Goal: Task Accomplishment & Management: Manage account settings

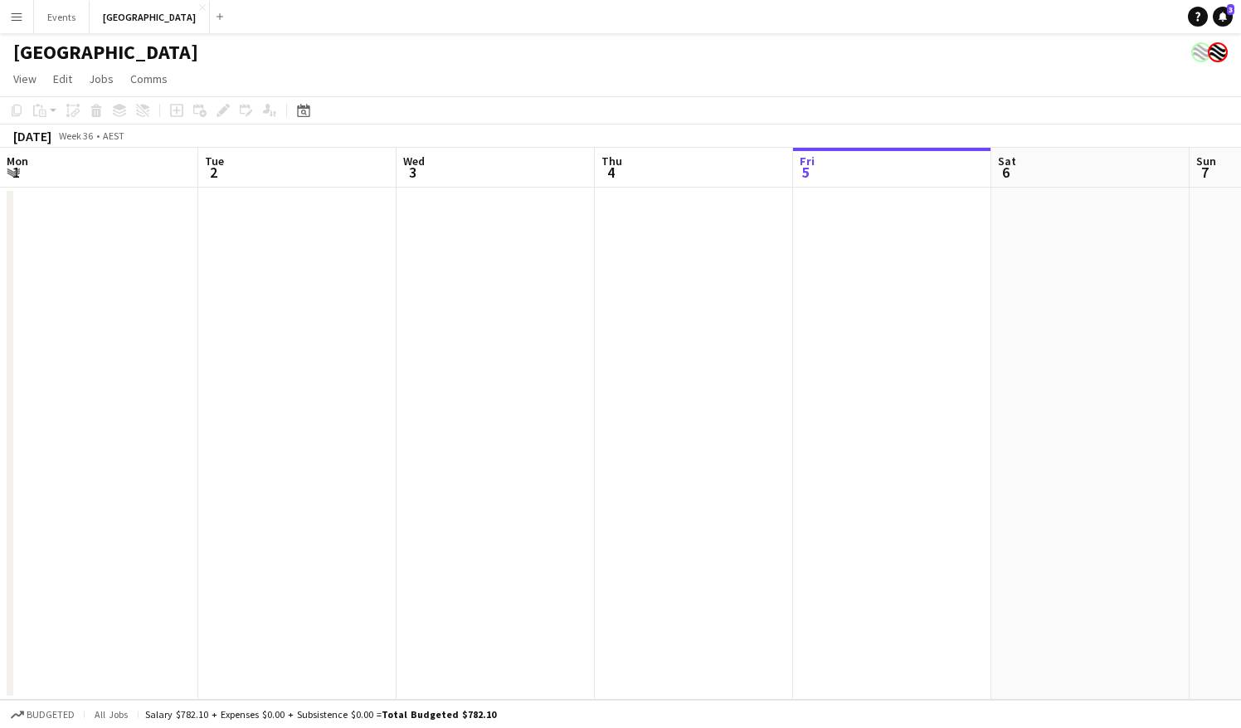
scroll to position [0, 397]
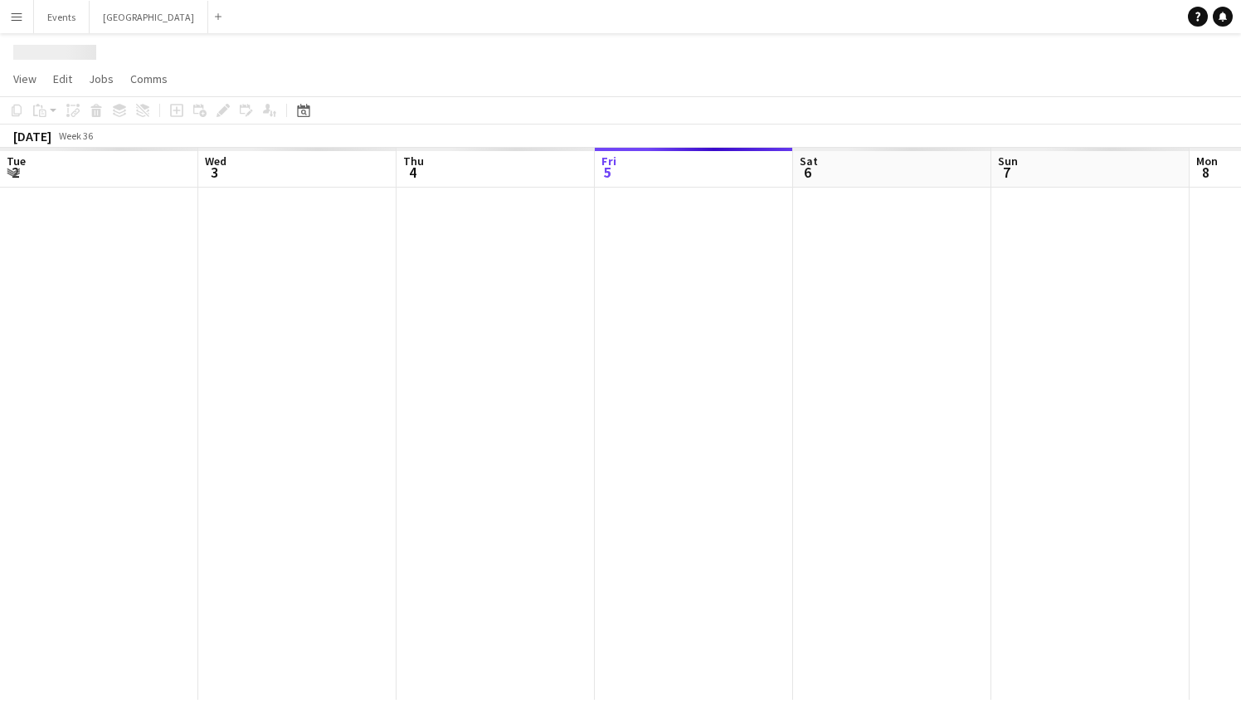
scroll to position [0, 397]
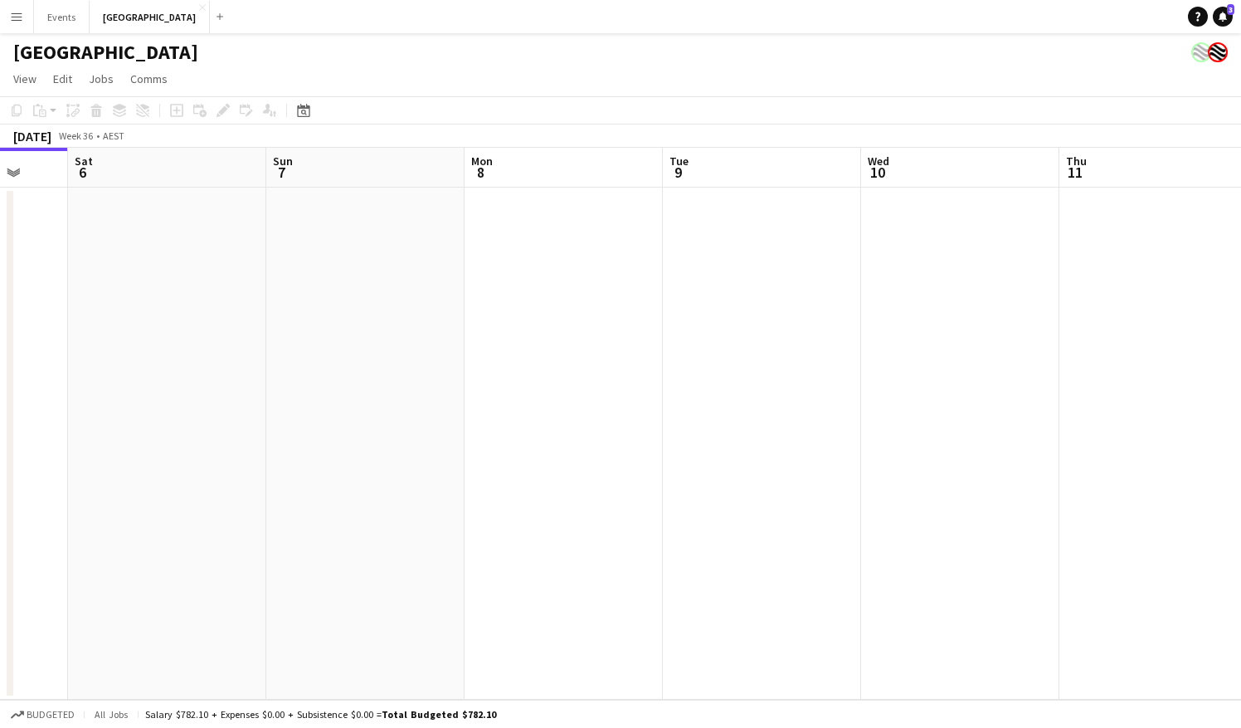
drag, startPoint x: 986, startPoint y: 389, endPoint x: 659, endPoint y: 410, distance: 327.5
click at [659, 410] on app-calendar-viewport "Tue 2 Wed 3 Thu 4 Fri 5 Sat 6 Sun 7 Mon 8 Tue 9 Wed 10 Thu 11 Fri 12 Sat 13" at bounding box center [620, 424] width 1241 height 552
drag, startPoint x: 634, startPoint y: 364, endPoint x: 377, endPoint y: 378, distance: 256.7
click at [377, 378] on app-calendar-viewport "Thu 4 Fri 5 Sat 6 Sun 7 Mon 8 Tue 9 Wed 10 Thu 11 Fri 12 Sat 13 Sun 14 Mon 15" at bounding box center [620, 424] width 1241 height 552
drag, startPoint x: 994, startPoint y: 372, endPoint x: 317, endPoint y: 413, distance: 678.2
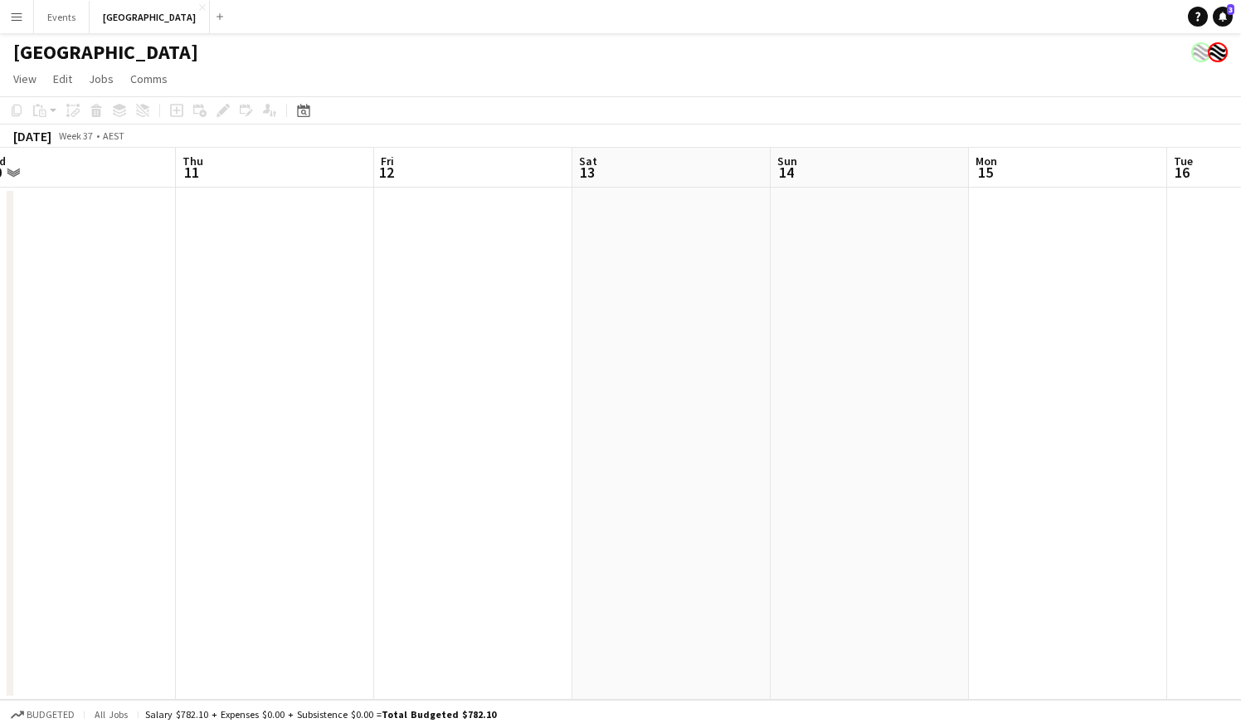
click at [317, 413] on app-calendar-viewport "Mon 8 Tue 9 Wed 10 Thu 11 Fri 12 Sat 13 Sun 14 Mon 15 Tue 16 Wed 17 Thu 18 Fri …" at bounding box center [620, 424] width 1241 height 552
drag, startPoint x: 695, startPoint y: 415, endPoint x: 391, endPoint y: 426, distance: 304.7
click at [391, 426] on app-calendar-viewport "Wed 10 Thu 11 Fri 12 Sat 13 Sun 14 Mon 15 Tue 16 Wed 17 Thu 18 Fri 19 Sat 20 Su…" at bounding box center [620, 424] width 1241 height 552
drag, startPoint x: 1156, startPoint y: 383, endPoint x: 370, endPoint y: 556, distance: 805.1
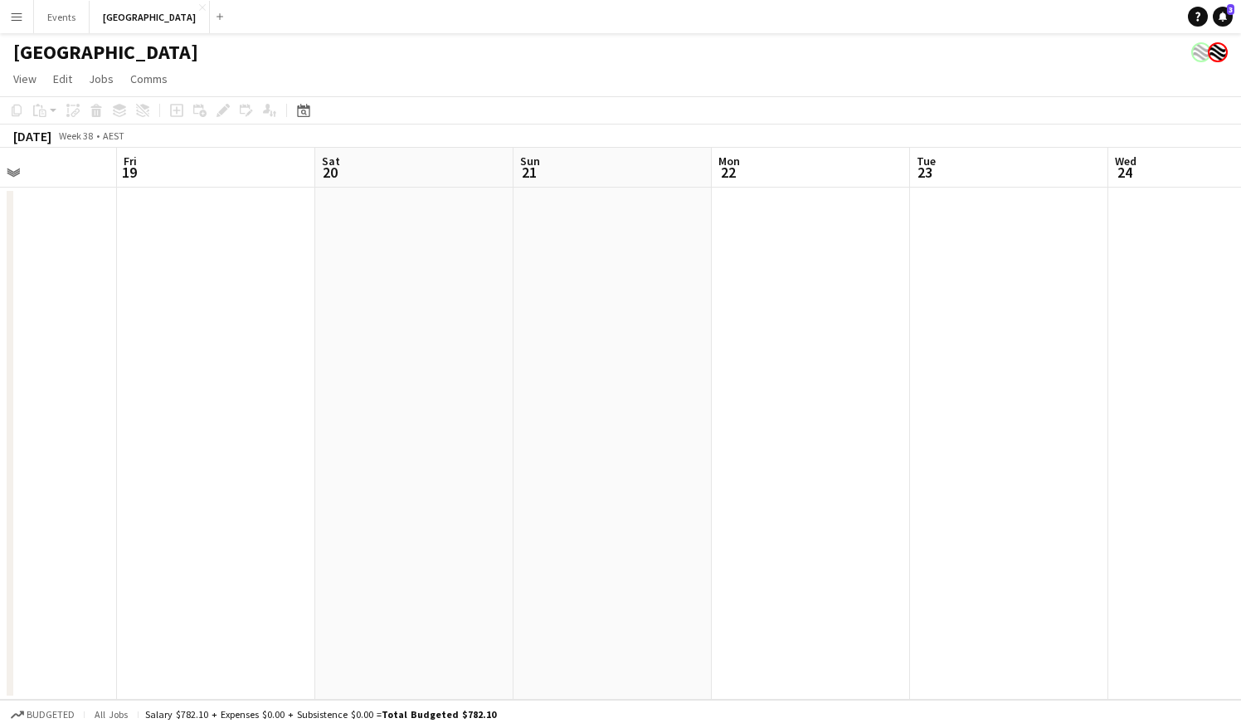
click at [370, 556] on app-calendar-viewport "Tue 16 Wed 17 Thu 18 Fri 19 Sat 20 Sun 21 Mon 22 Tue 23 Wed 24 Thu 25 Fri 26 Sa…" at bounding box center [620, 424] width 1241 height 552
drag, startPoint x: 1078, startPoint y: 410, endPoint x: 421, endPoint y: 462, distance: 658.3
click at [421, 462] on app-calendar-viewport "Thu 18 Fri 19 Sat 20 Sun 21 Mon 22 Tue 23 Wed 24 Thu 25 Fri 26 Sat 27 Sun 28 Mo…" at bounding box center [620, 424] width 1241 height 552
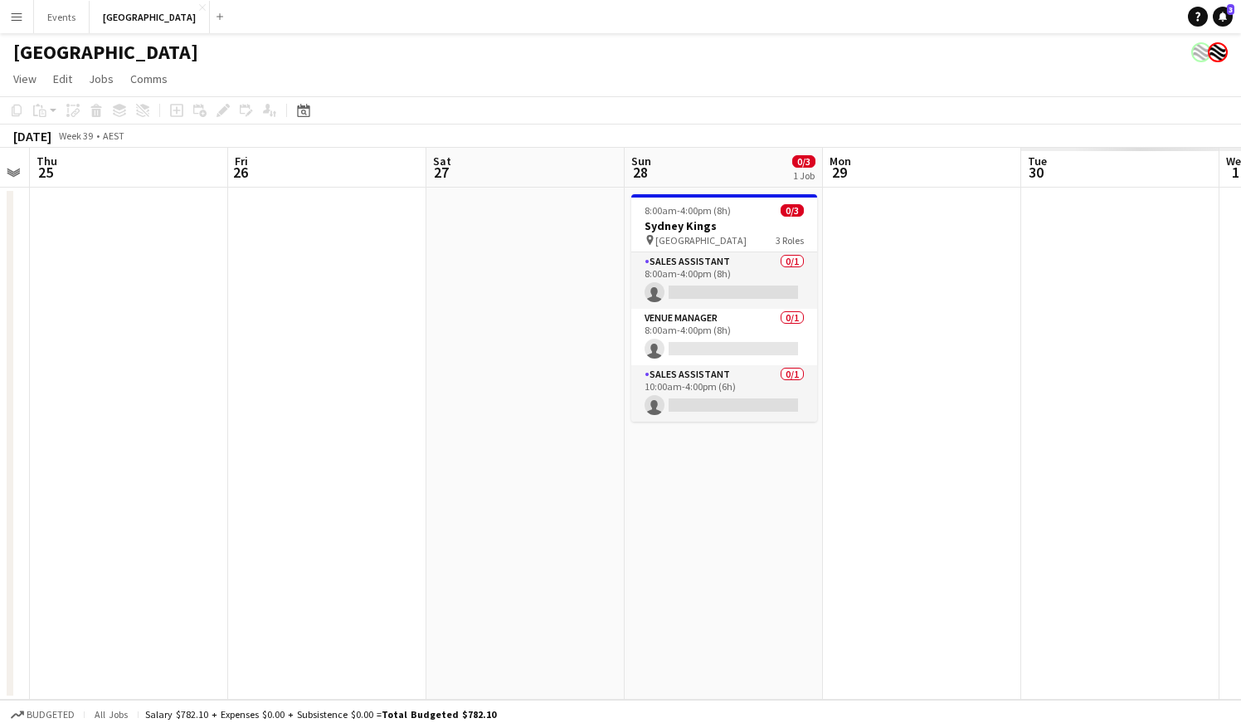
scroll to position [0, 616]
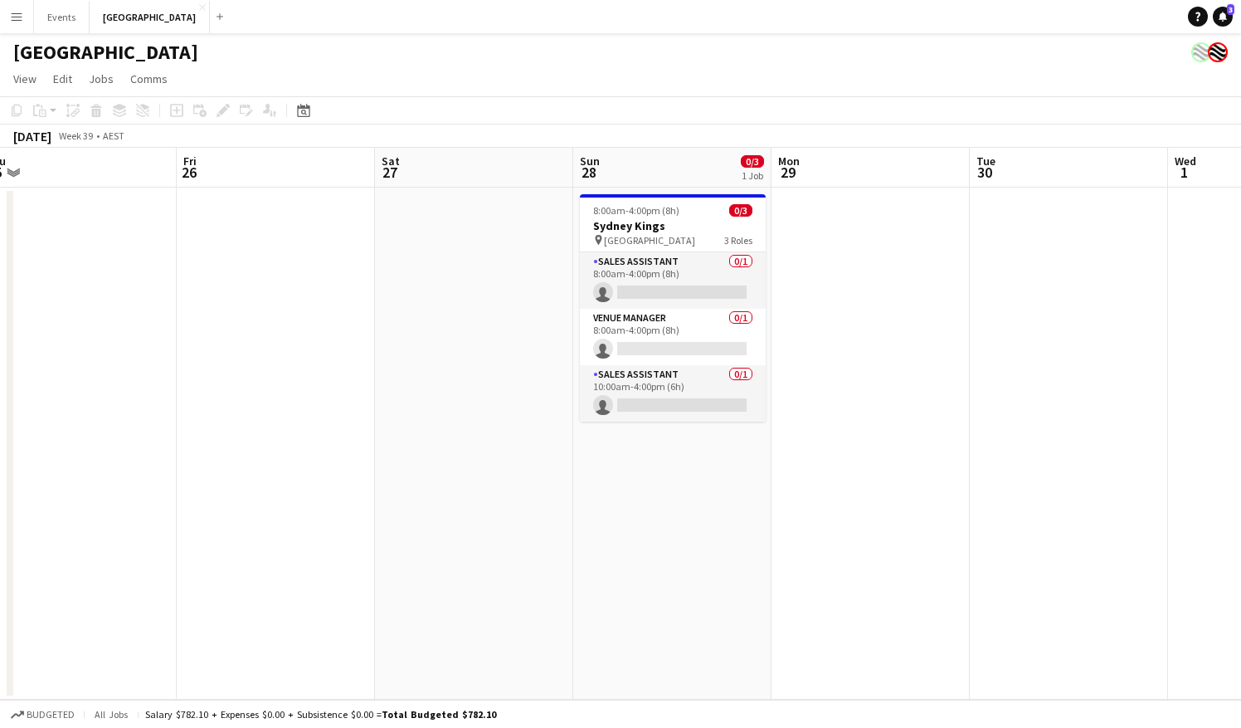
drag, startPoint x: 965, startPoint y: 438, endPoint x: 299, endPoint y: 453, distance: 666.3
click at [299, 453] on app-calendar-viewport "Mon 22 Tue 23 Wed 24 Thu 25 Fri 26 Sat 27 Sun 28 0/3 1 Job Mon 29 Tue 30 Wed 1 …" at bounding box center [620, 424] width 1241 height 552
click at [75, 20] on button "Events Close" at bounding box center [62, 17] width 56 height 32
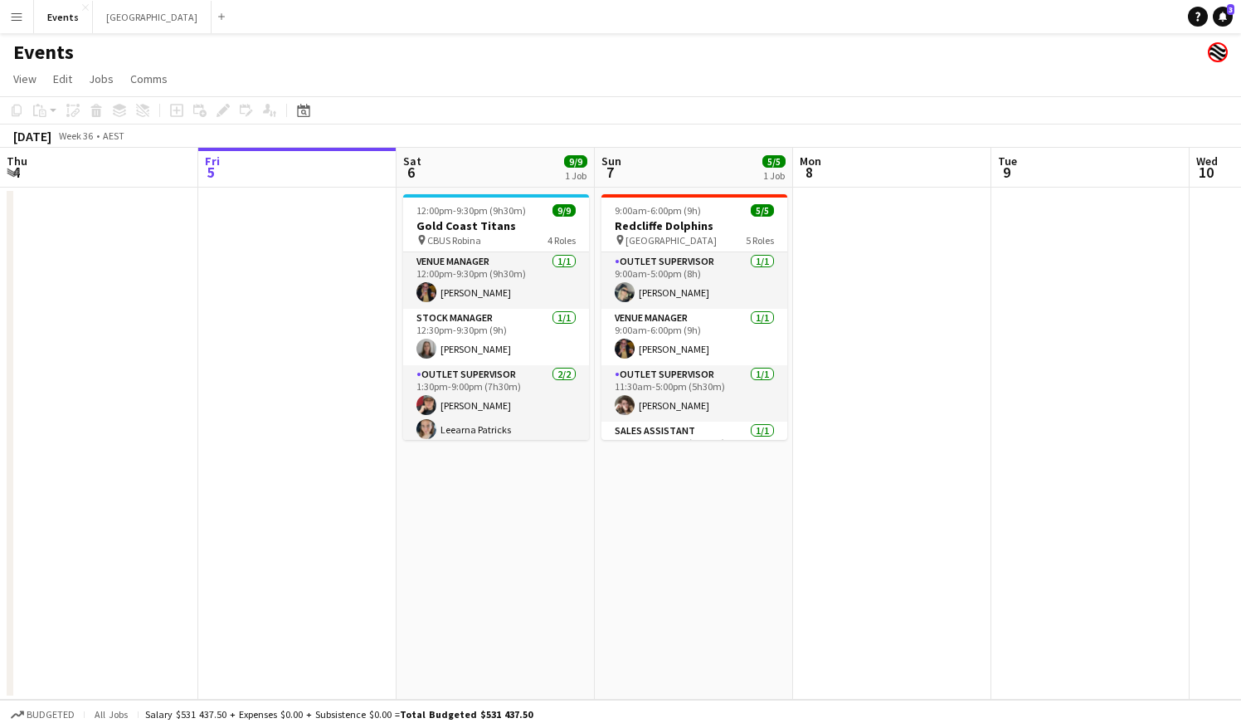
click at [17, 17] on app-icon "Menu" at bounding box center [16, 16] width 13 height 13
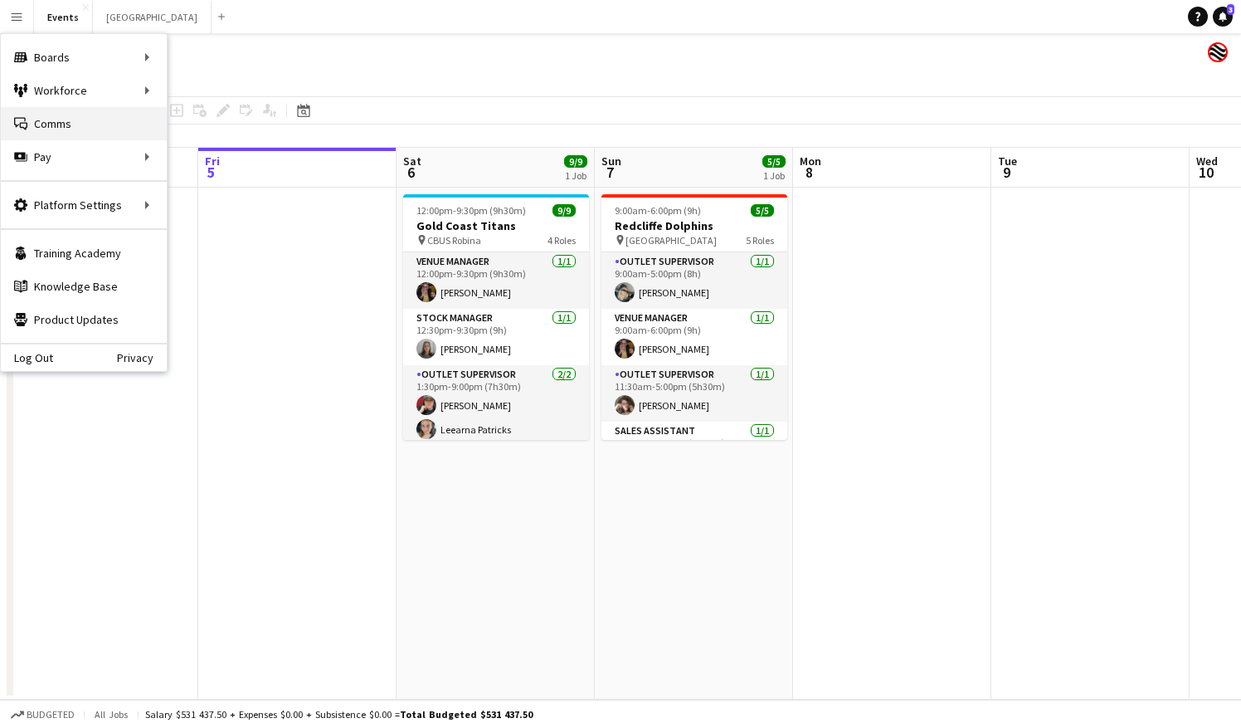
click at [62, 124] on link "Comms Comms" at bounding box center [84, 123] width 166 height 33
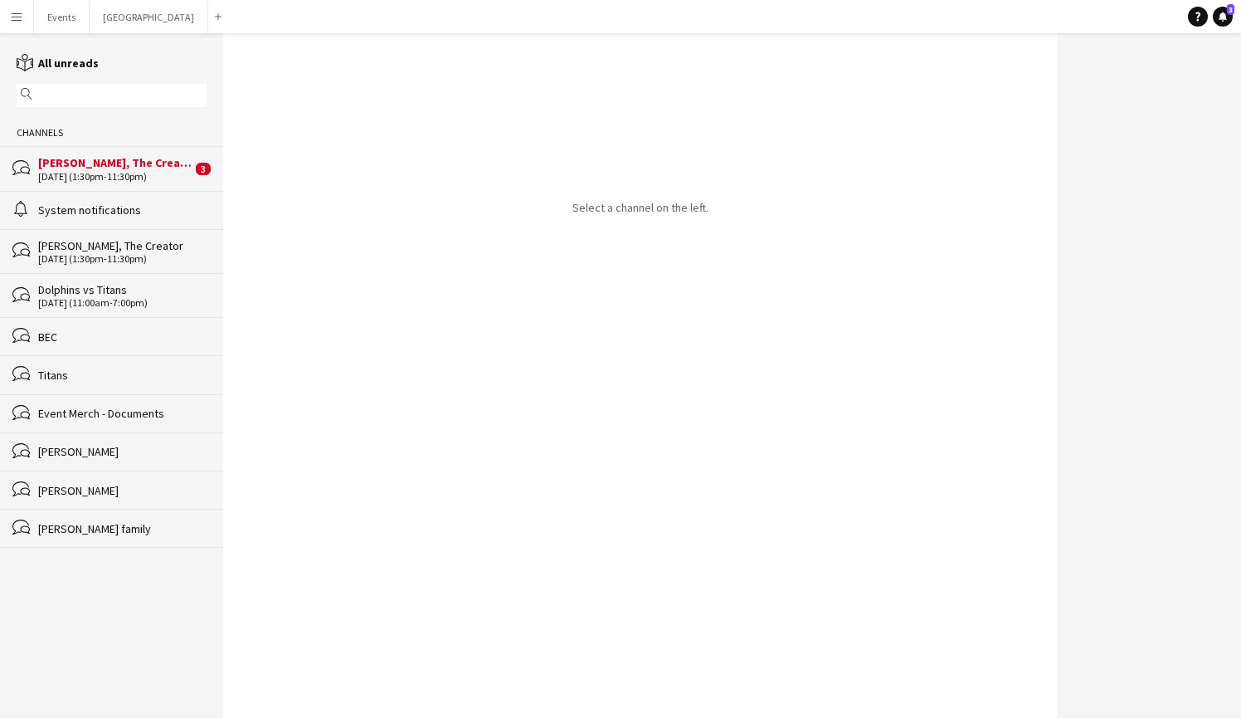
click at [131, 167] on div "[PERSON_NAME], The Creator" at bounding box center [114, 162] width 153 height 15
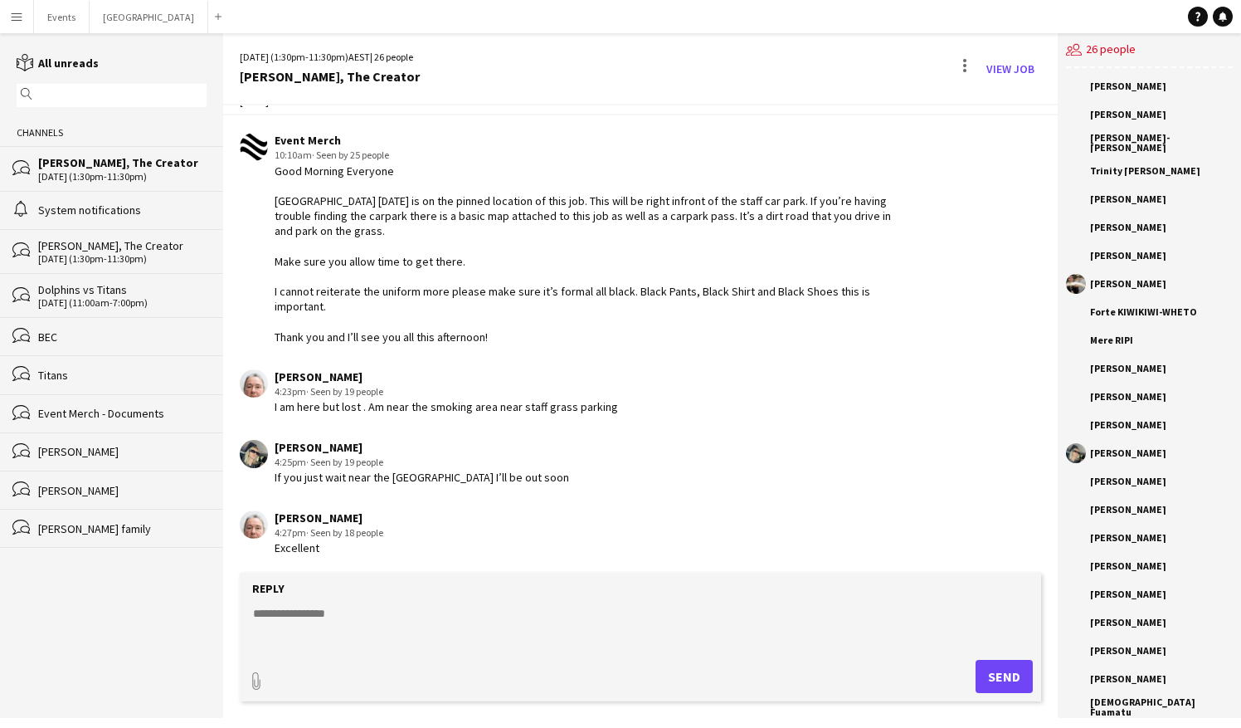
scroll to position [1824, 0]
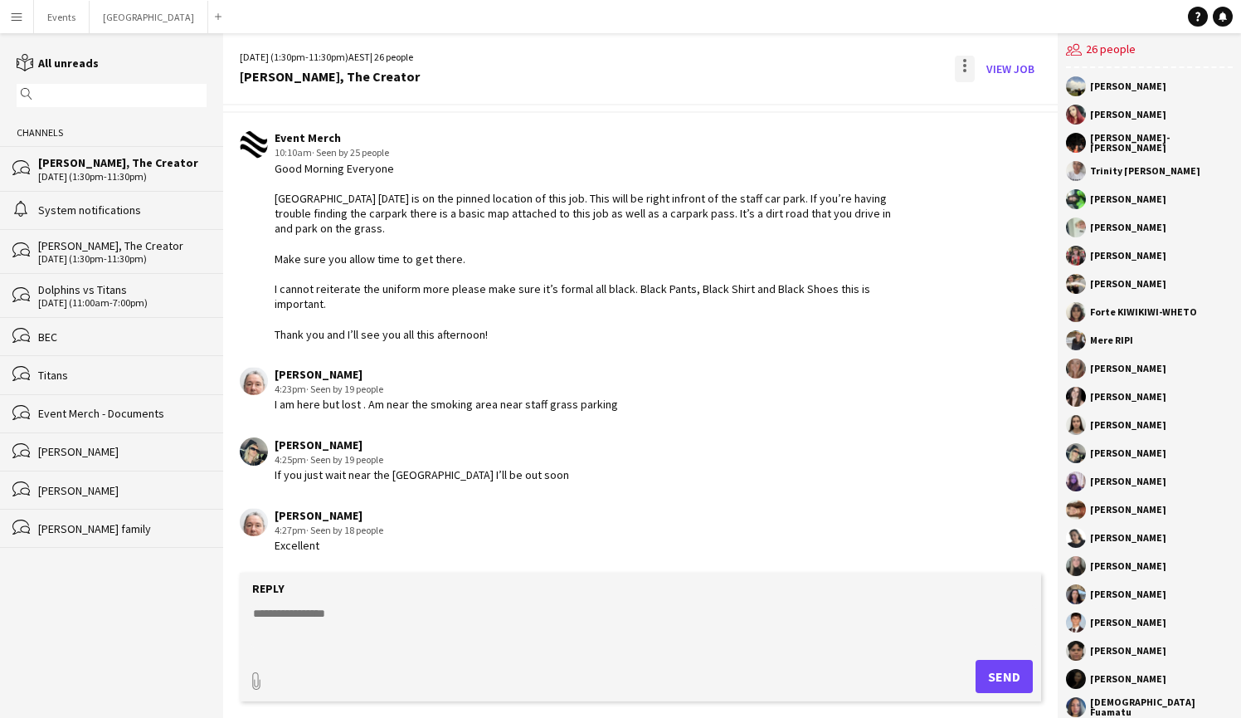
click at [967, 65] on div at bounding box center [965, 69] width 20 height 27
click at [986, 103] on span "Delete" at bounding box center [1000, 102] width 38 height 14
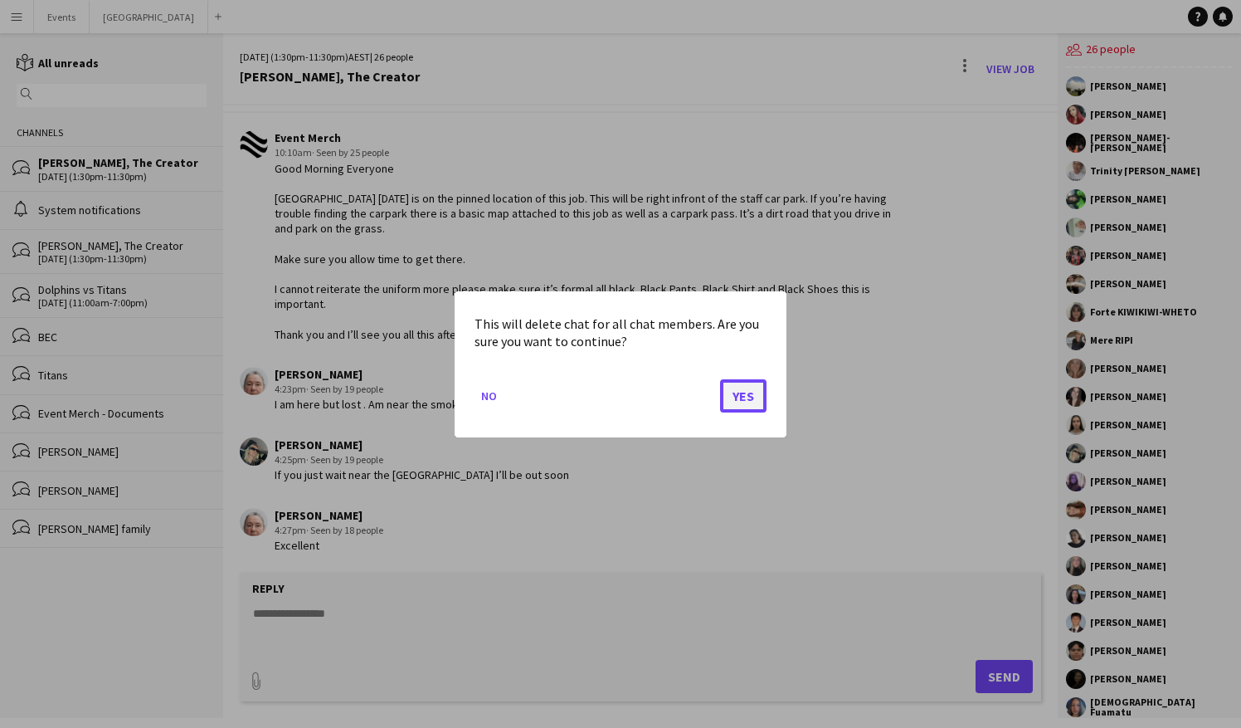
click at [750, 391] on button "Yes" at bounding box center [743, 394] width 46 height 33
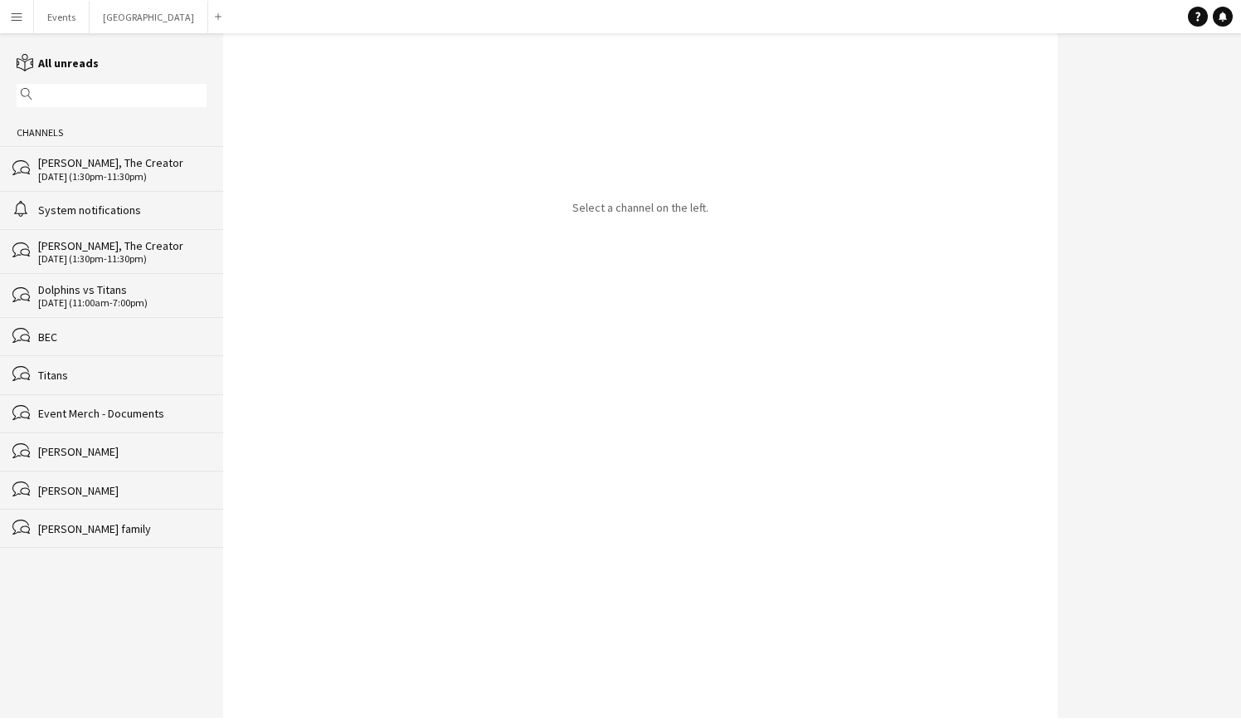
drag, startPoint x: 103, startPoint y: 242, endPoint x: 113, endPoint y: 236, distance: 12.0
click at [110, 236] on div "Channels bubbles [PERSON_NAME], The Creator [DATE] (1:30pm-11:30pm) alarm Syste…" at bounding box center [111, 333] width 223 height 428
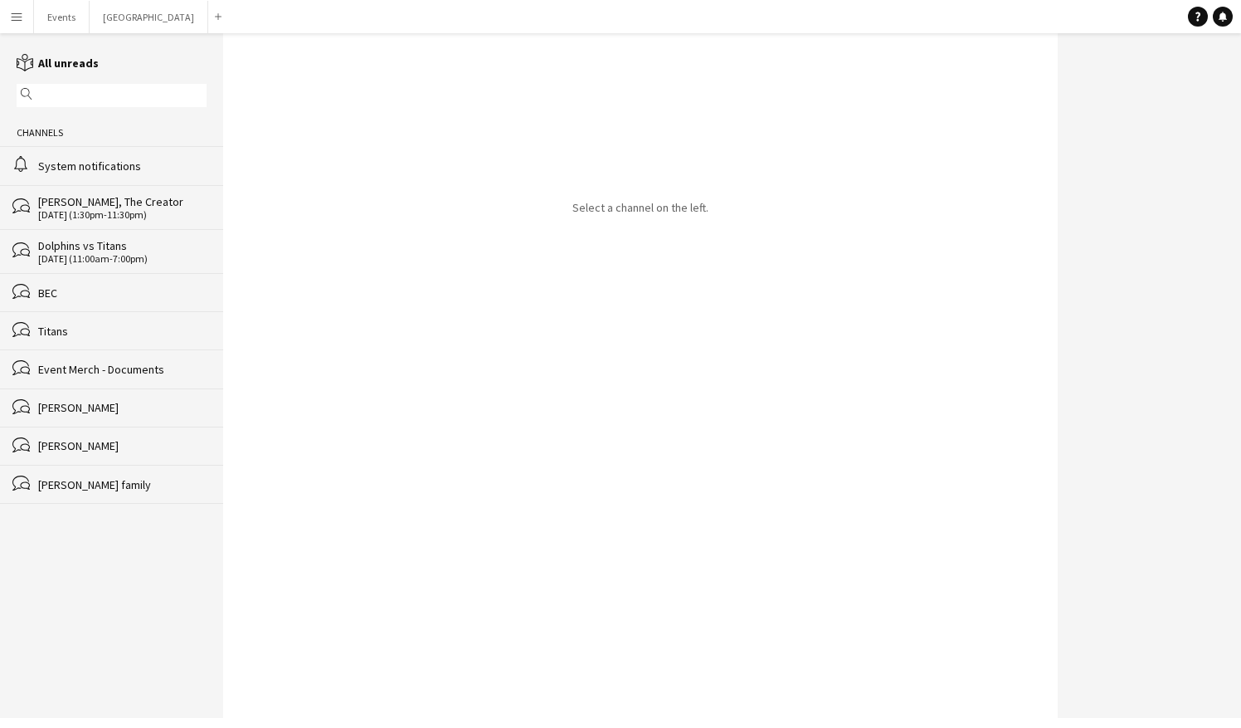
drag, startPoint x: 467, startPoint y: 247, endPoint x: 373, endPoint y: 227, distance: 95.8
click at [465, 242] on div "Select a channel on the left." at bounding box center [640, 375] width 835 height 684
click at [156, 200] on div "[PERSON_NAME], The Creator" at bounding box center [122, 201] width 168 height 15
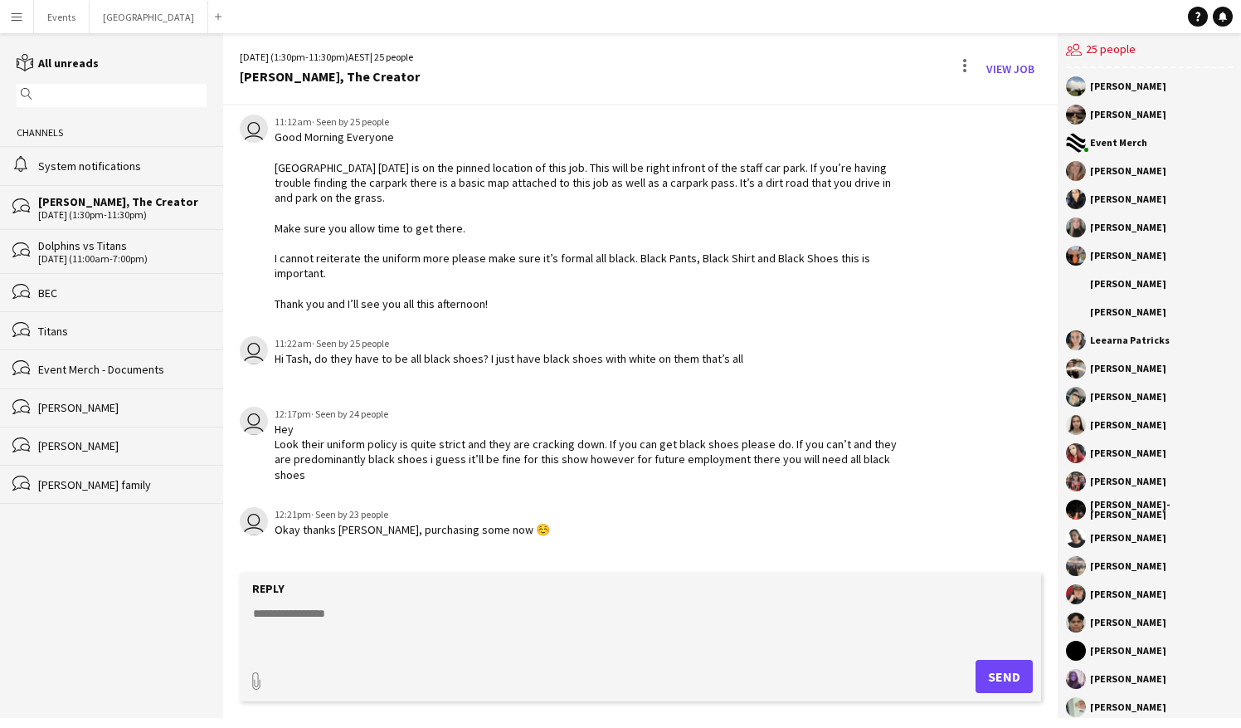
scroll to position [3189, 0]
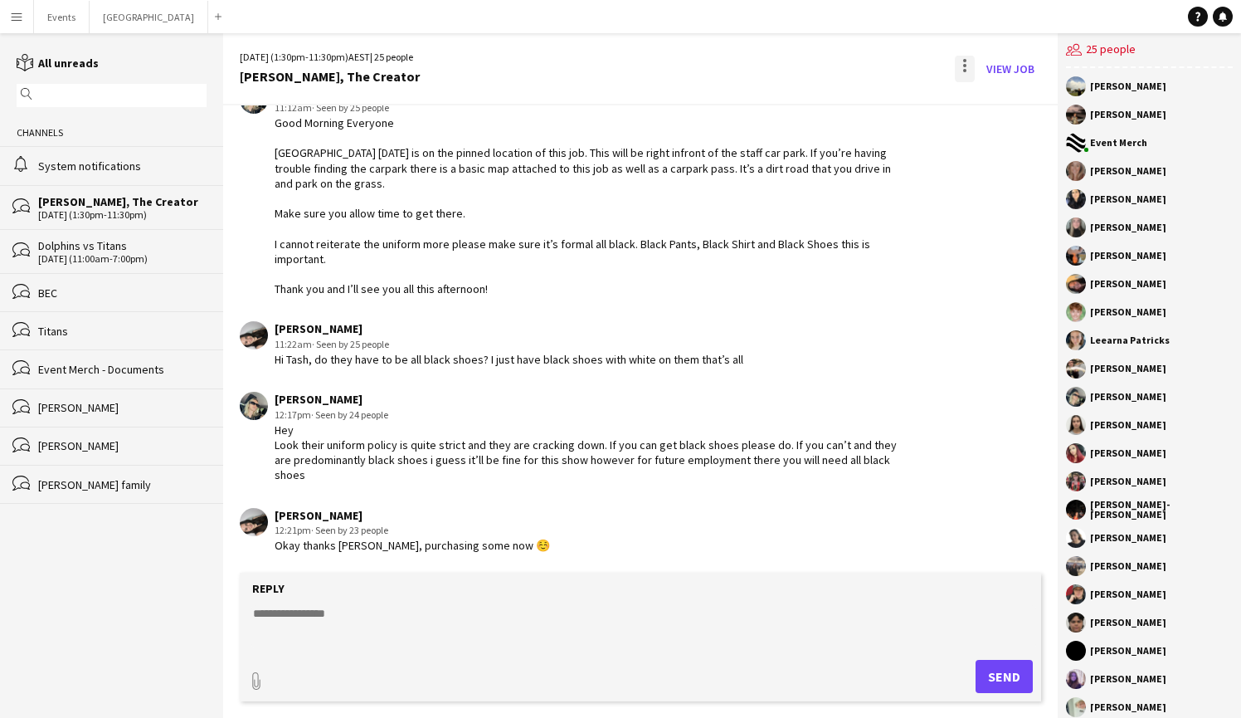
click at [973, 71] on div at bounding box center [965, 69] width 20 height 27
click at [991, 98] on span "Delete" at bounding box center [1000, 102] width 38 height 14
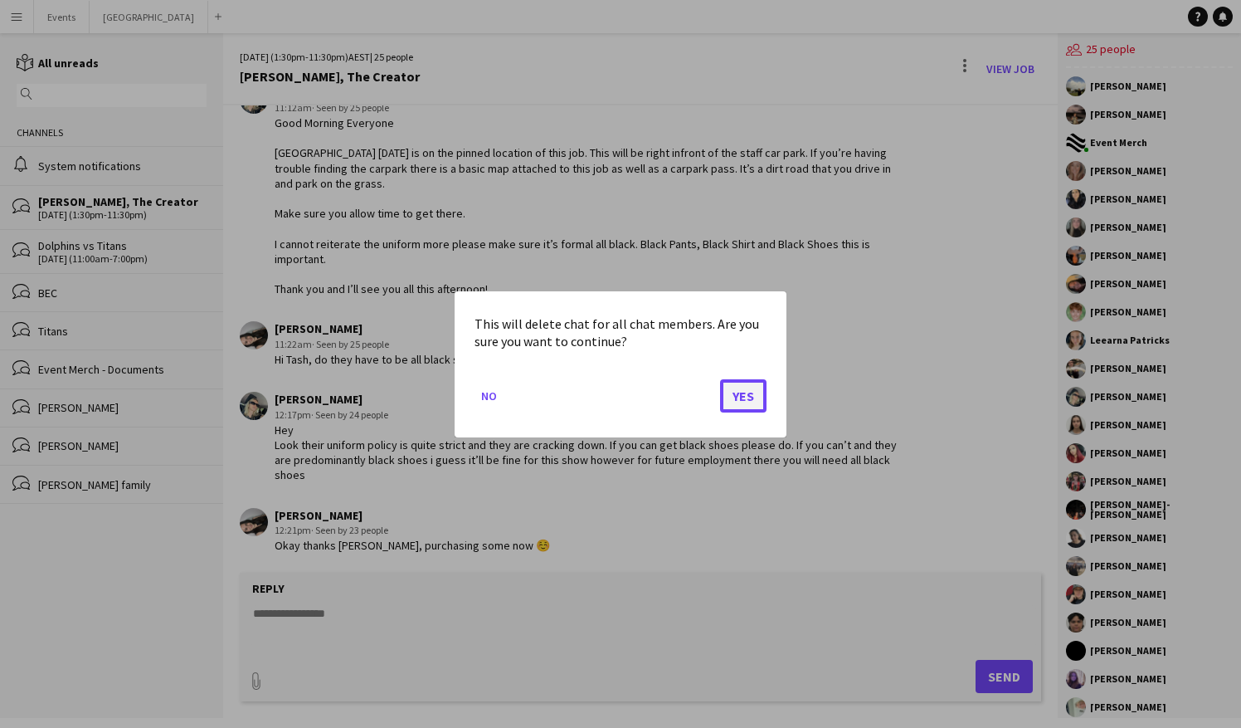
click at [755, 394] on button "Yes" at bounding box center [743, 394] width 46 height 33
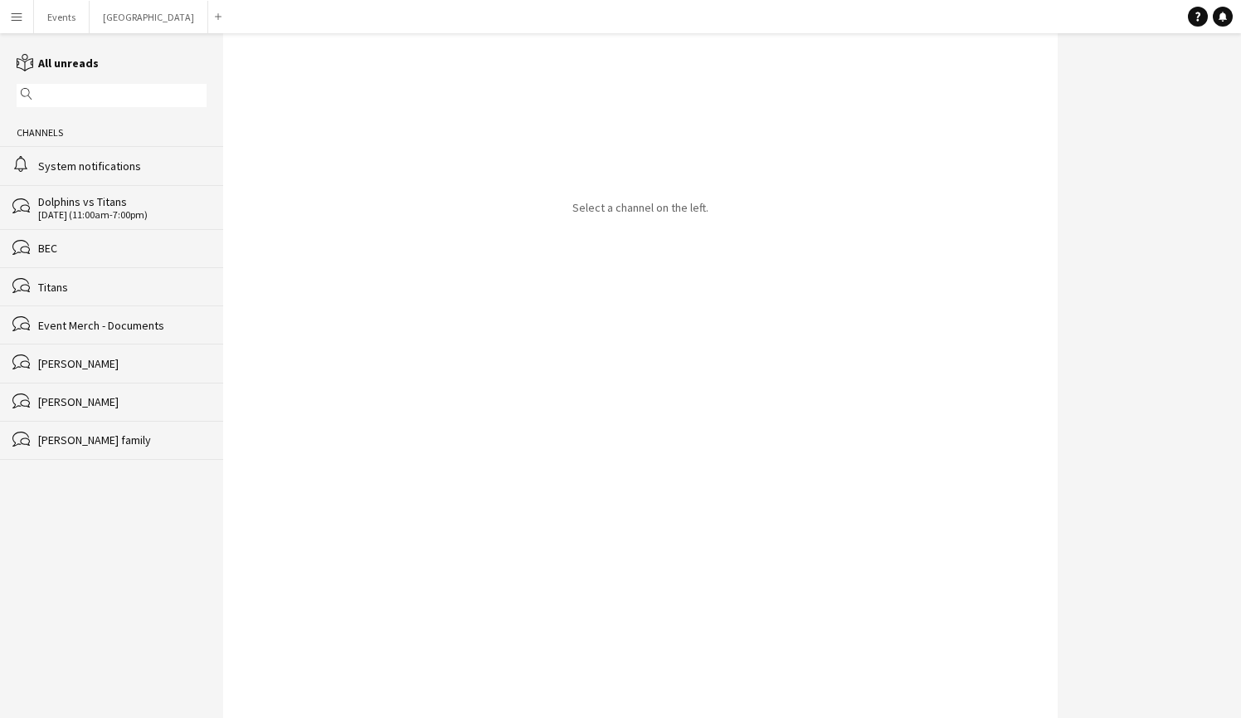
click at [110, 211] on div "[DATE] (11:00am-7:00pm)" at bounding box center [122, 215] width 168 height 12
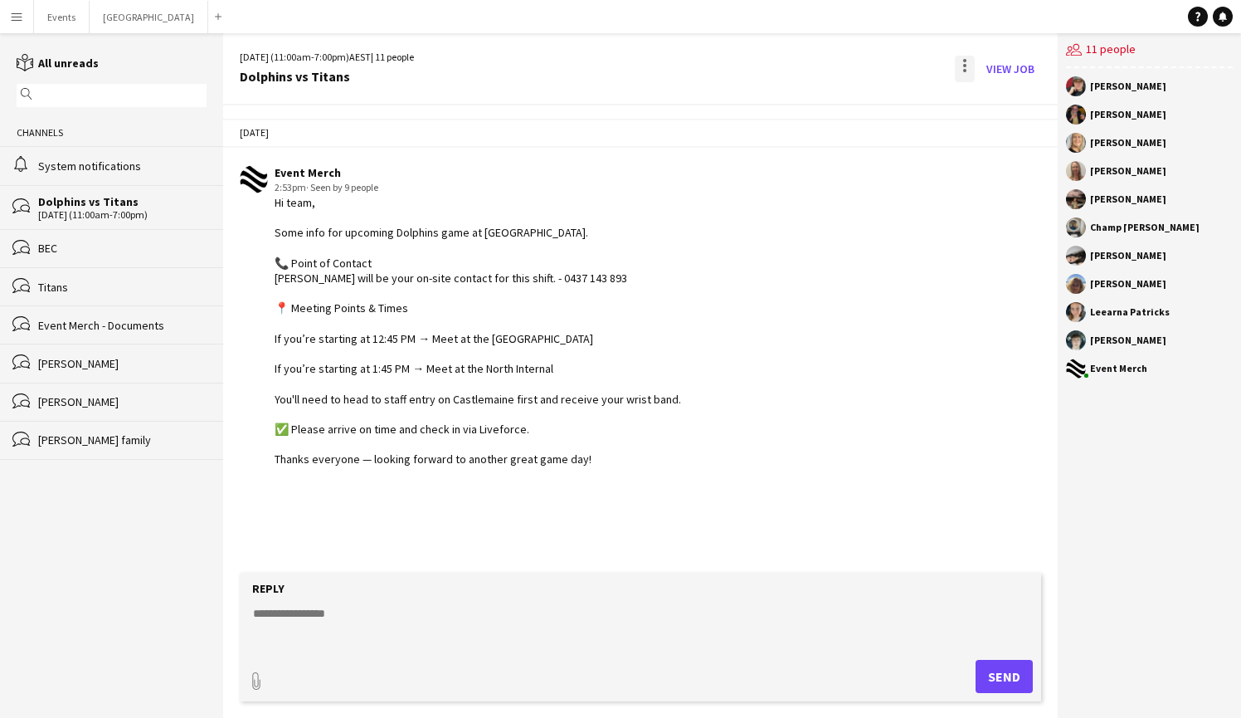
click at [965, 66] on div at bounding box center [964, 65] width 3 height 3
click at [984, 110] on button "Delete [GEOGRAPHIC_DATA]" at bounding box center [1001, 102] width 93 height 40
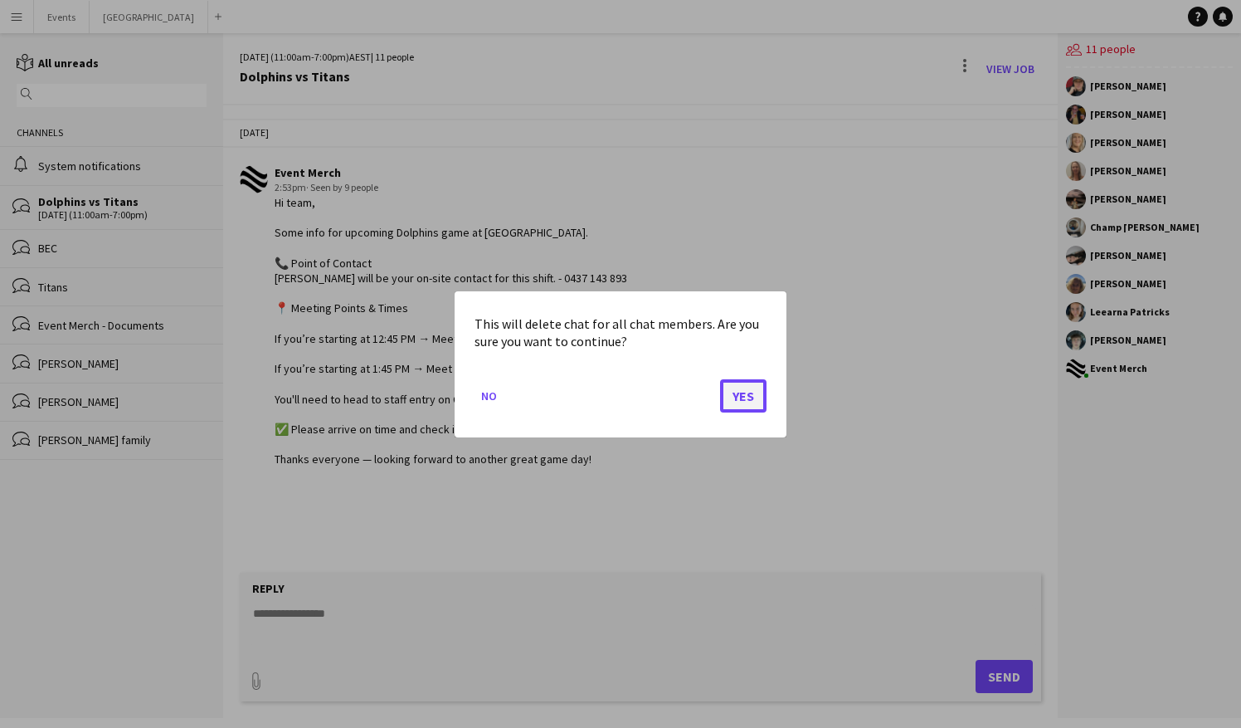
click at [752, 392] on button "Yes" at bounding box center [743, 394] width 46 height 33
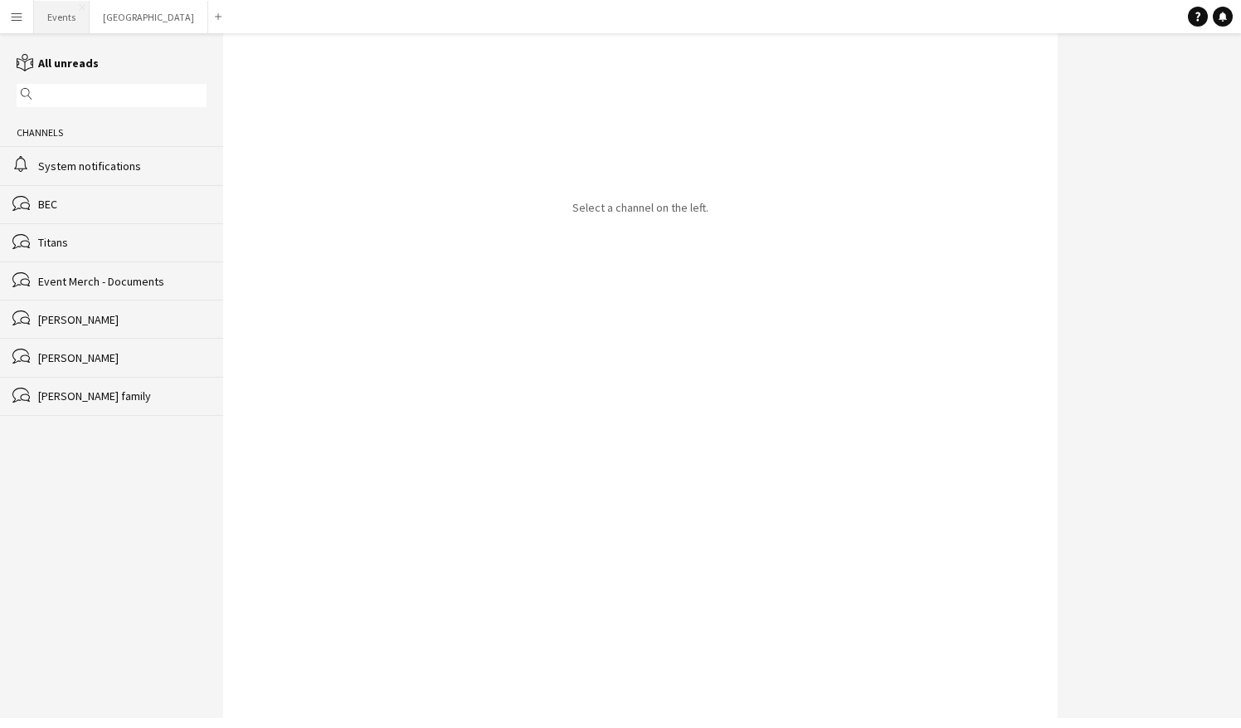
click at [60, 17] on button "Events Close" at bounding box center [62, 17] width 56 height 32
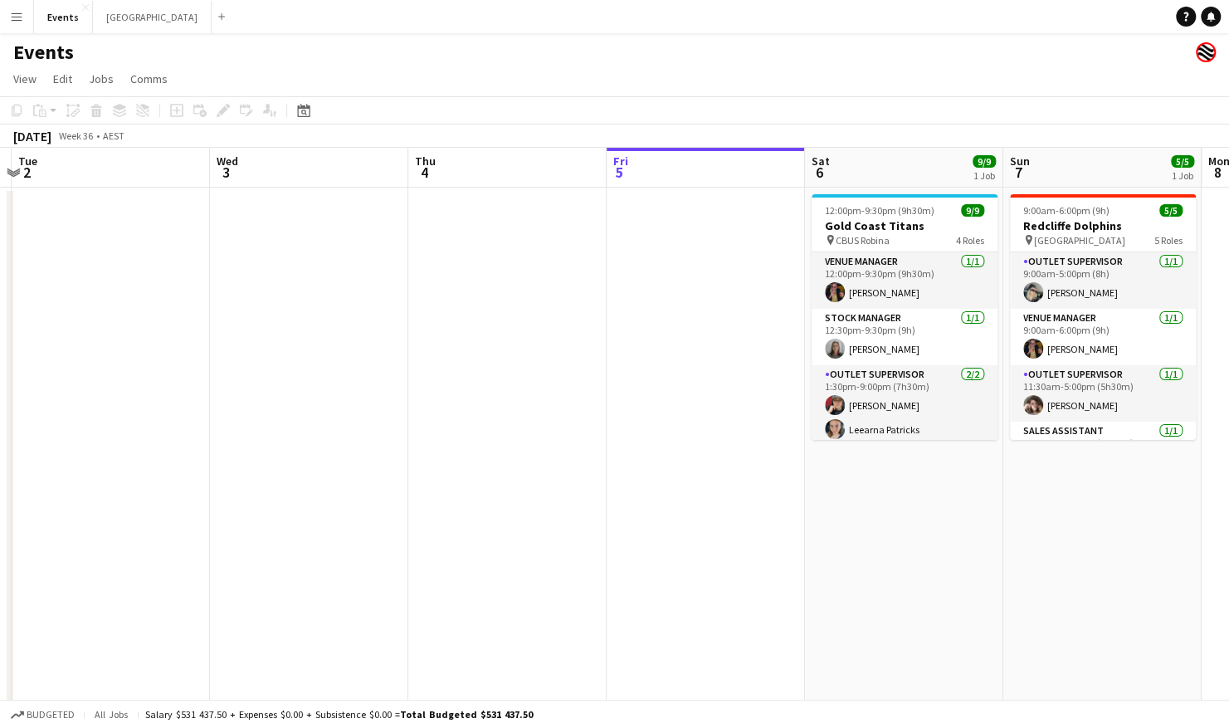
scroll to position [0, 381]
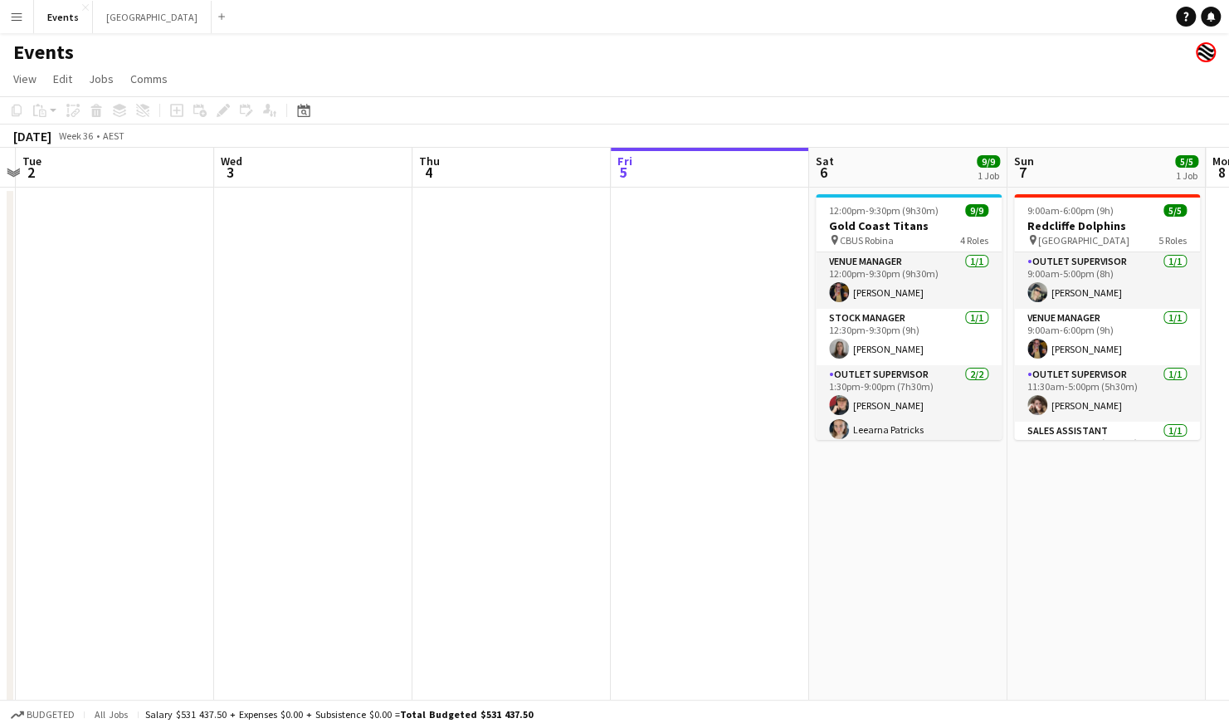
drag, startPoint x: 258, startPoint y: 484, endPoint x: 670, endPoint y: 484, distance: 412.3
click at [670, 484] on app-calendar-viewport "Sun 31 36/39 3 Jobs Mon 1 Tue 2 Wed 3 Thu 4 Fri 5 Sat 6 9/9 1 Job Sun 7 5/5 1 J…" at bounding box center [614, 498] width 1229 height 700
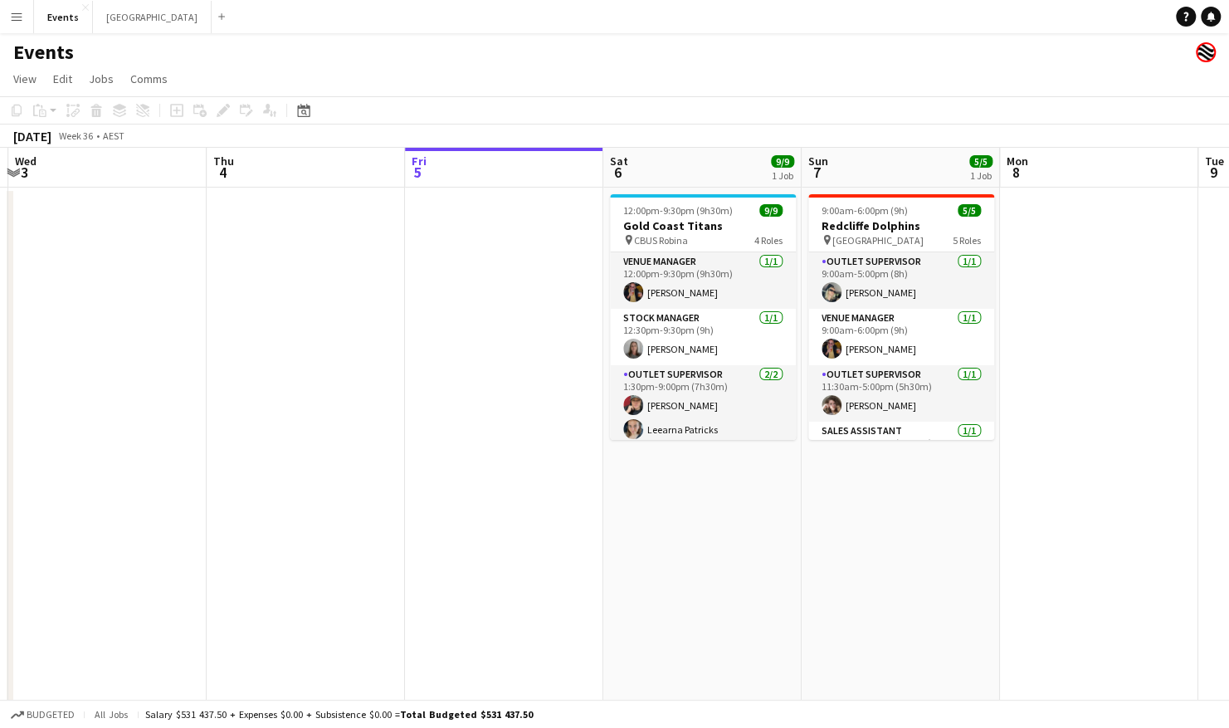
scroll to position [0, 743]
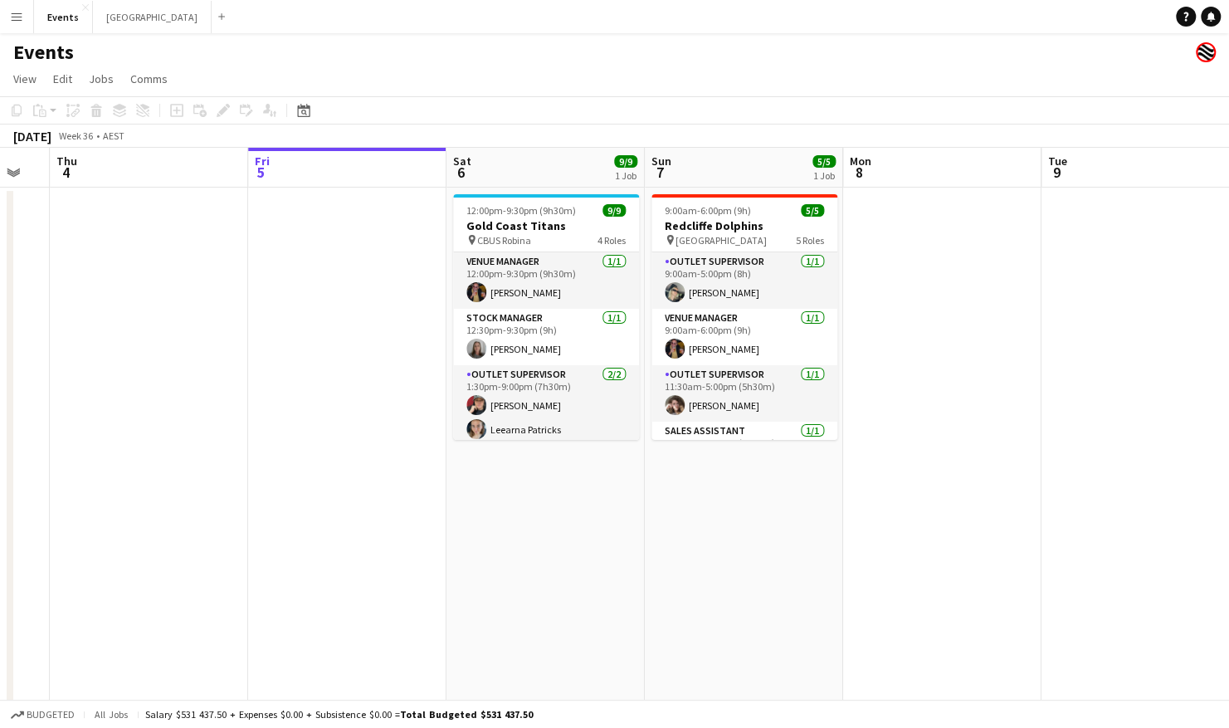
drag, startPoint x: 976, startPoint y: 544, endPoint x: 616, endPoint y: 534, distance: 360.2
click at [616, 534] on app-calendar-viewport "Sun 31 36/39 3 Jobs Mon 1 Tue 2 Wed 3 Thu 4 Fri 5 Sat 6 9/9 1 Job Sun 7 5/5 1 J…" at bounding box center [614, 498] width 1229 height 700
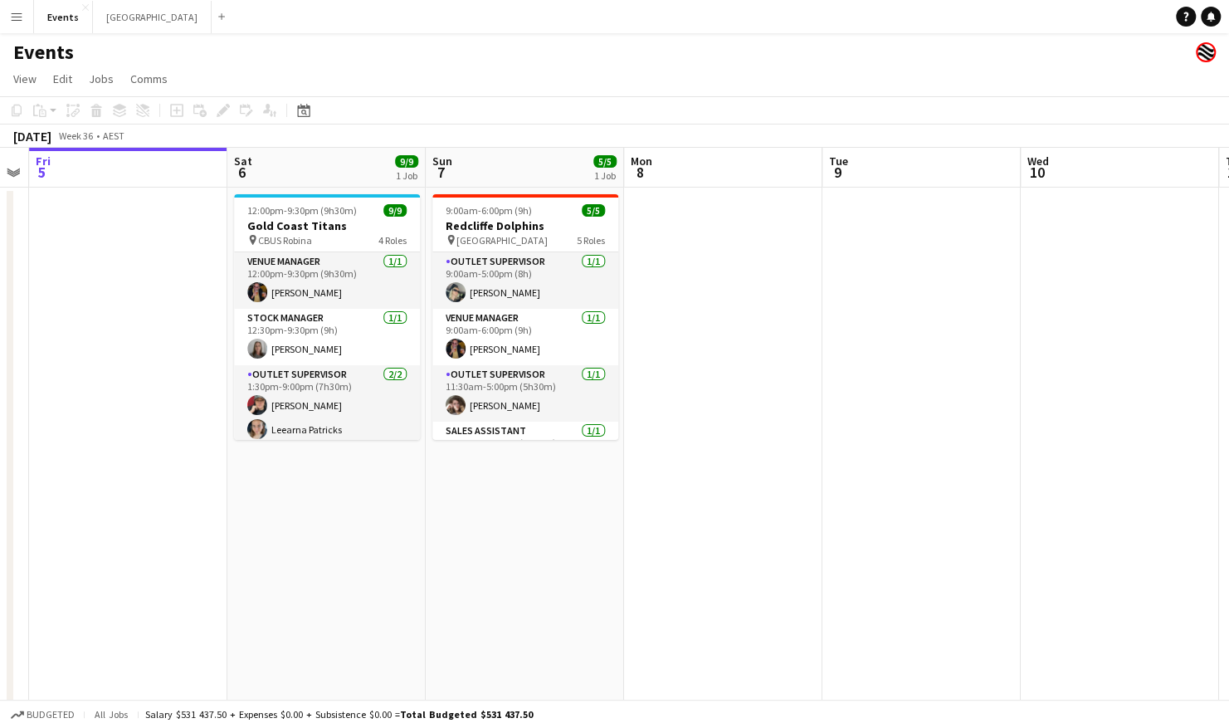
scroll to position [0, 695]
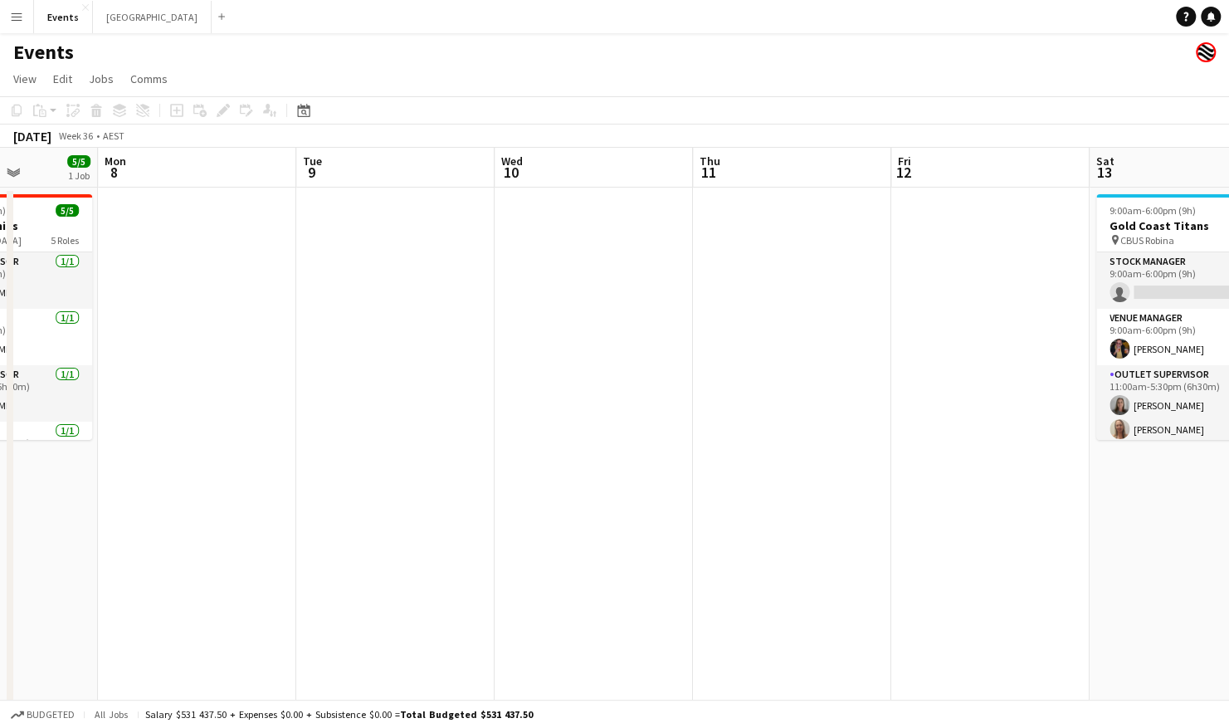
drag, startPoint x: 771, startPoint y: 458, endPoint x: 356, endPoint y: 465, distance: 415.7
click at [356, 465] on app-calendar-viewport "Thu 4 Fri 5 Sat 6 9/9 1 Job Sun 7 5/5 1 Job Mon 8 Tue 9 Wed 10 Thu 11 Fri 12 Sa…" at bounding box center [614, 498] width 1229 height 700
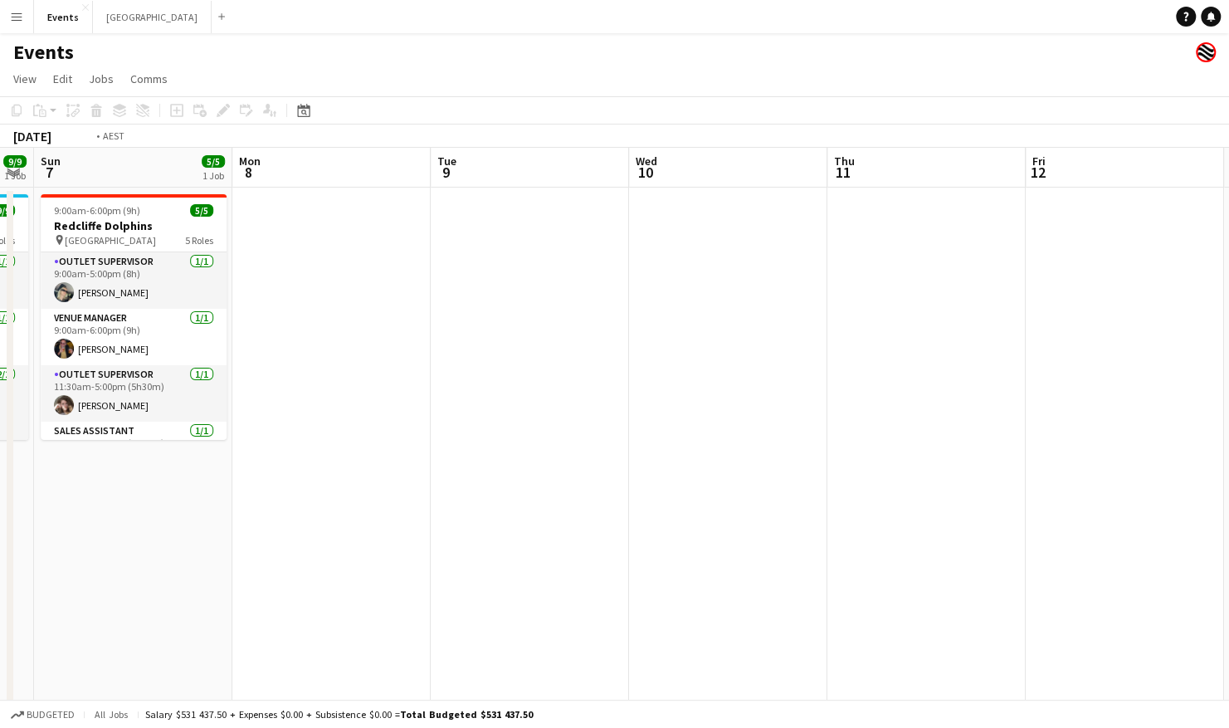
drag, startPoint x: 838, startPoint y: 385, endPoint x: 66, endPoint y: 431, distance: 772.8
click at [63, 428] on app-calendar-viewport "Thu 4 Fri 5 Sat 6 9/9 1 Job Sun 7 5/5 1 Job Mon 8 Tue 9 Wed 10 Thu 11 Fri 12 Sa…" at bounding box center [614, 498] width 1229 height 700
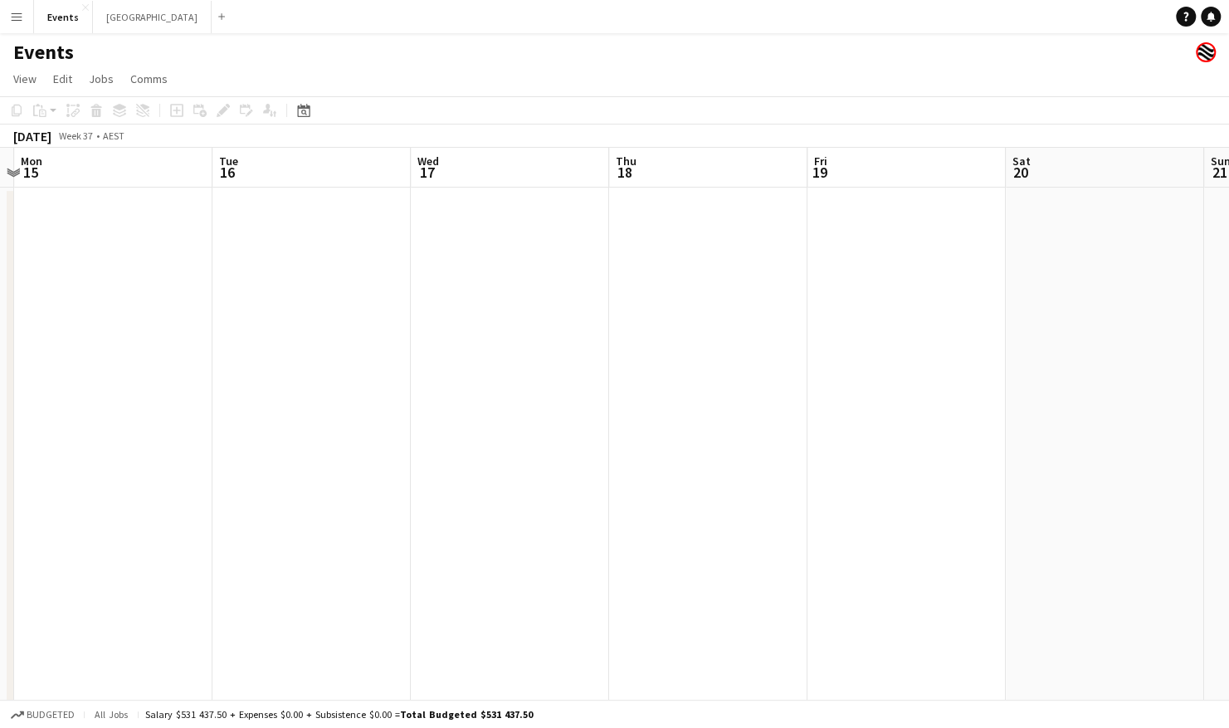
drag, startPoint x: 804, startPoint y: 363, endPoint x: 187, endPoint y: 367, distance: 616.4
click at [180, 368] on app-calendar-viewport "Fri 12 Sat 13 7/8 1 Job Sun 14 Mon 15 Tue 16 Wed 17 Thu 18 Fri 19 Sat 20 Sun 21…" at bounding box center [614, 498] width 1229 height 700
drag, startPoint x: 843, startPoint y: 368, endPoint x: 10, endPoint y: 425, distance: 834.8
click at [10, 425] on div "Tue 16 Wed 17 Thu 18 Fri 19 Sat 20 Sun 21 Mon 22 Tue 23 Wed 24 Thu 25 Fri 26 Sa…" at bounding box center [614, 498] width 1229 height 700
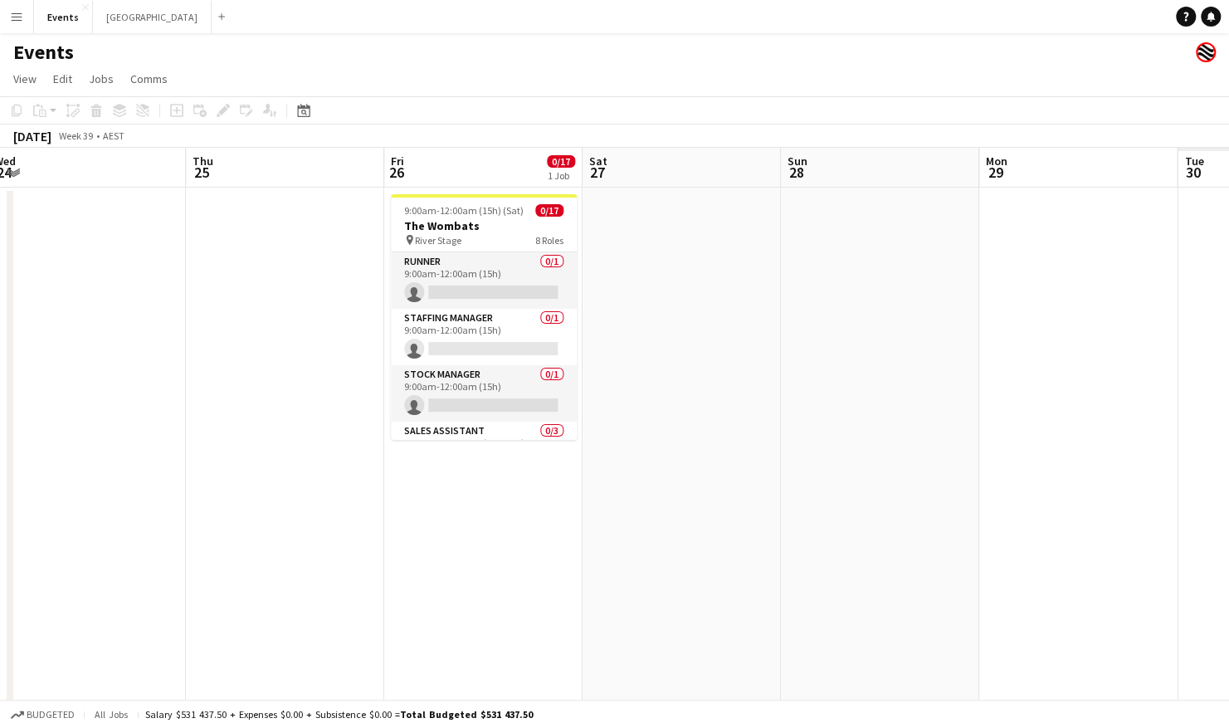
scroll to position [0, 426]
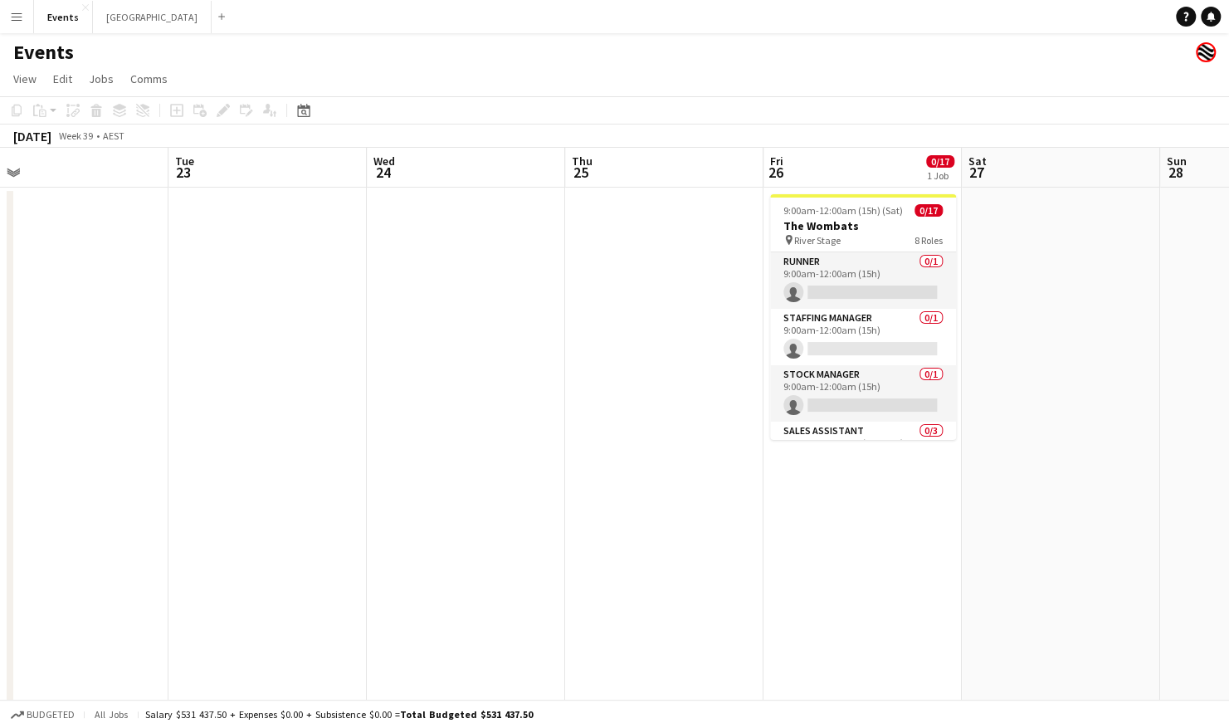
drag, startPoint x: 779, startPoint y: 402, endPoint x: 374, endPoint y: 475, distance: 411.4
click at [374, 475] on app-calendar-viewport "Sat 20 Sun 21 Mon 22 Tue 23 Wed 24 Thu 25 Fri 26 0/17 1 Job Sat 27 Sun 28 Mon 2…" at bounding box center [614, 498] width 1229 height 700
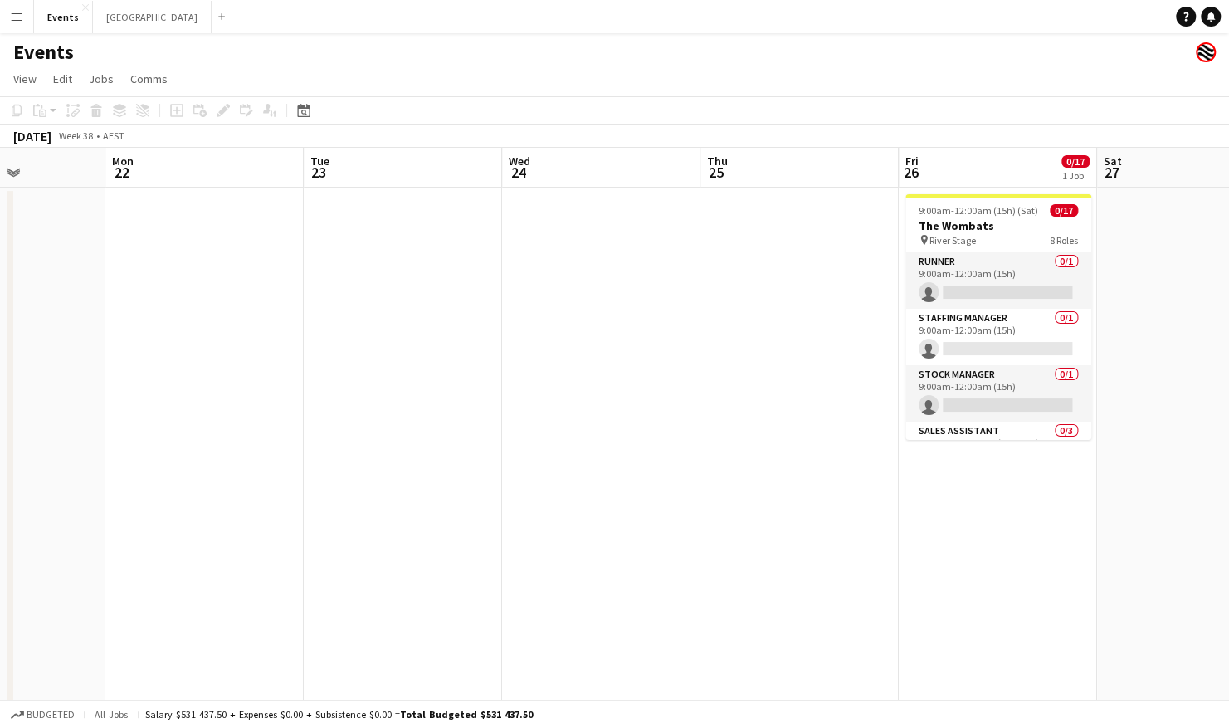
click at [939, 463] on app-calendar-viewport "Fri 19 Sat 20 Sun 21 Mon 22 Tue 23 Wed 24 Thu 25 Fri 26 0/17 1 Job Sat 27 Sun 2…" at bounding box center [614, 498] width 1229 height 700
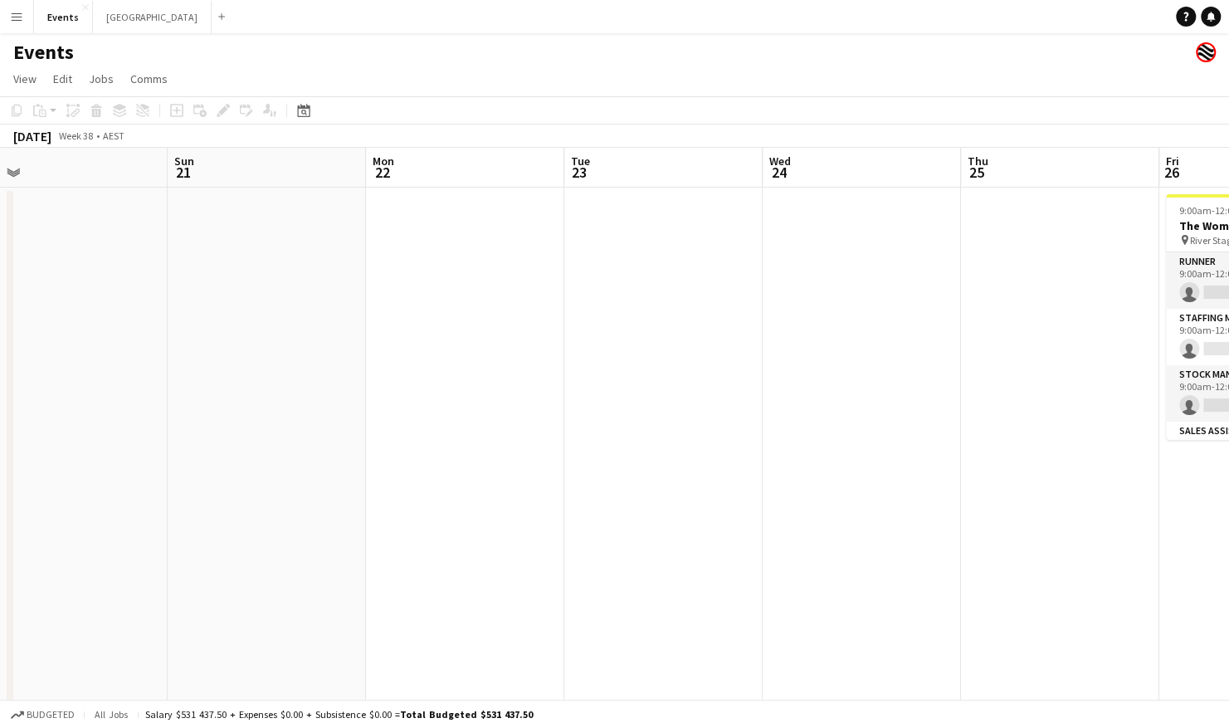
drag, startPoint x: 430, startPoint y: 448, endPoint x: 860, endPoint y: 426, distance: 431.1
click at [861, 426] on app-calendar-viewport "Thu 18 Fri 19 Sat 20 Sun 21 Mon 22 Tue 23 Wed 24 Thu 25 Fri 26 0/17 1 Job Sat 2…" at bounding box center [614, 498] width 1229 height 700
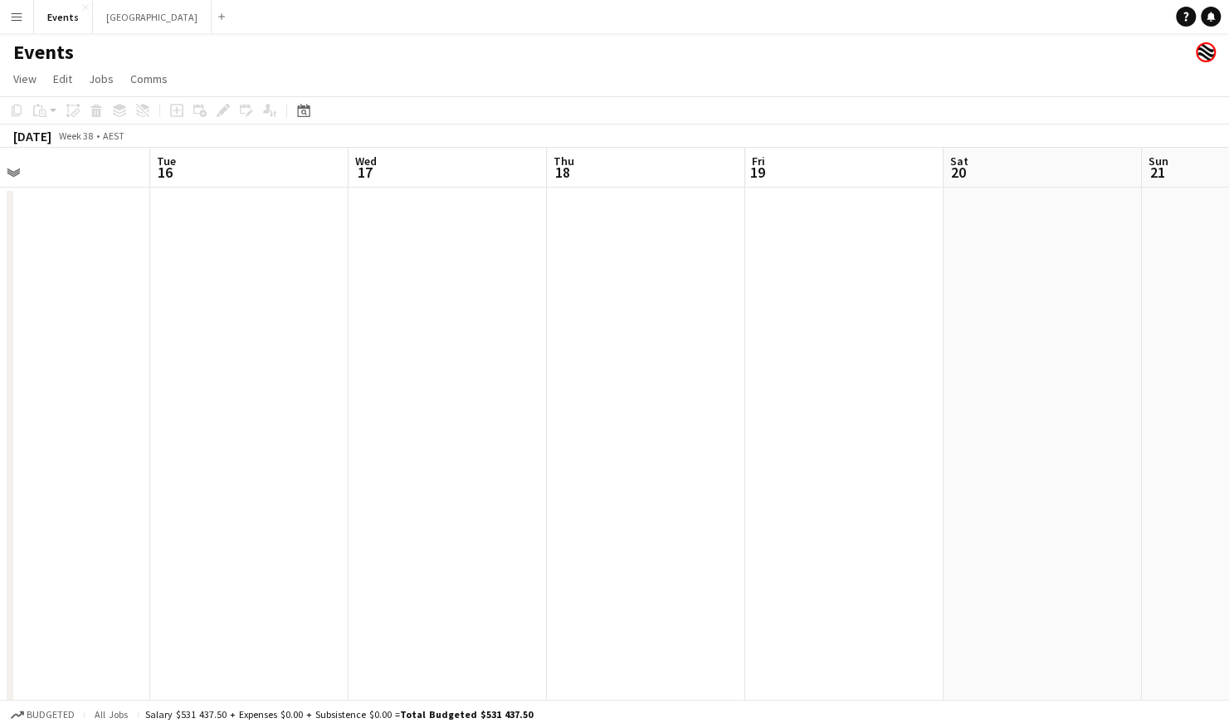
drag, startPoint x: 299, startPoint y: 457, endPoint x: 795, endPoint y: 439, distance: 495.6
click at [795, 439] on app-calendar-viewport "Sat 13 7/8 1 Job Sun 14 Mon 15 Tue 16 Wed 17 Thu 18 Fri 19 Sat 20 Sun 21 Mon 22…" at bounding box center [614, 498] width 1229 height 700
drag, startPoint x: 776, startPoint y: 449, endPoint x: 873, endPoint y: 449, distance: 96.2
click at [878, 449] on app-calendar-viewport "Sat 13 7/8 1 Job Sun 14 Mon 15 Tue 16 Wed 17 Thu 18 Fri 19 Sat 20 Sun 21 Mon 22…" at bounding box center [614, 498] width 1229 height 700
drag, startPoint x: 548, startPoint y: 343, endPoint x: 352, endPoint y: 343, distance: 195.8
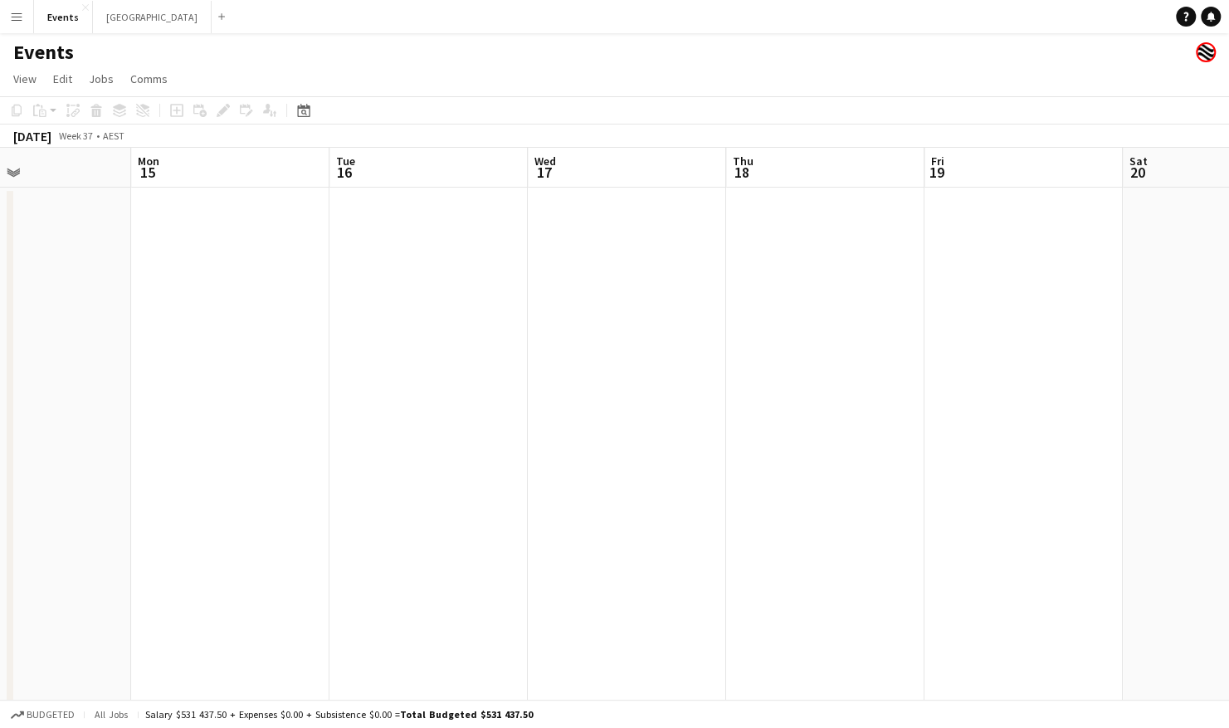
click at [352, 343] on app-calendar-viewport "Thu 11 Fri 12 Sat 13 7/8 1 Job Sun 14 Mon 15 Tue 16 Wed 17 Thu 18 Fri 19 Sat 20…" at bounding box center [614, 498] width 1229 height 700
drag, startPoint x: 781, startPoint y: 370, endPoint x: 649, endPoint y: 370, distance: 132.7
click at [291, 377] on app-calendar-viewport "Mon 15 Tue 16 Wed 17 Thu 18 Fri 19 Sat 20 Sun 21 Mon 22 Tue 23 Wed 24 Thu 25 Fr…" at bounding box center [614, 498] width 1229 height 700
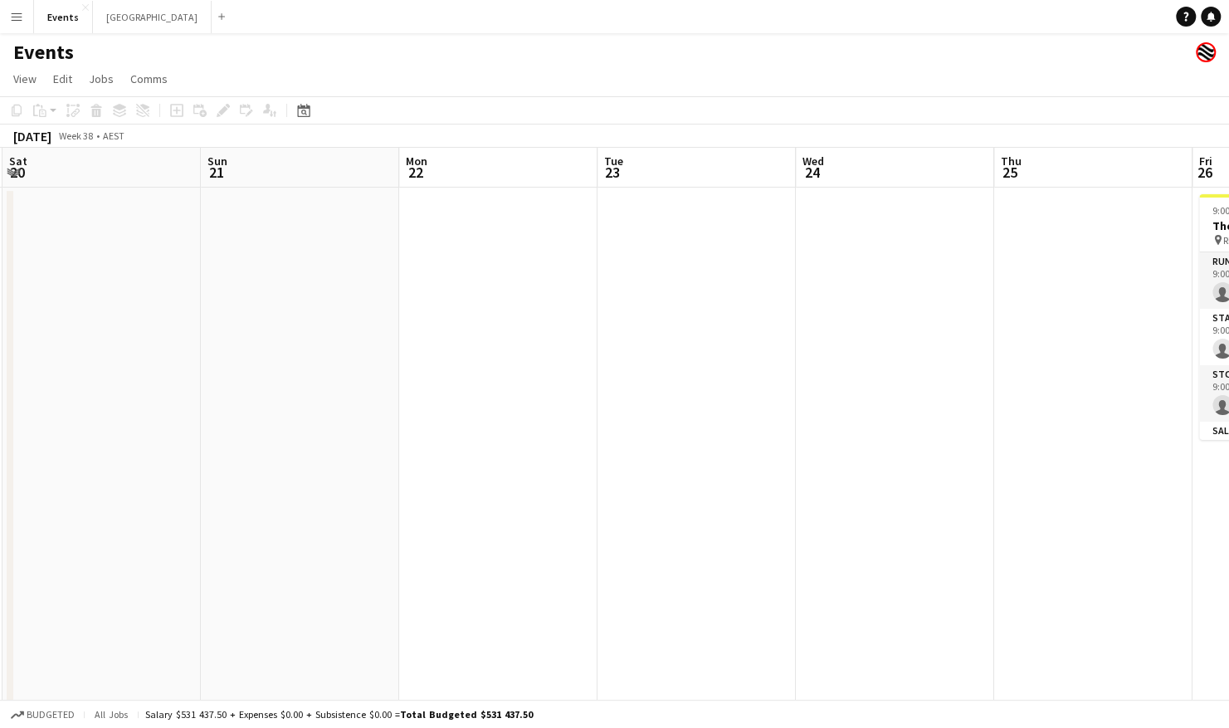
drag, startPoint x: 287, startPoint y: 370, endPoint x: 340, endPoint y: 372, distance: 53.1
click at [251, 373] on app-calendar-viewport "Wed 17 Thu 18 Fri 19 Sat 20 Sun 21 Mon 22 Tue 23 Wed 24 Thu 25 Fri 26 0/17 1 Jo…" at bounding box center [614, 498] width 1229 height 700
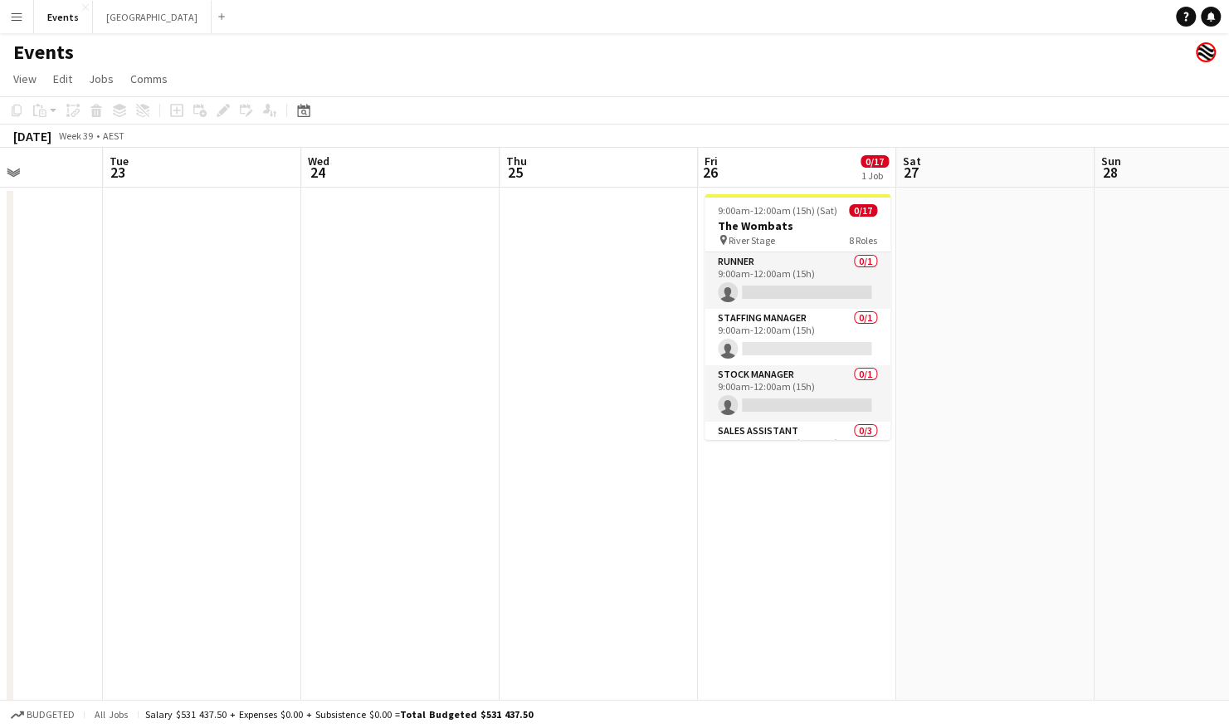
drag, startPoint x: 372, startPoint y: 373, endPoint x: 413, endPoint y: 373, distance: 41.5
click at [337, 373] on app-calendar-viewport "Fri 19 Sat 20 Sun 21 Mon 22 Tue 23 Wed 24 Thu 25 Fri 26 0/17 1 Job Sat 27 Sun 2…" at bounding box center [614, 498] width 1229 height 700
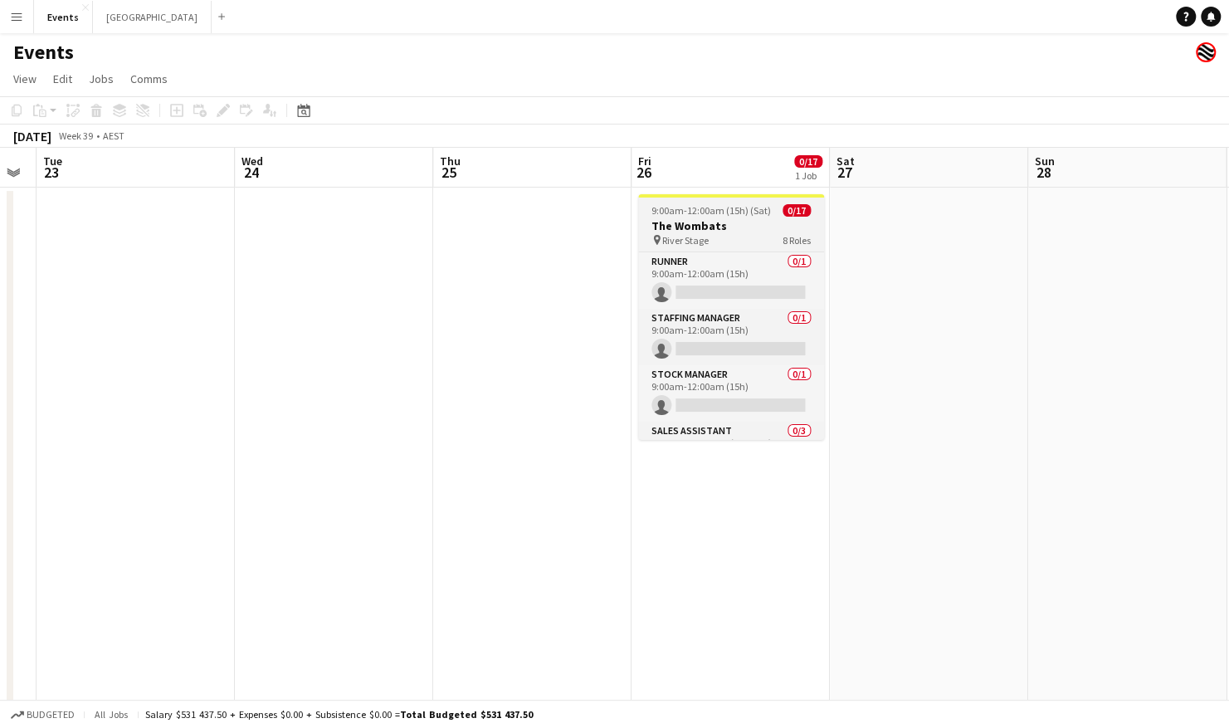
click at [721, 220] on h3 "The Wombats" at bounding box center [731, 225] width 186 height 15
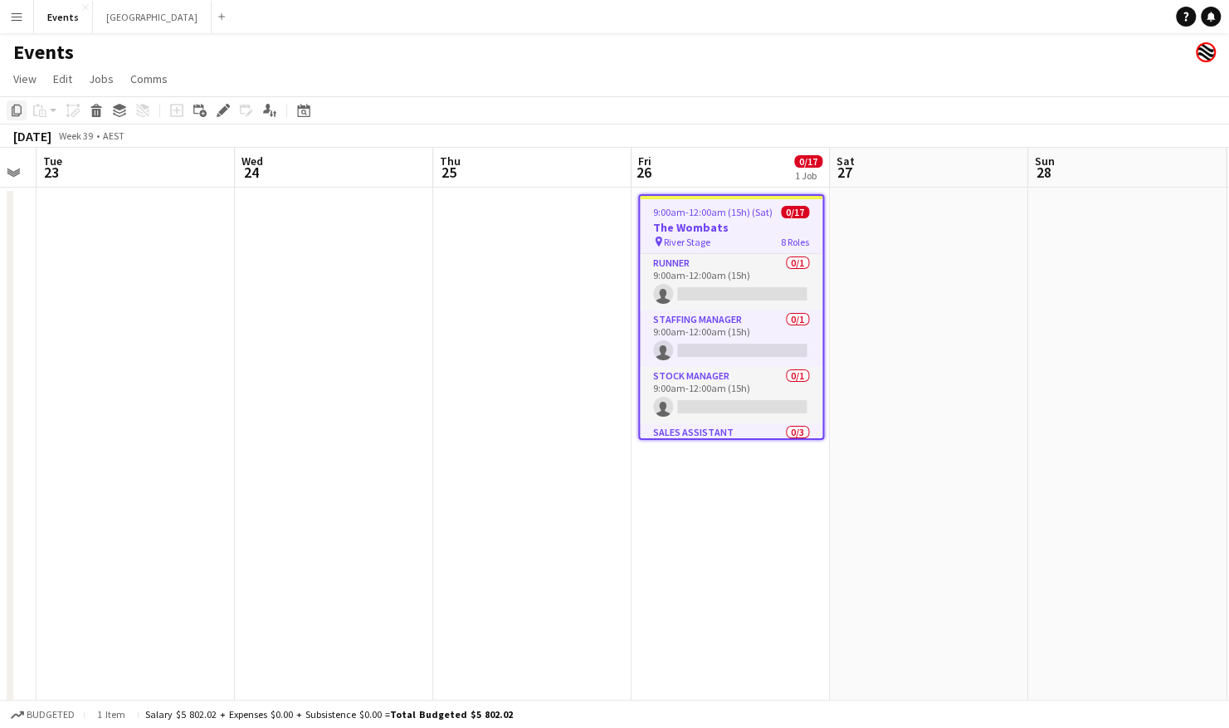
click at [11, 114] on icon "Copy" at bounding box center [16, 110] width 13 height 13
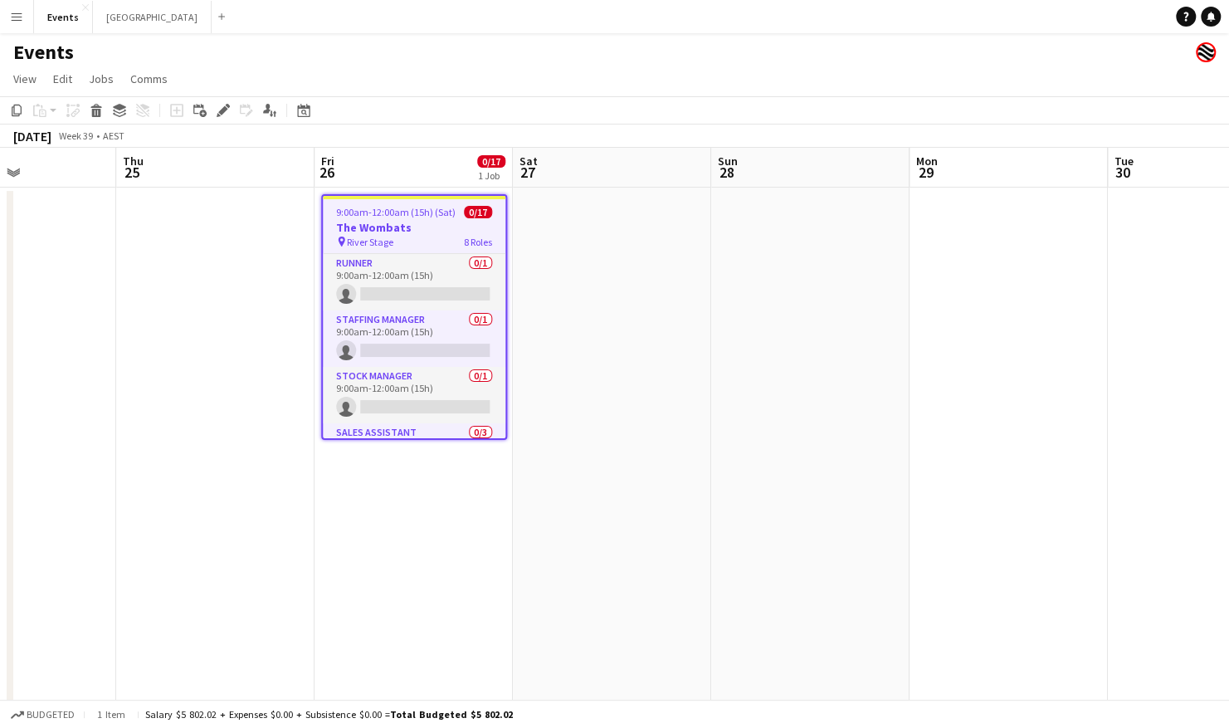
scroll to position [0, 722]
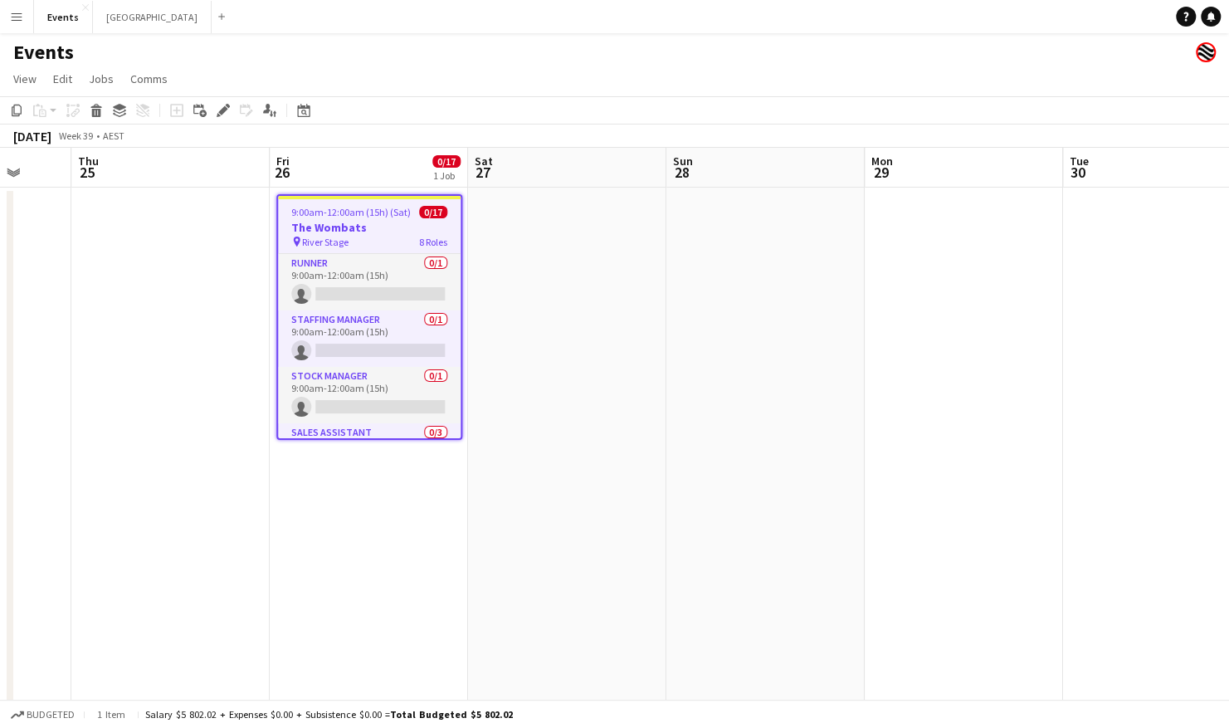
drag, startPoint x: 420, startPoint y: 327, endPoint x: 196, endPoint y: 337, distance: 224.2
click at [196, 337] on app-calendar-viewport "Sun 21 Mon 22 Tue 23 Wed 24 Thu 25 Fri 26 0/17 1 Job Sat 27 Sun 28 Mon 29 Tue 3…" at bounding box center [614, 498] width 1229 height 700
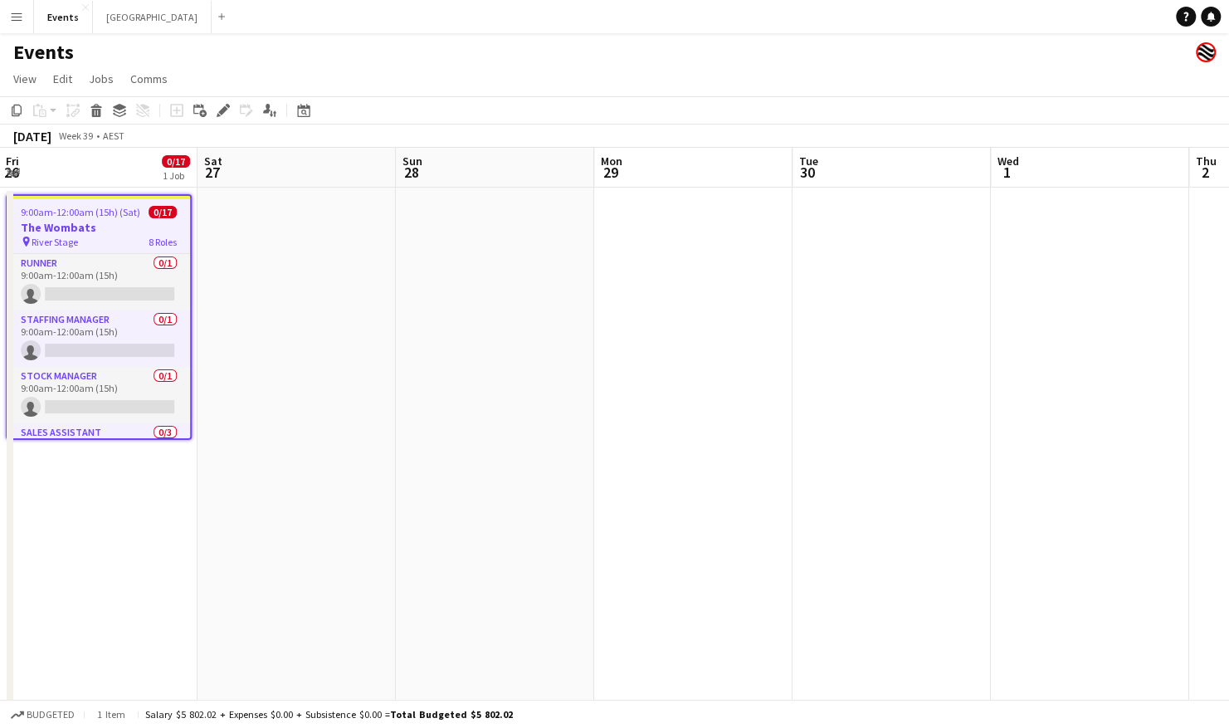
drag, startPoint x: 1120, startPoint y: 294, endPoint x: 387, endPoint y: 365, distance: 736.0
click at [338, 372] on app-calendar-viewport "Tue 23 Wed 24 Thu 25 Fri 26 0/17 1 Job Sat 27 Sun 28 Mon 29 Tue 30 Wed 1 Thu 2 …" at bounding box center [614, 498] width 1229 height 700
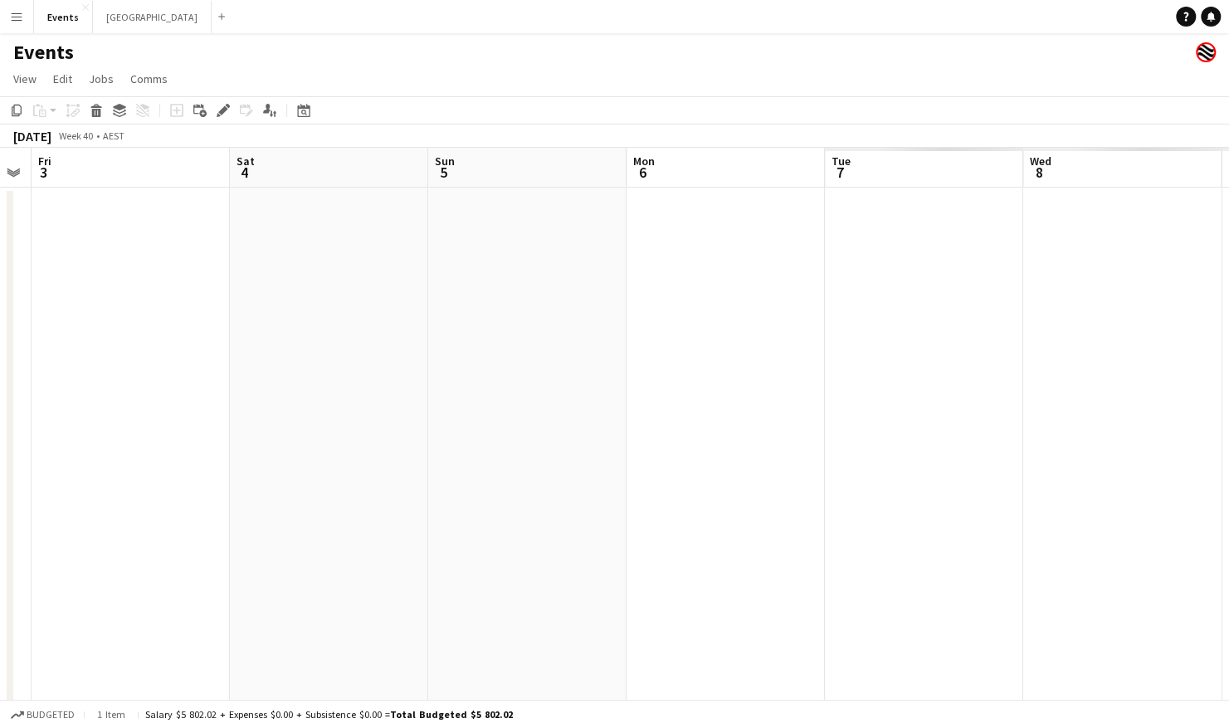
drag, startPoint x: 1041, startPoint y: 355, endPoint x: 249, endPoint y: 358, distance: 792.2
click at [249, 358] on app-calendar-viewport "Mon 29 Tue 30 Wed 1 Thu 2 Fri 3 Sat 4 Sun 5 Mon 6 Tue 7 Wed 8 Thu 9 Fri 10" at bounding box center [614, 498] width 1229 height 700
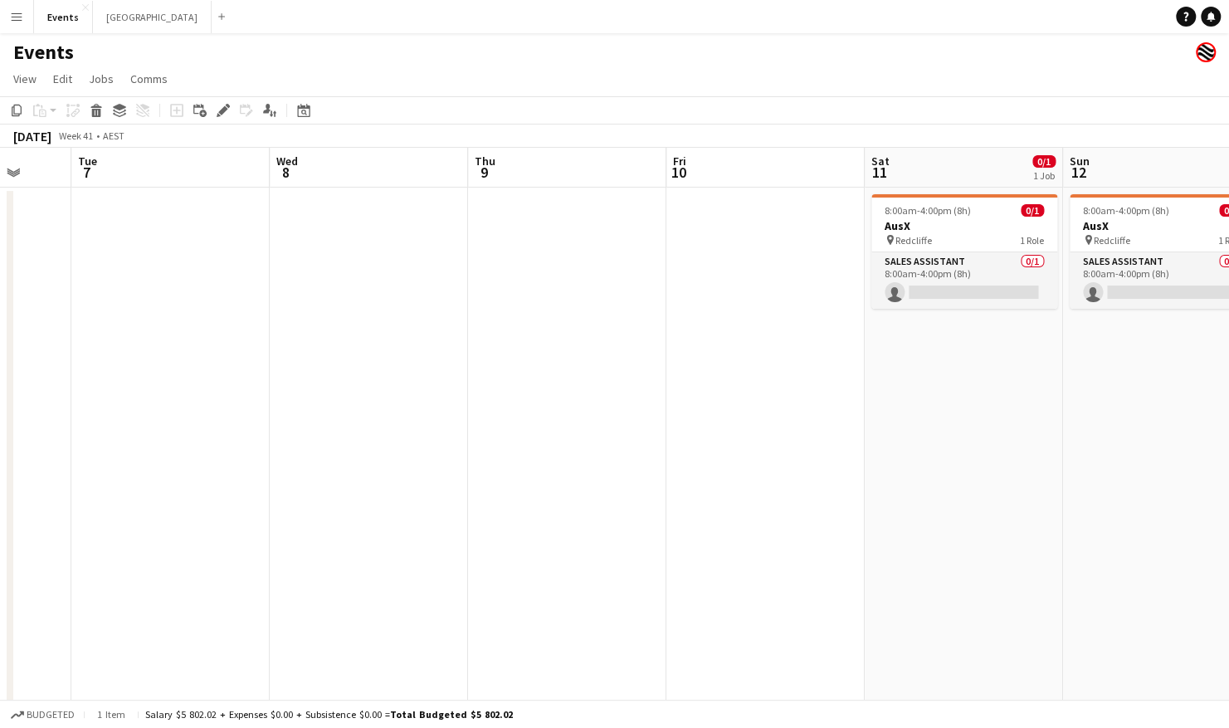
drag, startPoint x: 846, startPoint y: 333, endPoint x: 210, endPoint y: 348, distance: 636.4
click at [212, 348] on app-calendar-viewport "Fri 3 Sat 4 Sun 5 Mon 6 Tue 7 Wed 8 Thu 9 Fri 10 Sat 11 0/1 1 Job Sun 12 0/1 1 …" at bounding box center [614, 498] width 1229 height 700
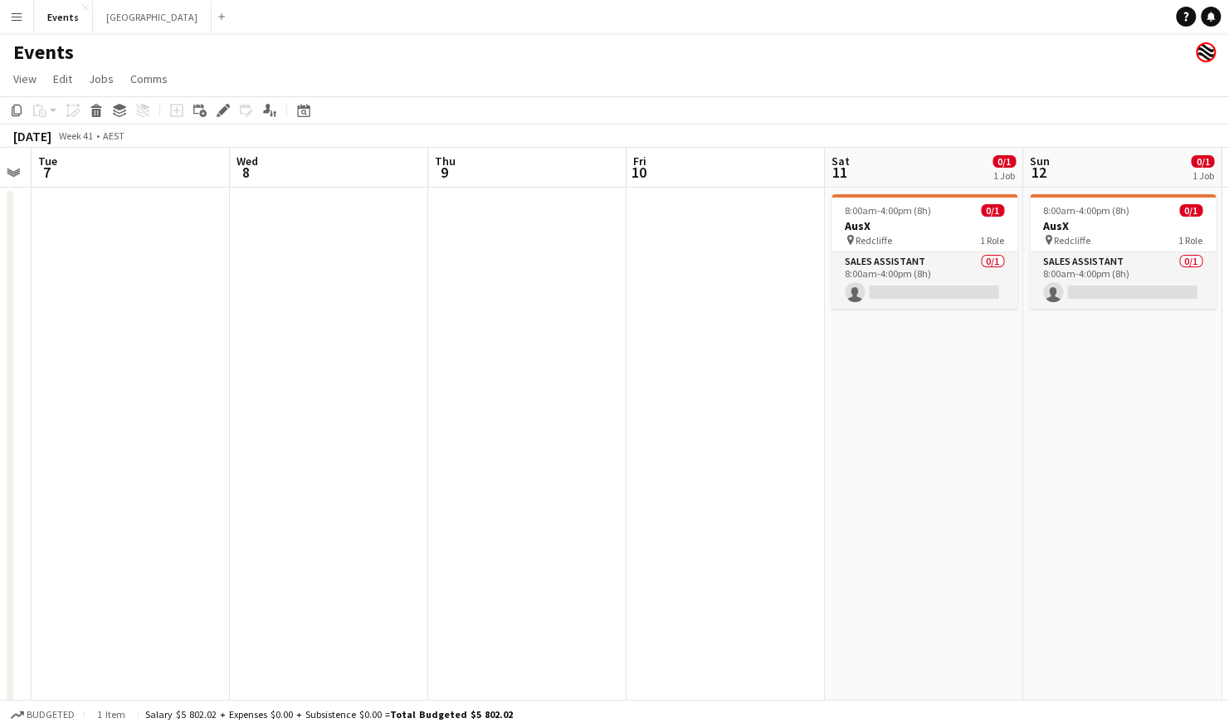
click at [528, 226] on app-date-cell at bounding box center [527, 517] width 198 height 660
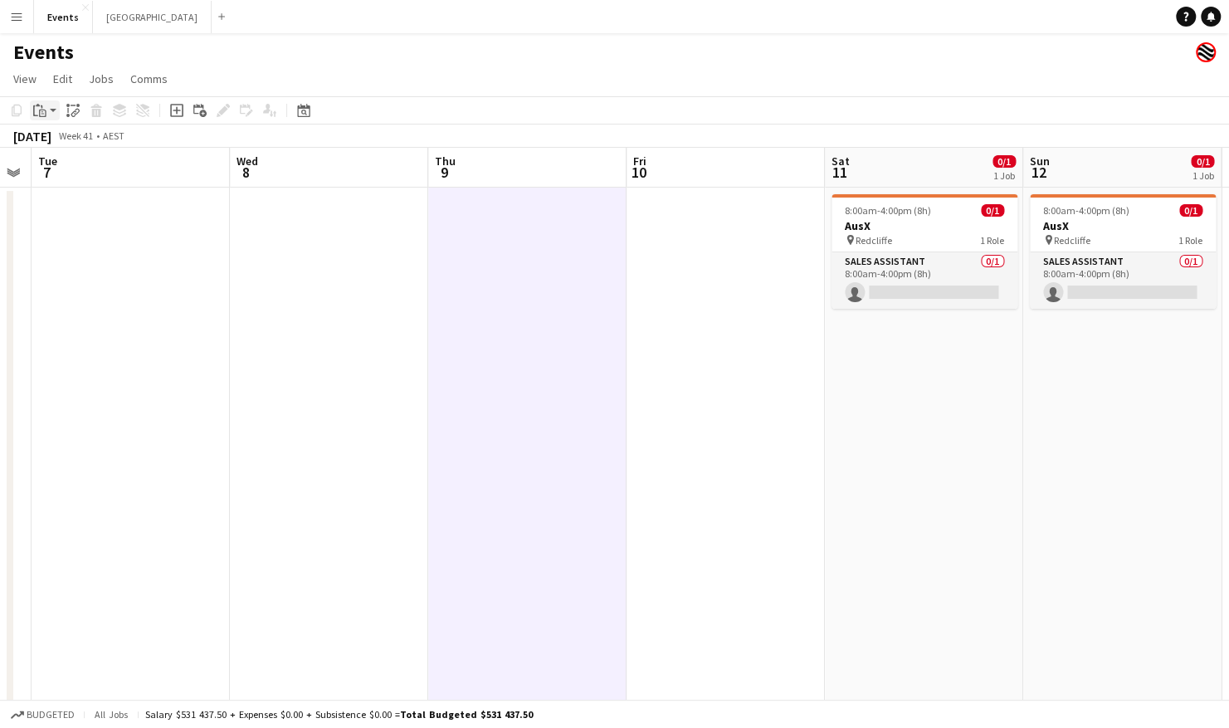
click at [43, 112] on icon "Paste" at bounding box center [39, 110] width 13 height 13
click at [92, 140] on link "Paste Ctrl+V" at bounding box center [122, 141] width 156 height 15
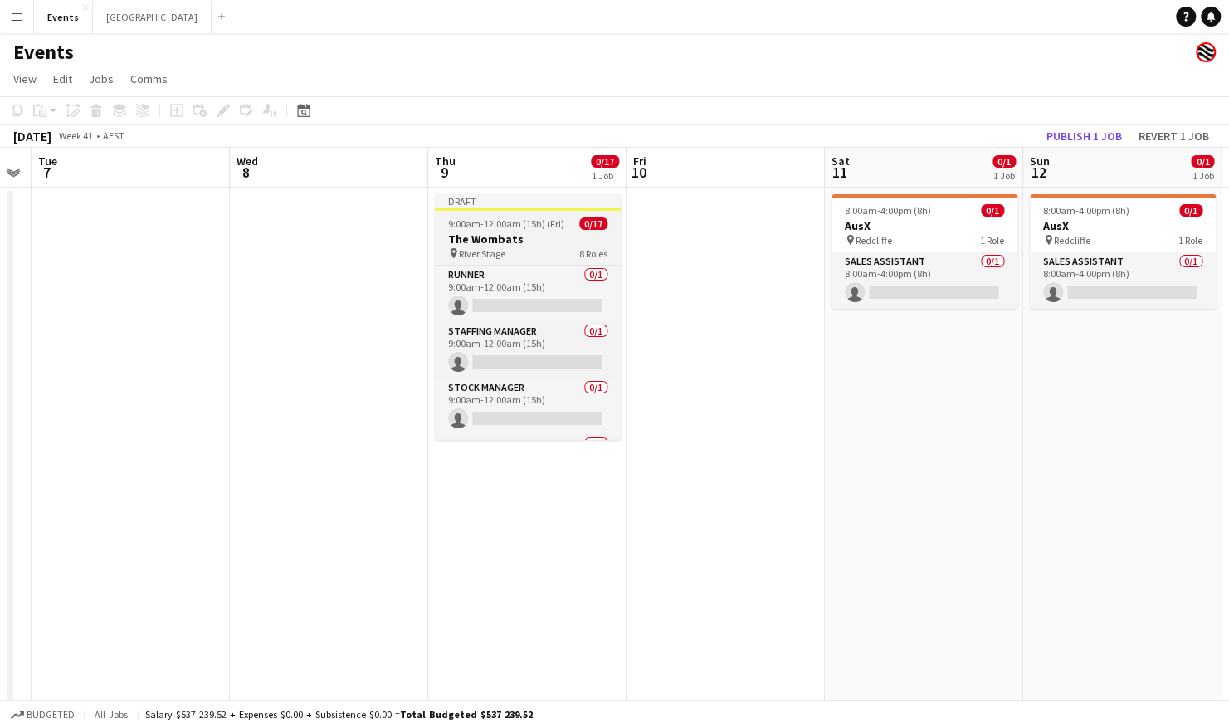
click at [567, 236] on h3 "The Wombats" at bounding box center [528, 238] width 186 height 15
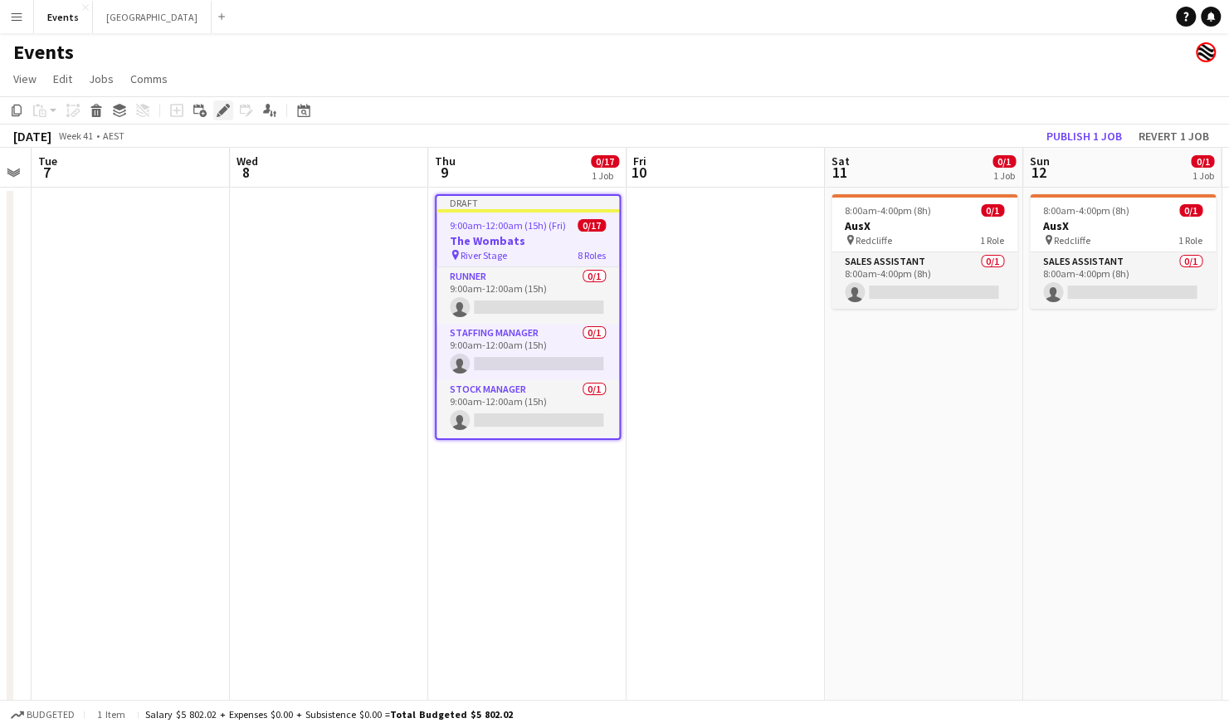
click at [225, 109] on icon at bounding box center [222, 110] width 9 height 9
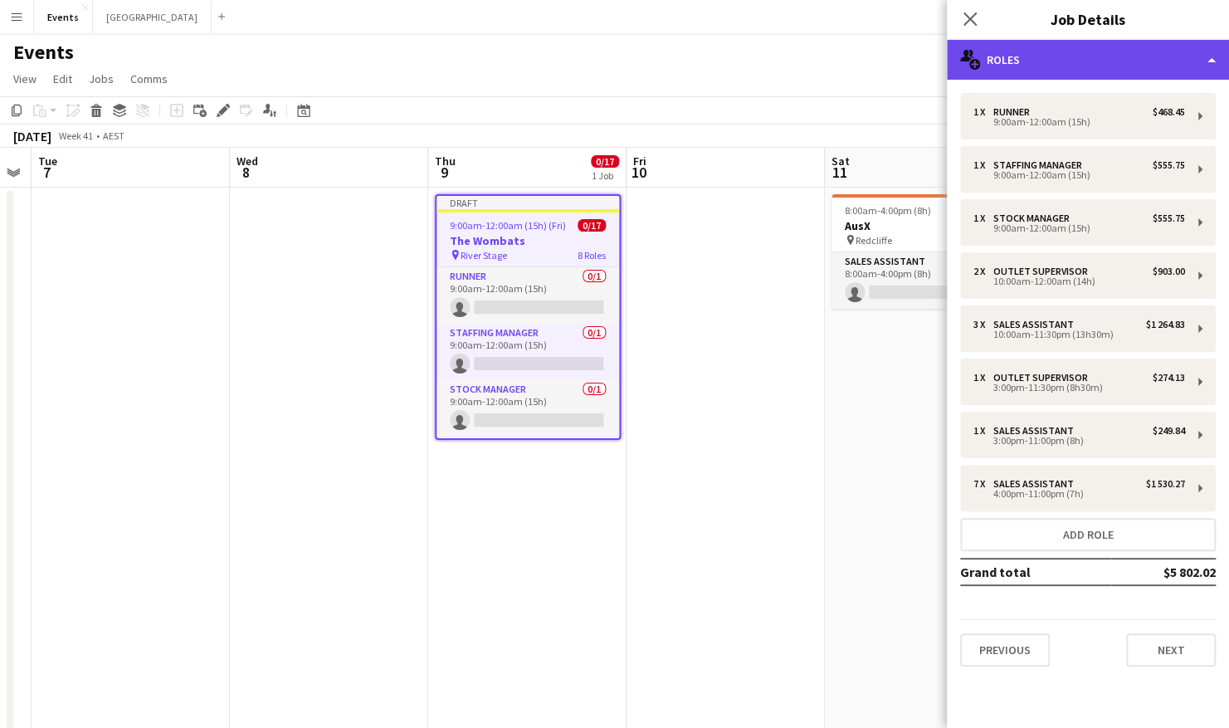
click at [1083, 55] on div "multiple-users-add Roles" at bounding box center [1088, 60] width 282 height 40
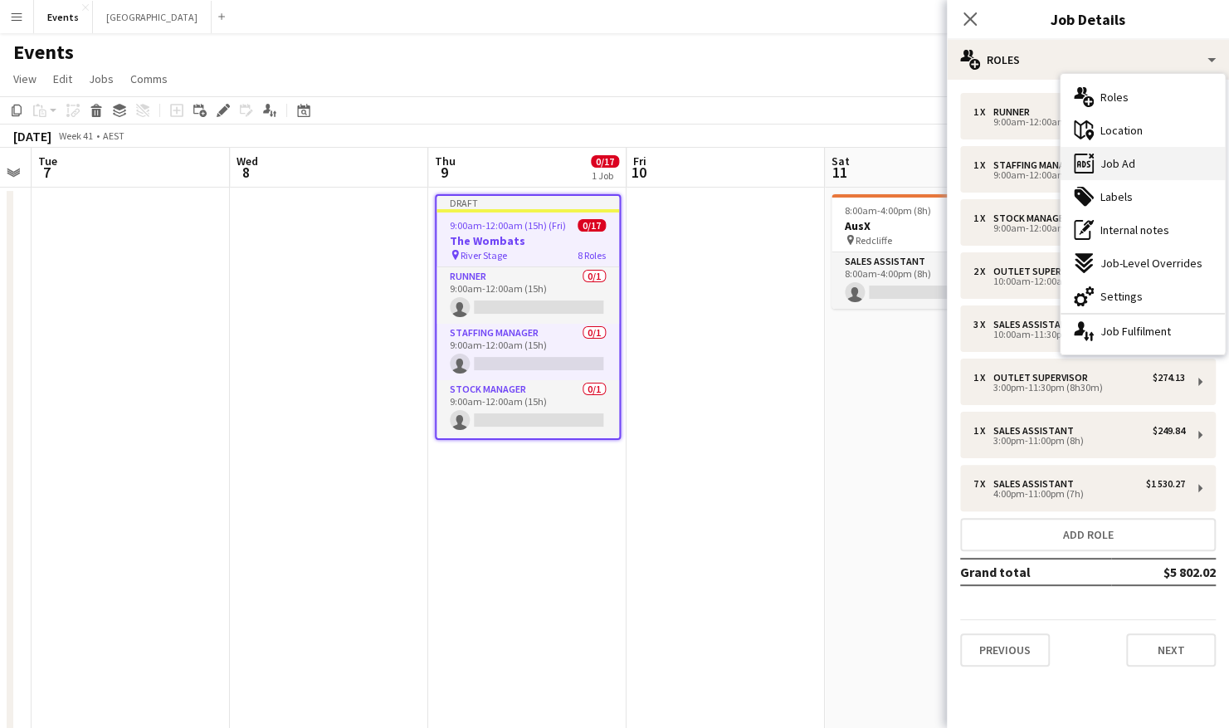
click at [1151, 158] on div "ads-window Job Ad" at bounding box center [1142, 163] width 164 height 33
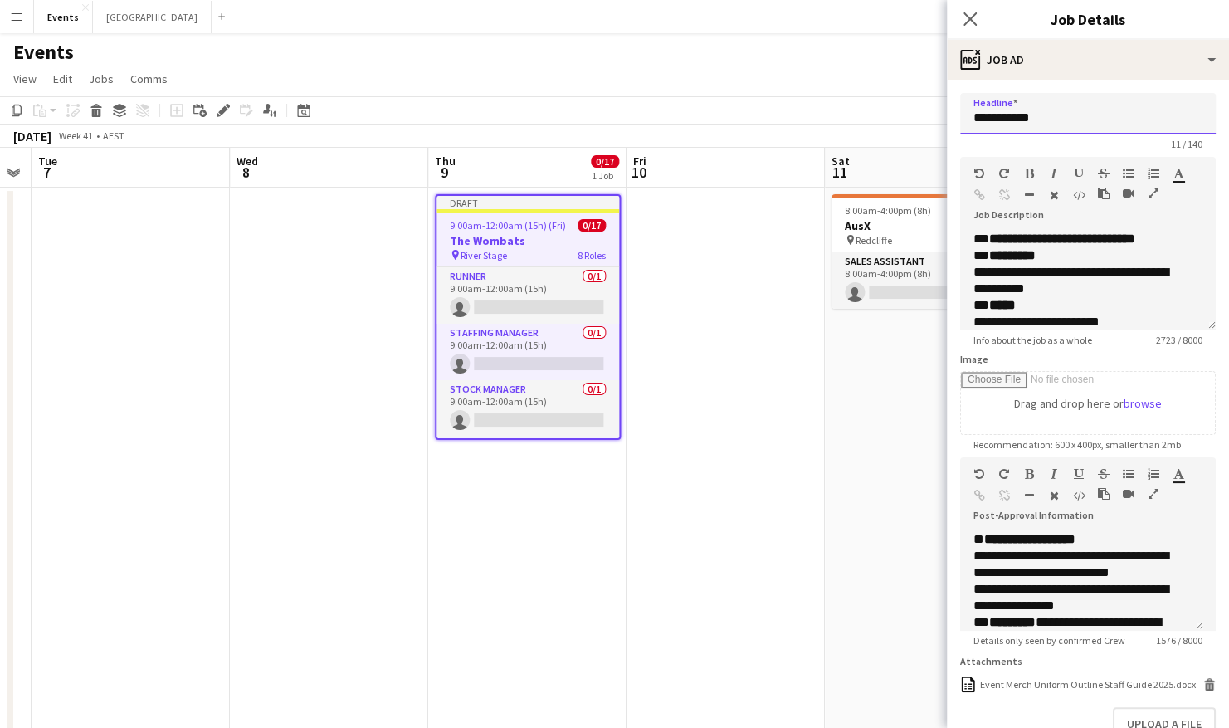
drag, startPoint x: 1081, startPoint y: 124, endPoint x: 940, endPoint y: 134, distance: 141.3
click at [940, 134] on body "Menu Boards Boards Boards All jobs Status Workforce Workforce My Workforce Recr…" at bounding box center [614, 438] width 1229 height 876
type input "**********"
click at [1153, 192] on icon "button" at bounding box center [1153, 193] width 10 height 12
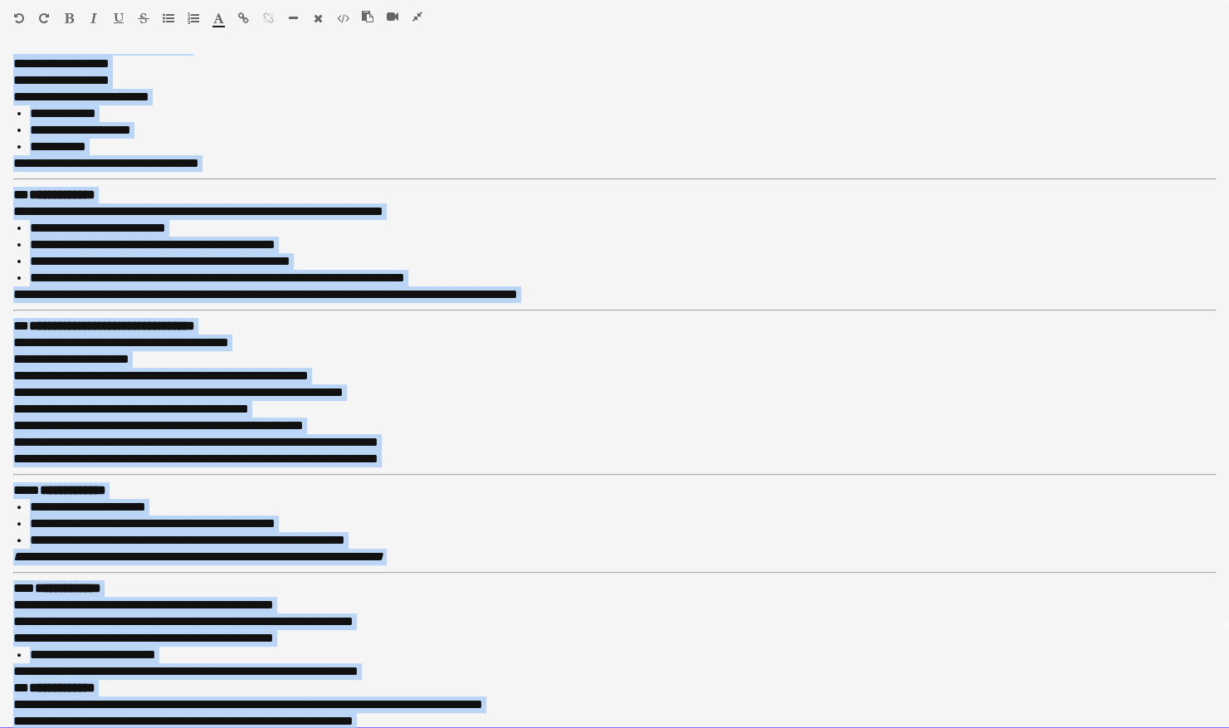
scroll to position [425, 0]
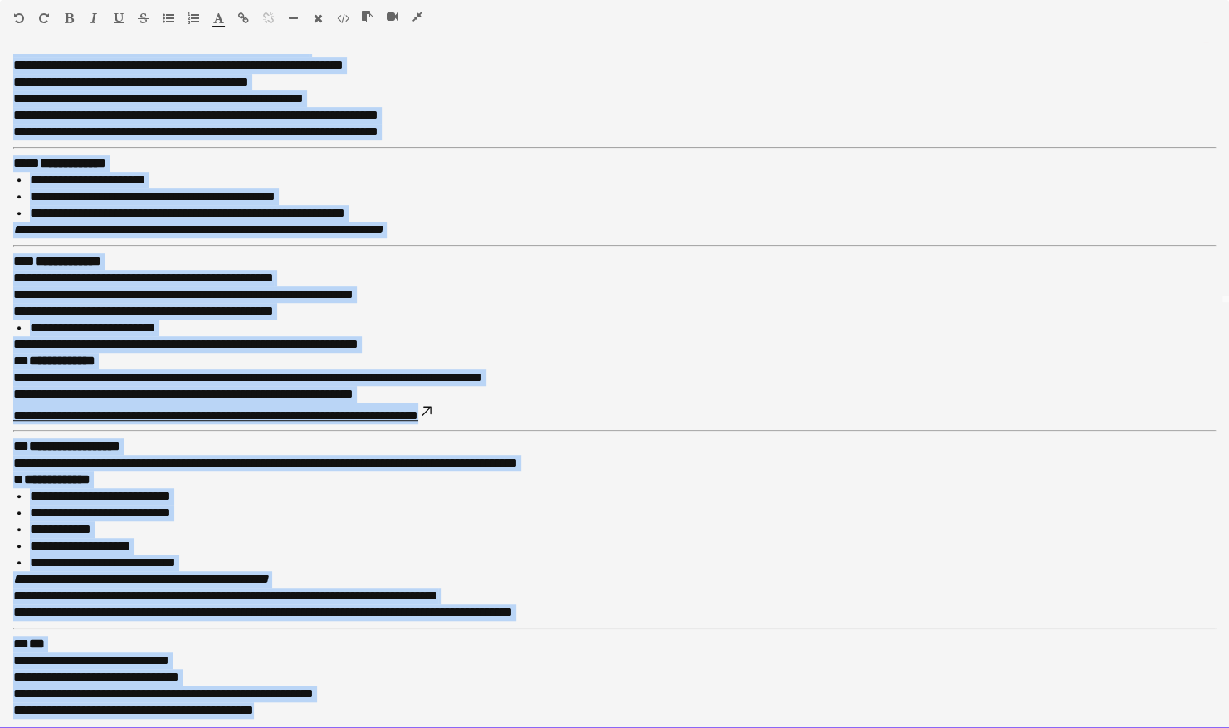
drag, startPoint x: 15, startPoint y: 56, endPoint x: 469, endPoint y: 761, distance: 837.8
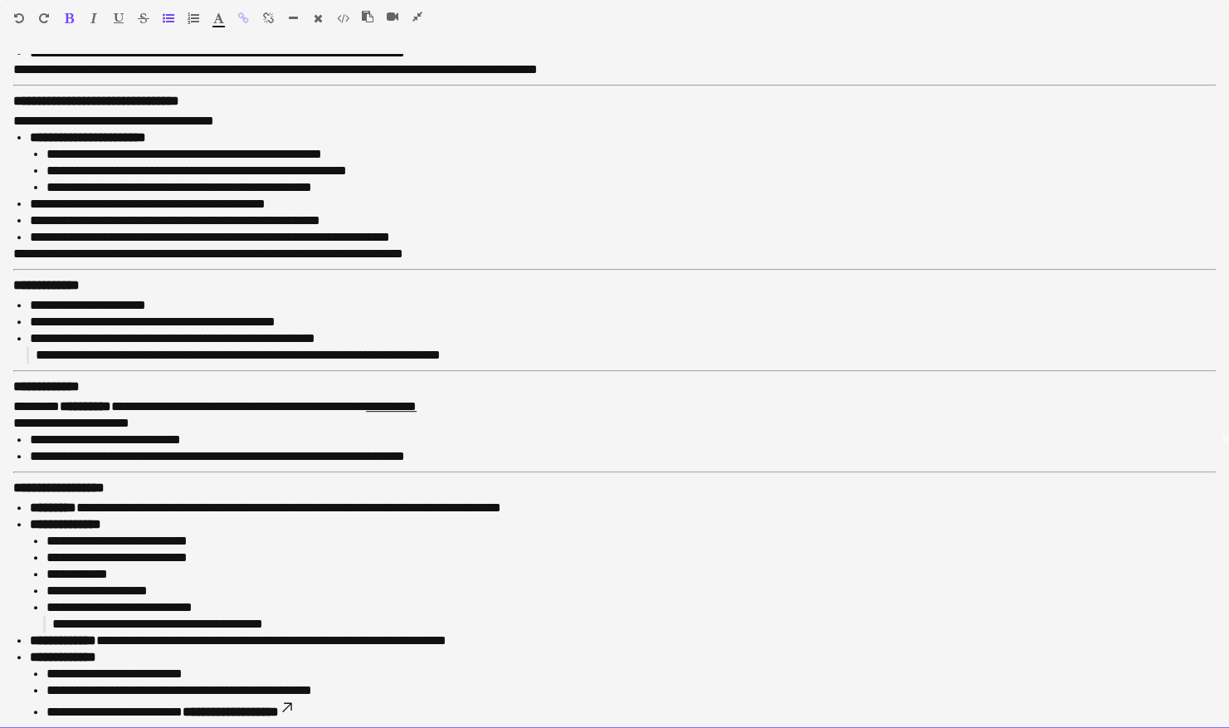
scroll to position [287, 0]
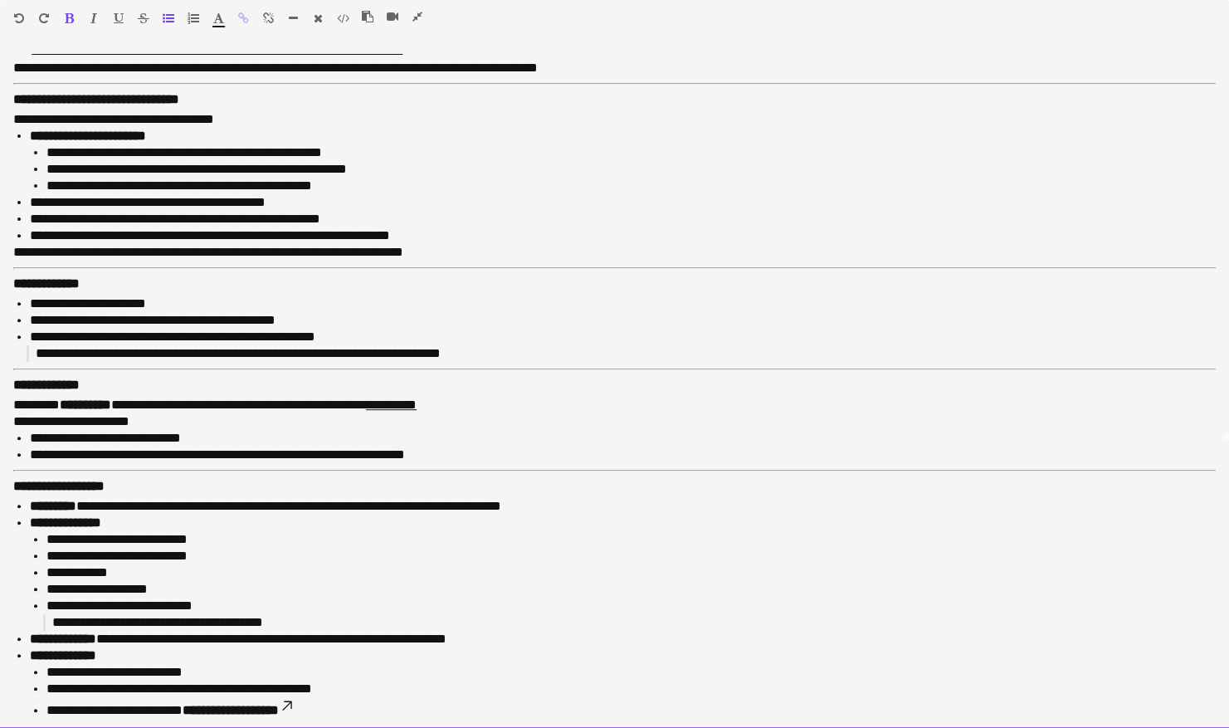
click at [463, 406] on p "**********" at bounding box center [607, 413] width 1189 height 33
drag, startPoint x: 402, startPoint y: 398, endPoint x: 259, endPoint y: 402, distance: 142.7
click at [259, 402] on p "**********" at bounding box center [607, 413] width 1189 height 33
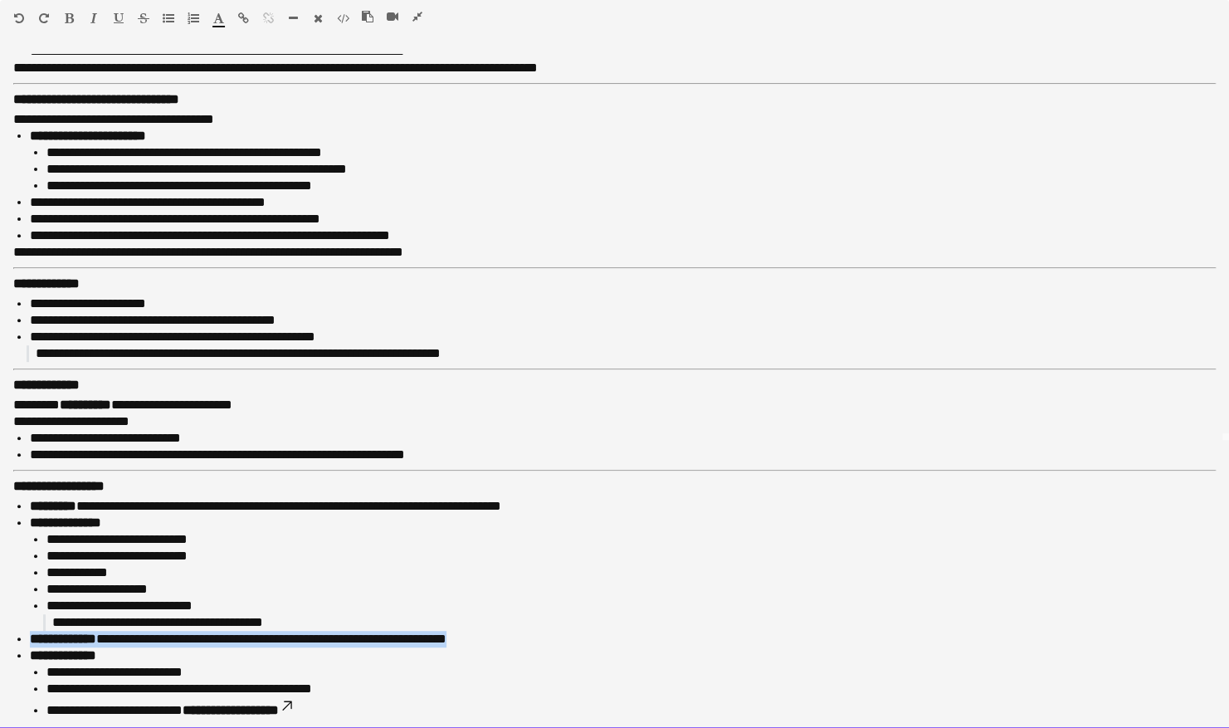
drag, startPoint x: 512, startPoint y: 637, endPoint x: -3, endPoint y: 636, distance: 515.2
click at [0, 636] on html "Menu Boards Boards Boards All jobs Status Workforce Workforce My Workforce Recr…" at bounding box center [614, 257] width 1229 height 1511
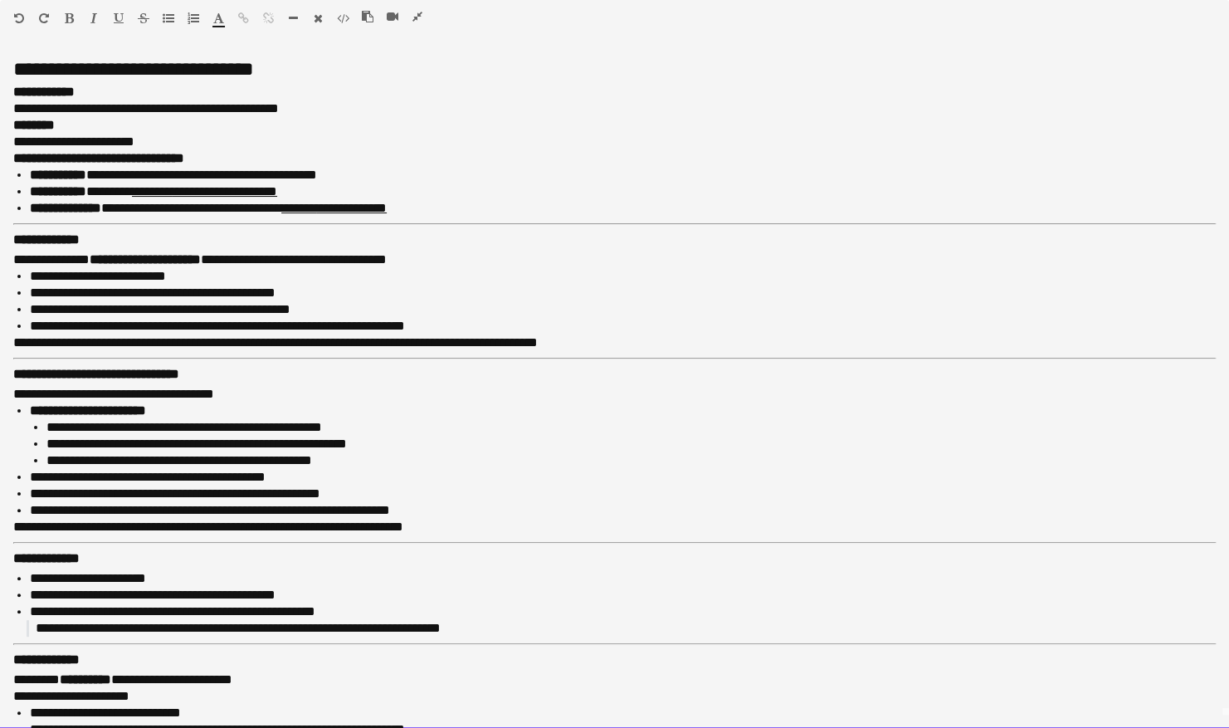
scroll to position [0, 0]
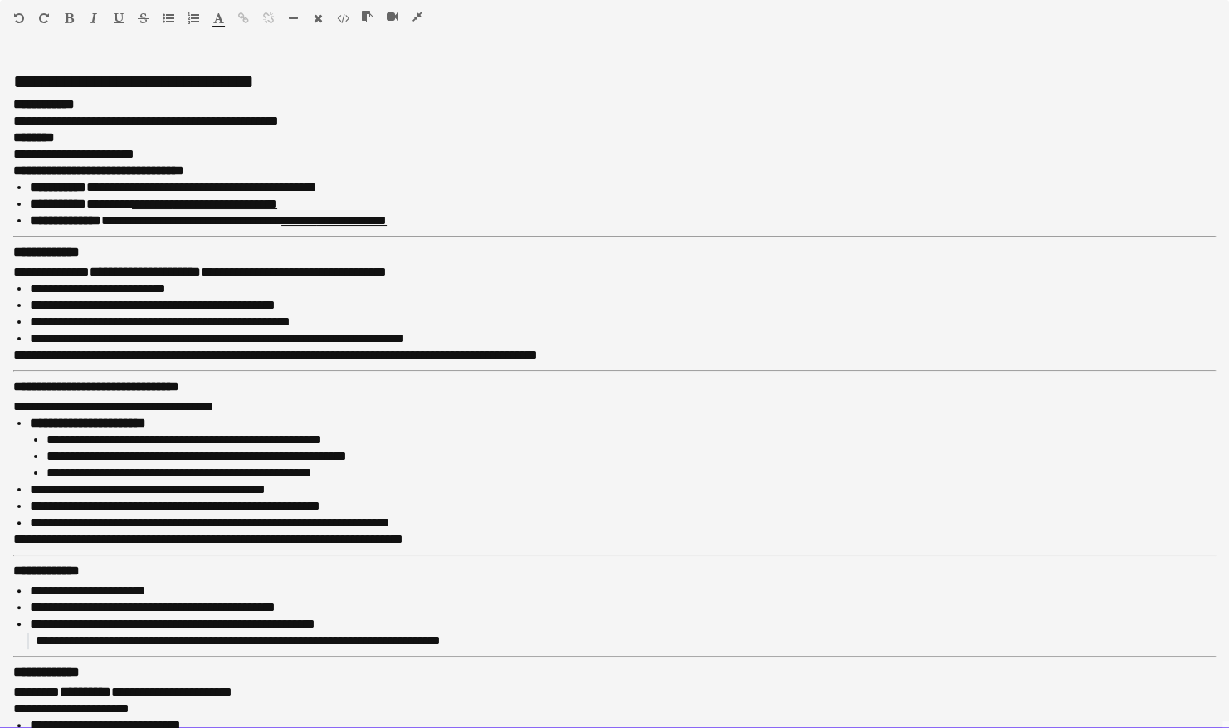
click at [461, 222] on p "**********" at bounding box center [616, 220] width 1172 height 17
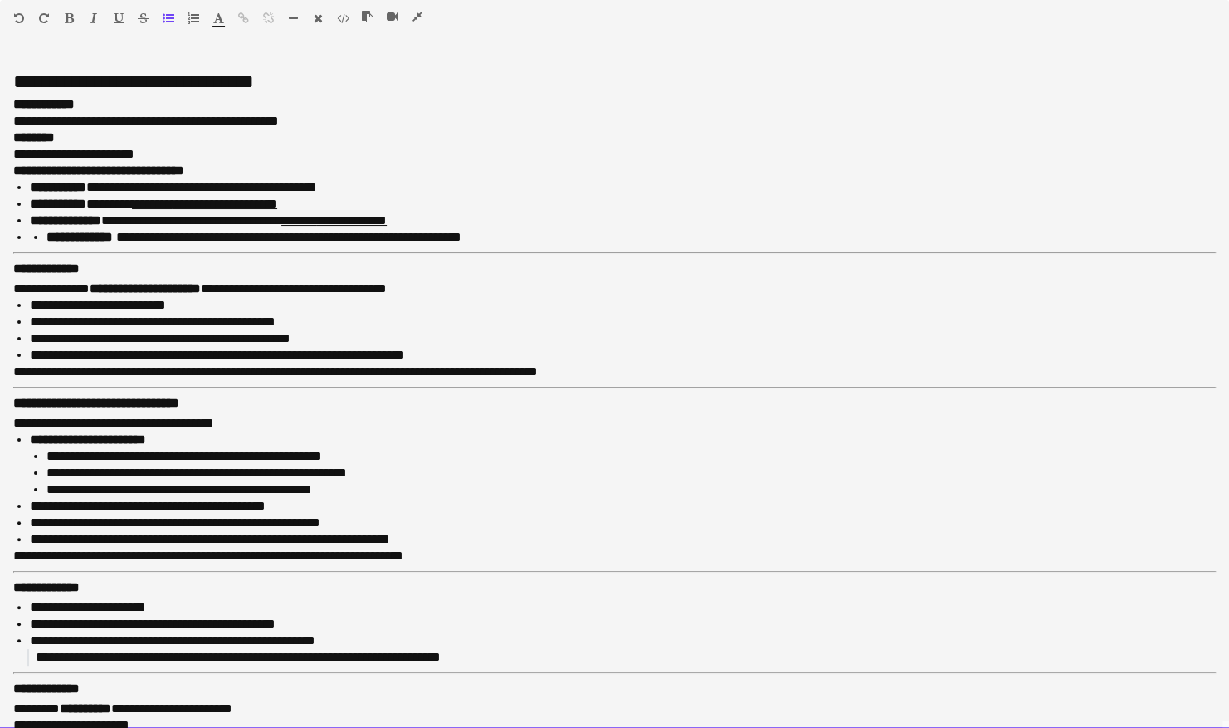
click at [31, 234] on ul "**********" at bounding box center [616, 237] width 1172 height 17
drag, startPoint x: 323, startPoint y: 204, endPoint x: 147, endPoint y: 207, distance: 175.9
click at [151, 204] on p "**********" at bounding box center [616, 204] width 1172 height 17
drag, startPoint x: 460, startPoint y: 219, endPoint x: 308, endPoint y: 222, distance: 151.8
click at [308, 222] on p "**********" at bounding box center [616, 220] width 1172 height 17
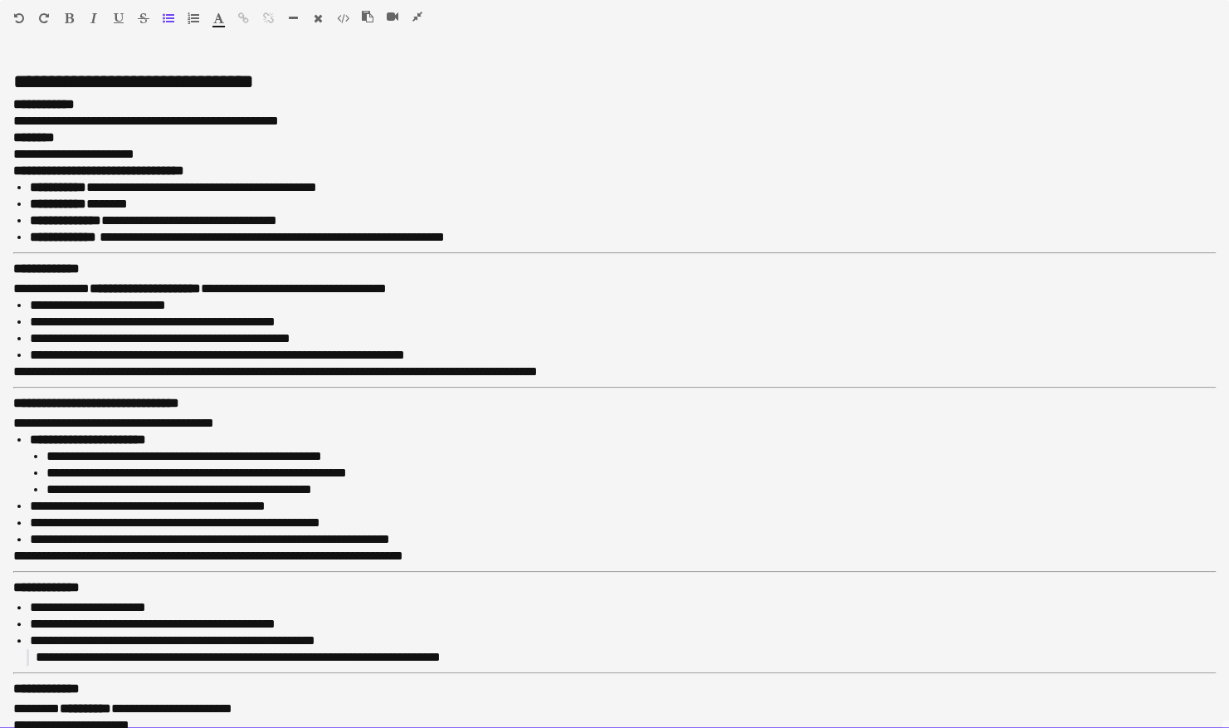
click at [348, 119] on p "**********" at bounding box center [607, 112] width 1189 height 33
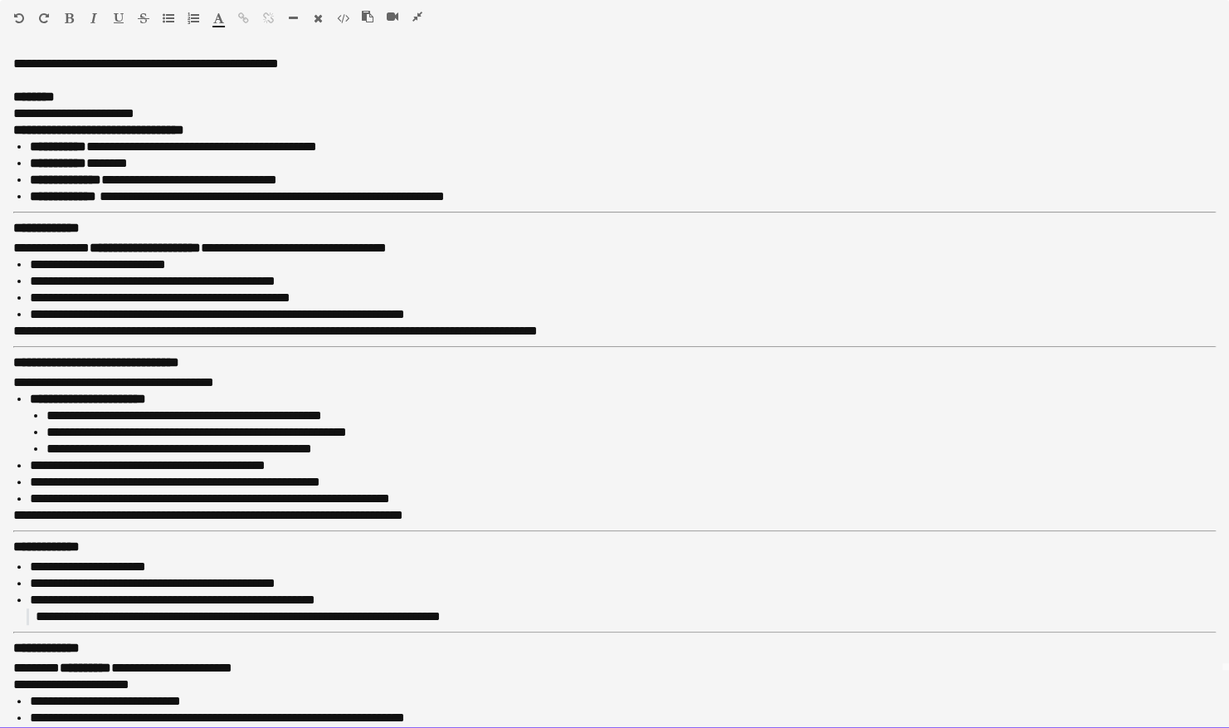
scroll to position [83, 0]
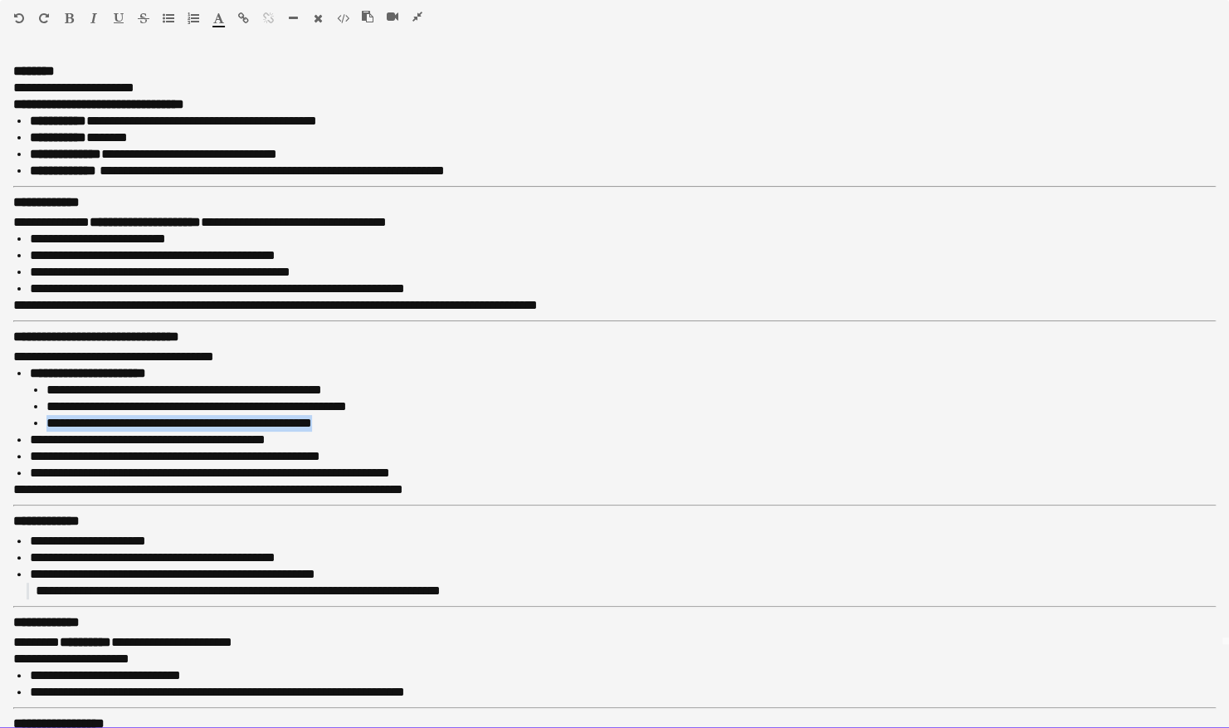
drag, startPoint x: 375, startPoint y: 420, endPoint x: 8, endPoint y: 423, distance: 366.7
click at [10, 423] on div "**********" at bounding box center [614, 391] width 1229 height 674
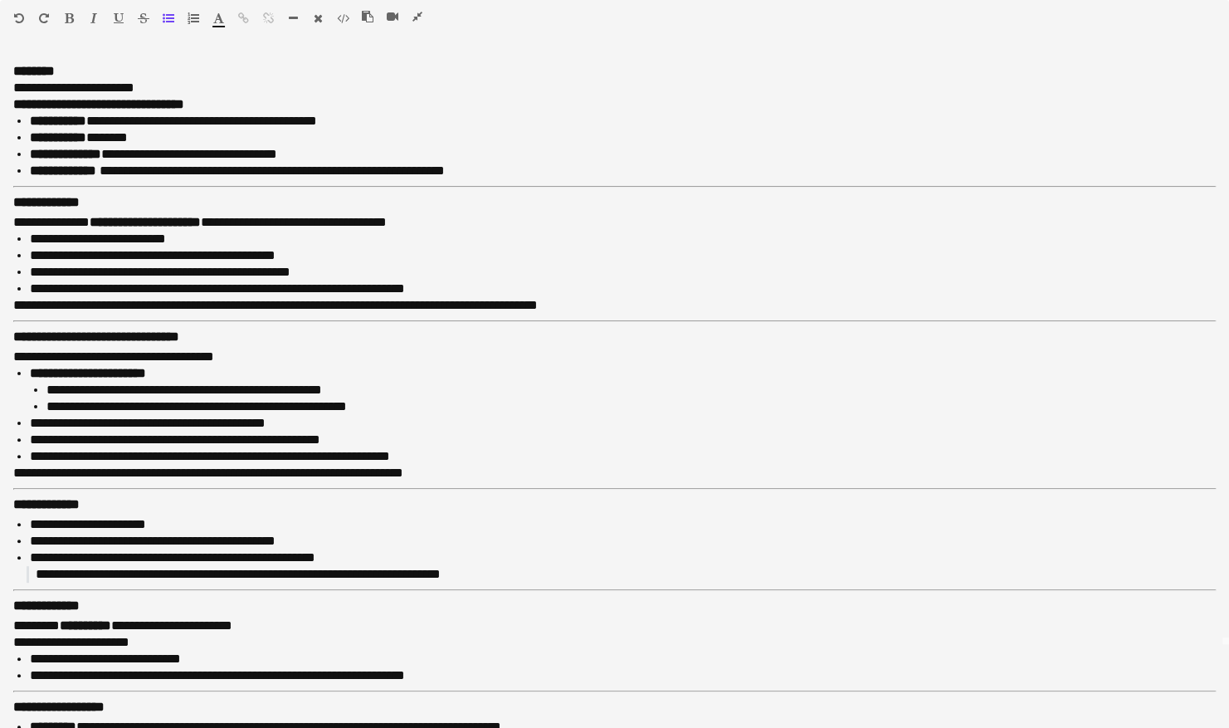
click at [420, 15] on icon "button" at bounding box center [417, 17] width 10 height 12
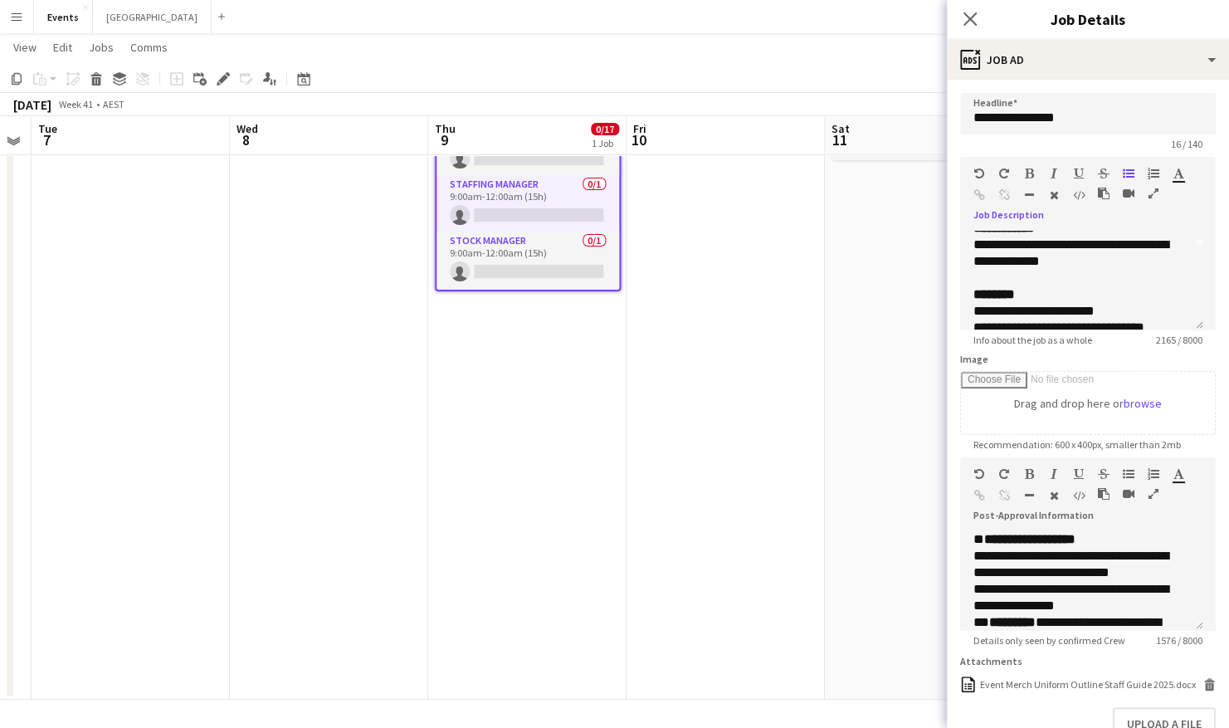
scroll to position [146, 0]
click at [1153, 491] on icon "button" at bounding box center [1153, 494] width 10 height 12
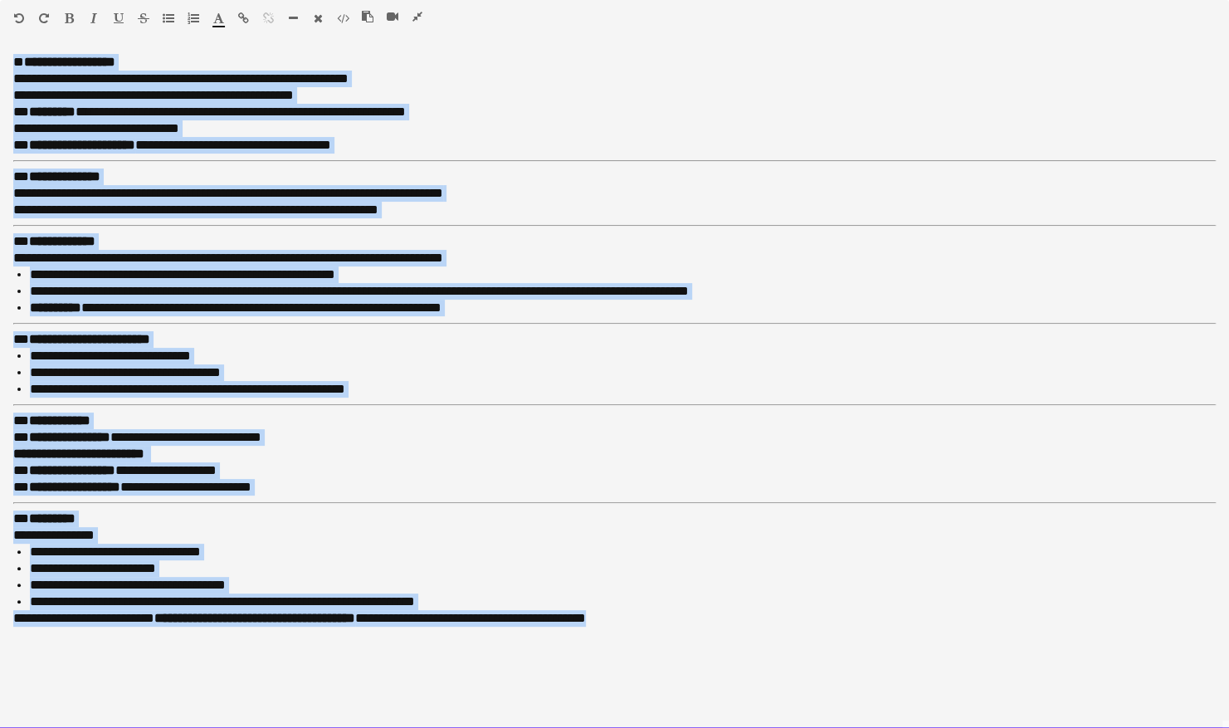
drag, startPoint x: 728, startPoint y: 629, endPoint x: 13, endPoint y: 51, distance: 919.1
click at [13, 51] on div "**********" at bounding box center [614, 385] width 1229 height 686
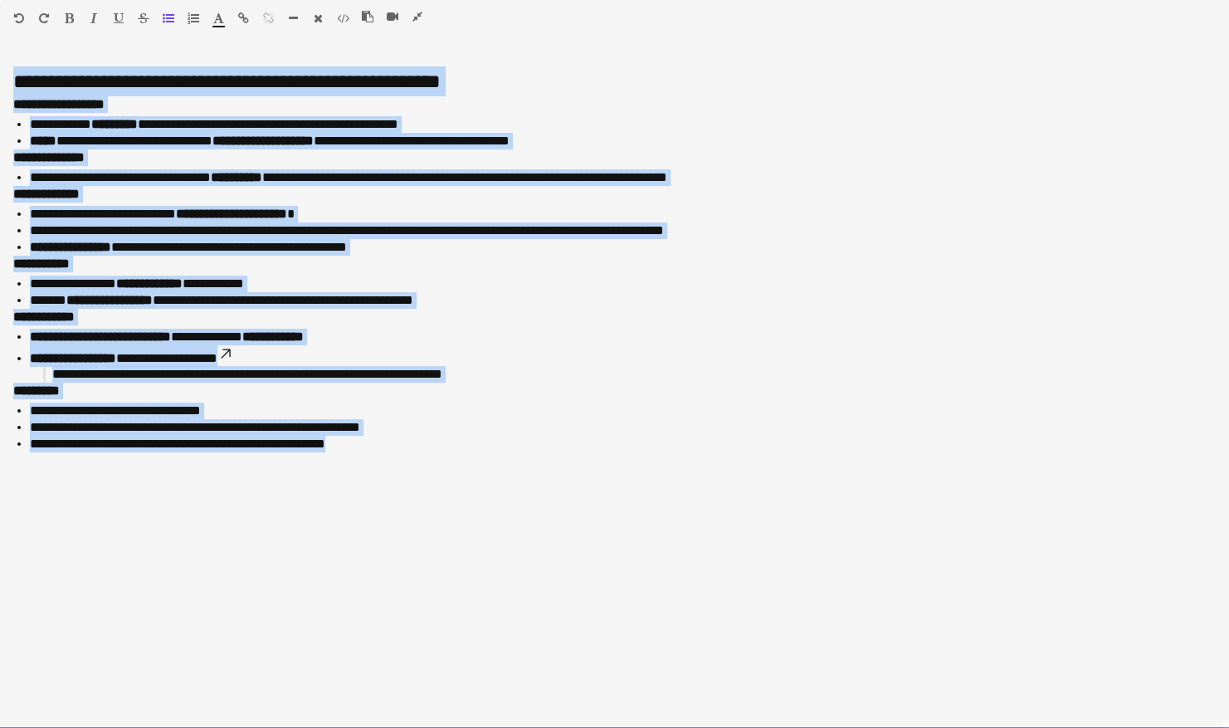
drag, startPoint x: 411, startPoint y: 455, endPoint x: -3, endPoint y: 32, distance: 591.9
click at [0, 32] on html "Menu Boards Boards Boards All jobs Status Workforce Workforce My Workforce Recr…" at bounding box center [614, 609] width 1229 height 1511
drag, startPoint x: 438, startPoint y: 470, endPoint x: 0, endPoint y: 65, distance: 597.0
click at [0, 56] on html "Menu Boards Boards Boards All jobs Status Workforce Workforce My Workforce Recr…" at bounding box center [614, 609] width 1229 height 1511
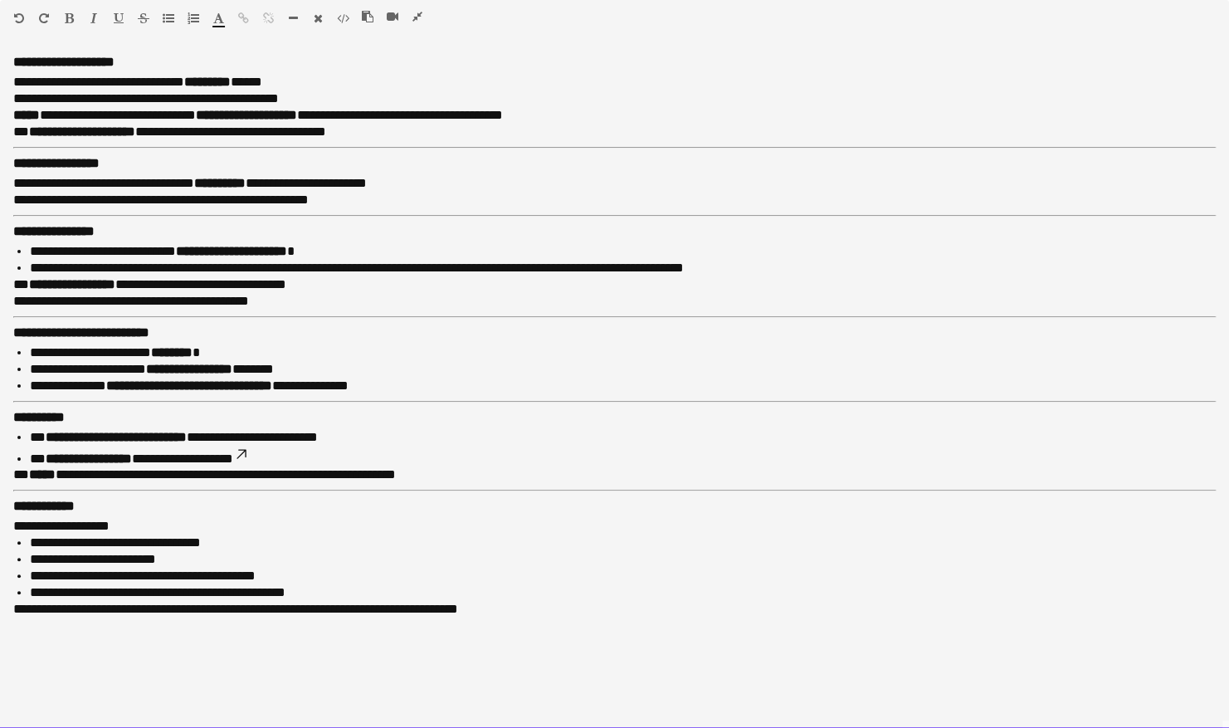
scroll to position [229, 0]
drag, startPoint x: 450, startPoint y: 478, endPoint x: -3, endPoint y: 476, distance: 452.9
click at [0, 476] on html "Menu Boards Boards Boards All jobs Status Workforce Workforce My Workforce Recr…" at bounding box center [614, 526] width 1229 height 1511
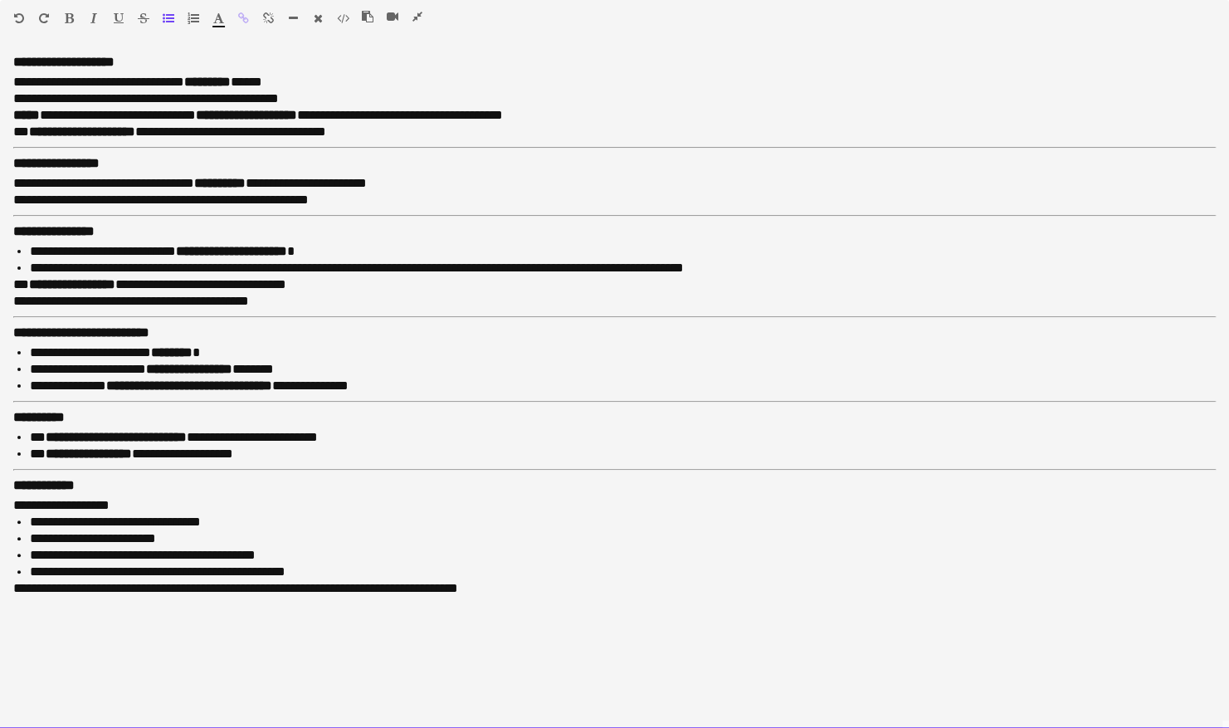
click at [151, 435] on strong "**********" at bounding box center [116, 437] width 141 height 12
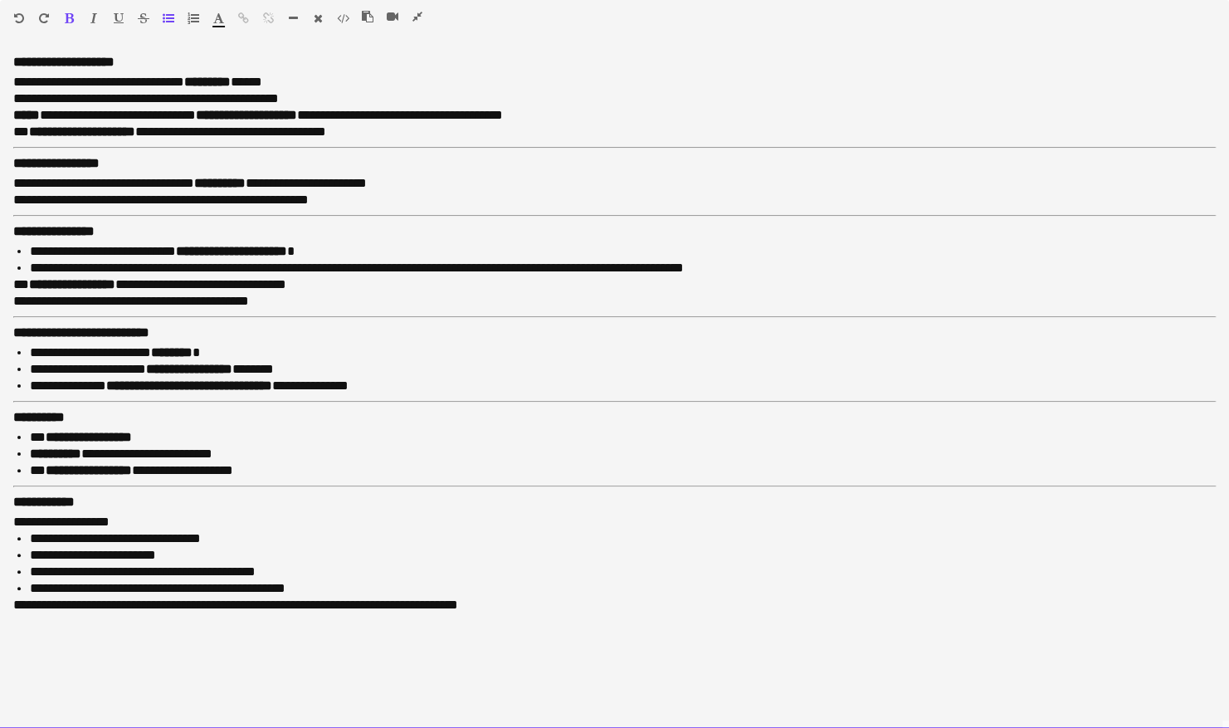
click at [176, 435] on p "**********" at bounding box center [622, 437] width 1185 height 17
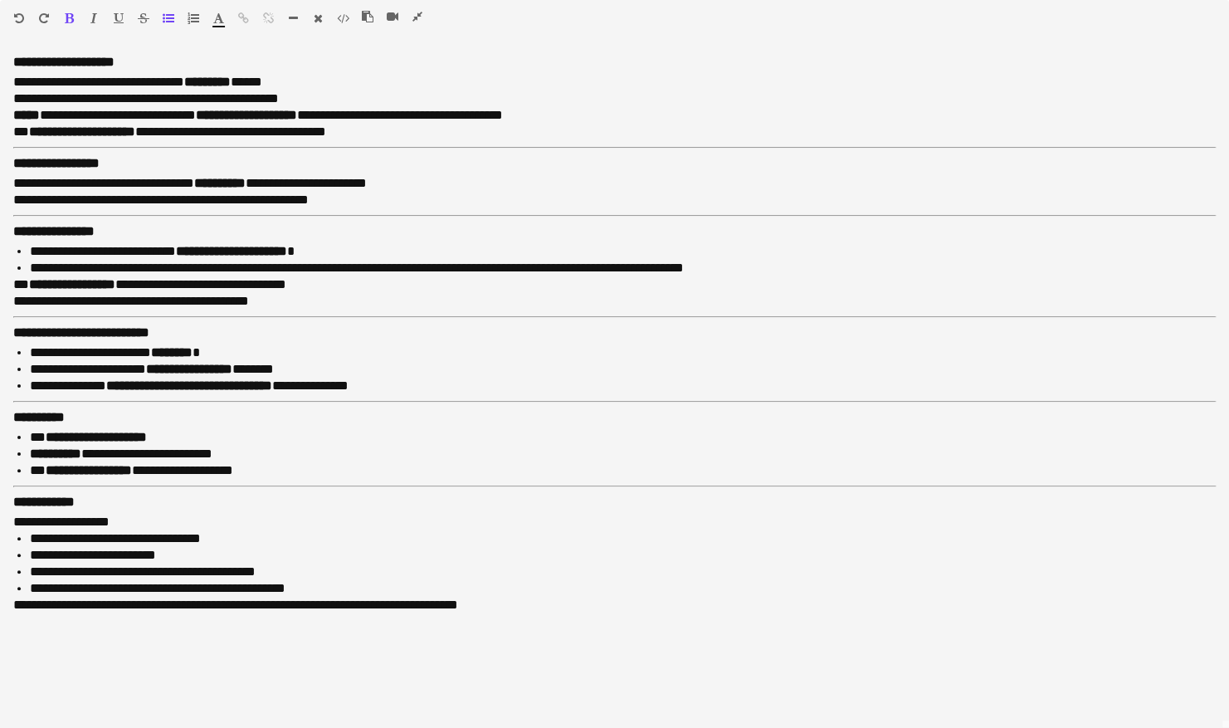
click at [418, 16] on icon "button" at bounding box center [417, 17] width 10 height 12
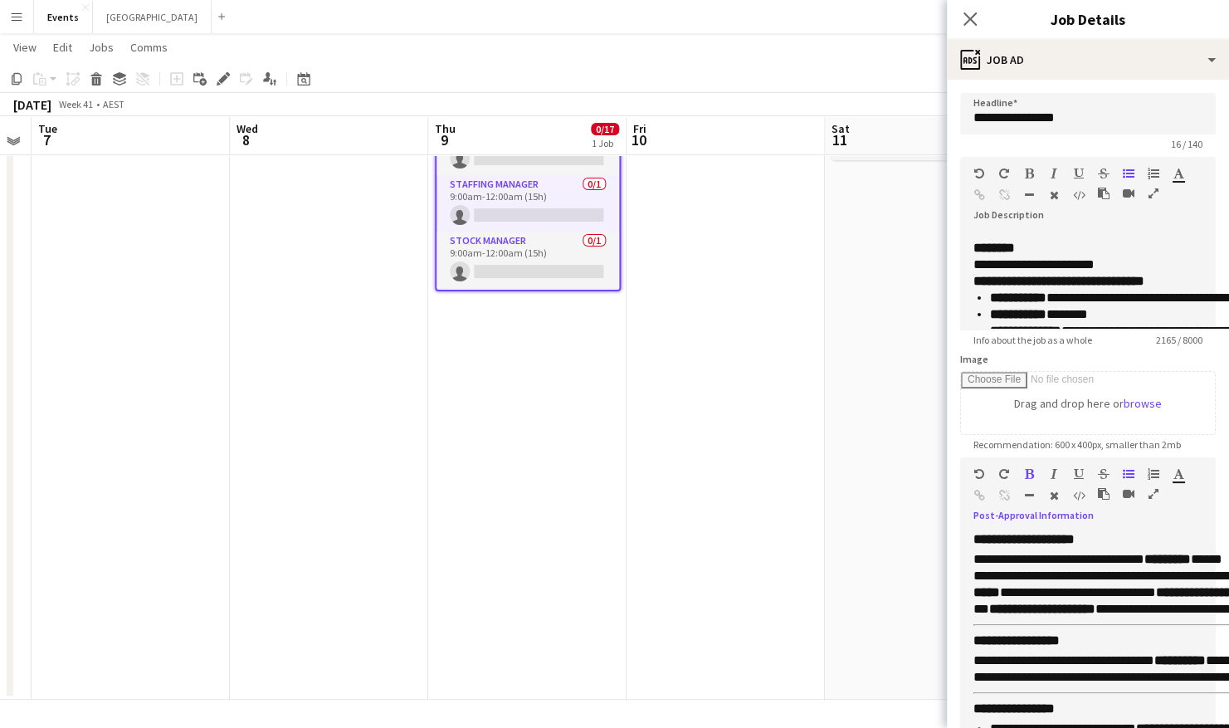
scroll to position [146, 0]
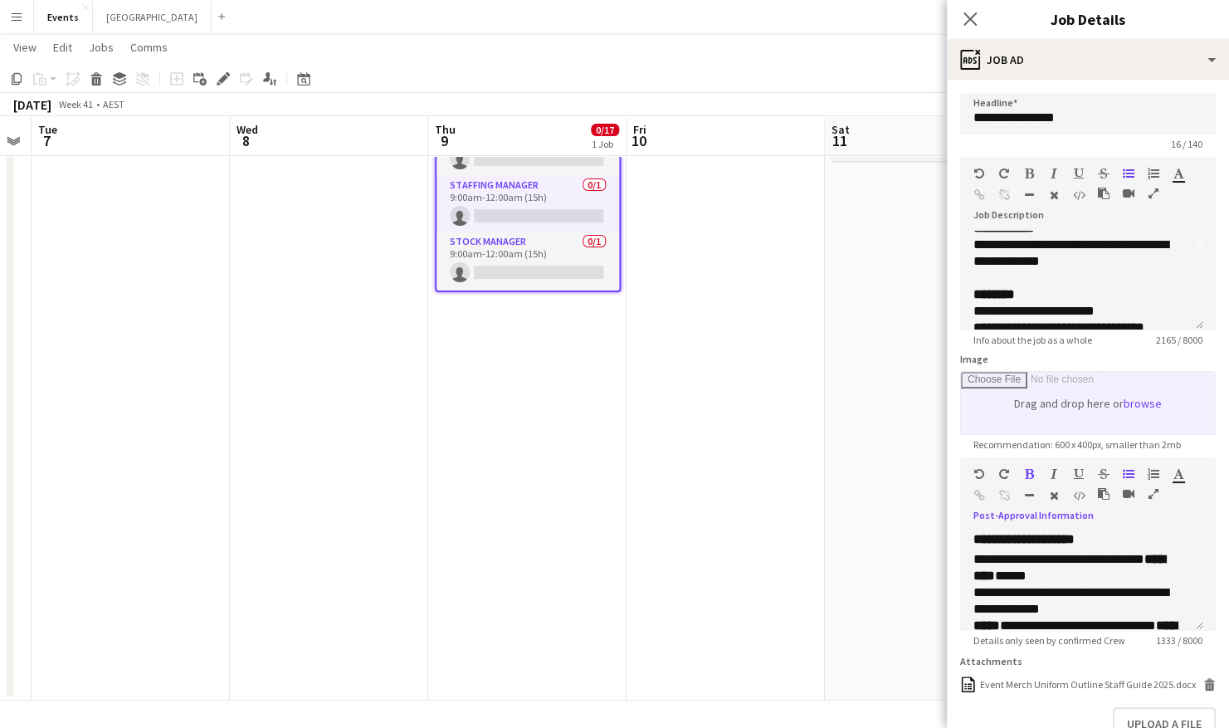
click at [1144, 402] on input "Image" at bounding box center [1088, 403] width 254 height 62
type input "**********"
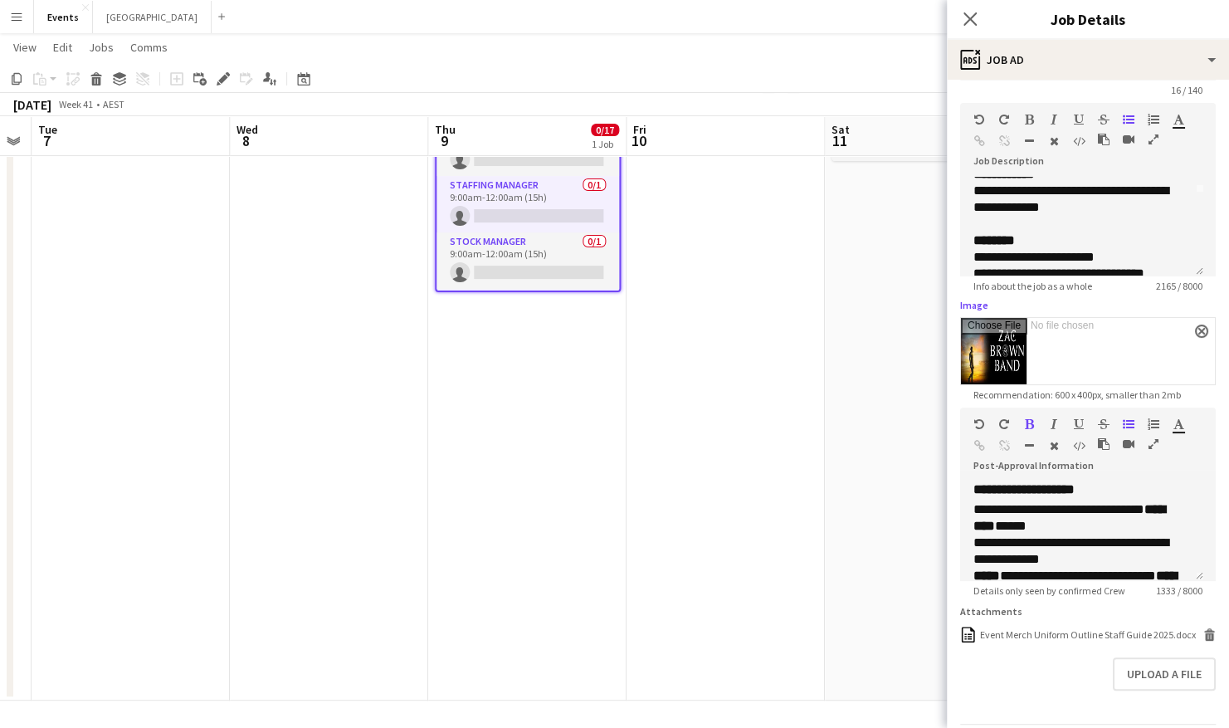
scroll to position [0, 0]
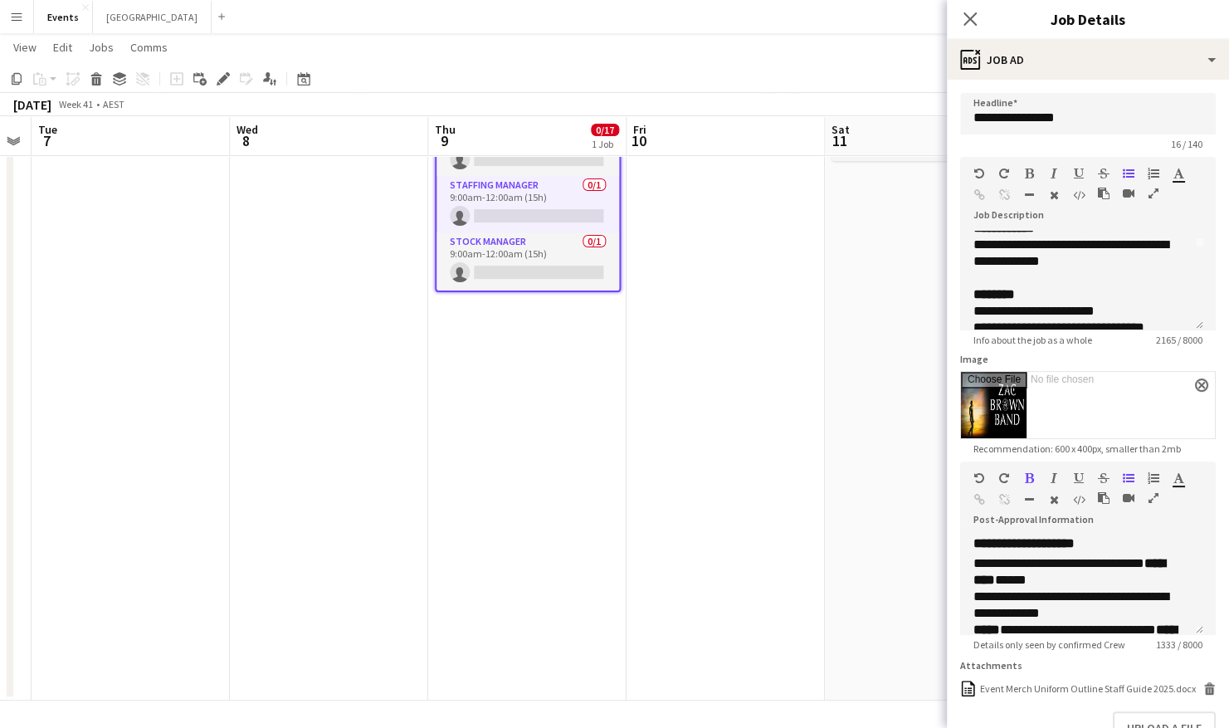
click at [350, 501] on app-date-cell at bounding box center [329, 370] width 198 height 660
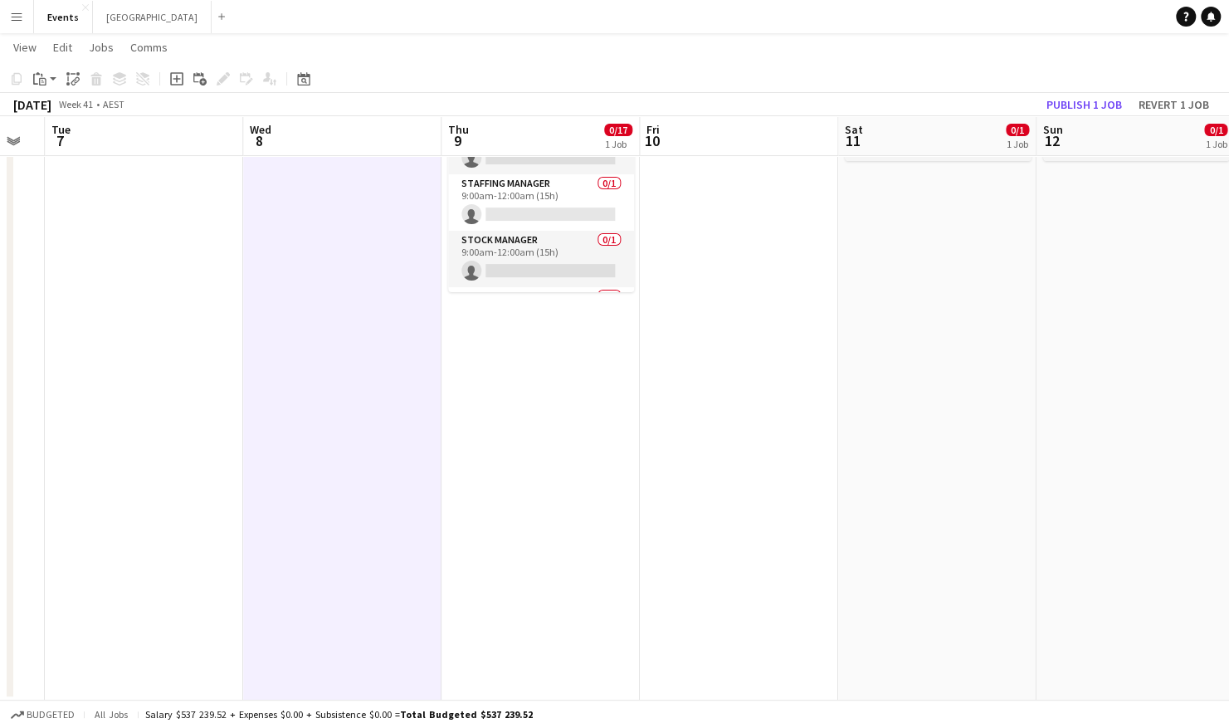
drag, startPoint x: 307, startPoint y: 375, endPoint x: 306, endPoint y: 489, distance: 114.5
click at [318, 499] on app-calendar-viewport "Fri 3 Sat 4 Sun 5 Mon 6 Tue 7 Wed 8 Thu 9 0/17 1 Job Fri 10 Sat 11 0/1 1 Job Su…" at bounding box center [614, 309] width 1229 height 781
click at [268, 486] on app-date-cell at bounding box center [342, 370] width 198 height 660
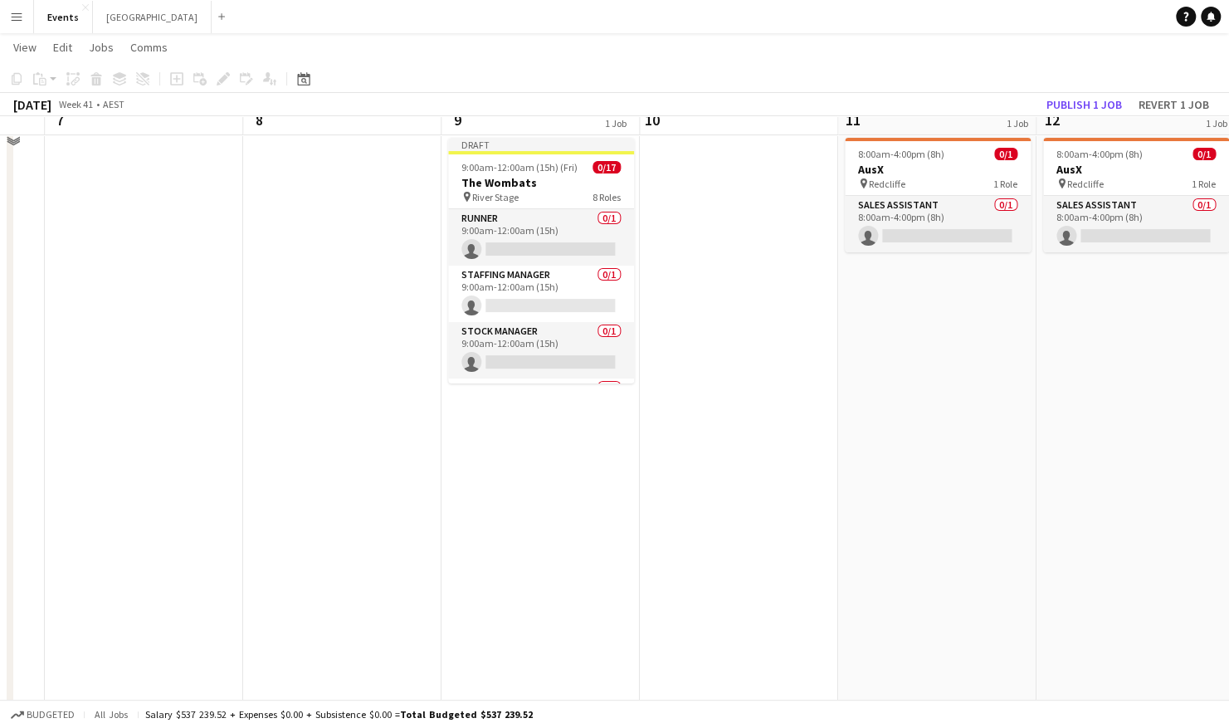
scroll to position [0, 0]
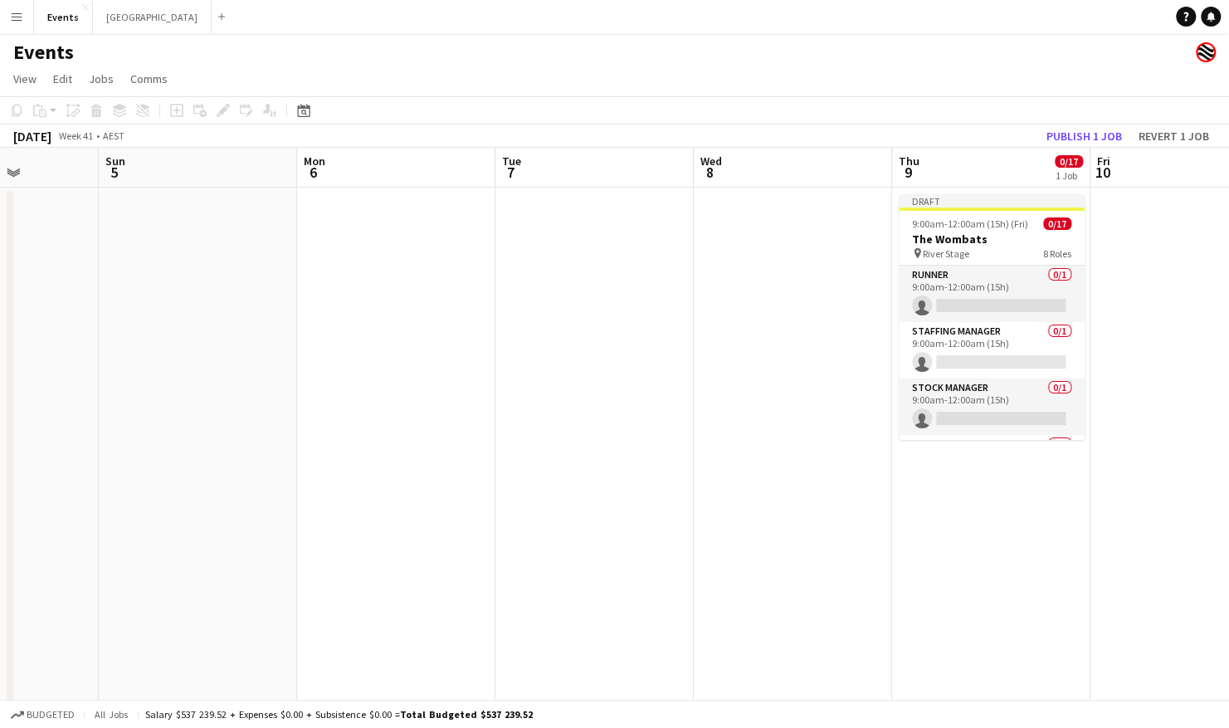
drag, startPoint x: 224, startPoint y: 466, endPoint x: 445, endPoint y: 461, distance: 221.5
click at [803, 466] on app-calendar-viewport "Thu 2 Fri 3 Sat 4 Sun 5 Mon 6 Tue 7 Wed 8 Thu 9 0/17 1 Job Fri 10 Sat 11 0/1 1 …" at bounding box center [614, 498] width 1229 height 700
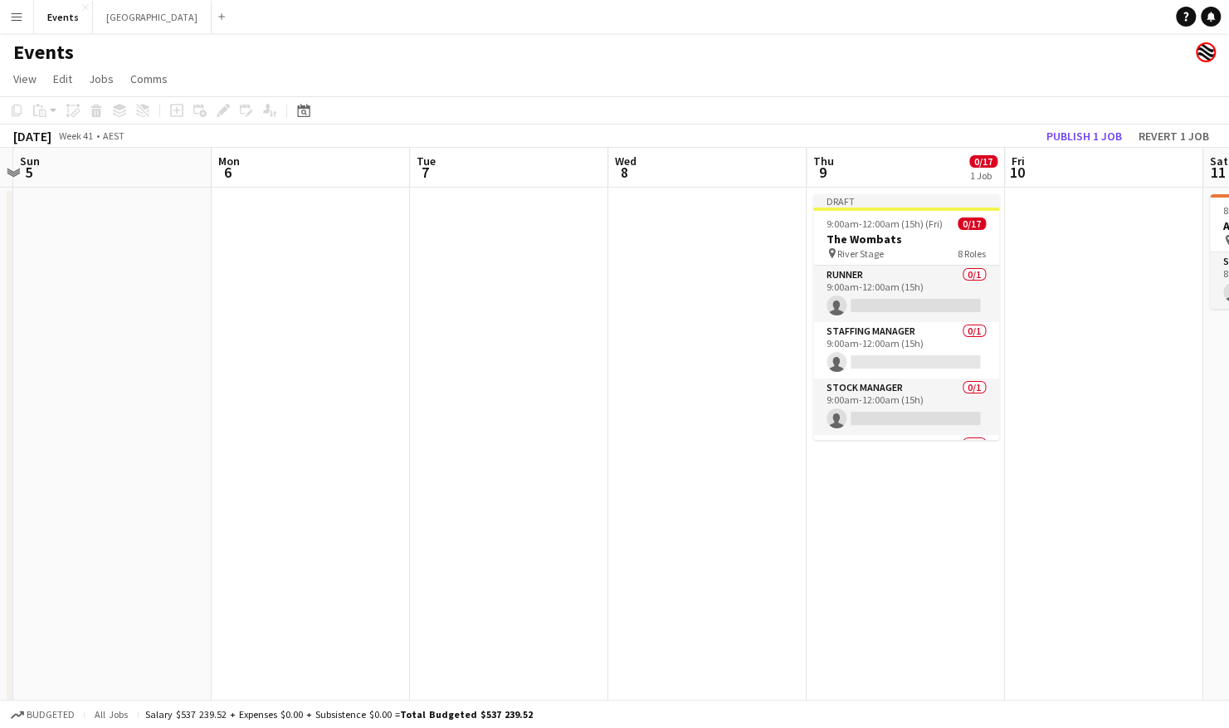
drag, startPoint x: 312, startPoint y: 465, endPoint x: 761, endPoint y: 465, distance: 448.8
click at [801, 465] on app-calendar-viewport "Thu 2 Fri 3 Sat 4 Sun 5 Mon 6 Tue 7 Wed 8 Thu 9 0/17 1 Job Fri 10 Sat 11 0/1 1 …" at bounding box center [614, 498] width 1229 height 700
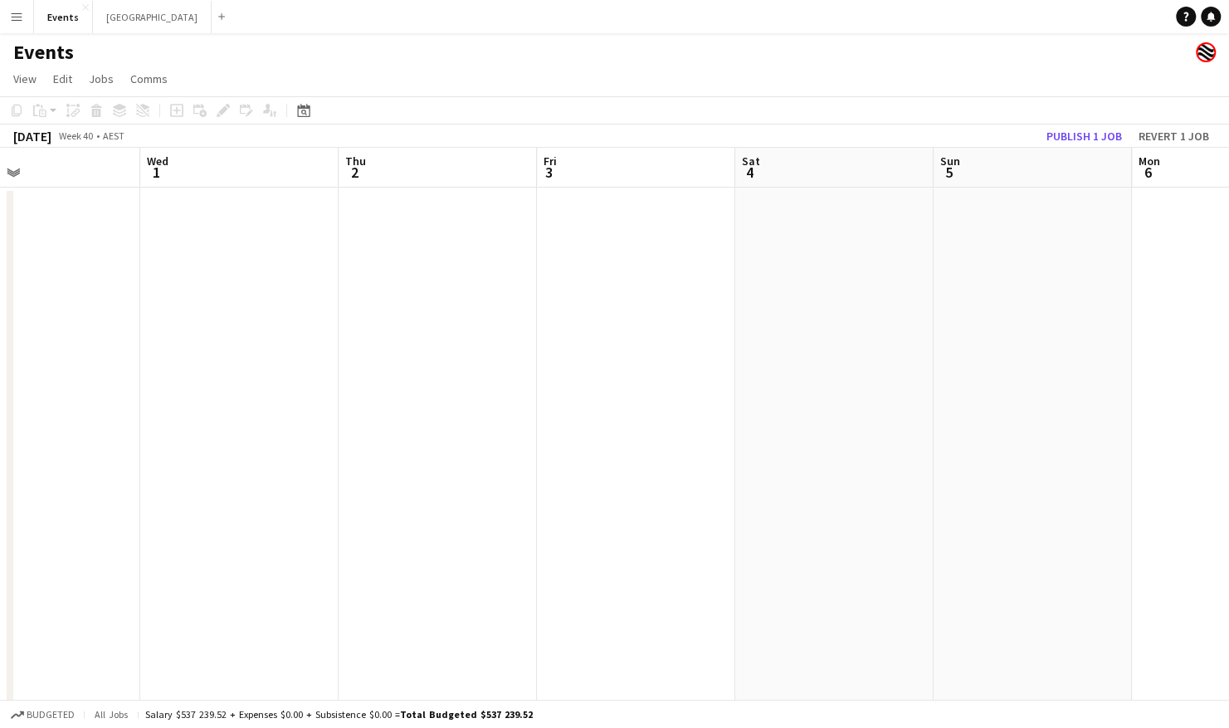
drag, startPoint x: 475, startPoint y: 466, endPoint x: 738, endPoint y: 466, distance: 263.0
click at [738, 466] on app-calendar-viewport "Sun 28 Mon 29 Tue 30 Wed 1 Thu 2 Fri 3 Sat 4 Sun 5 Mon 6 Tue 7 Wed 8 Thu 9 0/17…" at bounding box center [614, 498] width 1229 height 700
drag, startPoint x: 745, startPoint y: 466, endPoint x: 392, endPoint y: 466, distance: 352.6
click at [740, 466] on app-calendar-viewport "Fri 26 0/17 1 Job Sat 27 Sun 28 Mon 29 Tue 30 Wed 1 Thu 2 Fri 3 Sat 4 Sun 5 Mon…" at bounding box center [614, 498] width 1229 height 700
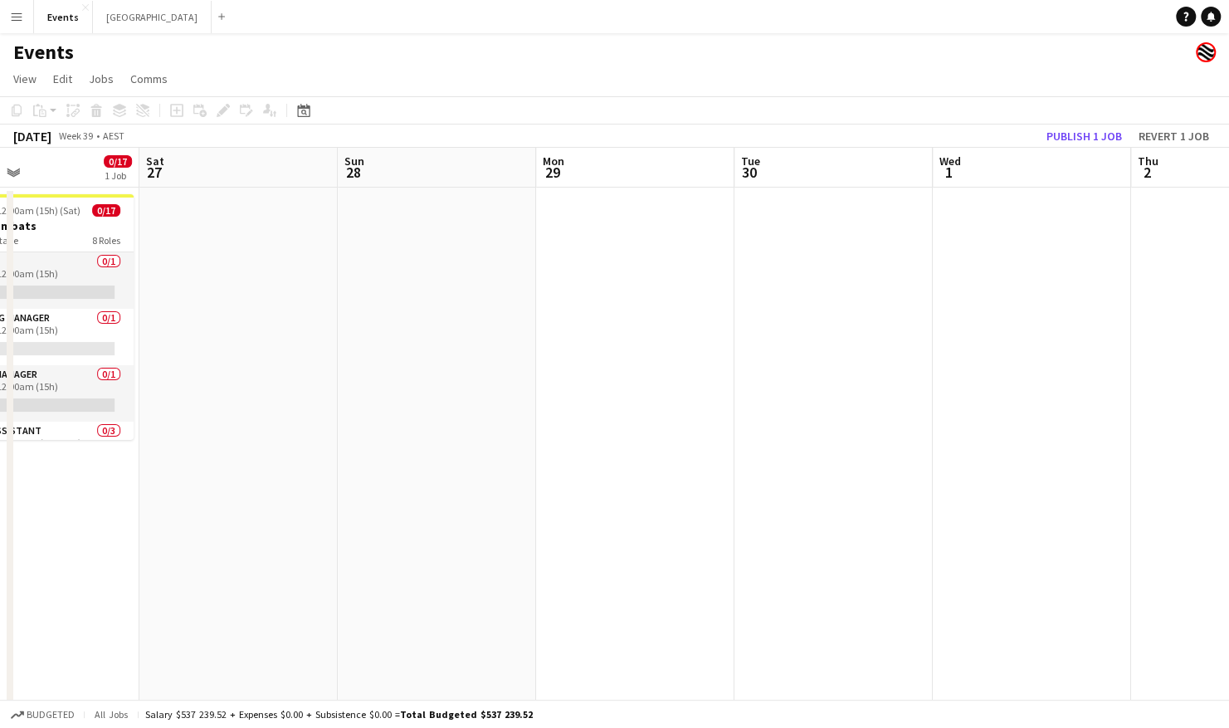
click at [584, 470] on app-calendar-viewport "Wed 24 Thu 25 Fri 26 0/17 1 Job Sat 27 Sun 28 Mon 29 Tue 30 Wed 1 Thu 2 Fri 3 S…" at bounding box center [614, 498] width 1229 height 700
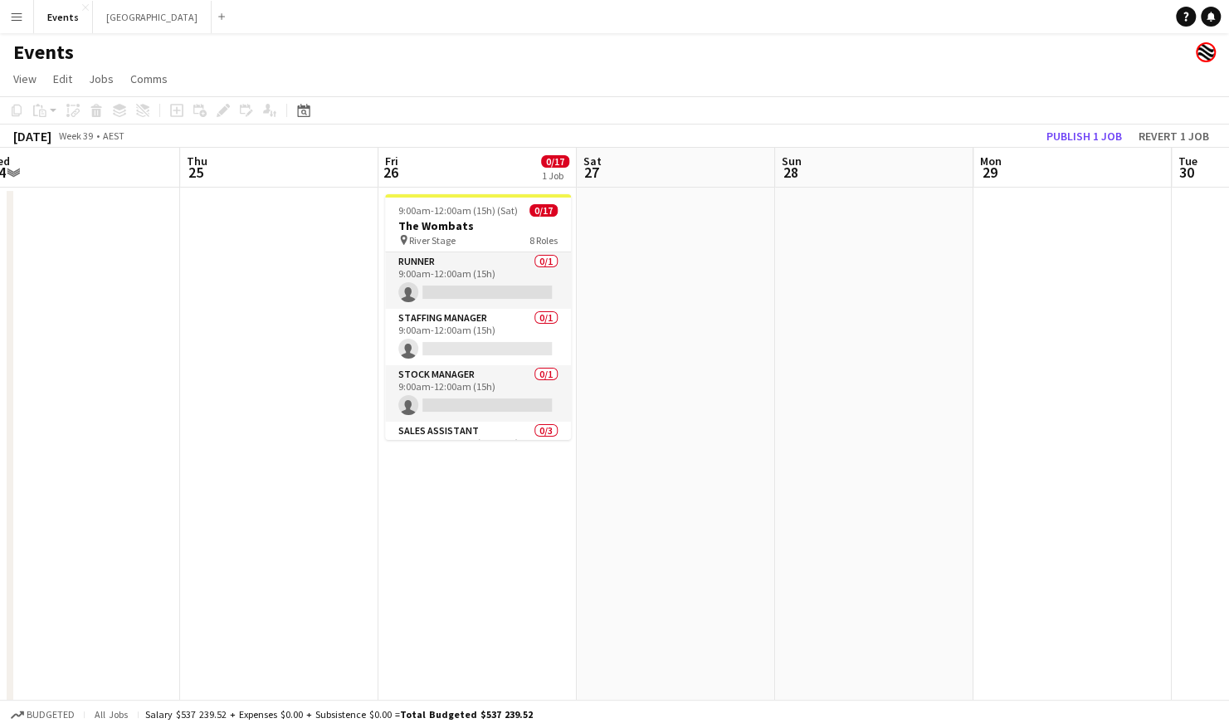
scroll to position [0, 426]
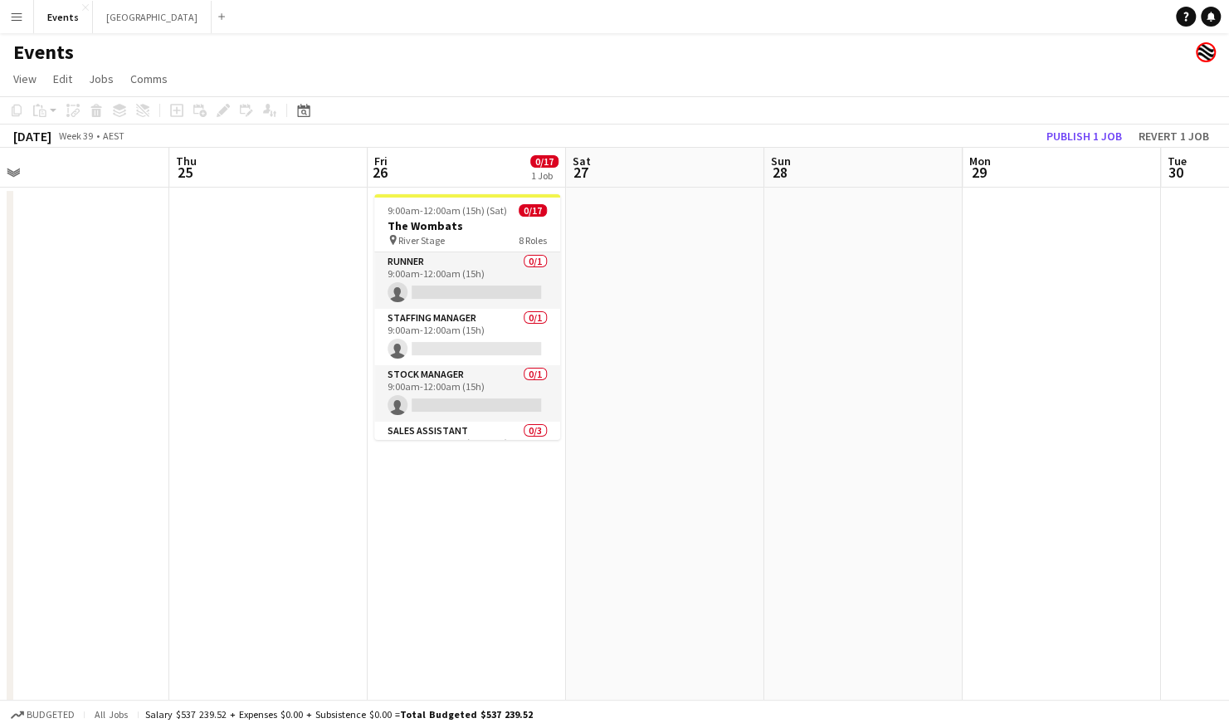
drag, startPoint x: 523, startPoint y: 470, endPoint x: 535, endPoint y: 470, distance: 12.4
click at [535, 470] on app-calendar-viewport "Mon 22 Tue 23 Wed 24 Thu 25 Fri 26 0/17 1 Job Sat 27 Sun 28 Mon 29 Tue 30 Wed 1…" at bounding box center [614, 498] width 1229 height 700
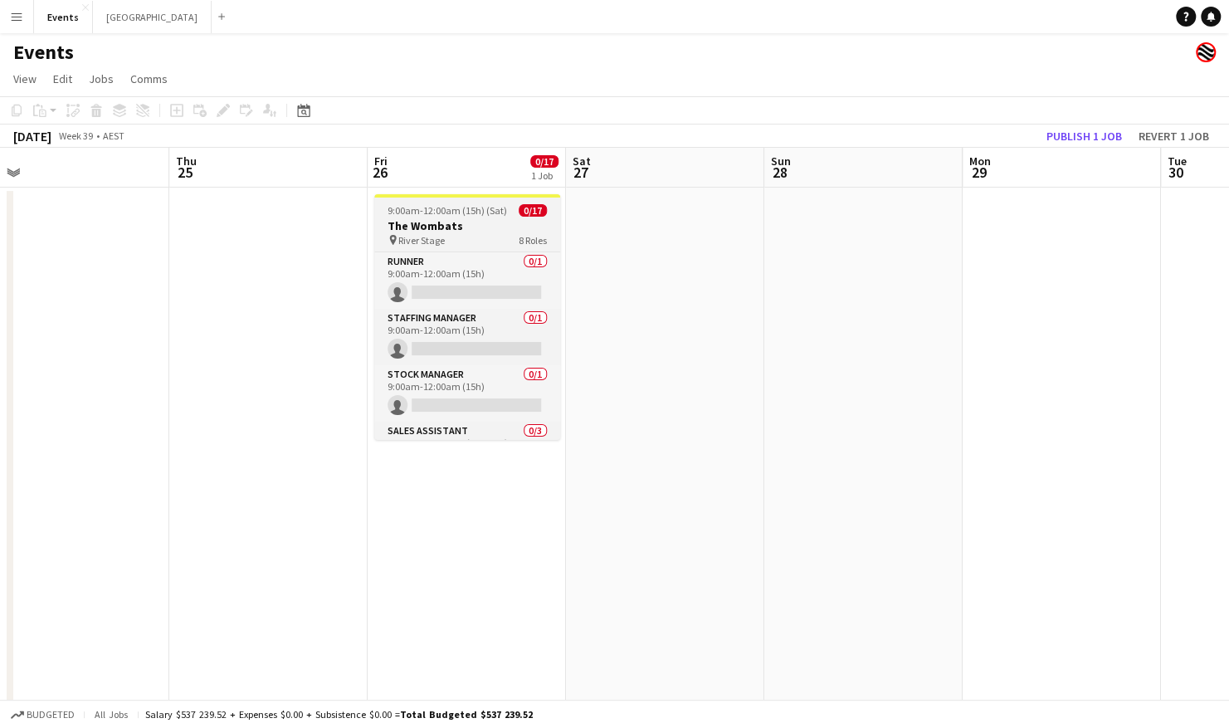
click at [451, 236] on div "pin River Stage 8 Roles" at bounding box center [467, 239] width 186 height 13
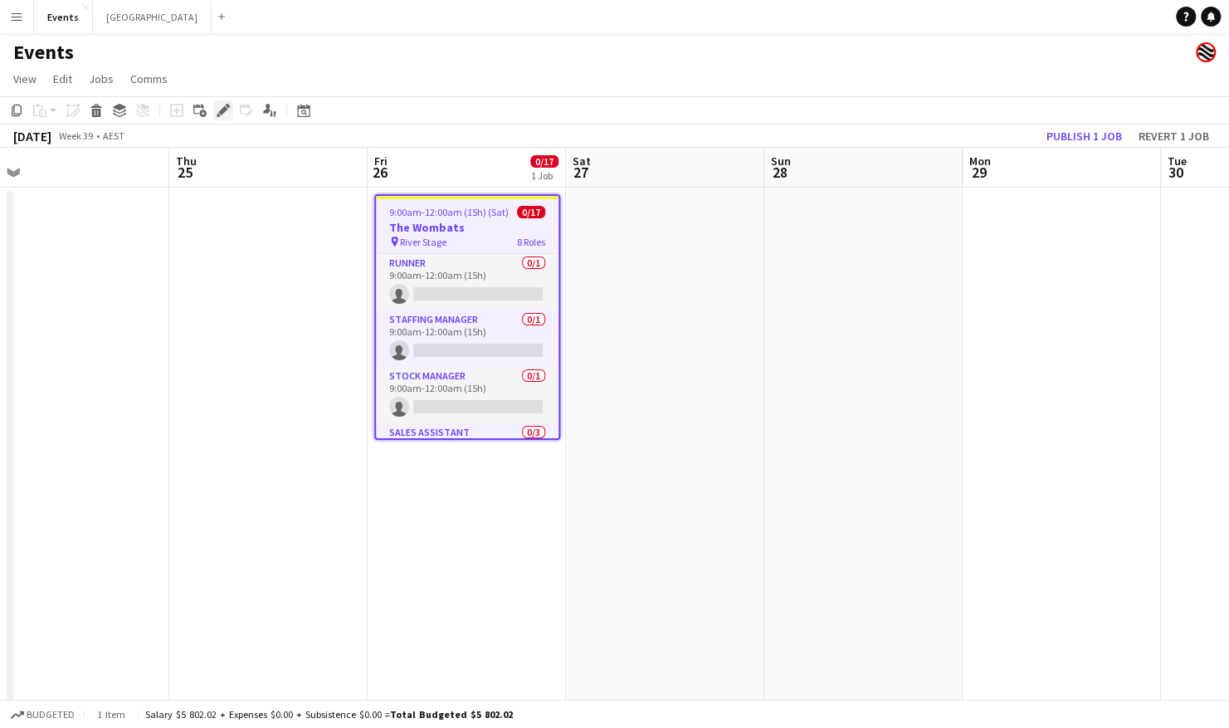
click at [222, 111] on icon at bounding box center [222, 110] width 9 height 9
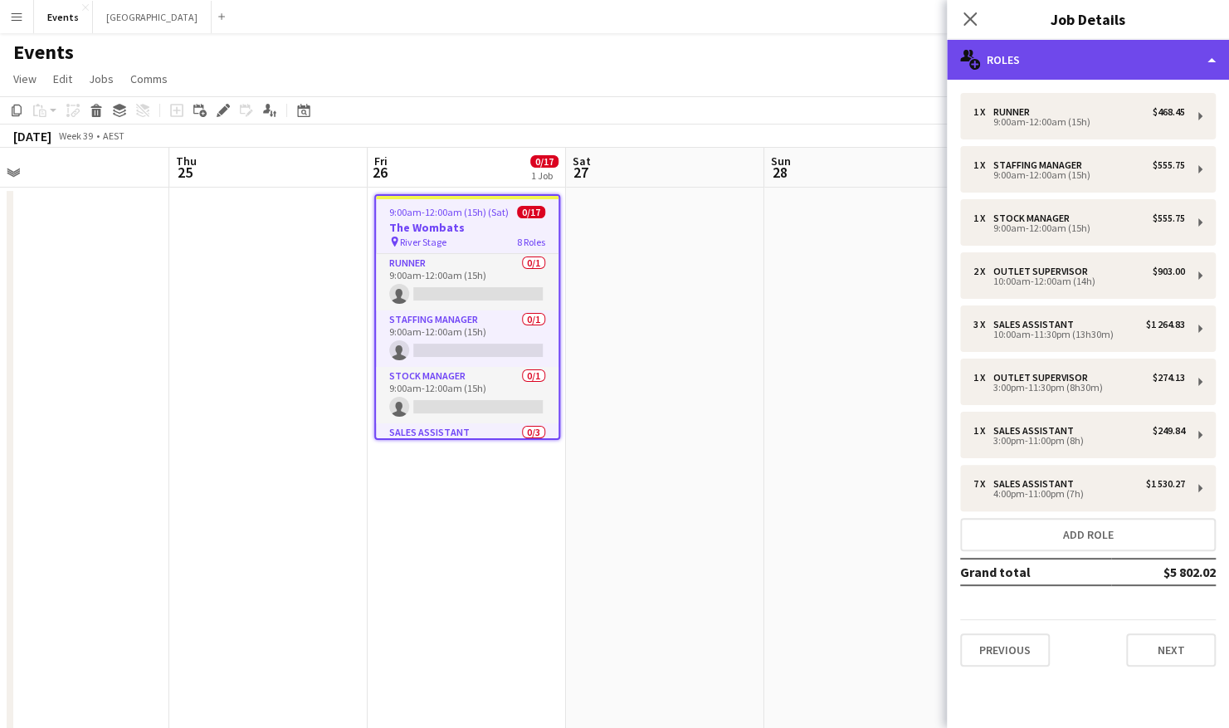
click at [1124, 67] on div "multiple-users-add Roles" at bounding box center [1088, 60] width 282 height 40
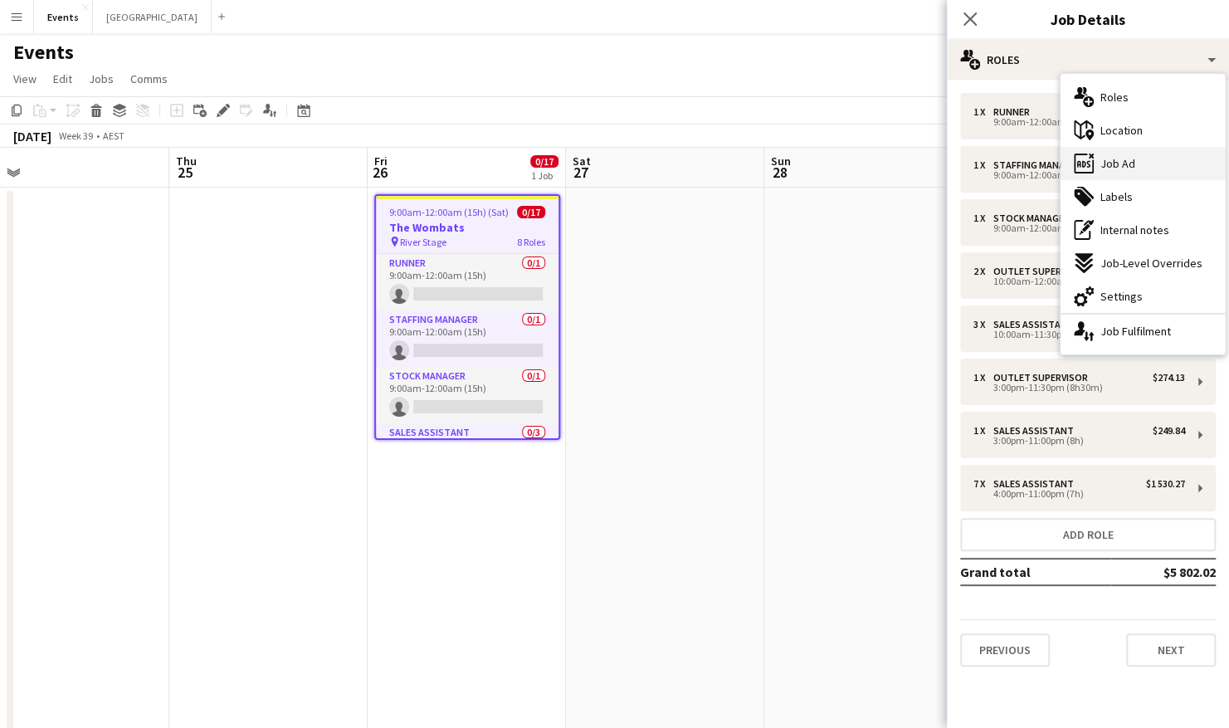
click at [1148, 168] on div "ads-window Job Ad" at bounding box center [1142, 163] width 164 height 33
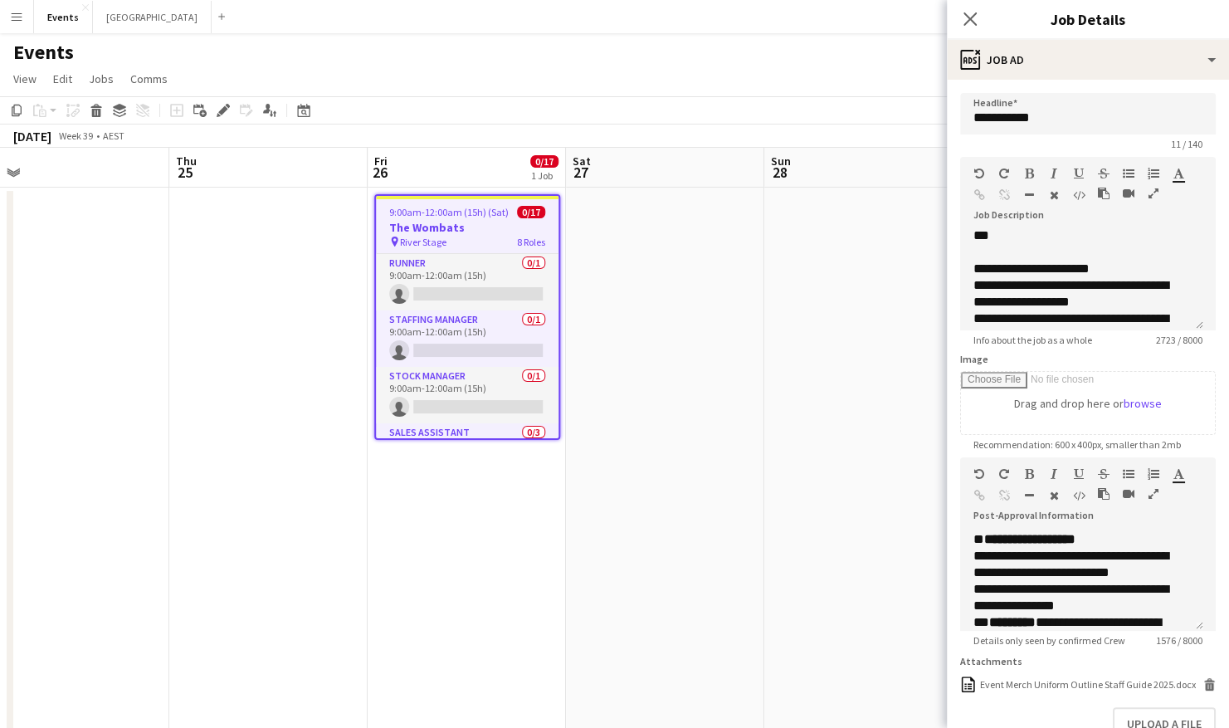
scroll to position [664, 0]
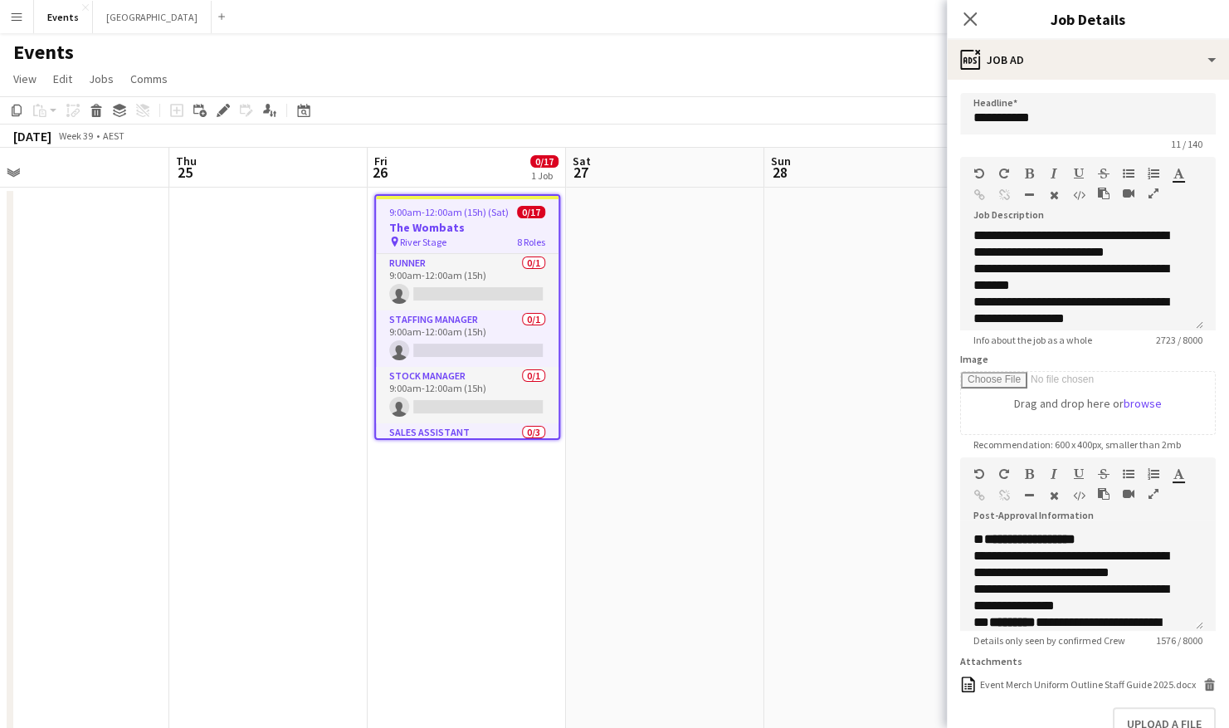
click at [1151, 197] on icon "button" at bounding box center [1153, 193] width 10 height 12
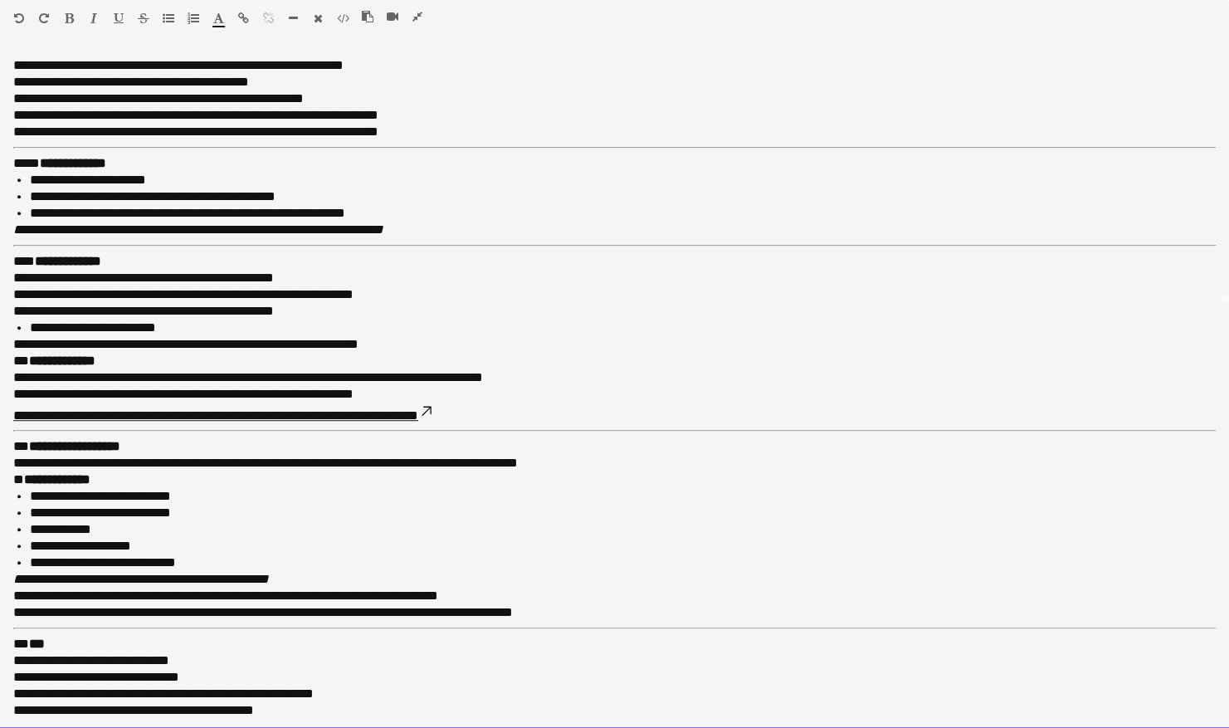
drag, startPoint x: 528, startPoint y: 413, endPoint x: 548, endPoint y: 391, distance: 30.5
click at [548, 391] on p "**********" at bounding box center [607, 404] width 1189 height 37
click at [513, 358] on p "**********" at bounding box center [607, 369] width 1189 height 33
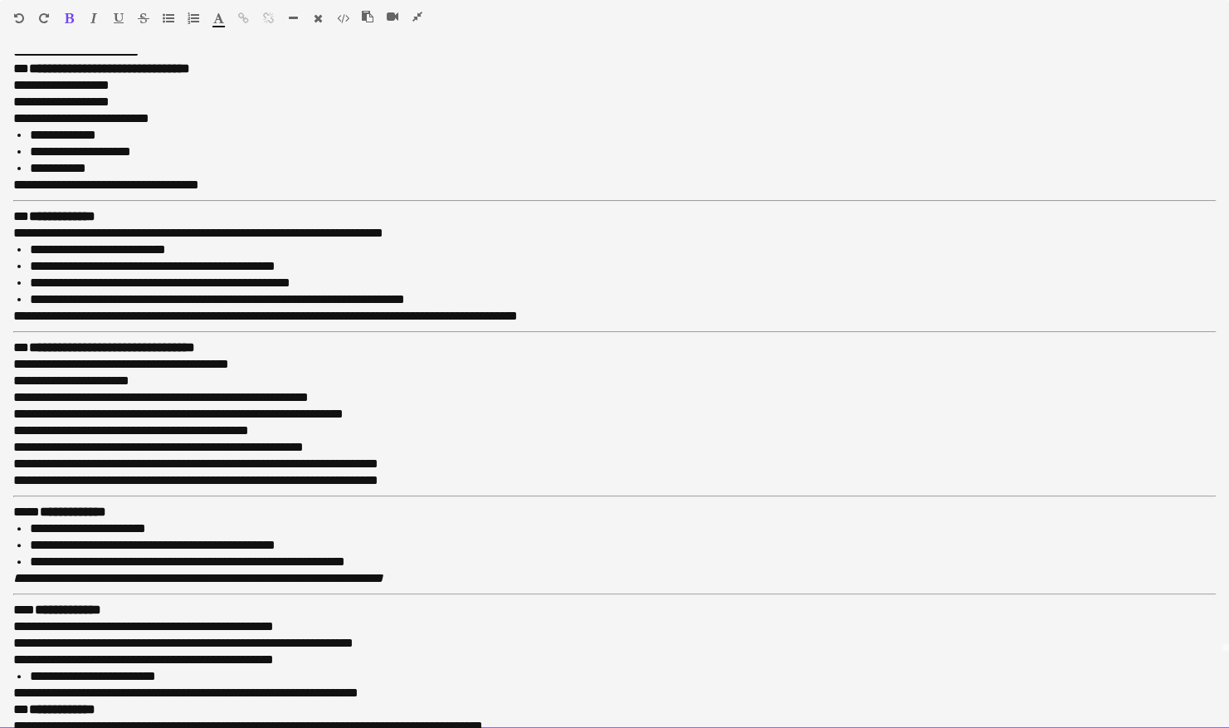
scroll to position [0, 0]
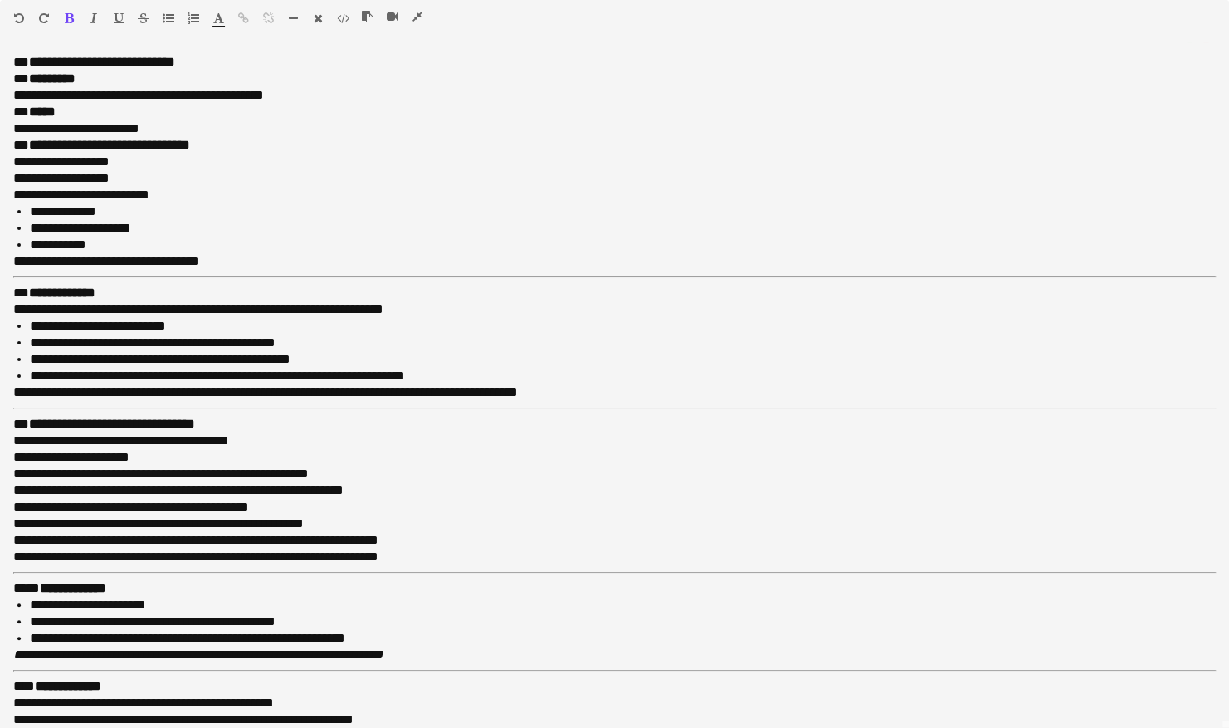
click at [412, 17] on icon "button" at bounding box center [417, 17] width 10 height 12
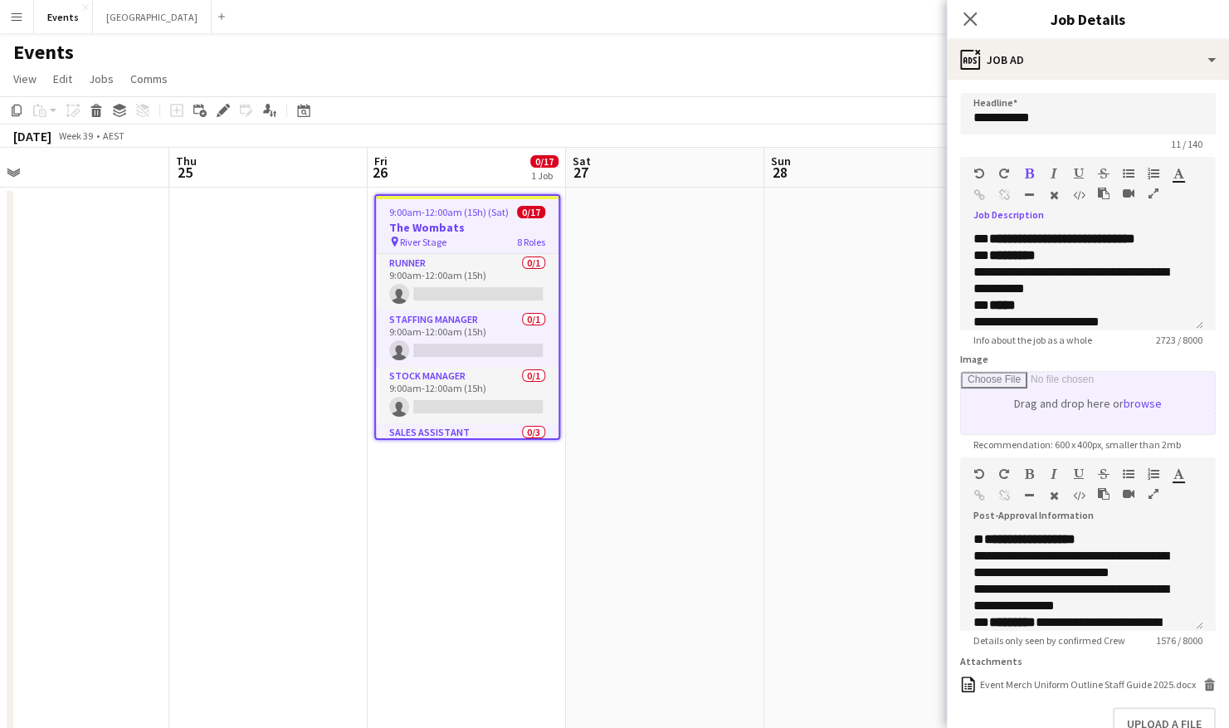
click at [1123, 406] on input "Image" at bounding box center [1088, 403] width 254 height 62
type input "**********"
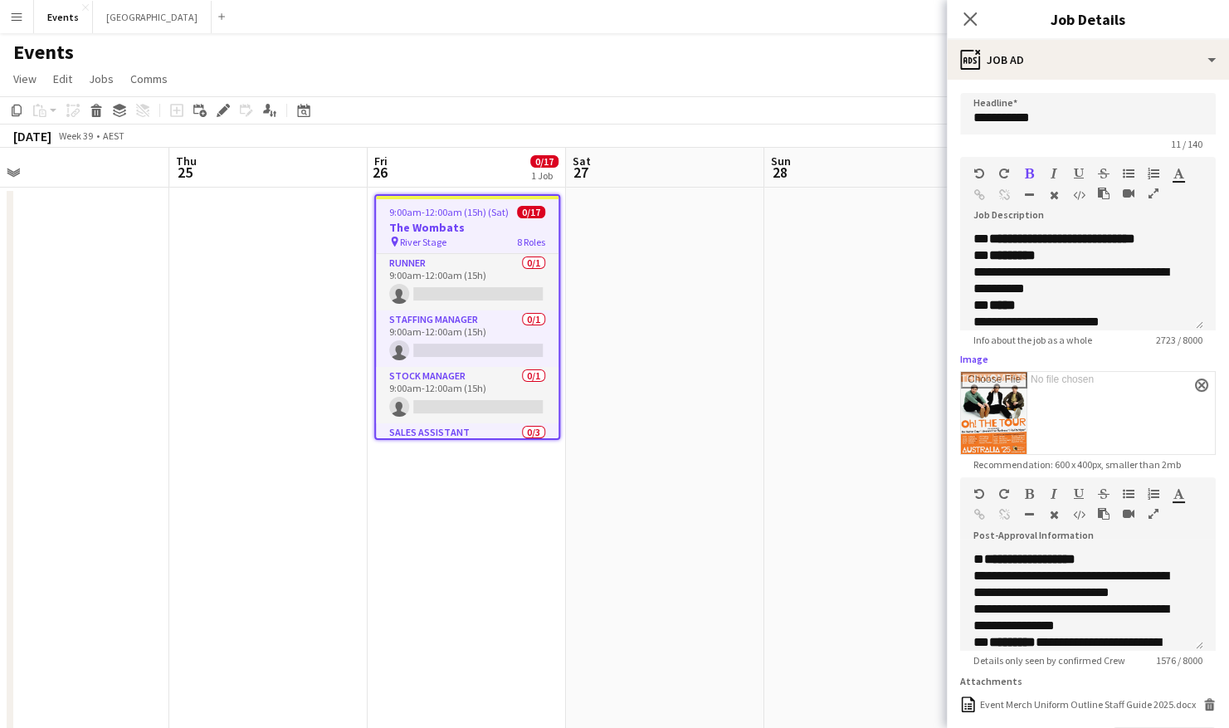
drag, startPoint x: 1151, startPoint y: 191, endPoint x: 1138, endPoint y: 196, distance: 13.4
click at [1150, 191] on icon "button" at bounding box center [1153, 193] width 10 height 12
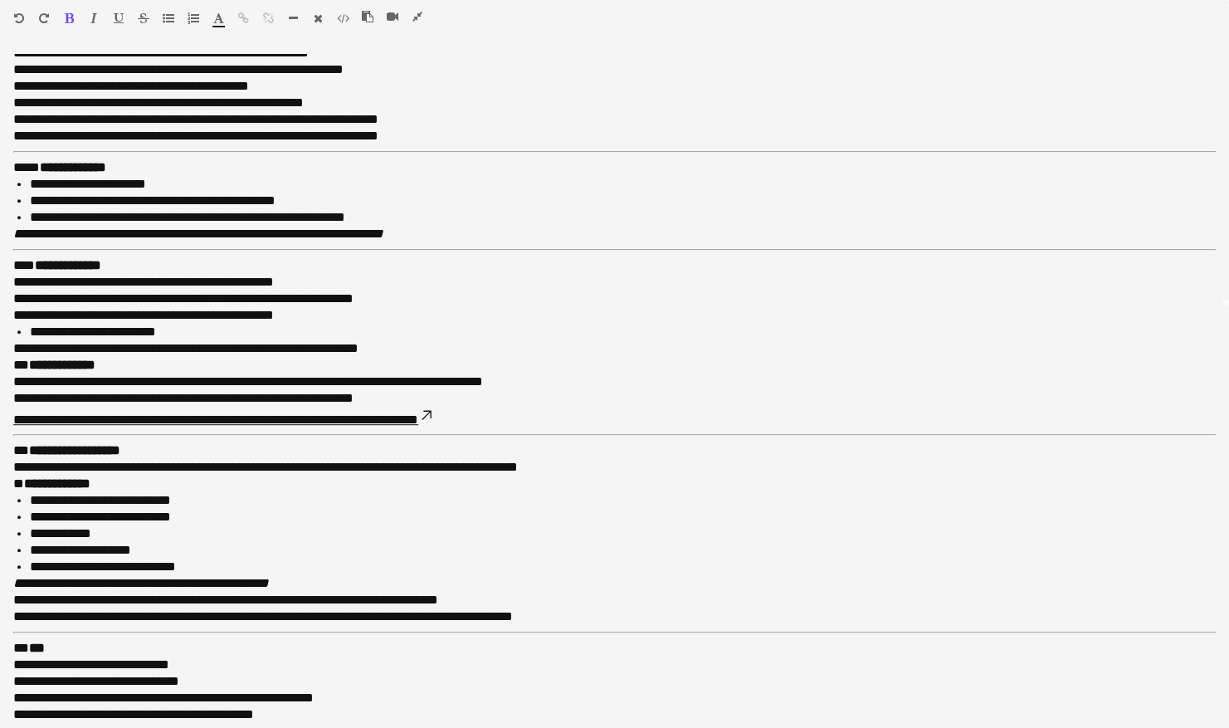
scroll to position [425, 0]
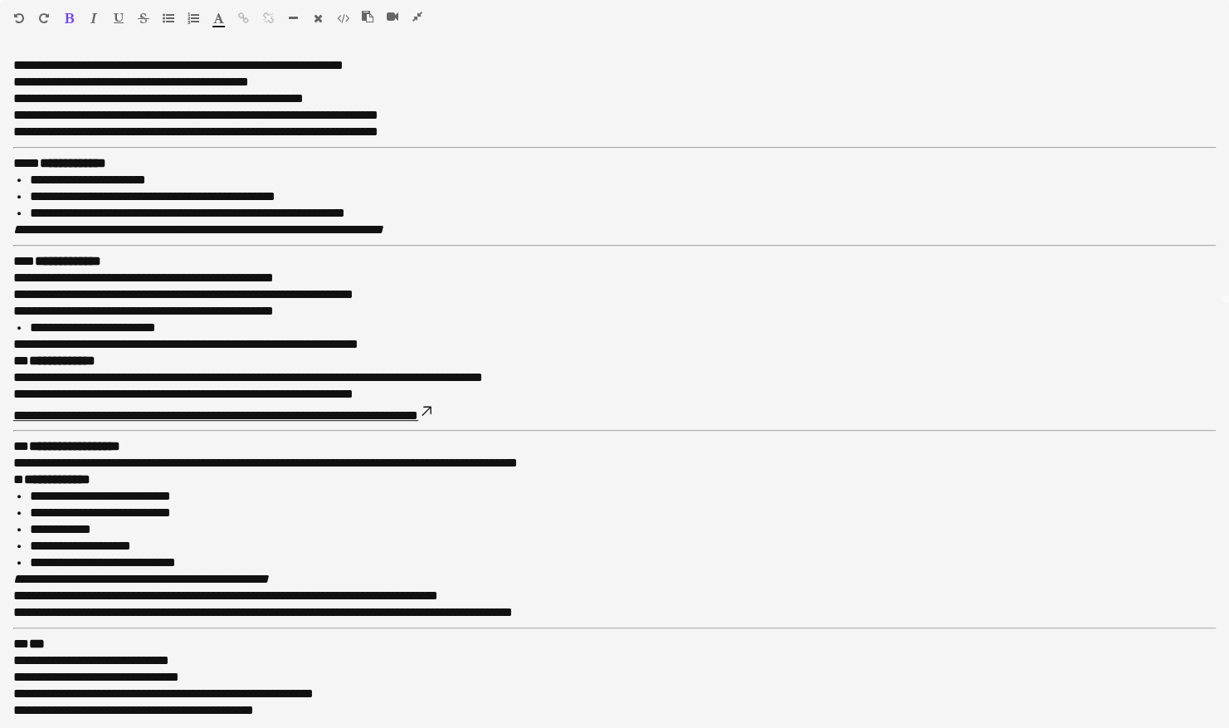
click at [418, 17] on icon "button" at bounding box center [417, 17] width 10 height 12
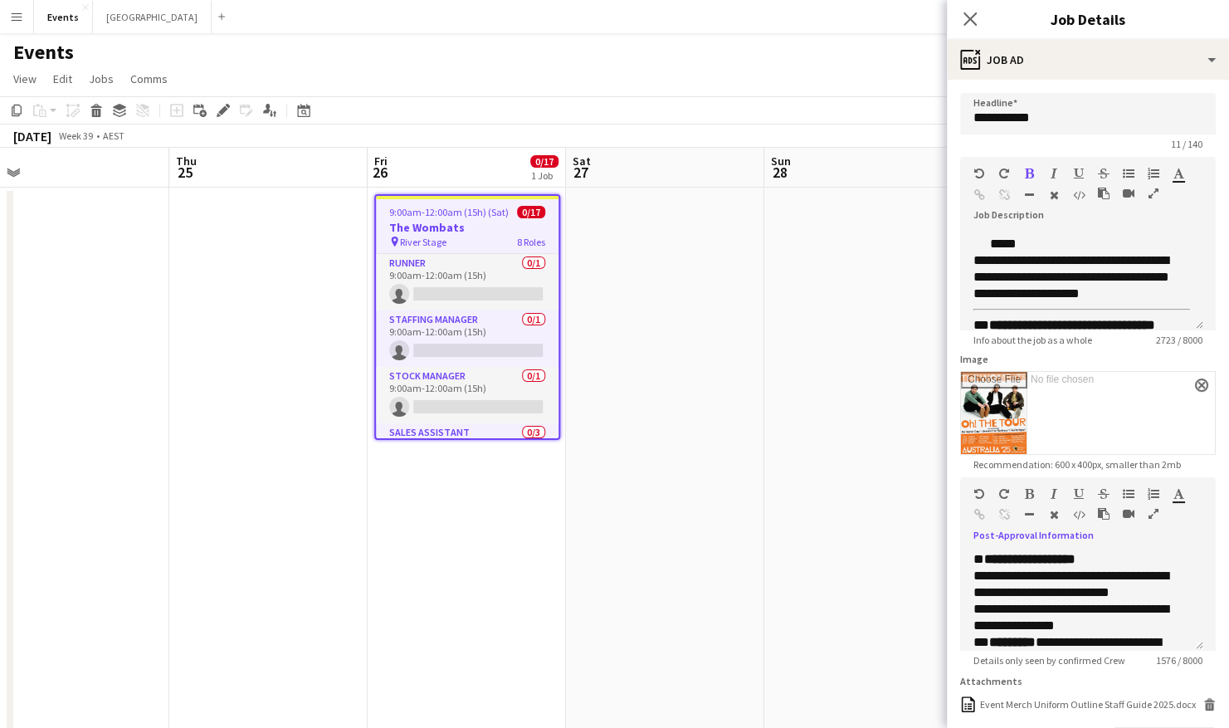
click at [1152, 511] on icon "button" at bounding box center [1153, 514] width 10 height 12
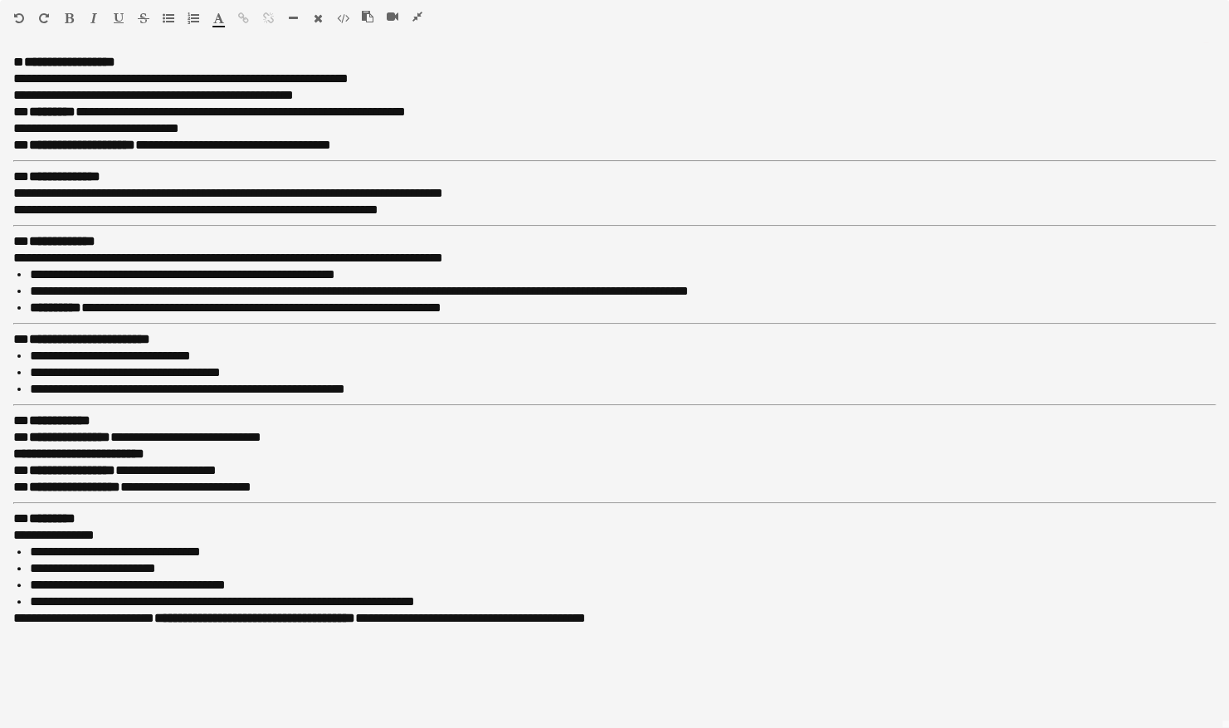
click at [419, 15] on icon "button" at bounding box center [417, 17] width 10 height 12
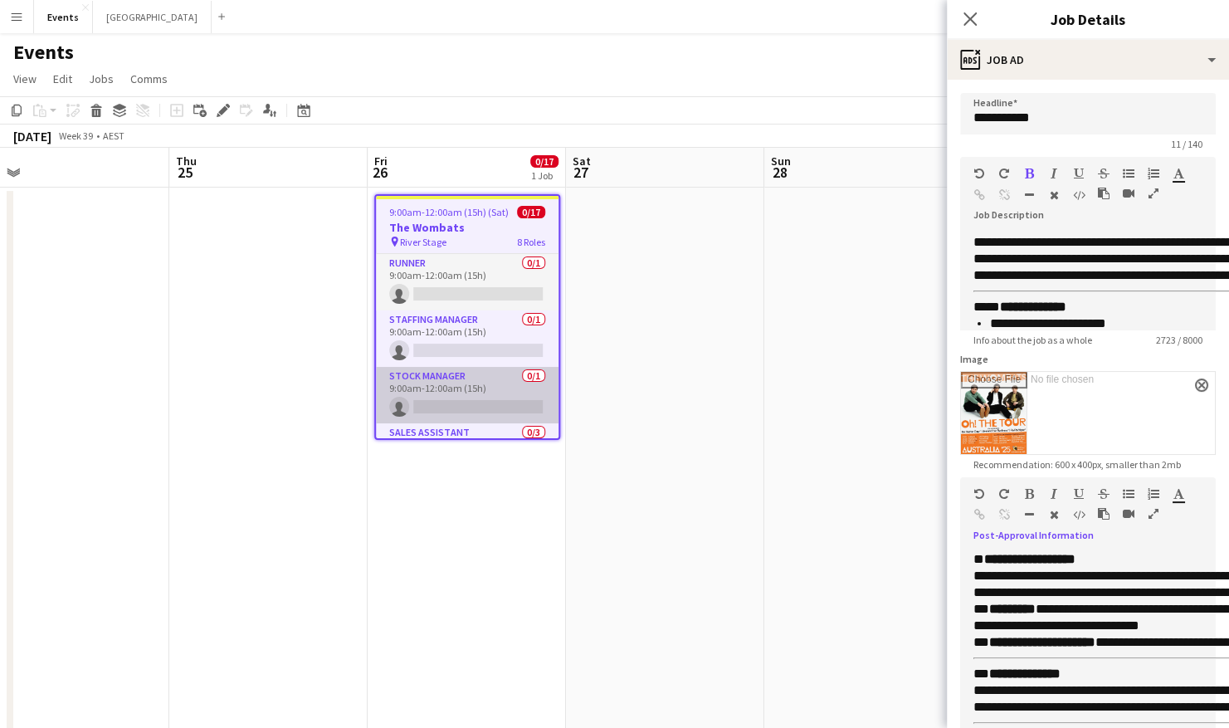
scroll to position [491, 0]
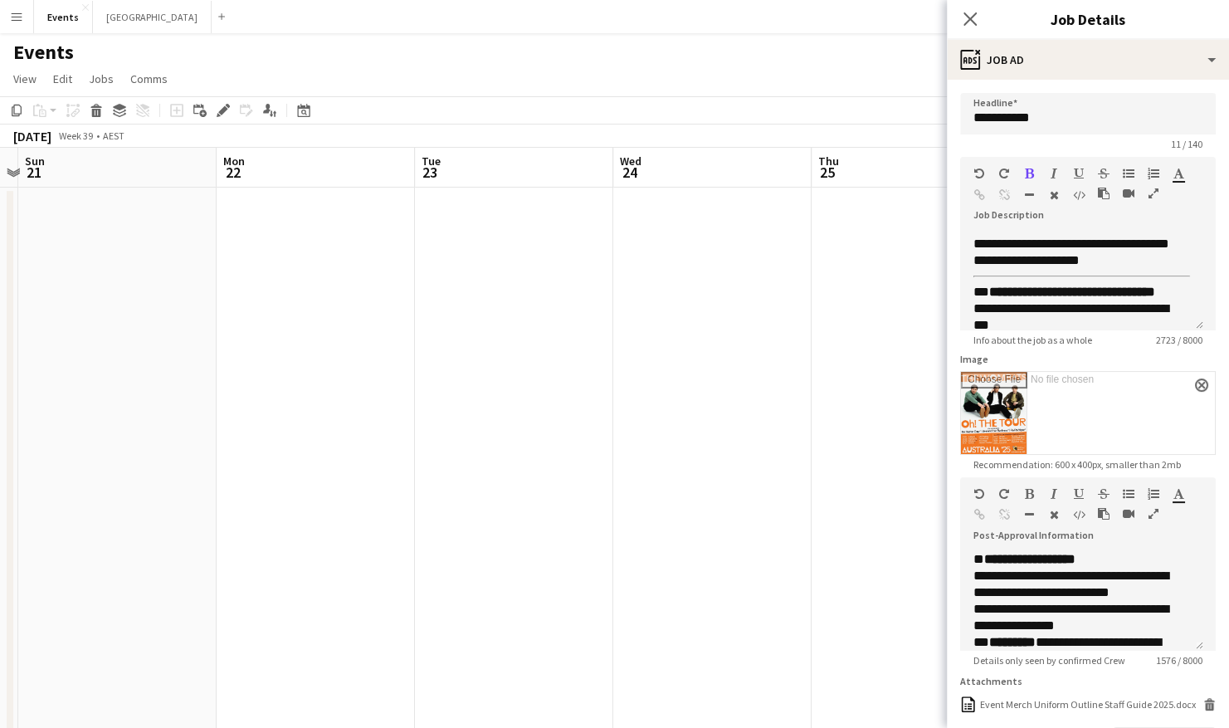
drag, startPoint x: 229, startPoint y: 500, endPoint x: 738, endPoint y: 489, distance: 509.5
click at [738, 489] on app-calendar-viewport "Fri 19 Sat 20 Sun 21 Mon 22 Tue 23 Wed 24 Thu 25 Fri 26 0/17 1 Job Sat 27 Sun 2…" at bounding box center [614, 498] width 1229 height 700
drag, startPoint x: 244, startPoint y: 465, endPoint x: 712, endPoint y: 465, distance: 467.9
click at [742, 465] on app-calendar-viewport "Fri 19 Sat 20 Sun 21 Mon 22 Tue 23 Wed 24 Thu 25 Fri 26 0/17 1 Job Sat 27 Sun 2…" at bounding box center [614, 498] width 1229 height 700
drag, startPoint x: 304, startPoint y: 462, endPoint x: 664, endPoint y: 458, distance: 360.9
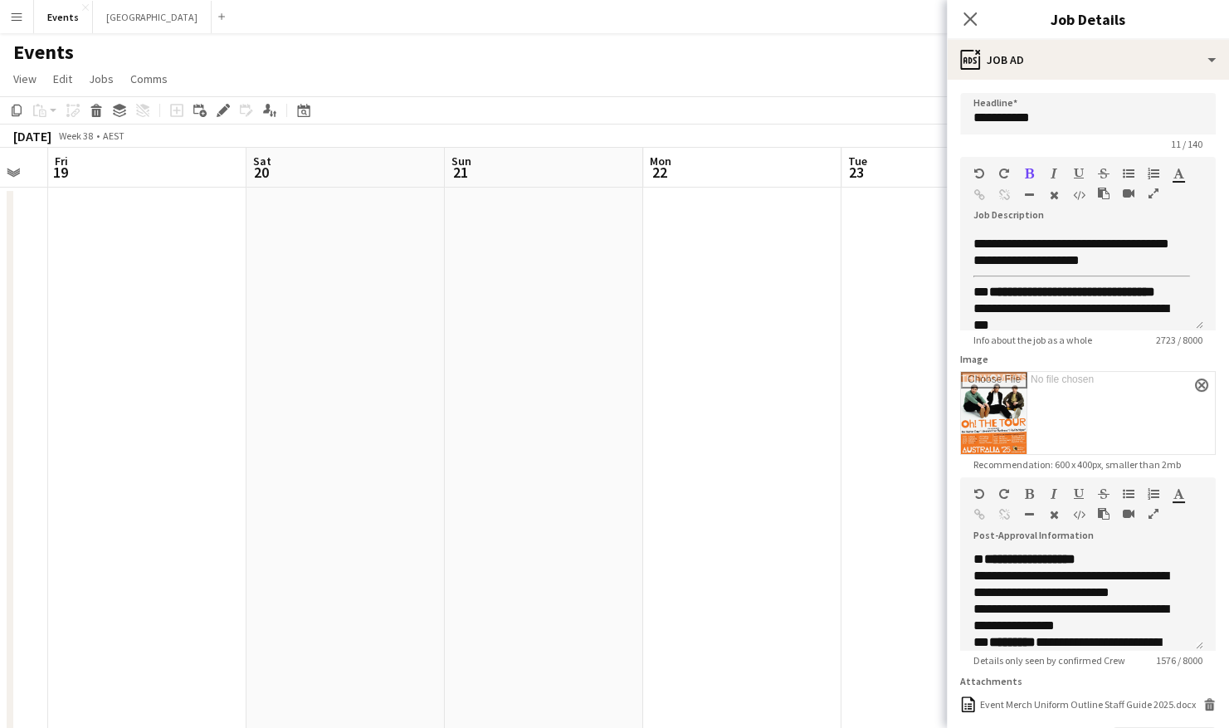
click at [951, 462] on body "Menu Boards Boards Boards All jobs Status Workforce Workforce My Workforce Recr…" at bounding box center [614, 438] width 1229 height 876
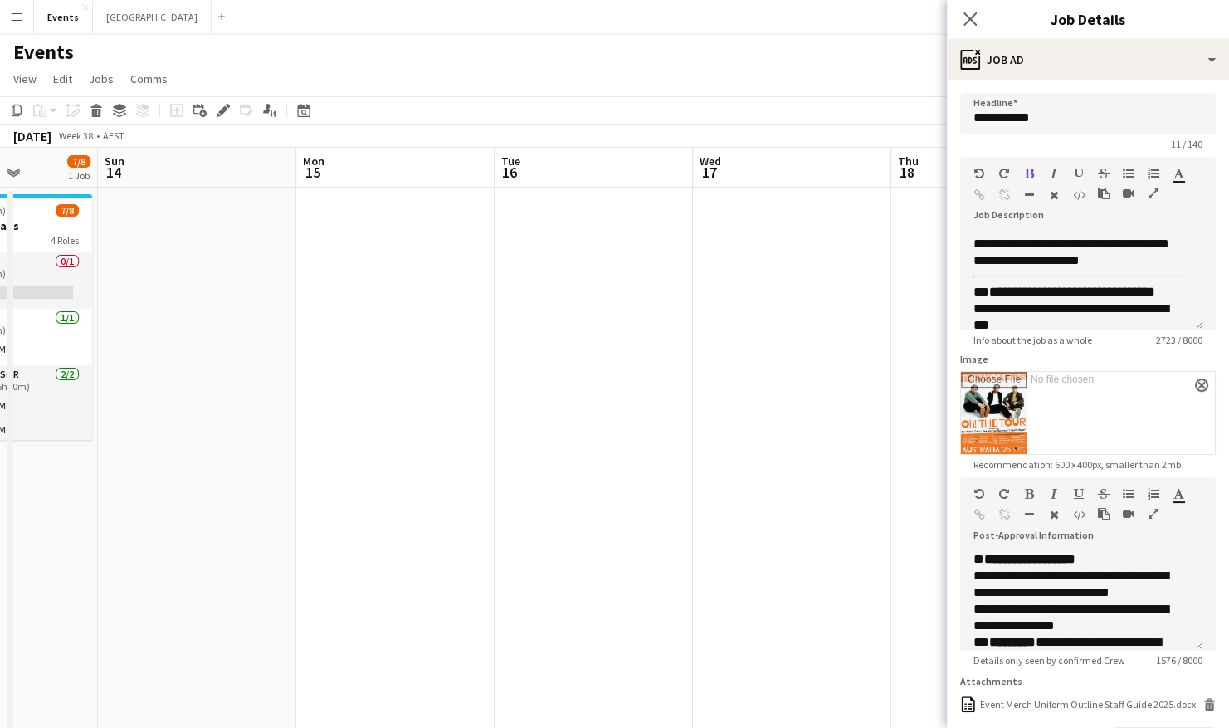
drag, startPoint x: 712, startPoint y: 455, endPoint x: 299, endPoint y: 453, distance: 413.1
click at [880, 457] on app-calendar-viewport "Thu 11 Fri 12 Sat 13 7/8 1 Job Sun 14 Mon 15 Tue 16 Wed 17 Thu 18 Fri 19 Sat 20…" at bounding box center [614, 498] width 1229 height 700
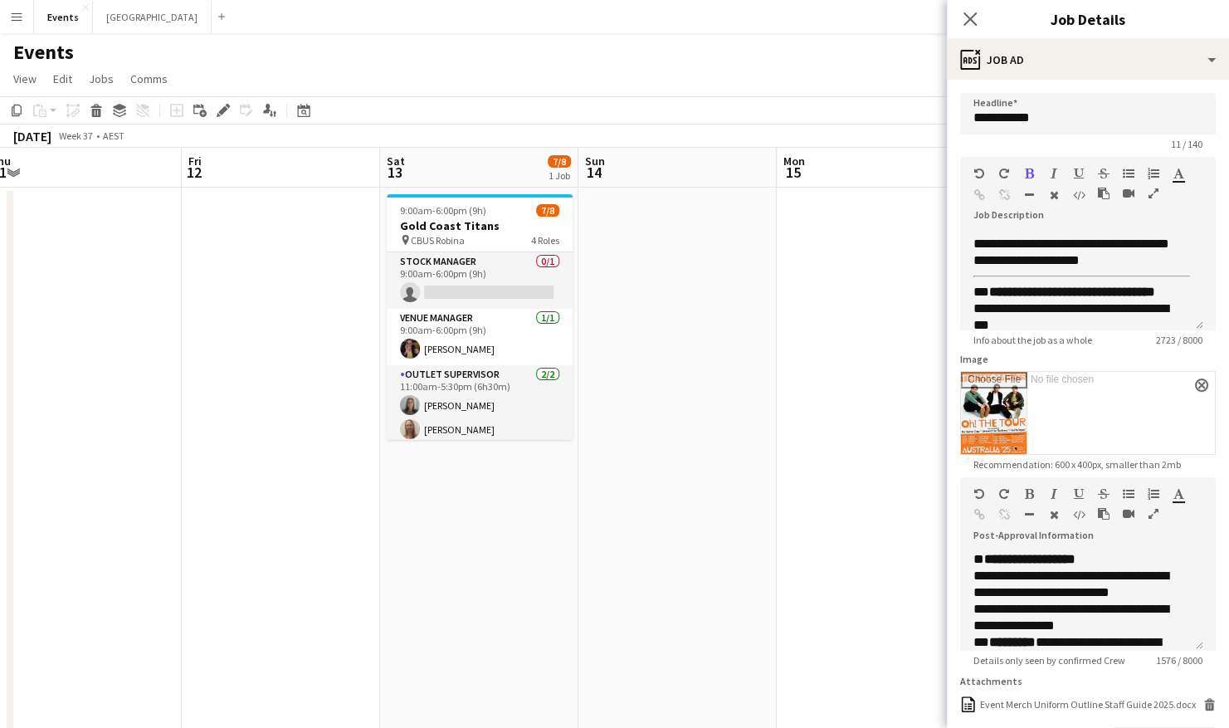
scroll to position [0, 498]
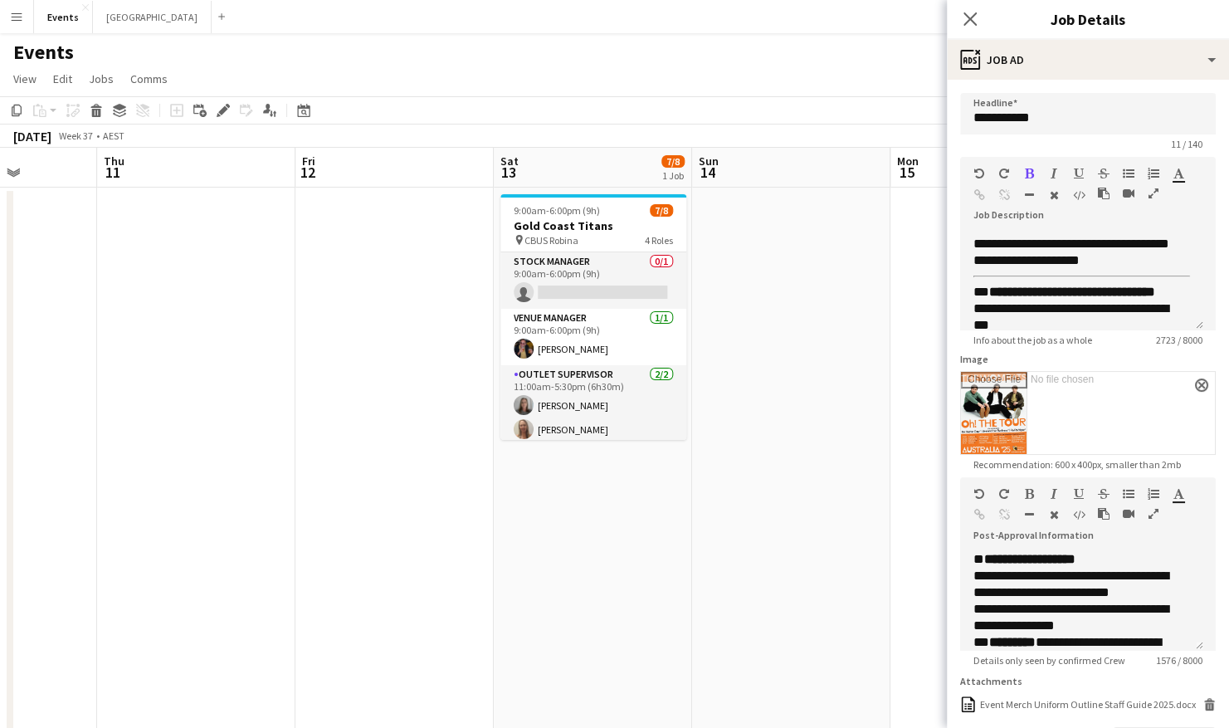
drag, startPoint x: 114, startPoint y: 475, endPoint x: 468, endPoint y: 475, distance: 354.2
click at [468, 475] on app-calendar-viewport "Mon 8 Tue 9 Wed 10 Thu 11 Fri 12 Sat 13 7/8 1 Job Sun 14 Mon 15 Tue 16 Wed 17 T…" at bounding box center [614, 498] width 1229 height 700
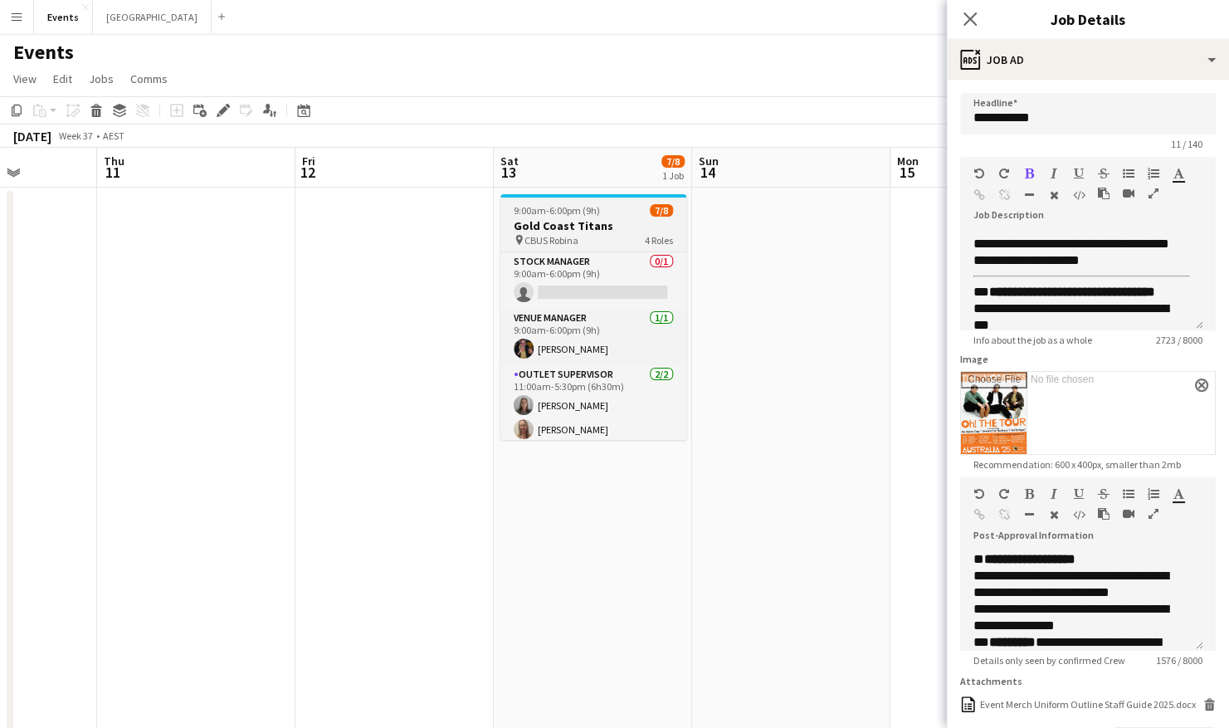
click at [634, 219] on h3 "Gold Coast Titans" at bounding box center [593, 225] width 186 height 15
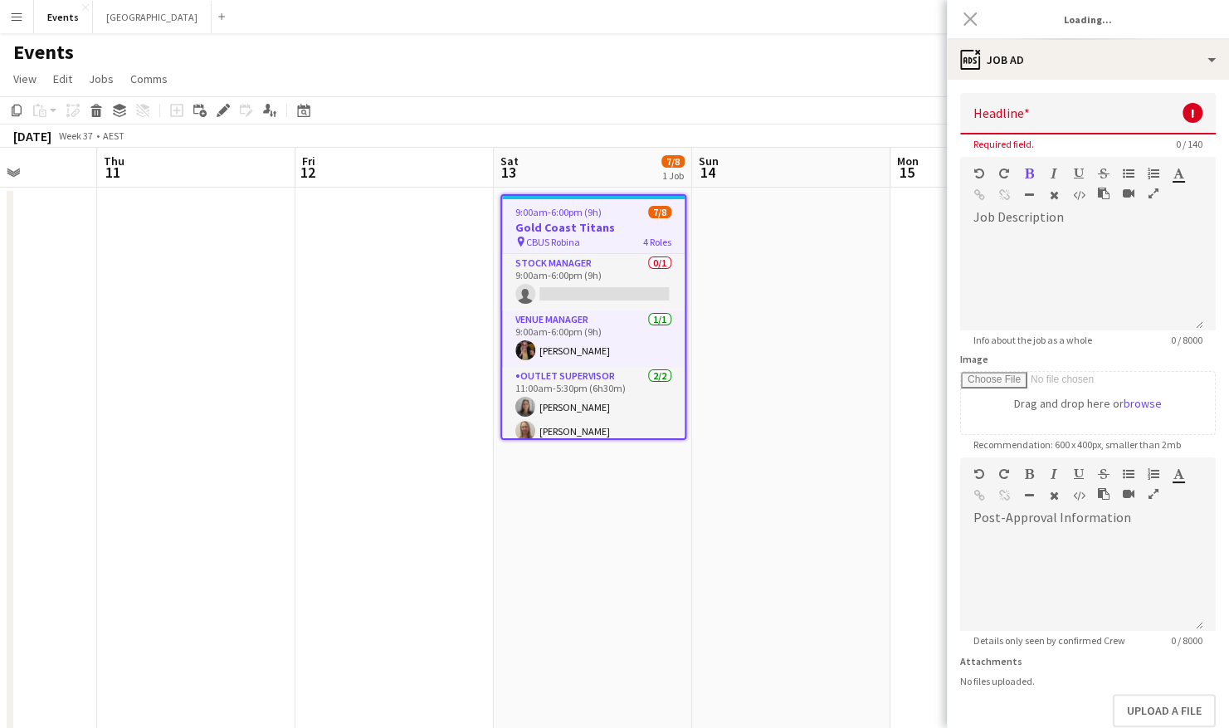
scroll to position [0, 0]
type input "**********"
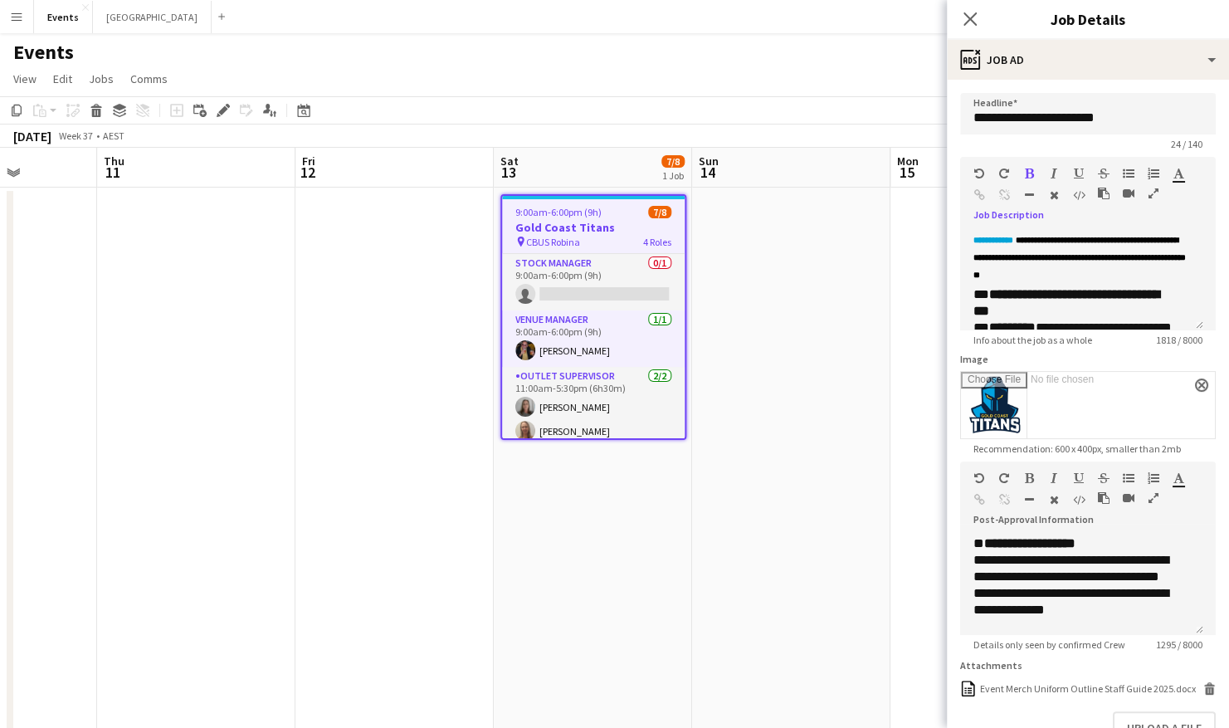
click at [1151, 194] on icon "button" at bounding box center [1153, 193] width 10 height 12
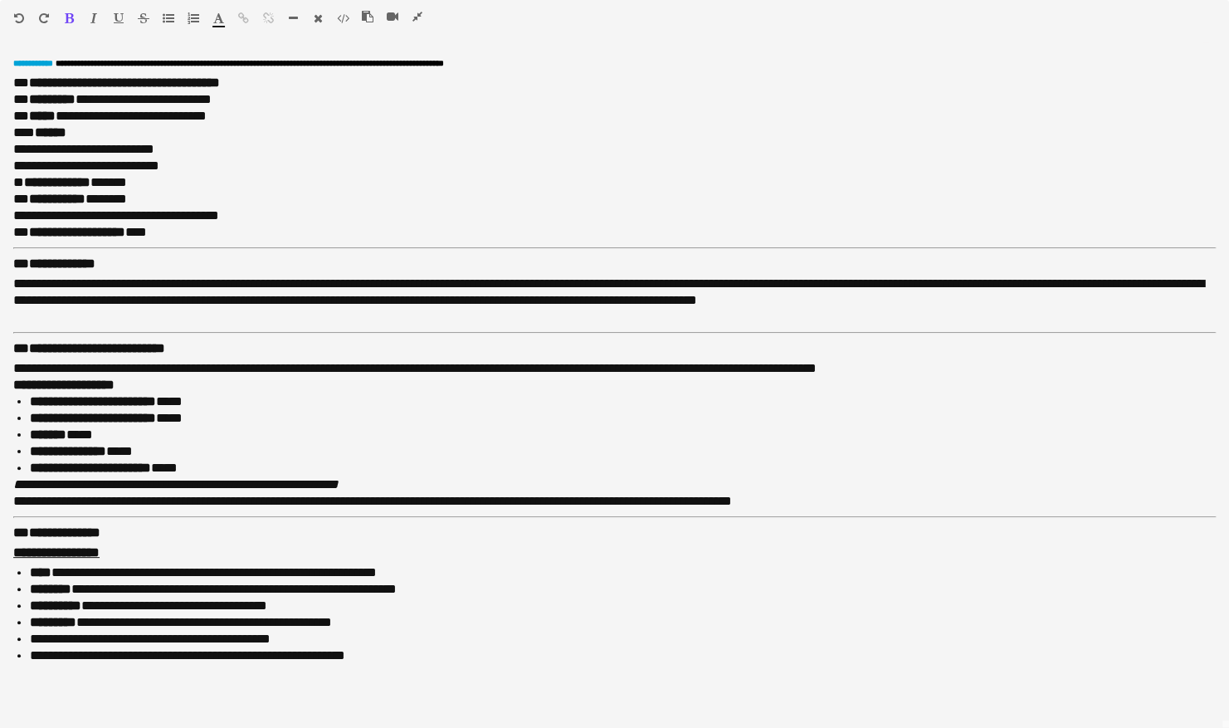
click at [415, 12] on icon "button" at bounding box center [417, 17] width 10 height 12
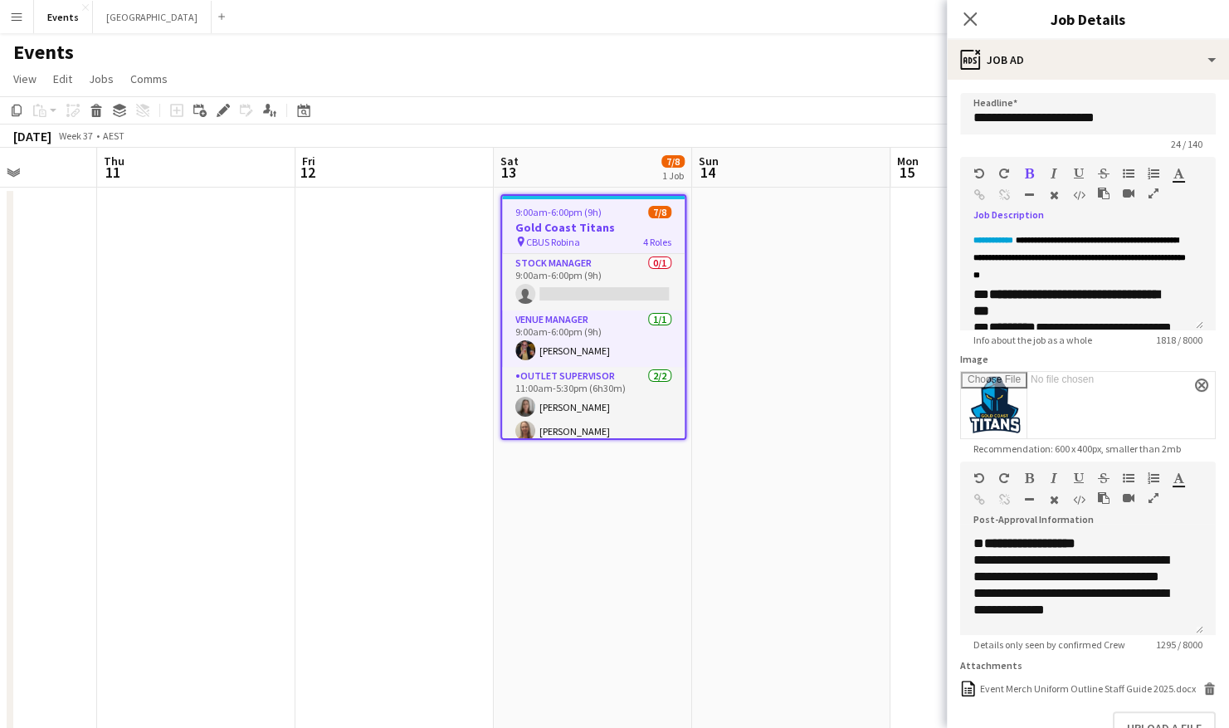
click at [1156, 495] on icon "button" at bounding box center [1153, 498] width 10 height 12
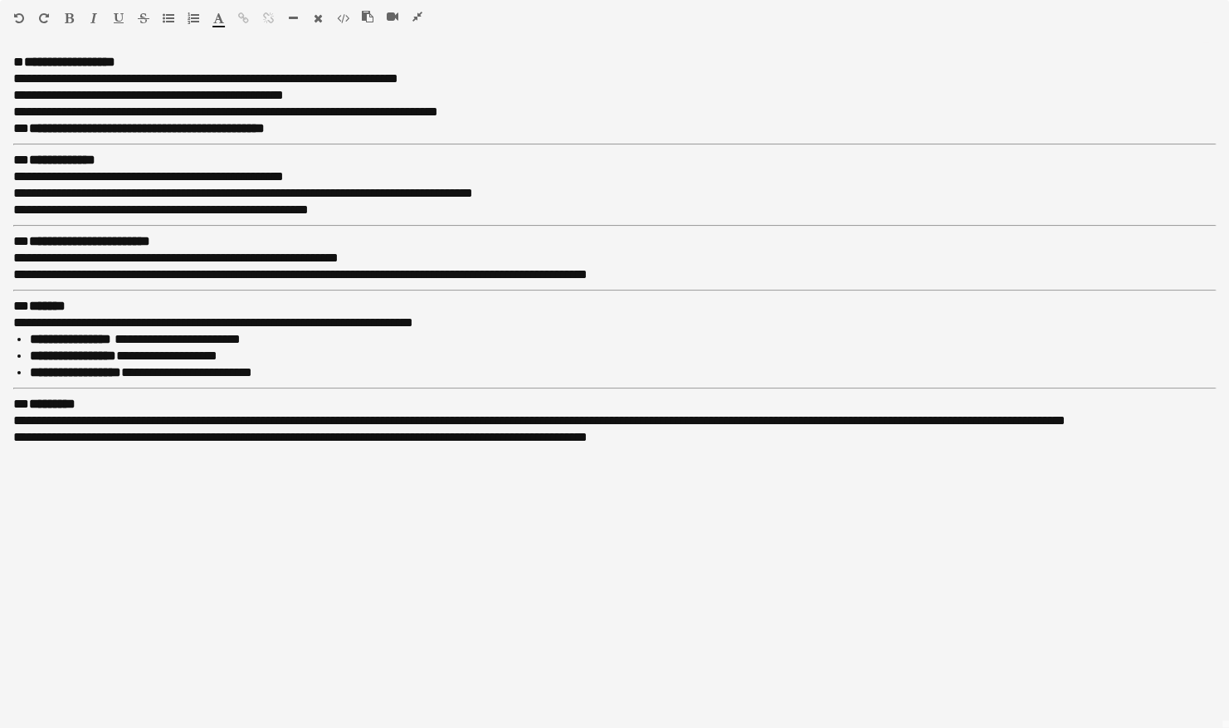
click at [420, 19] on icon "button" at bounding box center [417, 17] width 10 height 12
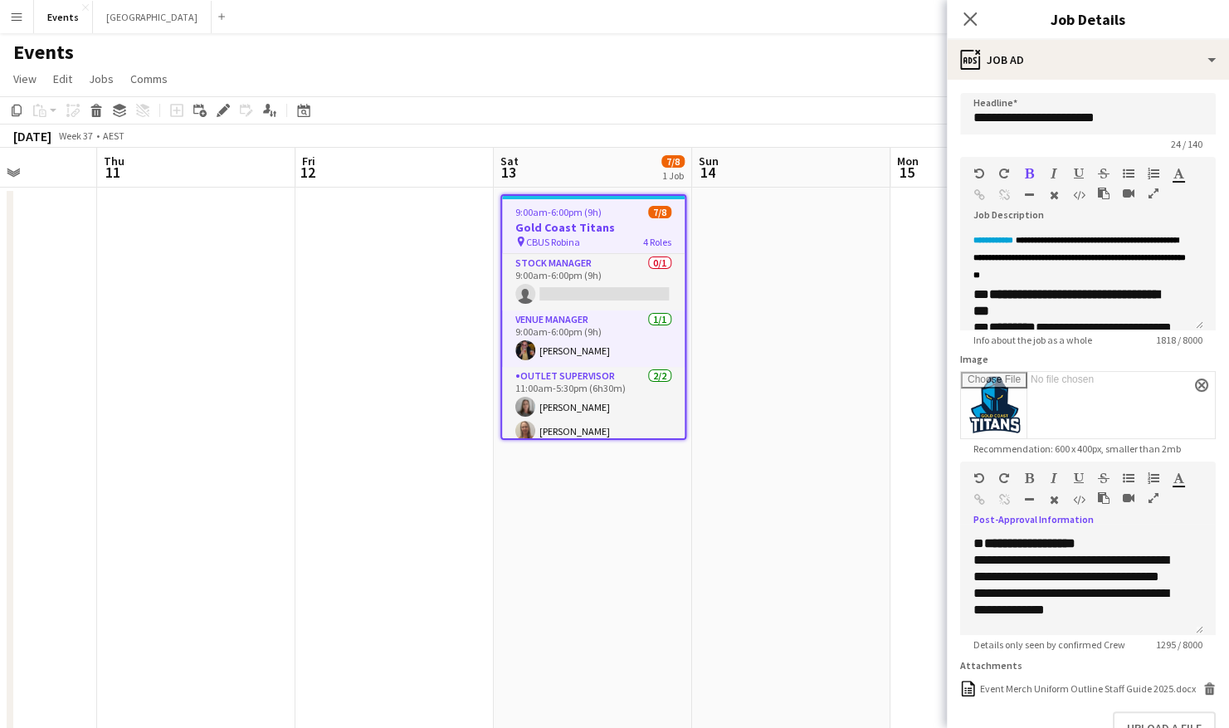
click at [747, 547] on app-date-cell at bounding box center [791, 517] width 198 height 660
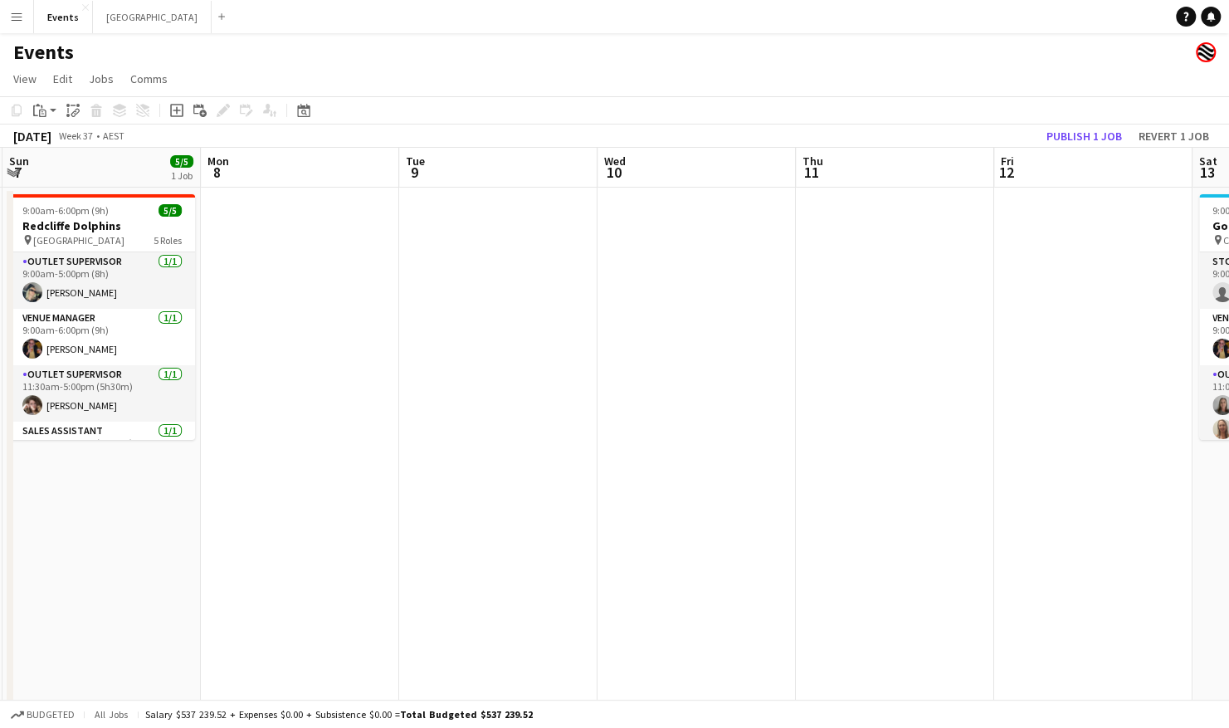
drag, startPoint x: 242, startPoint y: 506, endPoint x: 682, endPoint y: 507, distance: 439.7
click at [1010, 507] on app-calendar-viewport "Fri 5 Sat 6 9/9 1 Job Sun 7 5/5 1 Job Mon 8 Tue 9 Wed 10 Thu 11 Fri 12 Sat 13 7…" at bounding box center [614, 498] width 1229 height 700
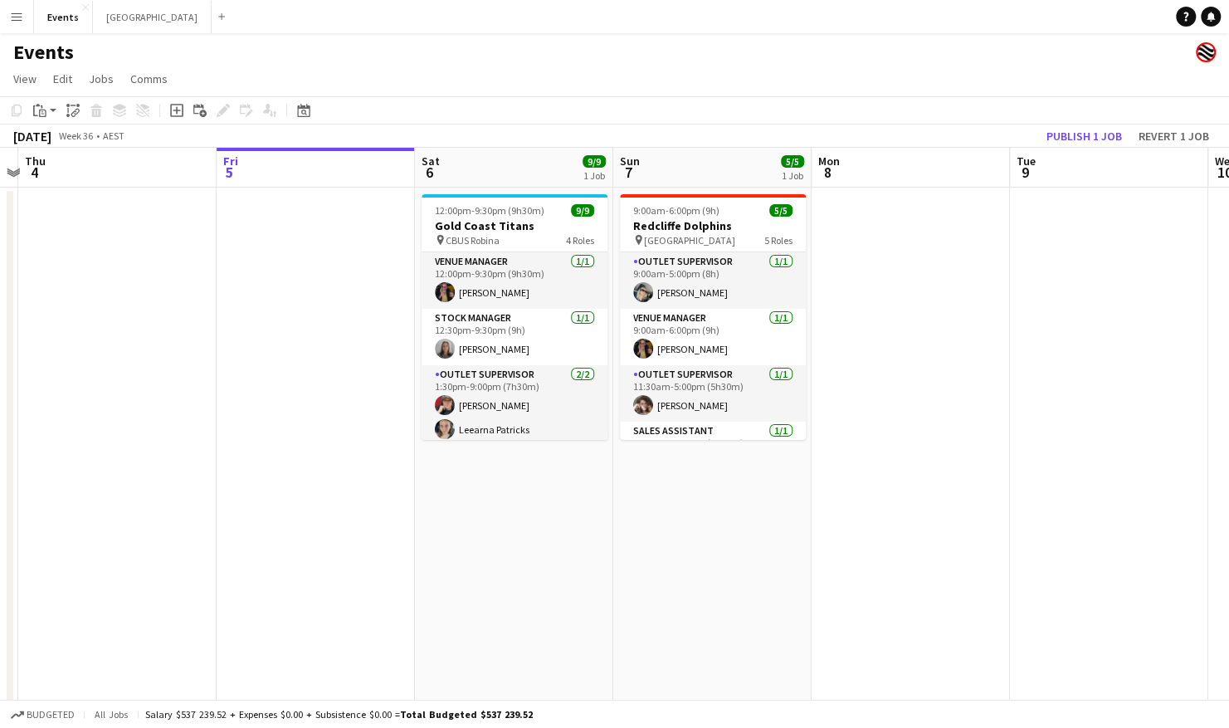
drag, startPoint x: 217, startPoint y: 507, endPoint x: 762, endPoint y: 497, distance: 544.3
click at [762, 497] on app-calendar-viewport "Tue 2 Wed 3 Thu 4 Fri 5 Sat 6 9/9 1 Job Sun 7 5/5 1 Job Mon 8 Tue 9 Wed 10 Thu …" at bounding box center [614, 498] width 1229 height 700
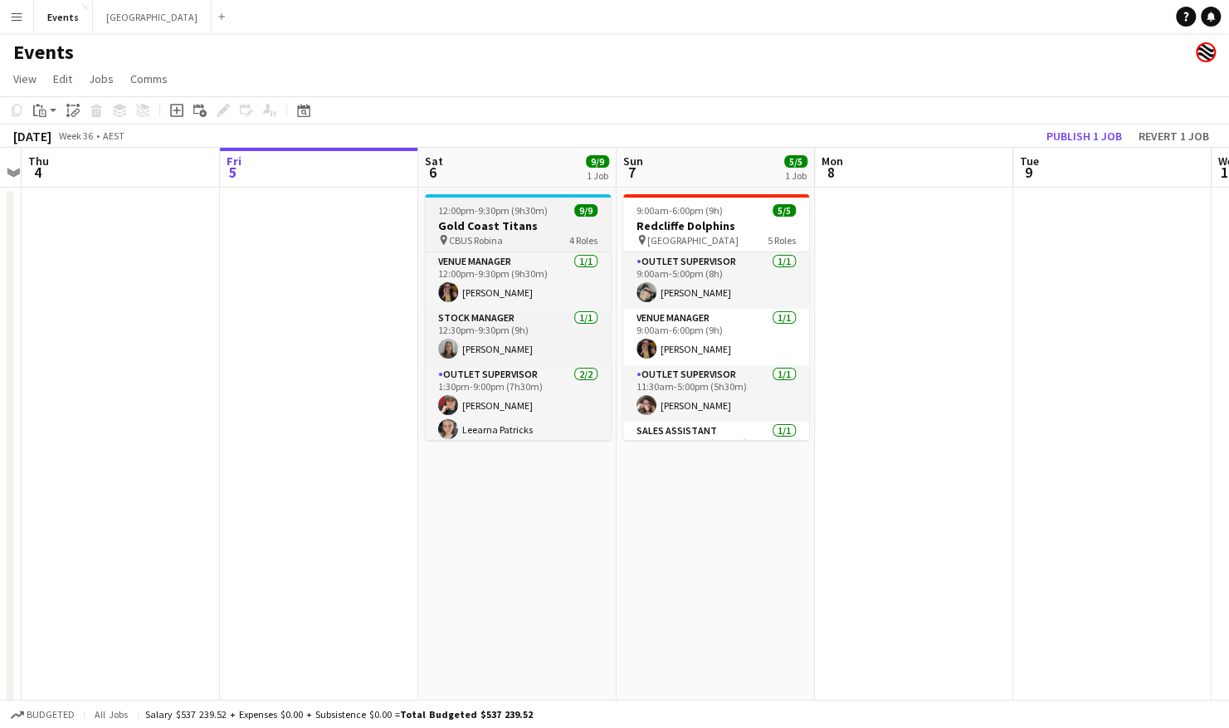
click at [484, 211] on span "12:00pm-9:30pm (9h30m)" at bounding box center [493, 210] width 110 height 12
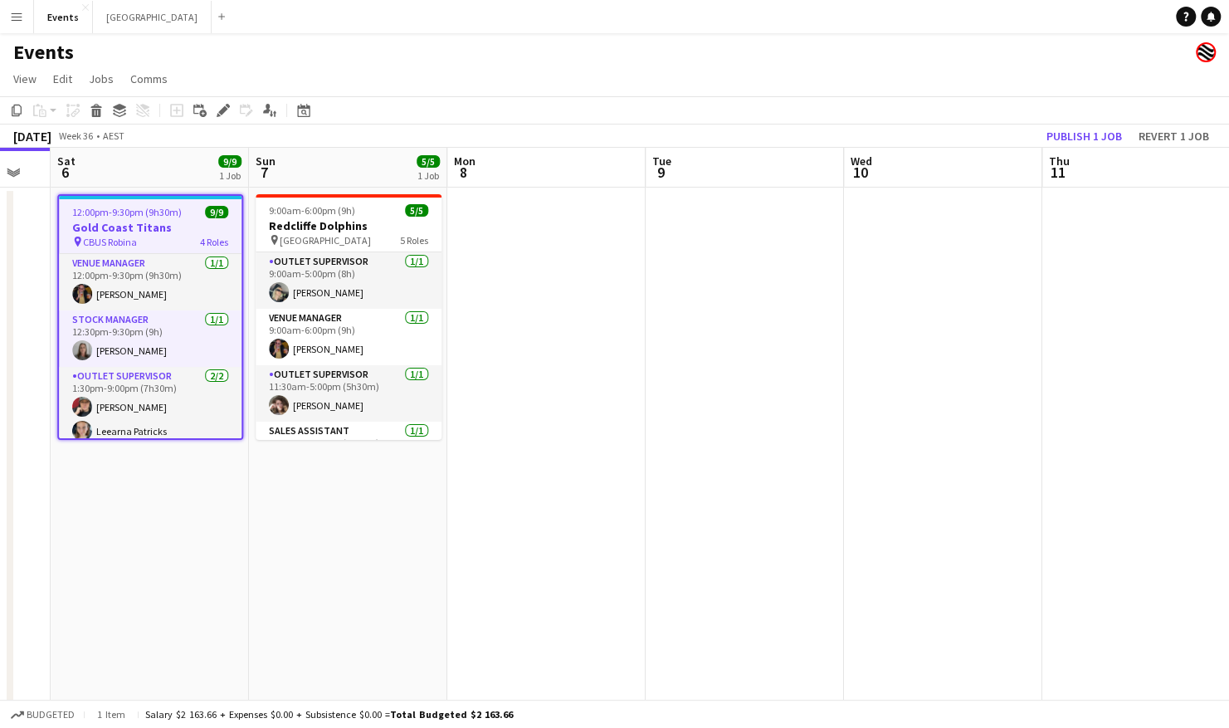
drag, startPoint x: 1034, startPoint y: 475, endPoint x: 295, endPoint y: 476, distance: 739.1
click at [295, 476] on app-calendar-viewport "Tue 2 Wed 3 Thu 4 Fri 5 Sat 6 9/9 1 Job Sun 7 5/5 1 Job Mon 8 Tue 9 Wed 10 Thu …" at bounding box center [614, 498] width 1229 height 700
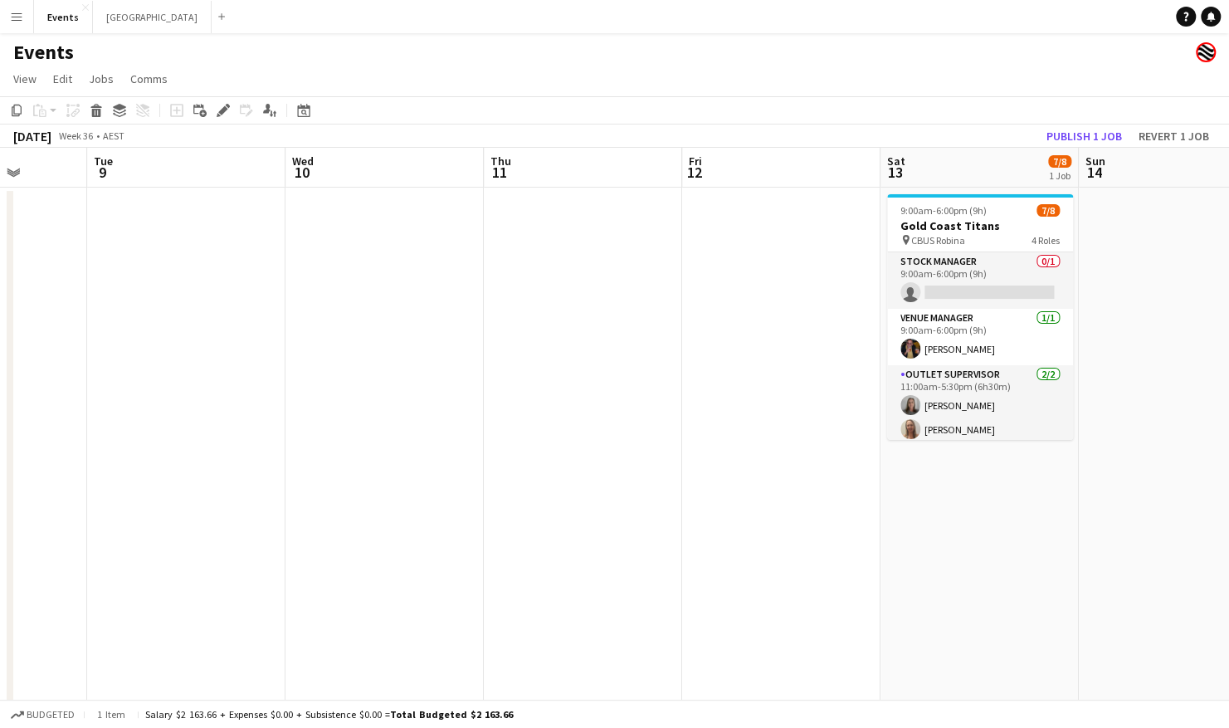
drag, startPoint x: 773, startPoint y: 478, endPoint x: 201, endPoint y: 495, distance: 572.7
click at [201, 494] on app-calendar-viewport "Sat 6 9/9 1 Job Sun 7 5/5 1 Job Mon 8 Tue 9 Wed 10 Thu 11 Fri 12 Sat 13 7/8 1 J…" at bounding box center [614, 498] width 1229 height 700
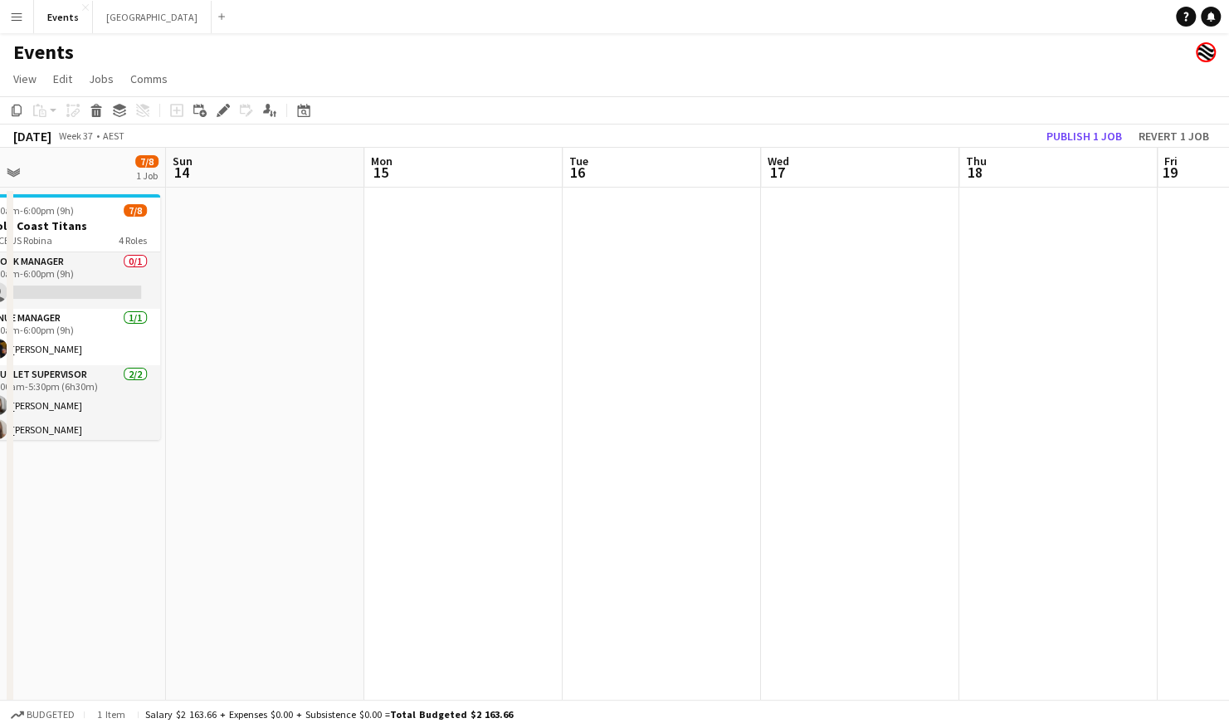
drag, startPoint x: 879, startPoint y: 508, endPoint x: 327, endPoint y: 554, distance: 554.4
click at [323, 554] on app-calendar-viewport "Wed 10 Thu 11 Fri 12 Sat 13 7/8 1 Job Sun 14 Mon 15 Tue 16 Wed 17 Thu 18 Fri 19…" at bounding box center [614, 498] width 1229 height 700
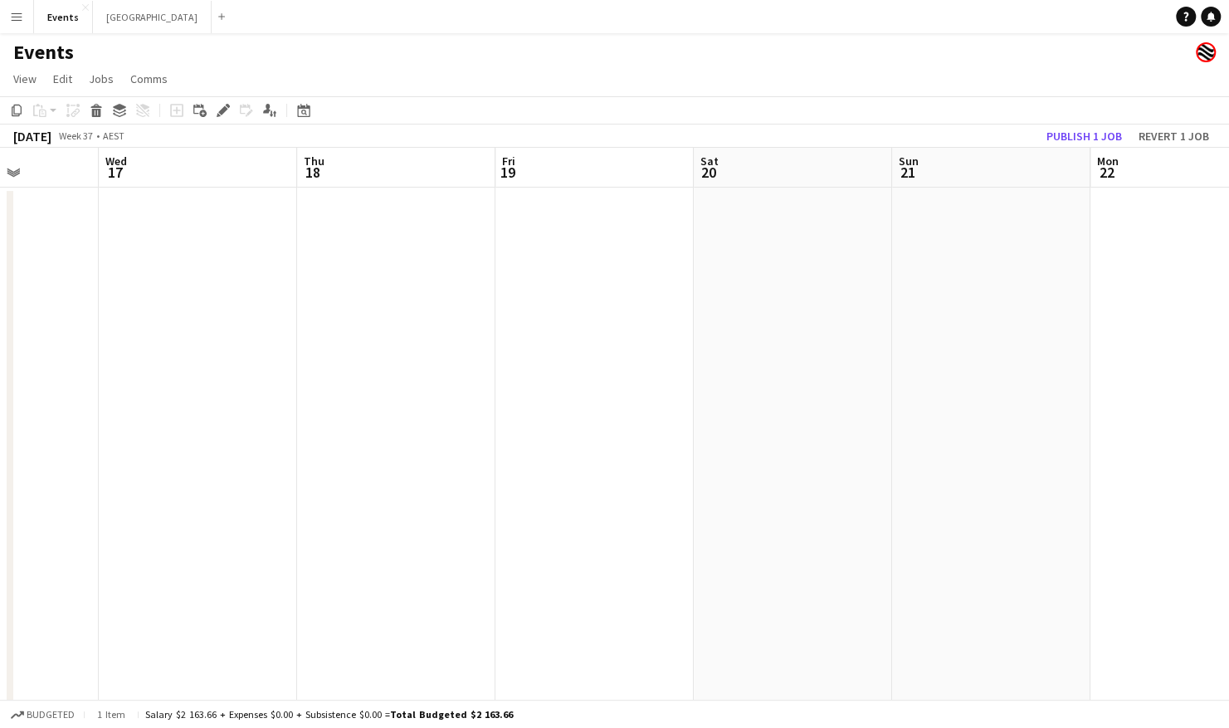
drag, startPoint x: 579, startPoint y: 547, endPoint x: 514, endPoint y: 551, distance: 64.8
click at [333, 555] on app-calendar-viewport "Sun 14 Mon 15 Tue 16 Wed 17 Thu 18 Fri 19 Sat 20 Sun 21 Mon 22 Tue 23 Wed 24 Th…" at bounding box center [614, 498] width 1229 height 700
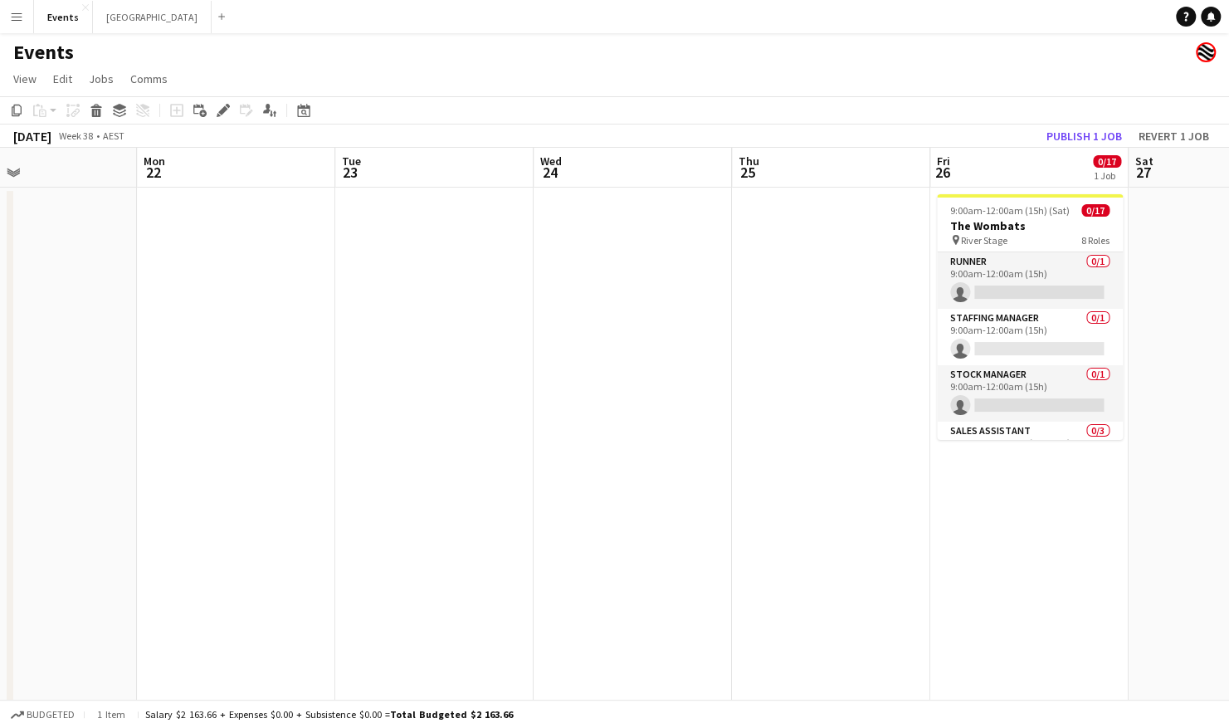
drag, startPoint x: 509, startPoint y: 512, endPoint x: 825, endPoint y: 493, distance: 316.6
click at [421, 512] on app-calendar-viewport "Thu 18 Fri 19 Sat 20 Sun 21 Mon 22 Tue 23 Wed 24 Thu 25 Fri 26 0/17 1 Job Sat 2…" at bounding box center [614, 498] width 1229 height 700
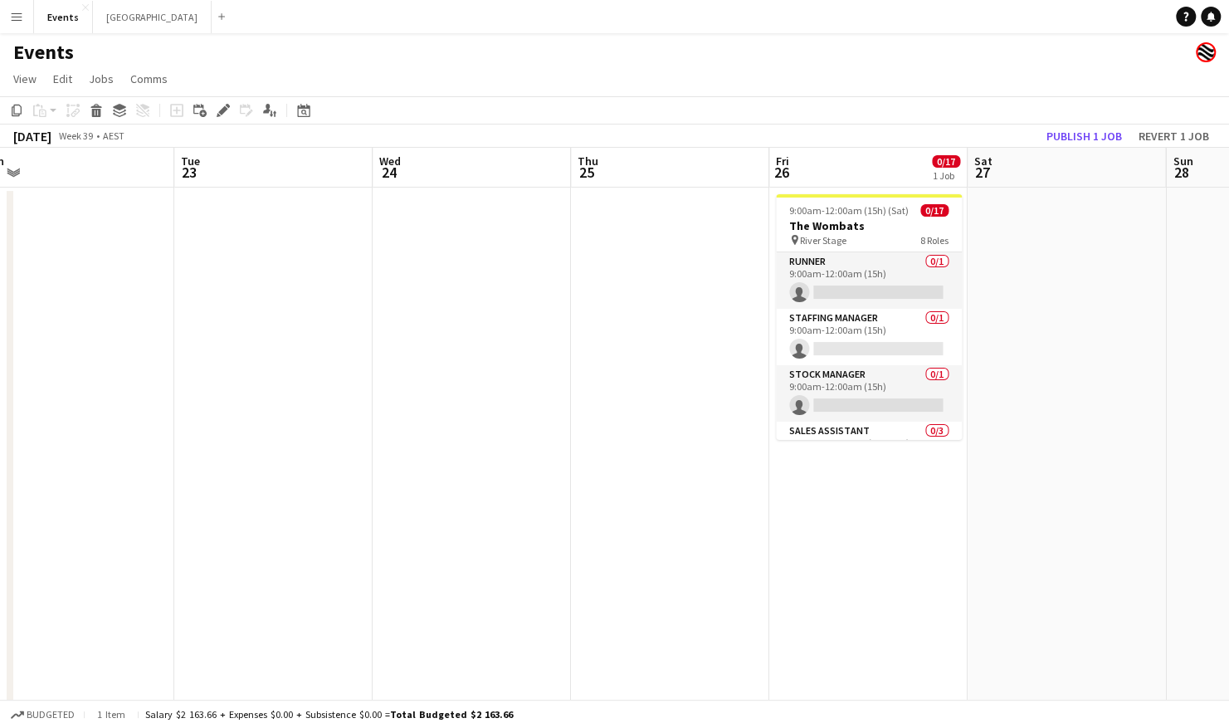
click at [848, 226] on h3 "The Wombats" at bounding box center [869, 225] width 186 height 15
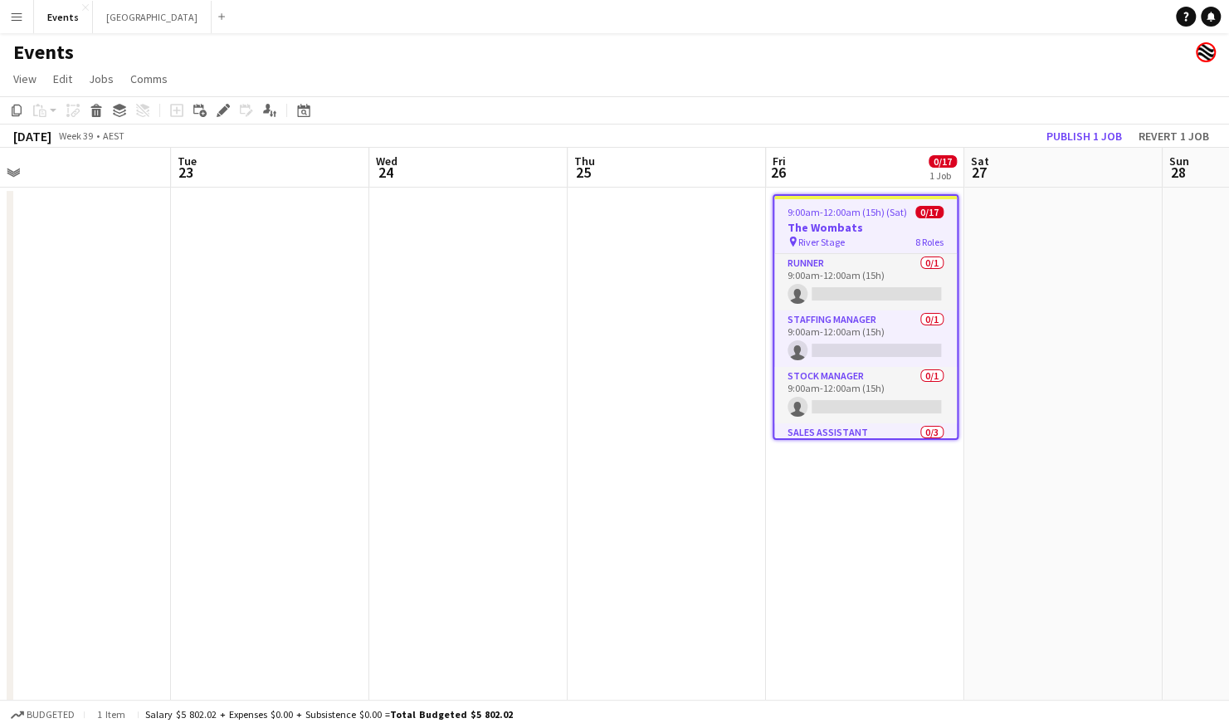
click at [211, 105] on div "Add job Add linked Job Edit Edit linked Job Applicants" at bounding box center [216, 110] width 127 height 20
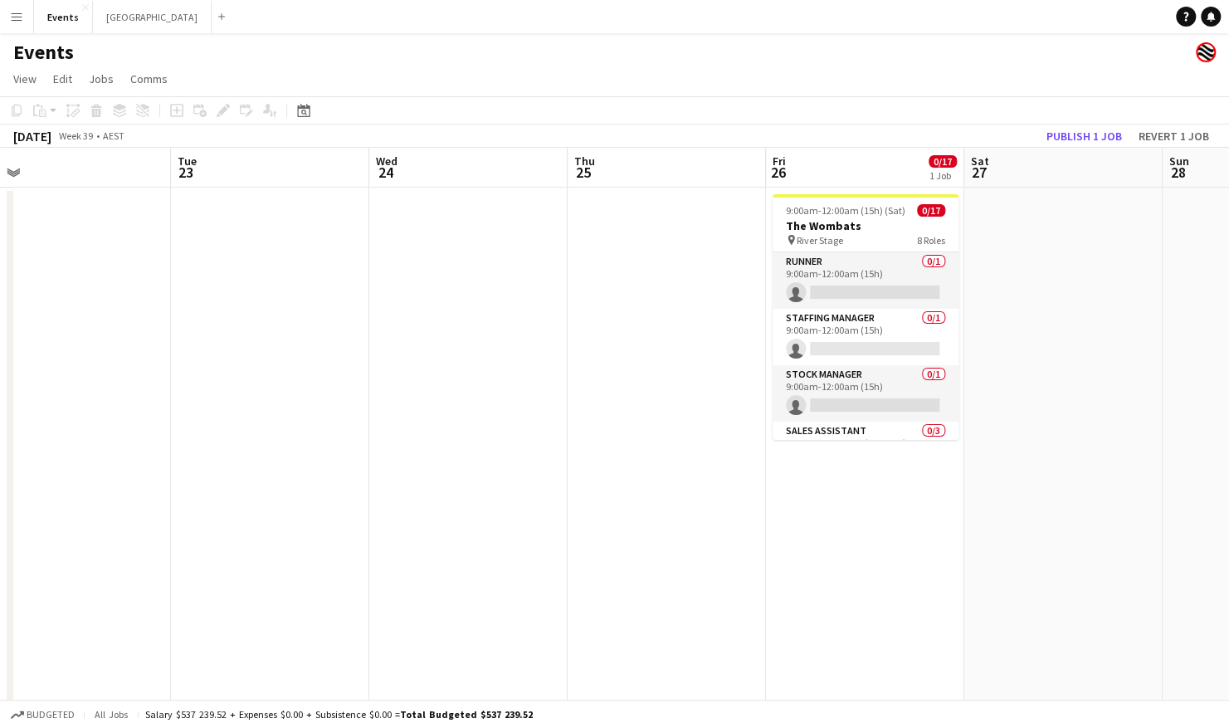
click at [218, 110] on div "Add job Add linked Job Edit Edit linked Job Applicants" at bounding box center [216, 110] width 127 height 20
click at [843, 226] on h3 "The Wombats" at bounding box center [865, 225] width 186 height 15
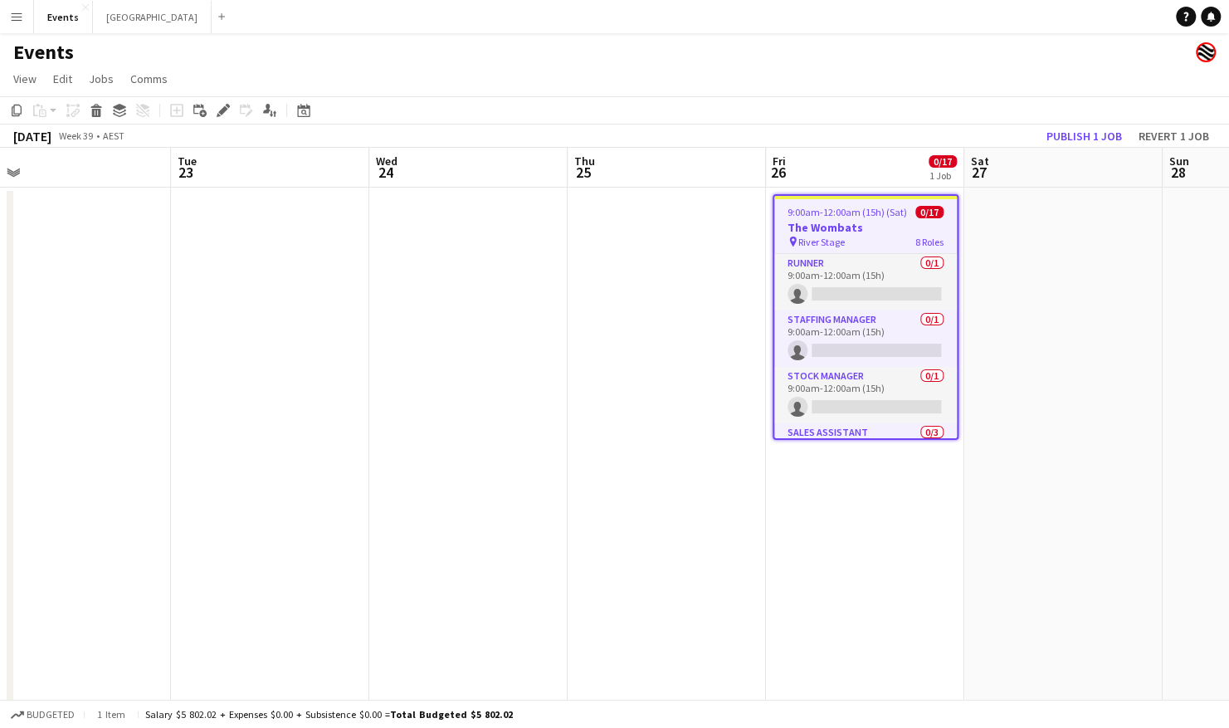
click at [222, 109] on icon "Edit" at bounding box center [223, 110] width 13 height 13
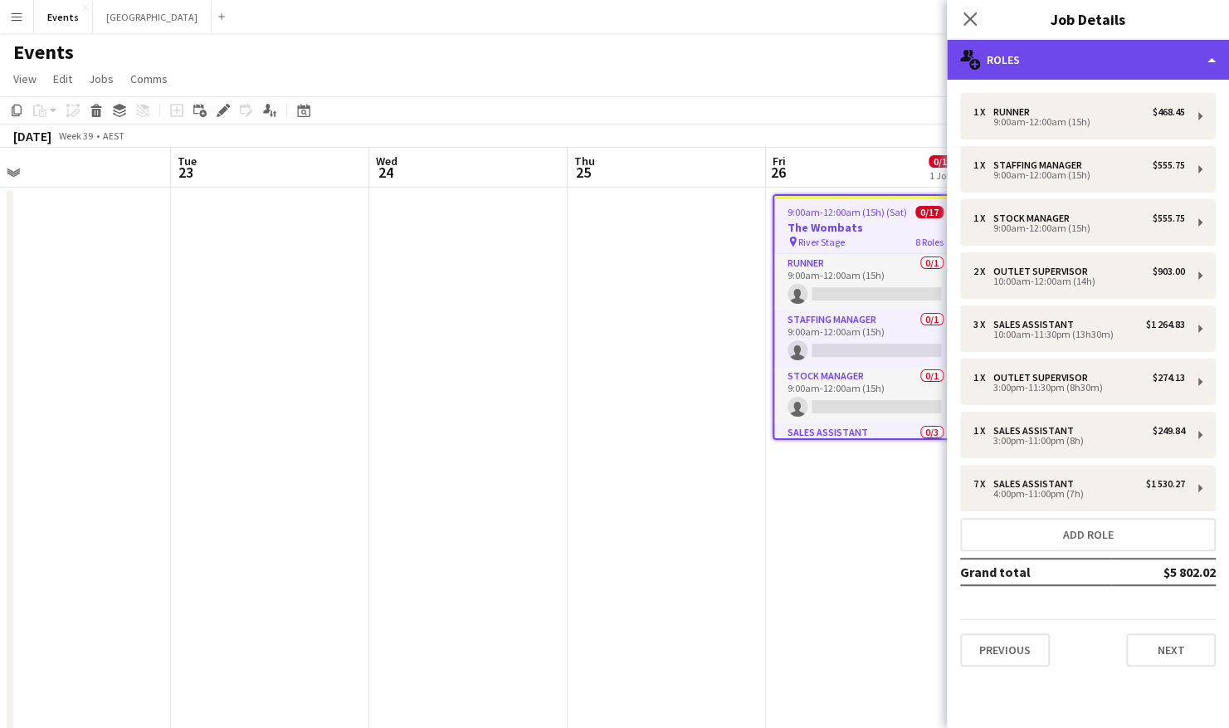
click at [1127, 62] on div "multiple-users-add Roles" at bounding box center [1088, 60] width 282 height 40
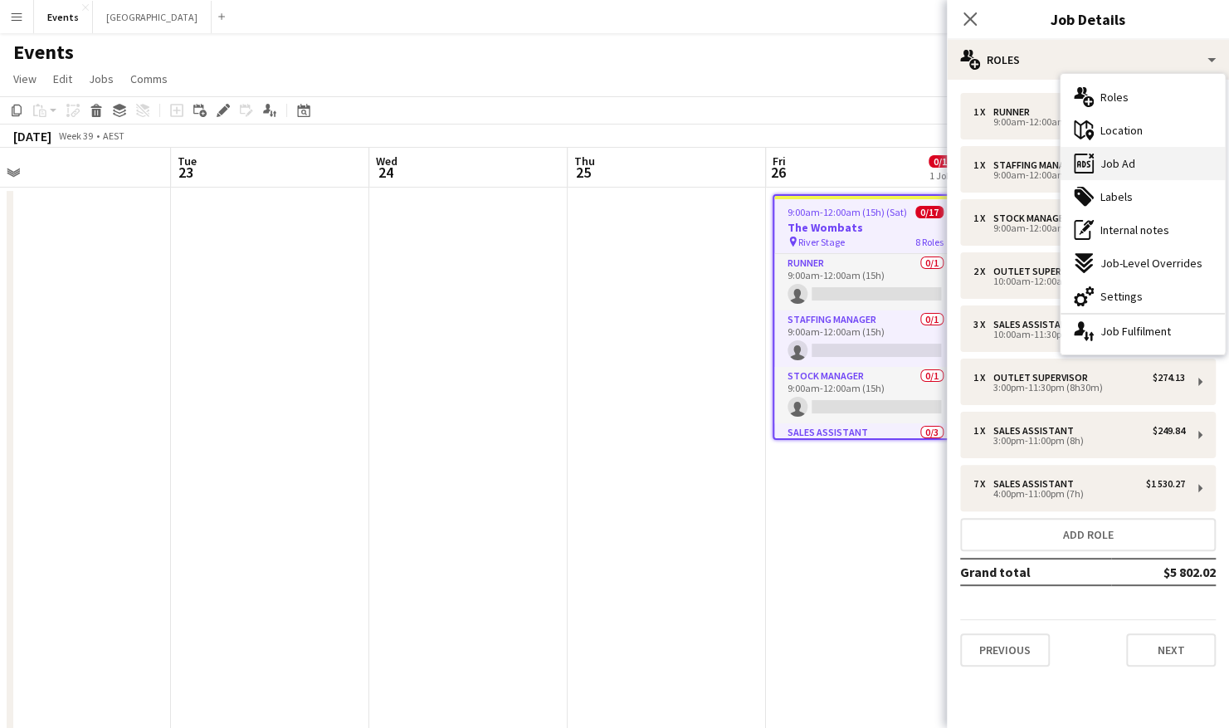
click at [1152, 163] on div "ads-window Job Ad" at bounding box center [1142, 163] width 164 height 33
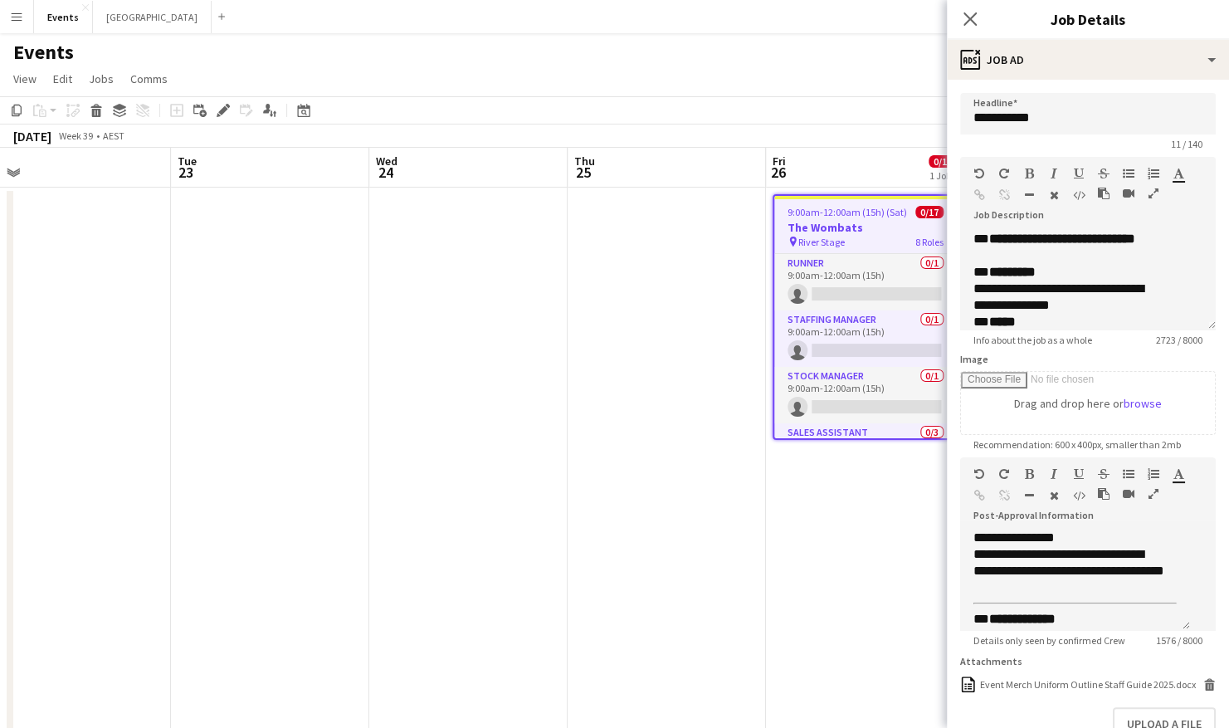
scroll to position [83, 0]
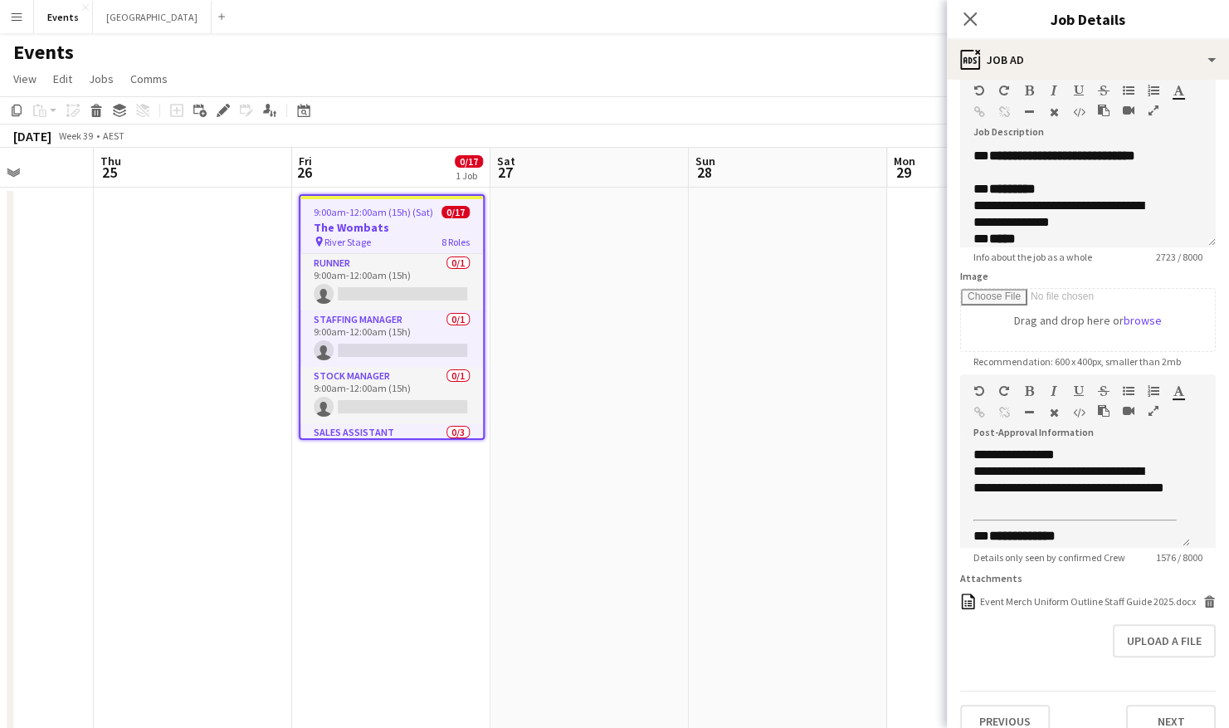
drag, startPoint x: 281, startPoint y: 572, endPoint x: 204, endPoint y: 566, distance: 77.4
click at [147, 572] on app-calendar-viewport "Mon 22 Tue 23 Wed 24 Thu 25 Fri 26 0/17 1 Job Sat 27 Sun 28 Mon 29 Tue 30 Wed 1…" at bounding box center [614, 498] width 1229 height 700
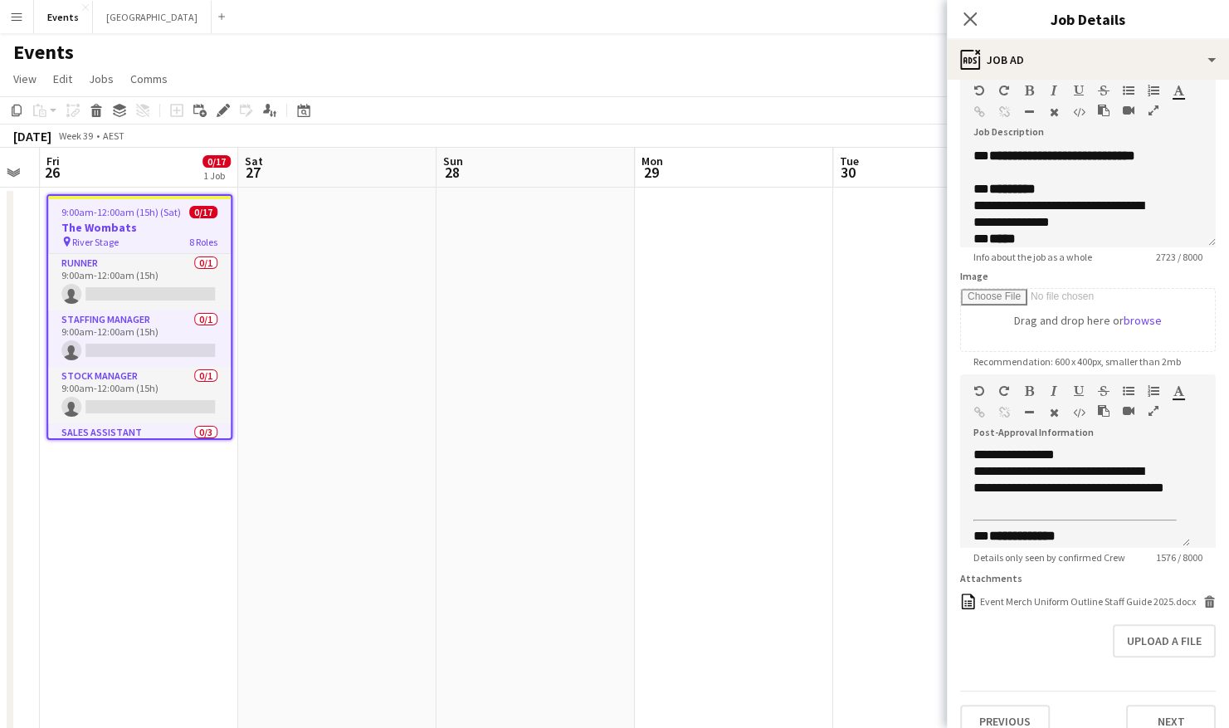
drag, startPoint x: 489, startPoint y: 549, endPoint x: 206, endPoint y: 549, distance: 283.7
click at [205, 549] on app-calendar-viewport "Mon 22 Tue 23 Wed 24 Thu 25 Fri 26 0/17 1 Job Sat 27 Sun 28 Mon 29 Tue 30 Wed 1…" at bounding box center [614, 498] width 1229 height 700
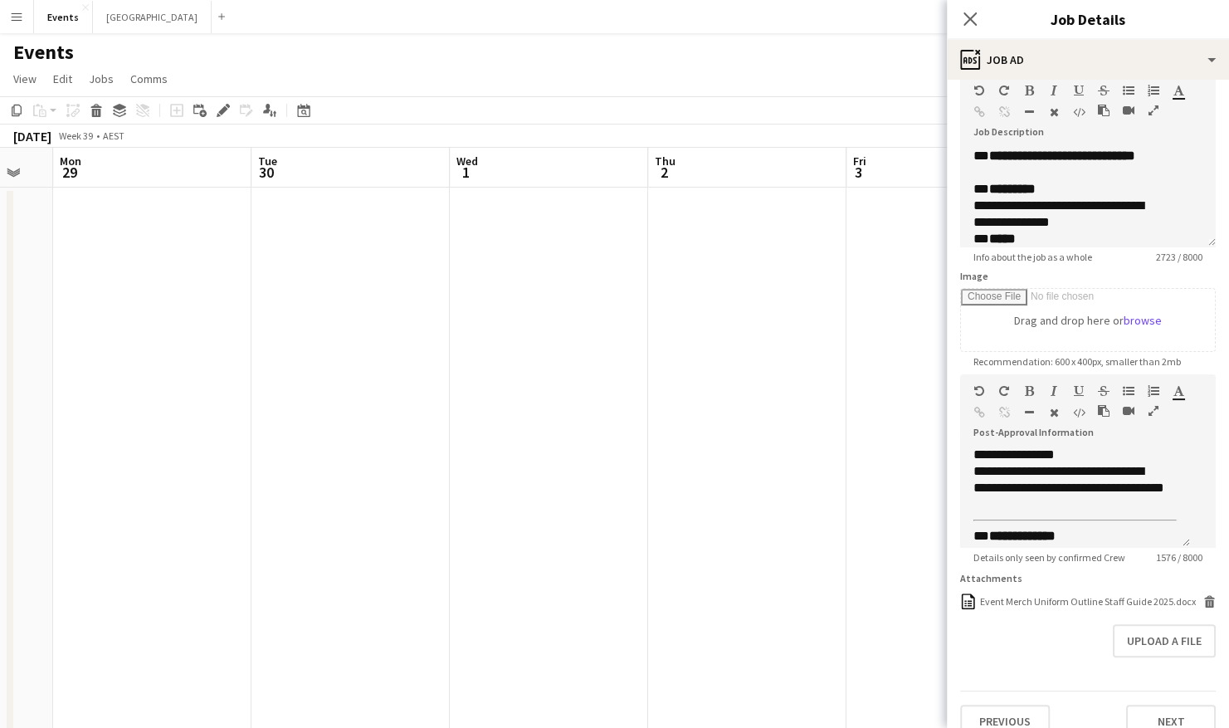
drag, startPoint x: 783, startPoint y: 538, endPoint x: 662, endPoint y: 538, distance: 121.1
click at [284, 538] on app-calendar-viewport "Fri 26 0/17 1 Job Sat 27 Sun 28 Mon 29 Tue 30 Wed 1 Thu 2 Fri 3 Sat 4 Sun 5 Mon…" at bounding box center [614, 498] width 1229 height 700
drag, startPoint x: 743, startPoint y: 536, endPoint x: 445, endPoint y: 533, distance: 297.8
click at [435, 533] on app-calendar-viewport "Tue 30 Wed 1 Thu 2 Fri 3 Sat 4 Sun 5 Mon 6 Tue 7 Wed 8 Thu 9 0/17 1 Job Fri 10 …" at bounding box center [614, 498] width 1229 height 700
drag, startPoint x: 536, startPoint y: 516, endPoint x: 424, endPoint y: 515, distance: 112.0
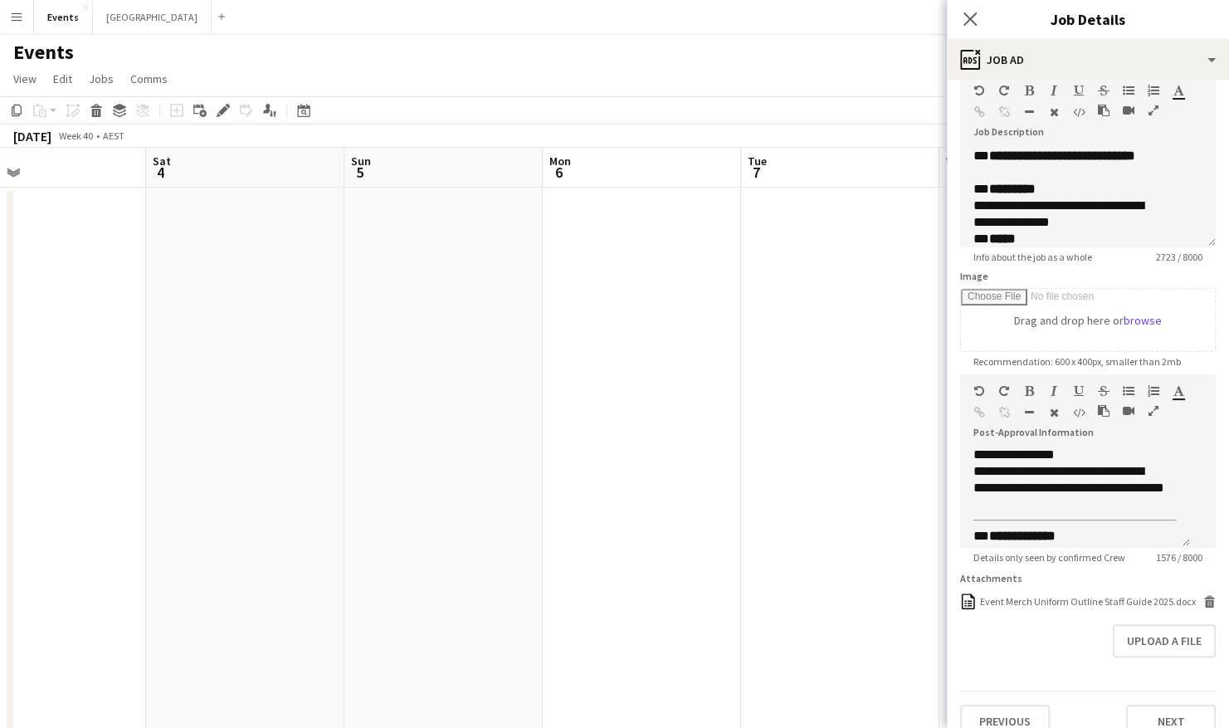
click at [422, 514] on app-calendar-viewport "Tue 30 Wed 1 Thu 2 Fri 3 Sat 4 Sun 5 Mon 6 Tue 7 Wed 8 Thu 9 0/17 1 Job Fri 10 …" at bounding box center [614, 498] width 1229 height 700
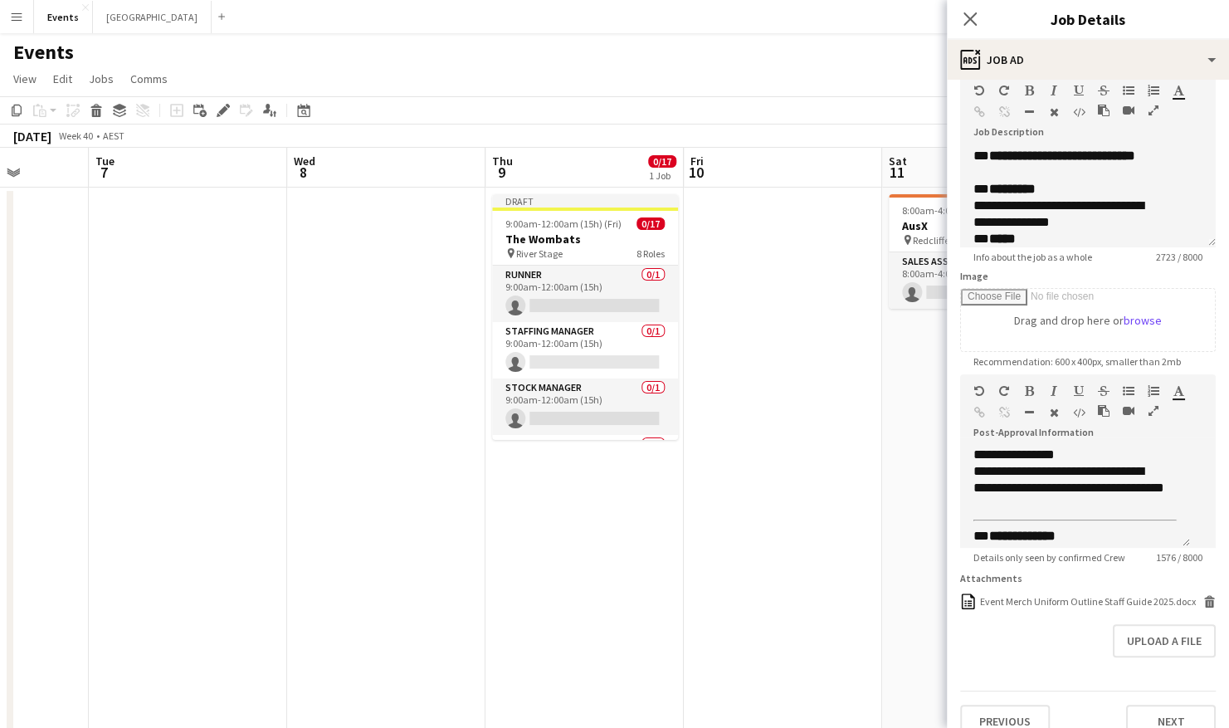
drag, startPoint x: 819, startPoint y: 515, endPoint x: 470, endPoint y: 416, distance: 363.2
click at [601, 515] on app-calendar-viewport "Sat 4 Sun 5 Mon 6 Tue 7 Wed 8 Thu 9 0/17 1 Job Fri 10 Sat 11 0/1 1 Job Sun 12 0…" at bounding box center [614, 498] width 1229 height 700
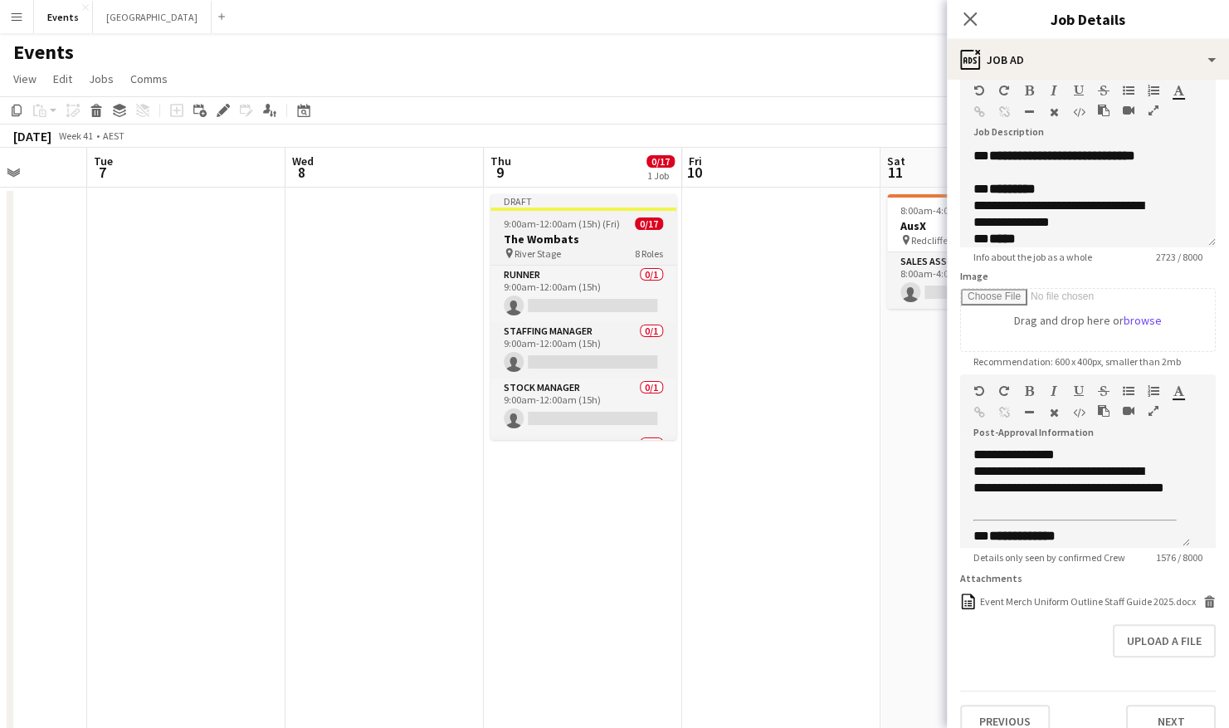
click at [611, 229] on span "9:00am-12:00am (15h) (Fri)" at bounding box center [562, 223] width 116 height 12
type input "**********"
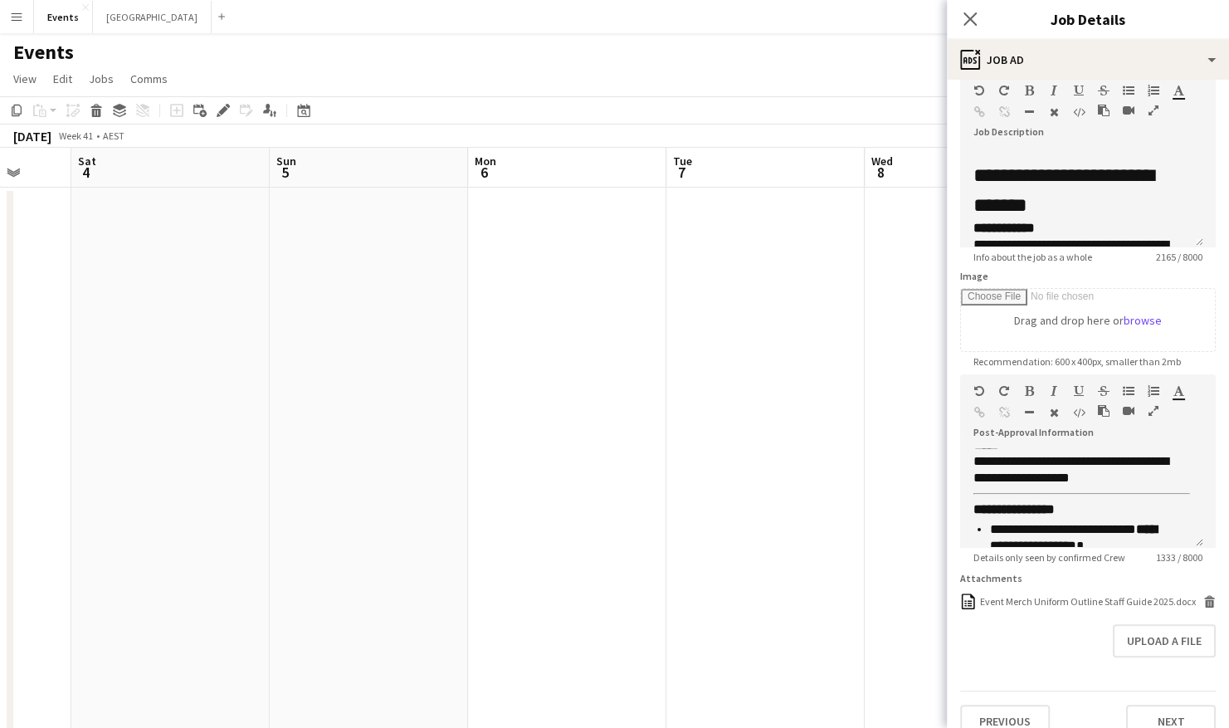
drag, startPoint x: 881, startPoint y: 485, endPoint x: 695, endPoint y: 482, distance: 185.9
click at [898, 485] on app-calendar-viewport "Wed 1 Thu 2 Fri 3 Sat 4 Sun 5 Mon 6 Tue 7 Wed 8 Thu 9 0/17 1 Job Fri 10 Sat 11 …" at bounding box center [614, 498] width 1229 height 700
drag, startPoint x: 539, startPoint y: 465, endPoint x: 869, endPoint y: 465, distance: 330.2
click at [869, 465] on app-calendar-viewport "Sat 27 Sun 28 Mon 29 Tue 30 Wed 1 Thu 2 Fri 3 Sat 4 Sun 5 Mon 6 Tue 7 Wed 8" at bounding box center [614, 498] width 1229 height 700
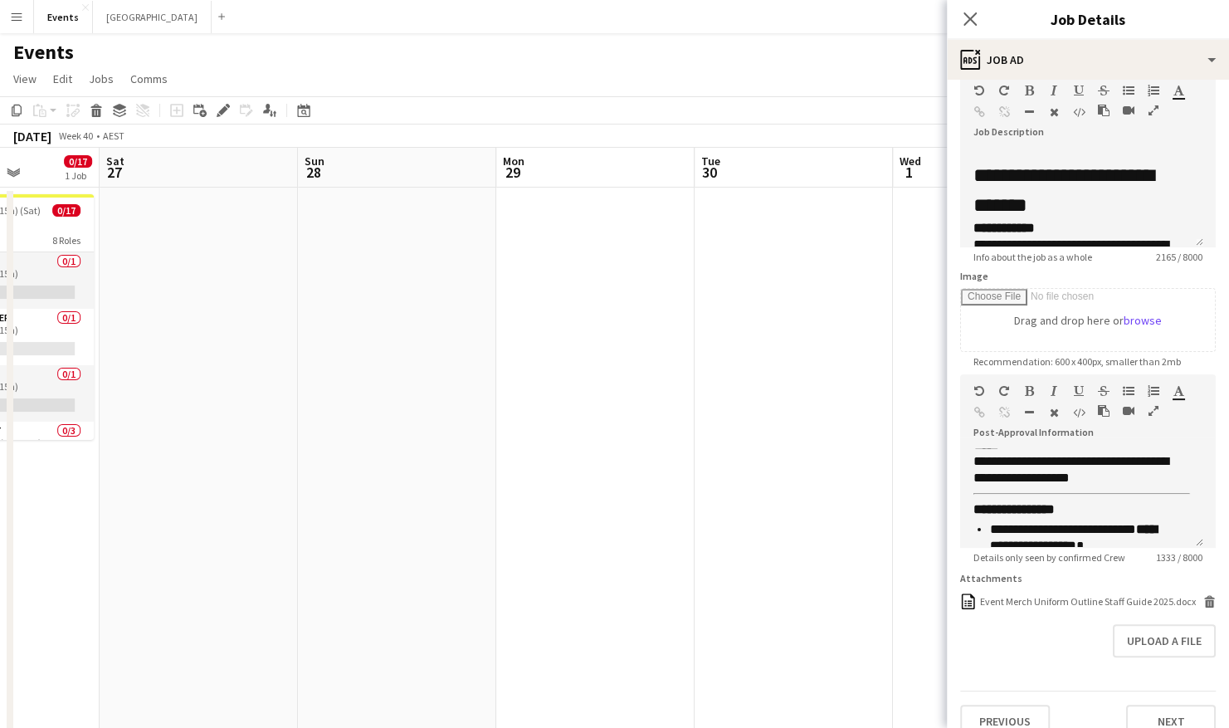
drag, startPoint x: 274, startPoint y: 466, endPoint x: 797, endPoint y: 466, distance: 523.5
click at [797, 466] on app-calendar-viewport "Wed 24 Thu 25 Fri 26 0/17 1 Job Sat 27 Sun 28 Mon 29 Tue 30 Wed 1 Thu 2 Fri 3 S…" at bounding box center [614, 498] width 1229 height 700
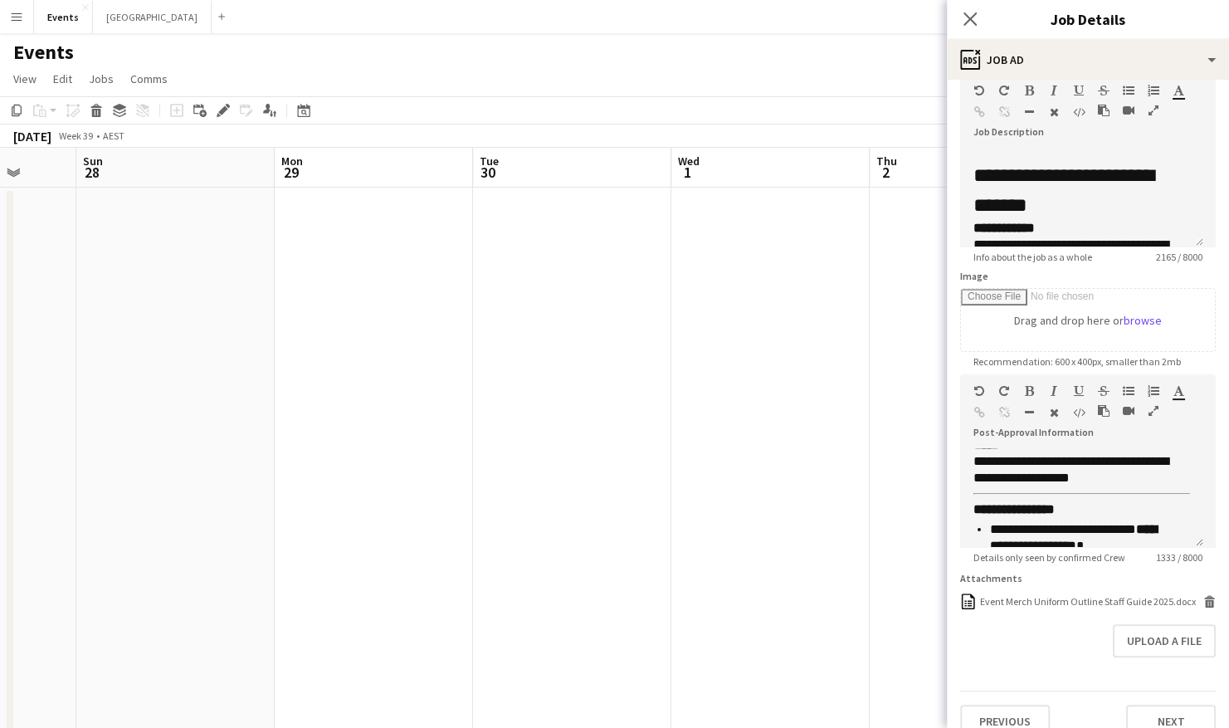
drag, startPoint x: 310, startPoint y: 466, endPoint x: 119, endPoint y: 467, distance: 191.6
click at [0, 468] on html "Menu Boards Boards Boards All jobs Status Workforce Workforce My Workforce Recr…" at bounding box center [614, 438] width 1229 height 876
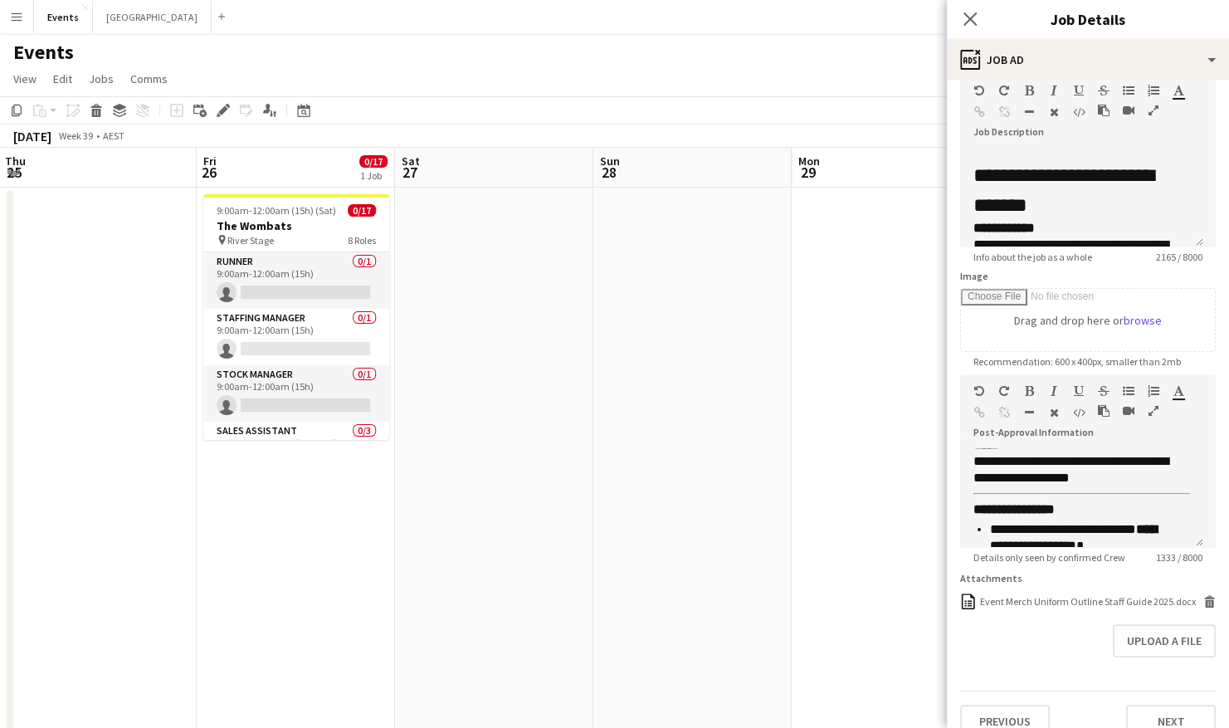
drag, startPoint x: 212, startPoint y: 468, endPoint x: 723, endPoint y: 496, distance: 511.8
click at [690, 477] on app-calendar-viewport "Tue 23 Wed 24 Thu 25 Fri 26 0/17 1 Job Sat 27 Sun 28 Mon 29 Tue 30 Wed 1 Thu 2 …" at bounding box center [614, 498] width 1229 height 700
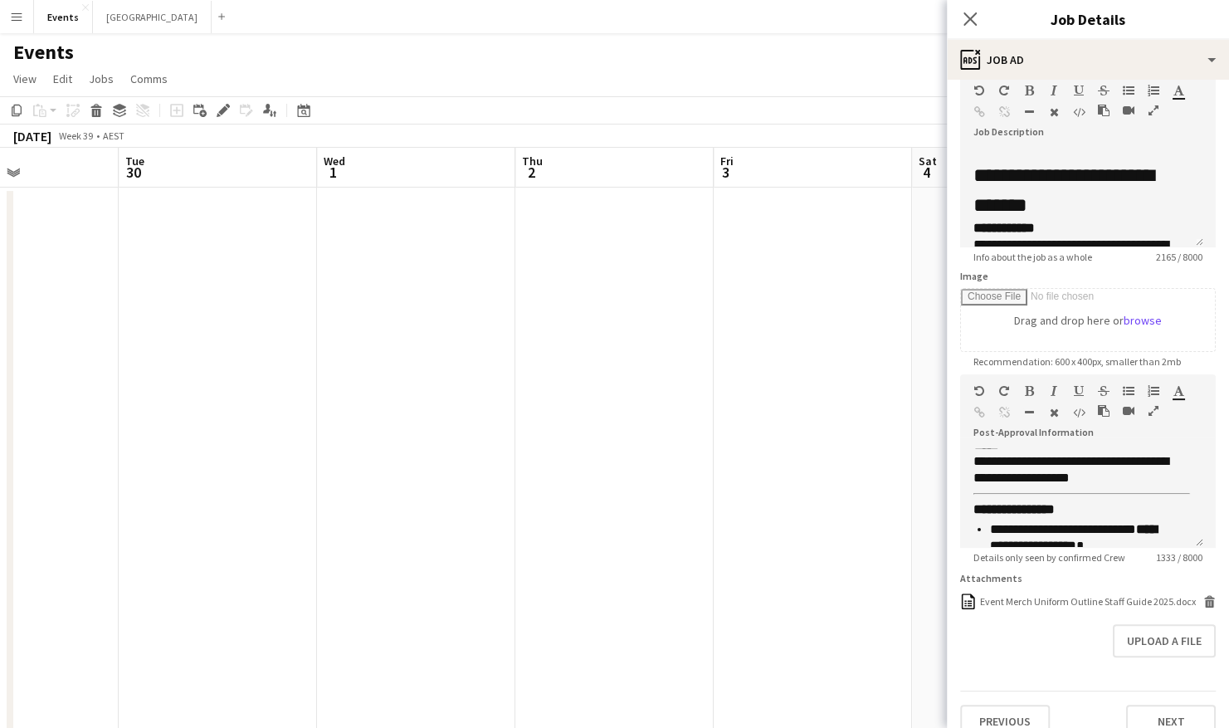
drag, startPoint x: 783, startPoint y: 386, endPoint x: 38, endPoint y: 514, distance: 756.0
click at [38, 514] on app-calendar-viewport "Thu 25 Fri 26 0/17 1 Job Sat 27 Sun 28 Mon 29 Tue 30 Wed 1 Thu 2 Fri 3 Sat 4 Su…" at bounding box center [614, 498] width 1229 height 700
drag, startPoint x: 800, startPoint y: 448, endPoint x: 251, endPoint y: 460, distance: 548.5
click at [146, 459] on app-calendar-viewport "Sat 27 Sun 28 Mon 29 Tue 30 Wed 1 Thu 2 Fri 3 Sat 4 Sun 5 Mon 6 Tue 7 Wed 8" at bounding box center [614, 498] width 1229 height 700
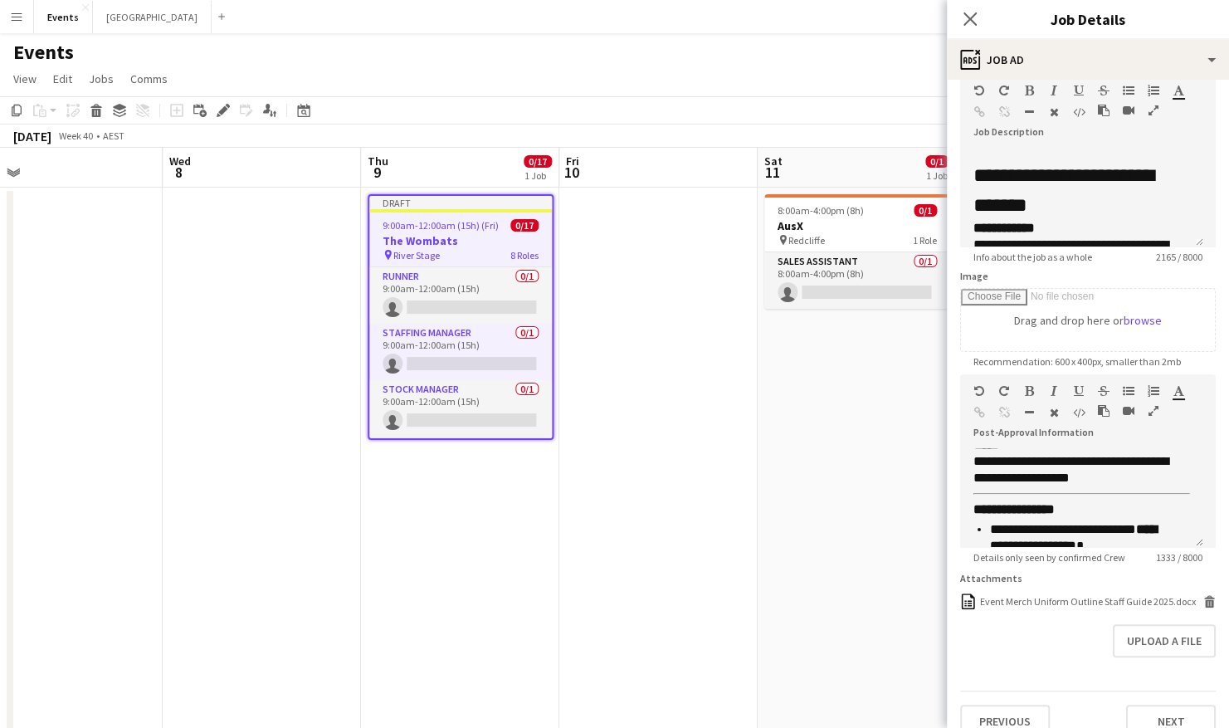
drag, startPoint x: 801, startPoint y: 469, endPoint x: 228, endPoint y: 475, distance: 572.4
click at [153, 477] on app-calendar-viewport "Fri 3 Sat 4 Sun 5 Mon 6 Tue 7 Wed 8 Thu 9 0/17 1 Job Fri 10 Sat 11 0/1 1 Job Su…" at bounding box center [614, 498] width 1229 height 700
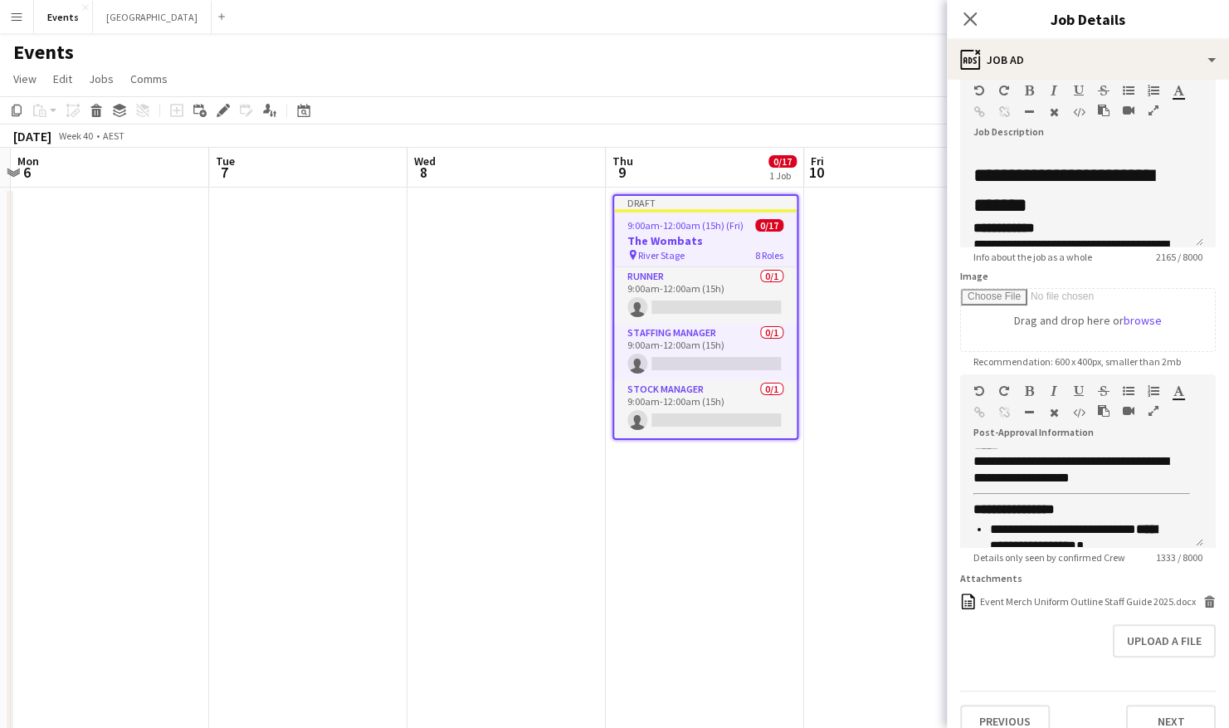
scroll to position [0, 770]
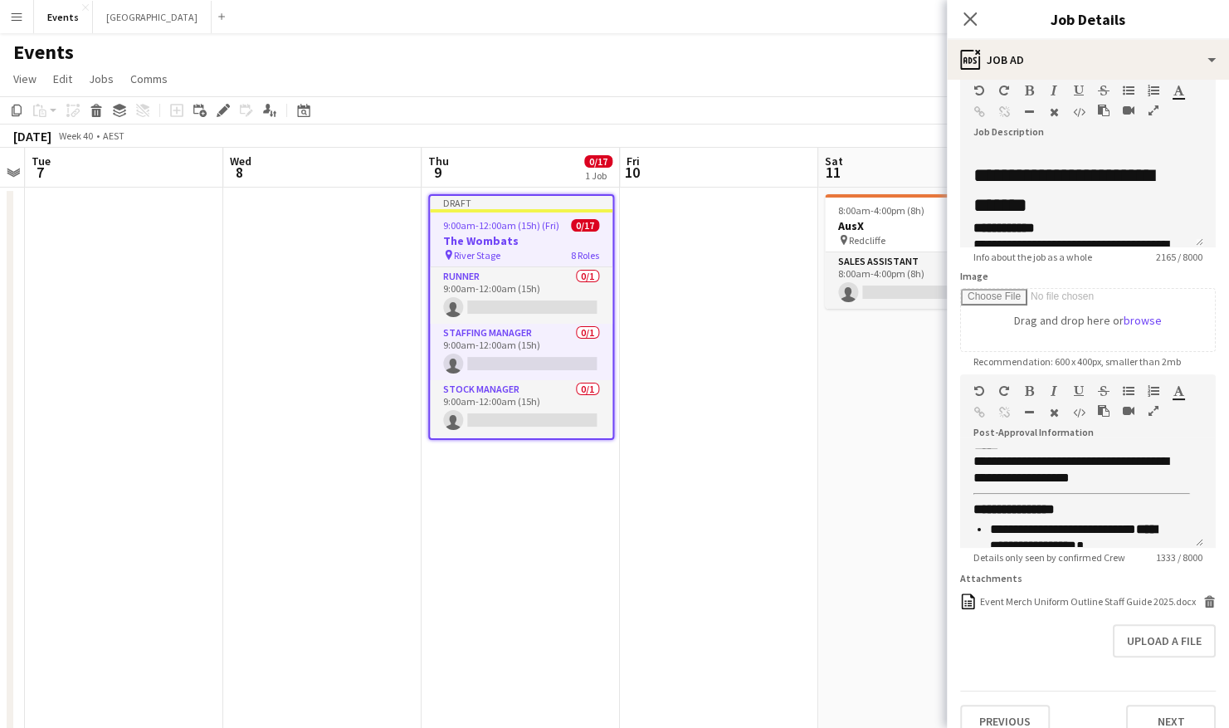
drag, startPoint x: 674, startPoint y: 470, endPoint x: 370, endPoint y: 475, distance: 304.5
click at [370, 475] on app-calendar-viewport "Fri 3 Sat 4 Sun 5 Mon 6 Tue 7 Wed 8 Thu 9 0/17 1 Job Fri 10 Sat 11 0/1 1 Job Su…" at bounding box center [614, 498] width 1229 height 700
click at [500, 239] on h3 "The Wombats" at bounding box center [519, 240] width 183 height 15
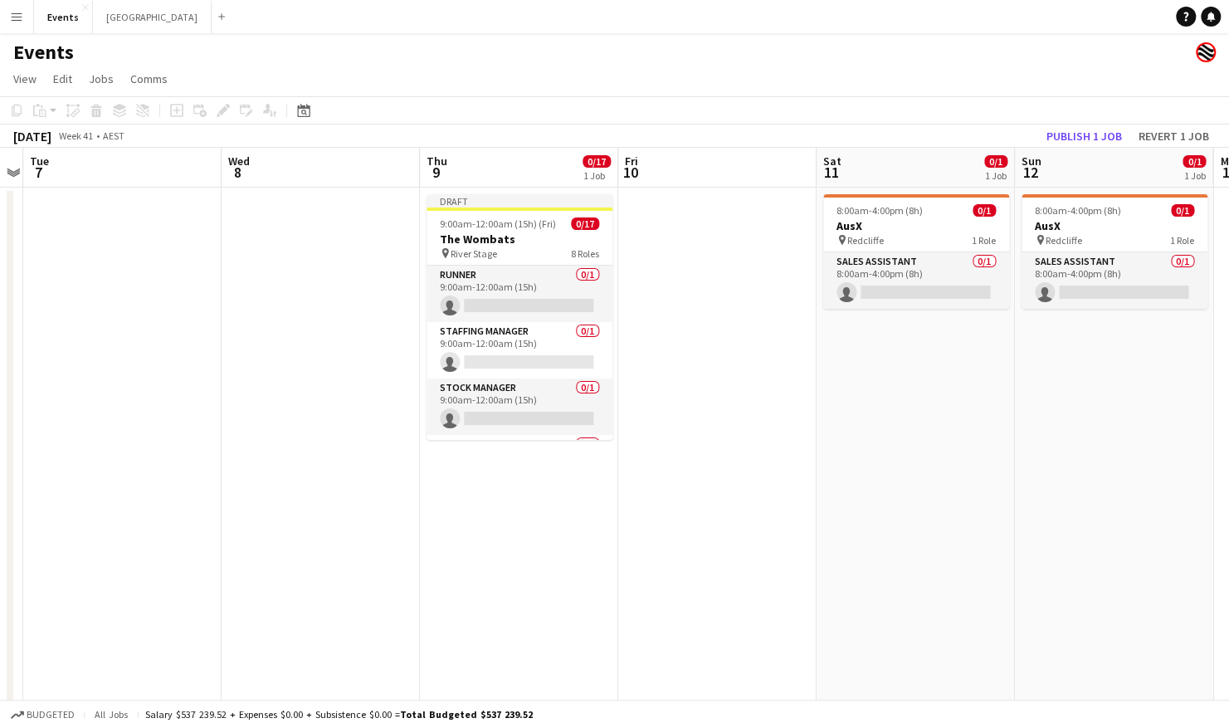
drag, startPoint x: 569, startPoint y: 221, endPoint x: 347, endPoint y: 155, distance: 232.0
click at [571, 221] on div "9:00am-12:00am (15h) (Fri) 0/17" at bounding box center [519, 223] width 186 height 12
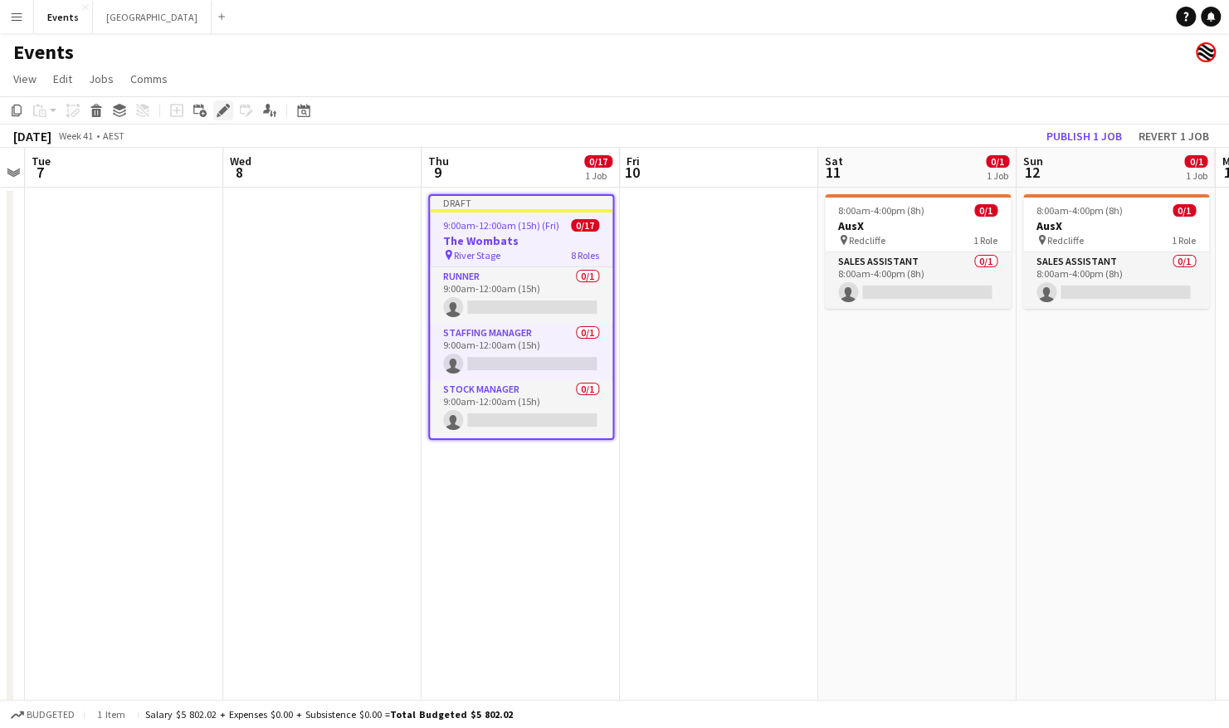
click at [221, 107] on icon "Edit" at bounding box center [223, 110] width 13 height 13
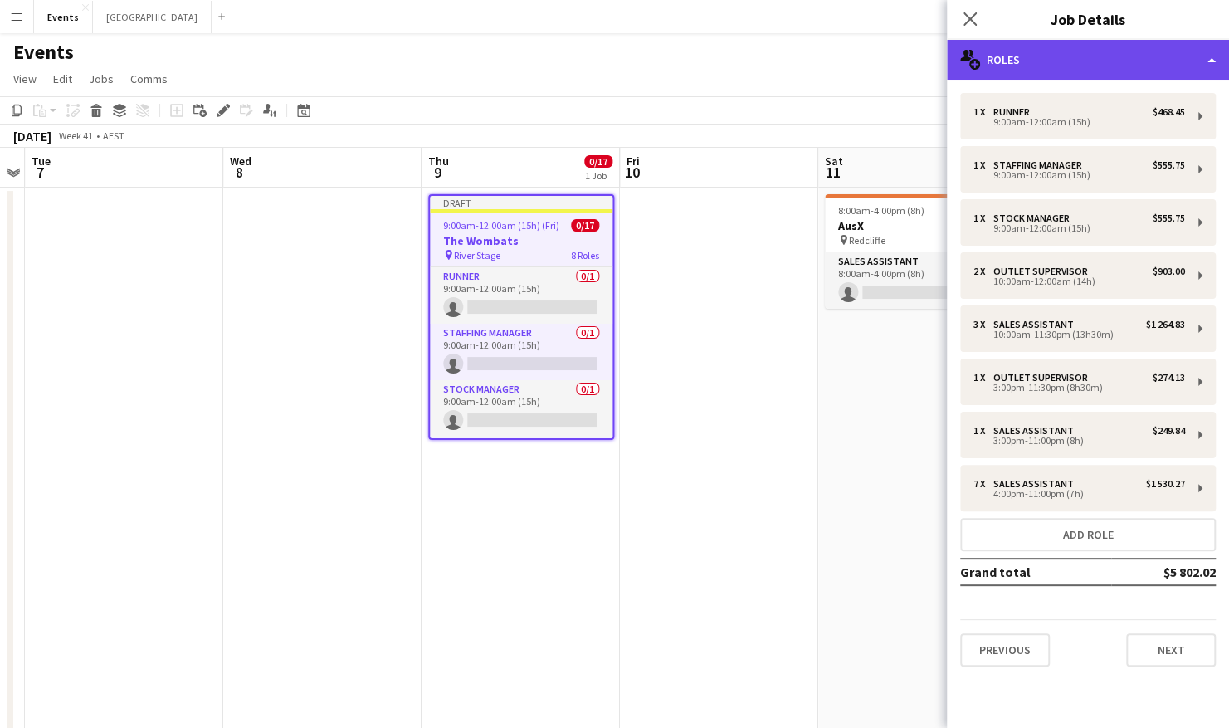
click at [1090, 54] on div "multiple-users-add Roles" at bounding box center [1088, 60] width 282 height 40
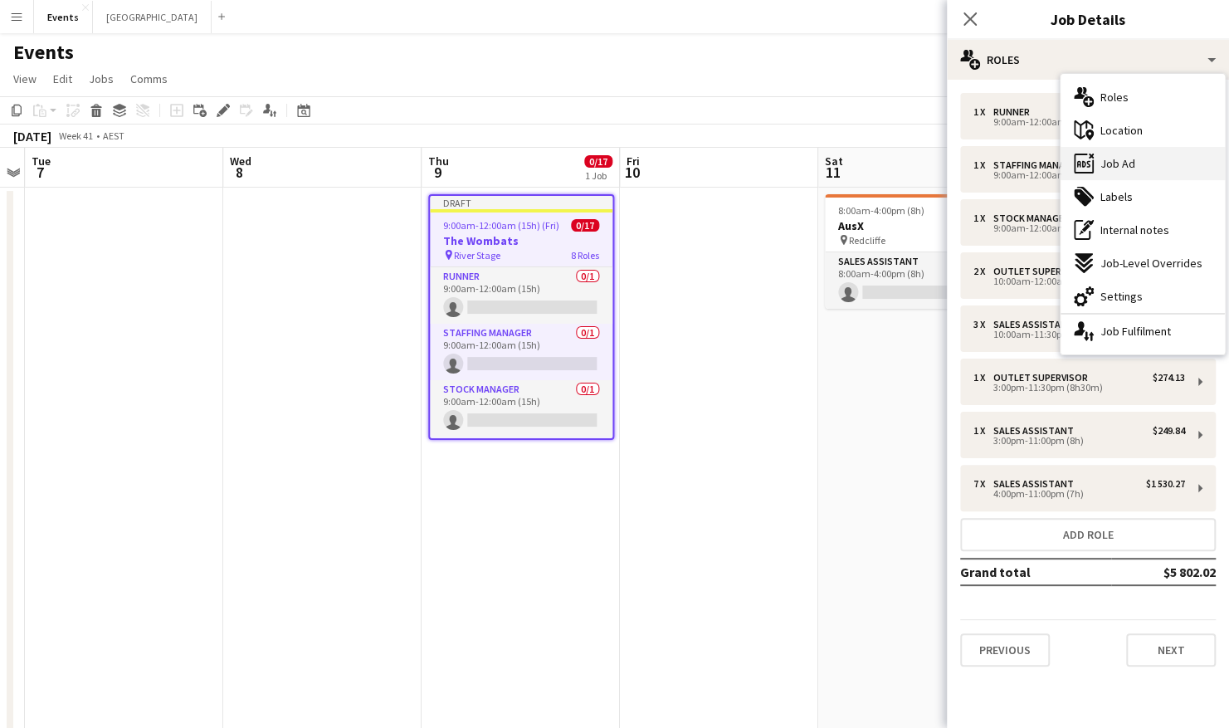
click at [1134, 161] on div "ads-window Job Ad" at bounding box center [1142, 163] width 164 height 33
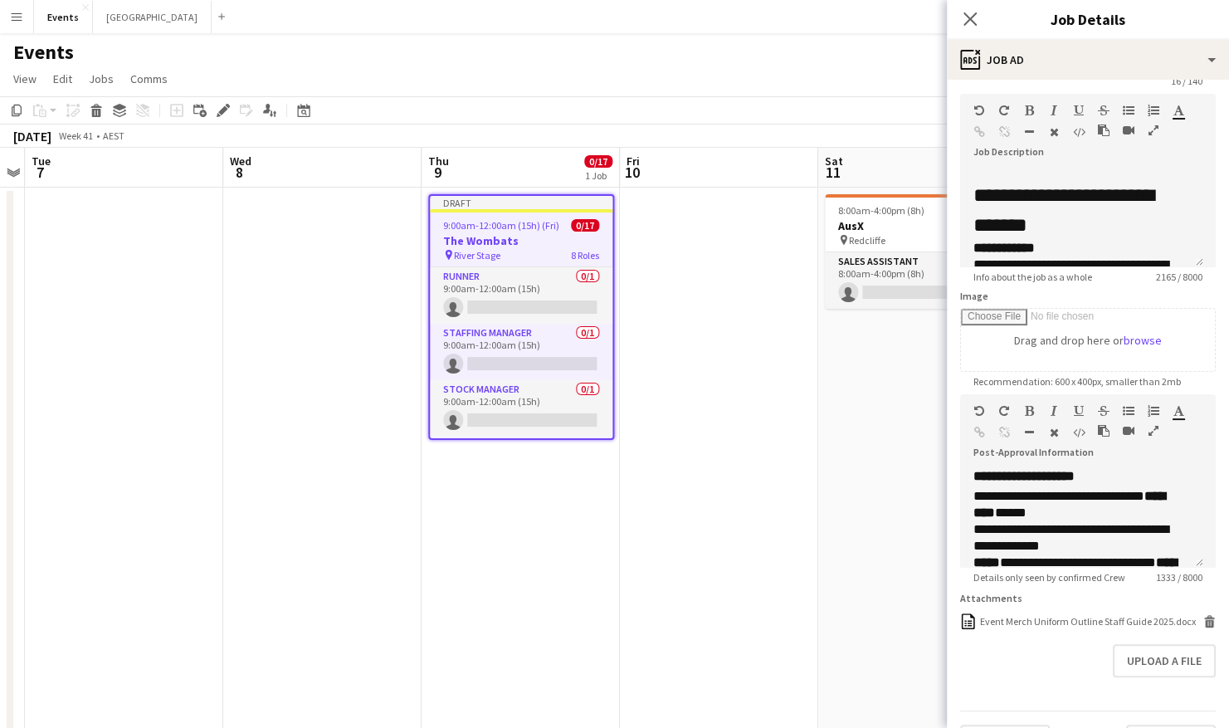
scroll to position [83, 0]
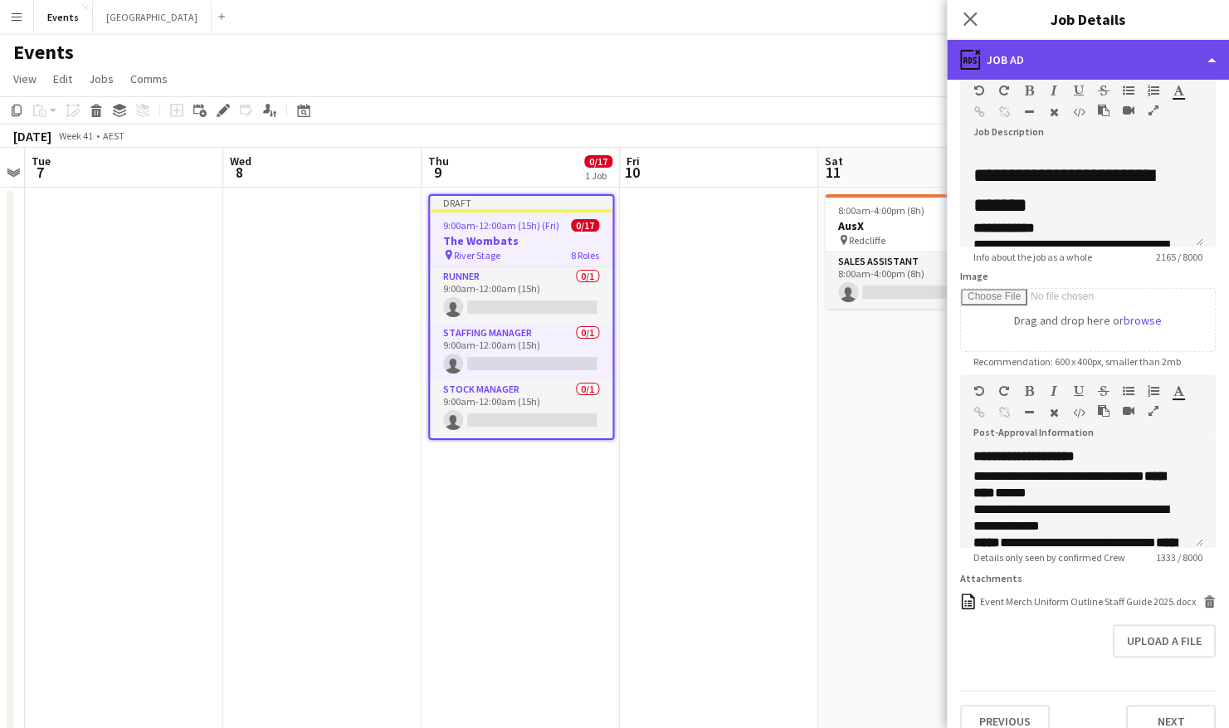
click at [1092, 46] on div "ads-window Job Ad" at bounding box center [1088, 60] width 282 height 40
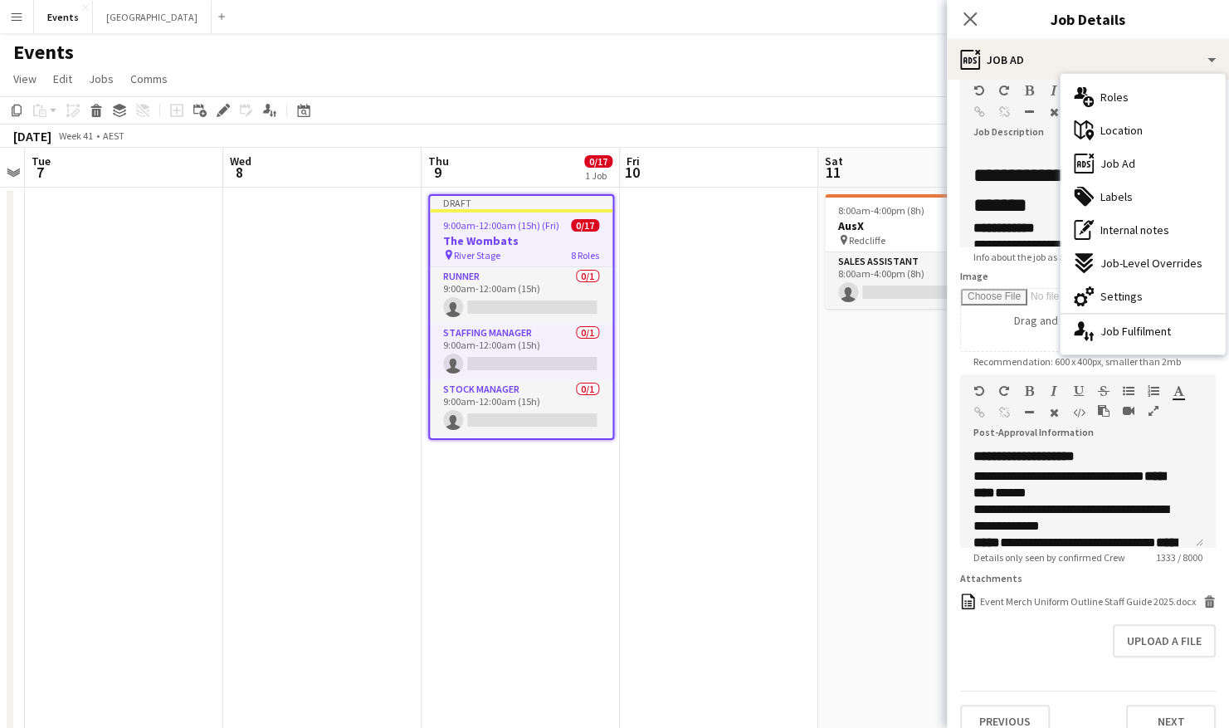
drag, startPoint x: 1141, startPoint y: 292, endPoint x: 1127, endPoint y: 257, distance: 37.6
click at [1141, 291] on div "cog-double-3 Settings" at bounding box center [1142, 296] width 164 height 33
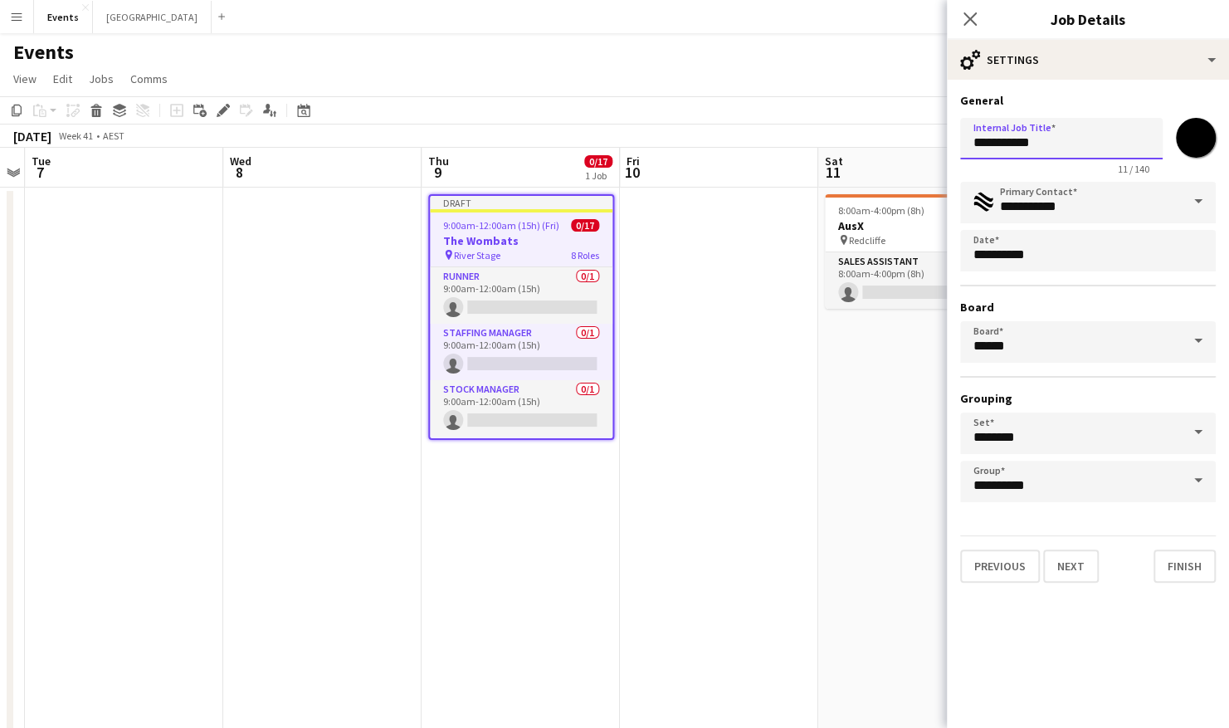
drag, startPoint x: 1072, startPoint y: 145, endPoint x: 921, endPoint y: 145, distance: 151.0
click at [921, 145] on body "Menu Boards Boards Boards All jobs Status Workforce Workforce My Workforce Recr…" at bounding box center [614, 438] width 1229 height 876
type input "**********"
click at [708, 528] on app-date-cell at bounding box center [719, 517] width 198 height 660
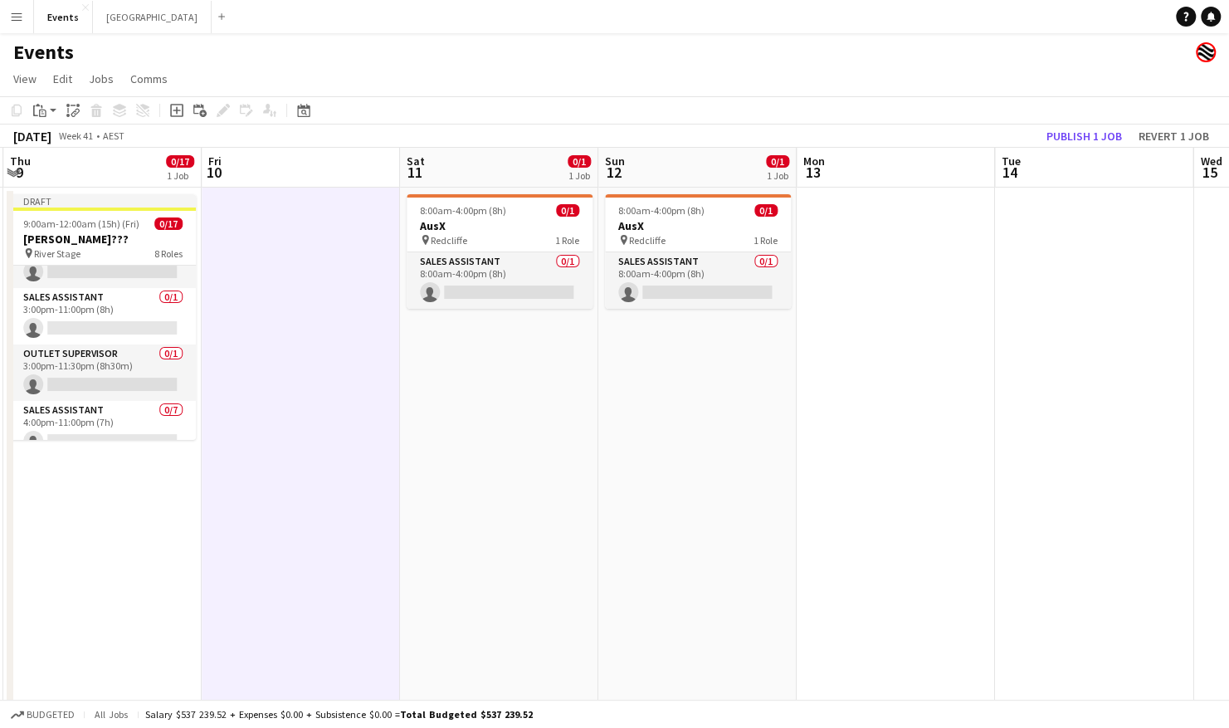
scroll to position [0, 796]
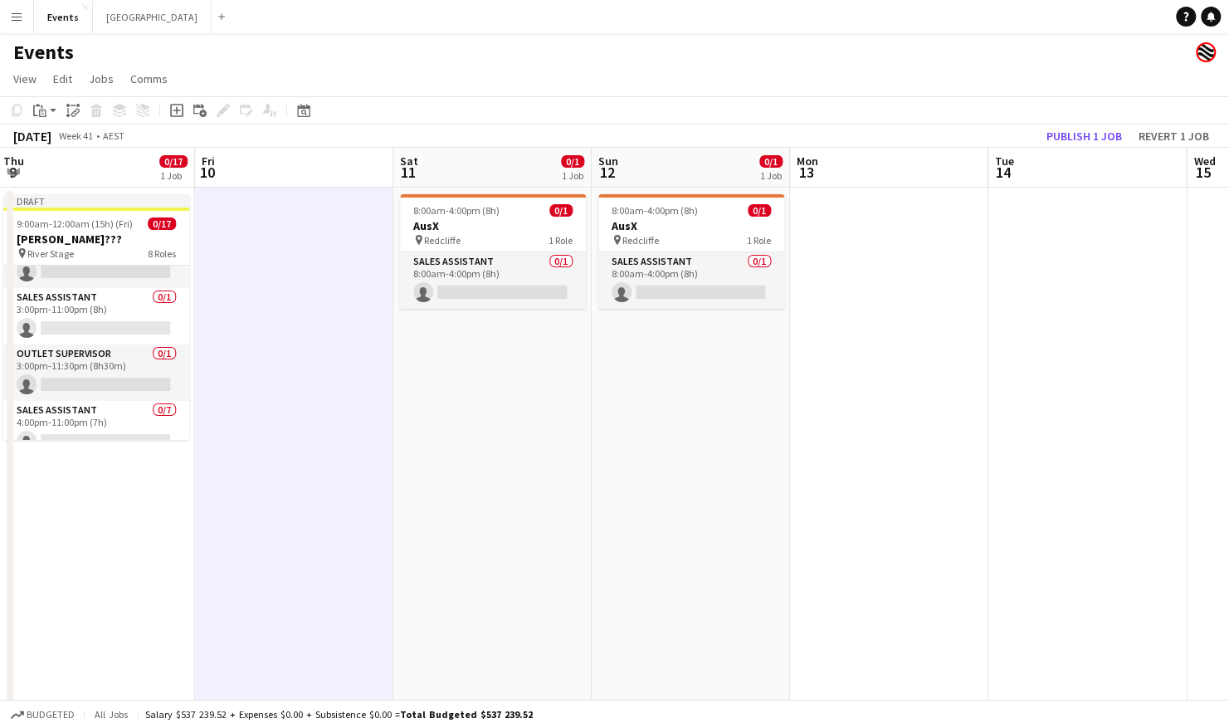
drag, startPoint x: 1101, startPoint y: 435, endPoint x: 677, endPoint y: 449, distance: 424.1
click at [677, 449] on app-calendar-viewport "Sun 5 Mon 6 Tue 7 Wed 8 Thu 9 0/17 1 Job Fri 10 Sat 11 0/1 1 Job Sun 12 0/1 1 J…" at bounding box center [614, 498] width 1229 height 700
click at [305, 114] on icon at bounding box center [304, 113] width 6 height 6
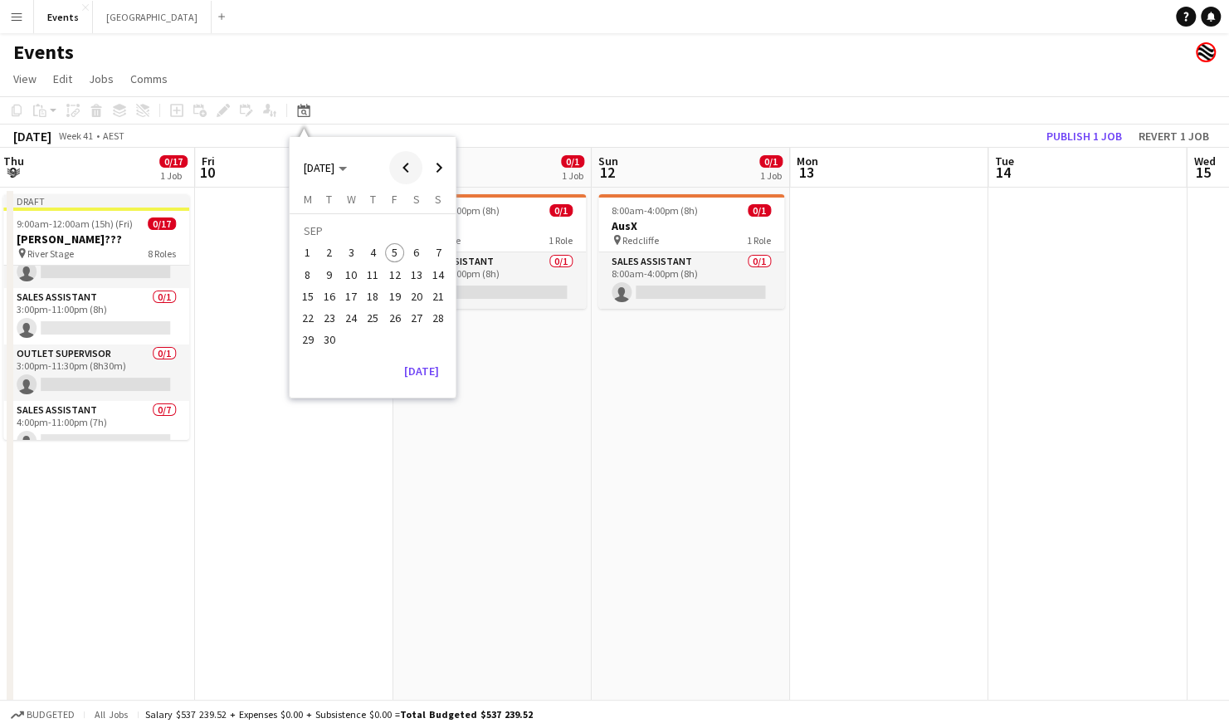
click at [409, 166] on span "Previous month" at bounding box center [405, 167] width 33 height 33
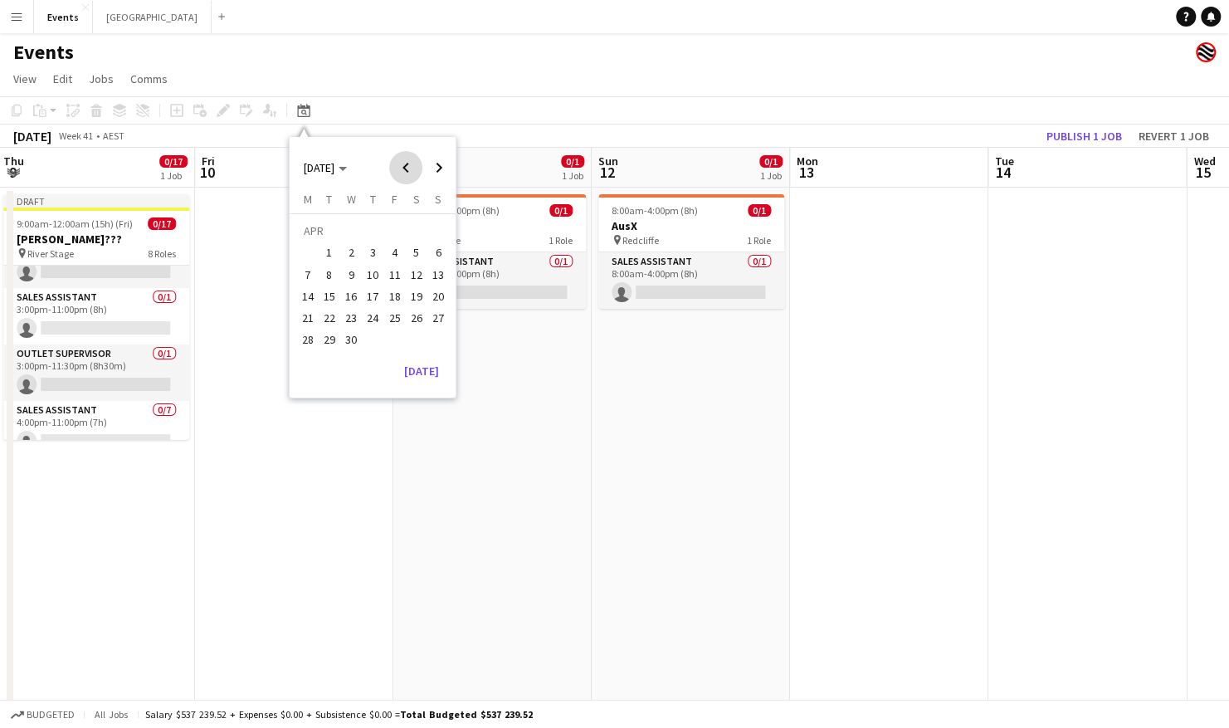
click at [409, 166] on span "Previous month" at bounding box center [405, 167] width 33 height 33
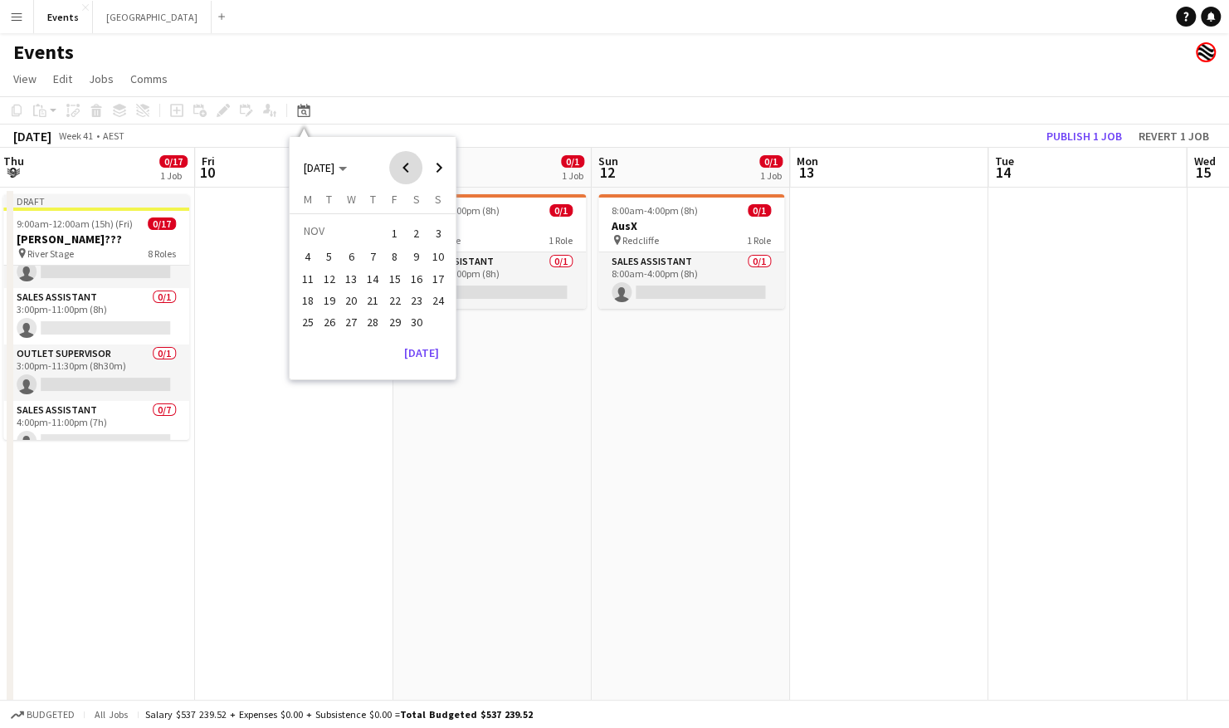
click at [409, 166] on span "Previous month" at bounding box center [405, 167] width 33 height 33
click at [324, 253] on span "1" at bounding box center [329, 253] width 20 height 20
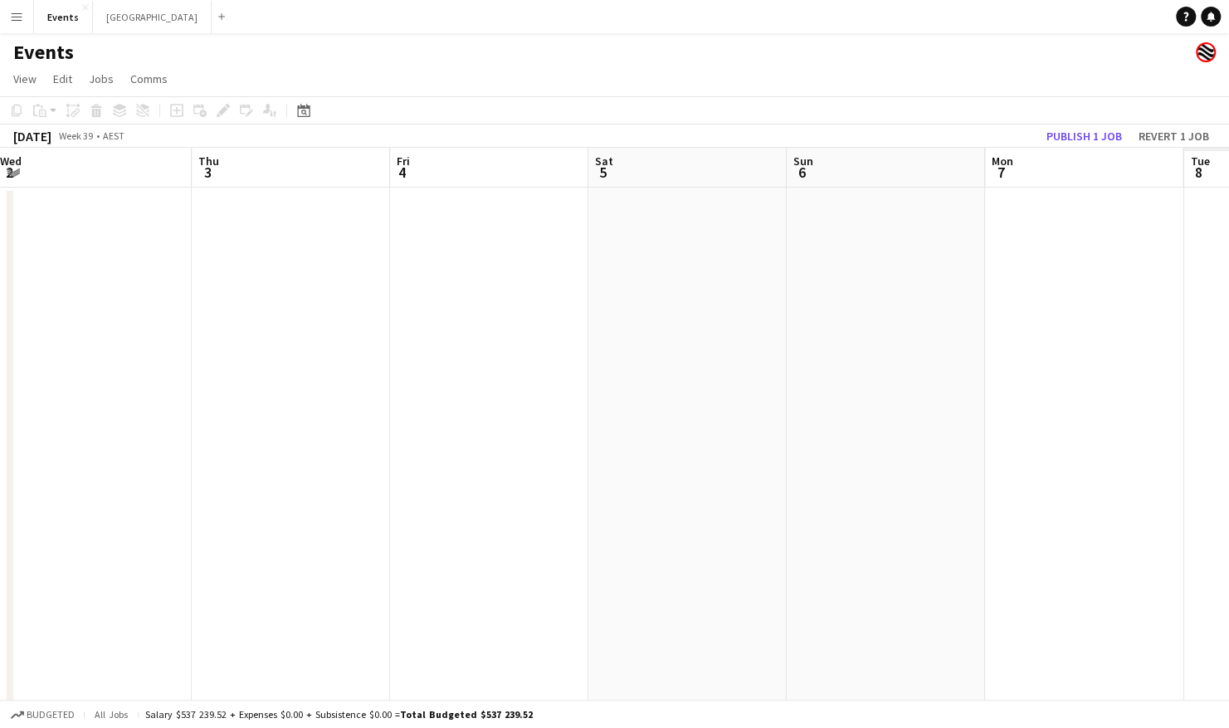
drag, startPoint x: 929, startPoint y: 328, endPoint x: 382, endPoint y: 338, distance: 547.6
click at [338, 338] on app-calendar-viewport "Sat 28 Sun 29 Mon 30 Tue 1 Wed 2 Thu 3 Fri 4 Sat 5 Sun 6 Mon 7 Tue 8 Wed 9" at bounding box center [614, 498] width 1229 height 700
drag, startPoint x: 416, startPoint y: 333, endPoint x: 430, endPoint y: 333, distance: 14.1
click at [392, 333] on app-calendar-viewport "Wed 2 Thu 3 Fri 4 Sat 5 Sun 6 Mon 7 Tue 8 Wed 9 Thu 10 Fri 11 Sat 12 Sun 13" at bounding box center [614, 498] width 1229 height 700
drag, startPoint x: 616, startPoint y: 339, endPoint x: 458, endPoint y: 352, distance: 158.1
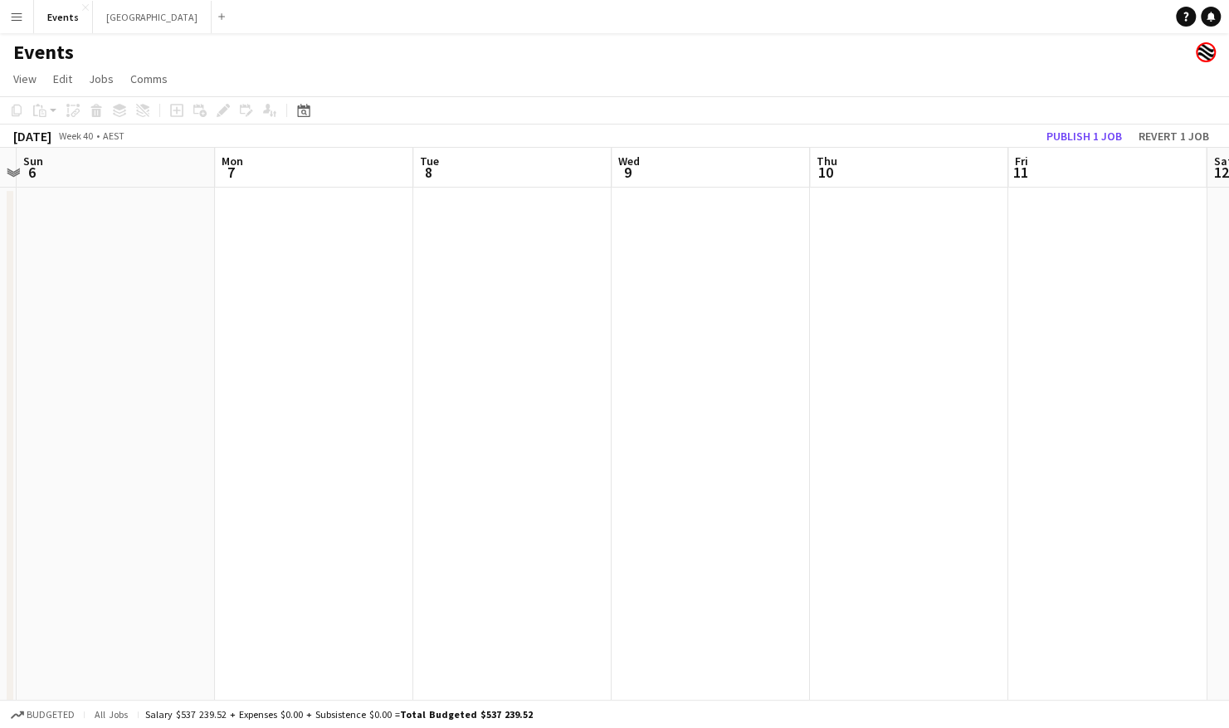
click at [458, 352] on app-calendar-viewport "Wed 2 Thu 3 Fri 4 Sat 5 Sun 6 Mon 7 Tue 8 Wed 9 Thu 10 Fri 11 Sat 12 Sun 13" at bounding box center [614, 498] width 1229 height 700
drag, startPoint x: 1057, startPoint y: 332, endPoint x: 567, endPoint y: 371, distance: 491.0
click at [563, 372] on app-calendar-viewport "Sun 6 Mon 7 Tue 8 Wed 9 Thu 10 Fri 11 Sat 12 Sun 13 Mon 14 Tue 15 Wed 16 Thu 17" at bounding box center [614, 498] width 1229 height 700
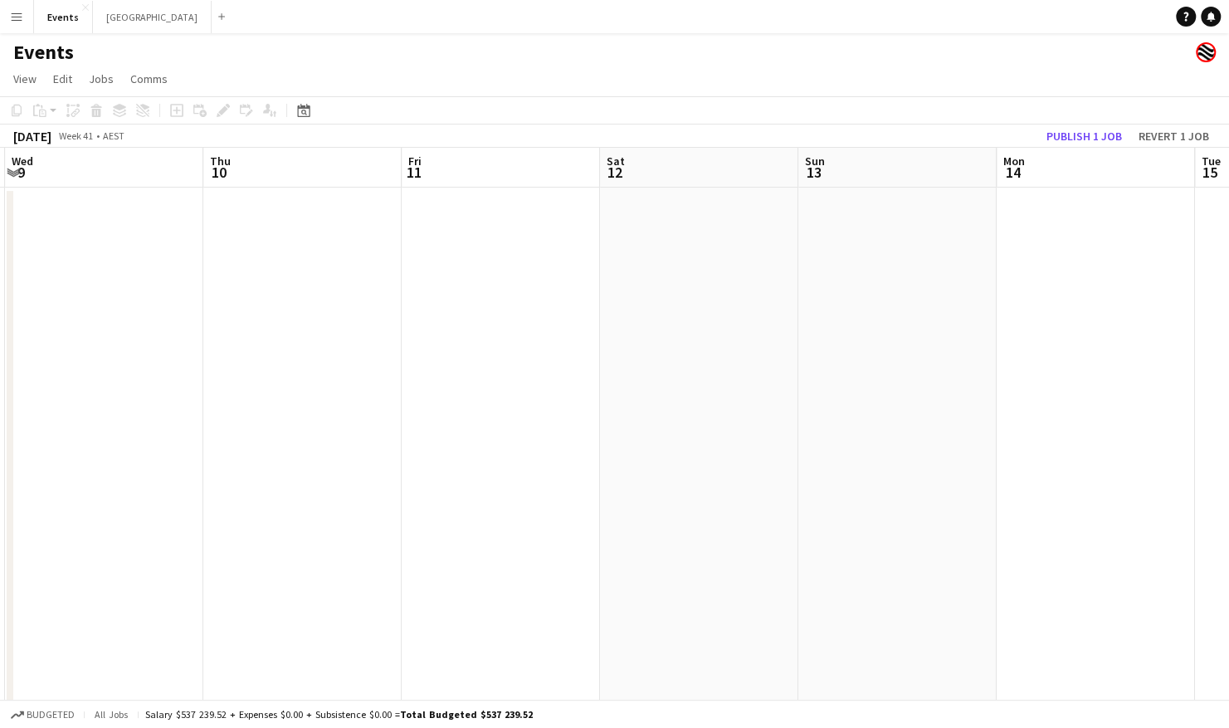
drag, startPoint x: 1025, startPoint y: 347, endPoint x: 543, endPoint y: 377, distance: 483.8
click at [543, 377] on app-calendar-viewport "Sun 6 Mon 7 Tue 8 Wed 9 Thu 10 Fri 11 Sat 12 Sun 13 Mon 14 Tue 15 Wed 16 Thu 17" at bounding box center [614, 498] width 1229 height 700
drag, startPoint x: 1190, startPoint y: 353, endPoint x: 642, endPoint y: 364, distance: 547.6
click at [635, 367] on app-calendar-viewport "Thu 10 Fri 11 Sat 12 Sun 13 Mon 14 Tue 15 Wed 16 Thu 17 Fri 18 Sat 19 Sun 20 Mo…" at bounding box center [614, 498] width 1229 height 700
drag, startPoint x: 1018, startPoint y: 345, endPoint x: 468, endPoint y: 423, distance: 555.5
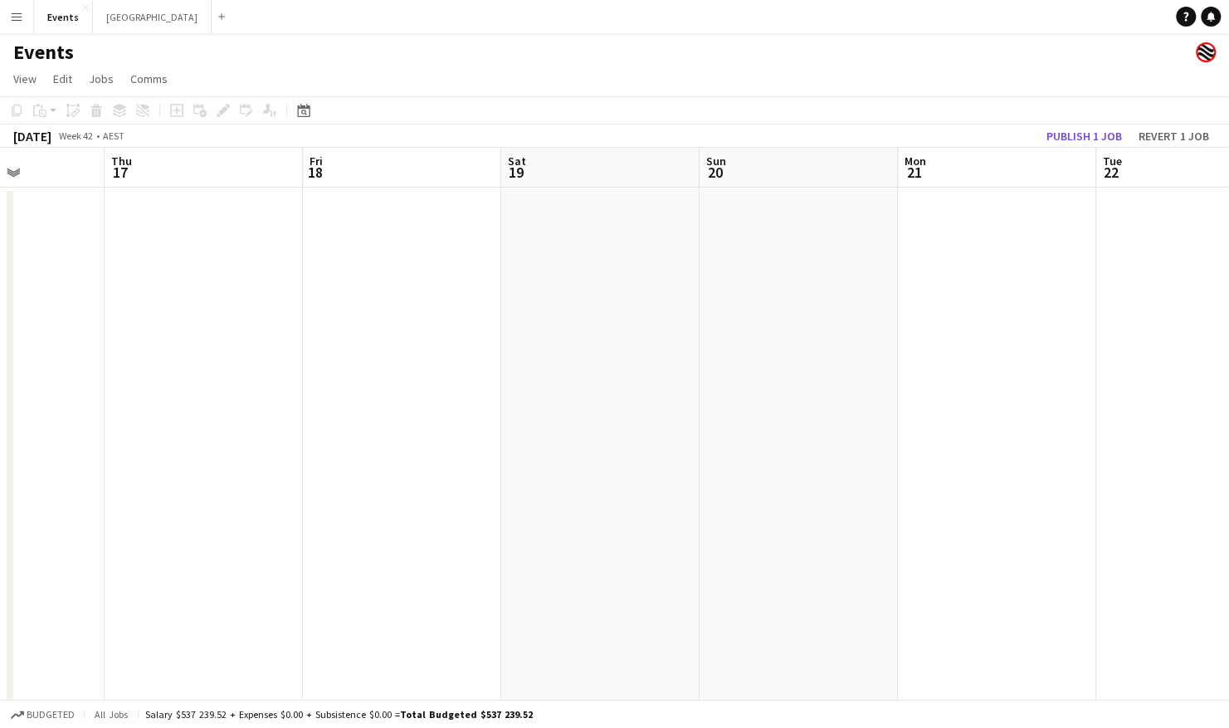
click at [461, 426] on app-calendar-viewport "Mon 14 Tue 15 Wed 16 Thu 17 Fri 18 Sat 19 Sun 20 Mon 21 Tue 22 Wed 23 Thu 24 Fr…" at bounding box center [614, 498] width 1229 height 700
drag, startPoint x: 1083, startPoint y: 380, endPoint x: 221, endPoint y: 391, distance: 862.8
click at [199, 391] on app-calendar-viewport "Wed 16 Thu 17 Fri 18 Sat 19 Sun 20 Mon 21 Tue 22 Wed 23 Thu 24 Fri 25 Sat 26 Su…" at bounding box center [614, 498] width 1229 height 700
drag, startPoint x: 990, startPoint y: 362, endPoint x: 163, endPoint y: 362, distance: 827.9
click at [163, 362] on app-calendar-viewport "Tue 22 Wed 23 Thu 24 Fri 25 Sat 26 Sun 27 Mon 28 Tue 29 Wed 30 Thu 31 Fri 1 Sat…" at bounding box center [614, 498] width 1229 height 700
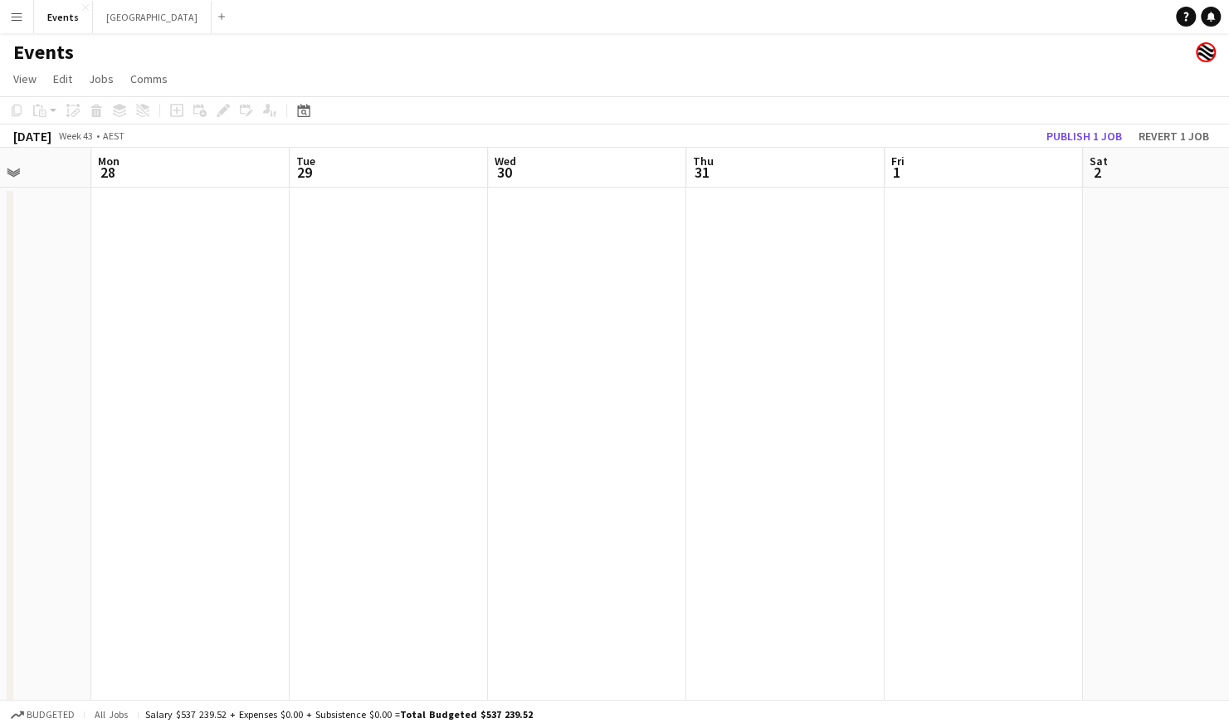
drag, startPoint x: 503, startPoint y: 369, endPoint x: 93, endPoint y: 397, distance: 410.8
click at [93, 397] on app-calendar-viewport "Thu 24 Fri 25 Sat 26 Sun 27 Mon 28 Tue 29 Wed 30 Thu 31 Fri 1 Sat 2 Sun 3 Mon 4" at bounding box center [614, 498] width 1229 height 700
drag, startPoint x: 587, startPoint y: 387, endPoint x: 246, endPoint y: 391, distance: 341.8
click at [246, 391] on app-calendar-viewport "Wed 30 Thu 31 Fri 1 Sat 2 Sun 3 Mon 4 Tue 5 Wed 6 Thu 7 Fri 8 Sat 9 Sun 10" at bounding box center [614, 498] width 1229 height 700
drag, startPoint x: 969, startPoint y: 370, endPoint x: 258, endPoint y: 371, distance: 710.9
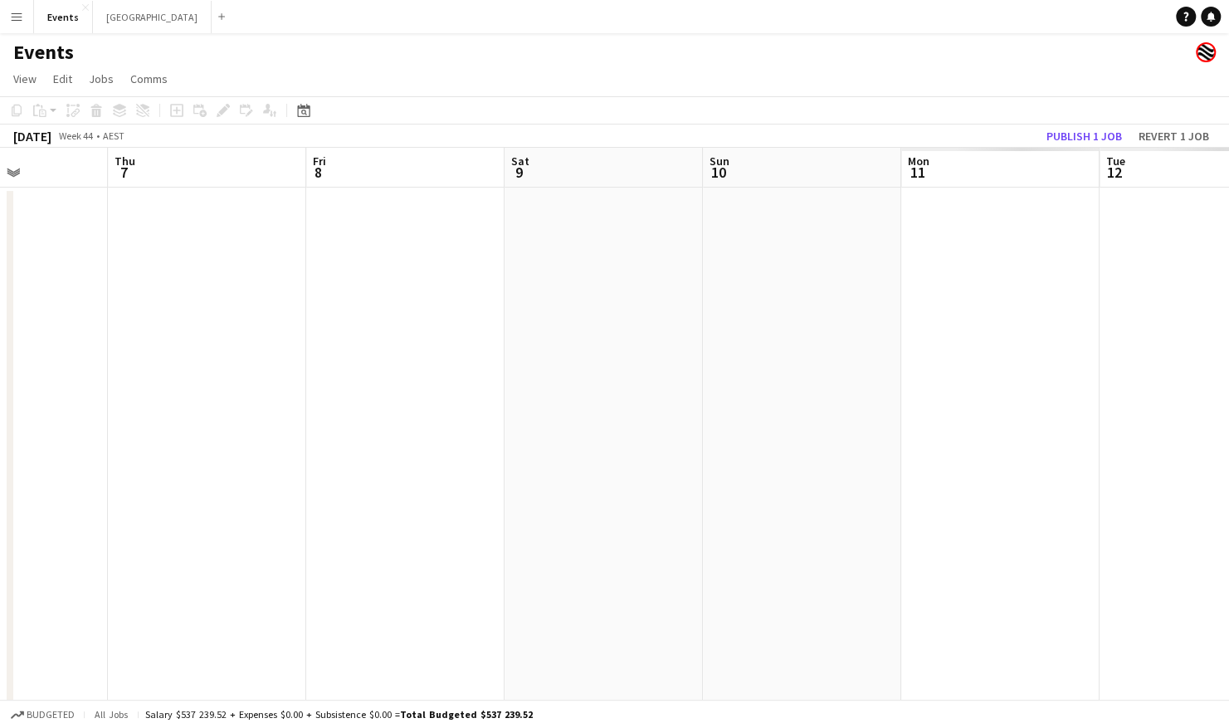
click at [258, 371] on app-calendar-viewport "Sun 3 Mon 4 Tue 5 Wed 6 Thu 7 Fri 8 Sat 9 Sun 10 Mon 11 Tue 12 Wed 13 Thu 14" at bounding box center [614, 498] width 1229 height 700
drag, startPoint x: 791, startPoint y: 368, endPoint x: 380, endPoint y: 372, distance: 410.6
click at [380, 371] on app-calendar-viewport "Tue 5 Wed 6 Thu 7 Fri 8 Sat 9 Sun 10 Mon 11 Tue 12 Wed 13 Thu 14 Fri 15 Sat 16" at bounding box center [614, 498] width 1229 height 700
drag, startPoint x: 952, startPoint y: 364, endPoint x: 330, endPoint y: 365, distance: 622.2
click at [287, 364] on app-calendar-viewport "Sat 9 Sun 10 Mon 11 Tue 12 Wed 13 Thu 14 Fri 15 Sat 16 Sun 17 Mon 18 Tue 19 Wed…" at bounding box center [614, 498] width 1229 height 700
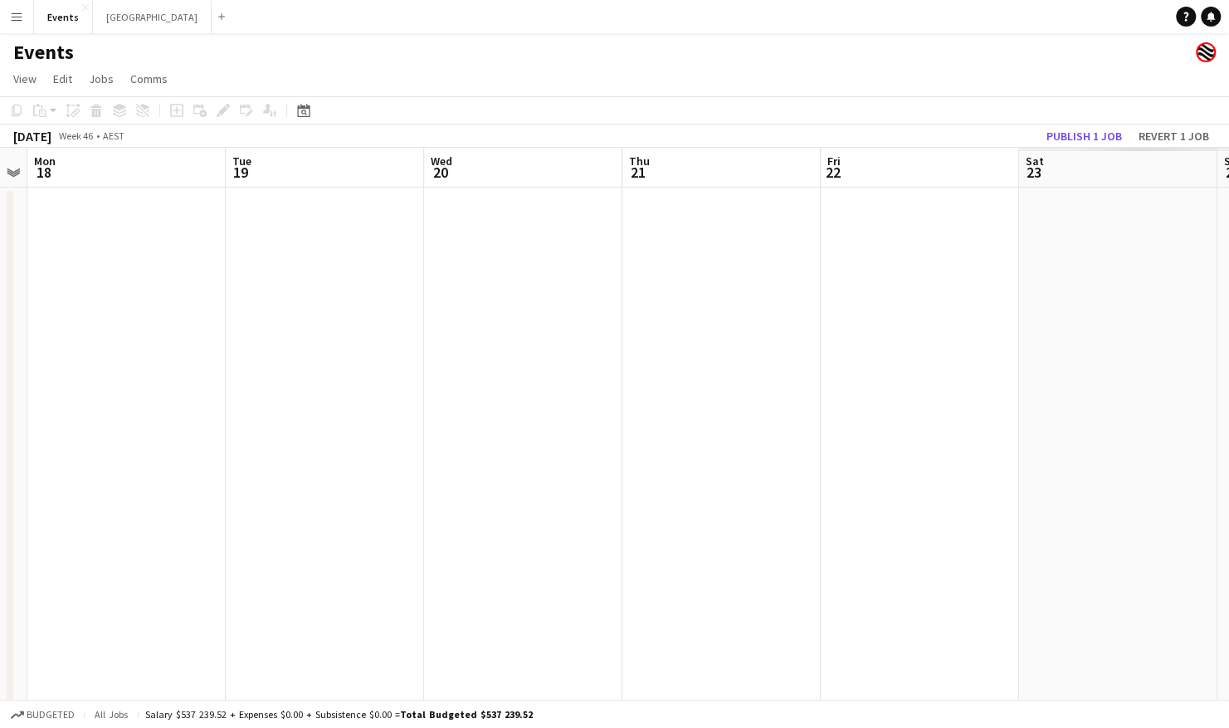
drag, startPoint x: 1043, startPoint y: 363, endPoint x: 267, endPoint y: 364, distance: 775.6
click at [264, 363] on app-calendar-viewport "Fri 15 Sat 16 Sun 17 Mon 18 Tue 19 Wed 20 Thu 21 Fri 22 Sat 23 Sun 24 Mon 25 Tu…" at bounding box center [614, 498] width 1229 height 700
drag, startPoint x: 1080, startPoint y: 360, endPoint x: 675, endPoint y: 360, distance: 404.8
click at [261, 360] on app-calendar-viewport "Tue 19 Wed 20 Thu 21 Fri 22 Sat 23 Sun 24 Mon 25 Tue 26 Wed 27 Thu 28 Fri 29 Sa…" at bounding box center [614, 498] width 1229 height 700
drag, startPoint x: 973, startPoint y: 360, endPoint x: 601, endPoint y: 360, distance: 371.6
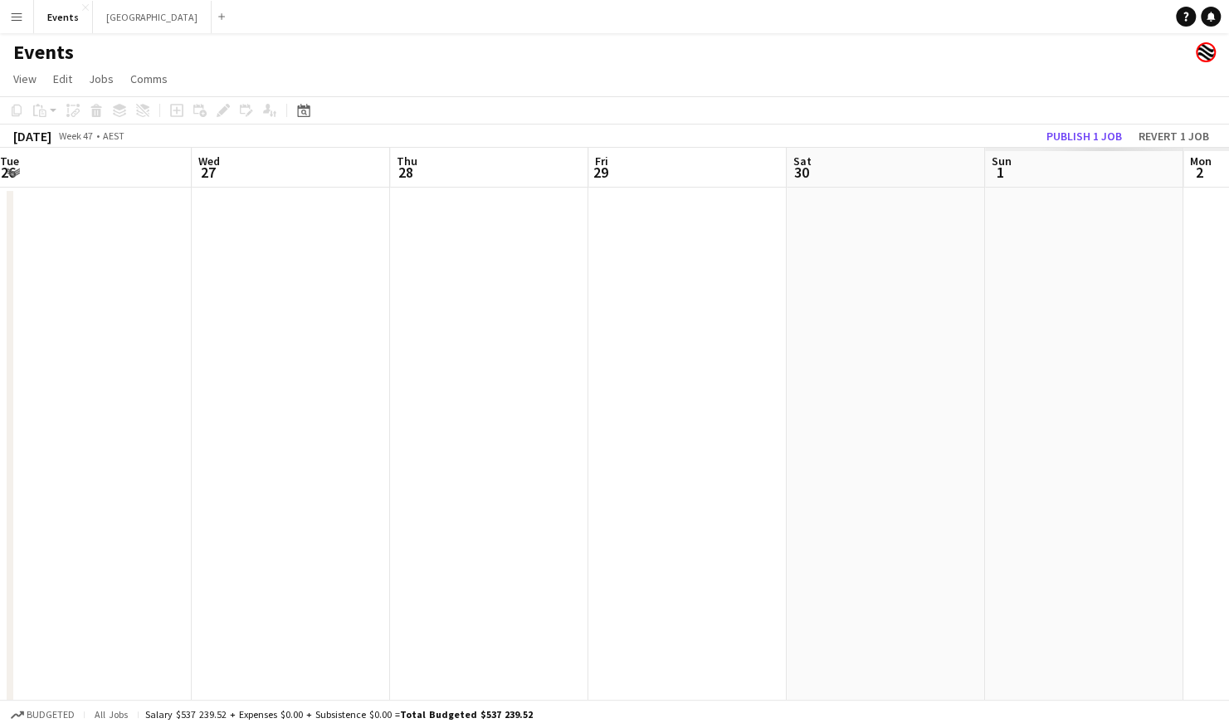
click at [351, 360] on app-calendar-viewport "Sat 23 Sun 24 Mon 25 Tue 26 Wed 27 Thu 28 Fri 29 Sat 30 Sun 1 Mon 2 Tue 3 Wed 4" at bounding box center [614, 498] width 1229 height 700
drag, startPoint x: 1073, startPoint y: 360, endPoint x: 525, endPoint y: 360, distance: 548.3
click at [525, 360] on app-calendar-viewport "Mon 25 Tue 26 Wed 27 Thu 28 Fri 29 Sat 30 Sun 1 Mon 2 Tue 3 Wed 4 Thu 5 Fri 6" at bounding box center [614, 498] width 1229 height 700
drag, startPoint x: 1088, startPoint y: 360, endPoint x: 643, endPoint y: 360, distance: 444.6
click at [625, 360] on app-calendar-viewport "Fri 29 Sat 30 Sun 1 Mon 2 Tue 3 Wed 4 Thu 5 Fri 6 Sat 7 Sun 8 Mon 9 Tue 10" at bounding box center [614, 498] width 1229 height 700
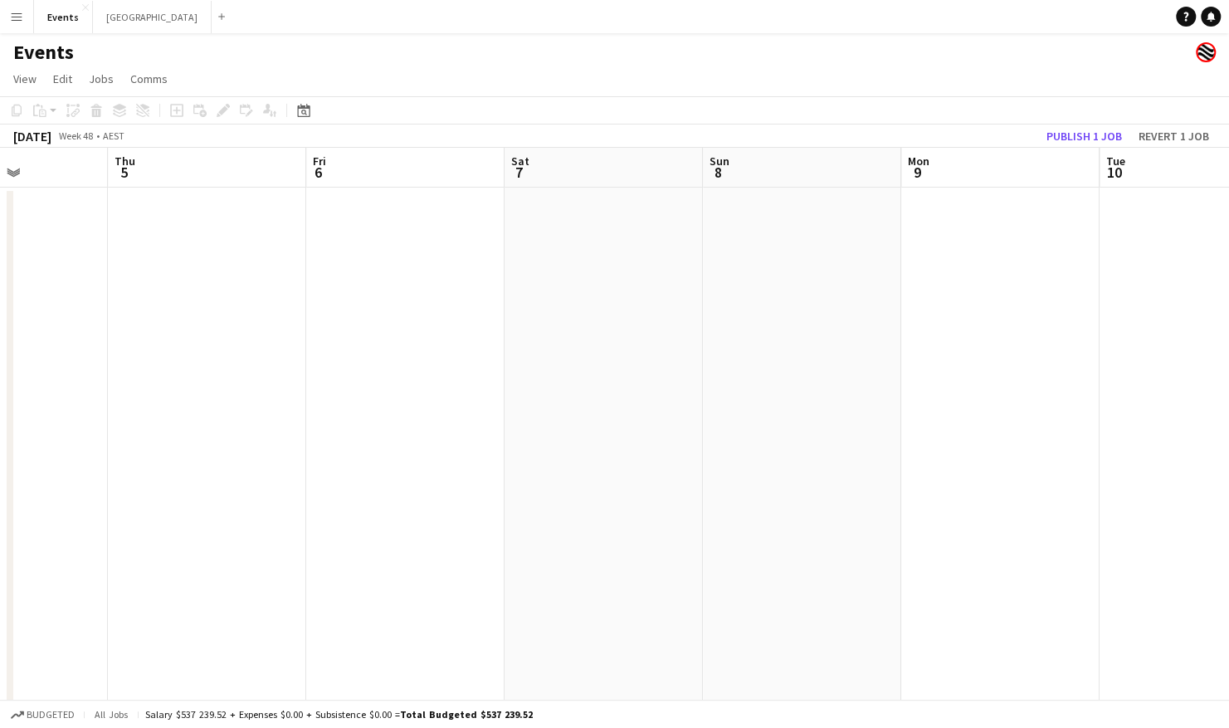
drag, startPoint x: 1088, startPoint y: 348, endPoint x: 705, endPoint y: 348, distance: 383.3
click at [424, 348] on app-calendar-viewport "Sun 1 Mon 2 Tue 3 Wed 4 Thu 5 Fri 6 Sat 7 Sun 8 Mon 9 Tue 10 Wed 11 Thu 12" at bounding box center [614, 498] width 1229 height 700
drag, startPoint x: 1029, startPoint y: 346, endPoint x: 719, endPoint y: 338, distance: 310.3
click at [373, 342] on app-calendar-viewport "Thu 5 Fri 6 Sat 7 Sun 8 Mon 9 Tue 10 Wed 11 Thu 12 Fri 13 Sat 14 Sun 15 Mon 16" at bounding box center [614, 498] width 1229 height 700
drag, startPoint x: 1015, startPoint y: 338, endPoint x: 421, endPoint y: 337, distance: 594.8
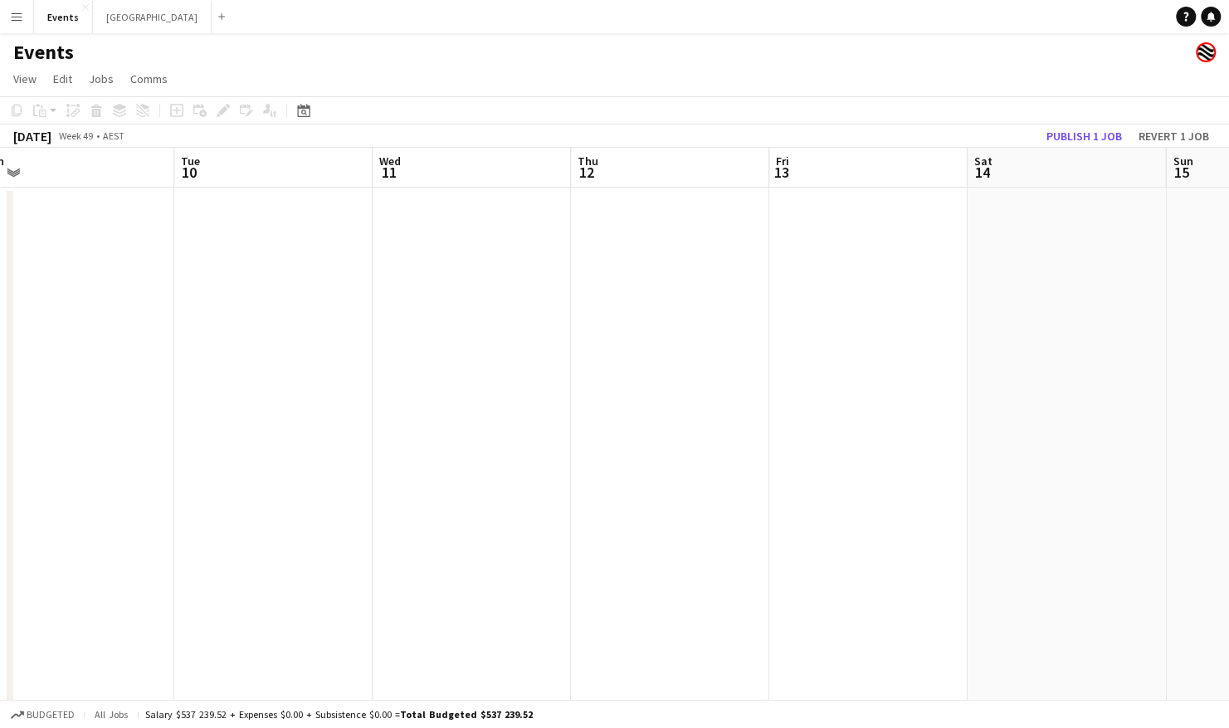
click at [418, 337] on app-calendar-viewport "Thu 5 Fri 6 Sat 7 Sun 8 Mon 9 Tue 10 Wed 11 Thu 12 Fri 13 Sat 14 Sun 15 Mon 16" at bounding box center [614, 498] width 1229 height 700
drag, startPoint x: 891, startPoint y: 335, endPoint x: 387, endPoint y: 335, distance: 503.5
click at [387, 335] on app-calendar-viewport "Wed 11 Thu 12 Fri 13 Sat 14 Sun 15 Mon 16 Tue 17 Wed 18 Thu 19 Fri 20 Sat 21 Su…" at bounding box center [614, 498] width 1229 height 700
click at [463, 335] on app-calendar-viewport "Sun 15 Mon 16 Tue 17 Wed 18 Thu 19 Fri 20 Sat 21 Sun 22 Mon 23 Tue 24 Wed 25 Th…" at bounding box center [614, 498] width 1229 height 700
drag, startPoint x: 1135, startPoint y: 335, endPoint x: 489, endPoint y: 338, distance: 645.4
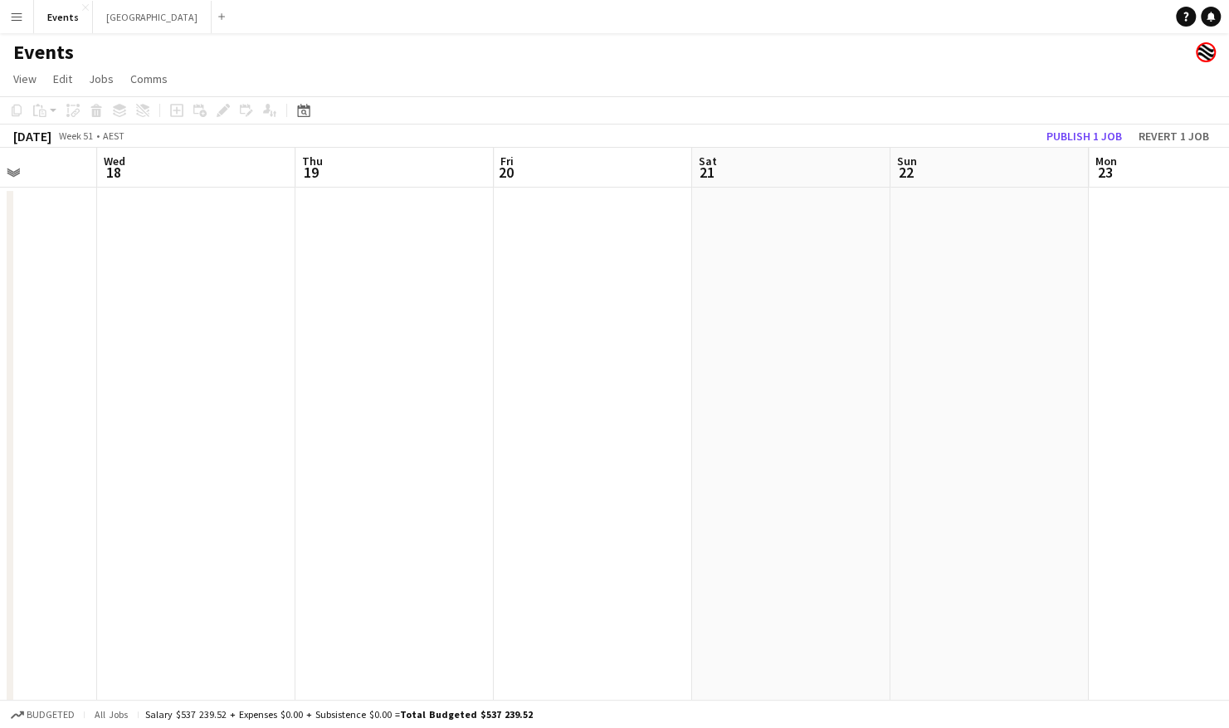
click at [489, 338] on app-calendar-viewport "Sun 15 Mon 16 Tue 17 Wed 18 Thu 19 Fri 20 Sat 21 Sun 22 Mon 23 Tue 24 Wed 25 Th…" at bounding box center [614, 498] width 1229 height 700
drag, startPoint x: 1111, startPoint y: 337, endPoint x: 291, endPoint y: 338, distance: 819.6
click at [291, 338] on app-calendar-viewport "Mon 23 Tue 24 Wed 25 Thu 26 Fri 27 Sat 28 Sun 29 Mon 30 Tue 31 Wed 1 Thu 2 Fri 3" at bounding box center [614, 498] width 1229 height 700
drag, startPoint x: 1110, startPoint y: 338, endPoint x: 290, endPoint y: 339, distance: 820.4
click at [290, 339] on app-calendar-viewport "Mon 23 Tue 24 Wed 25 Thu 26 Fri 27 Sat 28 Sun 29 Mon 30 Tue 31 Wed 1 Thu 2 Fri 3" at bounding box center [614, 498] width 1229 height 700
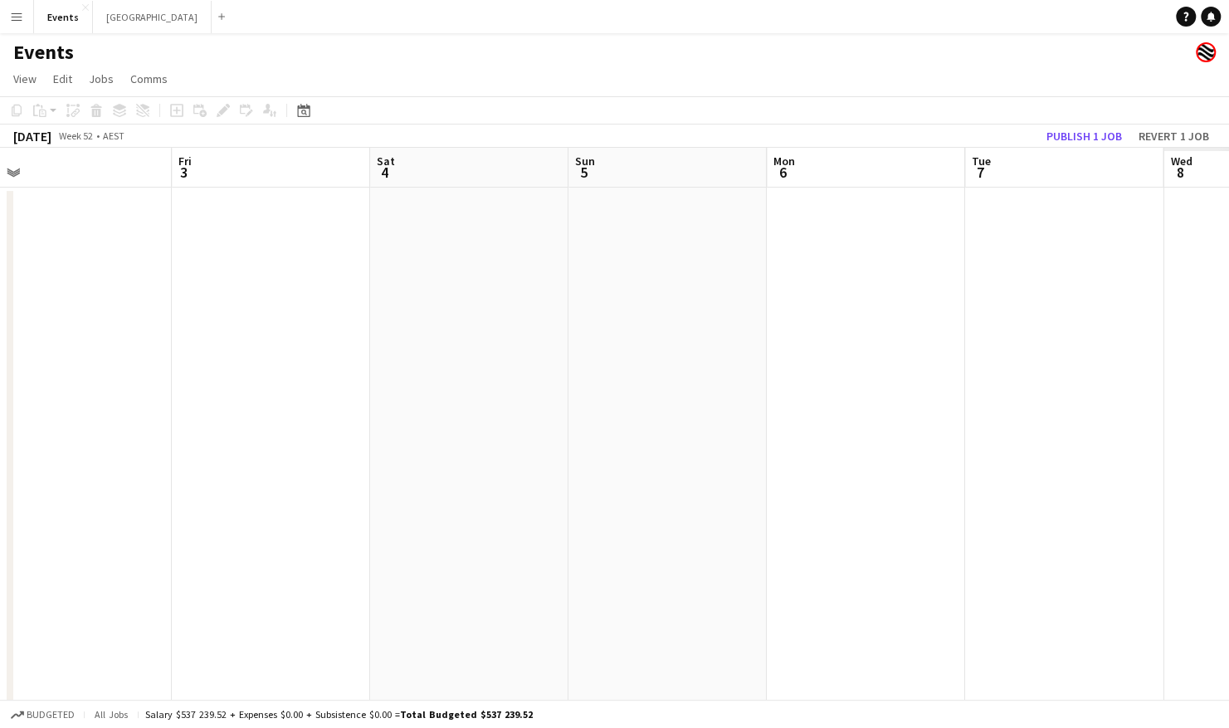
drag, startPoint x: 917, startPoint y: 319, endPoint x: 266, endPoint y: 333, distance: 651.4
click at [266, 333] on app-calendar-viewport "Sun 29 Mon 30 Tue 31 Wed 1 Thu 2 Fri 3 Sat 4 Sun 5 Mon 6 Tue 7 Wed 8 Thu 9" at bounding box center [614, 498] width 1229 height 700
drag, startPoint x: 465, startPoint y: 343, endPoint x: 133, endPoint y: 343, distance: 331.8
click at [129, 343] on app-calendar-viewport "Sat 4 Sun 5 Mon 6 Tue 7 Wed 8 Thu 9 Fri 10 Sat 11 Sun 12 Mon 13 Tue 14 Wed 15" at bounding box center [614, 498] width 1229 height 700
drag, startPoint x: 1044, startPoint y: 342, endPoint x: 335, endPoint y: 358, distance: 708.6
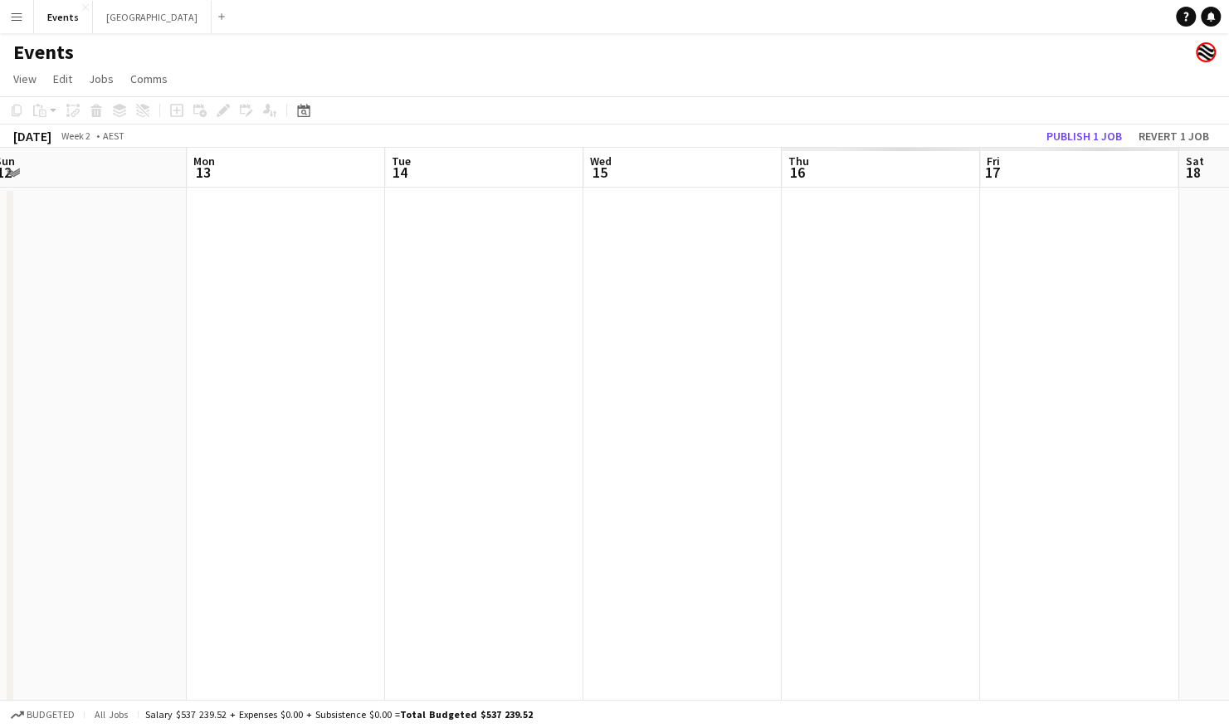
click at [335, 358] on app-calendar-viewport "Wed 8 Thu 9 Fri 10 Sat 11 Sun 12 Mon 13 Tue 14 Wed 15 Thu 16 Fri 17 Sat 18 Sun …" at bounding box center [614, 498] width 1229 height 700
drag
click at [296, 370] on app-calendar-viewport "Fri 10 Sat 11 Sun 12 Mon 13 Tue 14 Wed 15 Thu 16 Fri 17 Sat 18 Sun 19 Mon 20 Tu…" at bounding box center [614, 498] width 1229 height 700
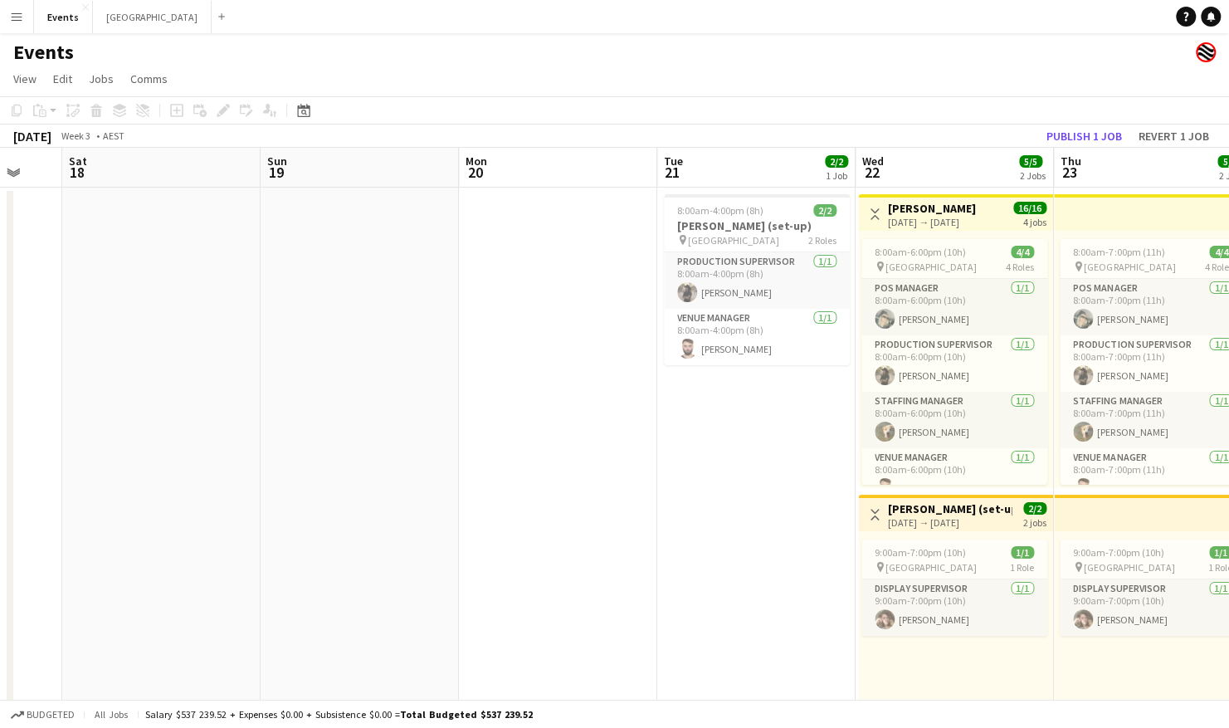
click at [297, 365] on app-calendar-viewport "Tue 14 Wed 15 Thu 16 Fri 17 Sat 18 Sun 19 Mon 20 Tue 21 2/2 1 Job Wed 22 5/5 2 …" at bounding box center [614, 498] width 1229 height 700
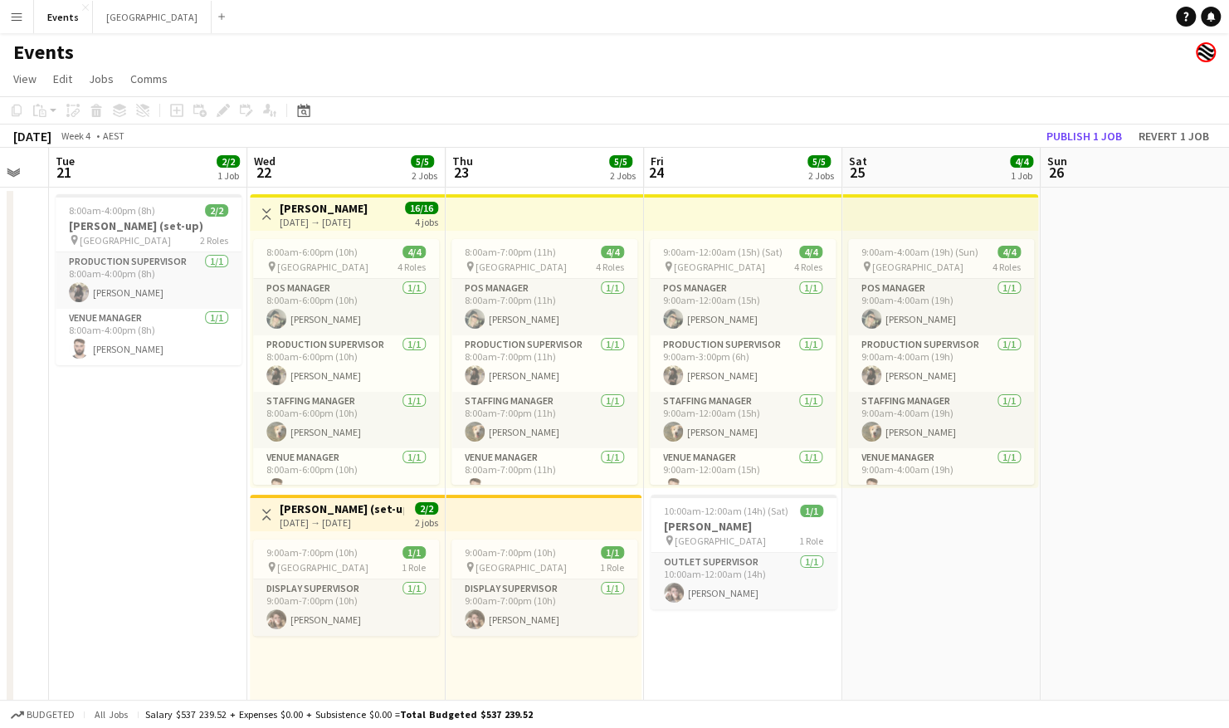
click at [150, 444] on app-calendar-viewport "Sat 18 Sun 19 Mon 20 Tue 21 2/2 1 Job Wed 22 5/5 2 Jobs Thu 23 5/5 2 Jobs Fri 2…" at bounding box center [614, 498] width 1229 height 700
click at [306, 113] on icon "Date picker" at bounding box center [303, 110] width 13 height 13
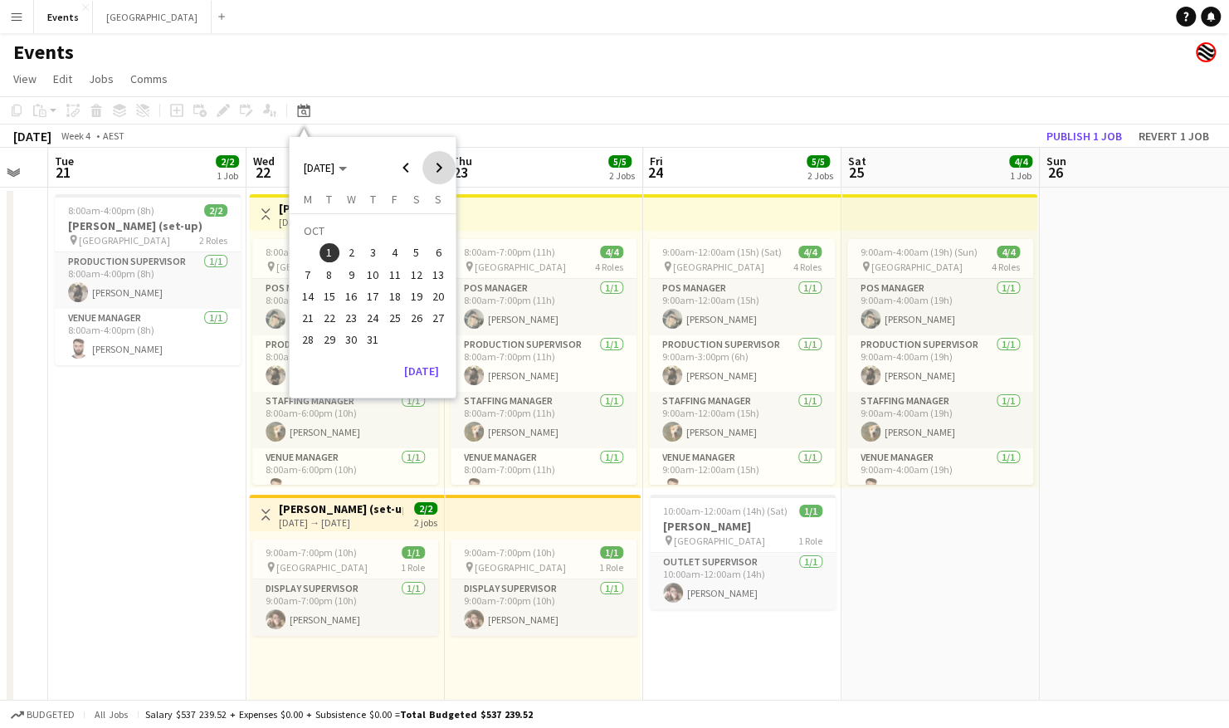
click at [436, 168] on span "Next month" at bounding box center [438, 167] width 33 height 33
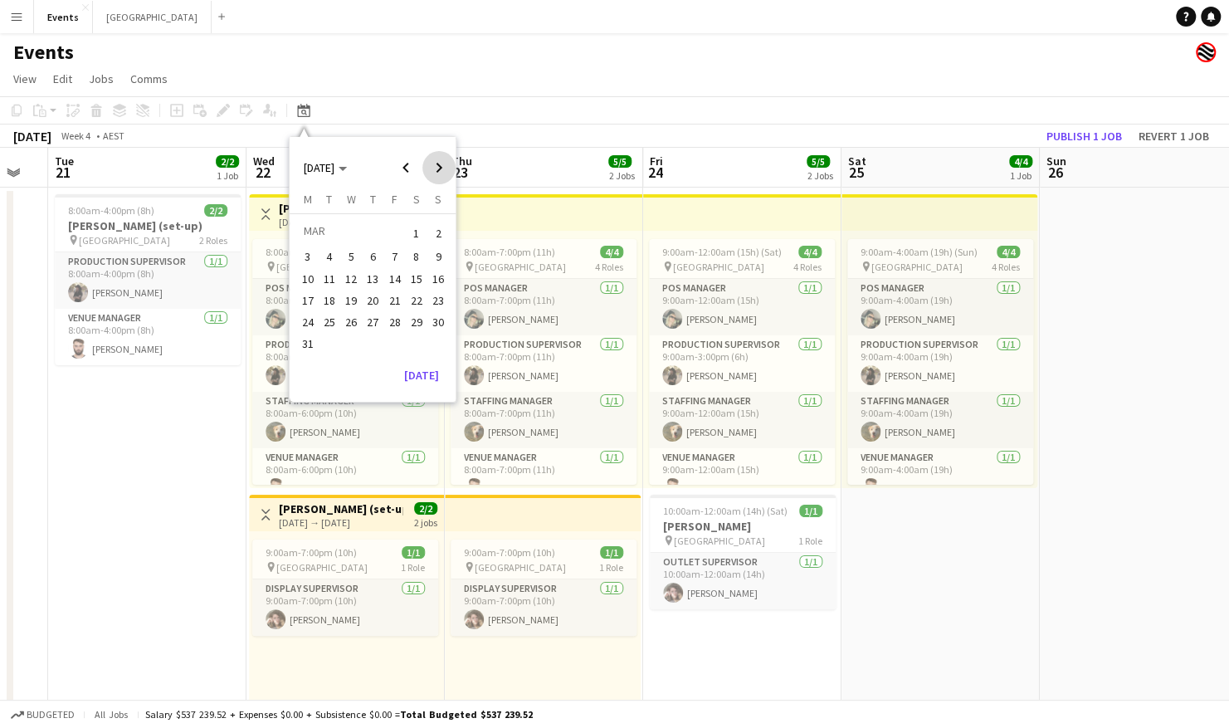
click at [436, 168] on span "Next month" at bounding box center [438, 167] width 33 height 33
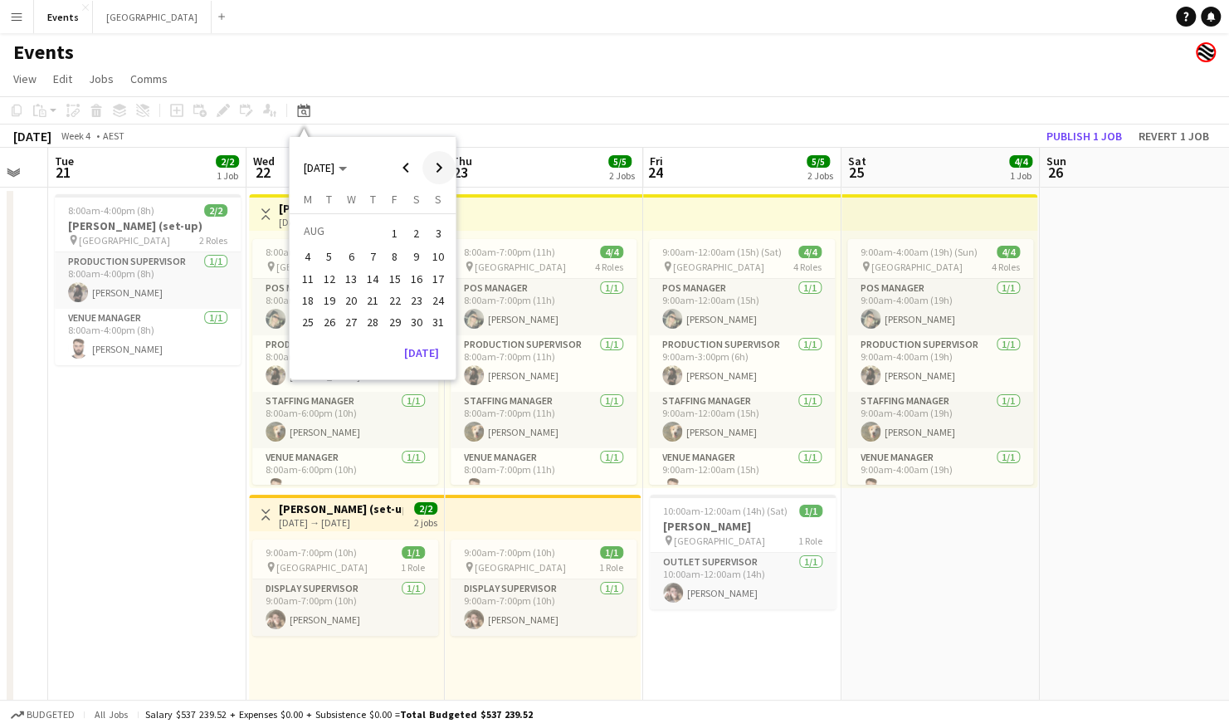
click at [436, 168] on span "Next month" at bounding box center [438, 167] width 33 height 33
click at [385, 244] on button "5" at bounding box center [394, 252] width 22 height 22
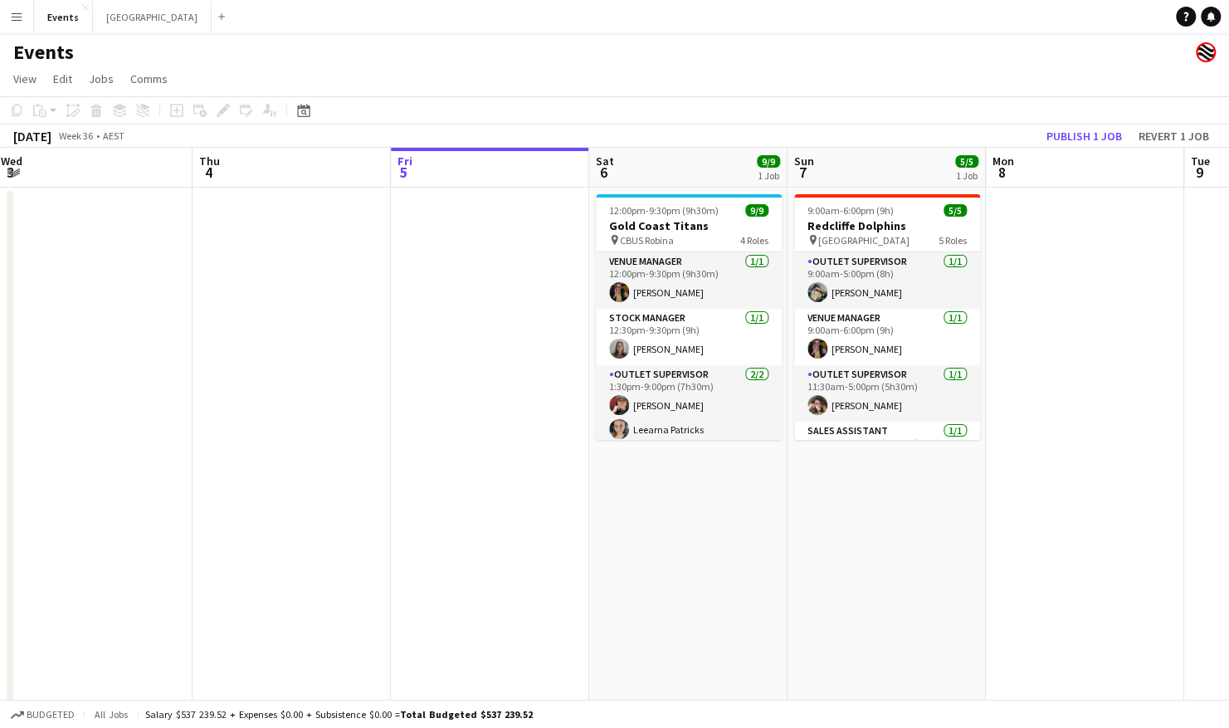
click at [694, 343] on app-calendar-viewport "Sun 31 36/39 3 Jobs Mon 1 Tue 2 Wed 3 Thu 4 Fri 5 Sat 6 9/9 1 Job Sun 7 5/5 1 J…" at bounding box center [614, 498] width 1229 height 700
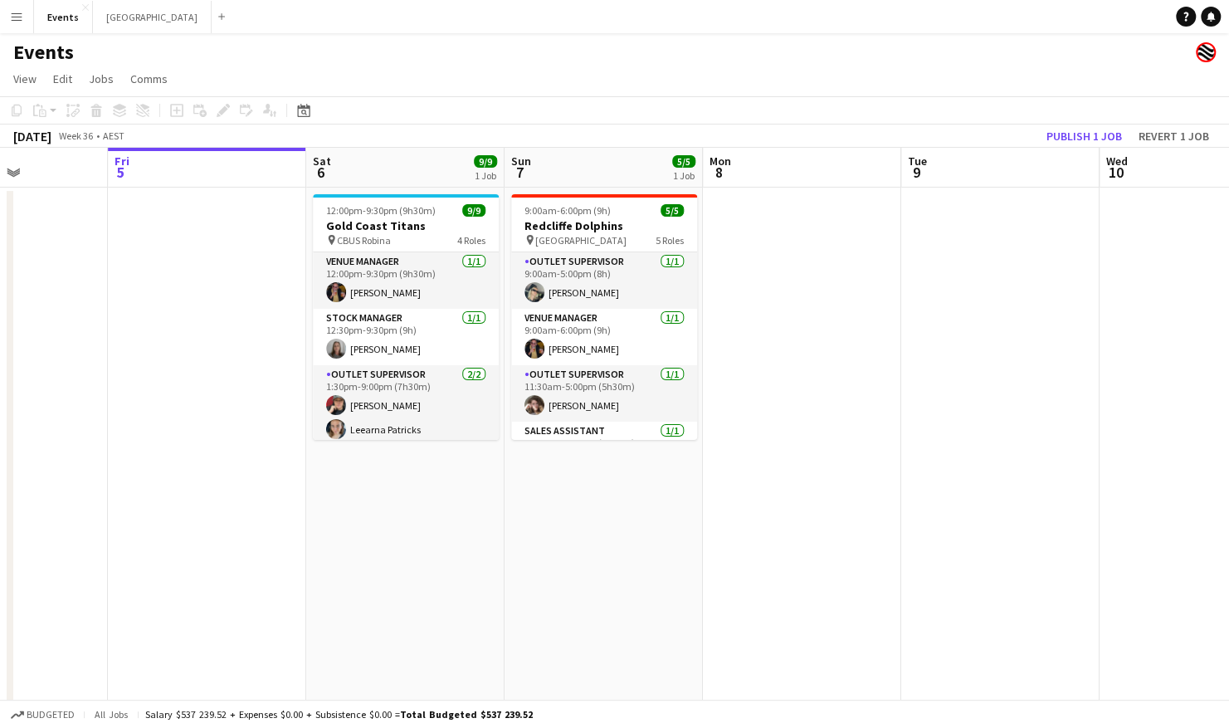
click at [716, 337] on app-calendar-viewport "Tue 2 Wed 3 Thu 4 Fri 5 Sat 6 9/9 1 Job Sun 7 5/5 1 Job Mon 8 Tue 9 Wed 10 Thu …" at bounding box center [614, 498] width 1229 height 700
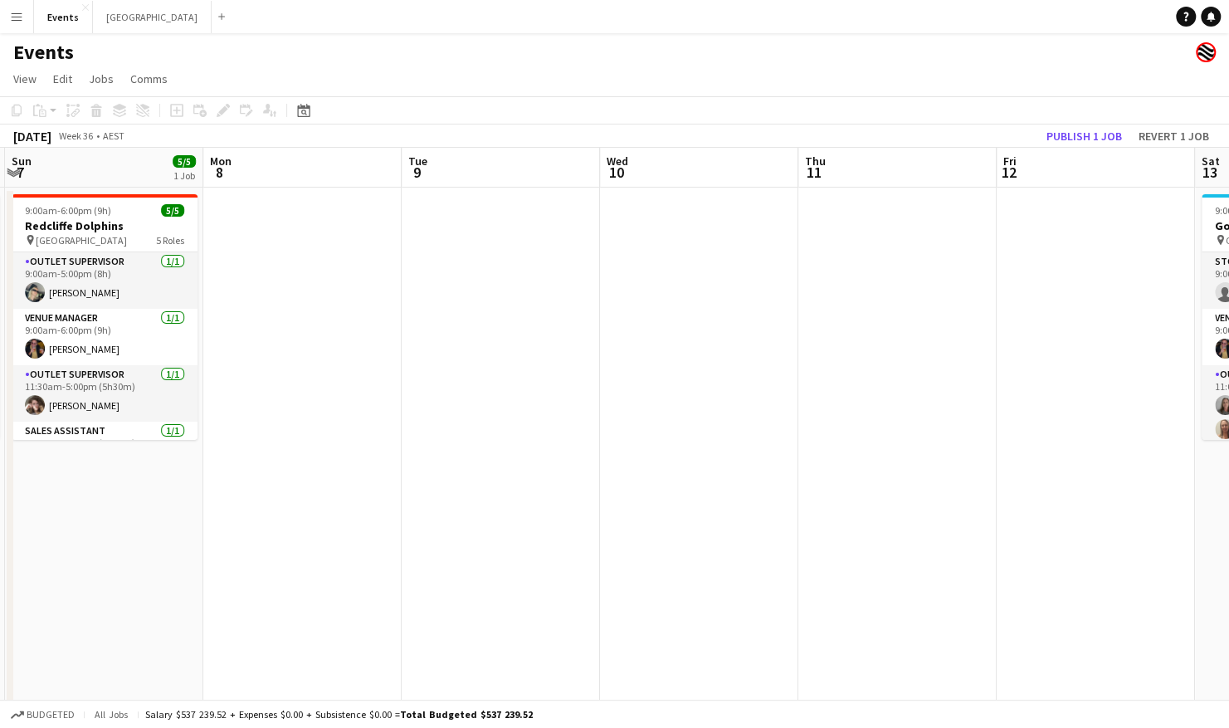
click at [538, 350] on app-calendar-viewport "Thu 4 Fri 5 Sat 6 9/9 1 Job Sun 7 5/5 1 Job Mon 8 Tue 9 Wed 10 Thu 11 Fri 12 Sa…" at bounding box center [614, 498] width 1229 height 700
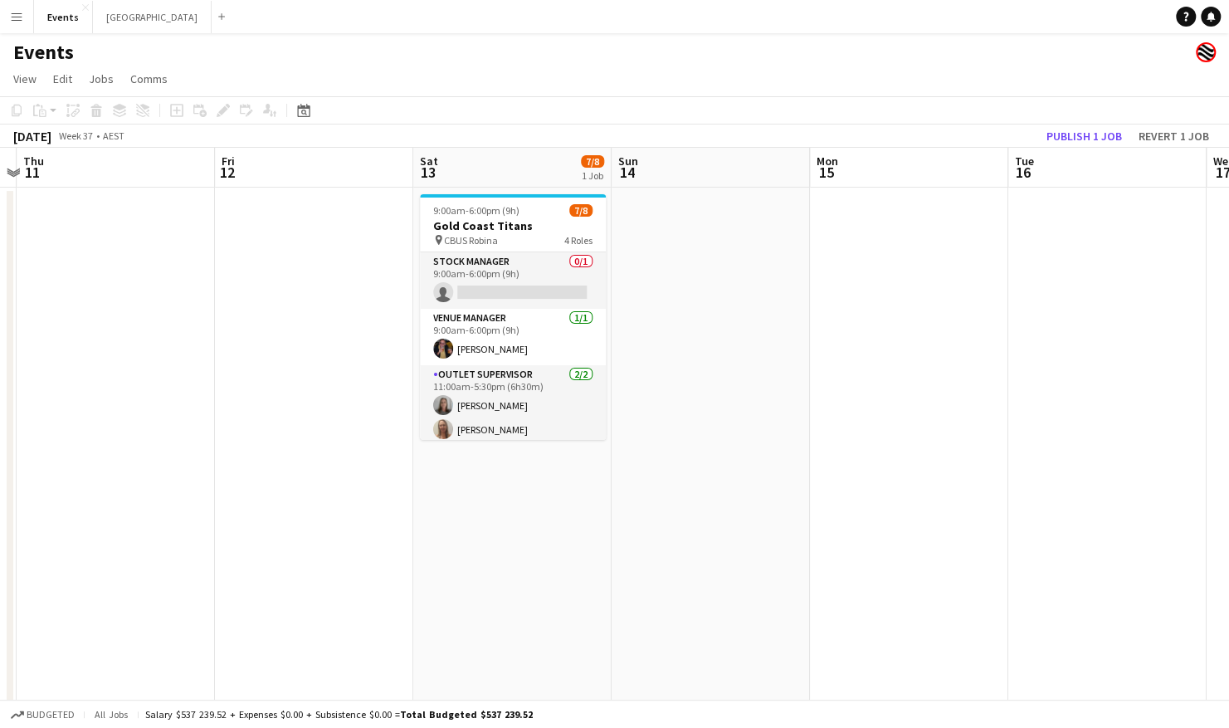
click at [613, 351] on app-calendar-viewport "Mon 8 Tue 9 Wed 10 Thu 11 Fri 12 Sat 13 7/8 1 Job Sun 14 Mon 15 Tue 16 Wed 17 T…" at bounding box center [614, 498] width 1229 height 700
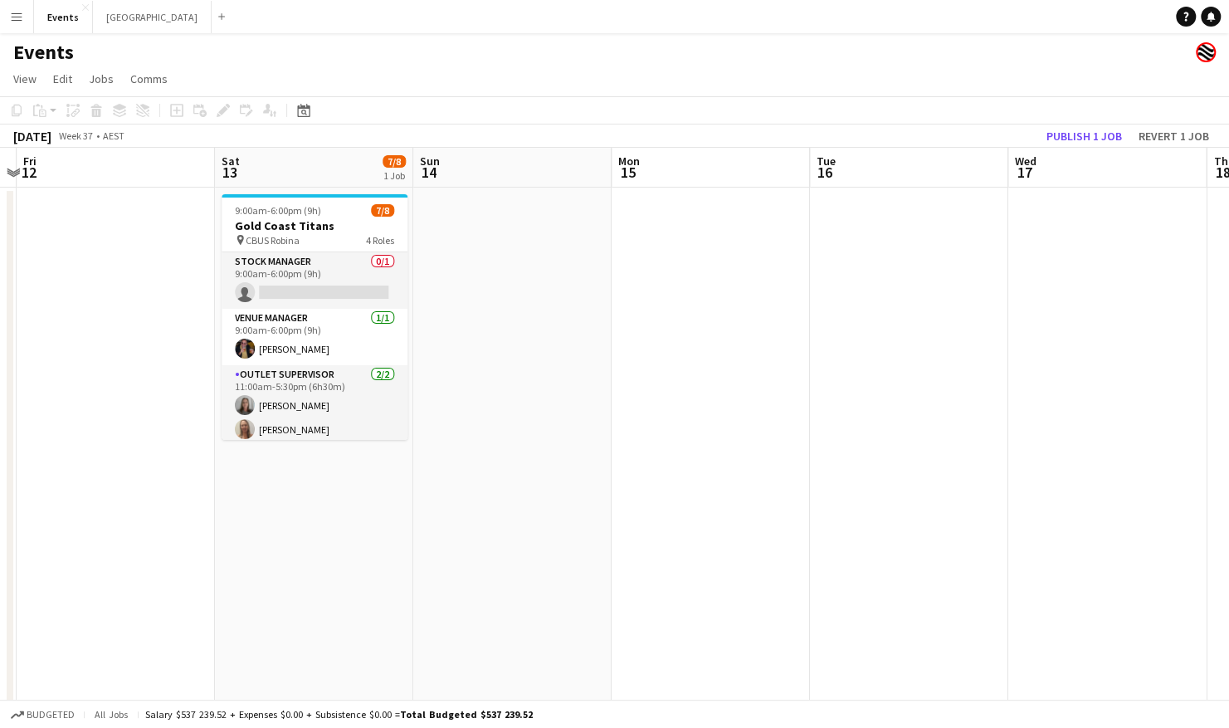
click at [549, 344] on app-calendar-viewport "Mon 8 Tue 9 Wed 10 Thu 11 Fri 12 Sat 13 7/8 1 Job Sun 14 Mon 15 Tue 16 Wed 17 T…" at bounding box center [614, 498] width 1229 height 700
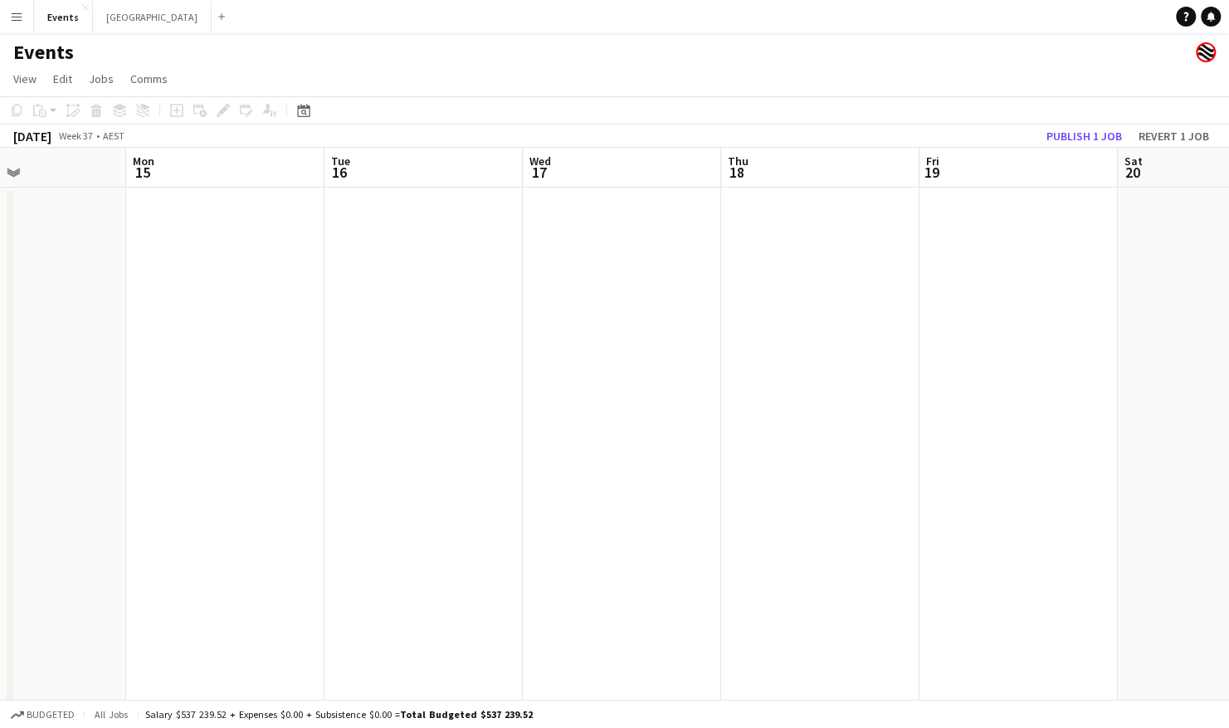
click at [575, 344] on app-calendar-viewport "Fri 12 Sat 13 7/8 1 Job Sun 14 Mon 15 Tue 16 Wed 17 Thu 18 Fri 19 Sat 20 Sun 21…" at bounding box center [614, 498] width 1229 height 700
click at [533, 343] on app-calendar-viewport "Sun 14 Mon 15 Tue 16 Wed 17 Thu 18 Fri 19 Sat 20 Sun 21 Mon 22 Tue 23 Wed 24 Th…" at bounding box center [614, 498] width 1229 height 700
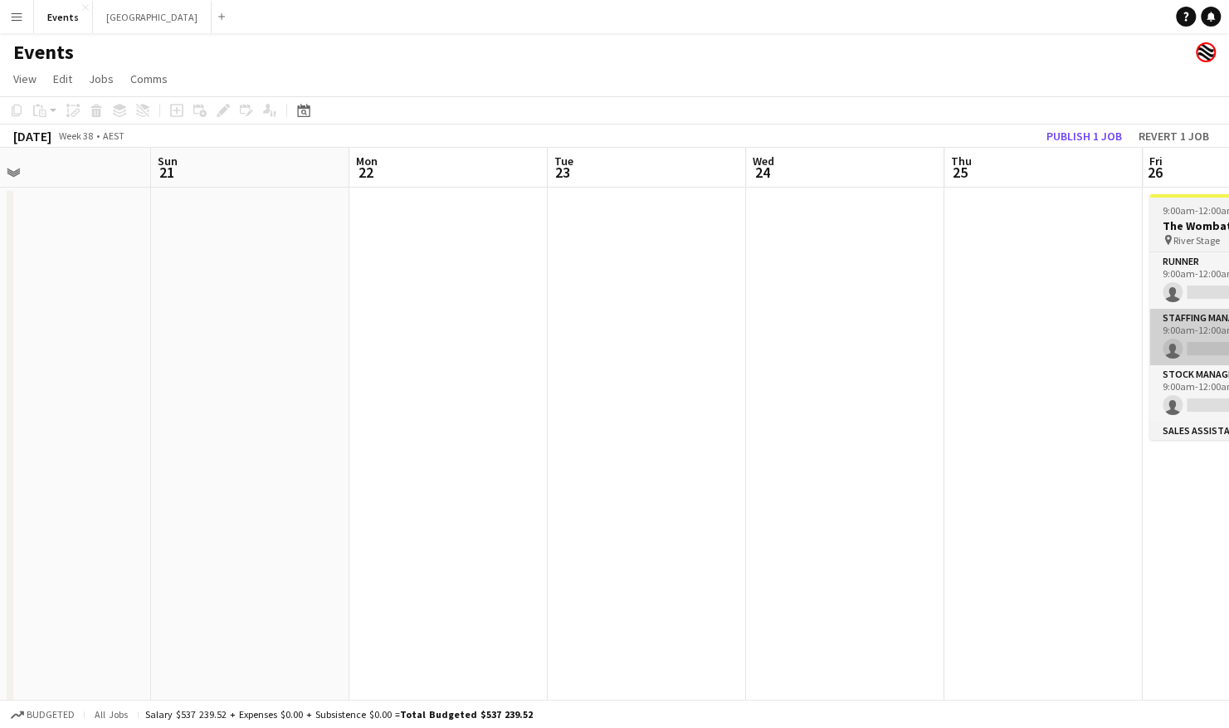
click at [609, 343] on app-calendar-viewport "Thu 18 Fri 19 Sat 20 Sun 21 Mon 22 Tue 23 Wed 24 Thu 25 Fri 26 0/17 1 Job Sat 2…" at bounding box center [614, 498] width 1229 height 700
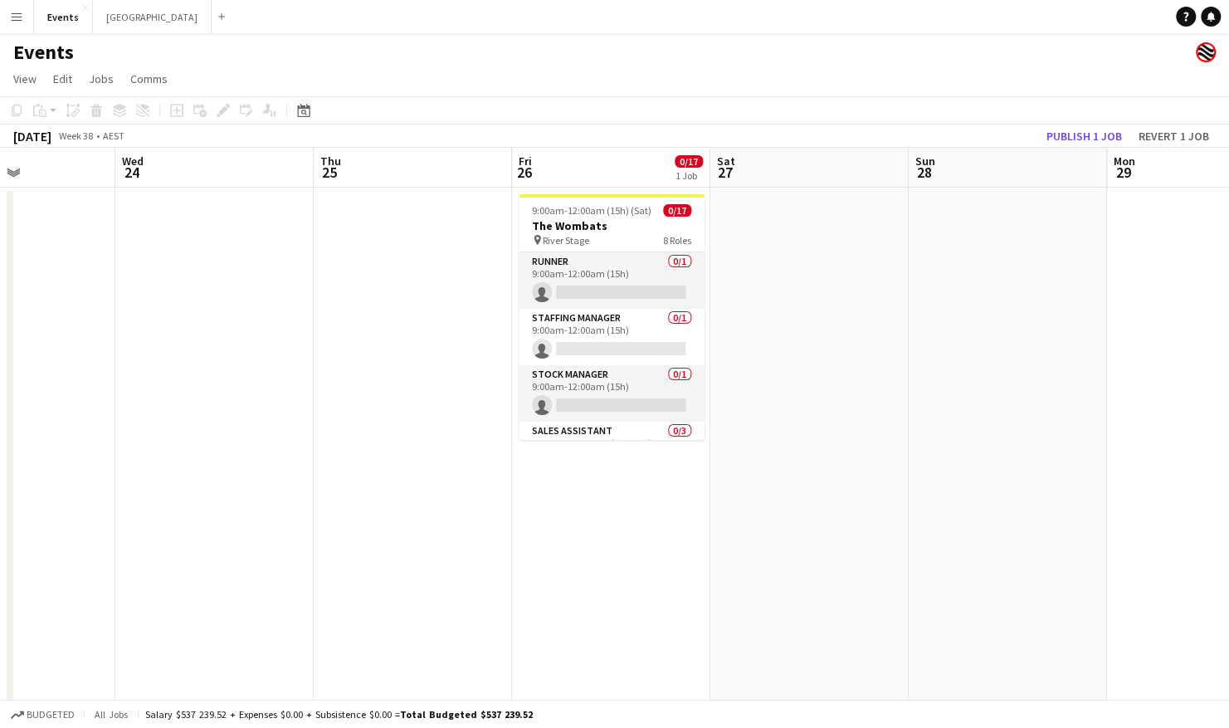
scroll to position [0, 766]
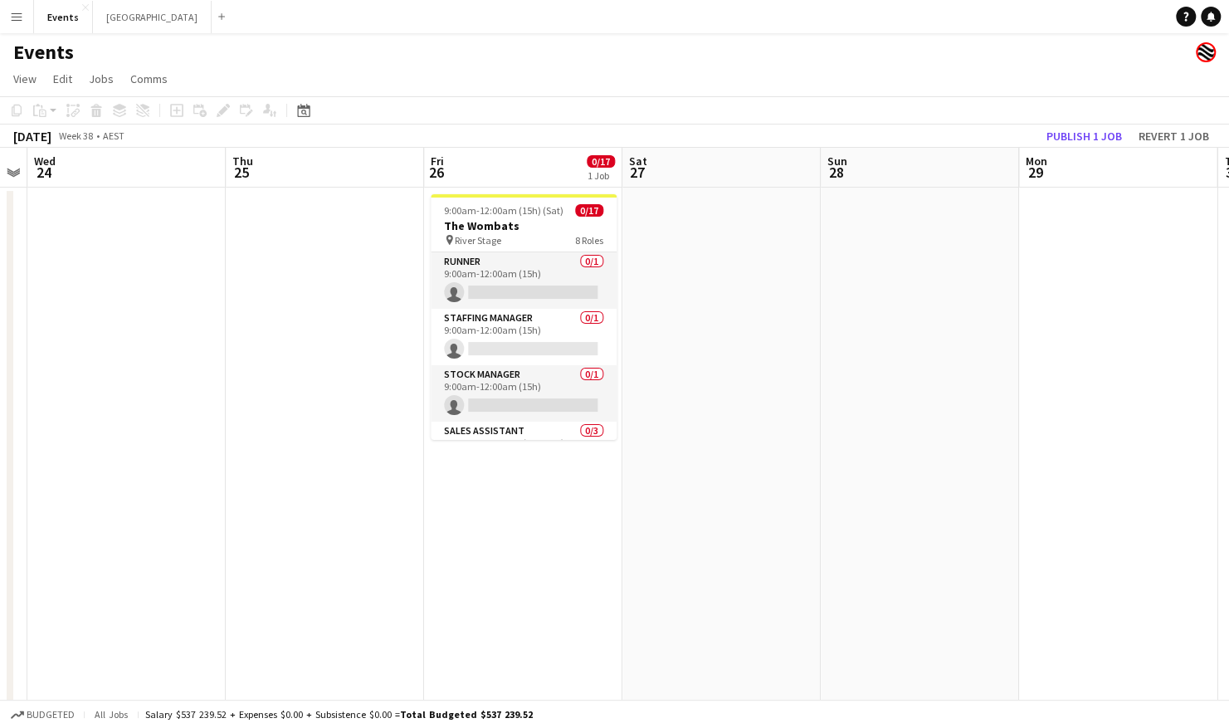
click at [587, 343] on app-calendar-viewport "Sat 20 Sun 21 Mon 22 Tue 23 Wed 24 Thu 25 Fri 26 0/17 1 Job Sat 27 Sun 28 Mon 2…" at bounding box center [614, 498] width 1229 height 700
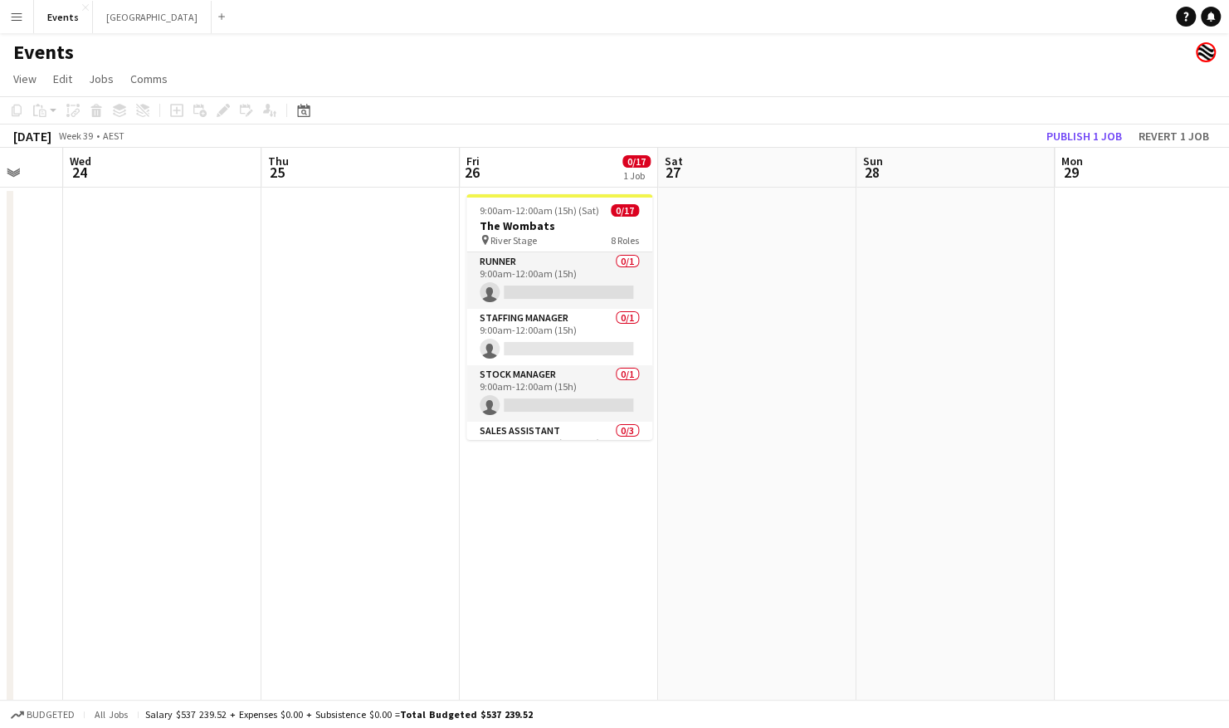
click at [702, 397] on app-calendar-viewport "Sat 20 Sun 21 Mon 22 Tue 23 Wed 24 Thu 25 Fri 26 0/17 1 Job Sat 27 Sun 28 Mon 2…" at bounding box center [614, 498] width 1229 height 700
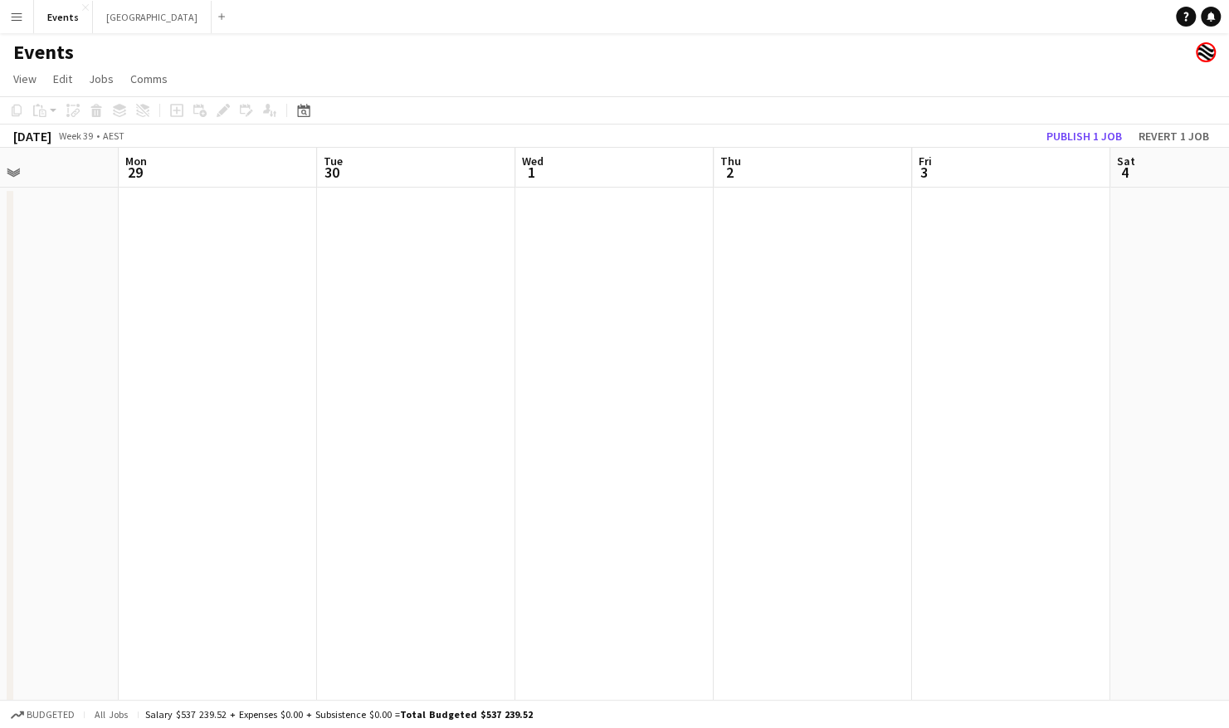
click at [621, 418] on app-calendar-viewport "Fri 26 0/17 1 Job Sat 27 Sun 28 Mon 29 Tue 30 Wed 1 Thu 2 Fri 3 Sat 4 Sun 5 Mon…" at bounding box center [614, 498] width 1229 height 700
click at [222, 427] on app-calendar-viewport "Fri 26 0/17 1 Job Sat 27 Sun 28 Mon 29 Tue 30 Wed 1 Thu 2 Fri 3 Sat 4 Sun 5 Mon…" at bounding box center [614, 498] width 1229 height 700
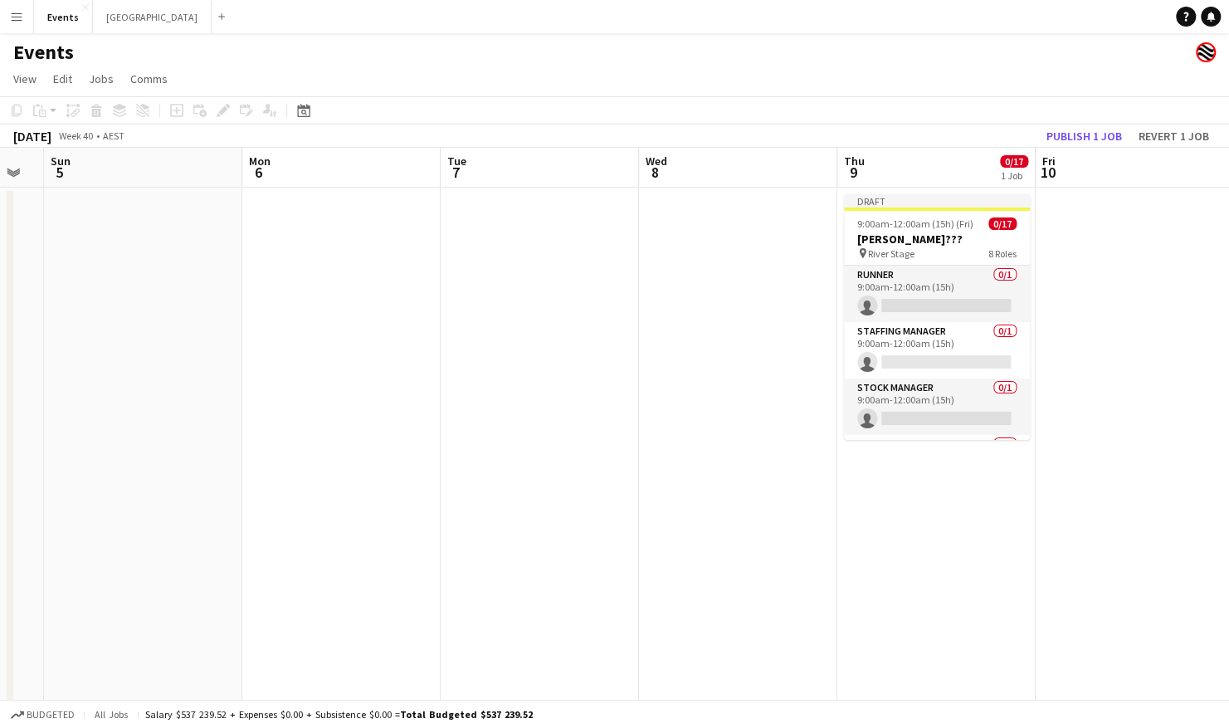
click at [277, 434] on app-calendar-viewport "Thu 2 Fri 3 Sat 4 Sun 5 Mon 6 Tue 7 Wed 8 Thu 9 0/17 1 Job Fri 10 Sat 11 0/1 1 …" at bounding box center [614, 498] width 1229 height 700
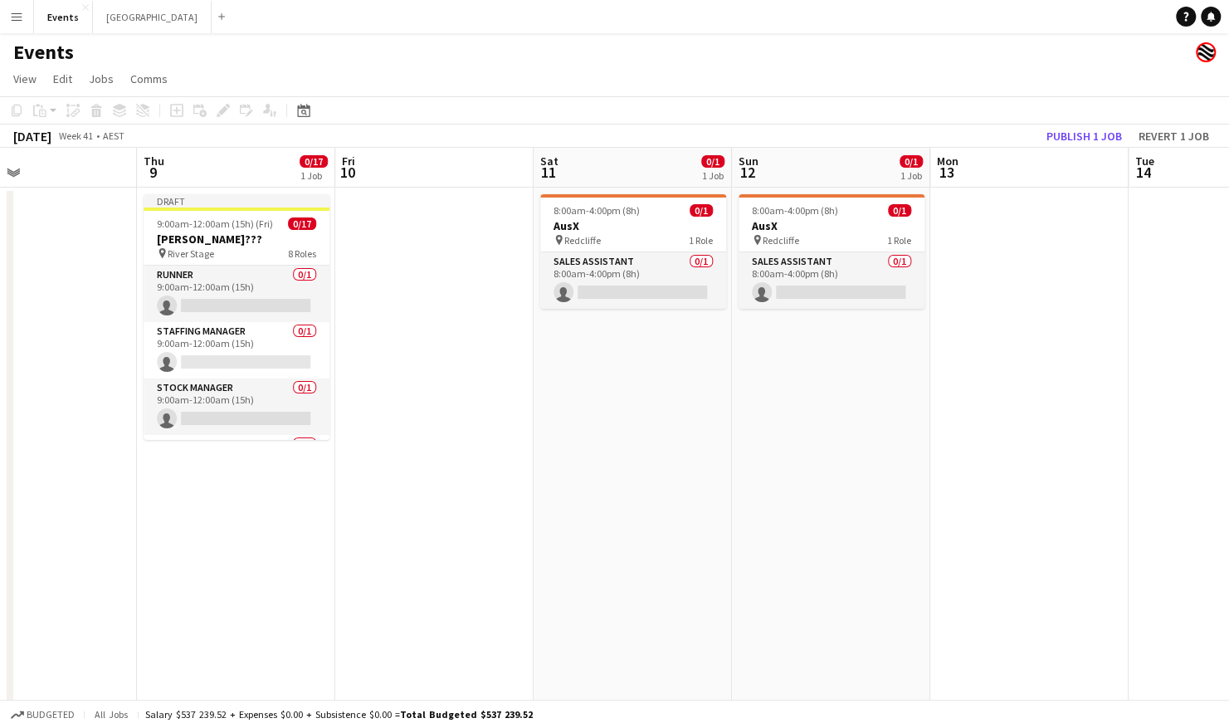
click at [380, 431] on app-calendar-viewport "Mon 6 Tue 7 Wed 8 Thu 9 0/17 1 Job Fri 10 Sat 11 0/1 1 Job Sun 12 0/1 1 Job Mon…" at bounding box center [614, 498] width 1229 height 700
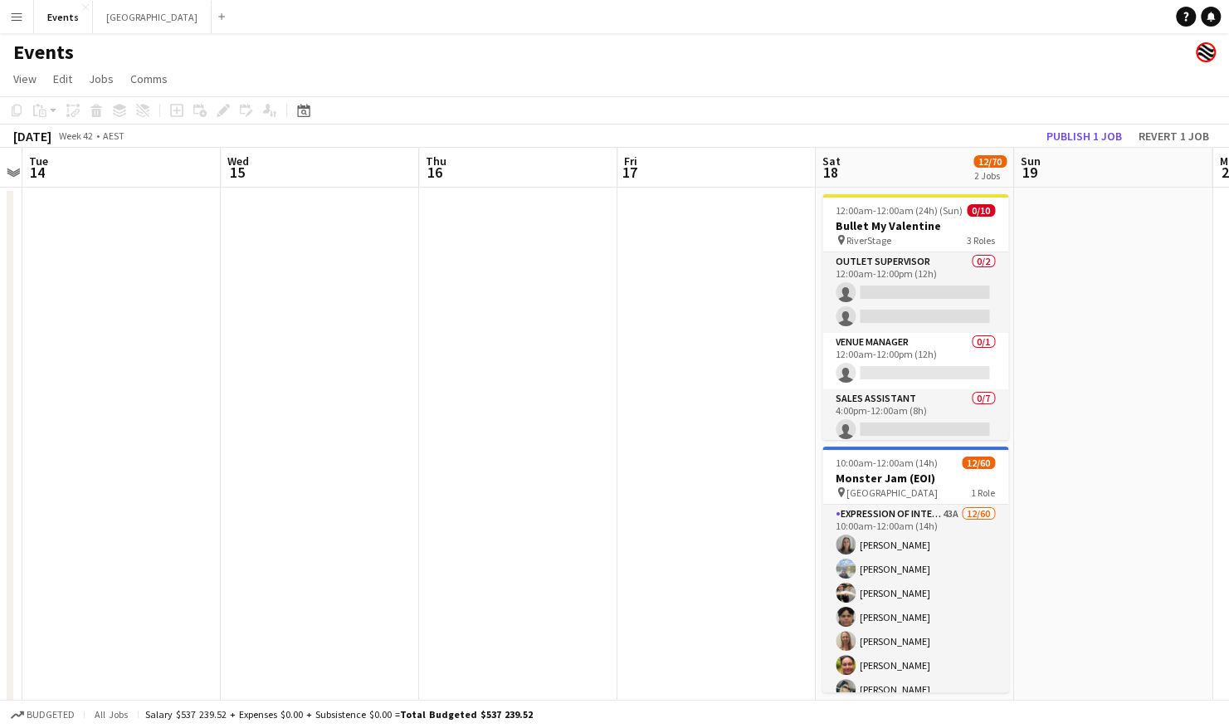
click at [314, 460] on app-calendar-viewport "Fri 10 Sat 11 0/1 1 Job Sun 12 0/1 1 Job Mon 13 Tue 14 Wed 15 Thu 16 Fri 17 Sat…" at bounding box center [614, 498] width 1229 height 700
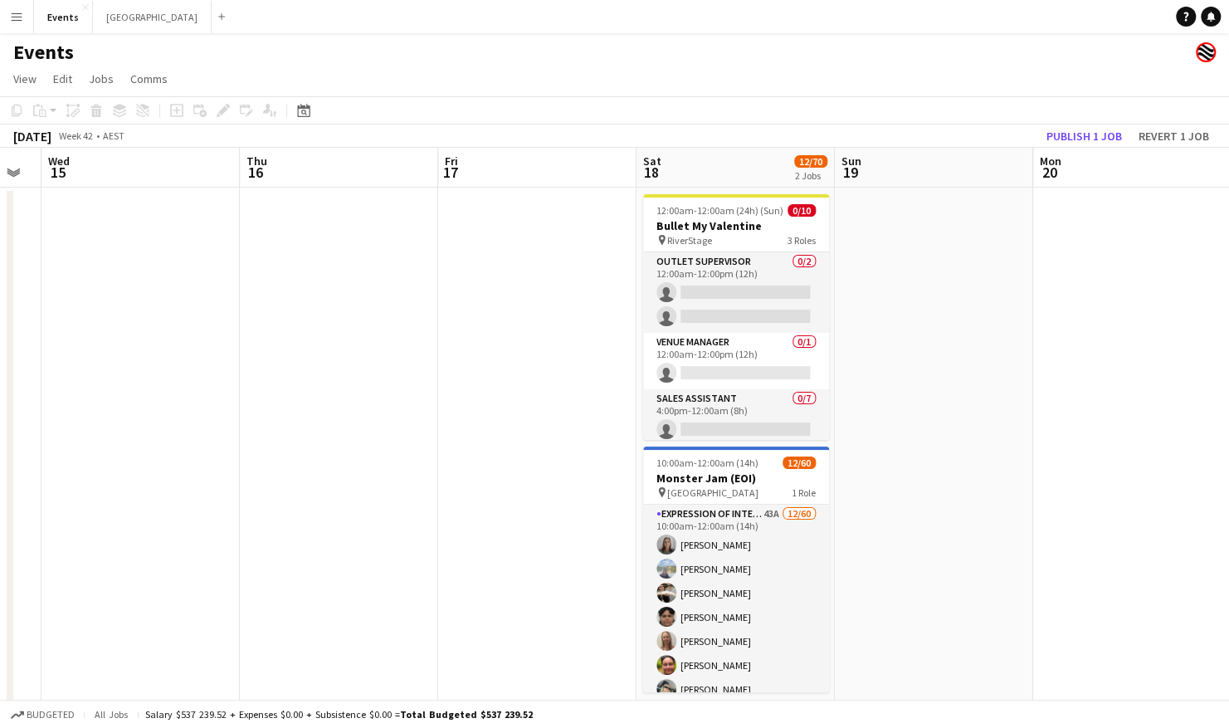
scroll to position [0, 620]
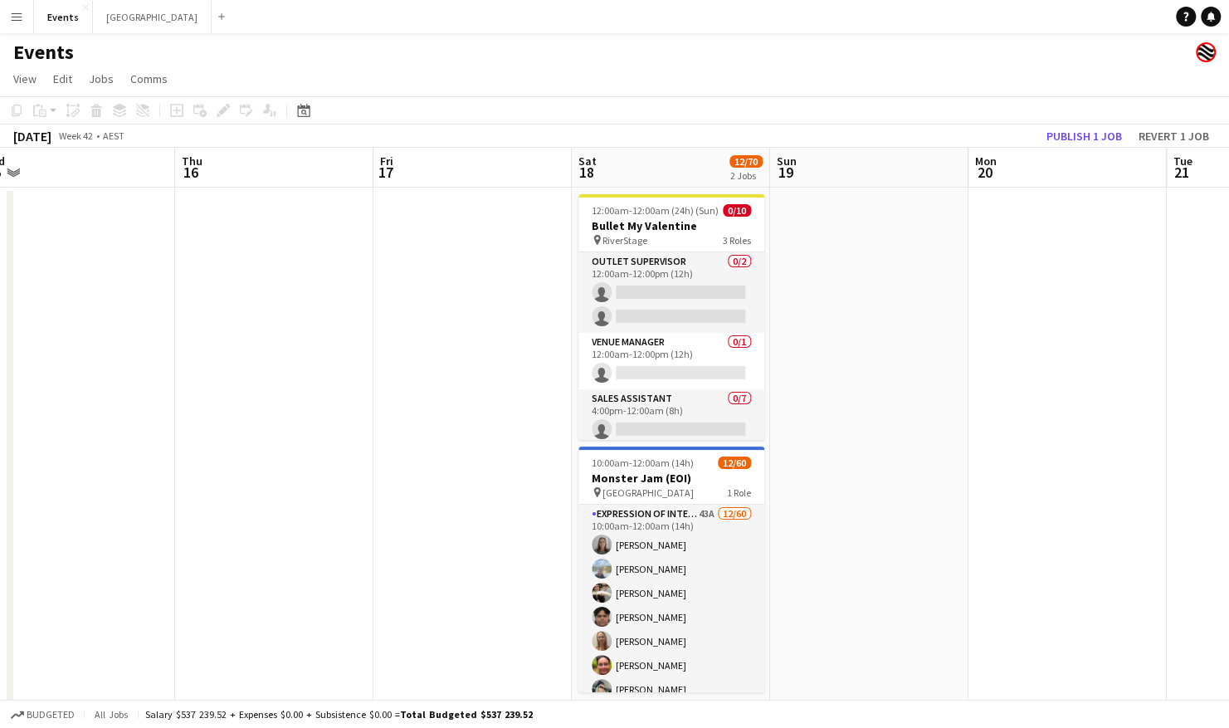
click at [479, 421] on app-calendar-viewport "Sun 12 0/1 1 Job Mon 13 Tue 14 Wed 15 Thu 16 Fri 17 Sat 18 12/70 2 Jobs Sun 19 …" at bounding box center [614, 498] width 1229 height 700
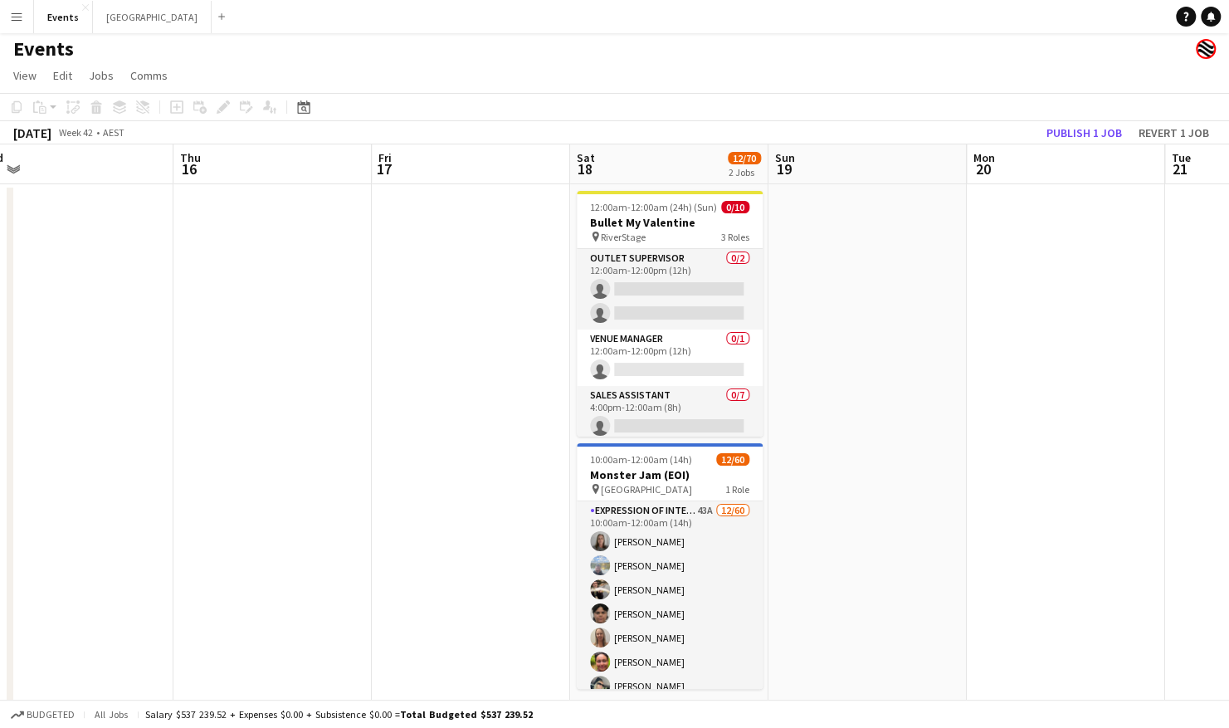
scroll to position [0, 0]
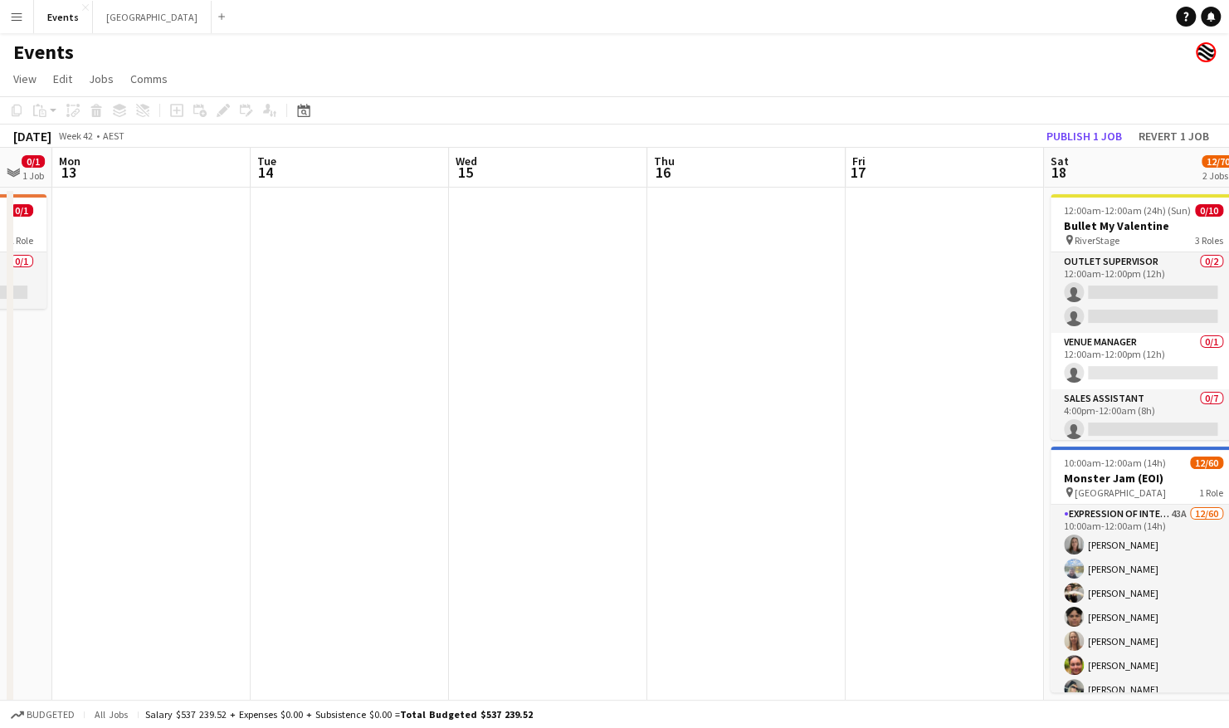
click at [831, 340] on app-calendar-viewport "Sat 11 0/1 1 Job Sun 12 0/1 1 Job Mon 13 Tue 14 Wed 15 Thu 16 Fri 17 Sat 18 12/…" at bounding box center [614, 498] width 1229 height 700
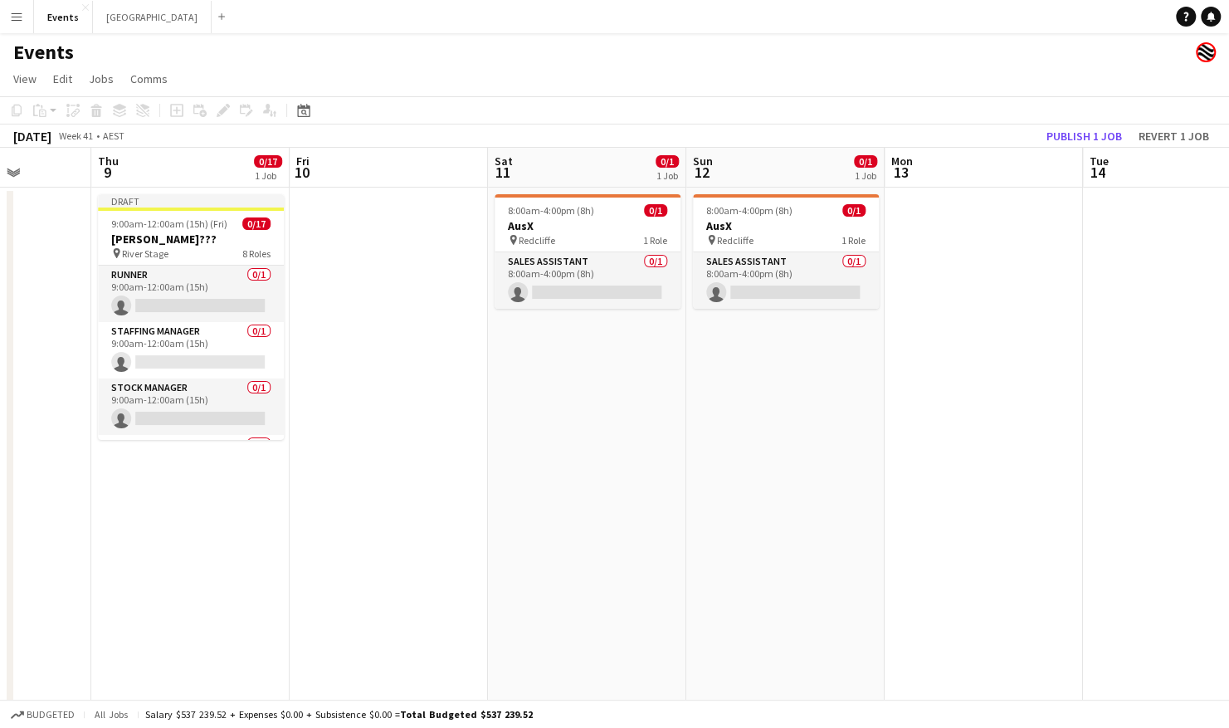
click at [972, 375] on app-calendar-viewport "Mon 6 Tue 7 Wed 8 Thu 9 0/17 1 Job Fri 10 Sat 11 0/1 1 Job Sun 12 0/1 1 Job Mon…" at bounding box center [614, 498] width 1229 height 700
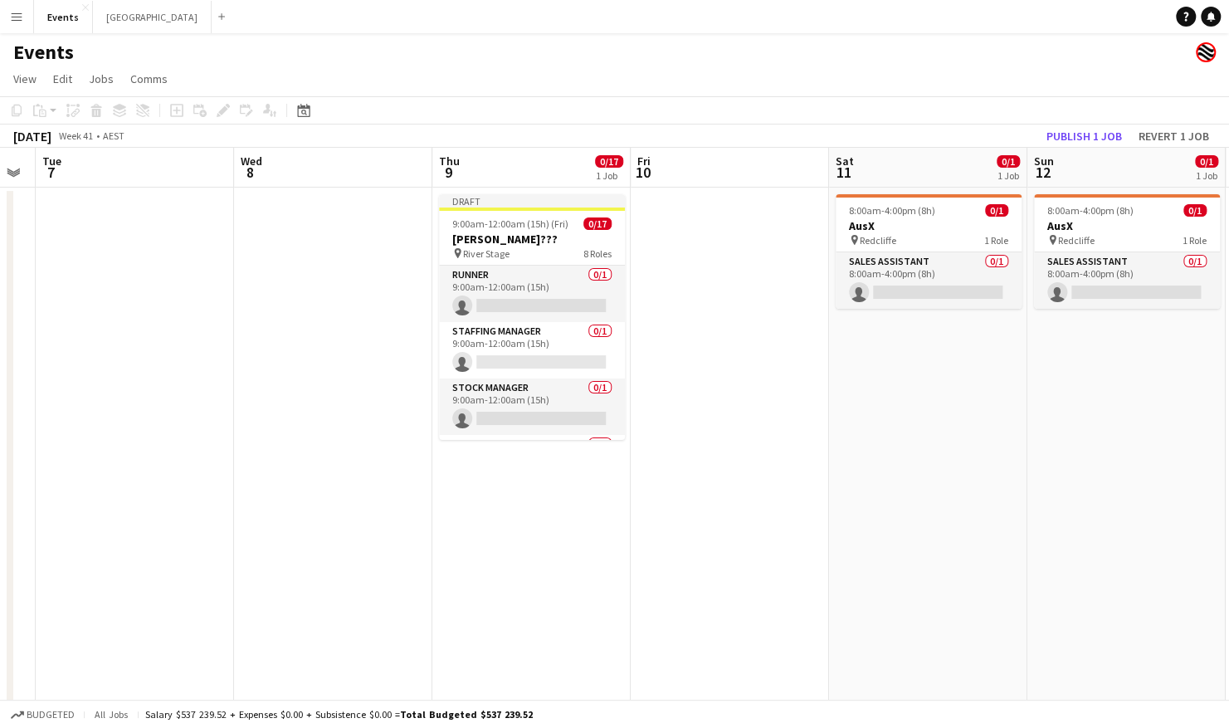
click at [835, 400] on app-calendar-viewport "Sun 5 Mon 6 Tue 7 Wed 8 Thu 9 0/17 1 Job Fri 10 Sat 11 0/1 1 Job Sun 12 0/1 1 J…" at bounding box center [614, 498] width 1229 height 700
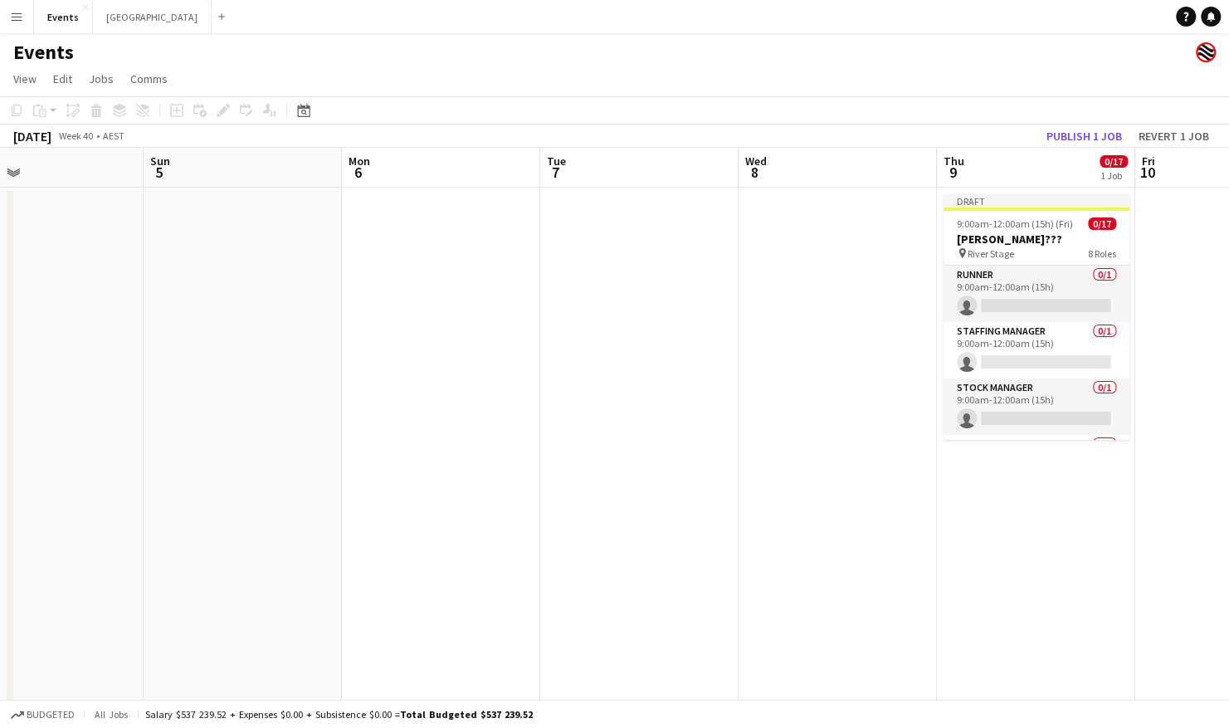
click at [876, 410] on app-calendar-viewport "Thu 2 Fri 3 Sat 4 Sun 5 Mon 6 Tue 7 Wed 8 Thu 9 0/17 1 Job Fri 10 Sat 11 0/1 1 …" at bounding box center [614, 498] width 1229 height 700
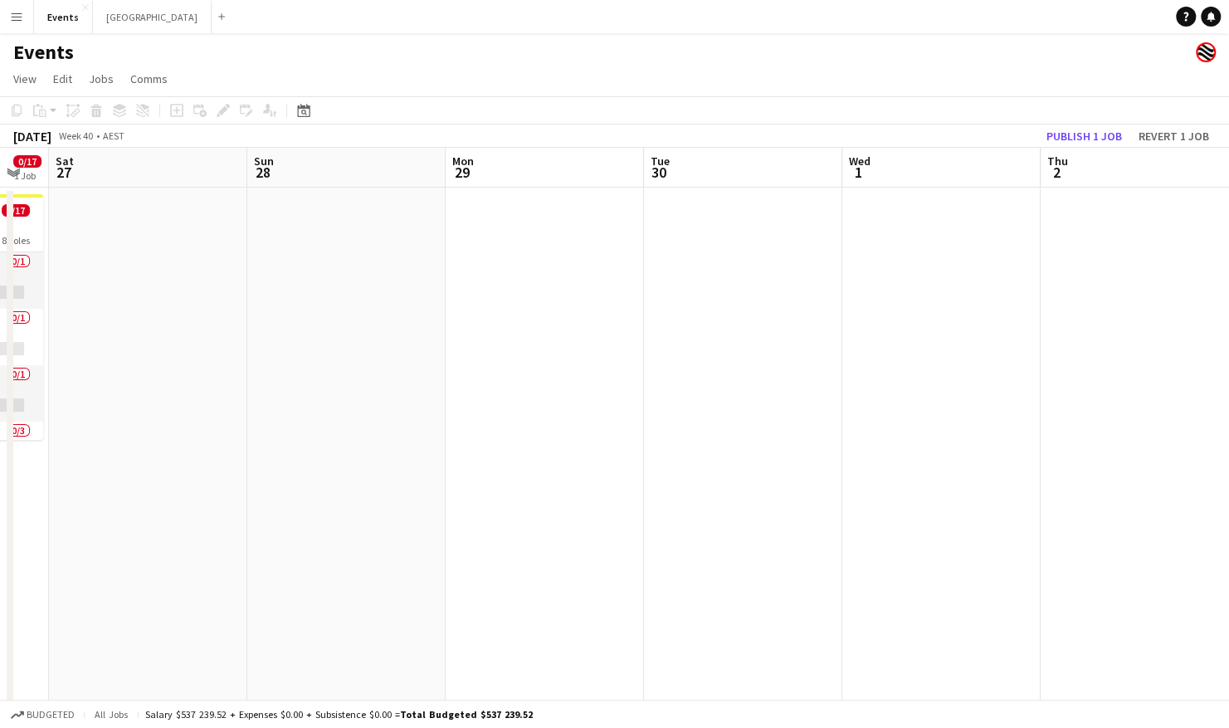
click at [1016, 413] on app-calendar-viewport "Thu 25 Fri 26 0/17 1 Job Sat 27 Sun 28 Mon 29 Tue 30 Wed 1 Thu 2 Fri 3 Sat 4 Su…" at bounding box center [614, 498] width 1229 height 700
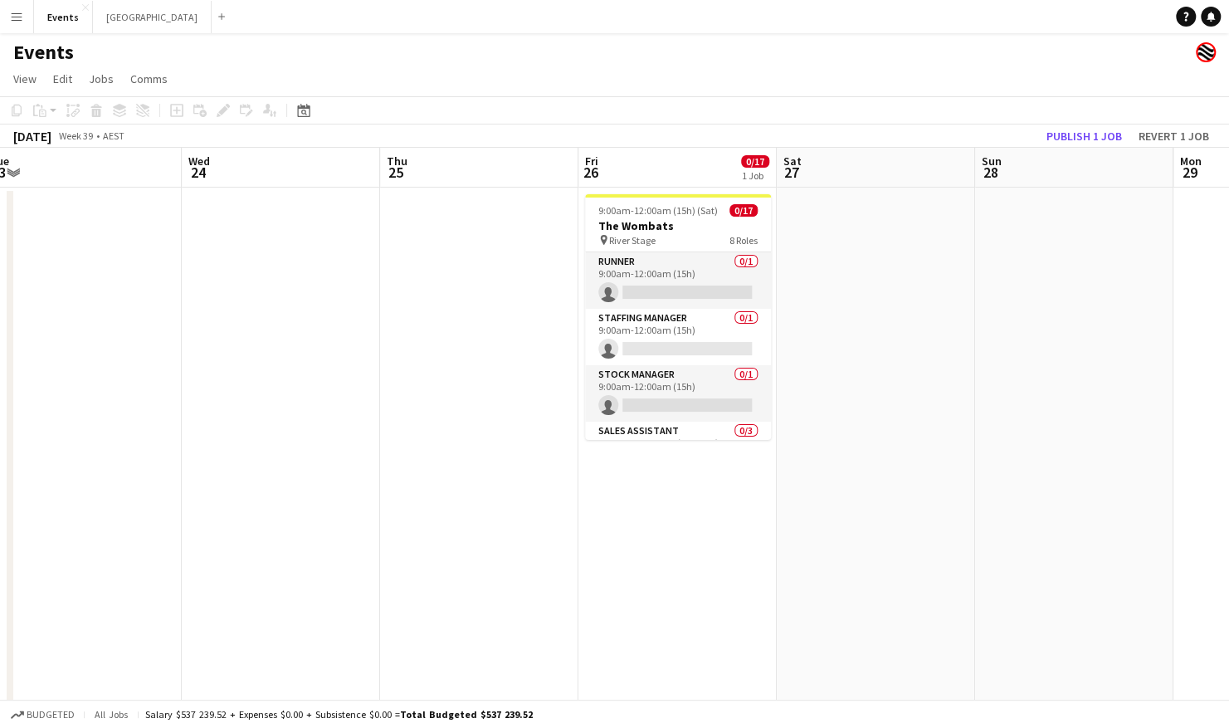
click at [1046, 427] on app-calendar-viewport "Sun 21 Mon 22 Tue 23 Wed 24 Thu 25 Fri 26 0/17 1 Job Sat 27 Sun 28 Mon 29 Tue 3…" at bounding box center [614, 498] width 1229 height 700
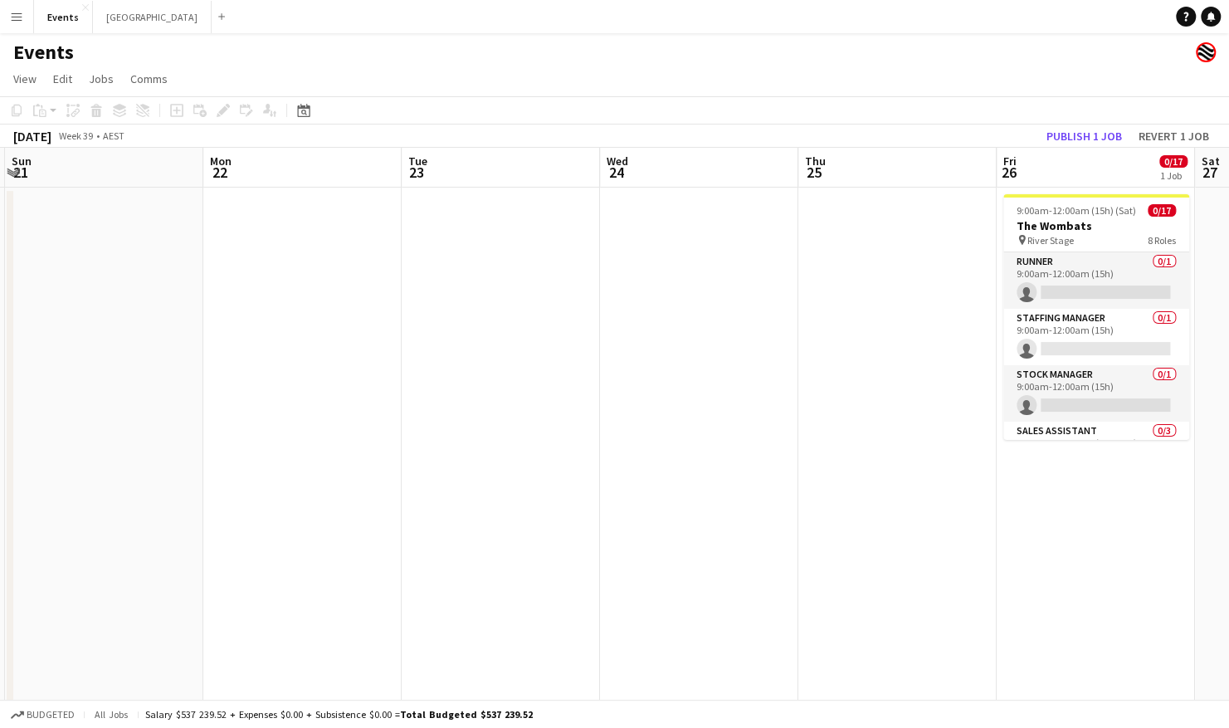
click at [915, 426] on app-calendar-viewport "Fri 19 Sat 20 Sun 21 Mon 22 Tue 23 Wed 24 Thu 25 Fri 26 0/17 1 Job Sat 27 Sun 2…" at bounding box center [614, 498] width 1229 height 700
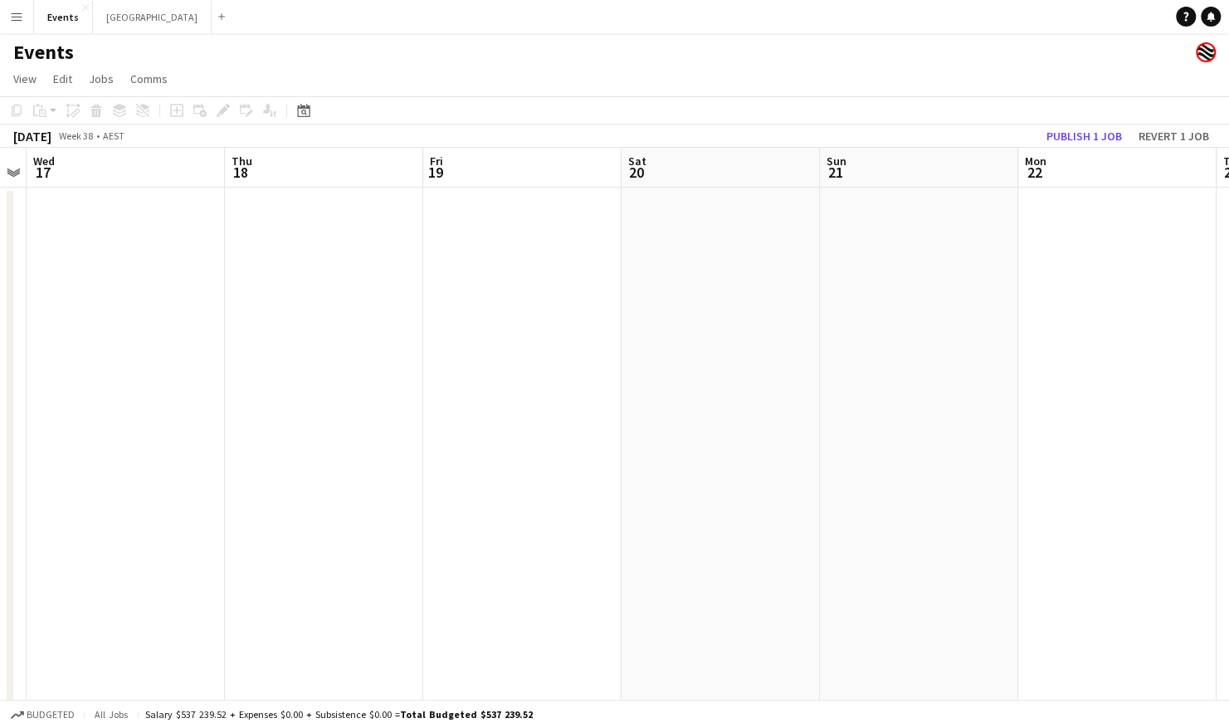
click at [905, 431] on app-calendar-viewport "Mon 15 Tue 16 Wed 17 Thu 18 Fri 19 Sat 20 Sun 21 Mon 22 Tue 23 Wed 24 Thu 25 Fr…" at bounding box center [614, 498] width 1229 height 700
click at [830, 422] on app-calendar-viewport "Mon 15 Tue 16 Wed 17 Thu 18 Fri 19 Sat 20 Sun 21 Mon 22 Tue 23 Wed 24 Thu 25 Fr…" at bounding box center [614, 498] width 1229 height 700
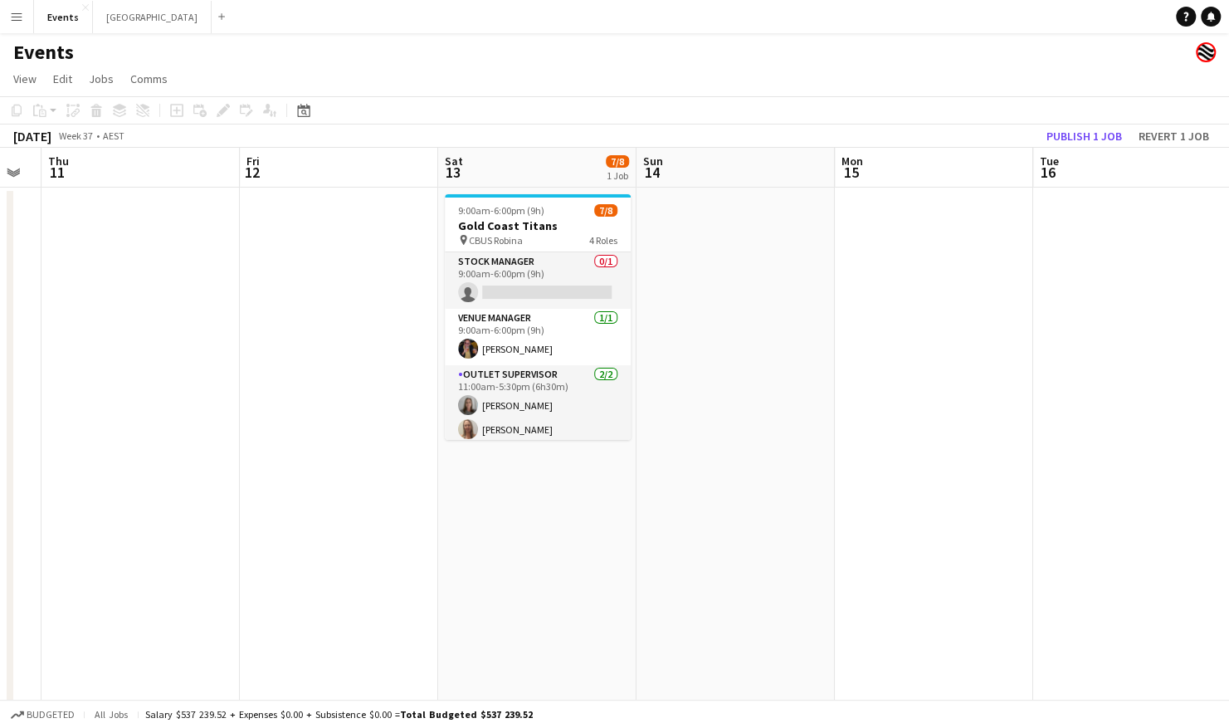
click at [835, 433] on app-calendar-viewport "Tue 9 Wed 10 Thu 11 Fri 12 Sat 13 7/8 1 Job Sun 14 Mon 15 Tue 16 Wed 17 Thu 18 …" at bounding box center [614, 498] width 1229 height 700
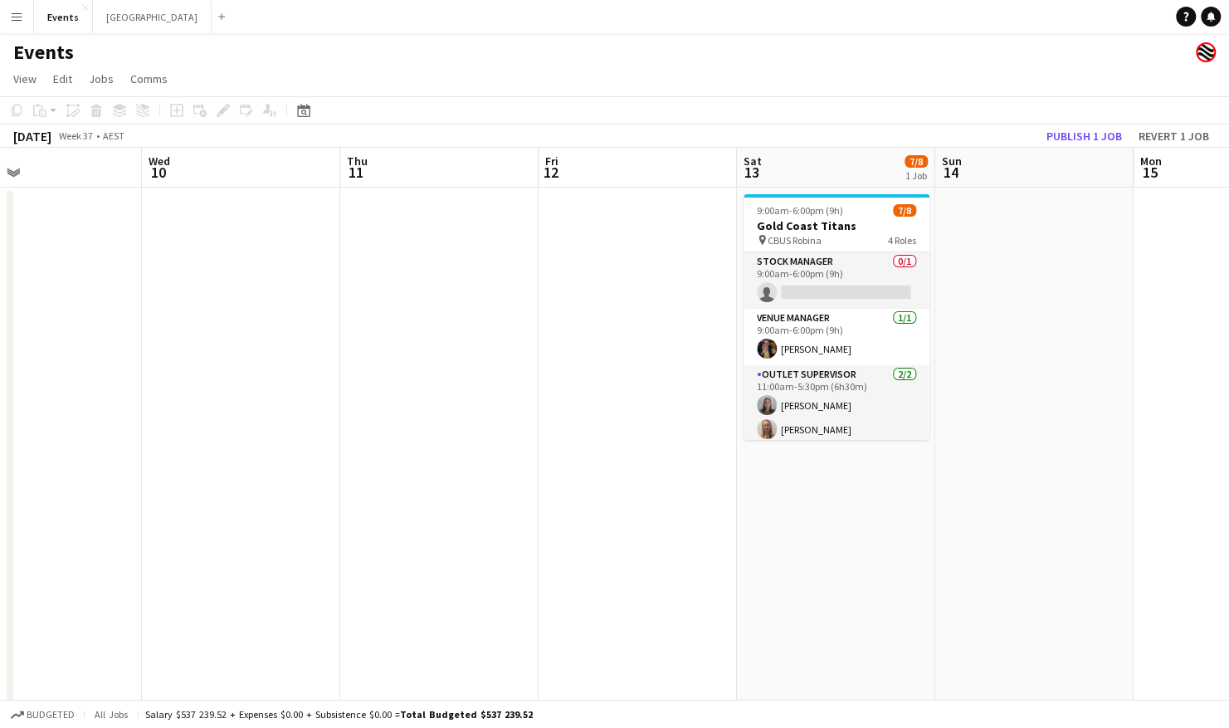
click at [702, 431] on app-calendar-viewport "Sun 7 5/5 1 Job Mon 8 Tue 9 Wed 10 Thu 11 Fri 12 Sat 13 7/8 1 Job Sun 14 Mon 15…" at bounding box center [614, 498] width 1229 height 700
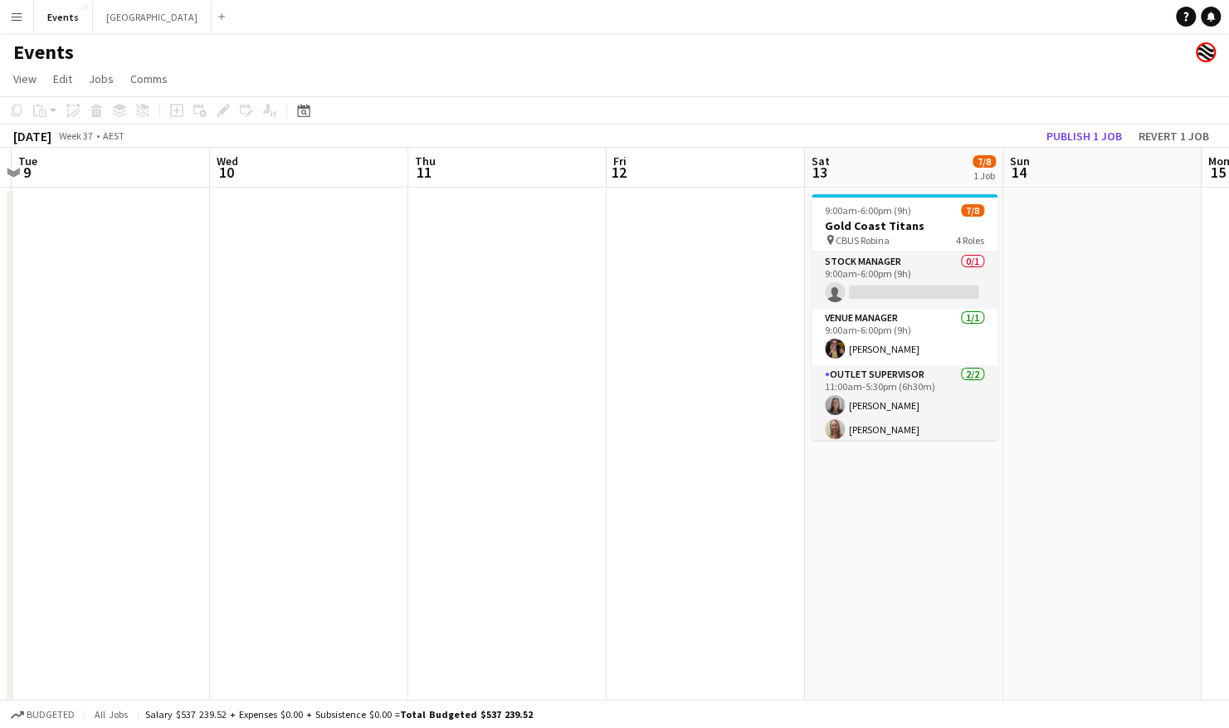
click at [654, 431] on app-calendar-viewport "Sun 7 5/5 1 Job Mon 8 Tue 9 Wed 10 Thu 11 Fri 12 Sat 13 7/8 1 Job Sun 14 Mon 15…" at bounding box center [614, 498] width 1229 height 700
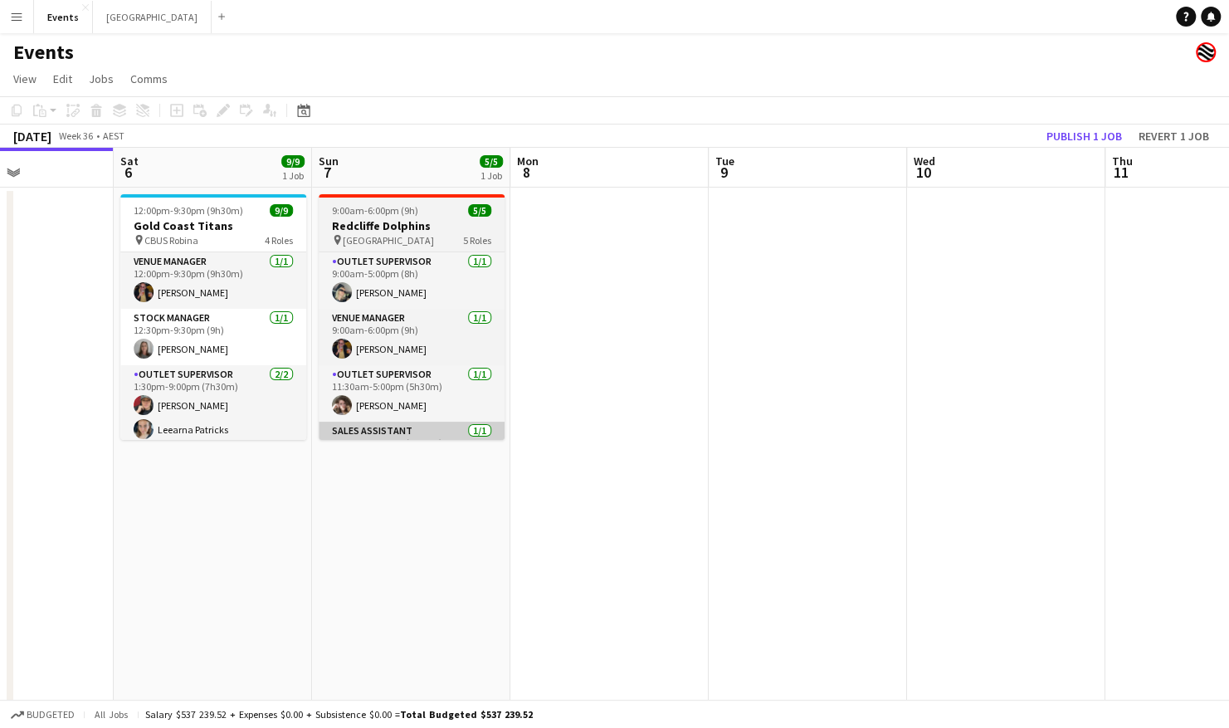
click at [806, 436] on app-calendar-viewport "Wed 3 Thu 4 Fri 5 Sat 6 9/9 1 Job Sun 7 5/5 1 Job Mon 8 Tue 9 Wed 10 Thu 11 Fri…" at bounding box center [614, 498] width 1229 height 700
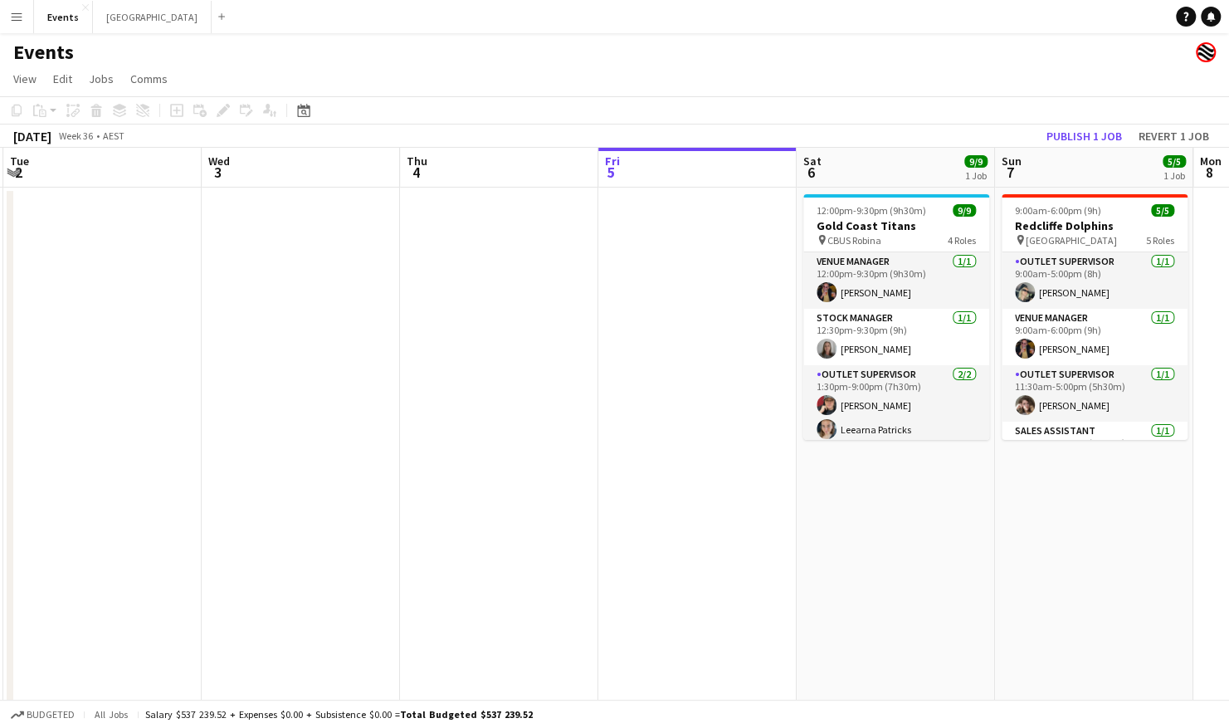
click at [942, 446] on app-calendar-viewport "Sun 31 36/39 3 Jobs Mon 1 Tue 2 Wed 3 Thu 4 Fri 5 Sat 6 9/9 1 Job Sun 7 5/5 1 J…" at bounding box center [614, 498] width 1229 height 700
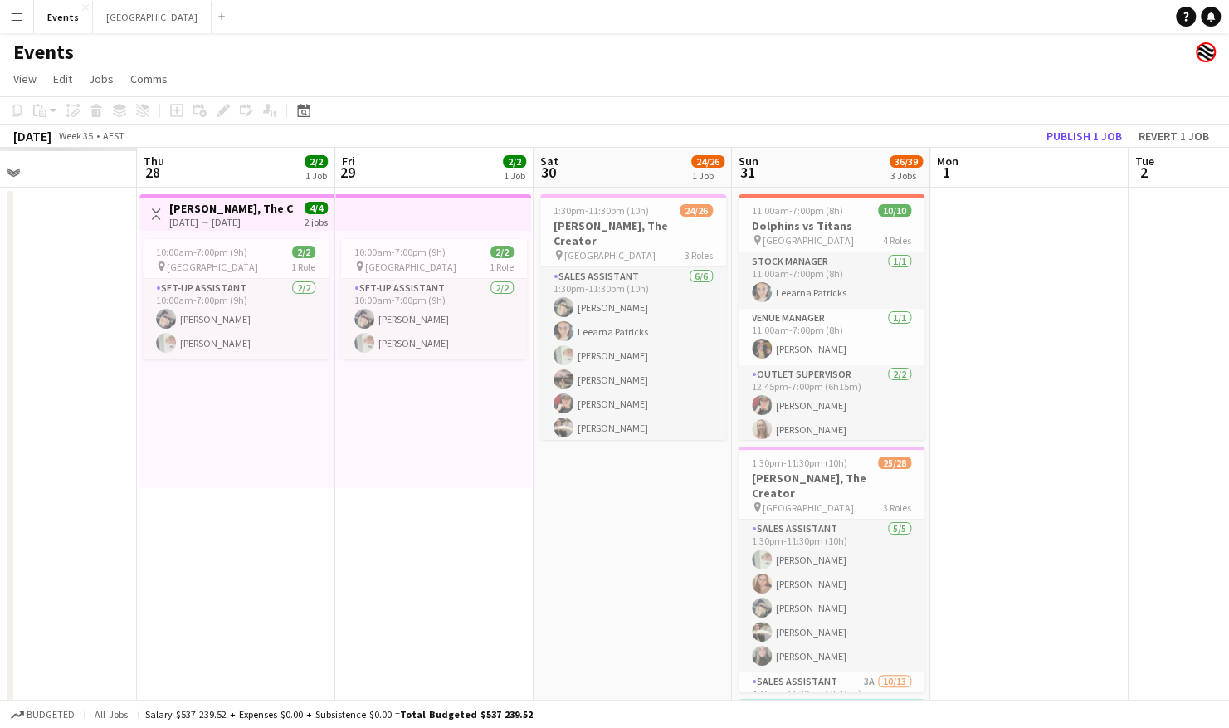
click at [784, 453] on app-calendar-viewport "Mon 25 Tue 26 Wed 27 Thu 28 2/2 1 Job Fri 29 2/2 1 Job Sat 30 24/26 1 Job Sun 3…" at bounding box center [614, 498] width 1229 height 700
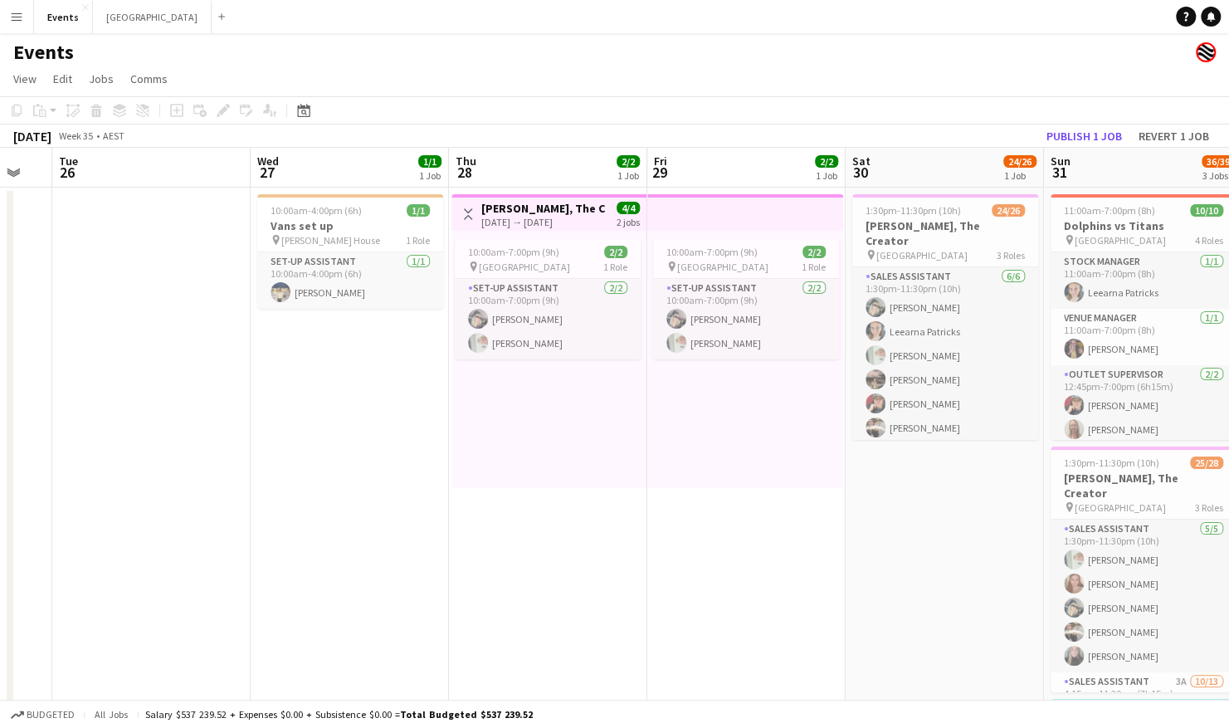
click at [776, 443] on app-calendar-viewport "Sun 24 Mon 25 Tue 26 Wed 27 1/1 1 Job Thu 28 2/2 1 Job Fri 29 2/2 1 Job Sat 30 …" at bounding box center [614, 498] width 1229 height 700
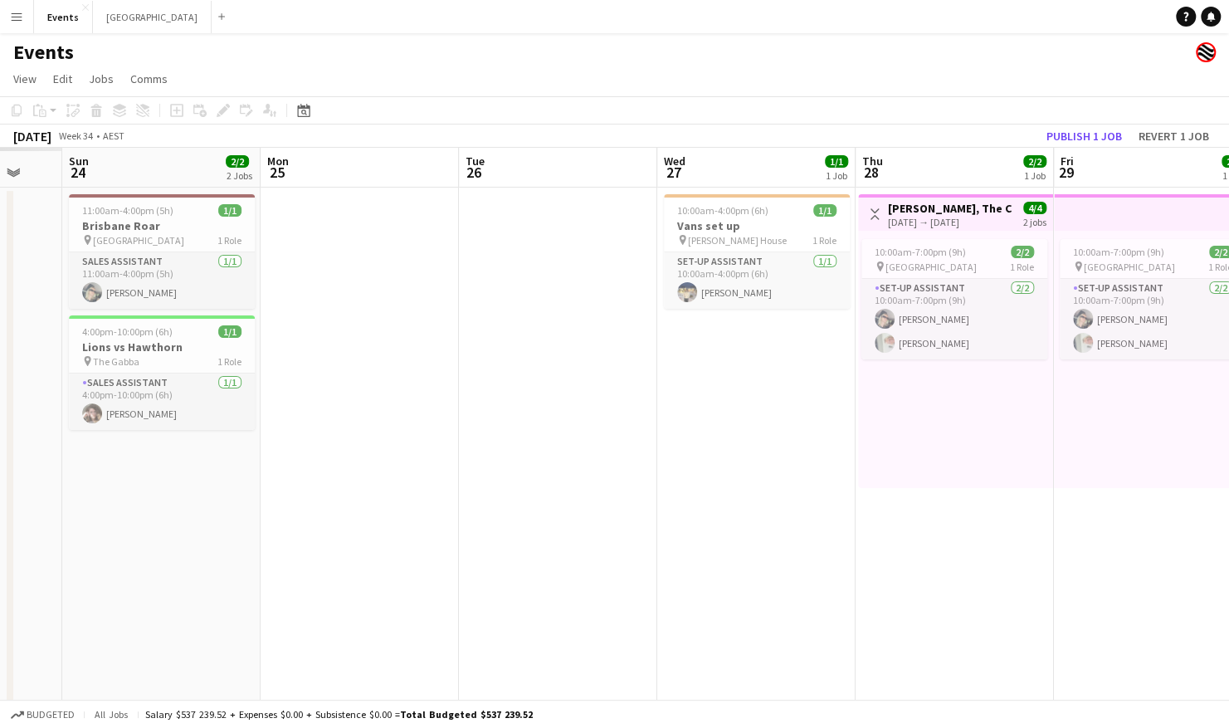
click at [860, 437] on app-calendar-viewport "Fri 22 Sat 23 Sun 24 2/2 2 Jobs Mon 25 Tue 26 Wed 27 1/1 1 Job Thu 28 2/2 1 Job…" at bounding box center [614, 498] width 1229 height 700
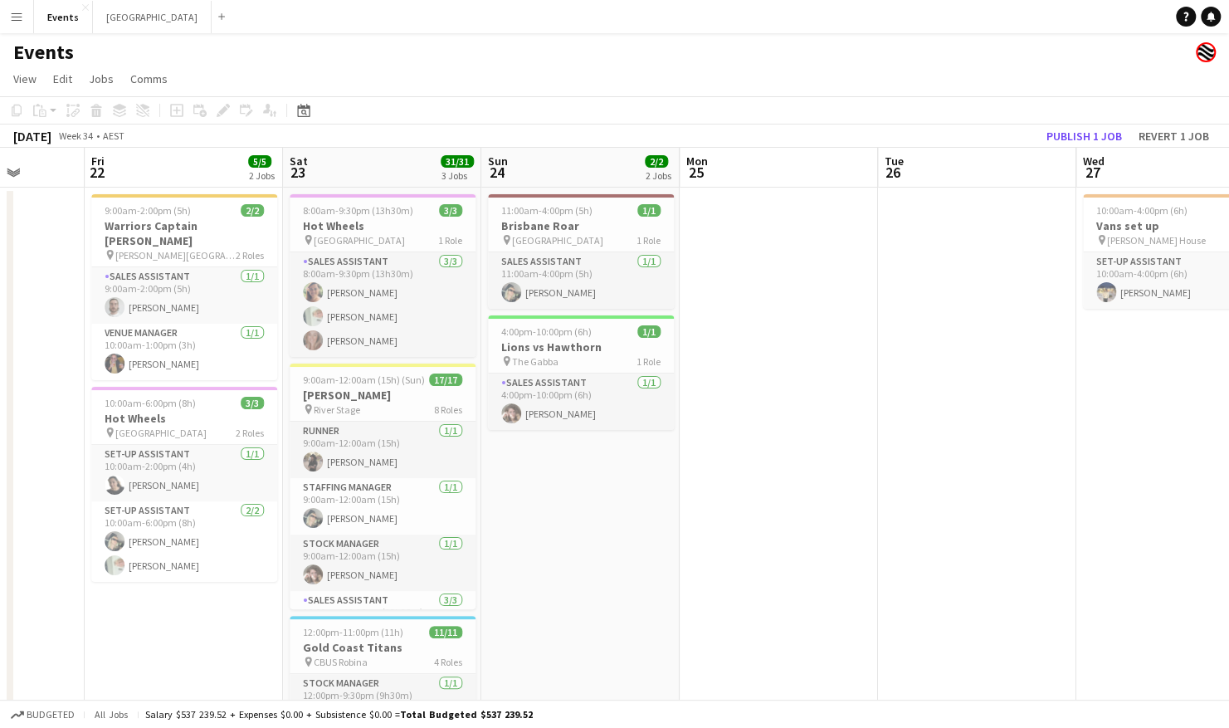
click at [0, 480] on html "Menu Boards Boards Boards All jobs Status Workforce Workforce My Workforce Recr…" at bounding box center [614, 462] width 1229 height 924
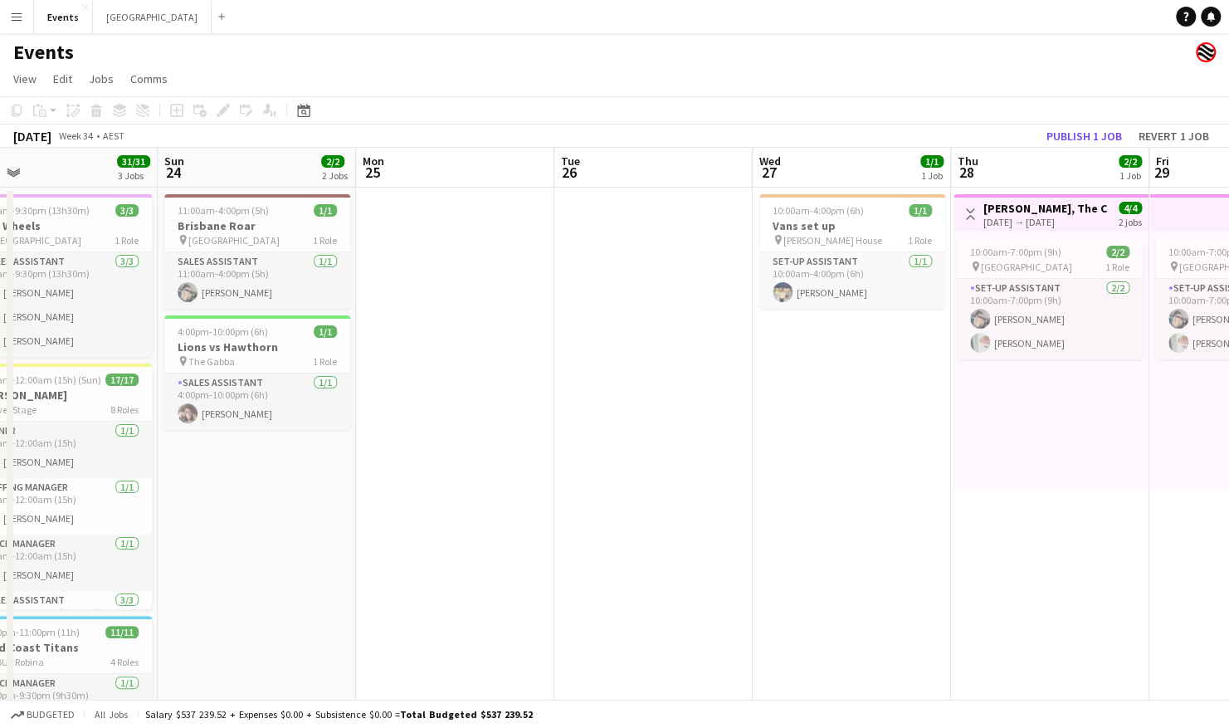
click at [376, 486] on app-calendar-viewport "Wed 20 Thu 21 Fri 22 5/5 2 Jobs Sat 23 31/31 3 Jobs Sun 24 2/2 2 Jobs Mon 25 Tu…" at bounding box center [614, 522] width 1229 height 748
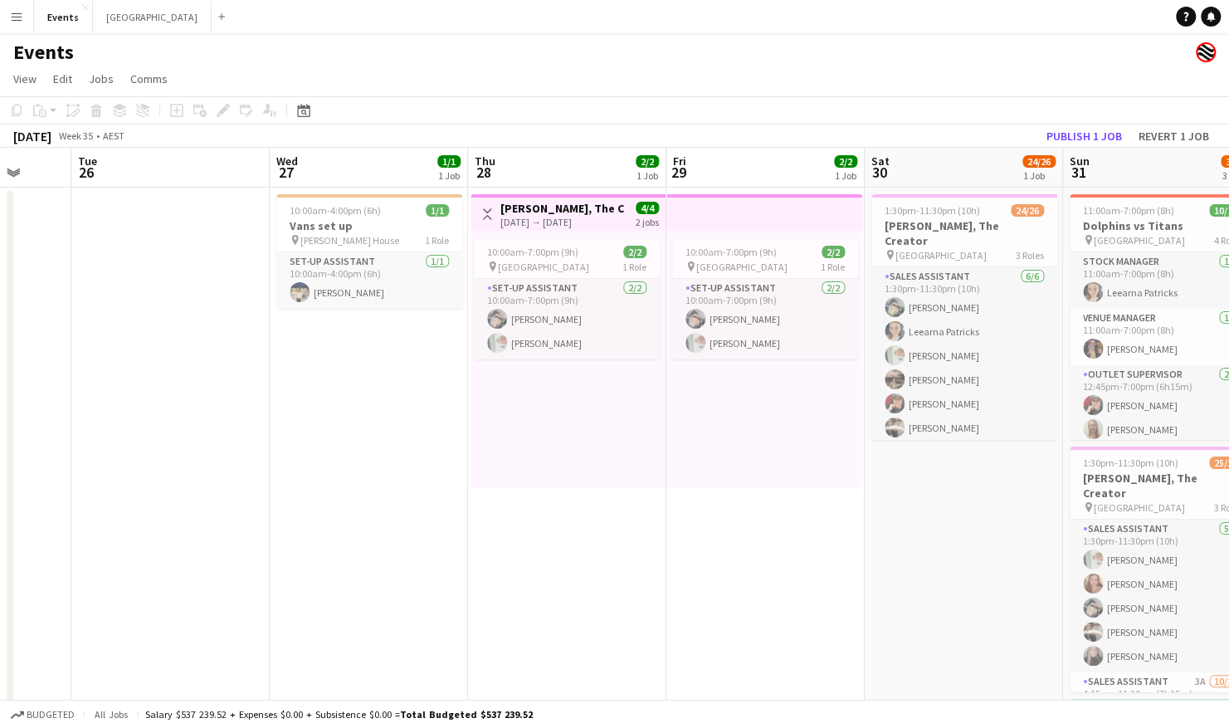
click at [732, 546] on app-calendar-viewport "Fri 22 5/5 2 Jobs Sat 23 31/31 3 Jobs Sun 24 2/2 2 Jobs Mon 25 Tue 26 Wed 27 1/…" at bounding box center [614, 522] width 1229 height 748
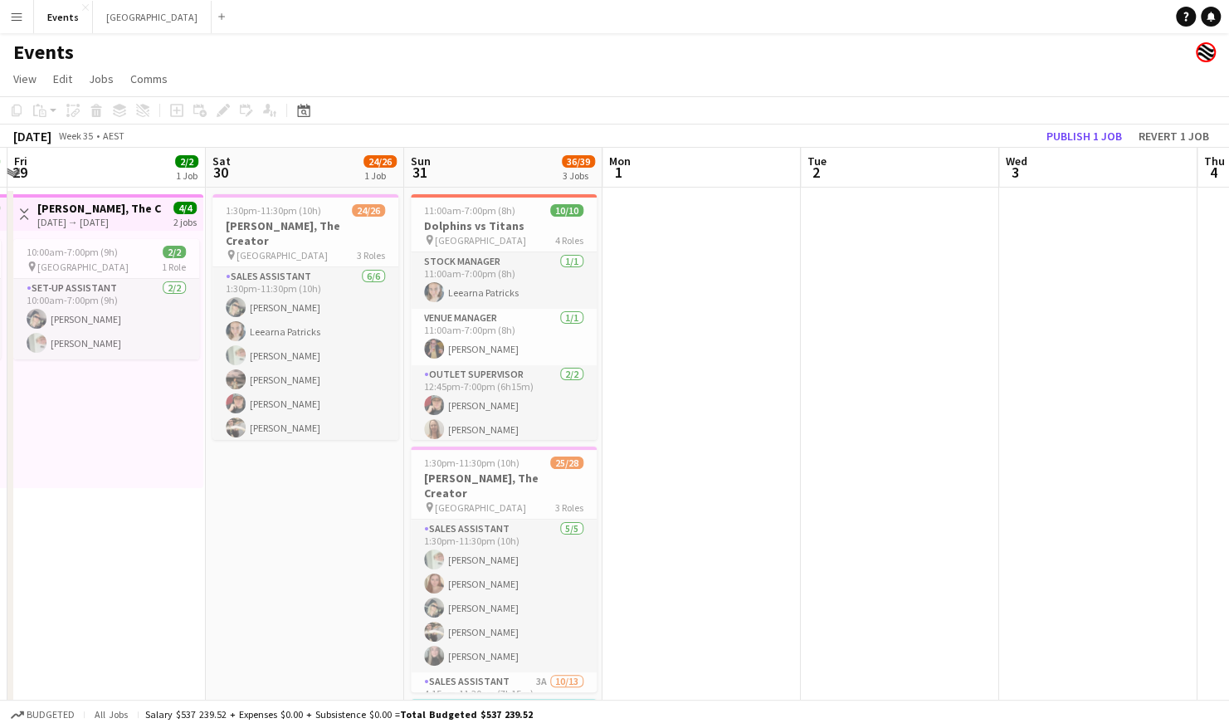
click at [238, 587] on app-calendar-viewport "Tue 26 Wed 27 1/1 1 Job Thu 28 2/2 1 Job Fri 29 2/2 1 Job Sat 30 24/26 1 Job Su…" at bounding box center [614, 522] width 1229 height 748
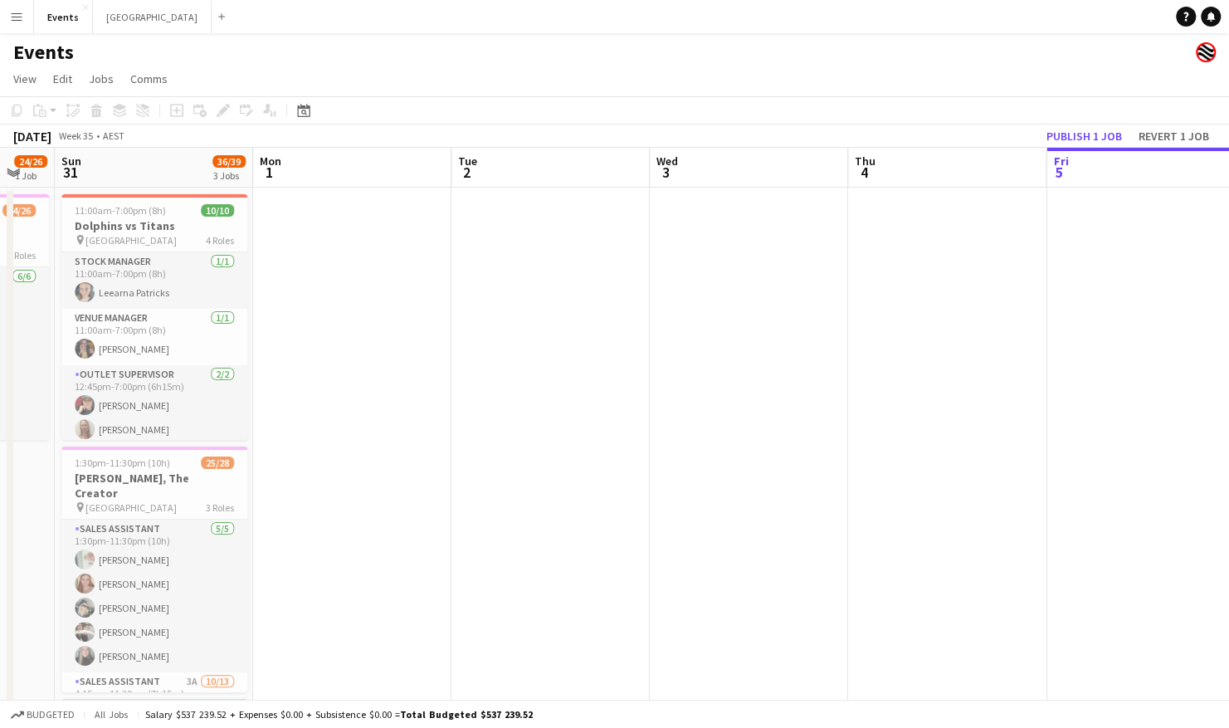
click at [232, 543] on app-calendar-viewport "Tue 26 Wed 27 1/1 1 Job Thu 28 2/2 1 Job Fri 29 2/2 1 Job Sat 30 24/26 1 Job Su…" at bounding box center [614, 522] width 1229 height 748
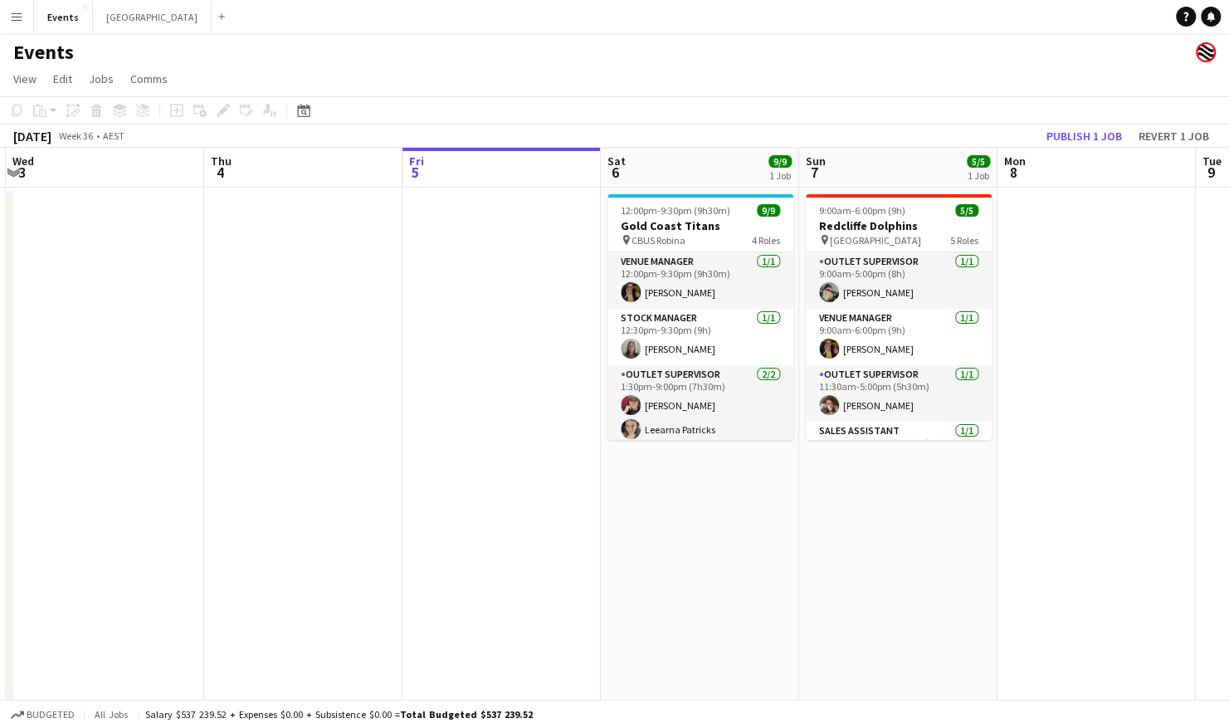
click at [230, 543] on app-calendar-viewport "Sun 31 36/39 3 Jobs Mon 1 Tue 2 Wed 3 Thu 4 Fri 5 Sat 6 9/9 1 Job Sun 7 5/5 1 J…" at bounding box center [614, 522] width 1229 height 748
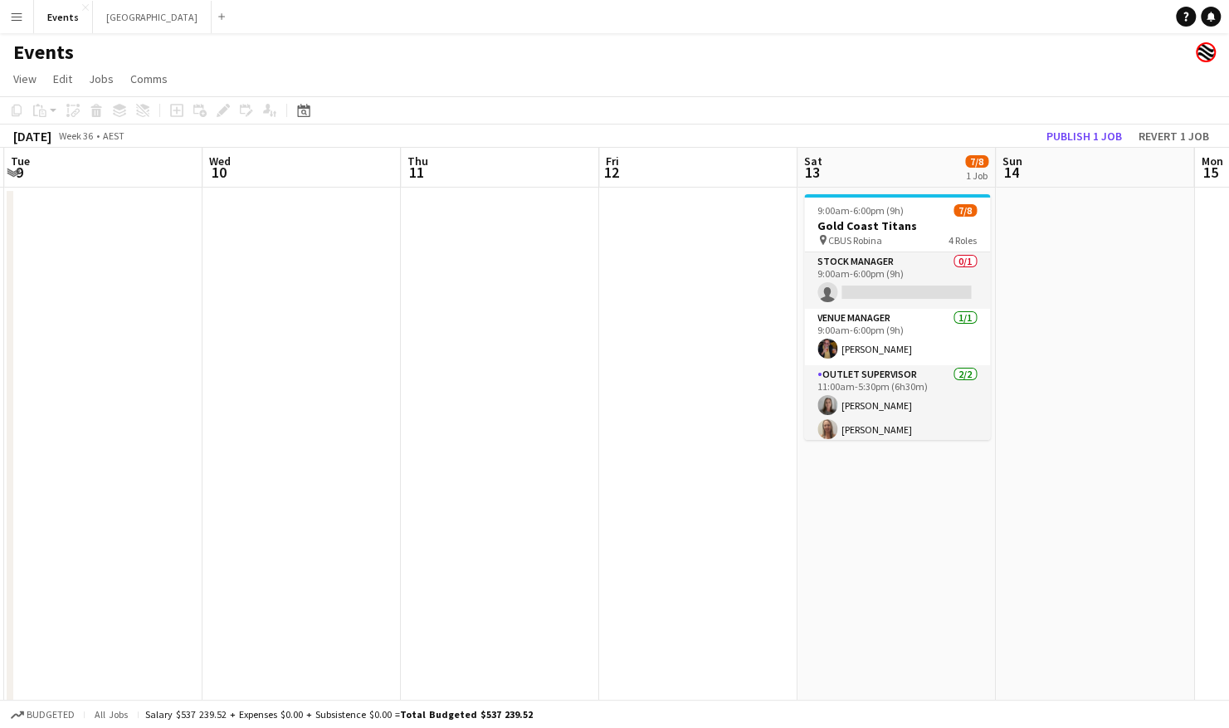
click at [262, 541] on app-calendar-viewport "Fri 5 Sat 6 9/9 1 Job Sun 7 5/5 1 Job Mon 8 Tue 9 Wed 10 Thu 11 Fri 12 Sat 13 7…" at bounding box center [614, 522] width 1229 height 748
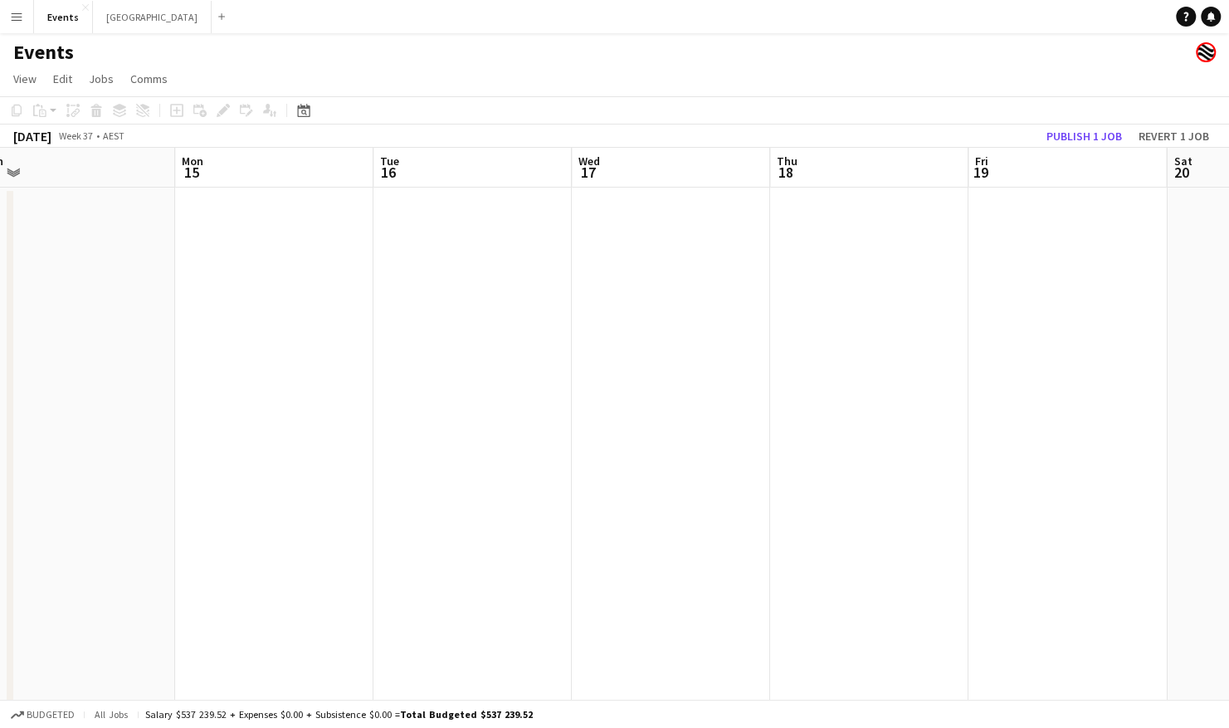
click at [336, 544] on app-calendar-viewport "Wed 10 Thu 11 Fri 12 Sat 13 7/8 1 Job Sun 14 Mon 15 Tue 16 Wed 17 Thu 18 Fri 19…" at bounding box center [614, 522] width 1229 height 748
click at [379, 544] on app-calendar-viewport "Mon 15 Tue 16 Wed 17 Thu 18 Fri 19 Sat 20 Sun 21 Mon 22 Tue 23 Wed 24 Thu 25 Fr…" at bounding box center [614, 522] width 1229 height 748
click at [333, 543] on app-calendar-viewport "Mon 15 Tue 16 Wed 17 Thu 18 Fri 19 Sat 20 Sun 21 Mon 22 Tue 23 Wed 24 Thu 25 Fr…" at bounding box center [614, 522] width 1229 height 748
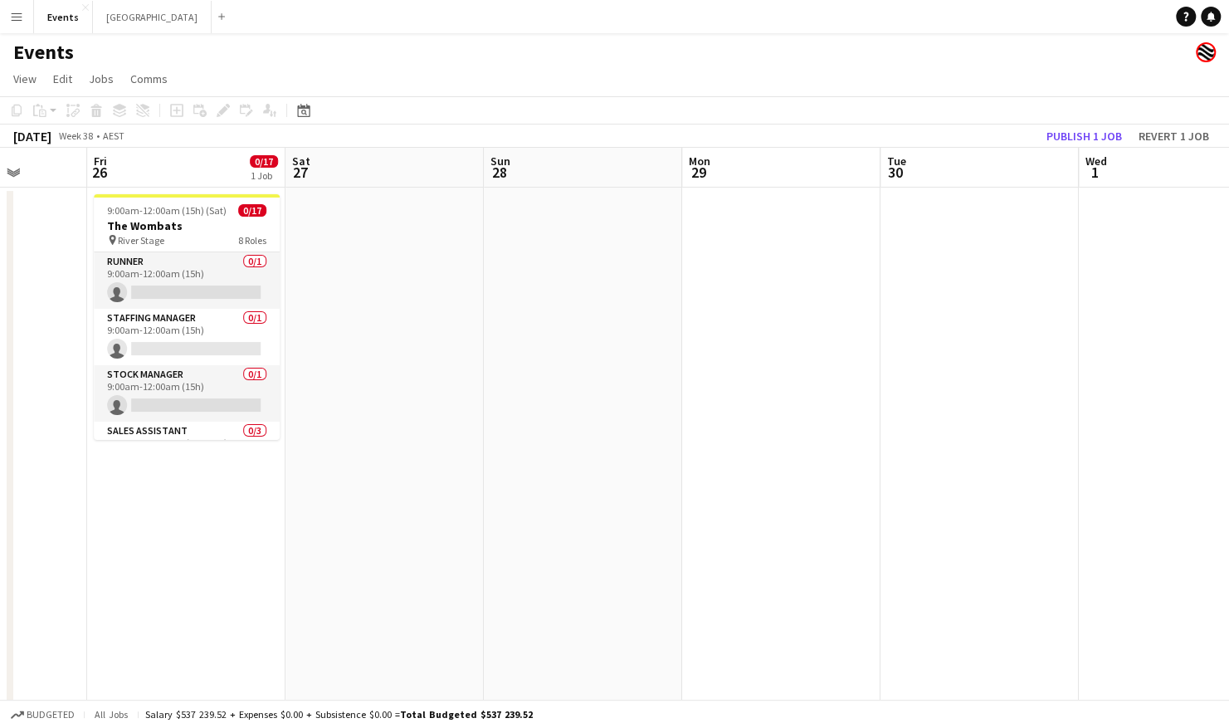
click at [299, 543] on app-calendar-viewport "Tue 23 Wed 24 Thu 25 Fri 26 0/17 1 Job Sat 27 Sun 28 Mon 29 Tue 30 Wed 1 Thu 2 …" at bounding box center [614, 522] width 1229 height 748
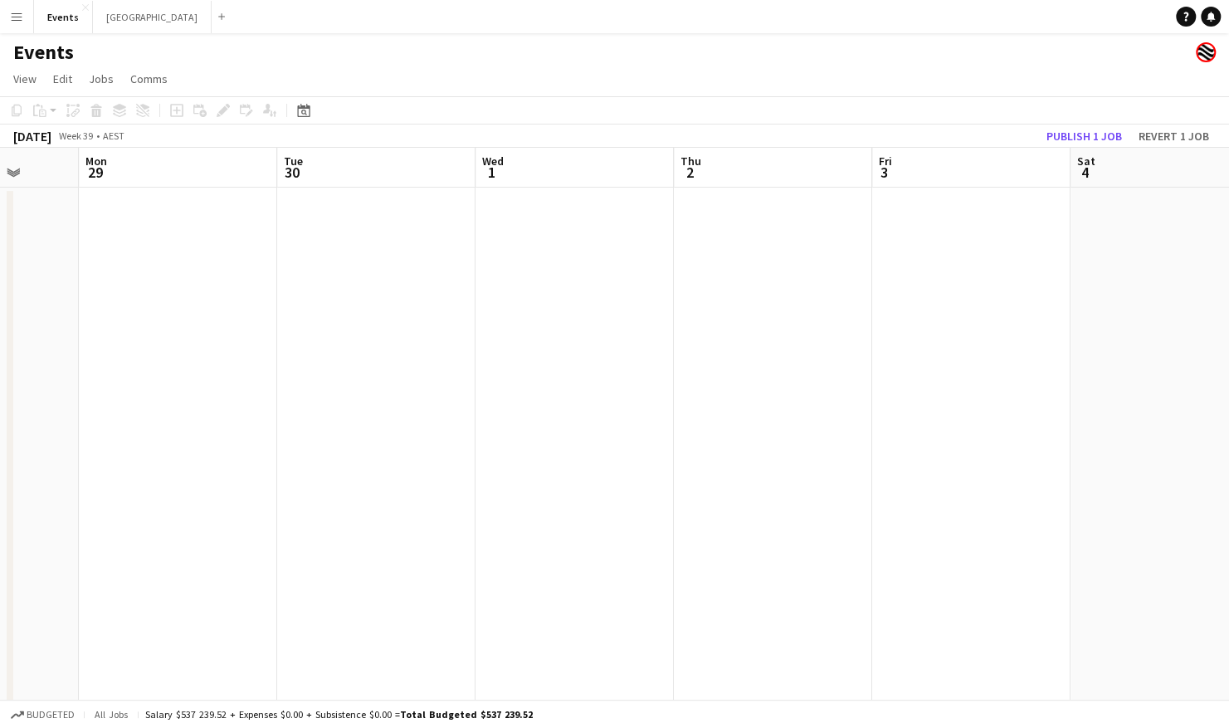
click at [436, 544] on app-calendar-viewport "Thu 25 Fri 26 0/17 1 Job Sat 27 Sun 28 Mon 29 Tue 30 Wed 1 Thu 2 Fri 3 Sat 4 Su…" at bounding box center [614, 522] width 1229 height 748
click at [181, 548] on app-calendar-viewport "Mon 29 Tue 30 Wed 1 Thu 2 Fri 3 Sat 4 Sun 5 Mon 6 Tue 7 Wed 8 Thu 9 0/17 1 Job …" at bounding box center [614, 522] width 1229 height 748
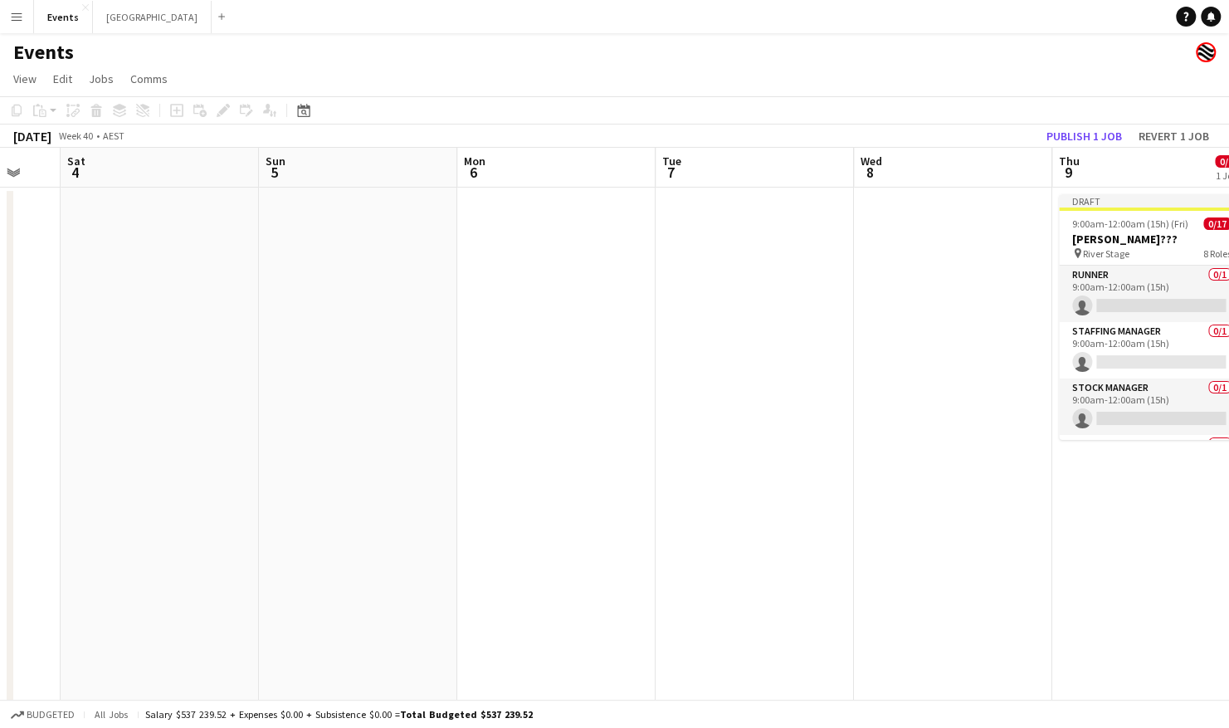
click at [212, 538] on app-calendar-viewport "Wed 1 Thu 2 Fri 3 Sat 4 Sun 5 Mon 6 Tue 7 Wed 8 Thu 9 0/17 1 Job Fri 10 Sat 11 …" at bounding box center [614, 522] width 1229 height 748
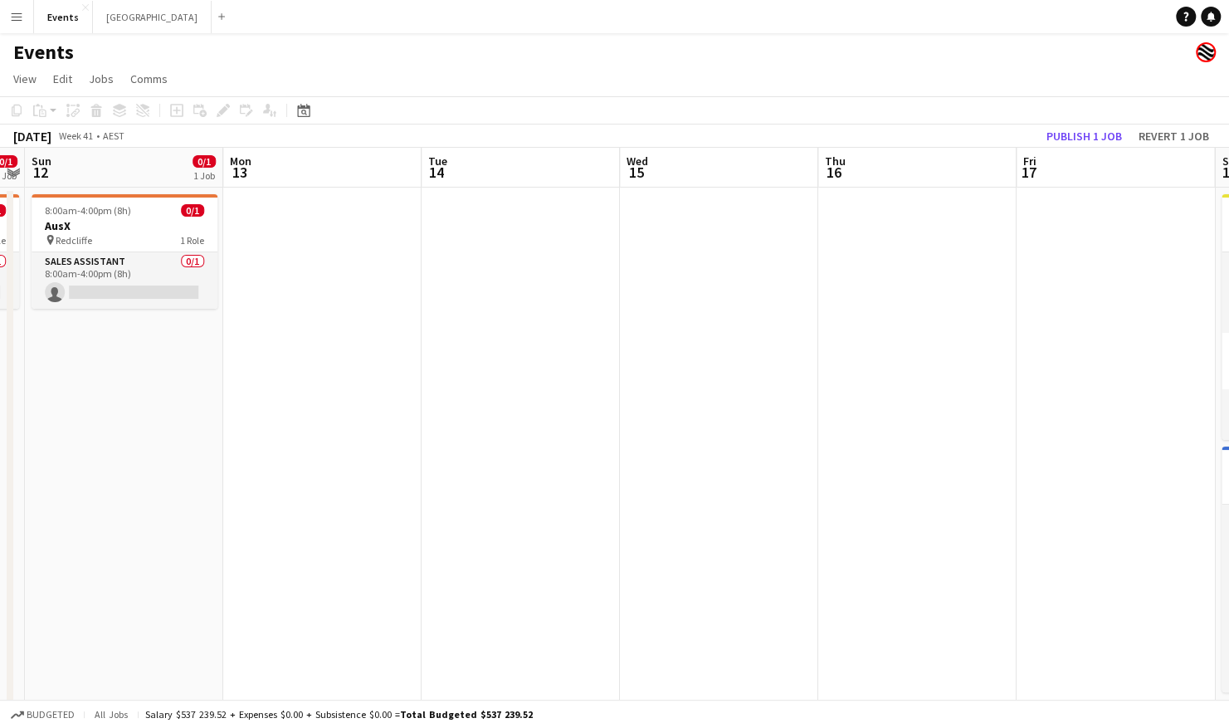
click at [189, 538] on app-calendar-viewport "Wed 8 Thu 9 0/17 1 Job Fri 10 Sat 11 0/1 1 Job Sun 12 0/1 1 Job Mon 13 Tue 14 W…" at bounding box center [614, 522] width 1229 height 748
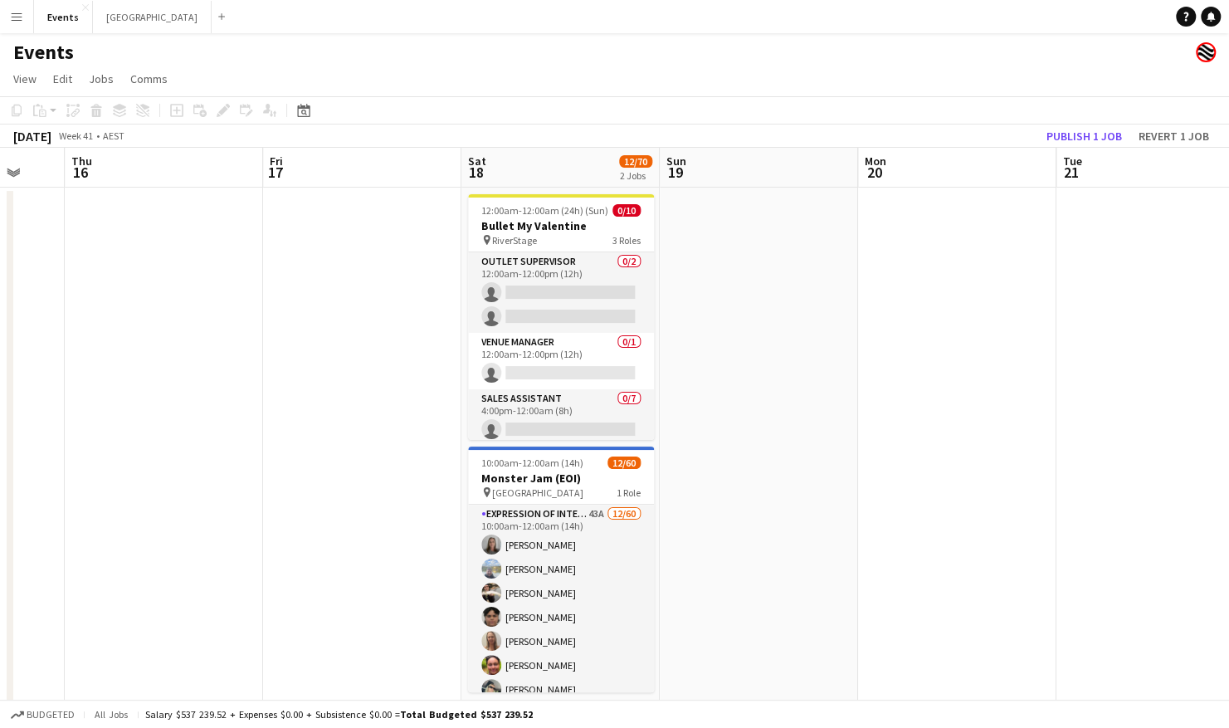
click at [236, 536] on app-calendar-viewport "Sun 12 0/1 1 Job Mon 13 Tue 14 Wed 15 Thu 16 Fri 17 Sat 18 12/70 2 Jobs Sun 19 …" at bounding box center [614, 522] width 1229 height 748
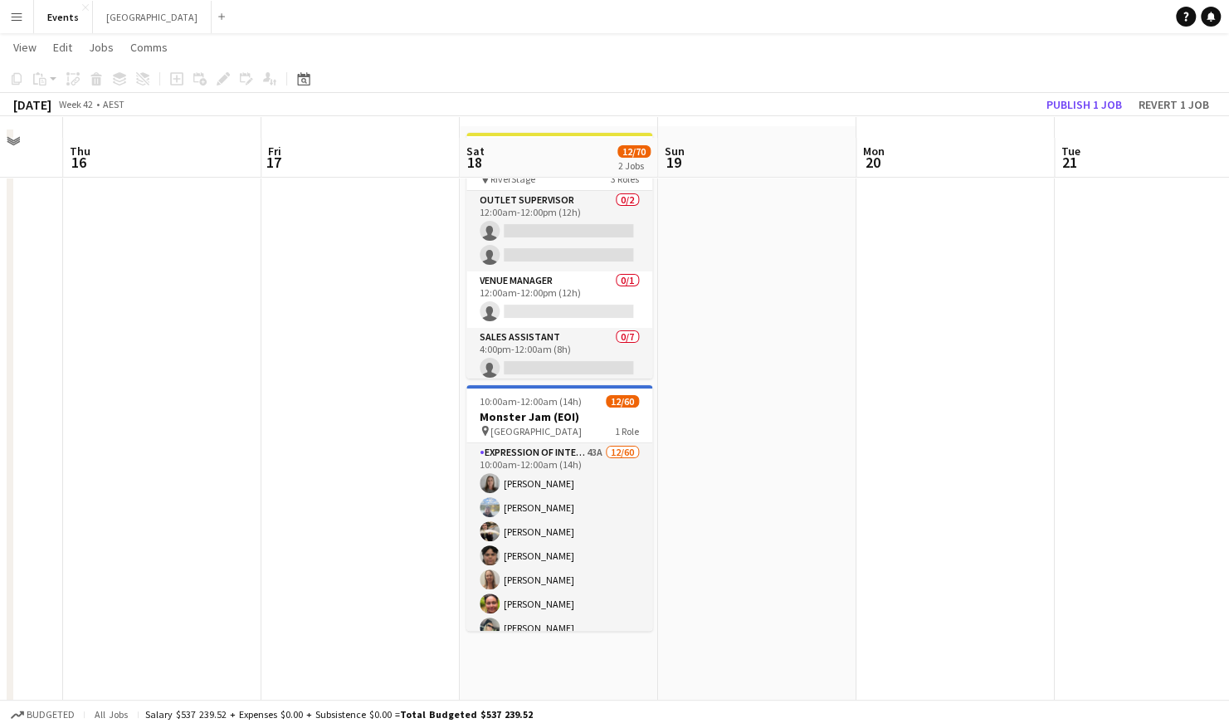
scroll to position [83, 0]
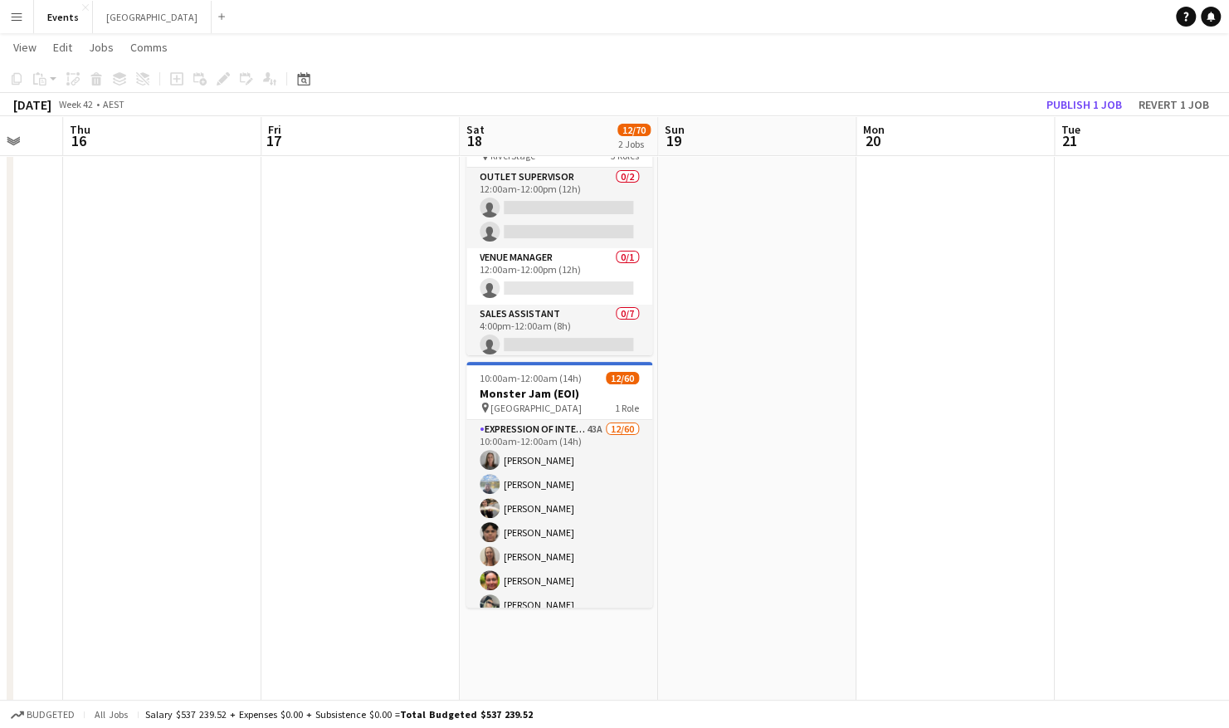
click at [518, 131] on app-board-header-date "Sat 18 12/70 2 Jobs" at bounding box center [559, 136] width 198 height 40
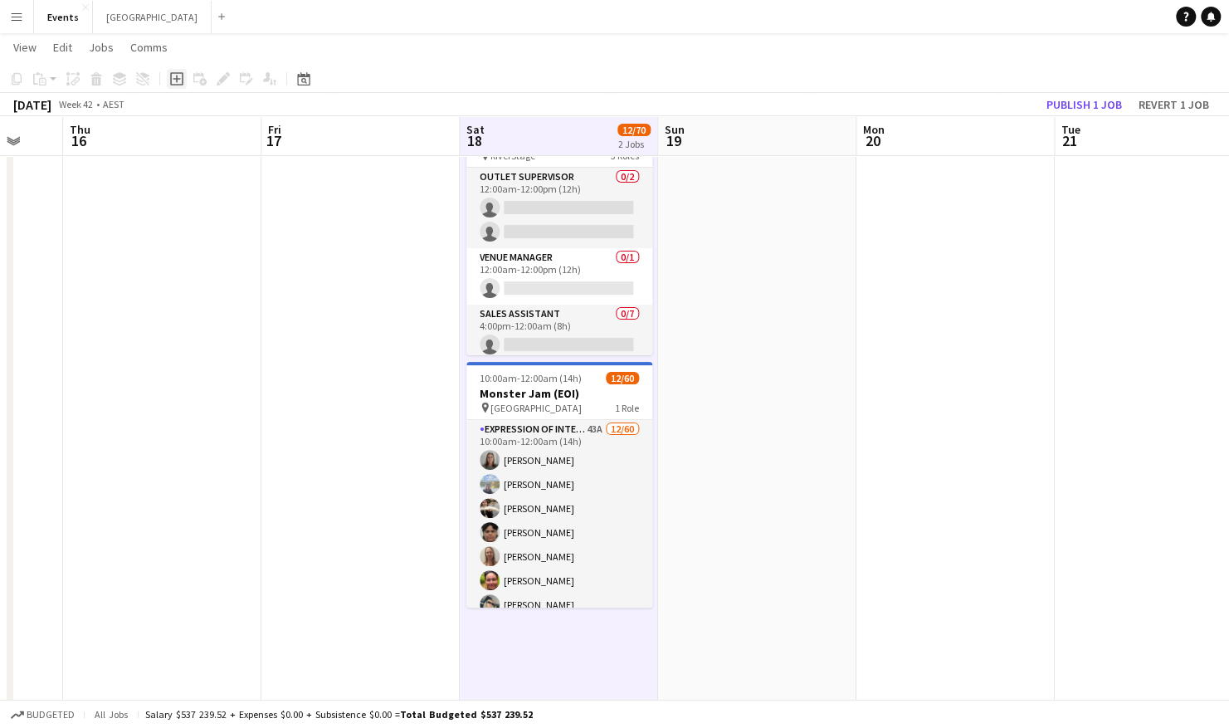
click at [176, 78] on icon at bounding box center [176, 78] width 7 height 7
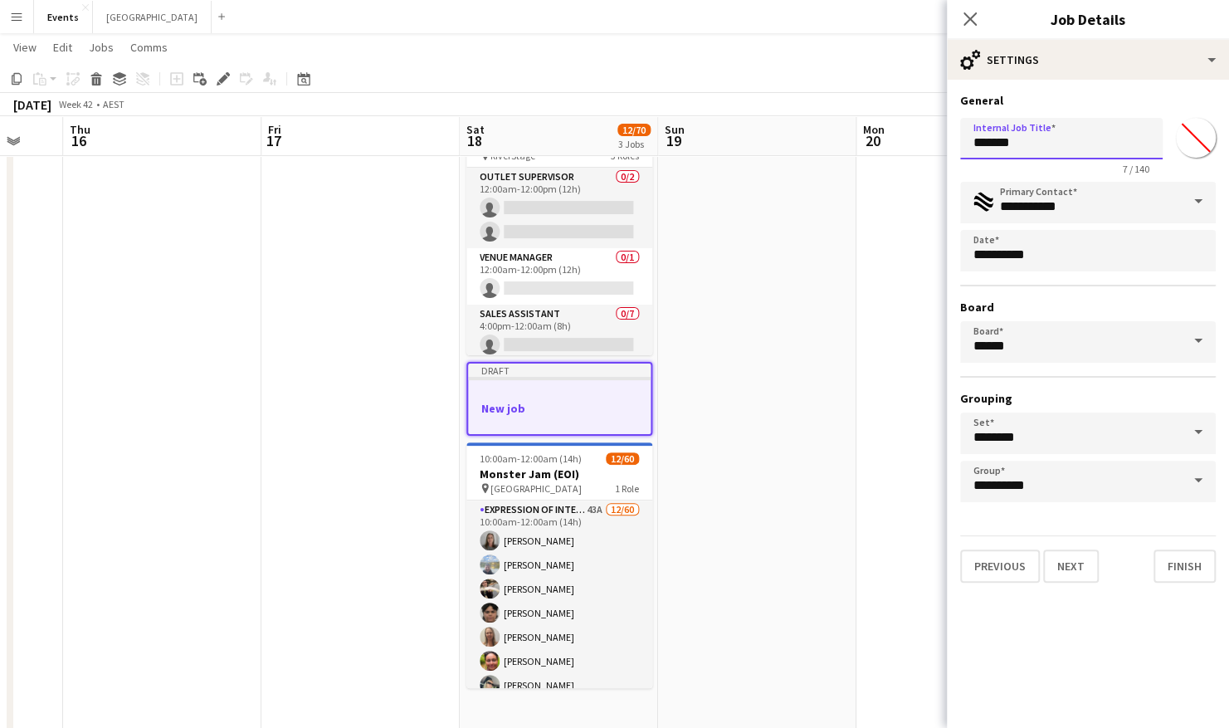
click at [841, 136] on body "Menu Boards Boards Boards All jobs Status Workforce Workforce My Workforce Recr…" at bounding box center [614, 378] width 1229 height 922
type input "**********"
click at [1173, 139] on div "**********" at bounding box center [1088, 143] width 256 height 64
click at [1188, 141] on input "*******" at bounding box center [1196, 138] width 60 height 60
type input "*******"
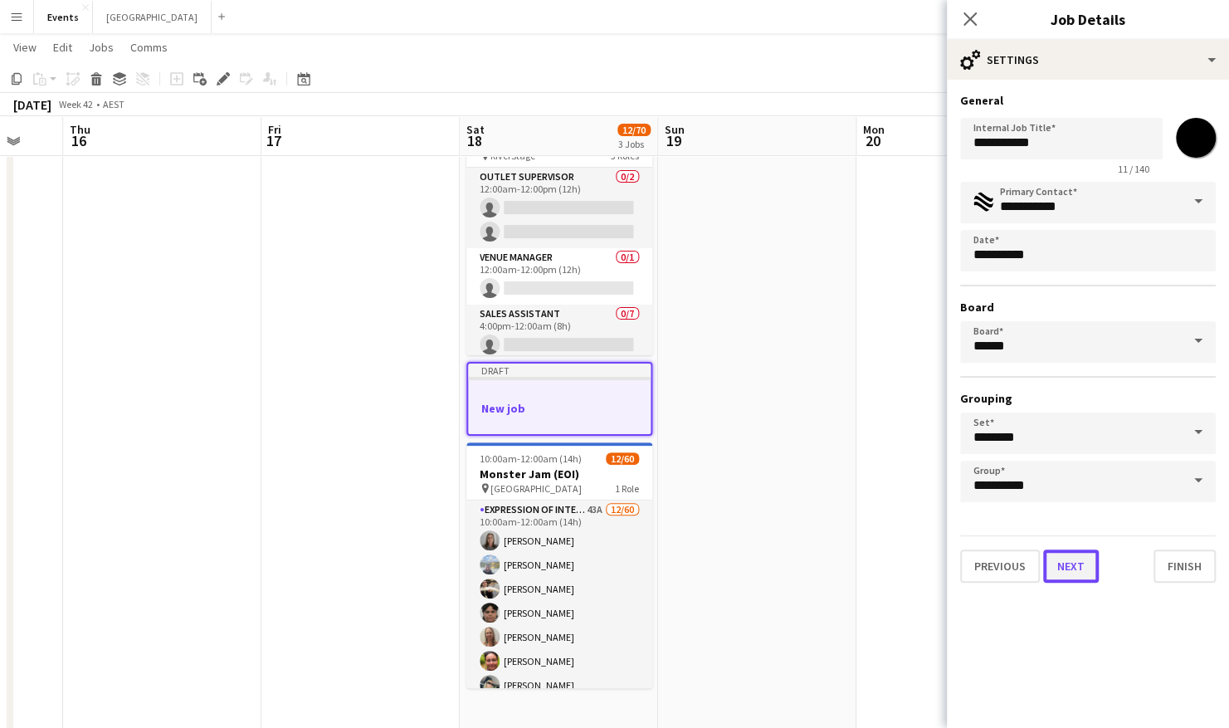
click at [1071, 569] on button "Next" at bounding box center [1071, 565] width 56 height 33
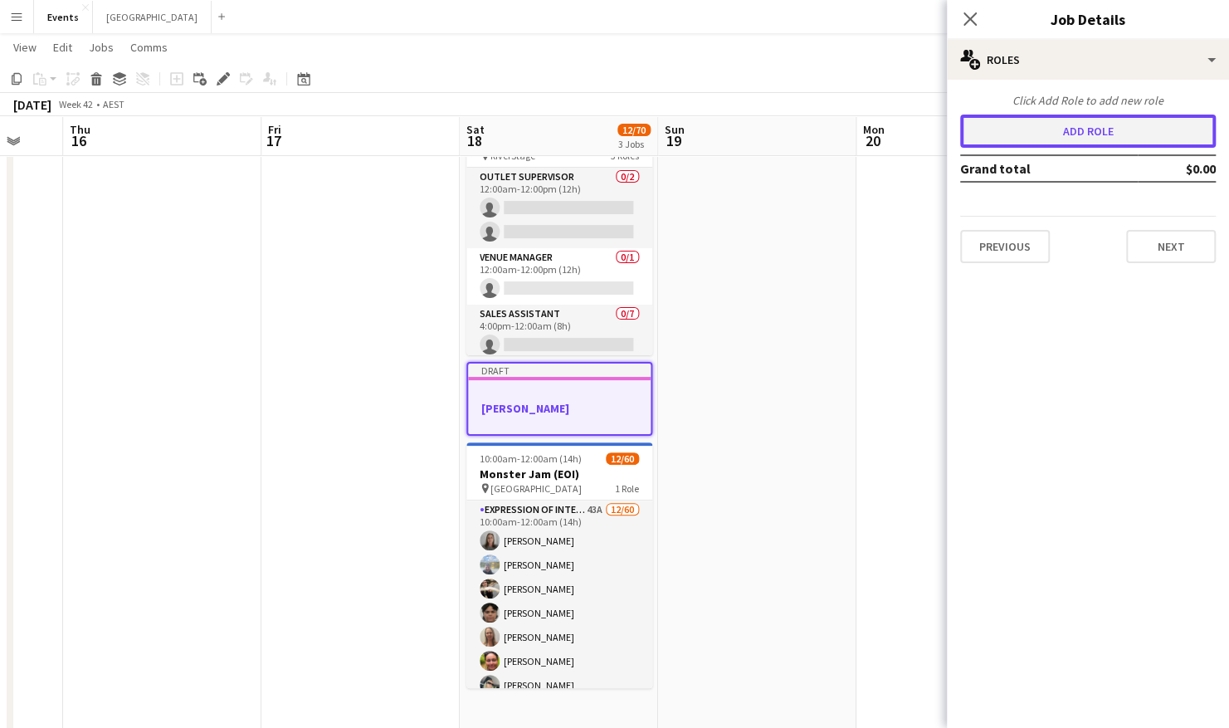
click at [1109, 131] on button "Add role" at bounding box center [1088, 130] width 256 height 33
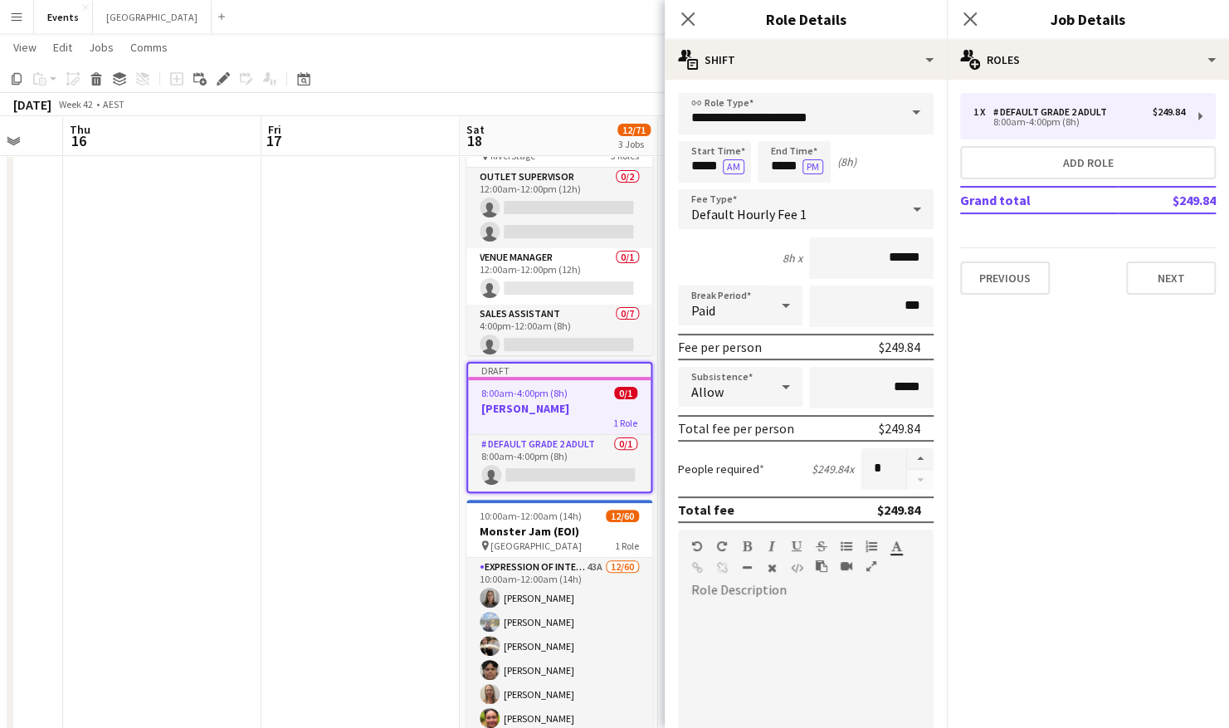
click at [898, 103] on span at bounding box center [915, 113] width 35 height 40
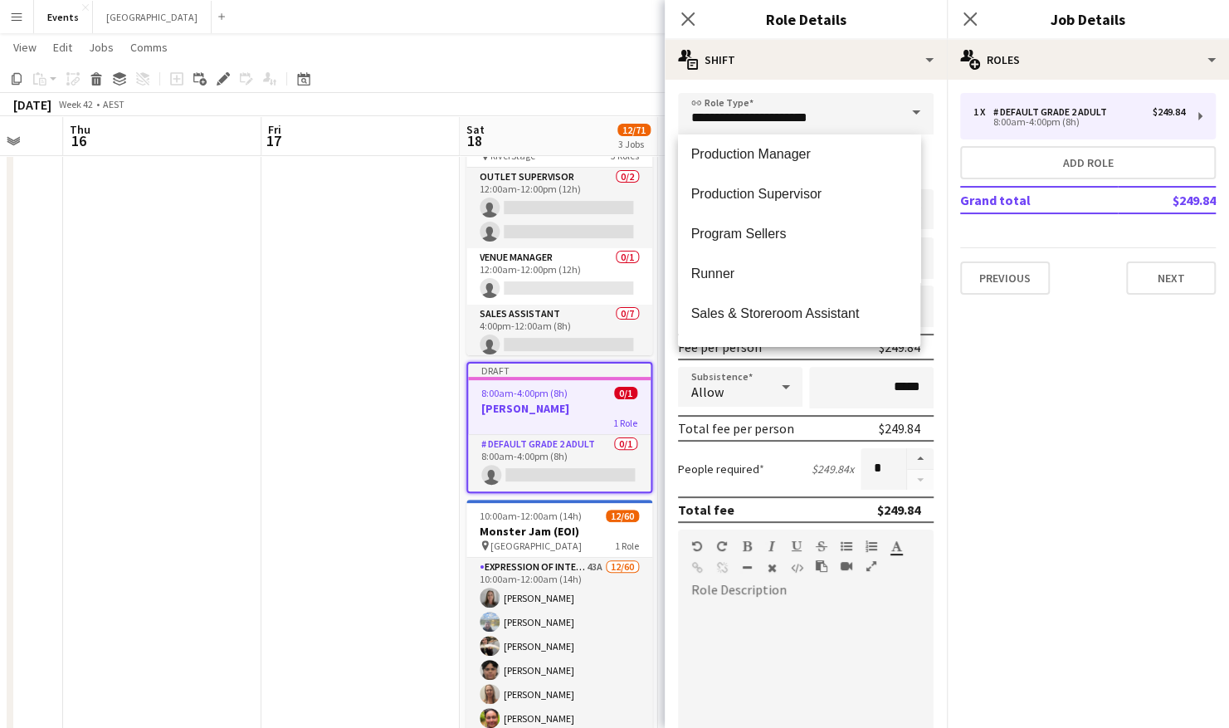
scroll to position [581, 0]
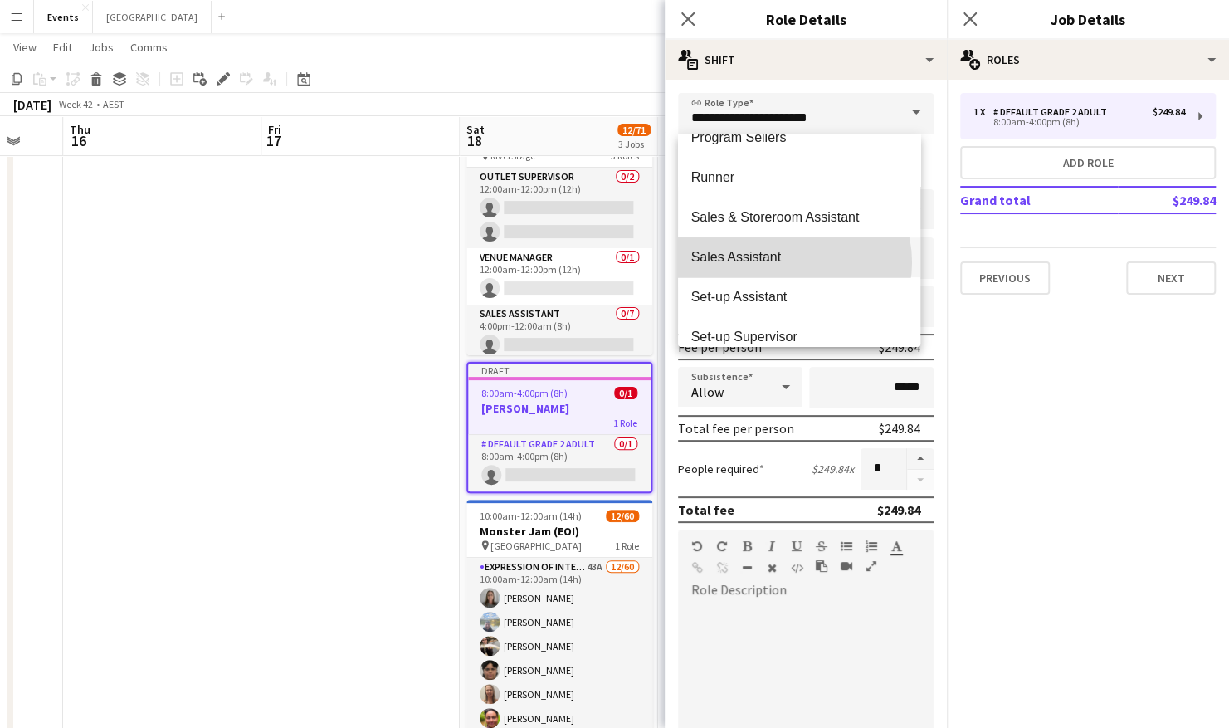
click at [793, 262] on span "Sales Assistant" at bounding box center [799, 257] width 217 height 16
type input "**********"
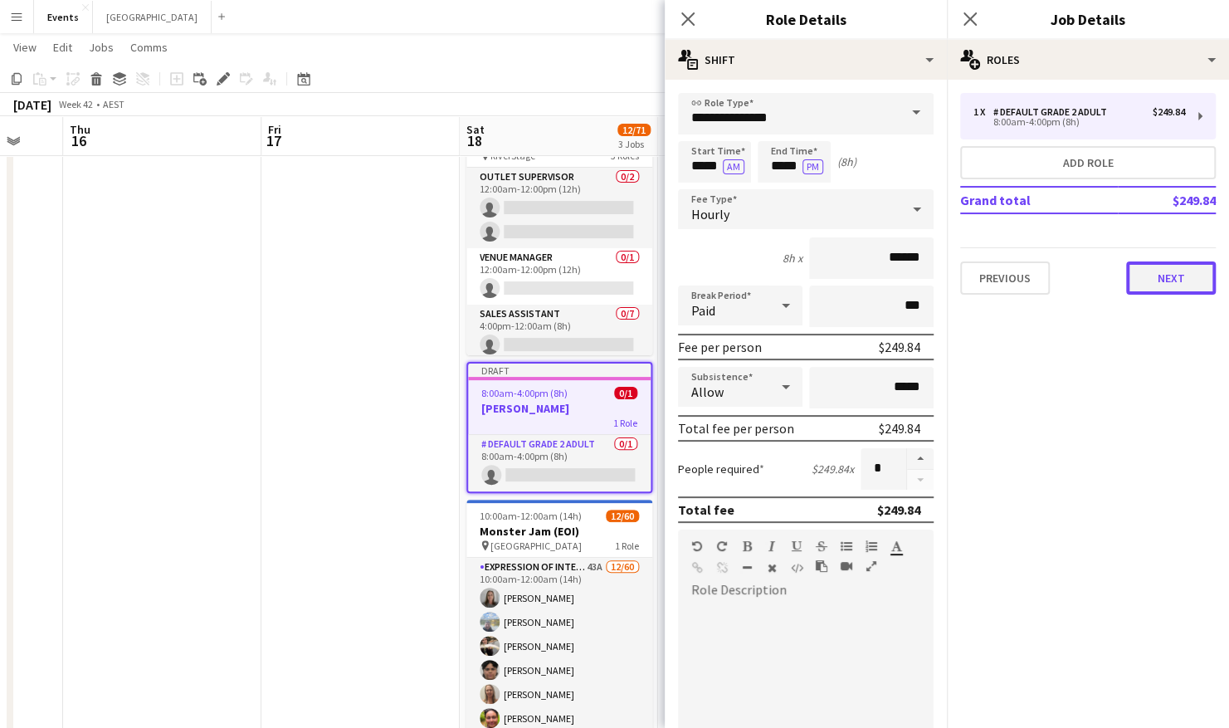
click at [1178, 277] on button "Next" at bounding box center [1171, 277] width 90 height 33
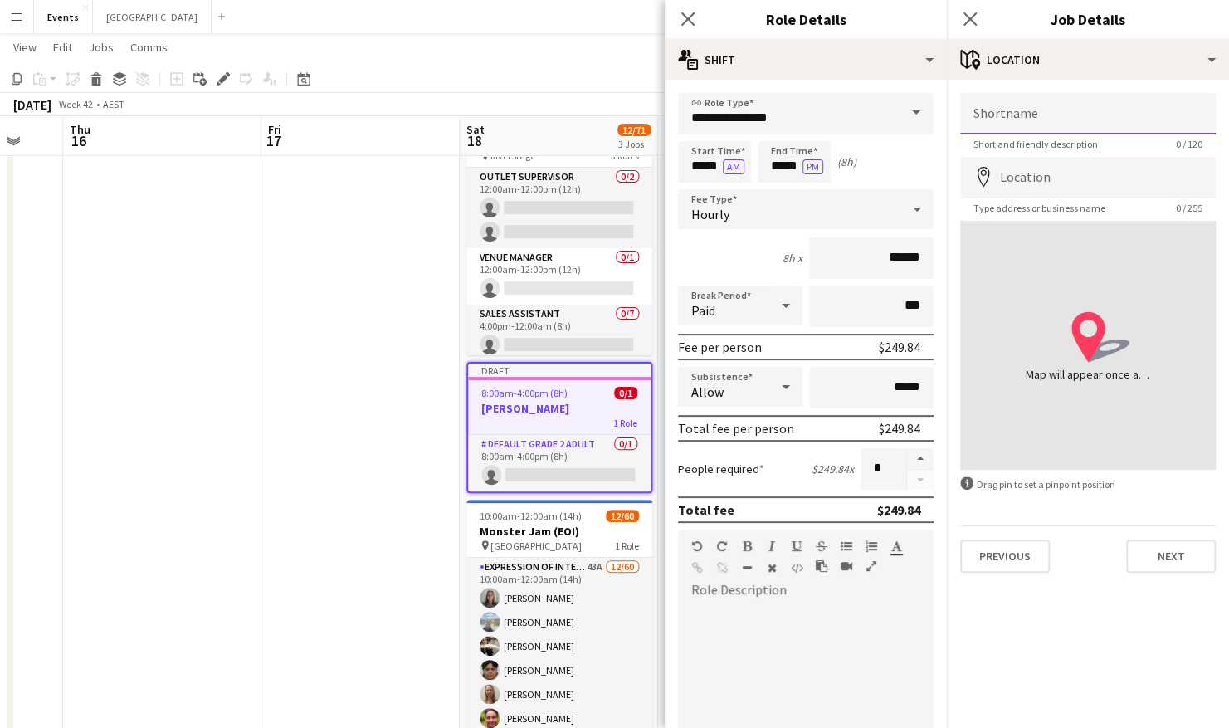
click at [1072, 114] on input "Shortname" at bounding box center [1088, 113] width 256 height 41
type input "**********"
click at [1042, 178] on input "Location" at bounding box center [1088, 177] width 256 height 41
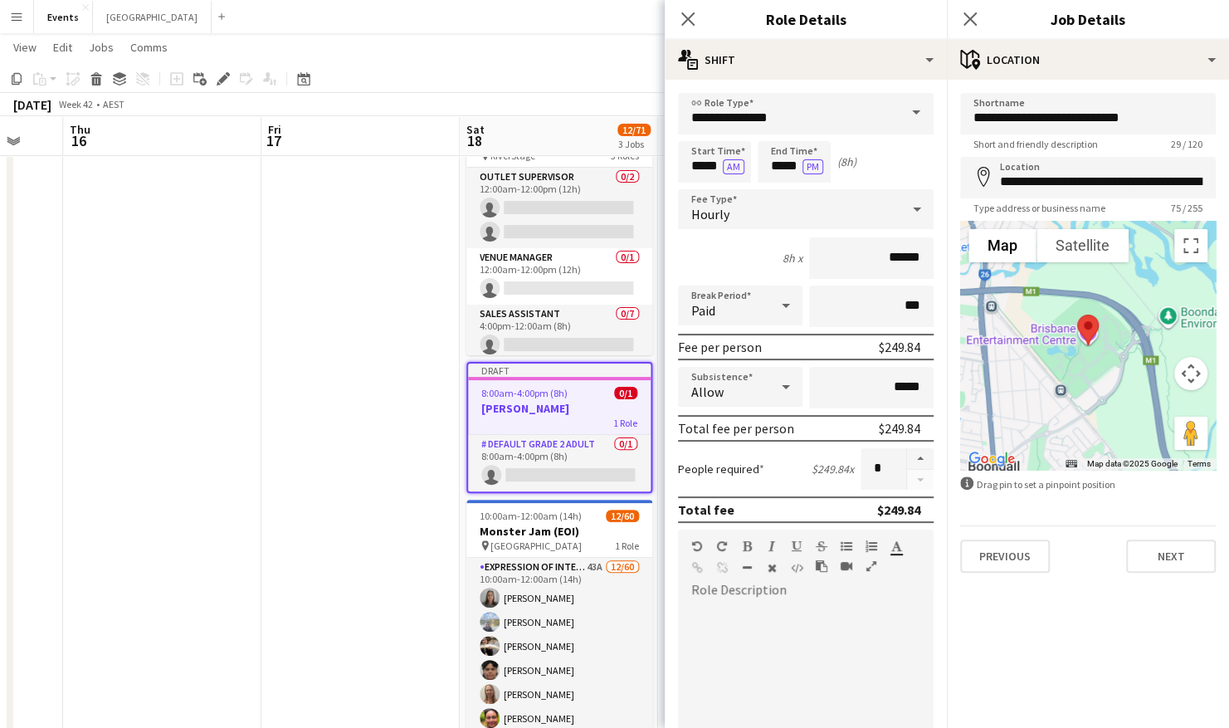
click at [1190, 384] on button "Map camera controls" at bounding box center [1190, 373] width 33 height 33
click at [1149, 331] on button "Zoom in" at bounding box center [1148, 331] width 33 height 33
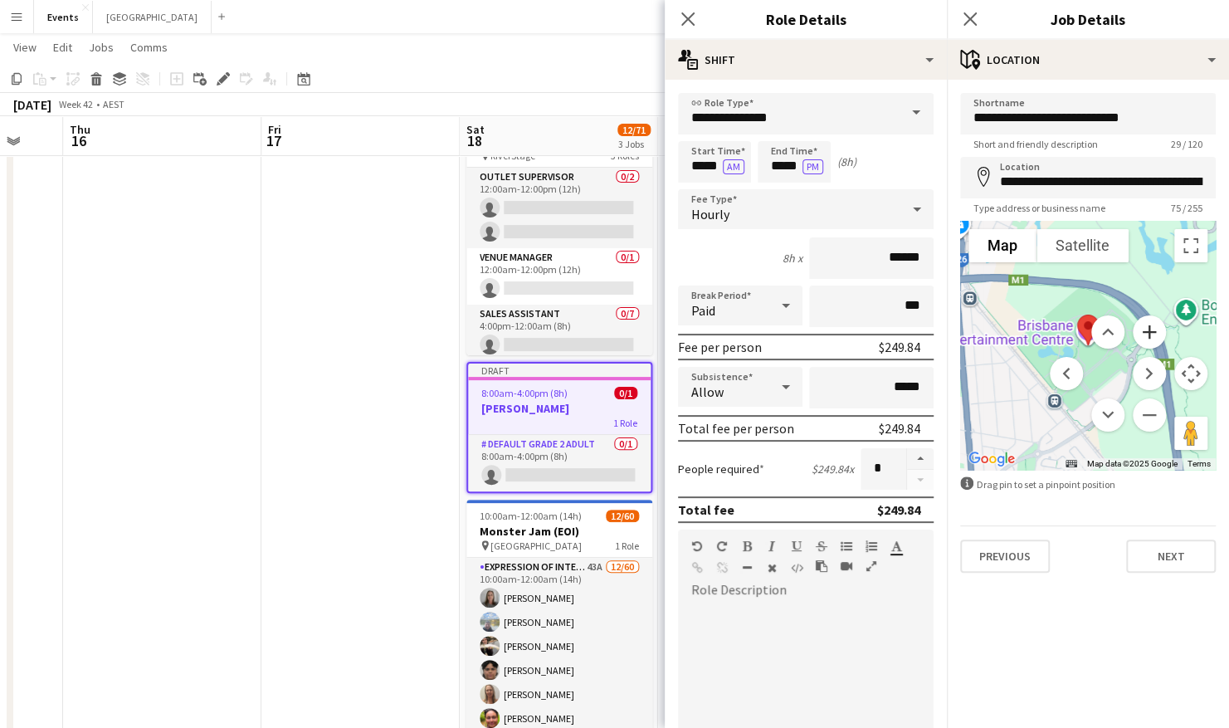
click at [1149, 331] on button "Zoom in" at bounding box center [1148, 331] width 33 height 33
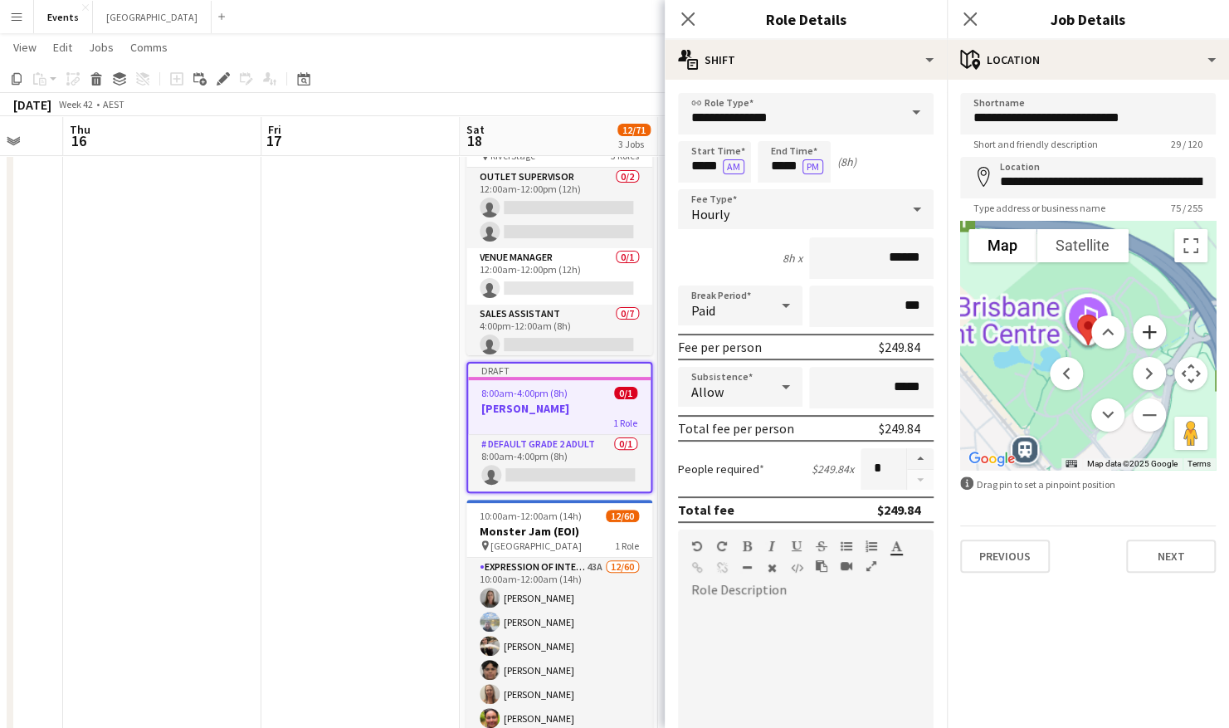
click at [1149, 331] on button "Zoom in" at bounding box center [1148, 331] width 33 height 33
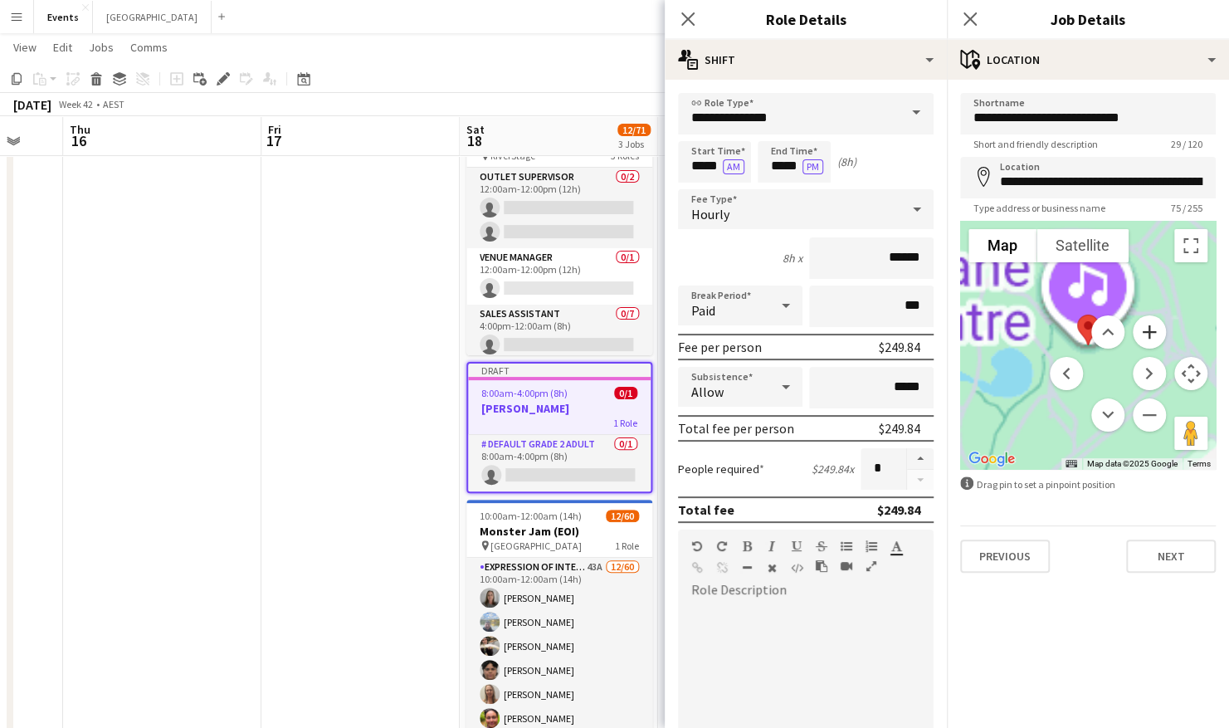
click at [1149, 331] on button "Zoom in" at bounding box center [1148, 331] width 33 height 33
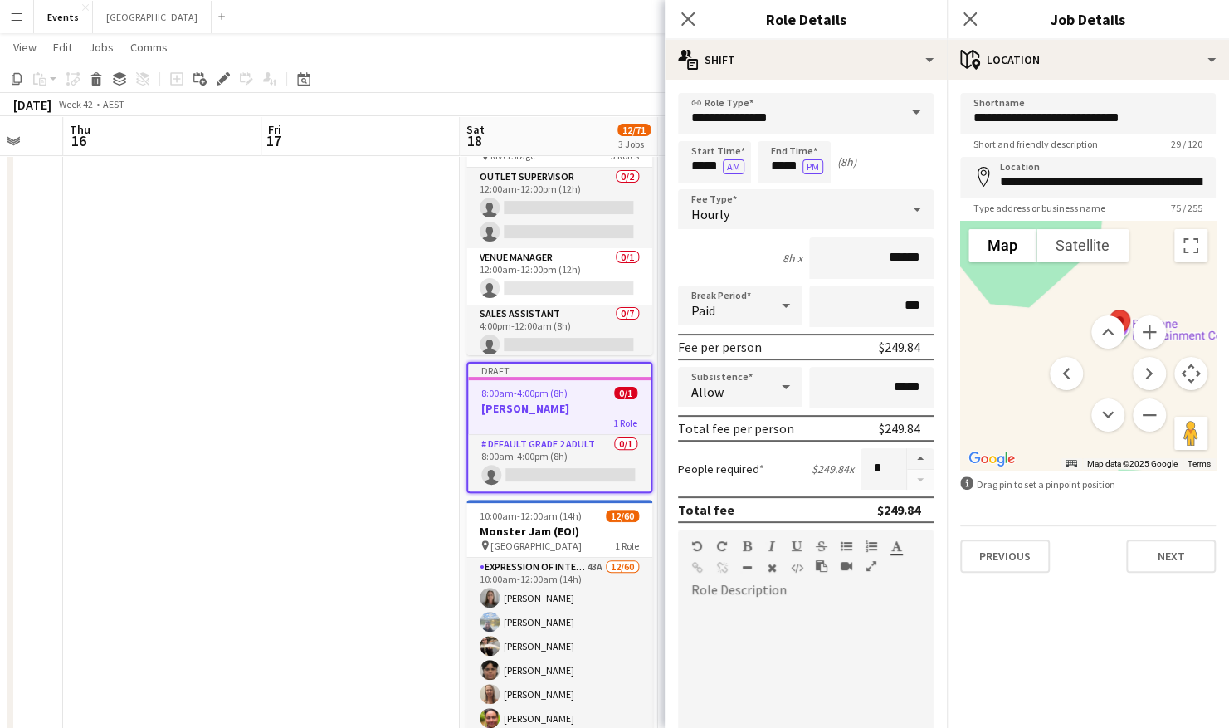
drag, startPoint x: 1004, startPoint y: 358, endPoint x: 1030, endPoint y: 353, distance: 26.9
click at [1030, 353] on div at bounding box center [1088, 345] width 256 height 249
drag, startPoint x: 1037, startPoint y: 319, endPoint x: 991, endPoint y: 309, distance: 46.7
click at [991, 309] on div at bounding box center [1088, 345] width 256 height 249
drag, startPoint x: 1065, startPoint y: 307, endPoint x: 997, endPoint y: 298, distance: 68.6
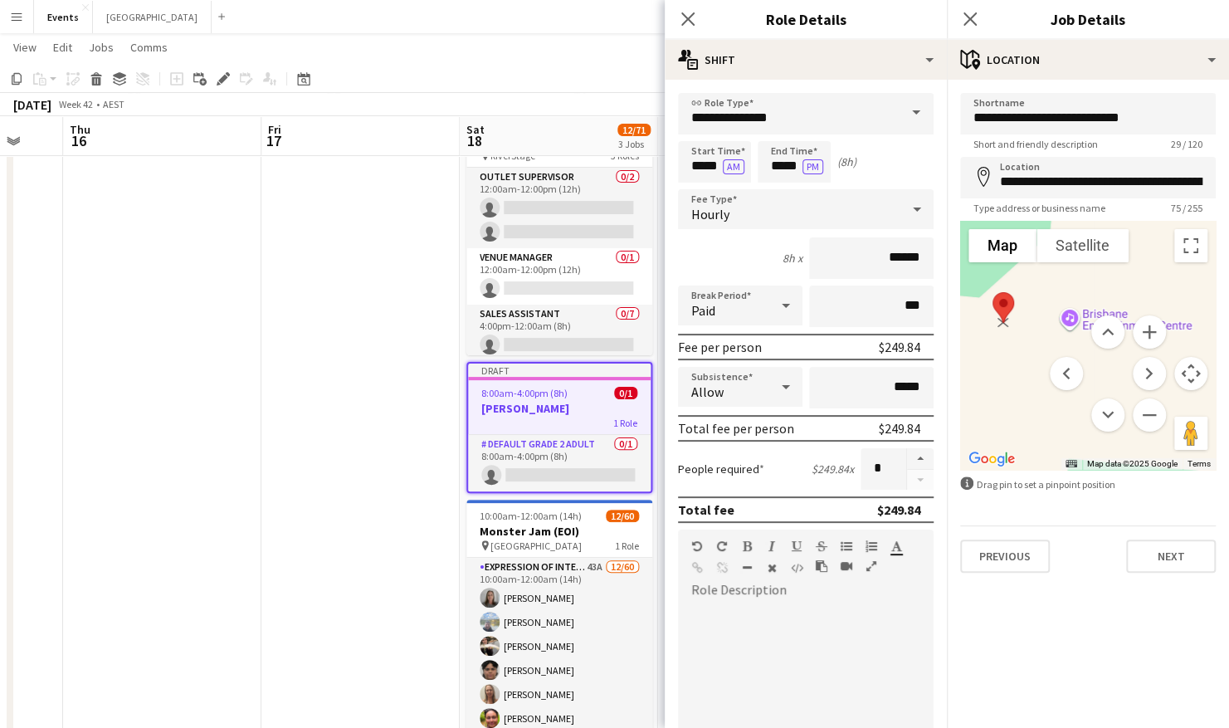
click at [997, 298] on img at bounding box center [1003, 307] width 35 height 44
drag, startPoint x: 988, startPoint y: 335, endPoint x: 1081, endPoint y: 335, distance: 92.9
click at [1081, 335] on div "Map Terrain Satellite Labels Map Data Map data ©2025 Google Map data ©2025 Goog…" at bounding box center [1088, 345] width 256 height 249
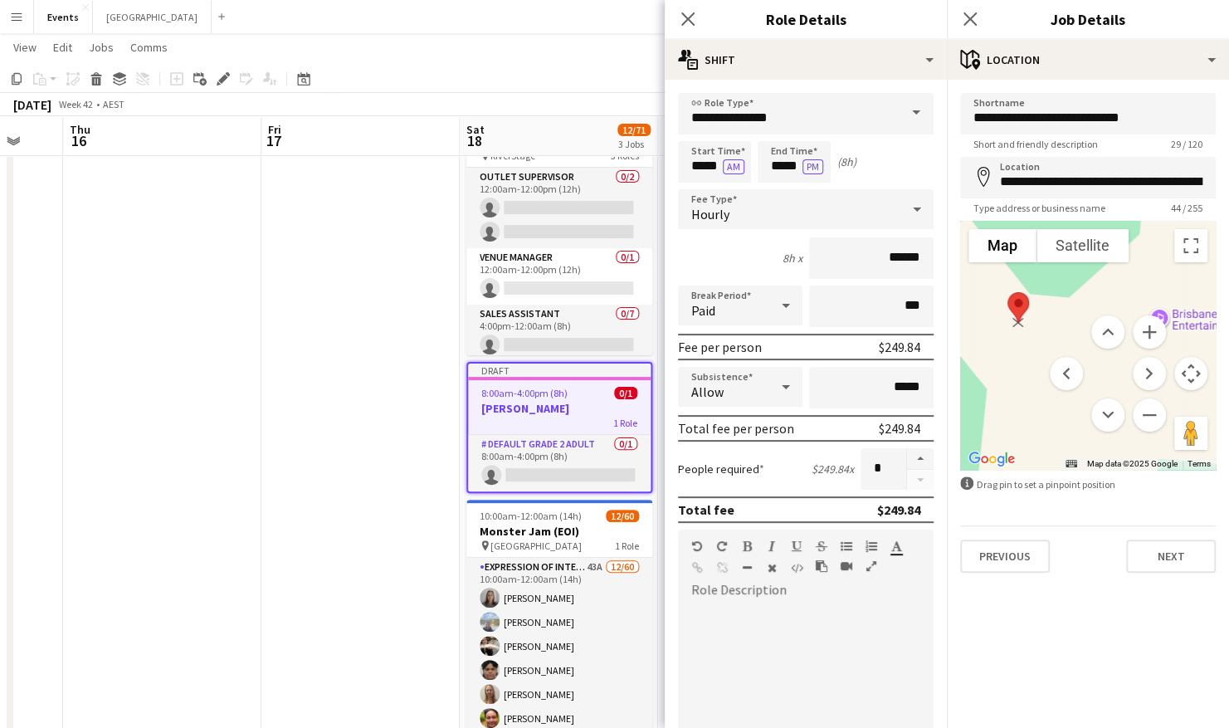
drag, startPoint x: 1092, startPoint y: 295, endPoint x: 974, endPoint y: 303, distance: 118.0
click at [1009, 295] on img at bounding box center [1017, 307] width 35 height 44
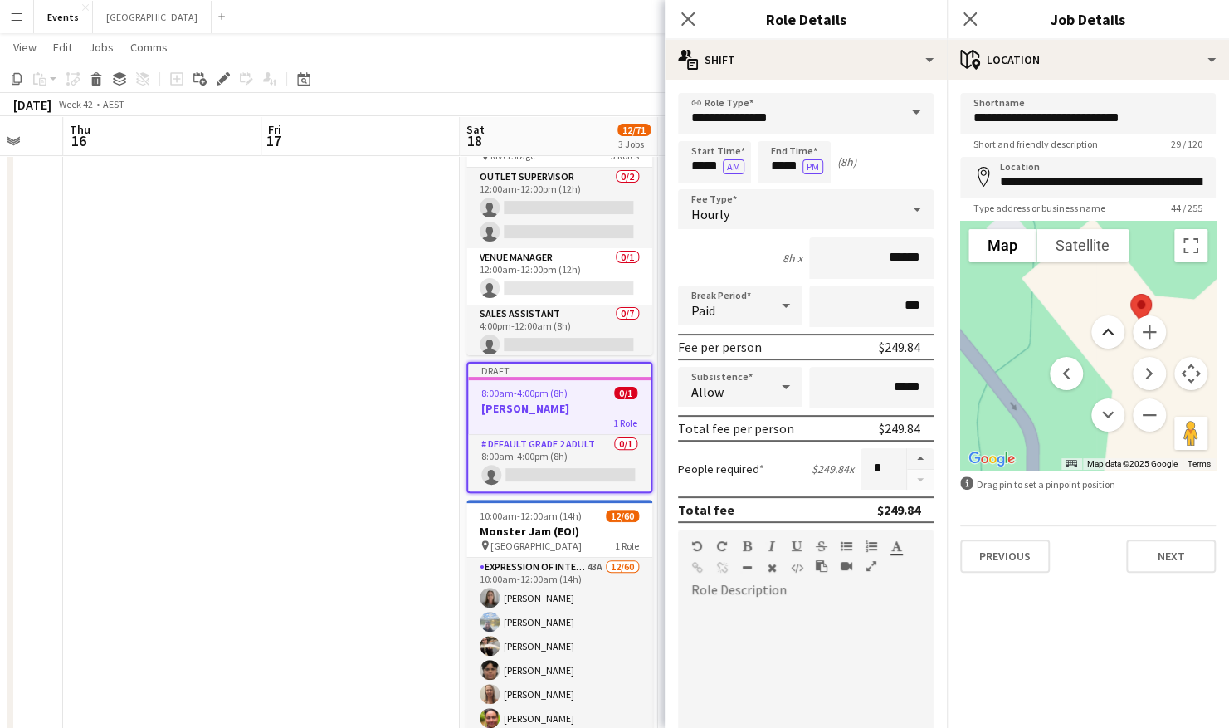
drag, startPoint x: 991, startPoint y: 329, endPoint x: 1122, endPoint y: 330, distance: 130.3
click at [1122, 330] on div "Map Terrain Satellite Labels Map Data Map data ©2025 Google Map data ©2025 Goog…" at bounding box center [1088, 345] width 256 height 249
drag, startPoint x: 1140, startPoint y: 299, endPoint x: 1011, endPoint y: 275, distance: 130.7
click at [1013, 273] on img at bounding box center [1018, 295] width 35 height 44
type input "**********"
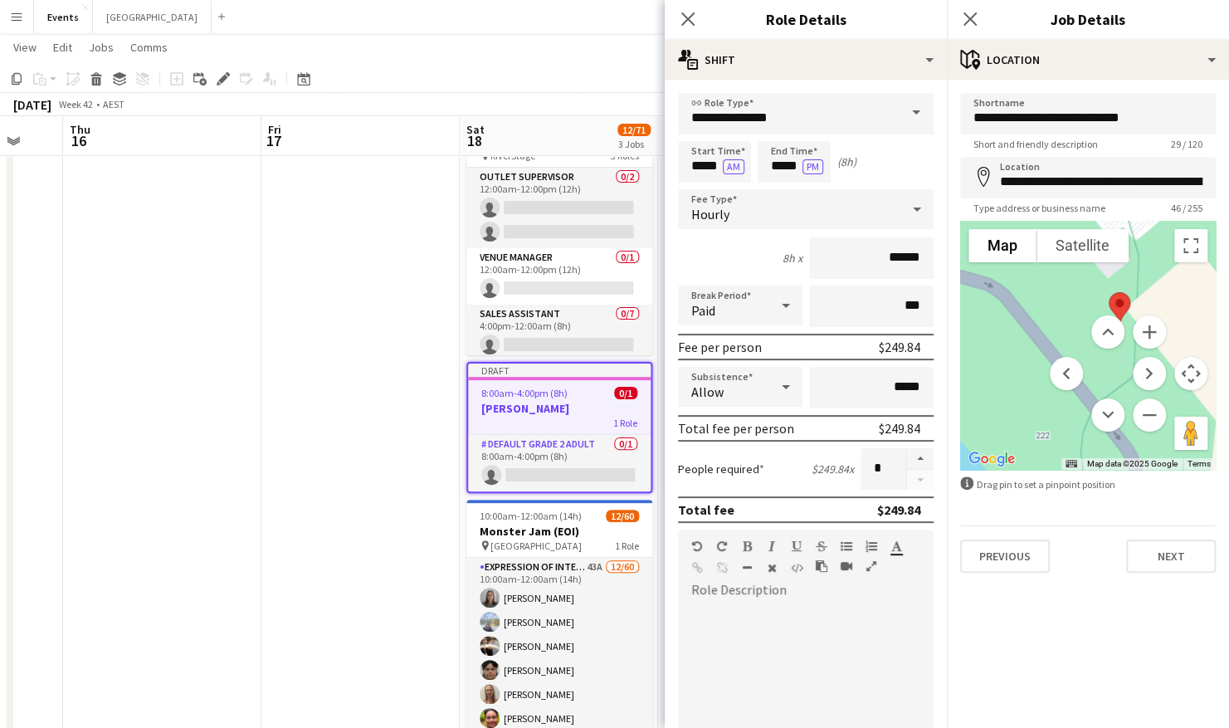
drag, startPoint x: 992, startPoint y: 320, endPoint x: 1107, endPoint y: 348, distance: 118.7
click at [1096, 353] on div "Map Terrain Satellite Labels Map Data Map data ©2025 Google Map data ©2025 Goog…" at bounding box center [1088, 345] width 256 height 249
drag, startPoint x: 1118, startPoint y: 303, endPoint x: 1098, endPoint y: 274, distance: 35.7
click at [1098, 281] on img at bounding box center [1113, 303] width 35 height 44
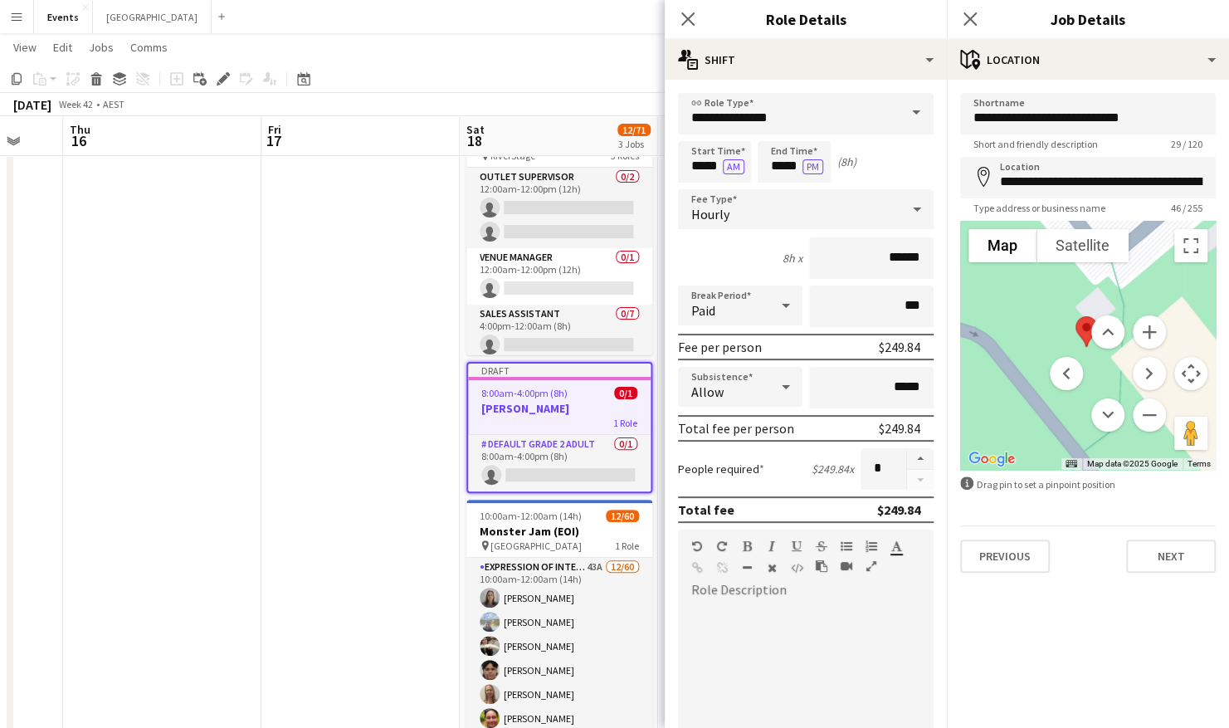
drag, startPoint x: 1029, startPoint y: 317, endPoint x: 1017, endPoint y: 362, distance: 46.5
click at [1017, 362] on div at bounding box center [1088, 345] width 256 height 249
drag, startPoint x: 1085, startPoint y: 325, endPoint x: 1069, endPoint y: 331, distance: 16.8
click at [1069, 332] on menu at bounding box center [1107, 373] width 116 height 116
drag, startPoint x: 1083, startPoint y: 326, endPoint x: 1065, endPoint y: 332, distance: 19.2
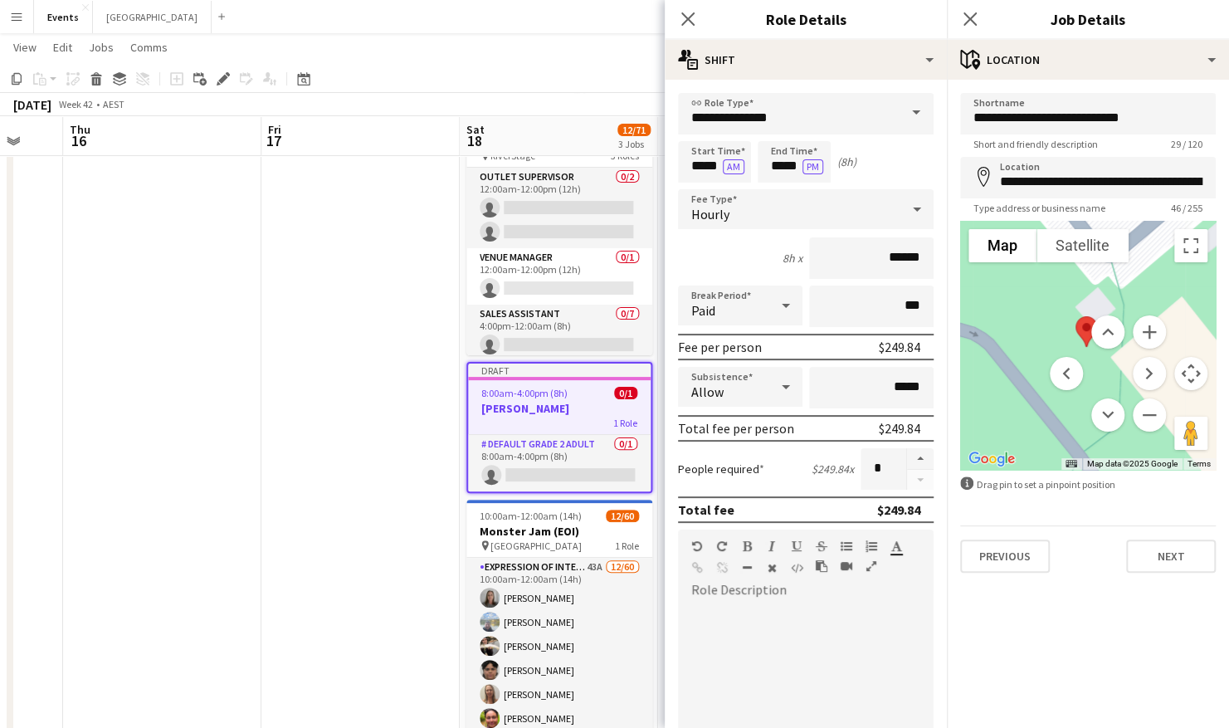
click at [1065, 332] on menu at bounding box center [1107, 373] width 116 height 116
drag, startPoint x: 1181, startPoint y: 548, endPoint x: 1161, endPoint y: 542, distance: 21.8
click at [1181, 548] on button "Next" at bounding box center [1171, 555] width 90 height 33
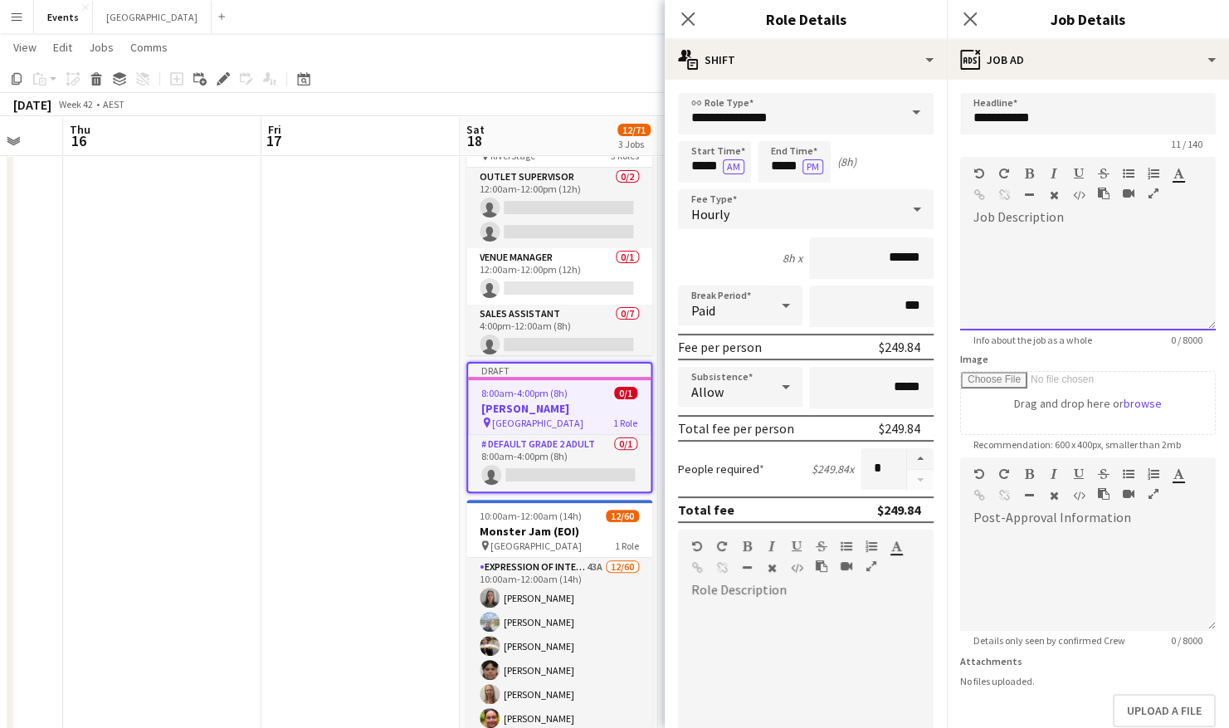
click at [1007, 256] on div at bounding box center [1088, 281] width 256 height 100
click at [1153, 189] on icon "button" at bounding box center [1153, 193] width 10 height 12
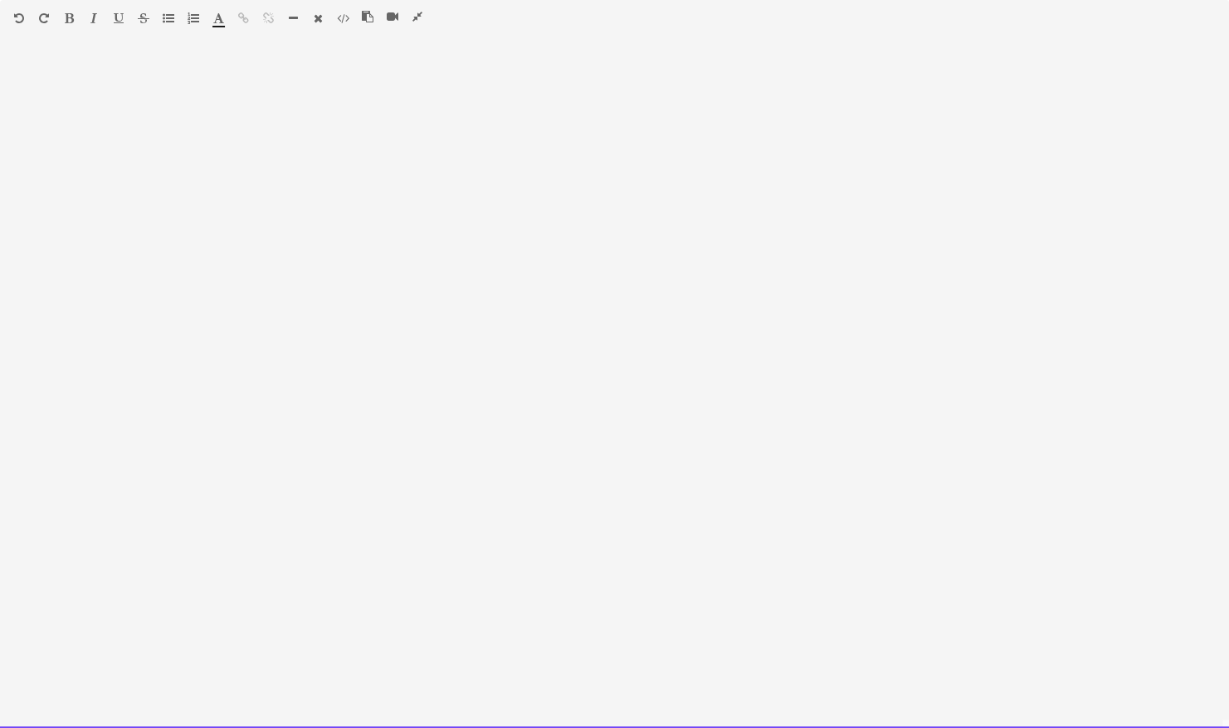
click at [325, 221] on div at bounding box center [614, 391] width 1229 height 674
paste div
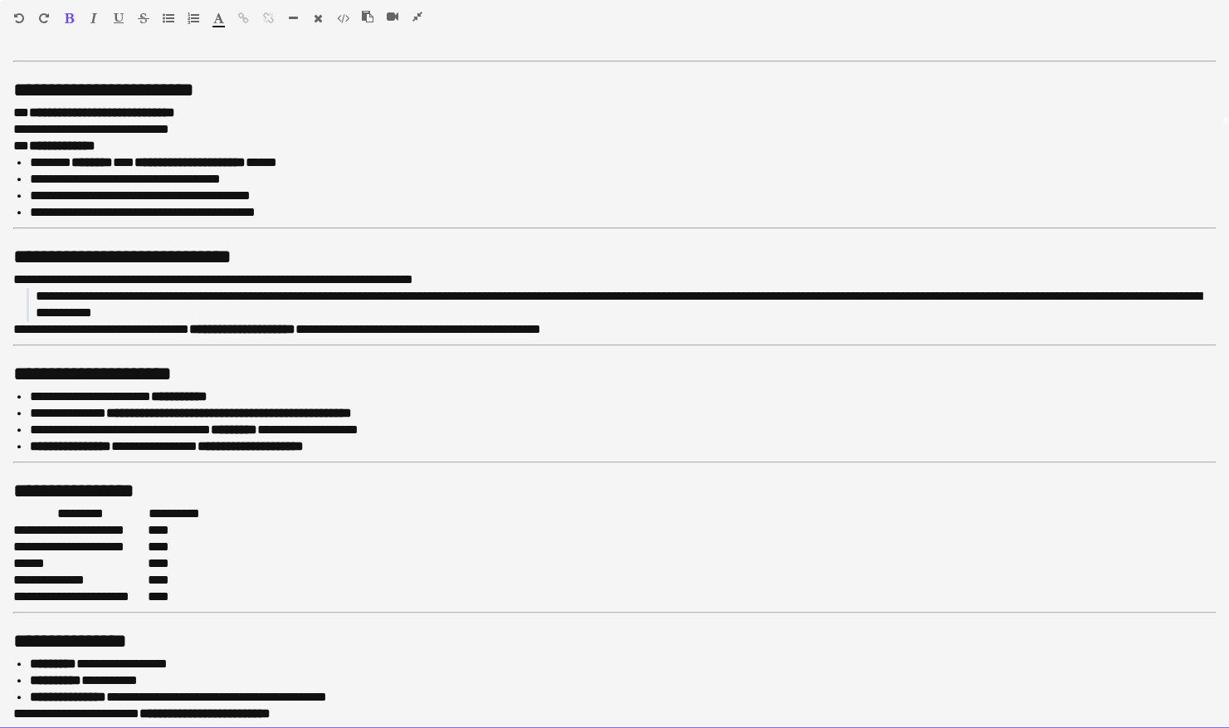
scroll to position [604, 0]
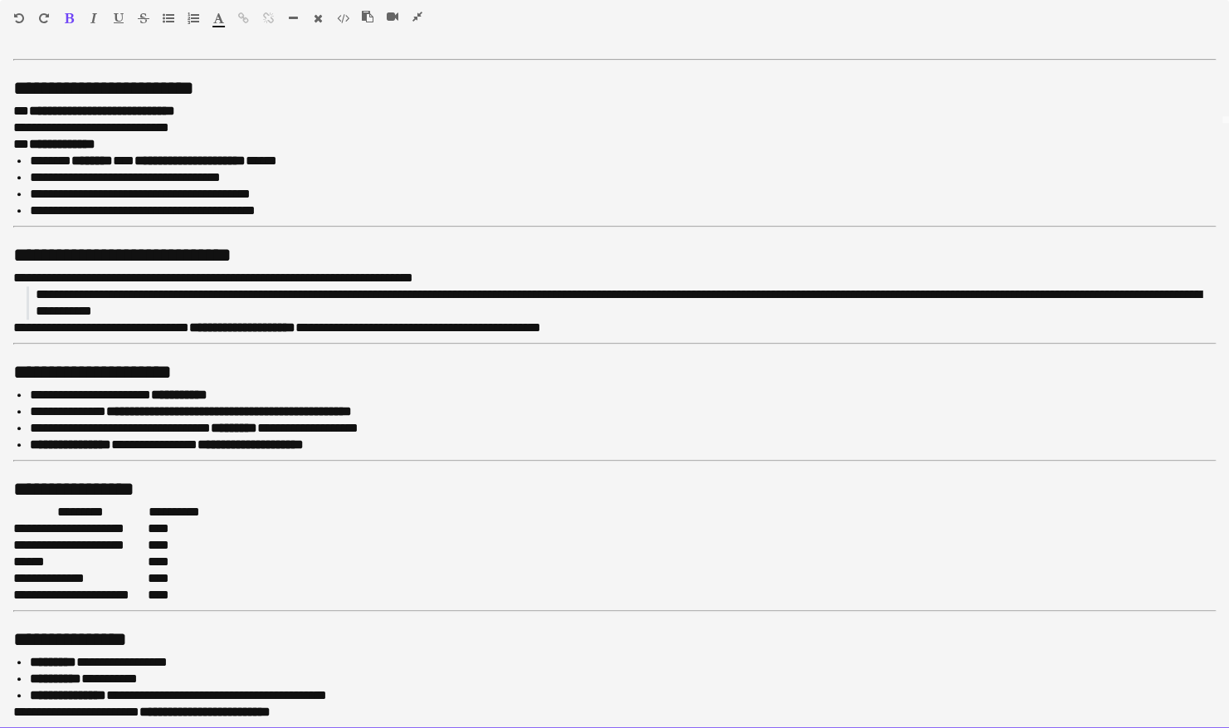
click at [270, 706] on strong "**********" at bounding box center [204, 711] width 131 height 12
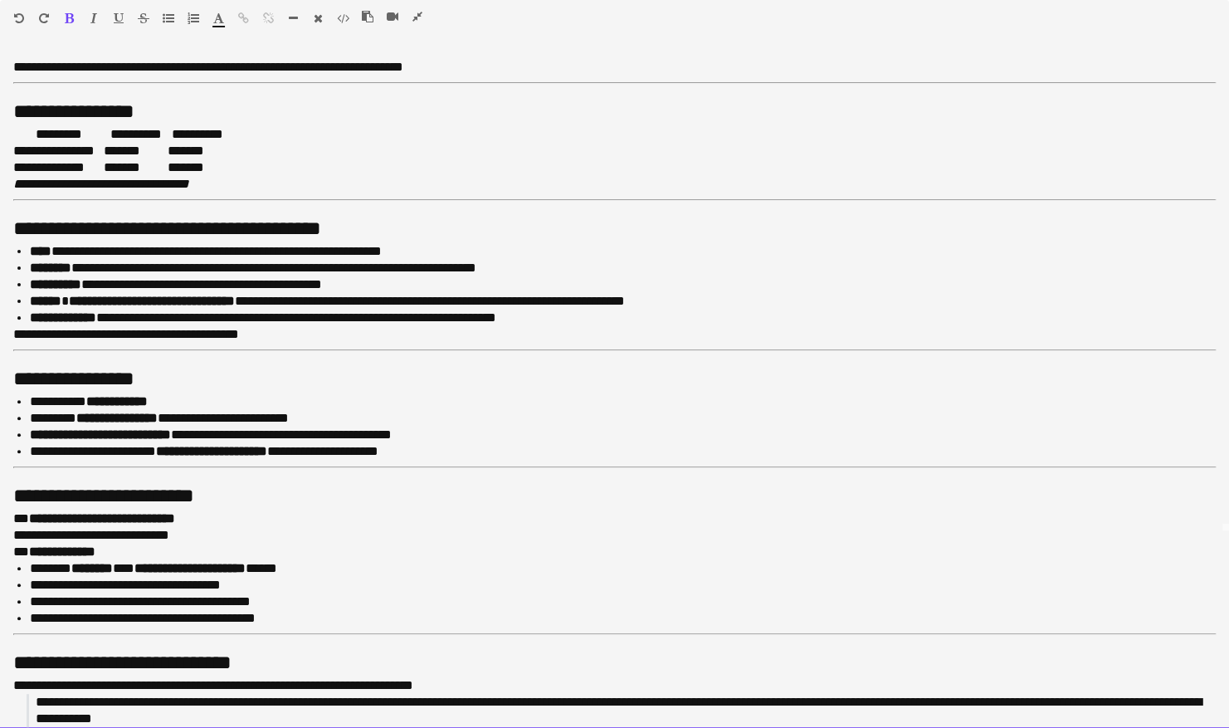
scroll to position [189, 0]
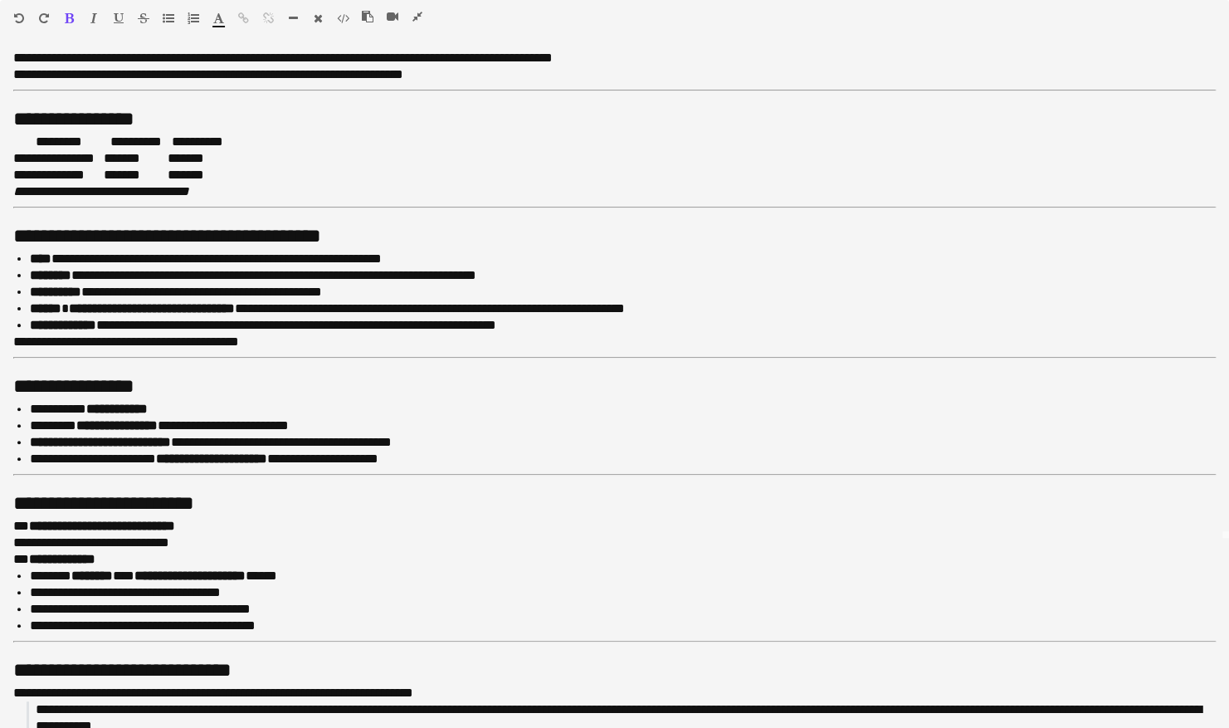
click at [415, 17] on icon "button" at bounding box center [417, 17] width 10 height 12
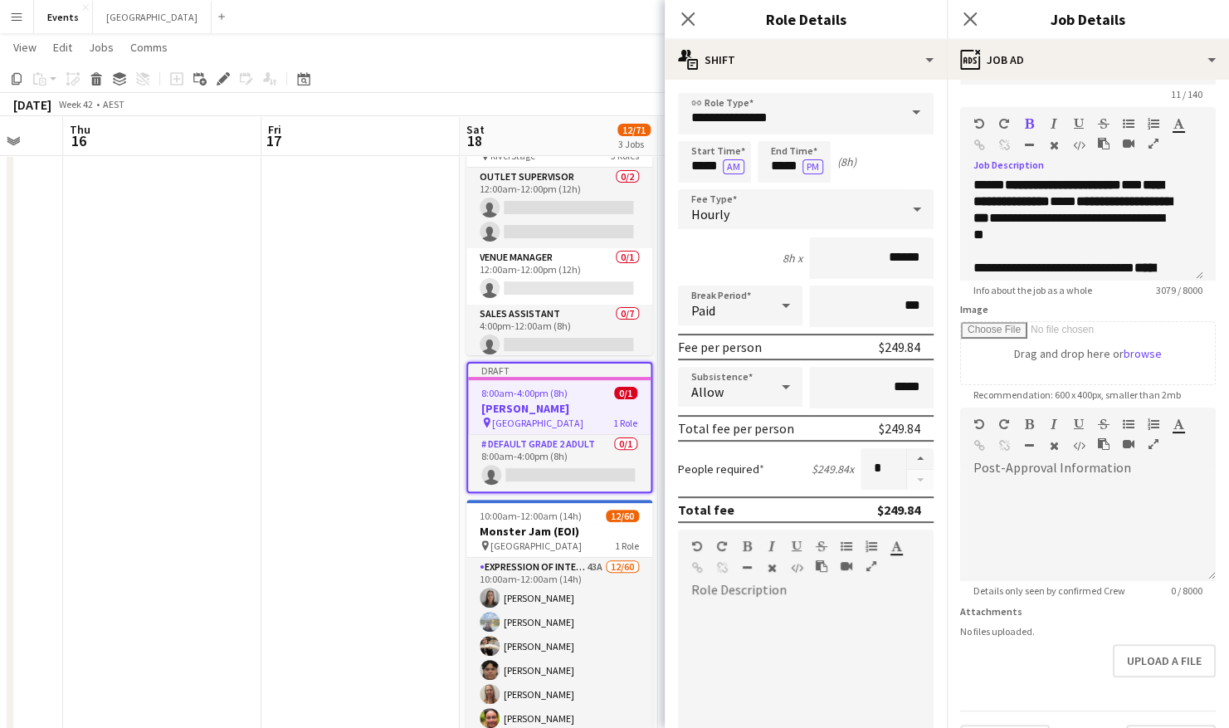
scroll to position [92, 0]
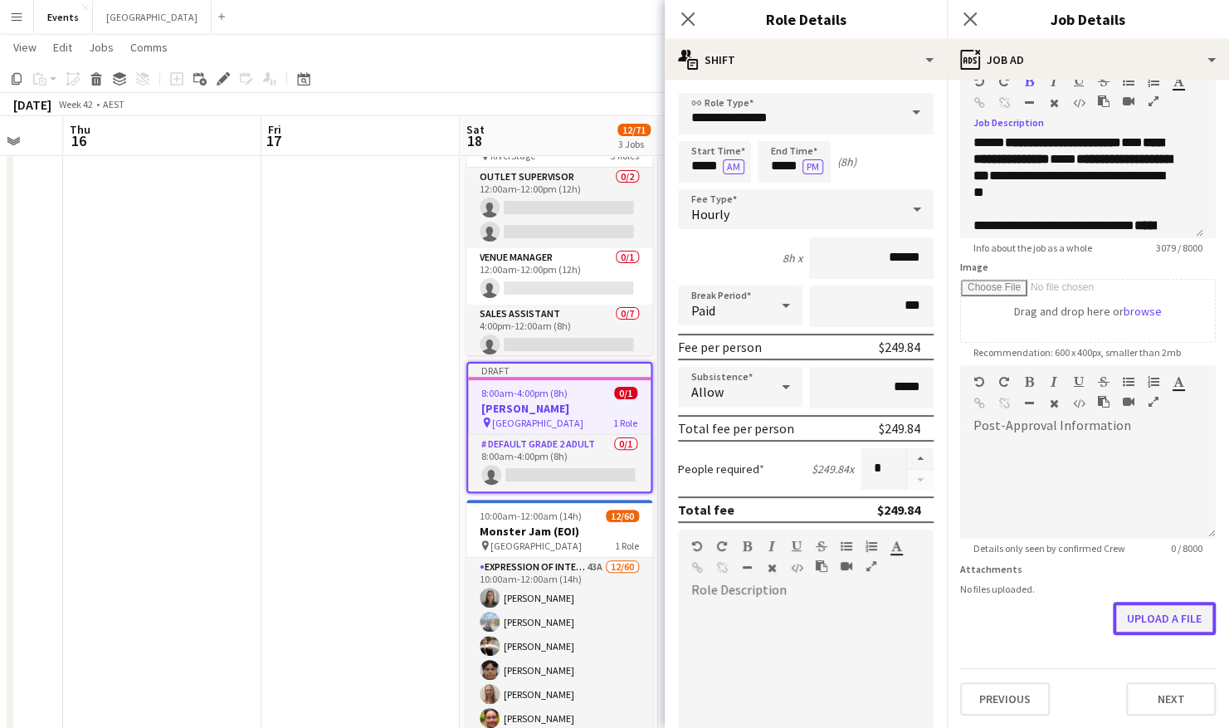
click at [1145, 611] on button "Upload a file" at bounding box center [1163, 617] width 103 height 33
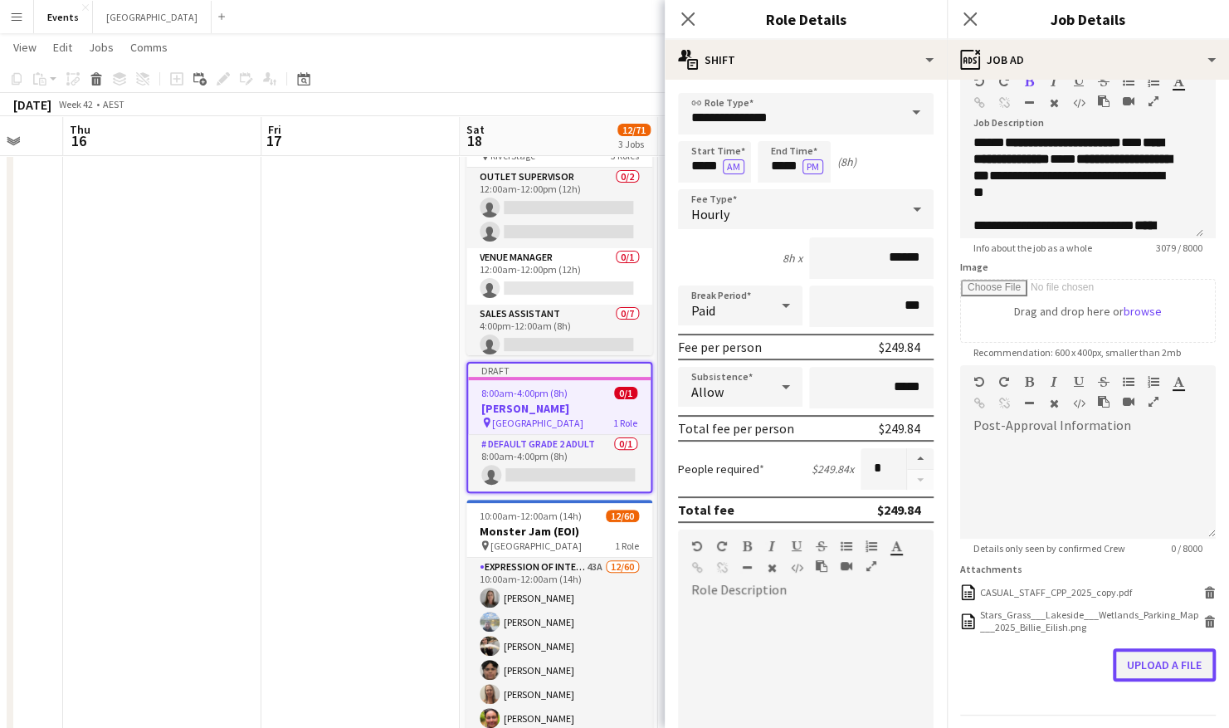
click at [1131, 663] on button "Upload a file" at bounding box center [1163, 664] width 103 height 33
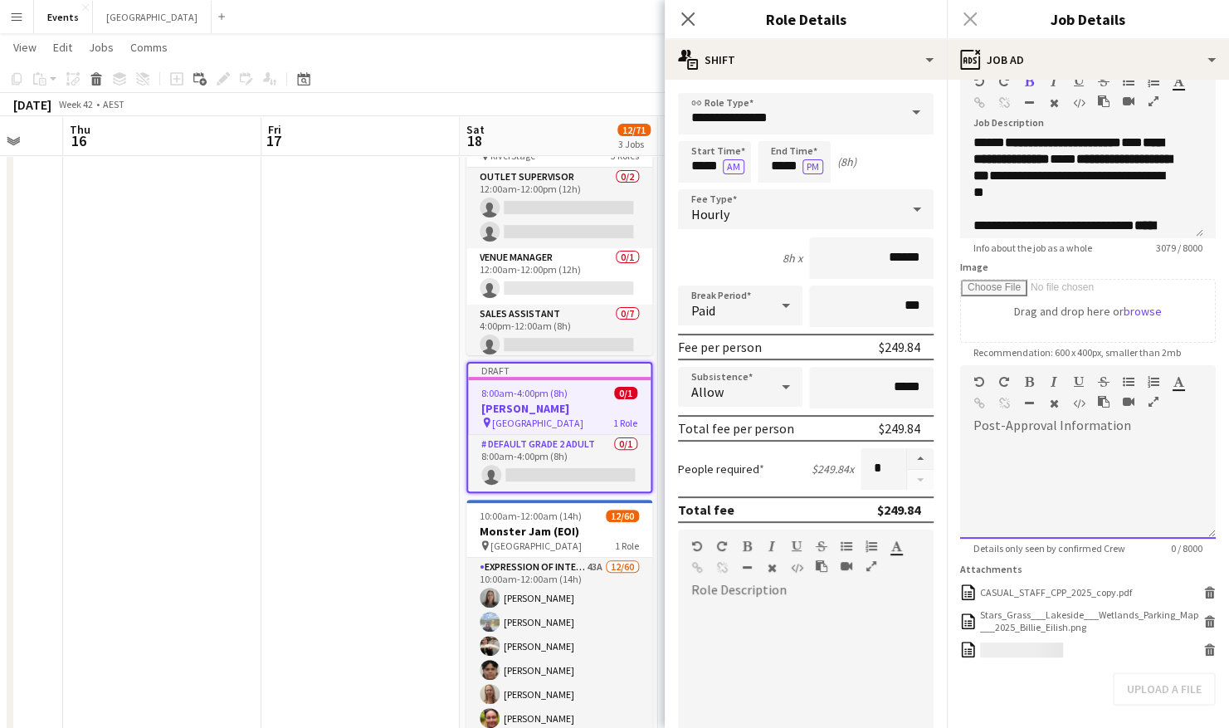
drag, startPoint x: 1086, startPoint y: 431, endPoint x: 1078, endPoint y: 421, distance: 12.4
click at [1083, 421] on div "default Heading 1 Heading 2 Heading 3 Heading 4 Heading 5 Heading 6 Heading 7 P…" at bounding box center [1088, 451] width 256 height 173
paste div
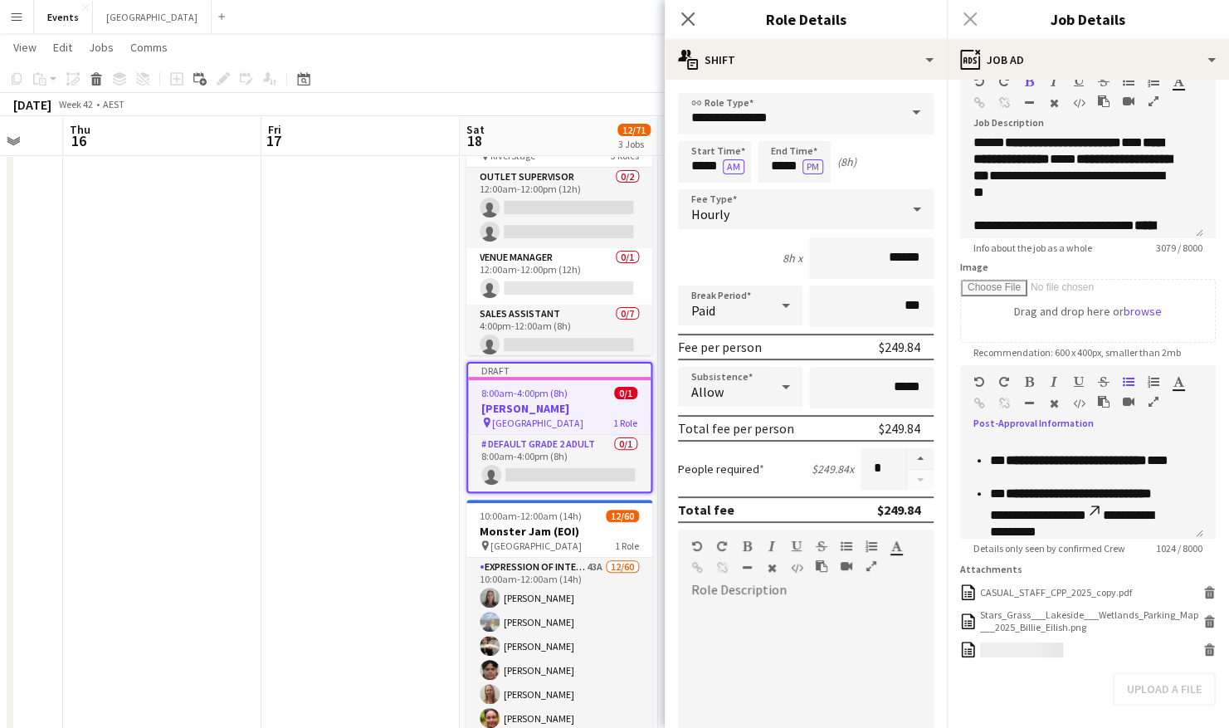
click at [1149, 400] on icon "button" at bounding box center [1153, 402] width 10 height 12
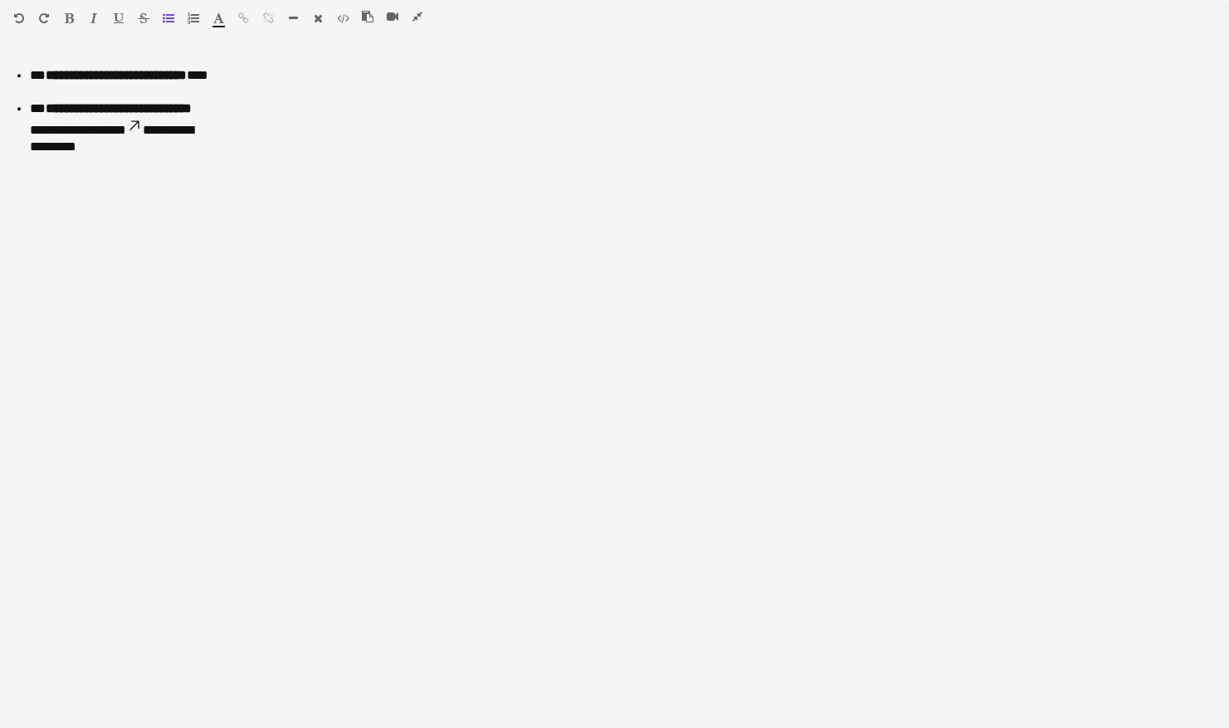
scroll to position [0, 0]
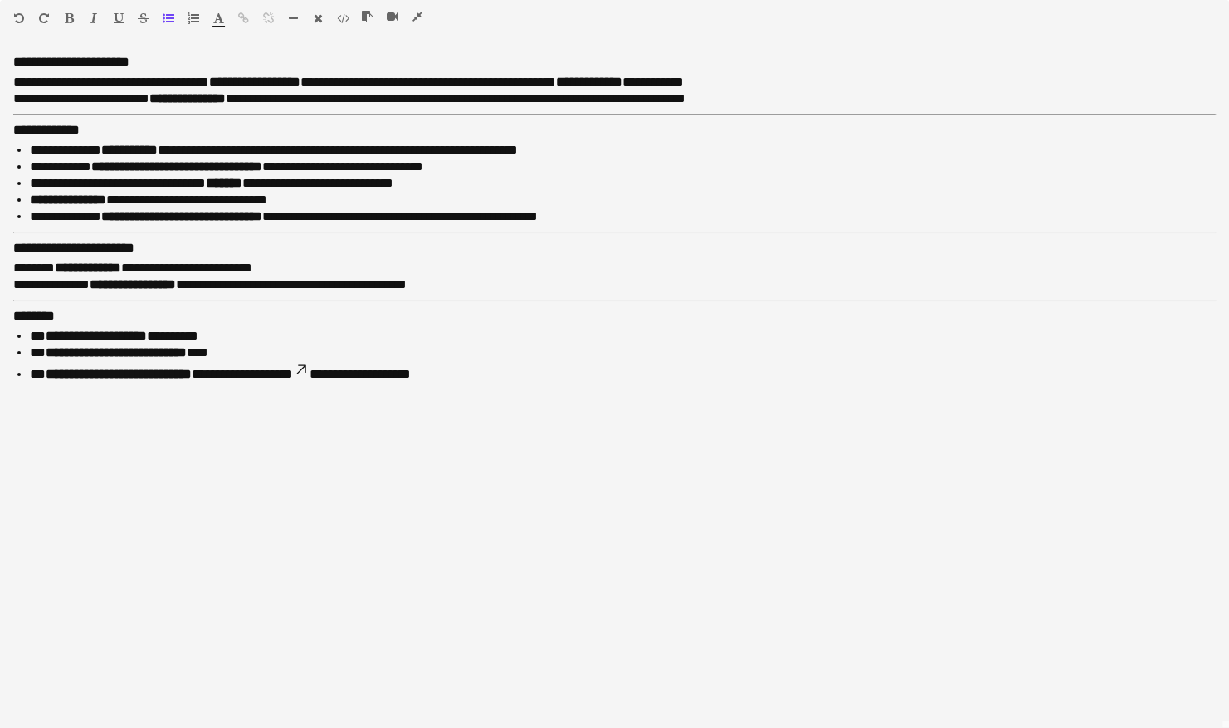
click at [418, 17] on icon "button" at bounding box center [417, 17] width 10 height 12
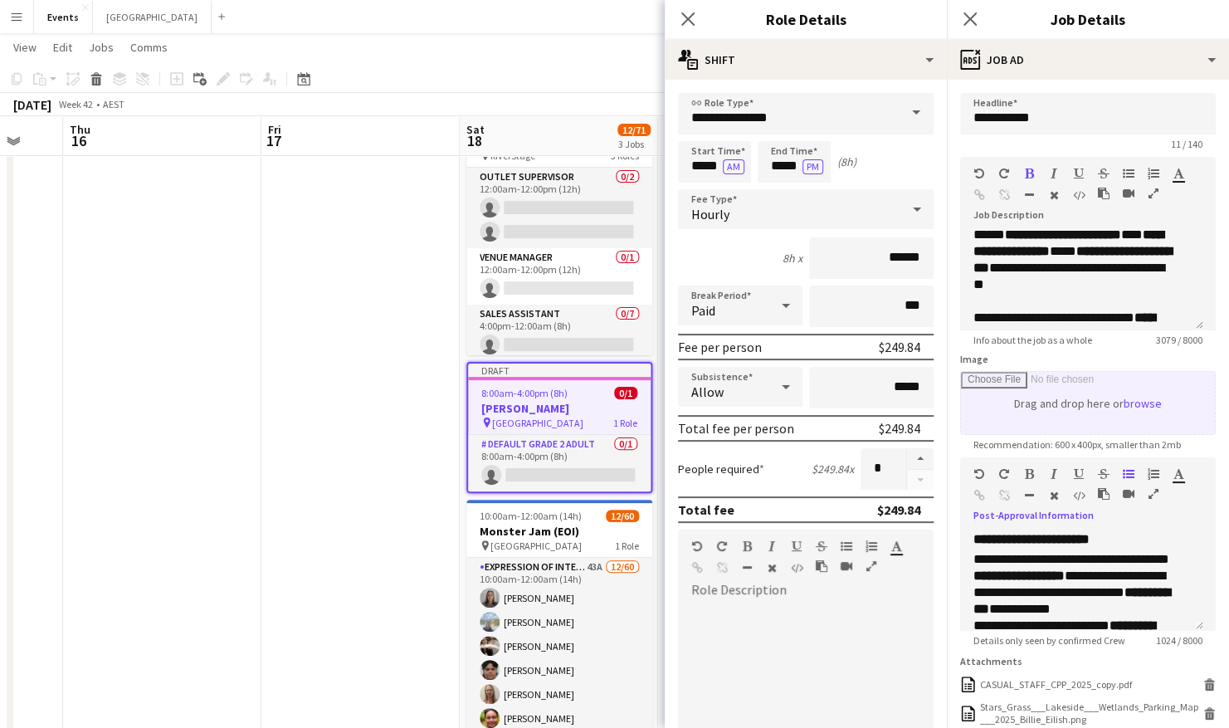
click at [1122, 400] on input "Image" at bounding box center [1088, 403] width 254 height 62
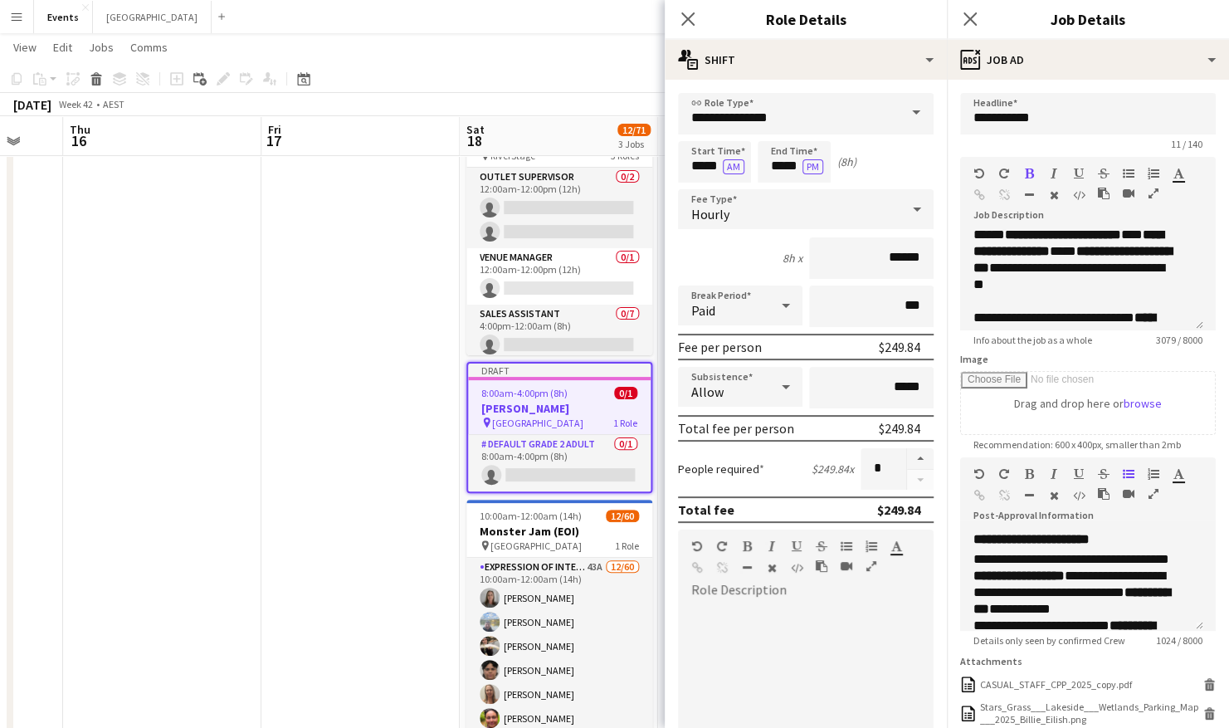
type input "**********"
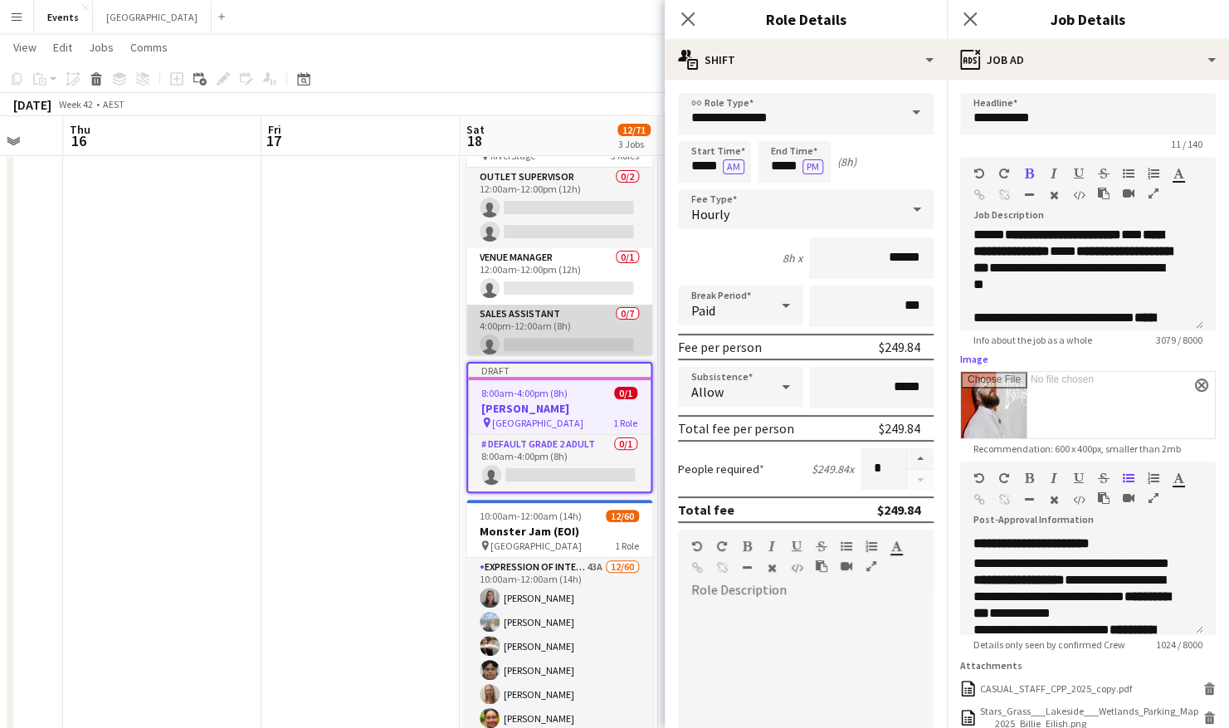
click at [518, 319] on app-card-role "Sales Assistant 0/7 4:00pm-12:00am (8h) single-neutral-actions single-neutral-a…" at bounding box center [559, 404] width 186 height 201
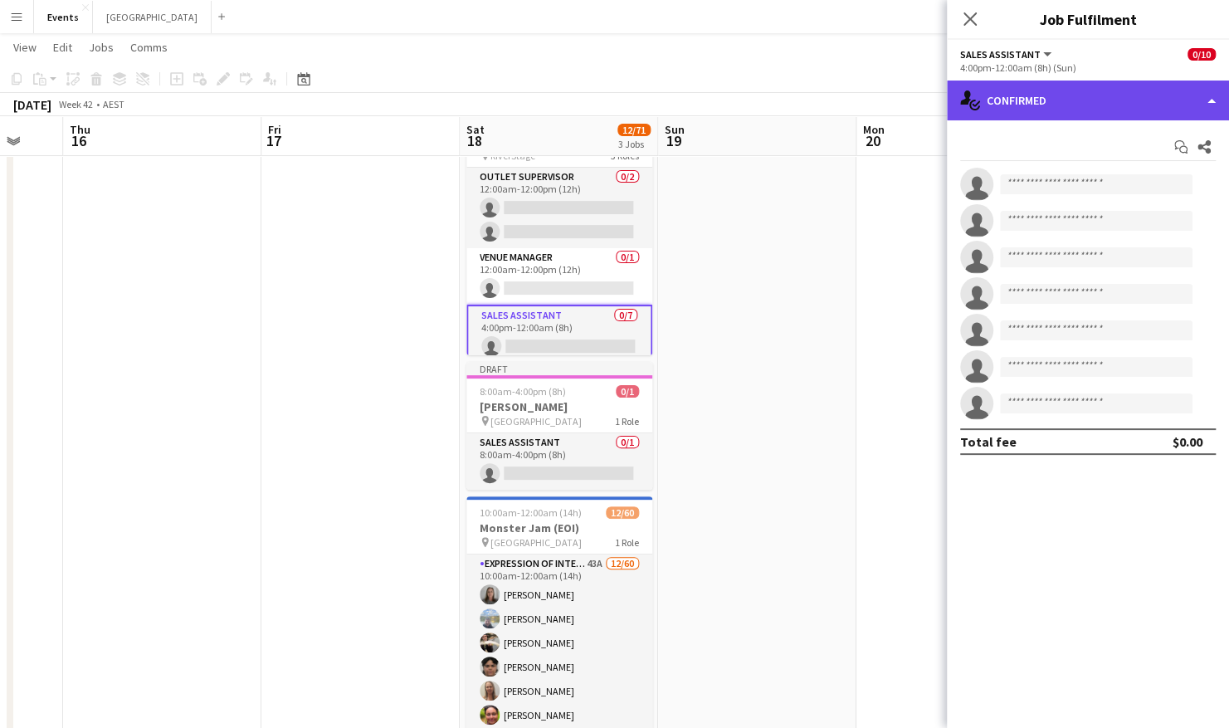
click at [1070, 108] on div "single-neutral-actions-check-2 Confirmed" at bounding box center [1088, 100] width 282 height 40
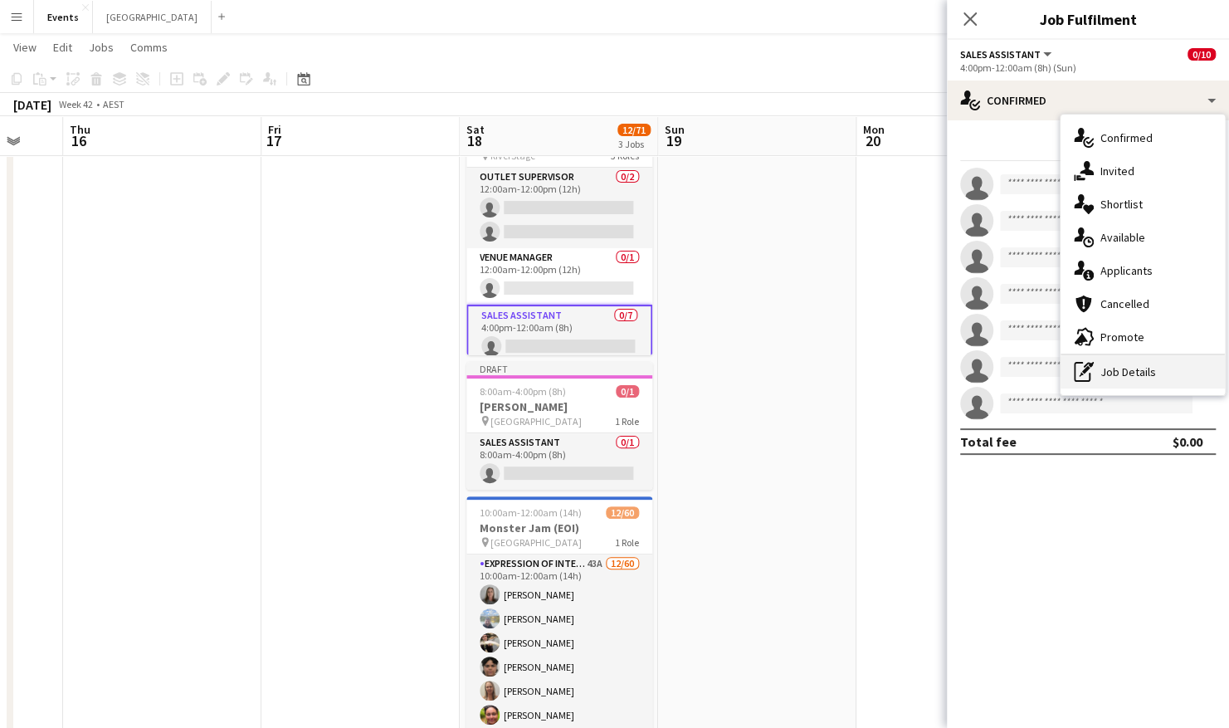
click at [1135, 373] on div "pen-write Job Details" at bounding box center [1142, 371] width 164 height 33
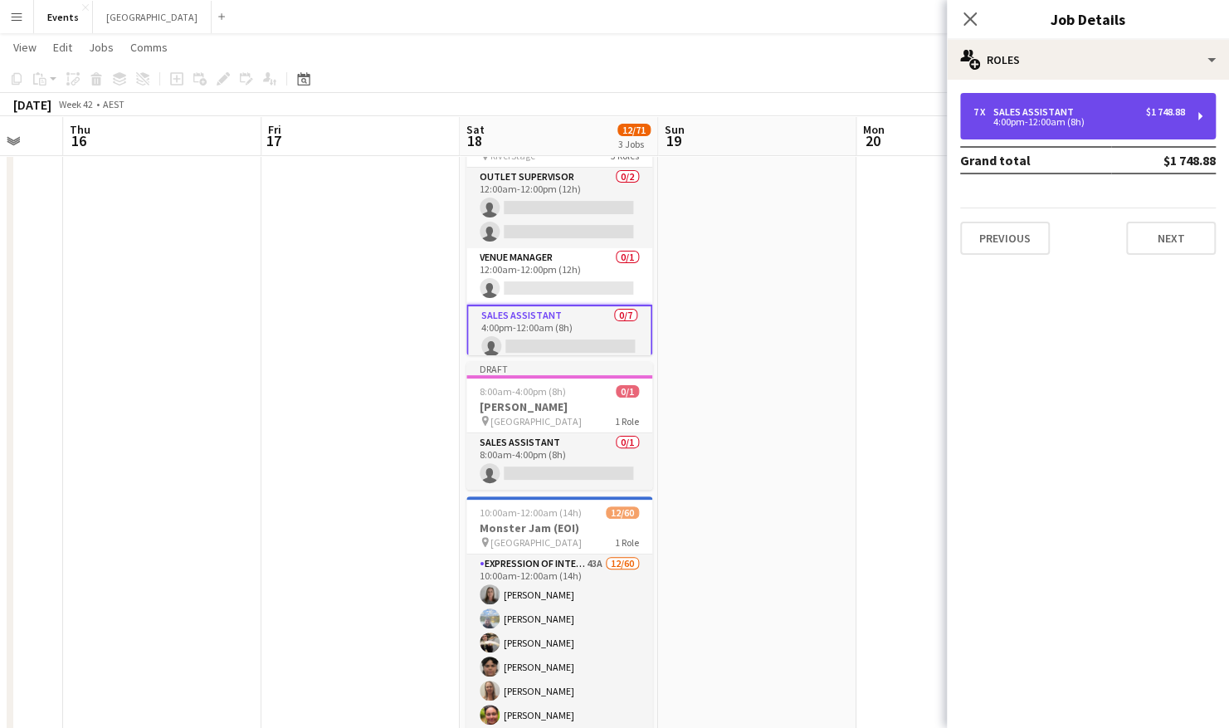
click at [1107, 120] on div "4:00pm-12:00am (8h)" at bounding box center [1079, 122] width 212 height 8
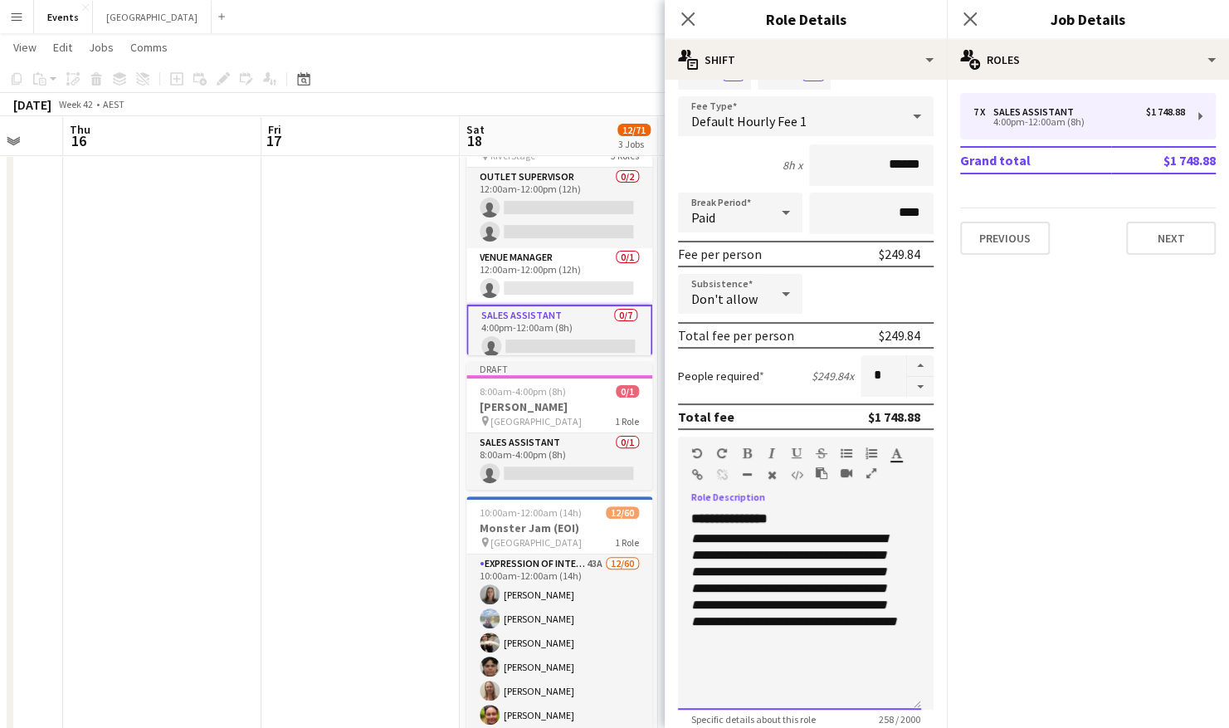
scroll to position [262, 0]
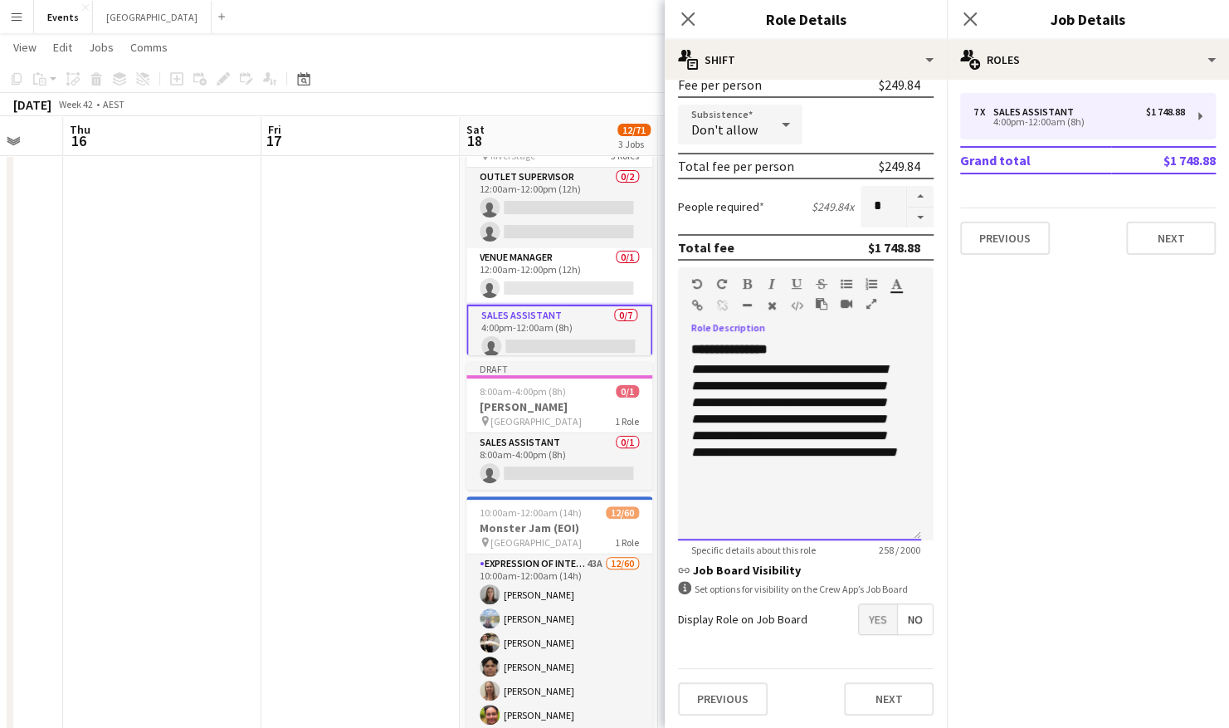
drag, startPoint x: 690, startPoint y: 612, endPoint x: 820, endPoint y: 500, distance: 171.8
click at [820, 500] on div "**********" at bounding box center [799, 440] width 243 height 199
copy div "**********"
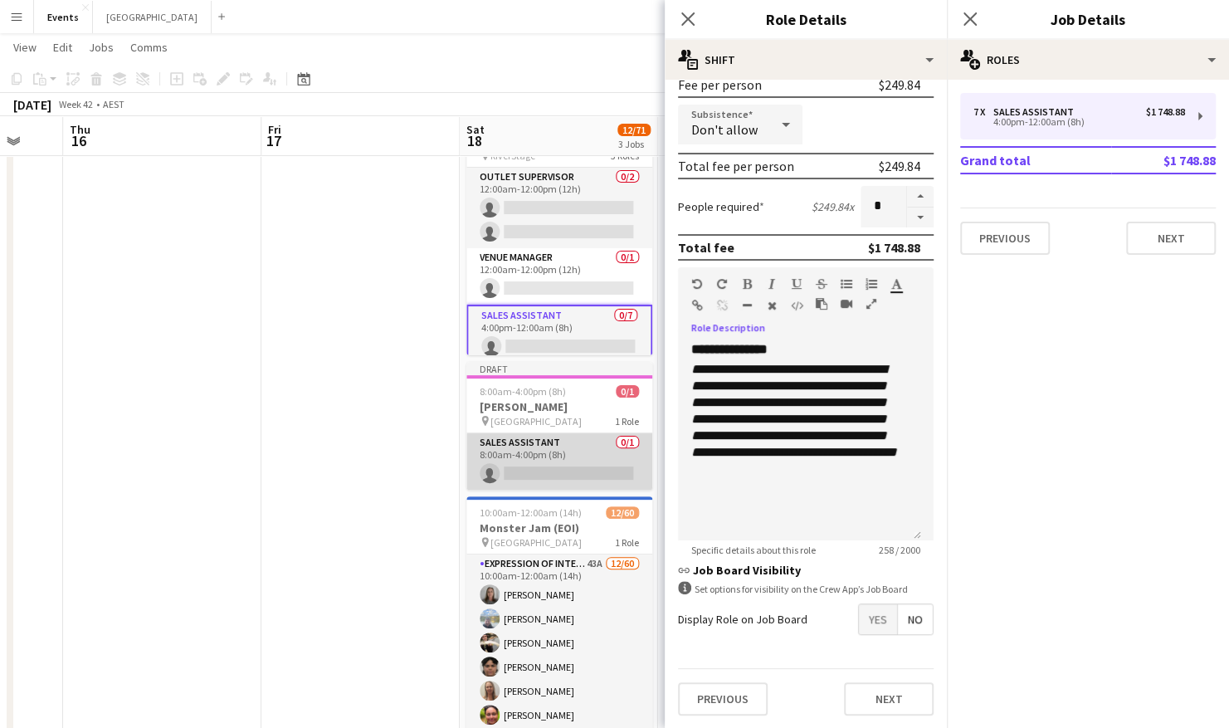
drag, startPoint x: 580, startPoint y: 455, endPoint x: 593, endPoint y: 448, distance: 15.2
click at [586, 455] on app-calendar-viewport "Sun 12 0/1 1 Job Mon 13 Tue 14 Wed 15 Thu 16 Fri 17 Sat 18 12/71 3 Jobs Sun 19 …" at bounding box center [614, 397] width 1229 height 830
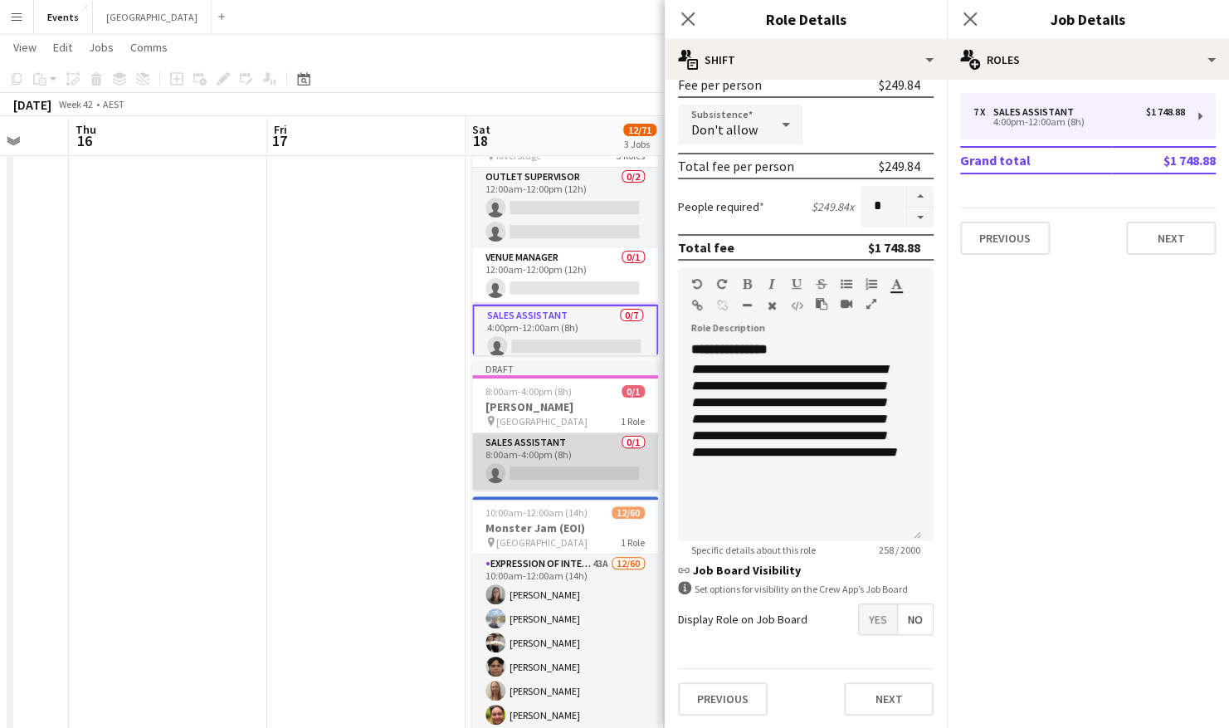
click at [578, 478] on app-card-role "Sales Assistant 0/1 8:00am-4:00pm (8h) single-neutral-actions" at bounding box center [565, 461] width 186 height 56
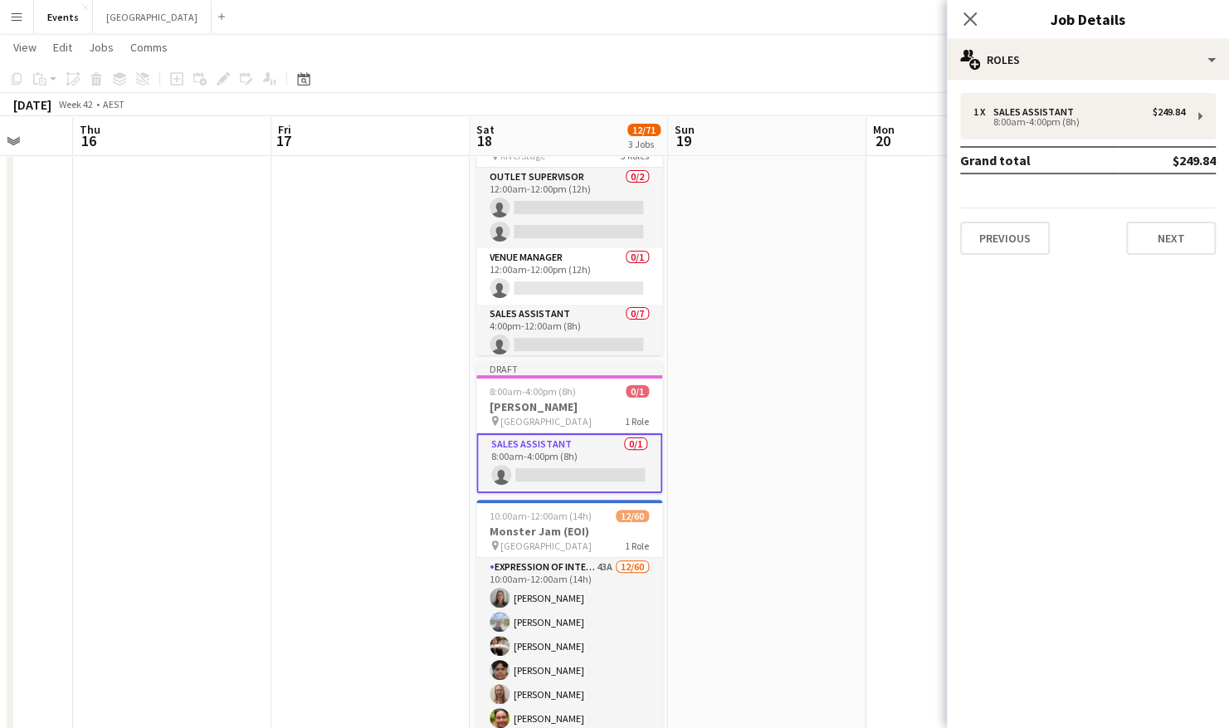
click at [621, 467] on app-card-role "Sales Assistant 0/1 8:00am-4:00pm (8h) single-neutral-actions" at bounding box center [569, 463] width 186 height 60
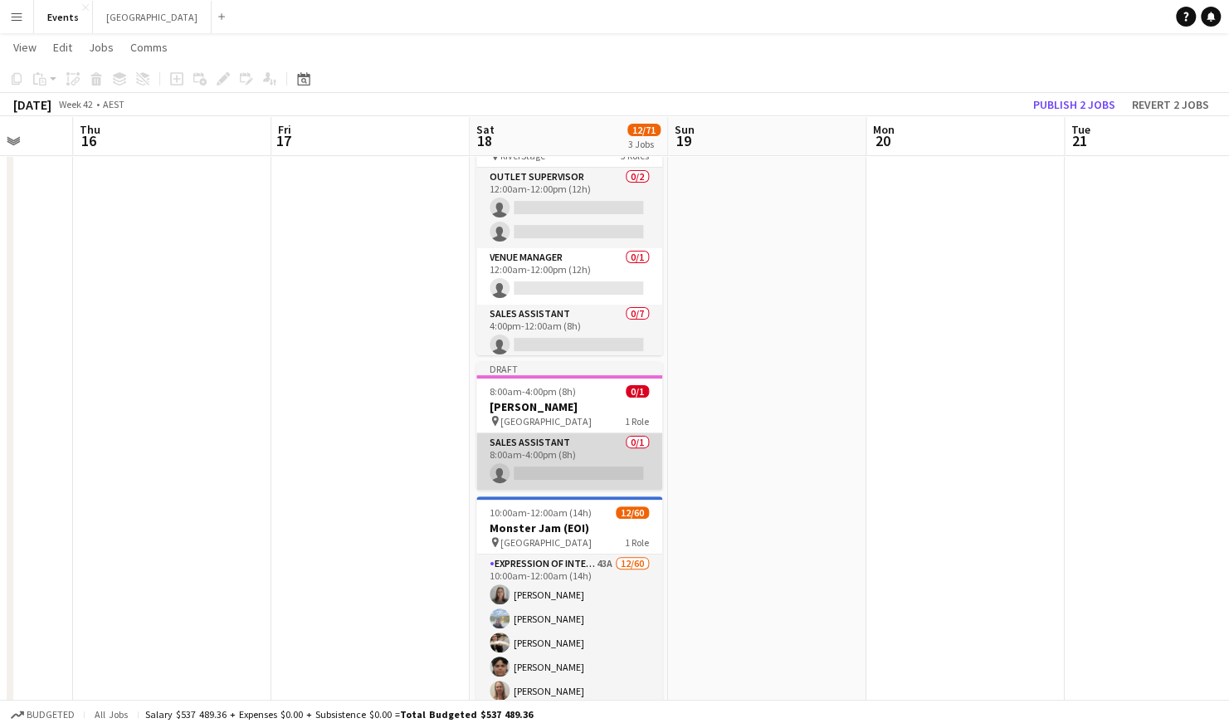
click at [621, 467] on app-card-role "Sales Assistant 0/1 8:00am-4:00pm (8h) single-neutral-actions" at bounding box center [569, 461] width 186 height 56
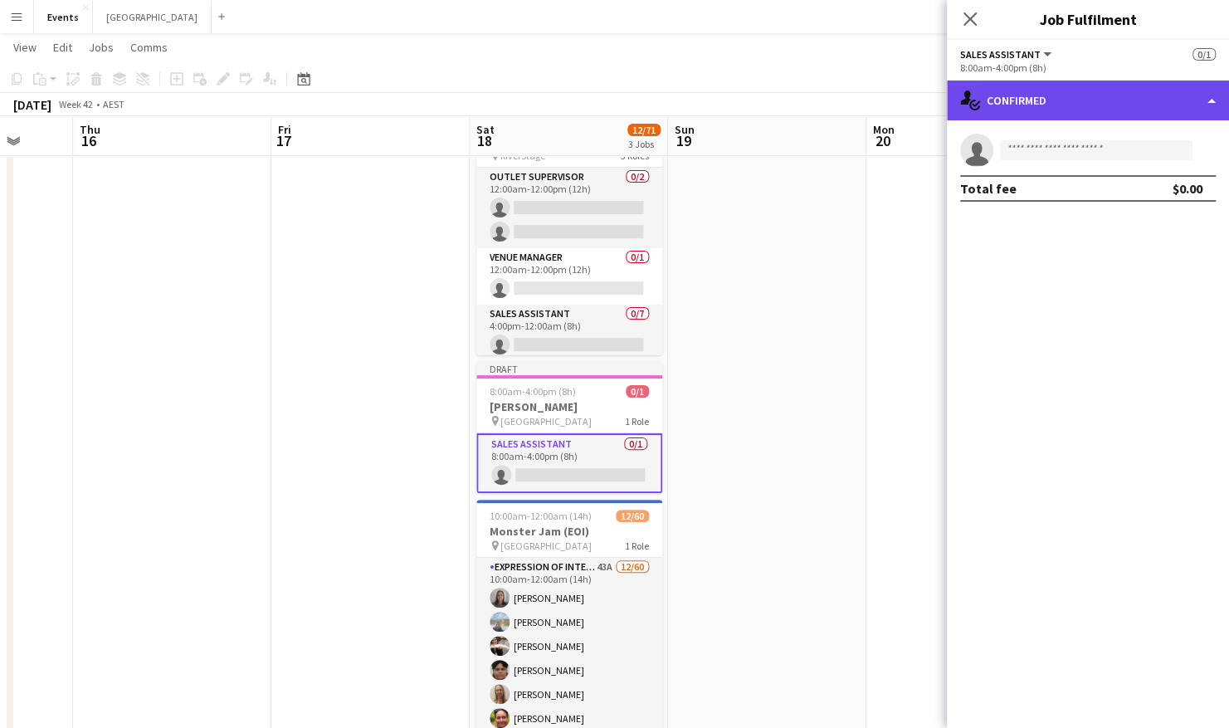
click at [1122, 101] on div "single-neutral-actions-check-2 Confirmed" at bounding box center [1088, 100] width 282 height 40
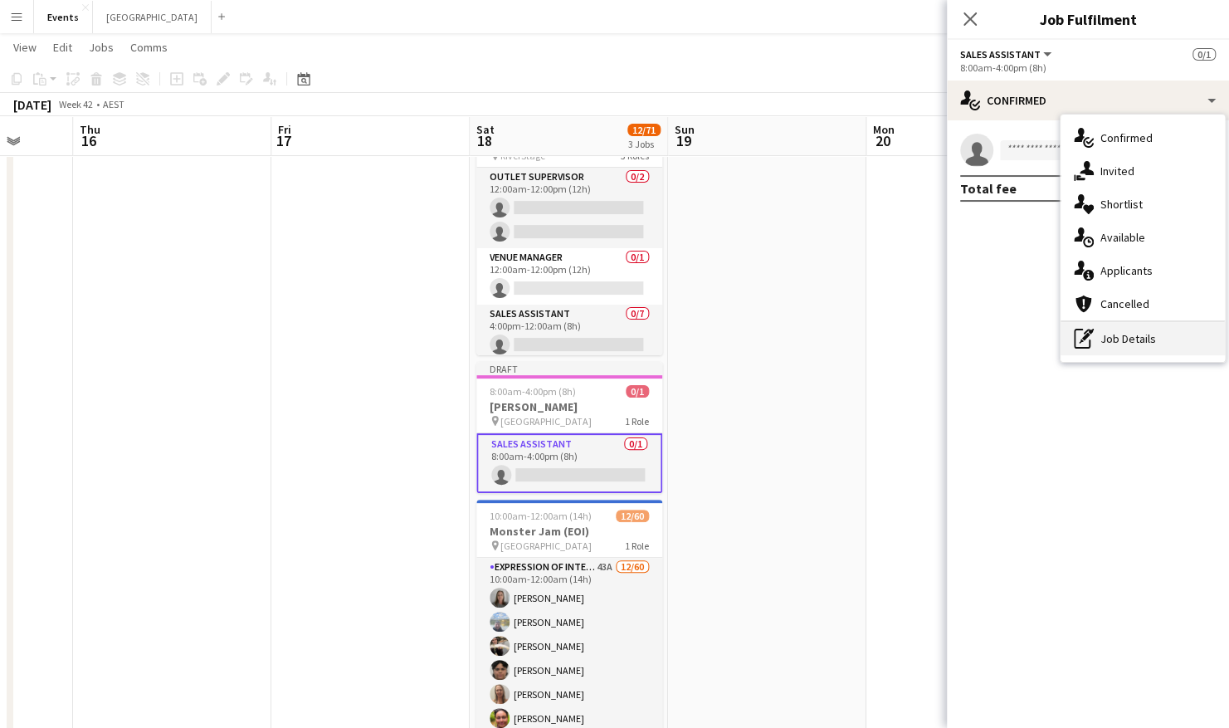
click at [1126, 345] on div "pen-write Job Details" at bounding box center [1142, 338] width 164 height 33
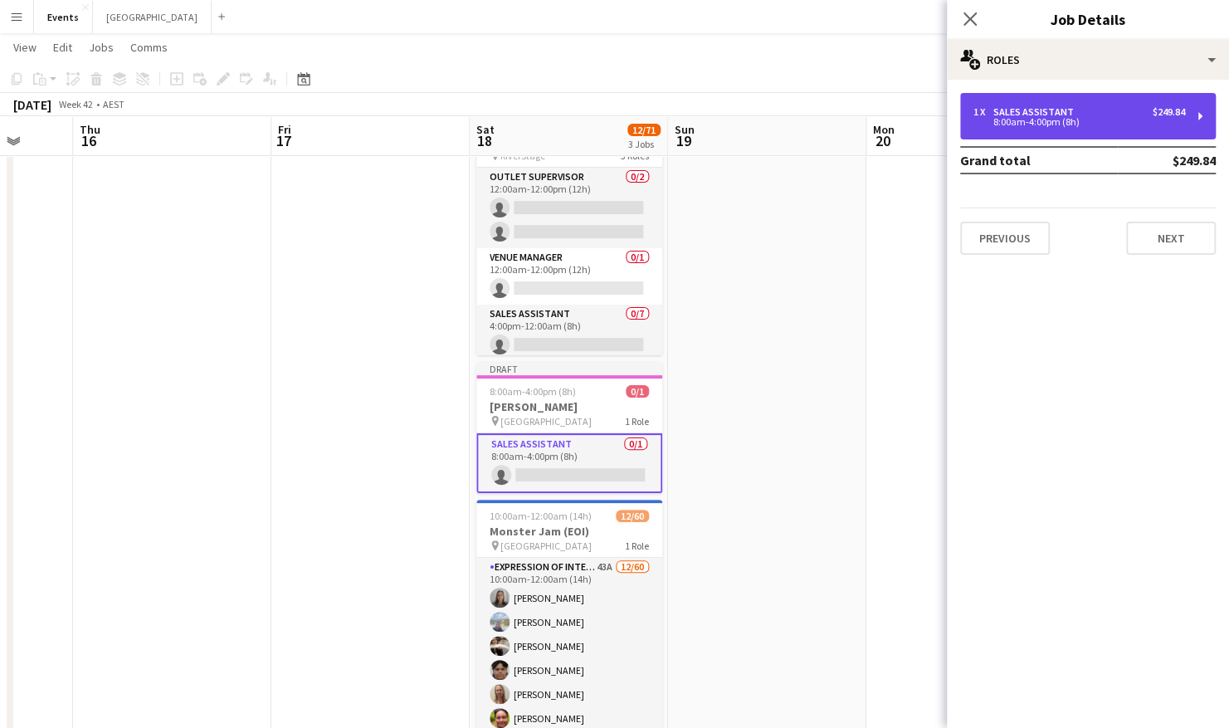
click at [1078, 123] on div "8:00am-4:00pm (8h)" at bounding box center [1079, 122] width 212 height 8
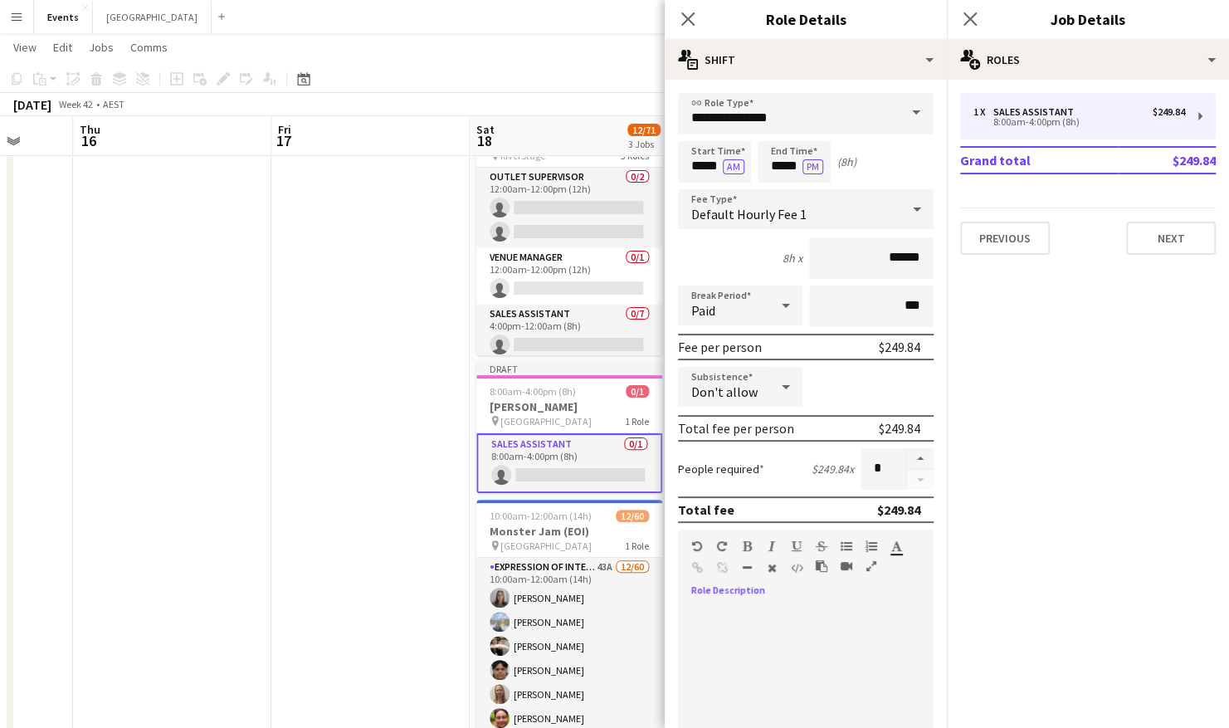
click at [771, 589] on div "default Heading 1 Heading 2 Heading 3 Heading 4 Heading 5 Heading 6 Heading 7 P…" at bounding box center [806, 560] width 256 height 62
drag, startPoint x: 761, startPoint y: 595, endPoint x: 728, endPoint y: 618, distance: 39.8
click at [728, 618] on div at bounding box center [806, 702] width 256 height 199
click at [718, 618] on div at bounding box center [806, 702] width 256 height 199
paste div
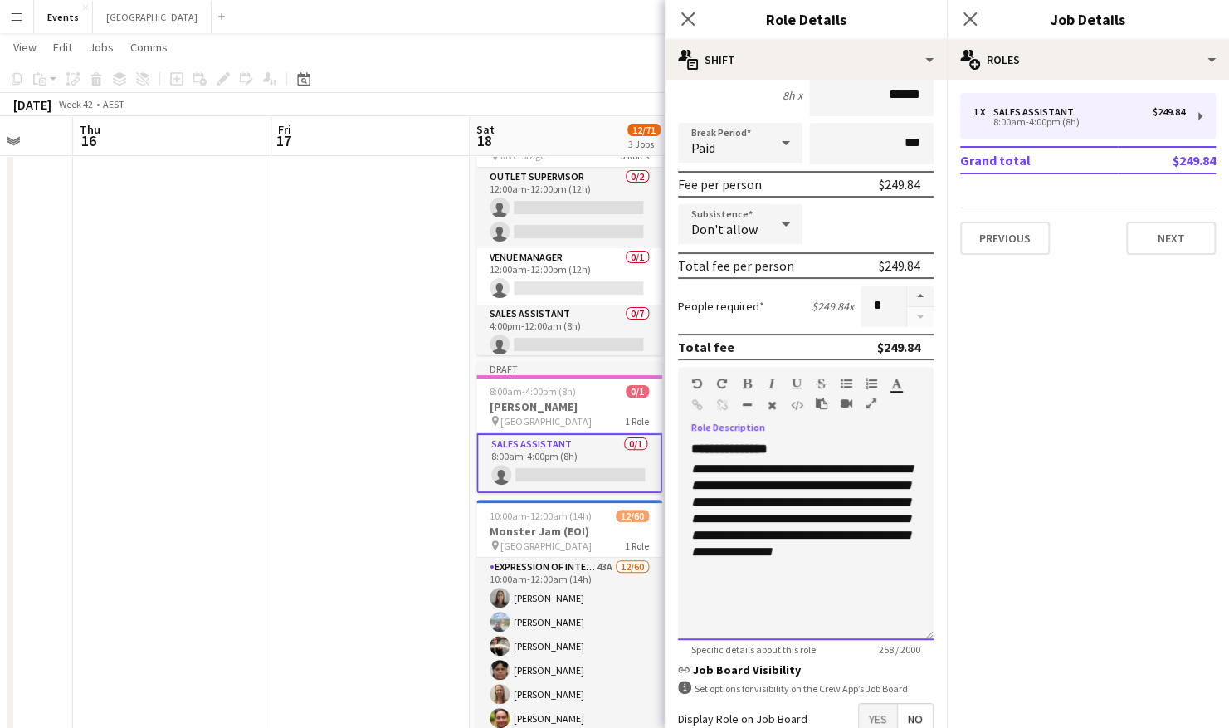
scroll to position [177, 0]
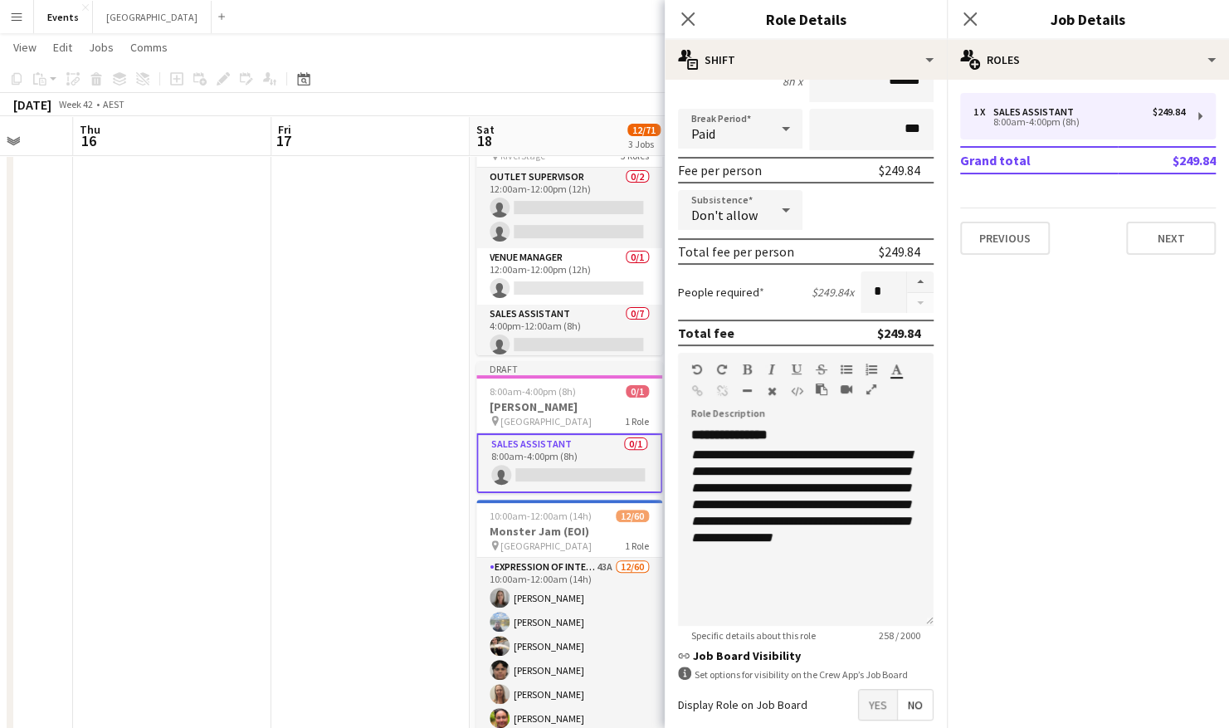
click at [409, 511] on app-date-cell at bounding box center [370, 457] width 198 height 708
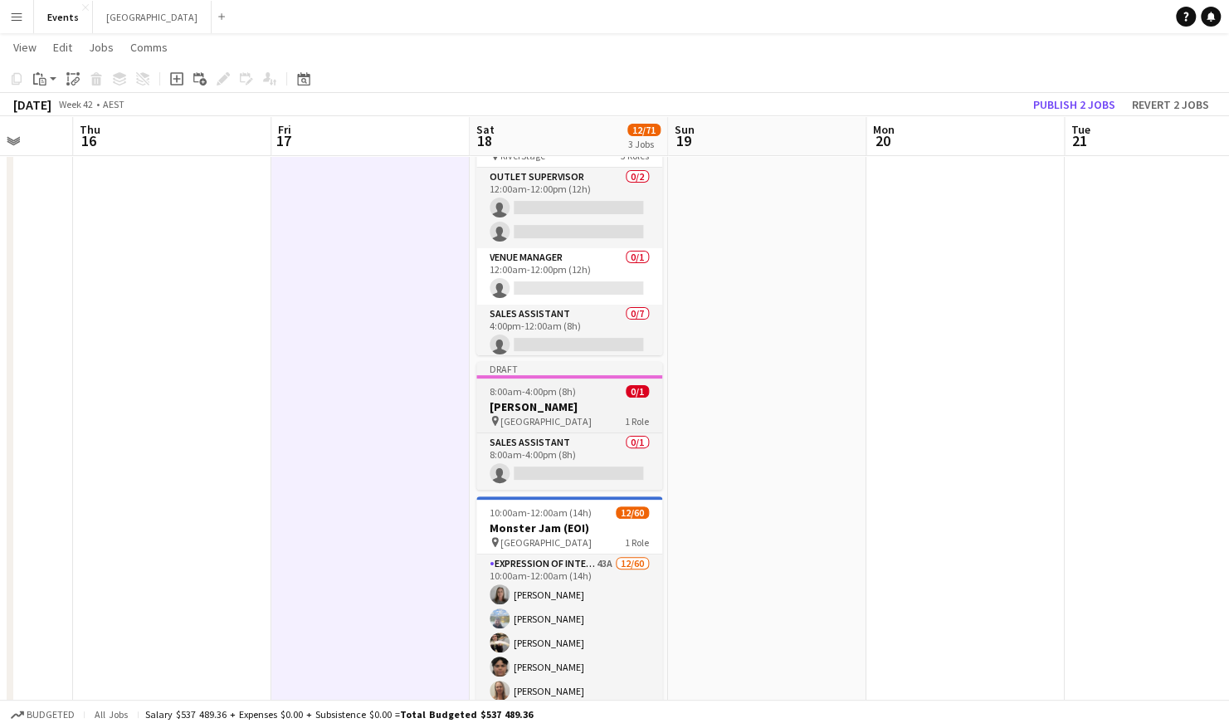
click at [565, 379] on app-job-card "Draft 8:00am-4:00pm (8h) 0/1 [PERSON_NAME] pin Brisbane Entertainment Centre 1 …" at bounding box center [569, 426] width 186 height 128
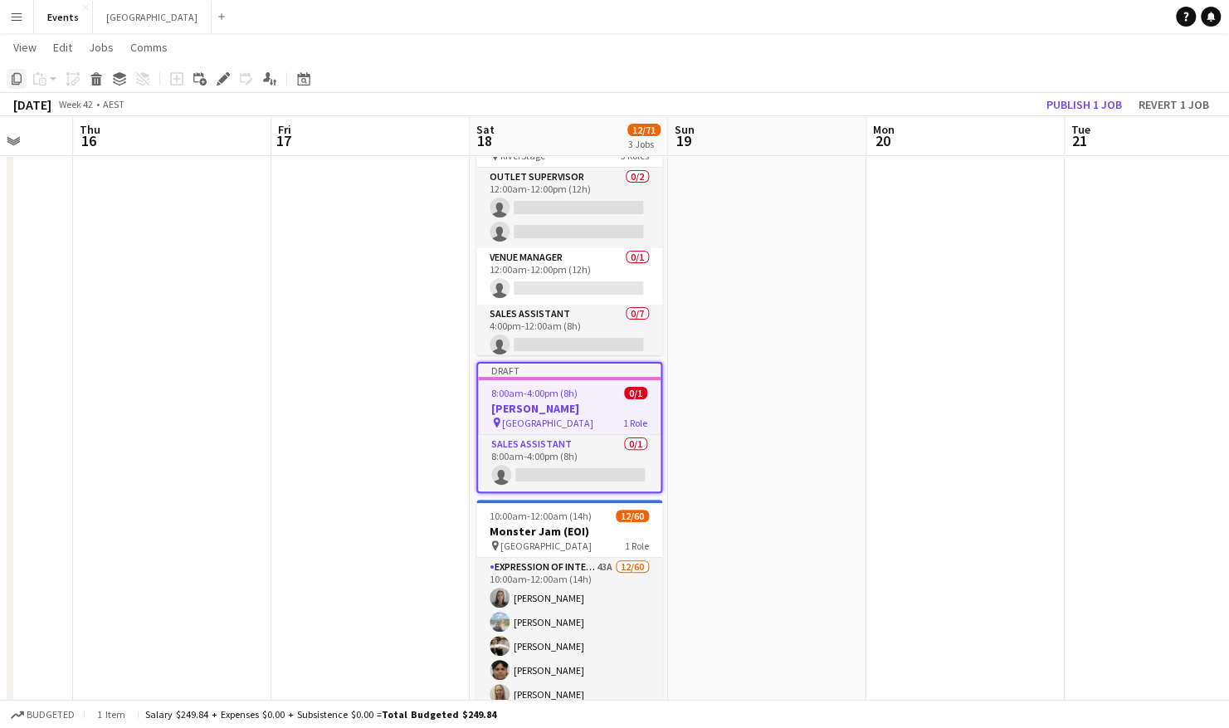
click at [16, 81] on icon "Copy" at bounding box center [16, 78] width 13 height 13
click at [726, 280] on app-date-cell at bounding box center [767, 457] width 198 height 708
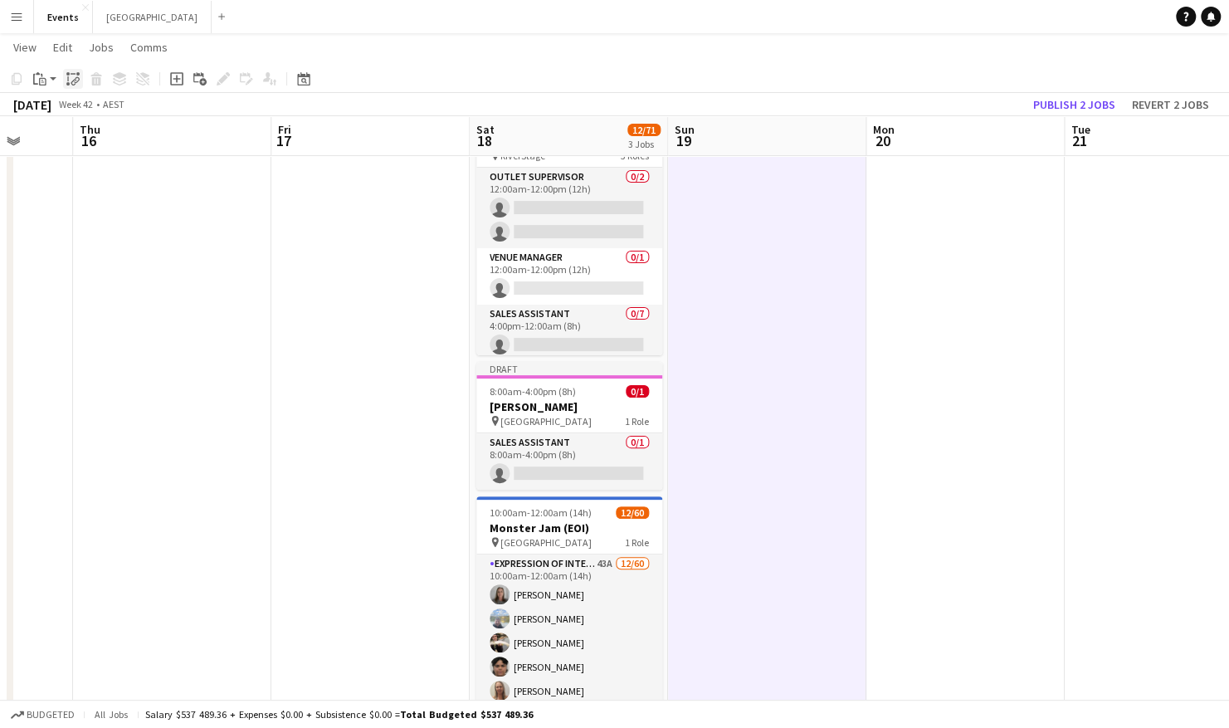
click at [80, 81] on div "Paste linked Job" at bounding box center [73, 79] width 20 height 20
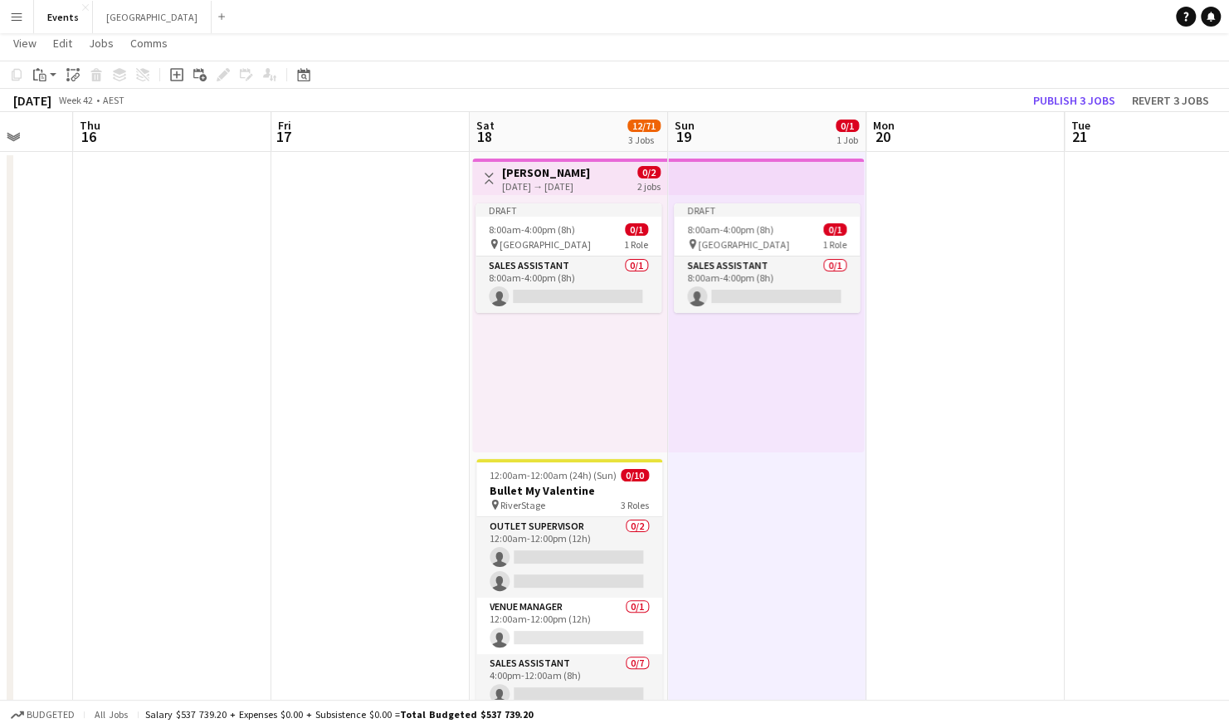
scroll to position [0, 0]
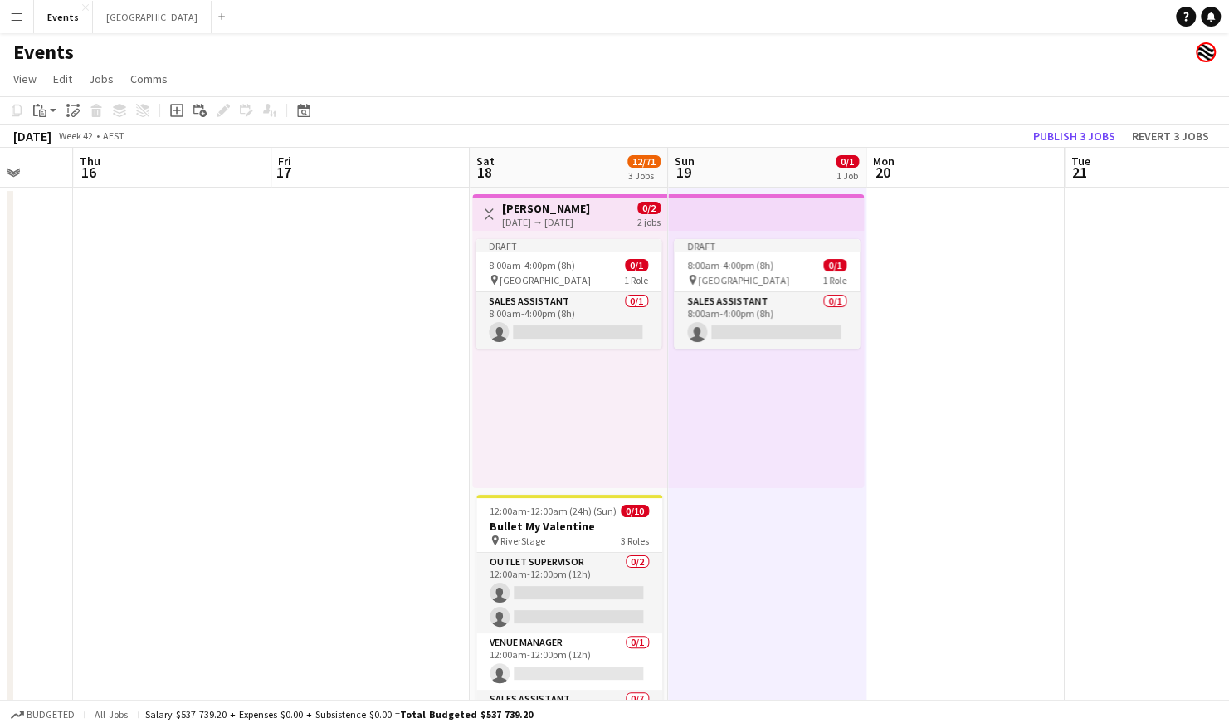
click at [924, 384] on app-date-cell at bounding box center [965, 606] width 198 height 838
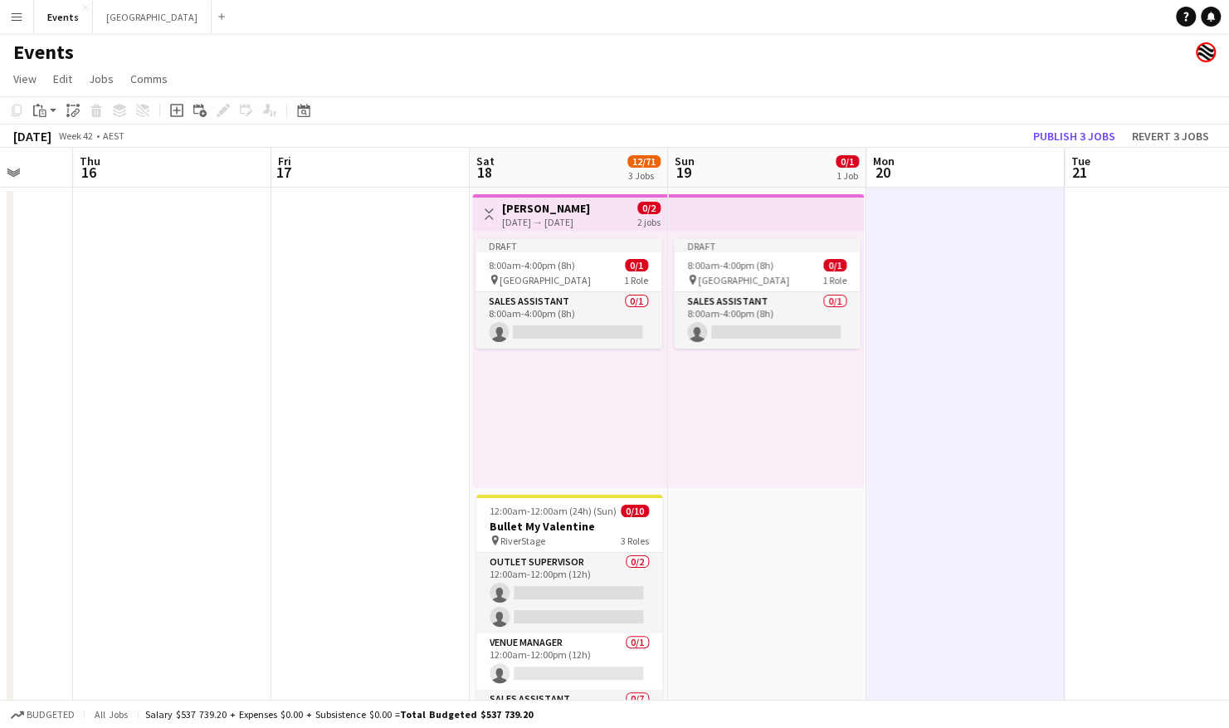
click at [619, 174] on app-board-header-date "Sat 18 12/71 3 Jobs" at bounding box center [569, 168] width 198 height 40
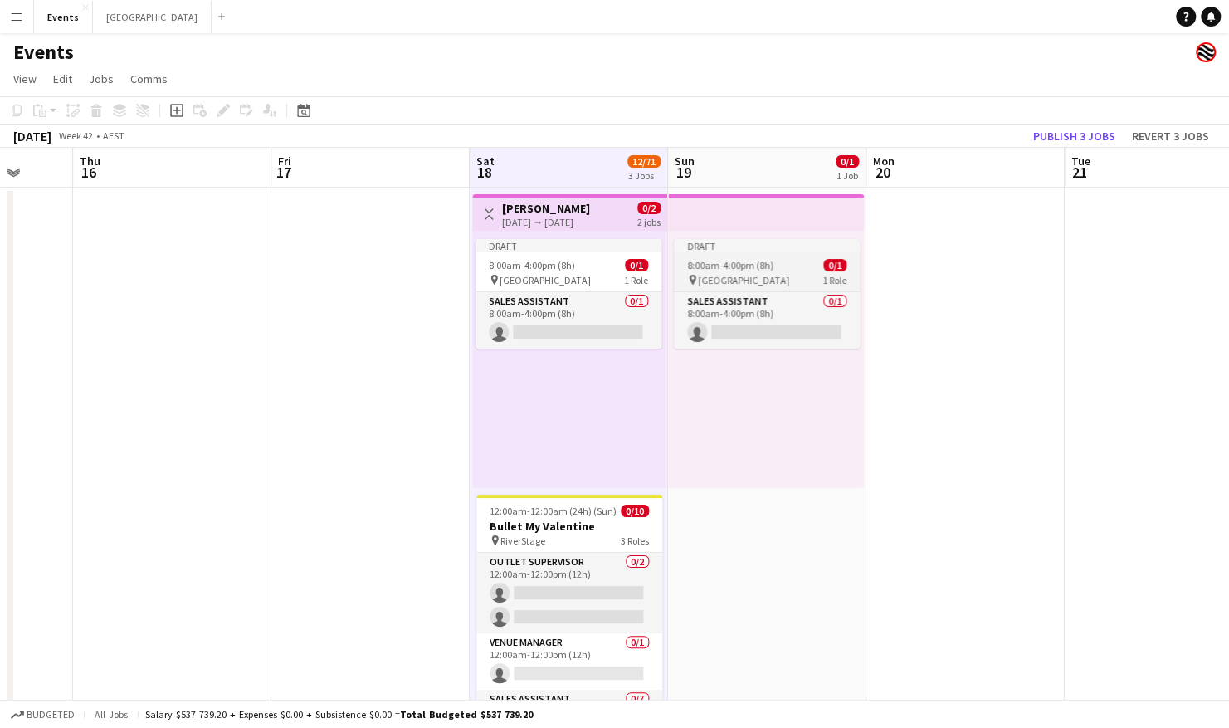
click at [733, 251] on div "Draft" at bounding box center [767, 245] width 186 height 13
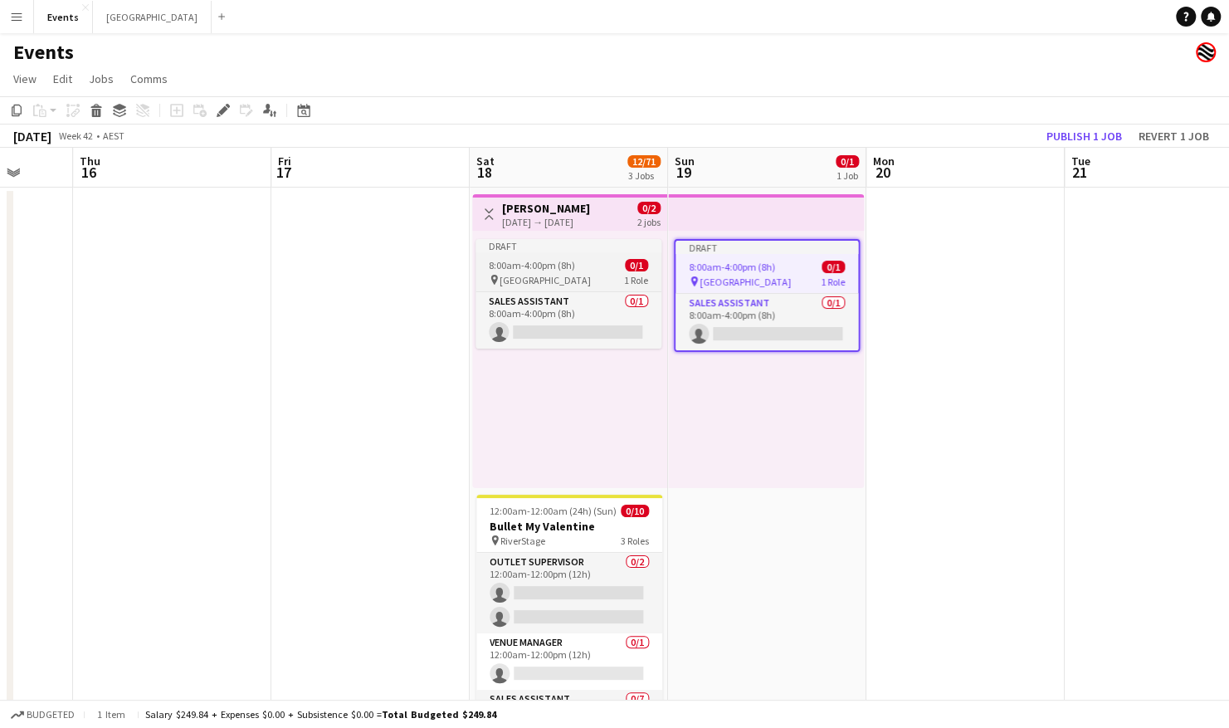
drag, startPoint x: 590, startPoint y: 266, endPoint x: 597, endPoint y: 262, distance: 8.5
click at [591, 266] on div "8:00am-4:00pm (8h) 0/1" at bounding box center [568, 265] width 186 height 12
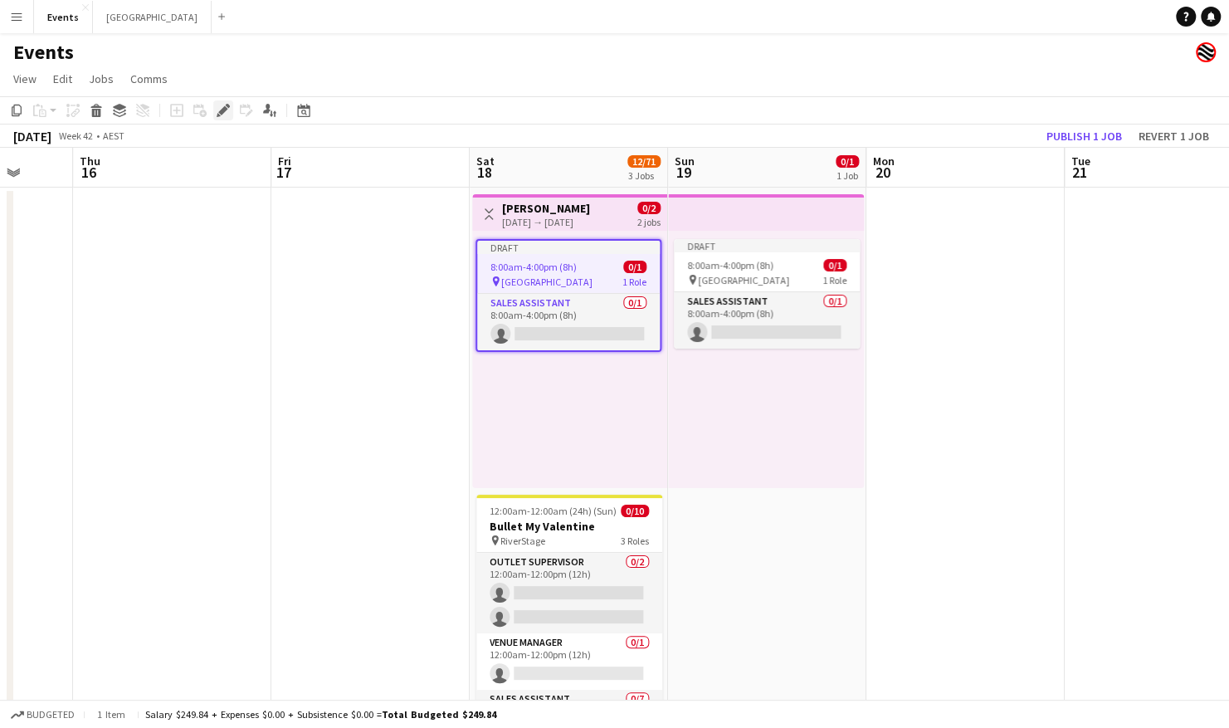
click at [227, 108] on icon "Edit" at bounding box center [223, 110] width 13 height 13
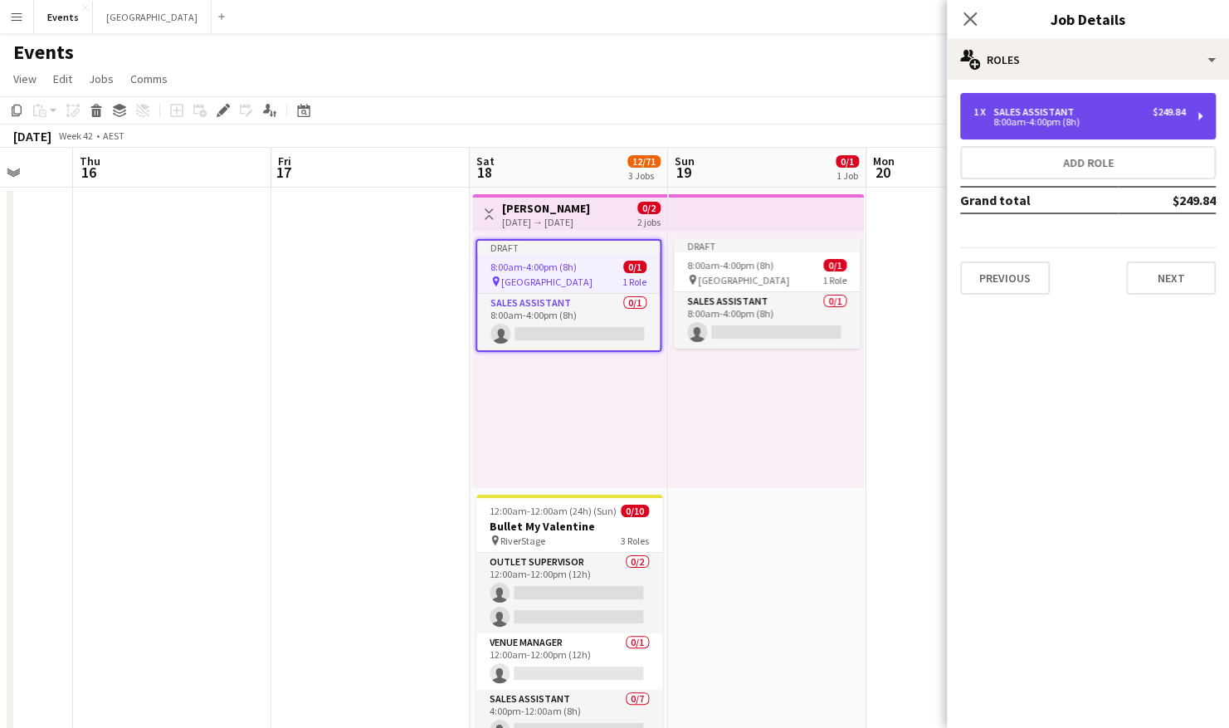
click at [1111, 105] on div "1 x Sales Assistant $249.84 8:00am-4:00pm (8h)" at bounding box center [1088, 116] width 256 height 46
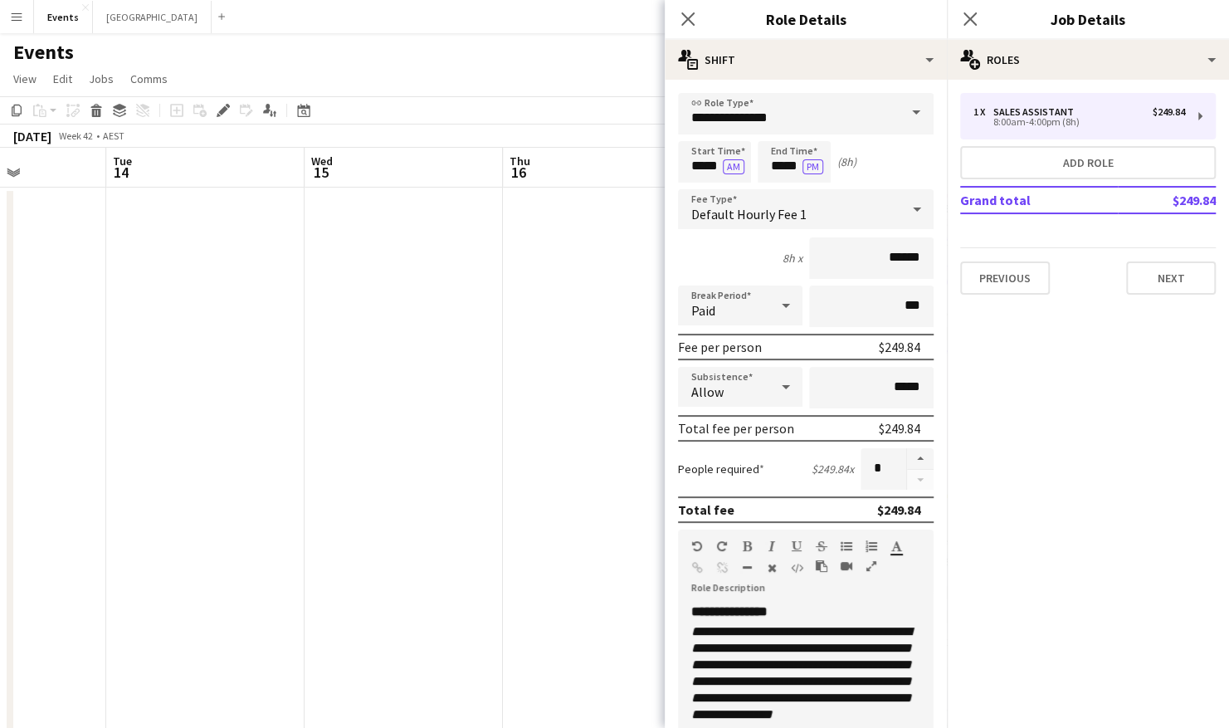
drag, startPoint x: 83, startPoint y: 437, endPoint x: 529, endPoint y: 432, distance: 446.3
click at [529, 432] on app-calendar-viewport "Sat 11 0/1 1 Job Sun 12 0/1 1 Job Mon 13 Tue 14 Wed 15 Thu 16 Fri 17 Sat 18 12/…" at bounding box center [614, 587] width 1229 height 878
drag, startPoint x: 206, startPoint y: 433, endPoint x: 473, endPoint y: 435, distance: 267.1
click at [565, 428] on app-calendar-viewport "Fri 10 Sat 11 0/1 1 Job Sun 12 0/1 1 Job Mon 13 Tue 14 Wed 15 Thu 16 Fri 17 Sat…" at bounding box center [614, 587] width 1229 height 878
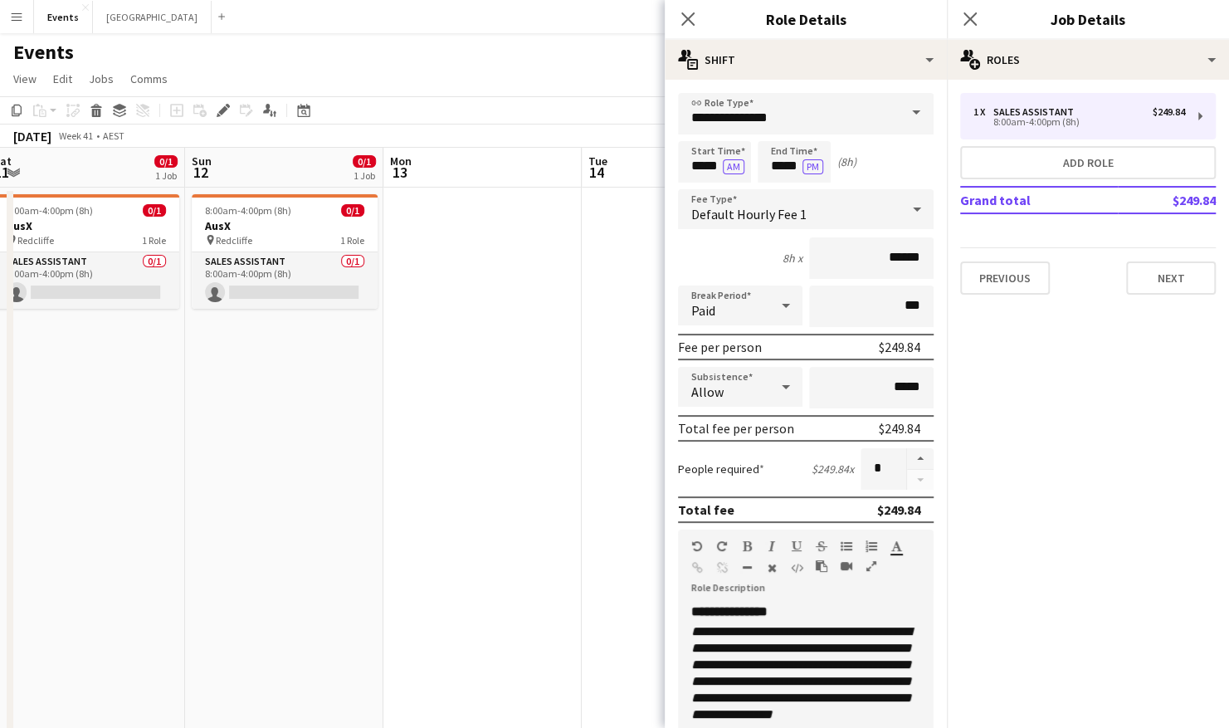
drag, startPoint x: 308, startPoint y: 446, endPoint x: 484, endPoint y: 445, distance: 176.7
click at [646, 445] on app-calendar-viewport "Thu 9 0/17 1 Job Fri 10 Sat 11 0/1 1 Job Sun 12 0/1 1 Job Mon 13 Tue 14 Wed 15 …" at bounding box center [614, 587] width 1229 height 878
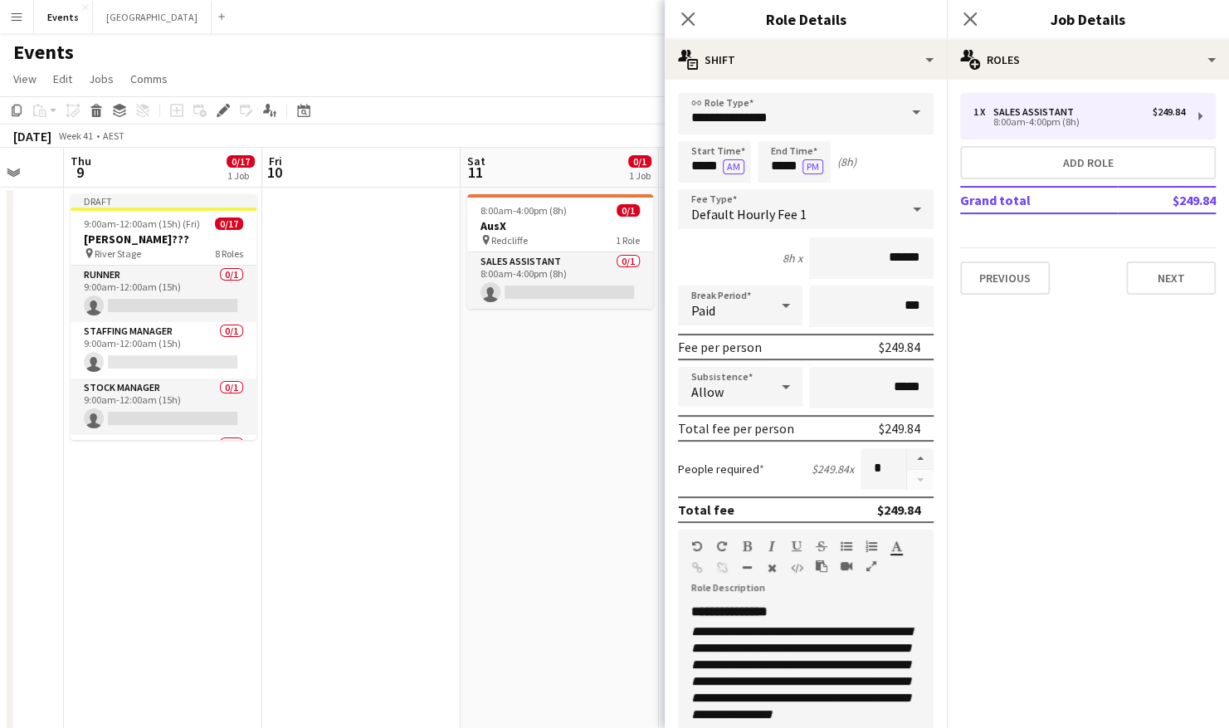
drag, startPoint x: 322, startPoint y: 449, endPoint x: 305, endPoint y: 450, distance: 16.6
click at [557, 447] on app-calendar-viewport "Tue 7 Wed 8 Thu 9 0/17 1 Job Fri 10 Sat 11 0/1 1 Job Sun 12 0/1 1 Job Mon 13 Tu…" at bounding box center [614, 587] width 1229 height 878
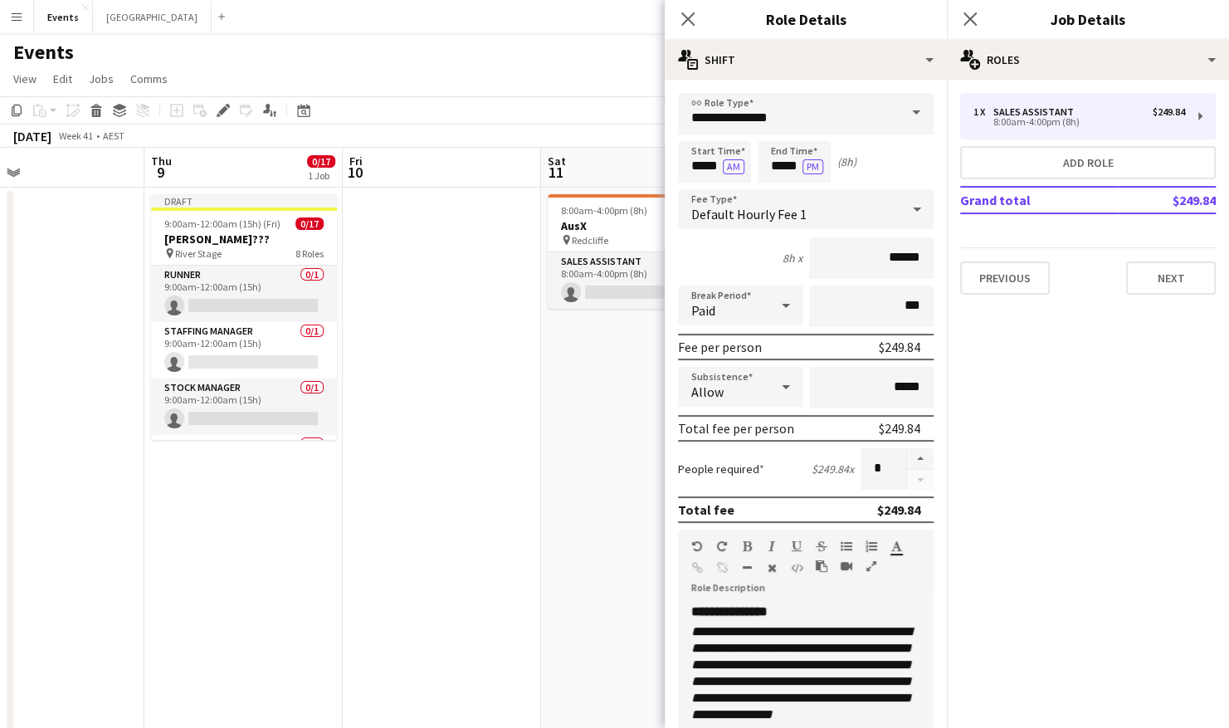
drag, startPoint x: 281, startPoint y: 475, endPoint x: 487, endPoint y: 475, distance: 205.7
click at [489, 475] on app-calendar-viewport "Mon 6 Tue 7 Wed 8 Thu 9 0/17 1 Job Fri 10 Sat 11 0/1 1 Job Sun 12 0/1 1 Job Mon…" at bounding box center [614, 587] width 1229 height 878
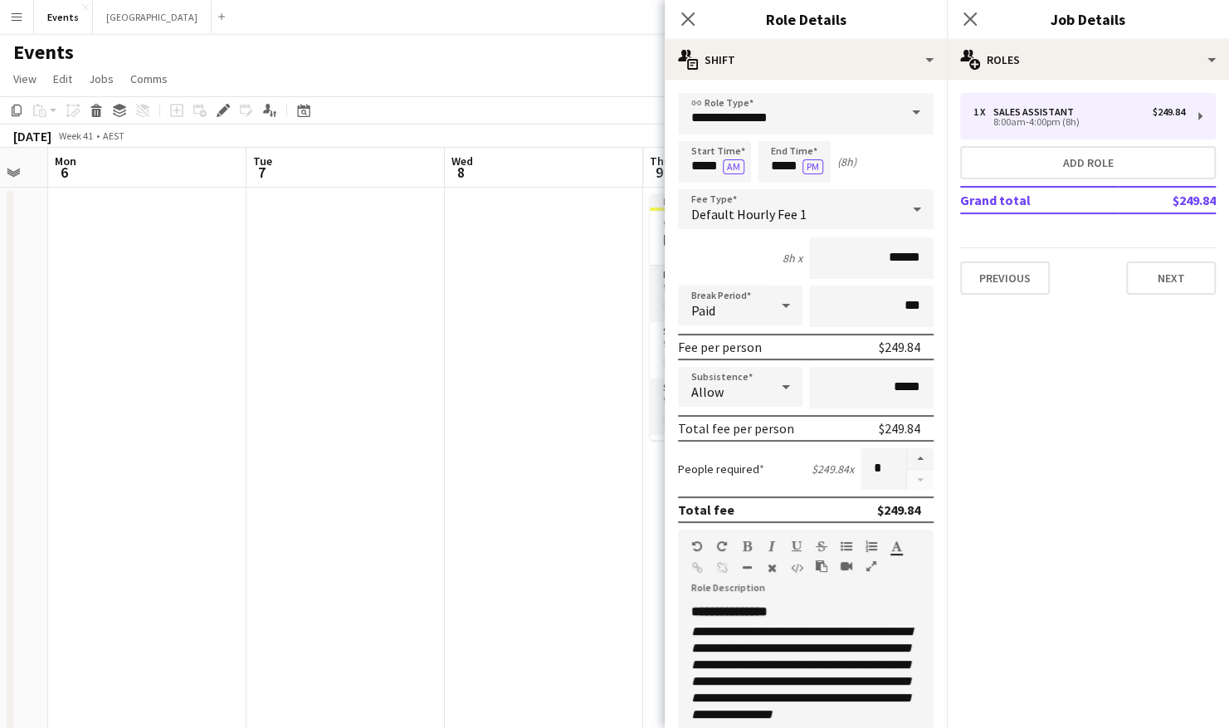
click at [514, 476] on app-calendar-viewport "Sat 4 Sun 5 Mon 6 Tue 7 Wed 8 Thu 9 0/17 1 Job Fri 10 Sat 11 0/1 1 Job Sun 12 0…" at bounding box center [614, 587] width 1229 height 878
drag, startPoint x: 314, startPoint y: 478, endPoint x: 556, endPoint y: 478, distance: 242.2
click at [556, 478] on app-calendar-viewport "Fri 3 Sat 4 Sun 5 Mon 6 Tue 7 Wed 8 Thu 9 0/17 1 Job Fri 10 Sat 11 0/1 1 Job Su…" at bounding box center [614, 587] width 1229 height 878
click at [502, 478] on app-calendar-viewport "Thu 2 Fri 3 Sat 4 Sun 5 Mon 6 Tue 7 Wed 8 Thu 9 0/17 1 Job Fri 10 Sat 11 0/1 1 …" at bounding box center [614, 587] width 1229 height 878
drag, startPoint x: 287, startPoint y: 479, endPoint x: 417, endPoint y: 476, distance: 130.3
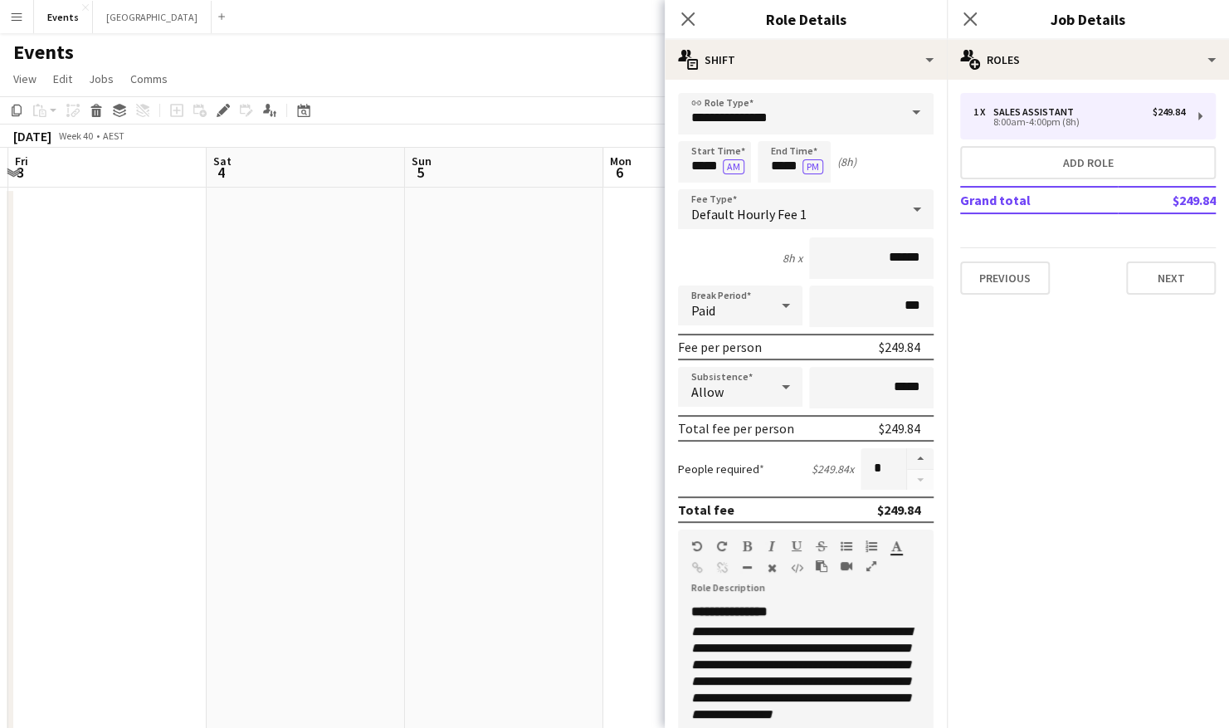
click at [522, 475] on app-calendar-viewport "Wed 1 Thu 2 Fri 3 Sat 4 Sun 5 Mon 6 Tue 7 Wed 8 Thu 9 0/17 1 Job Fri 10 Sat 11 …" at bounding box center [614, 587] width 1229 height 878
drag, startPoint x: 353, startPoint y: 473, endPoint x: 329, endPoint y: 475, distance: 24.1
click at [420, 475] on app-calendar-viewport "Tue 30 Wed 1 Thu 2 Fri 3 Sat 4 Sun 5 Mon 6 Tue 7 Wed 8 Thu 9 0/17 1 Job Fri 10 …" at bounding box center [614, 587] width 1229 height 878
click at [391, 471] on app-calendar-viewport "Mon 29 Tue 30 Wed 1 Thu 2 Fri 3 Sat 4 Sun 5 Mon 6 Tue 7 Wed 8 Thu 9 0/17 1 Job …" at bounding box center [614, 587] width 1229 height 878
drag, startPoint x: 392, startPoint y: 473, endPoint x: 296, endPoint y: 482, distance: 95.8
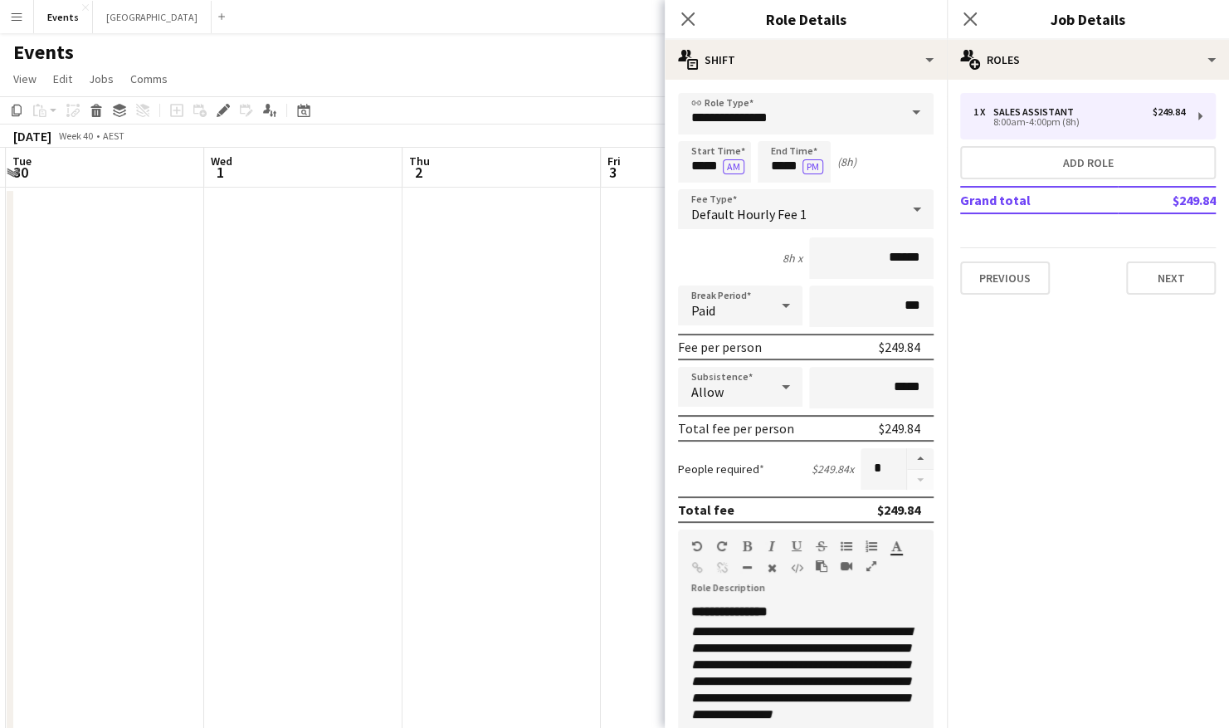
click at [440, 473] on app-calendar-viewport "Sun 28 Mon 29 Tue 30 Wed 1 Thu 2 Fri 3 Sat 4 Sun 5 Mon 6 Tue 7 Wed 8 Thu 9 0/17…" at bounding box center [614, 587] width 1229 height 878
click at [516, 478] on app-calendar-viewport "Sat 27 Sun 28 Mon 29 Tue 30 Wed 1 Thu 2 Fri 3 Sat 4 Sun 5 Mon 6 Tue 7 Wed 8" at bounding box center [614, 587] width 1229 height 878
drag, startPoint x: 266, startPoint y: 477, endPoint x: 226, endPoint y: 480, distance: 40.0
click at [325, 477] on app-calendar-viewport "Fri 26 0/17 1 Job Sat 27 Sun 28 Mon 29 Tue 30 Wed 1 Thu 2 Fri 3 Sat 4 Sun 5 Mon…" at bounding box center [614, 587] width 1229 height 878
drag, startPoint x: 204, startPoint y: 480, endPoint x: 459, endPoint y: 488, distance: 254.8
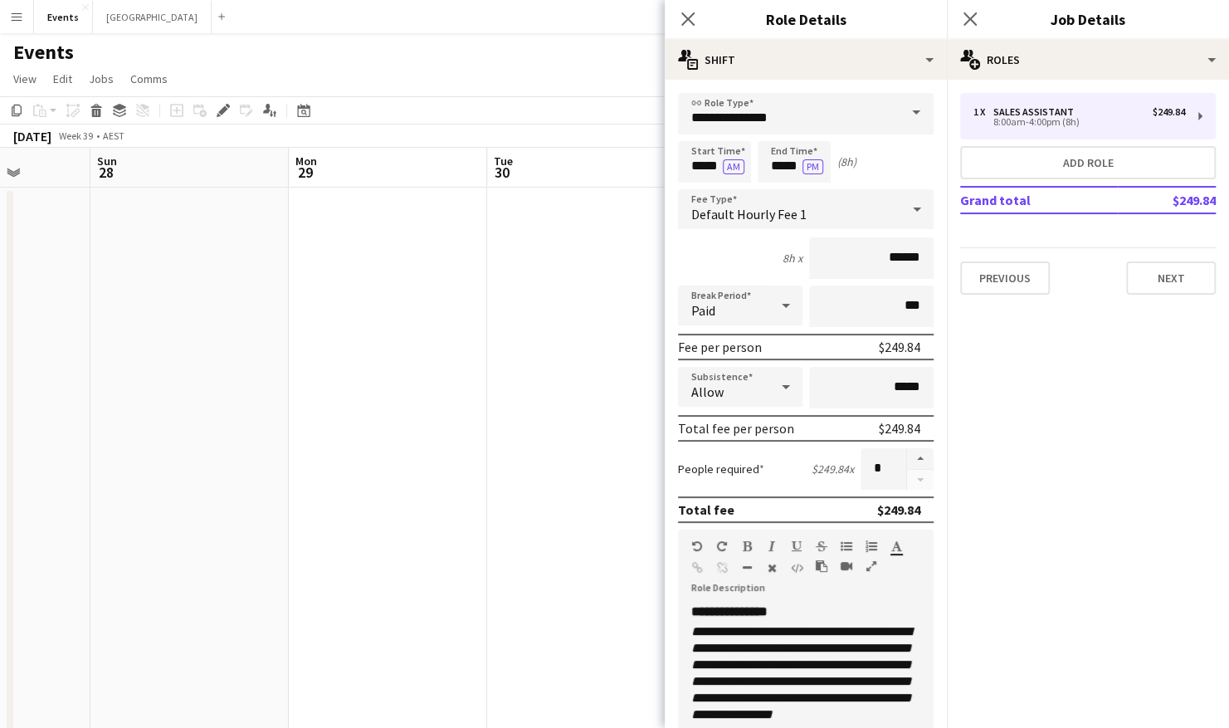
click at [486, 487] on app-calendar-viewport "Thu 25 Fri 26 0/17 1 Job Sat 27 Sun 28 Mon 29 Tue 30 Wed 1 Thu 2 Fri 3 Sat 4 Su…" at bounding box center [614, 587] width 1229 height 878
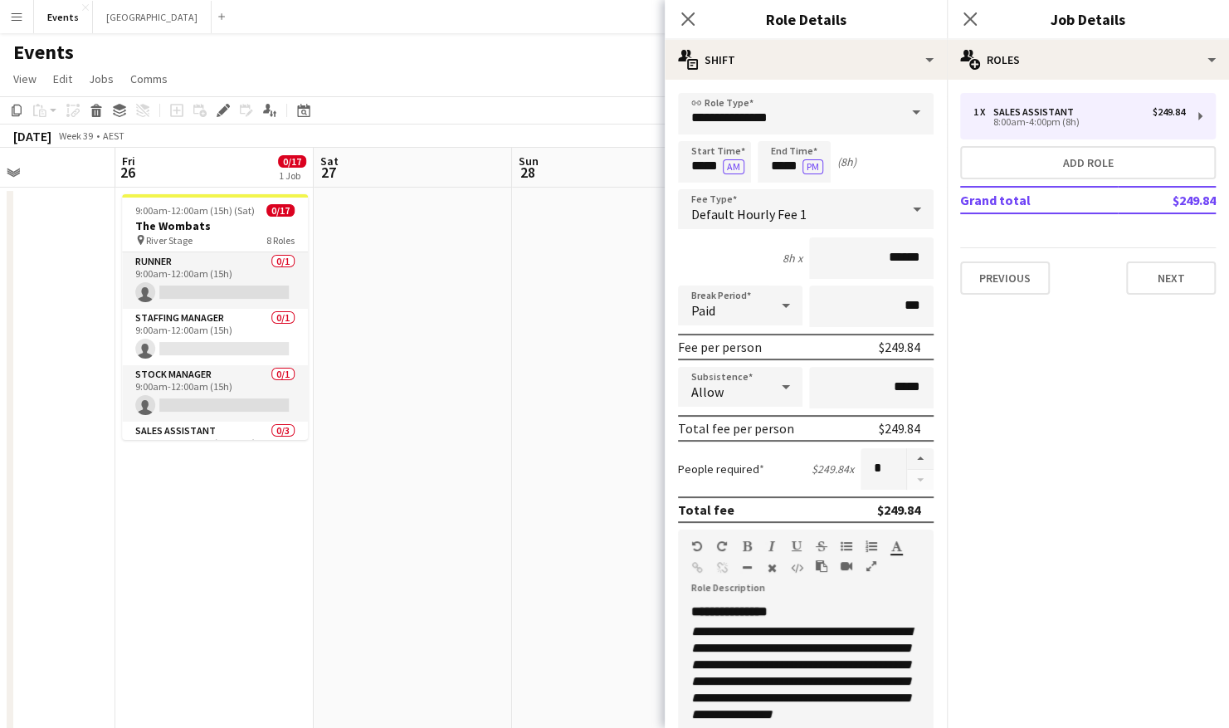
drag, startPoint x: 259, startPoint y: 488, endPoint x: 285, endPoint y: 493, distance: 27.0
click at [424, 491] on app-calendar-viewport "Tue 23 Wed 24 Thu 25 Fri 26 0/17 1 Job Sat 27 Sun 28 Mon 29 Tue 30 Wed 1 Thu 2 …" at bounding box center [614, 587] width 1229 height 878
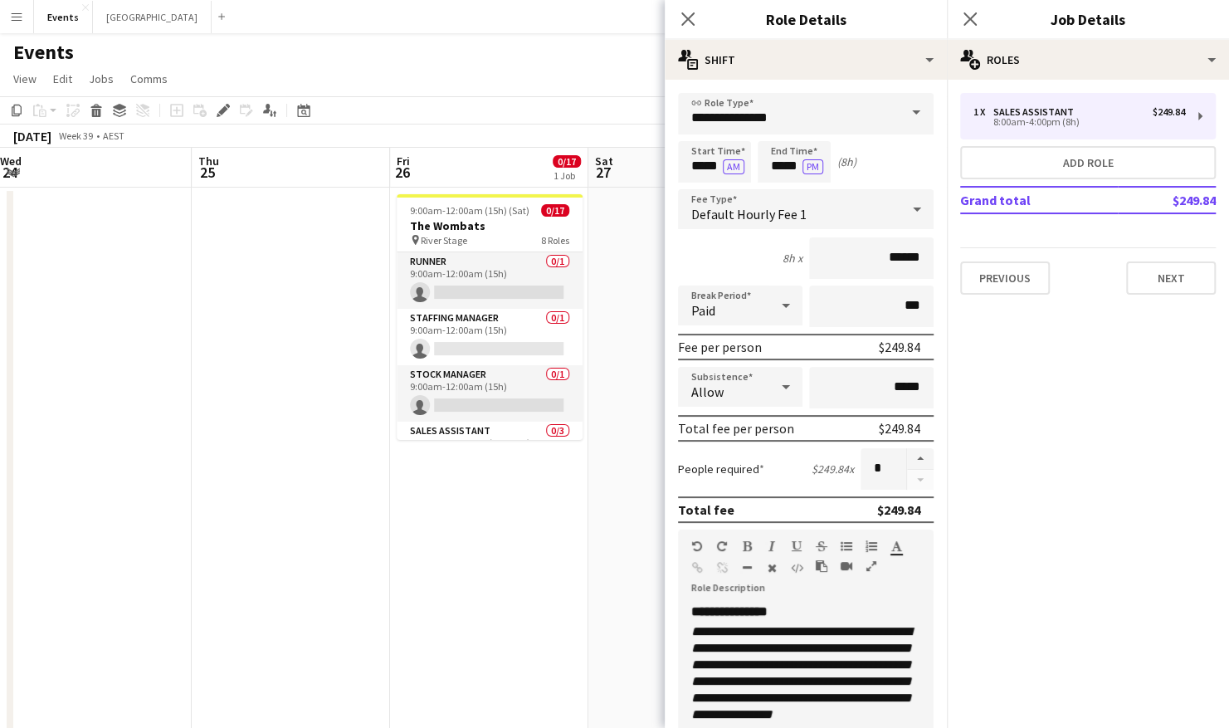
drag, startPoint x: 274, startPoint y: 493, endPoint x: 346, endPoint y: 493, distance: 72.2
click at [348, 493] on app-calendar-viewport "Mon 22 Tue 23 Wed 24 Thu 25 Fri 26 0/17 1 Job Sat 27 Sun 28 Mon 29 Tue 30 Wed 1…" at bounding box center [614, 587] width 1229 height 878
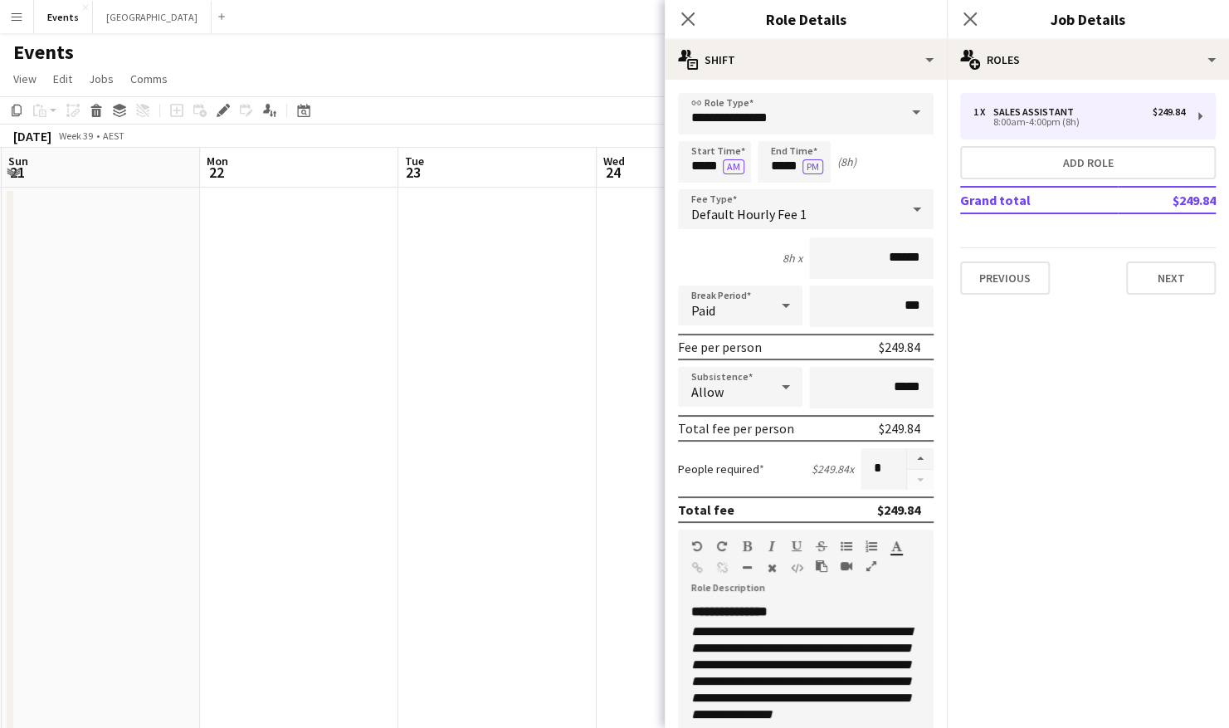
drag, startPoint x: 443, startPoint y: 486, endPoint x: 260, endPoint y: 486, distance: 182.5
click at [458, 486] on app-calendar-viewport "Fri 19 Sat 20 Sun 21 Mon 22 Tue 23 Wed 24 Thu 25 Fri 26 0/17 1 Job Sat 27 Sun 2…" at bounding box center [614, 587] width 1229 height 878
drag, startPoint x: 261, startPoint y: 486, endPoint x: 153, endPoint y: 486, distance: 108.7
click at [681, 487] on body "Menu Boards Boards Boards All jobs Status Workforce Workforce My Workforce Recr…" at bounding box center [614, 527] width 1229 height 1054
click at [445, 491] on app-calendar-viewport "Tue 16 Wed 17 Thu 18 Fri 19 Sat 20 Sun 21 Mon 22 Tue 23 Wed 24 Thu 25 Fri 26 0/…" at bounding box center [614, 587] width 1229 height 878
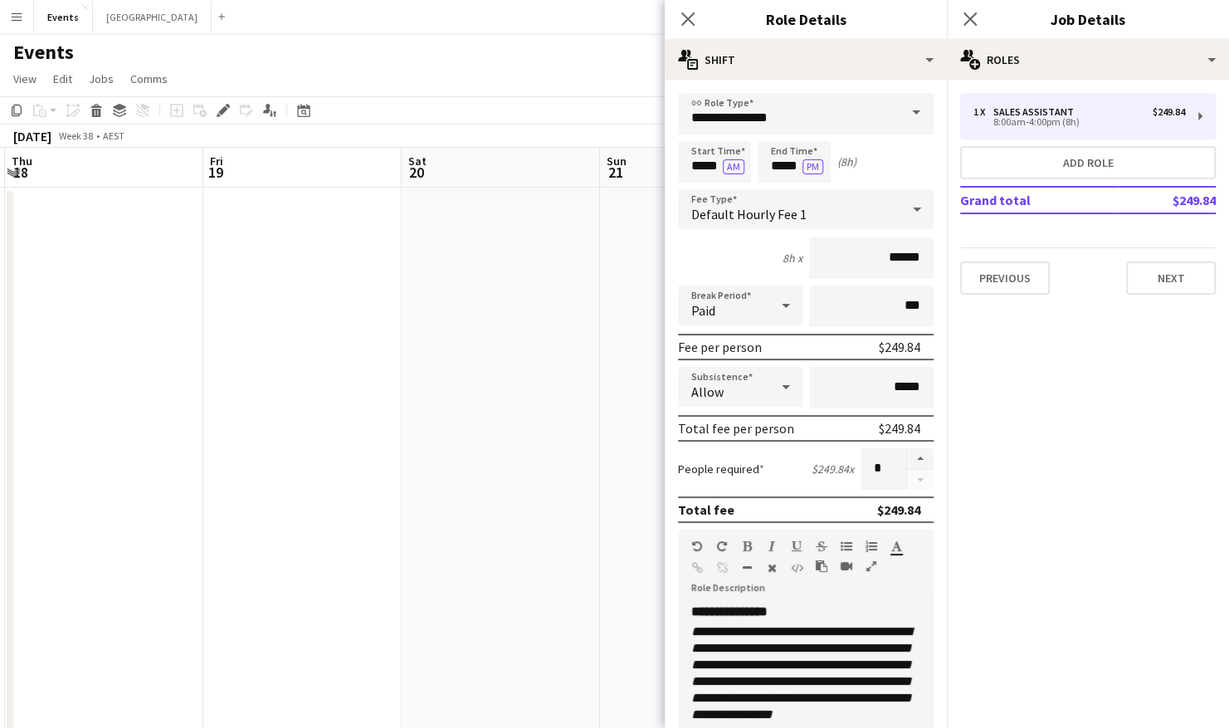
drag, startPoint x: 69, startPoint y: 491, endPoint x: 388, endPoint y: 491, distance: 319.4
click at [609, 491] on app-calendar-viewport "Tue 16 Wed 17 Thu 18 Fri 19 Sat 20 Sun 21 Mon 22 Tue 23 Wed 24 Thu 25 Fri 26 0/…" at bounding box center [614, 587] width 1229 height 878
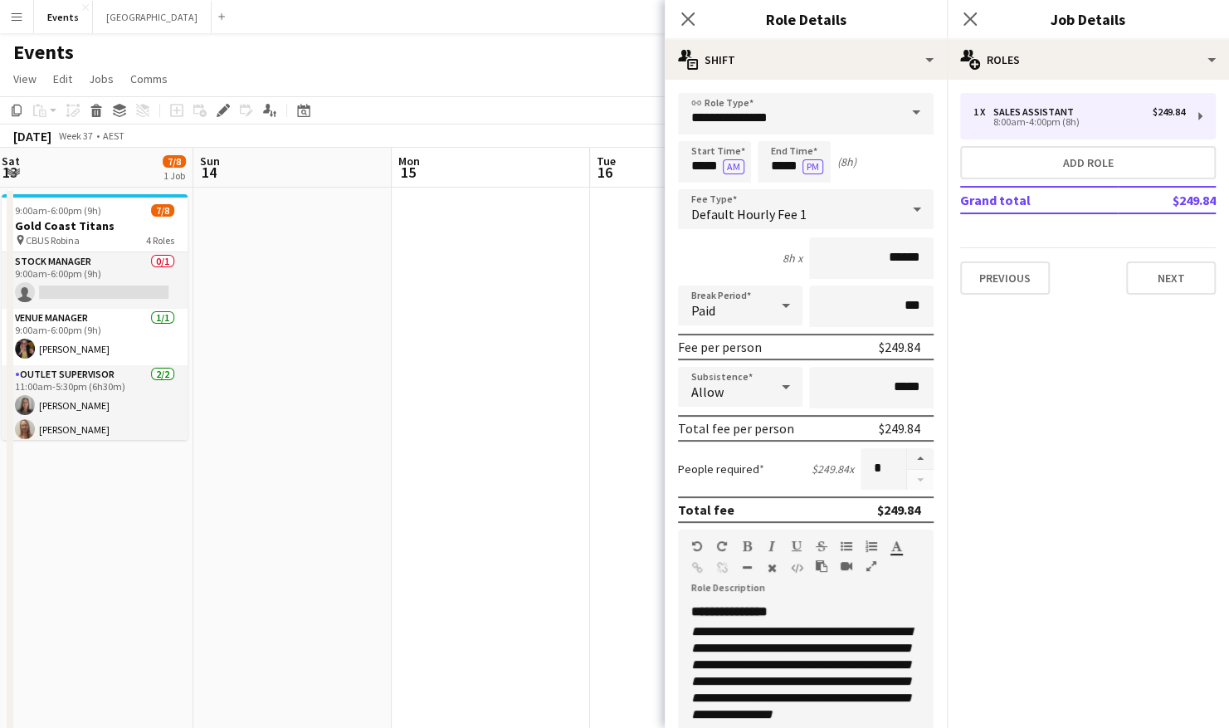
drag, startPoint x: 208, startPoint y: 491, endPoint x: 549, endPoint y: 494, distance: 341.0
click at [566, 494] on app-calendar-viewport "Thu 11 Fri 12 Sat 13 7/8 1 Job Sun 14 Mon 15 Tue 16 Wed 17 Thu 18 Fri 19 Sat 20…" at bounding box center [614, 587] width 1229 height 878
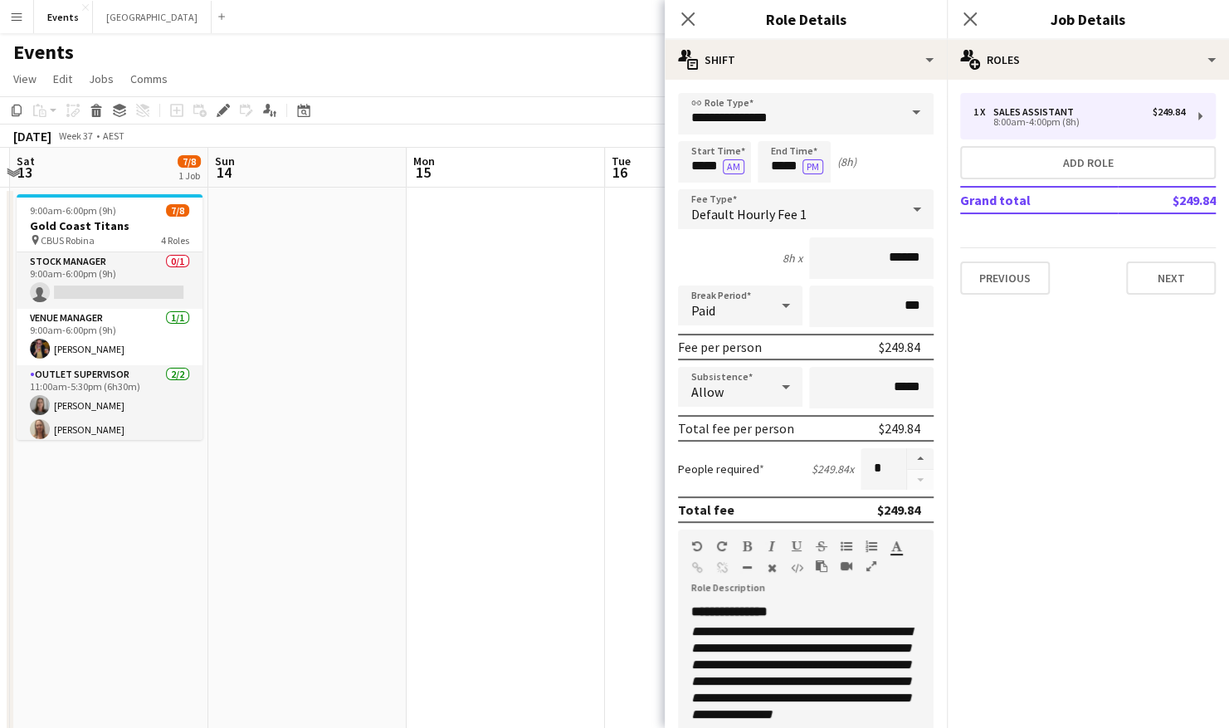
click at [665, 499] on body "Menu Boards Boards Boards All jobs Status Workforce Workforce My Workforce Recr…" at bounding box center [614, 527] width 1229 height 1054
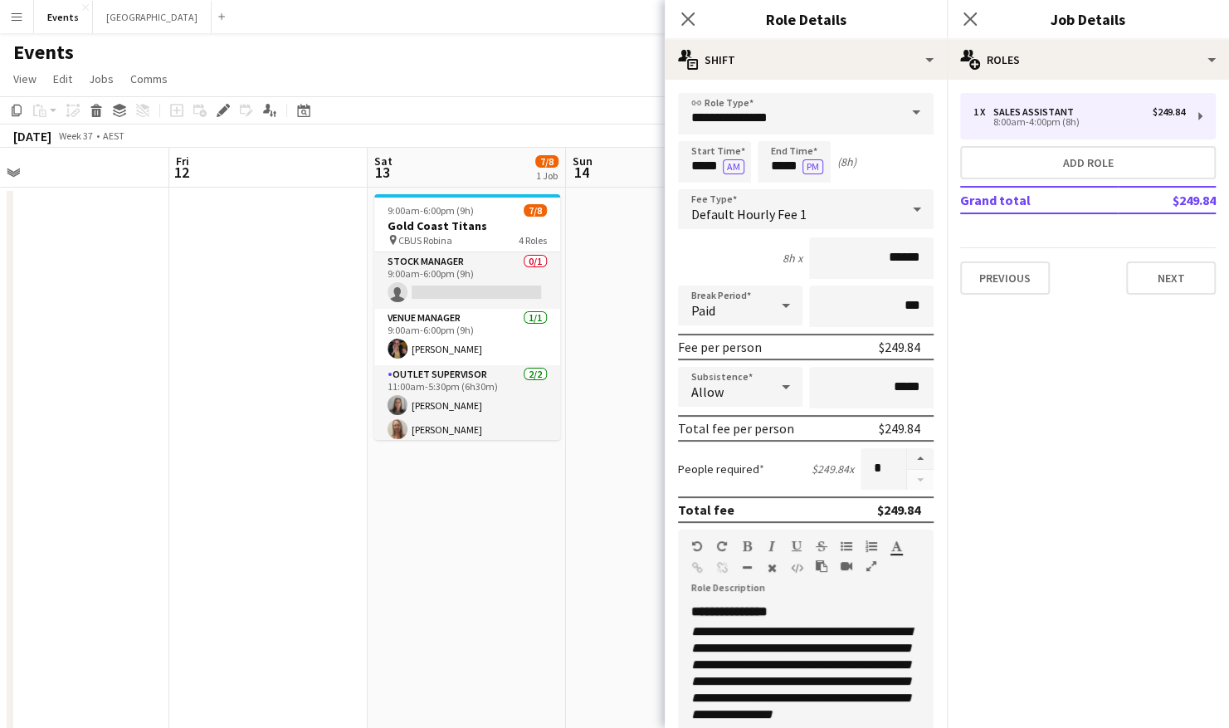
drag, startPoint x: 295, startPoint y: 501, endPoint x: 247, endPoint y: 501, distance: 48.1
click at [614, 501] on app-calendar-viewport "Tue 9 Wed 10 Thu 11 Fri 12 Sat 13 7/8 1 Job Sun 14 Mon 15 Tue 16 Wed 17 Thu 18 …" at bounding box center [614, 587] width 1229 height 878
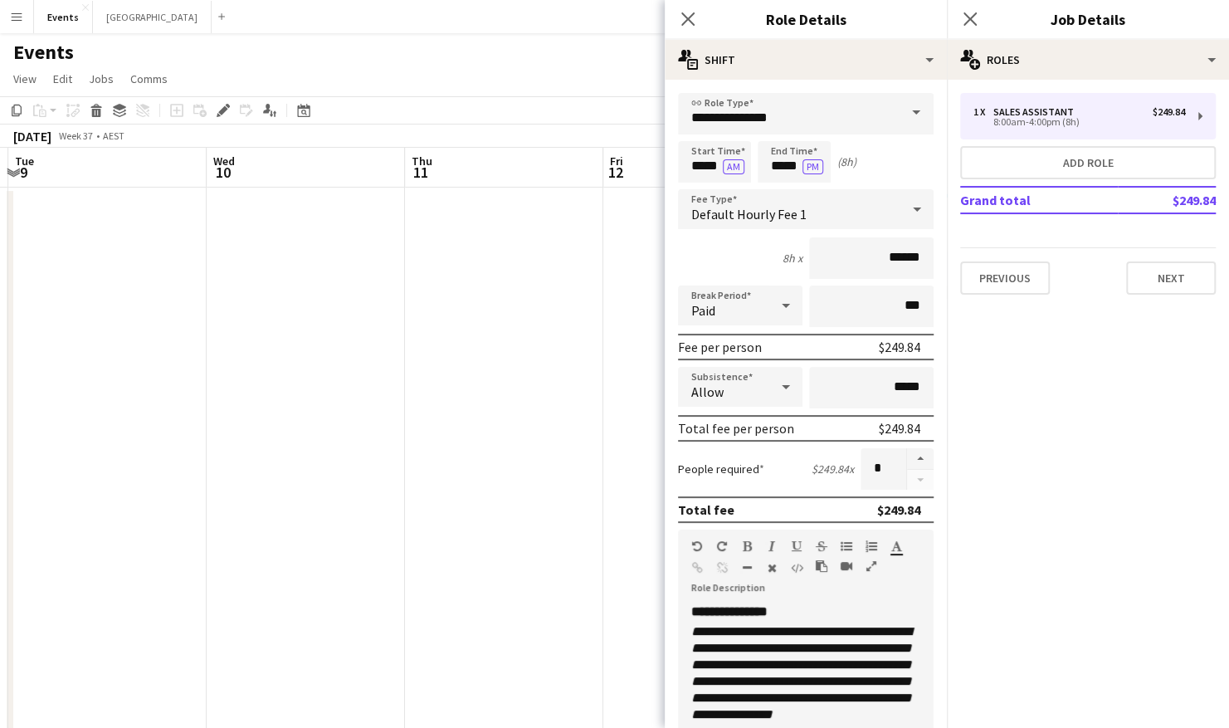
drag, startPoint x: 471, startPoint y: 499, endPoint x: 661, endPoint y: 499, distance: 190.0
click at [663, 499] on app-calendar-viewport "Sun 7 5/5 1 Job Mon 8 Tue 9 Wed 10 Thu 11 Fri 12 Sat 13 7/8 1 Job Sun 14 Mon 15…" at bounding box center [614, 587] width 1229 height 878
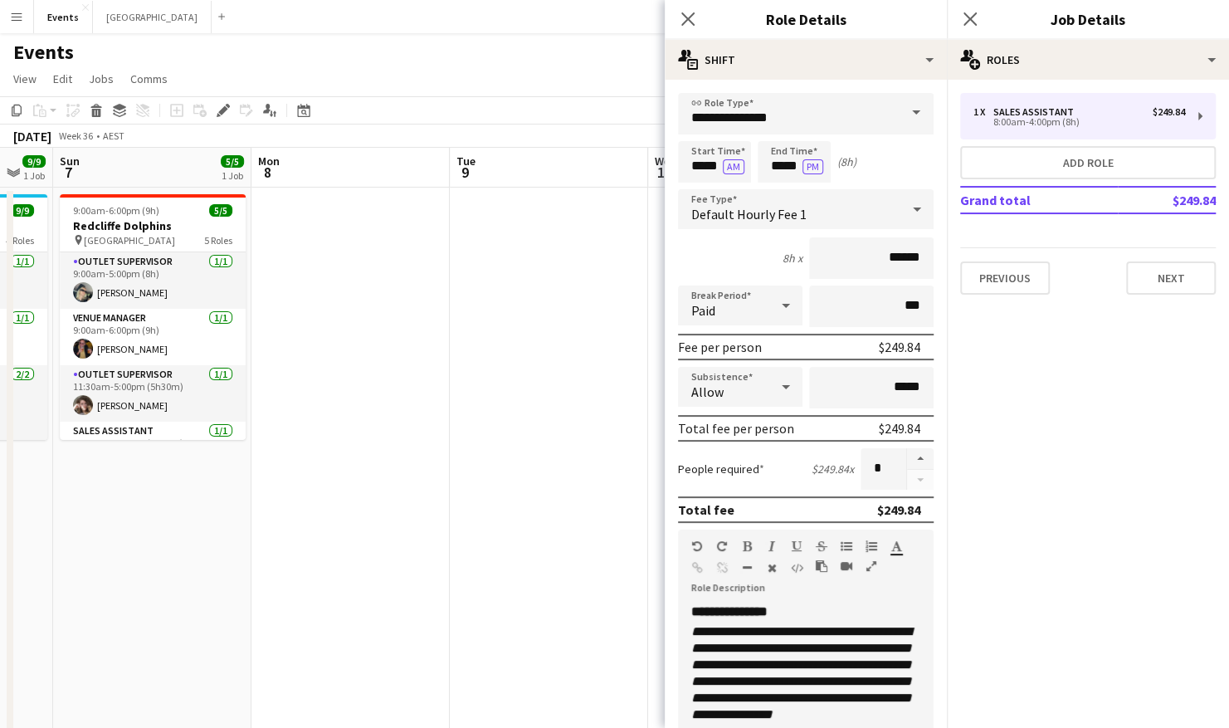
drag, startPoint x: 251, startPoint y: 499, endPoint x: 452, endPoint y: 511, distance: 201.9
click at [538, 502] on app-calendar-viewport "Fri 5 Sat 6 9/9 1 Job Sun 7 5/5 1 Job Mon 8 Tue 9 Wed 10 Thu 11 Fri 12 Sat 13 7…" at bounding box center [614, 587] width 1229 height 878
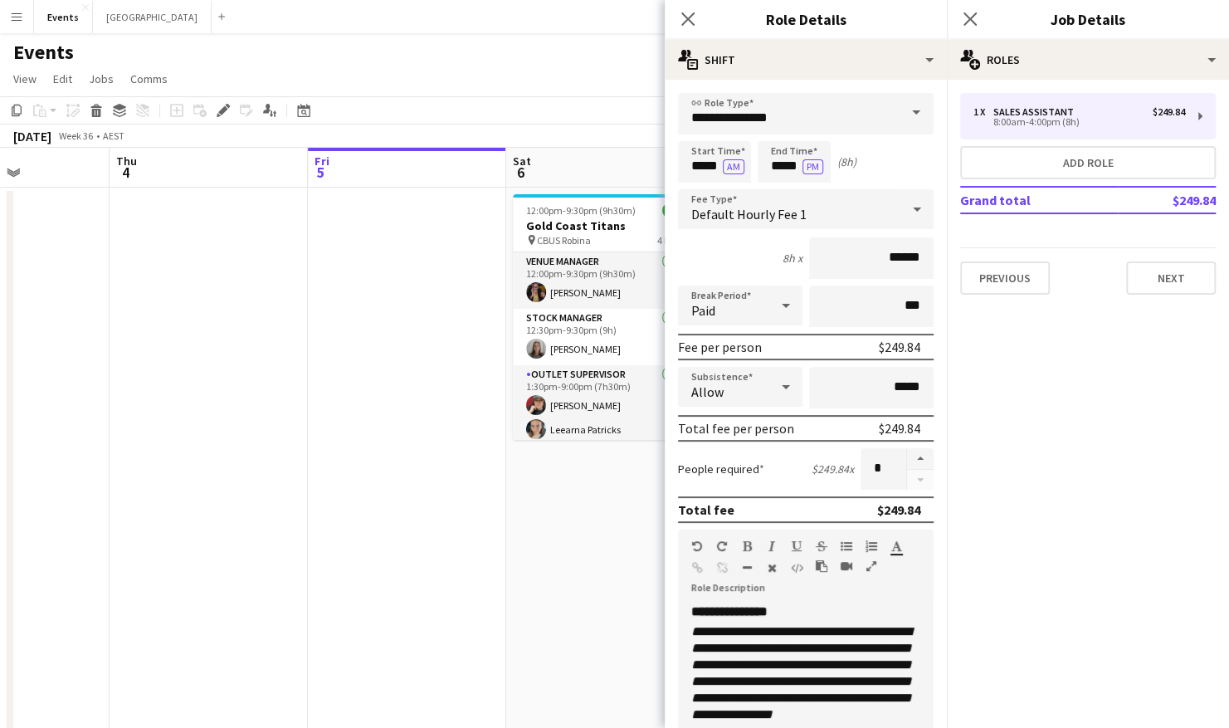
drag, startPoint x: 519, startPoint y: 512, endPoint x: 373, endPoint y: 512, distance: 146.0
click at [630, 512] on app-calendar-viewport "Mon 1 Tue 2 Wed 3 Thu 4 Fri 5 Sat 6 9/9 1 Job Sun 7 5/5 1 Job Mon 8 Tue 9 Wed 1…" at bounding box center [614, 587] width 1229 height 878
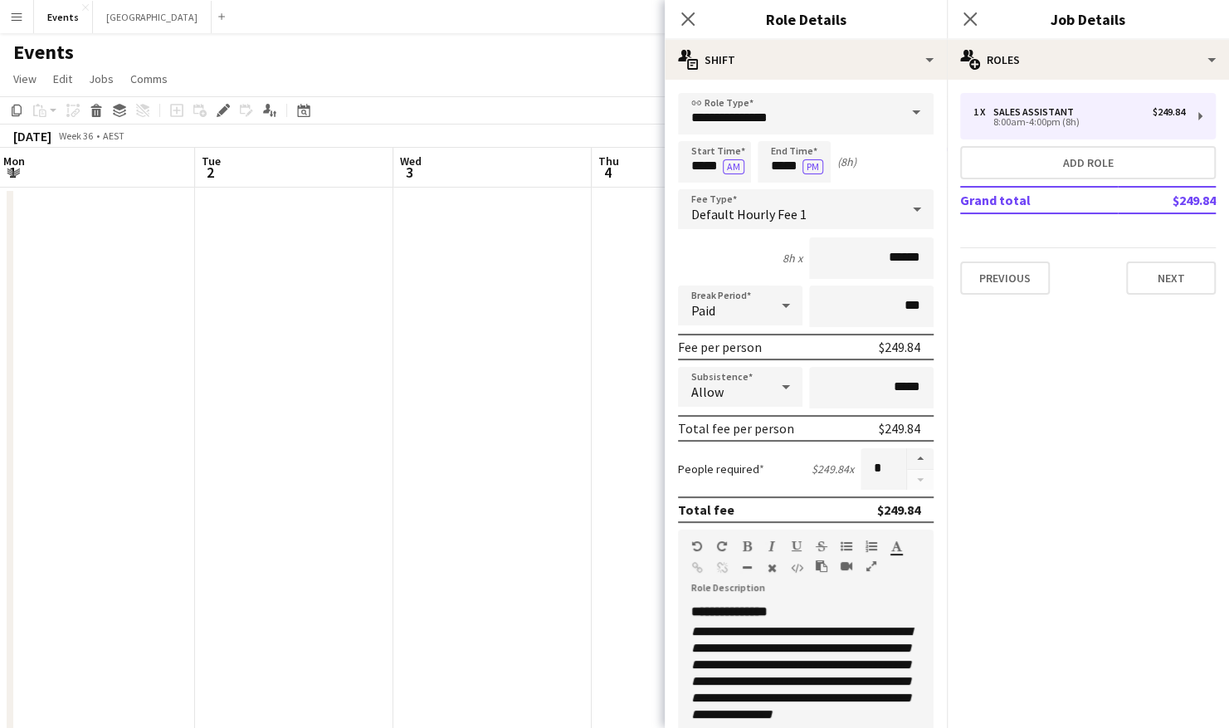
drag, startPoint x: 589, startPoint y: 513, endPoint x: 123, endPoint y: 511, distance: 466.2
click at [586, 513] on app-calendar-viewport "Sat 30 24/26 1 Job Sun 31 36/39 3 Jobs Mon 1 Tue 2 Wed 3 Thu 4 Fri 5 Sat 6 9/9 …" at bounding box center [614, 587] width 1229 height 878
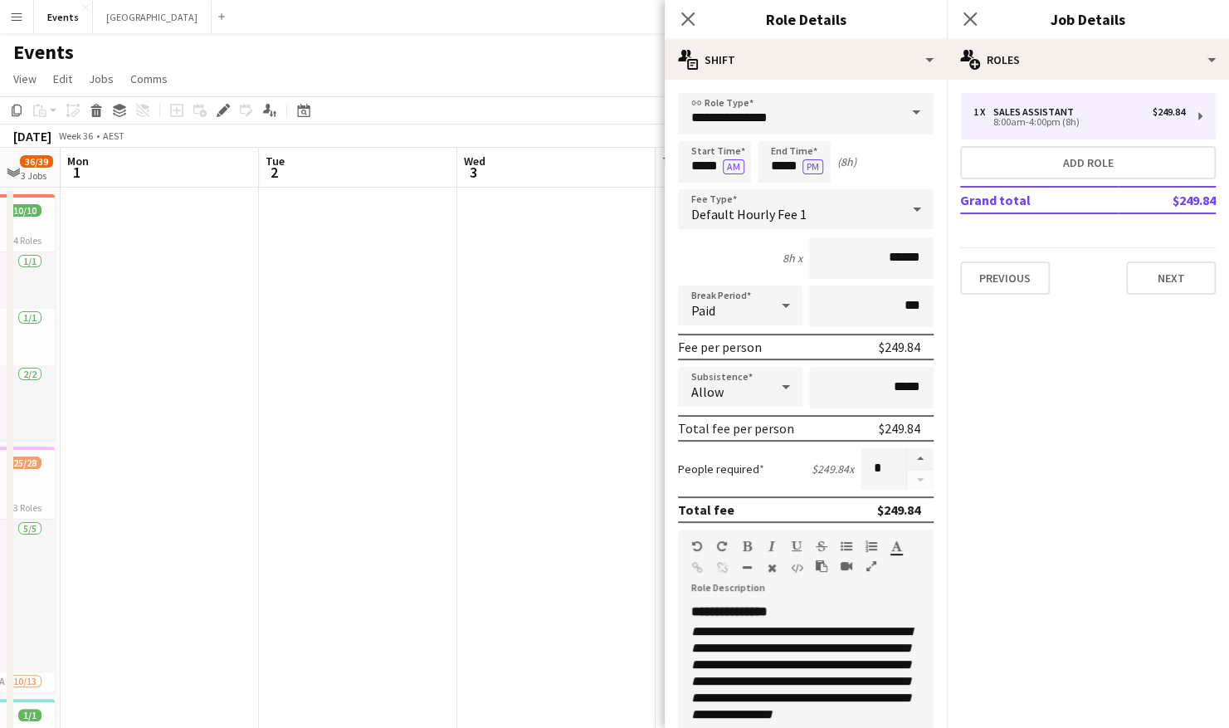
drag, startPoint x: 128, startPoint y: 511, endPoint x: 197, endPoint y: 511, distance: 69.7
click at [587, 511] on app-calendar-viewport "Sat 30 24/26 1 Job Sun 31 36/39 3 Jobs Mon 1 Tue 2 Wed 3 Thu 4 Fri 5 Sat 6 9/9 …" at bounding box center [614, 587] width 1229 height 878
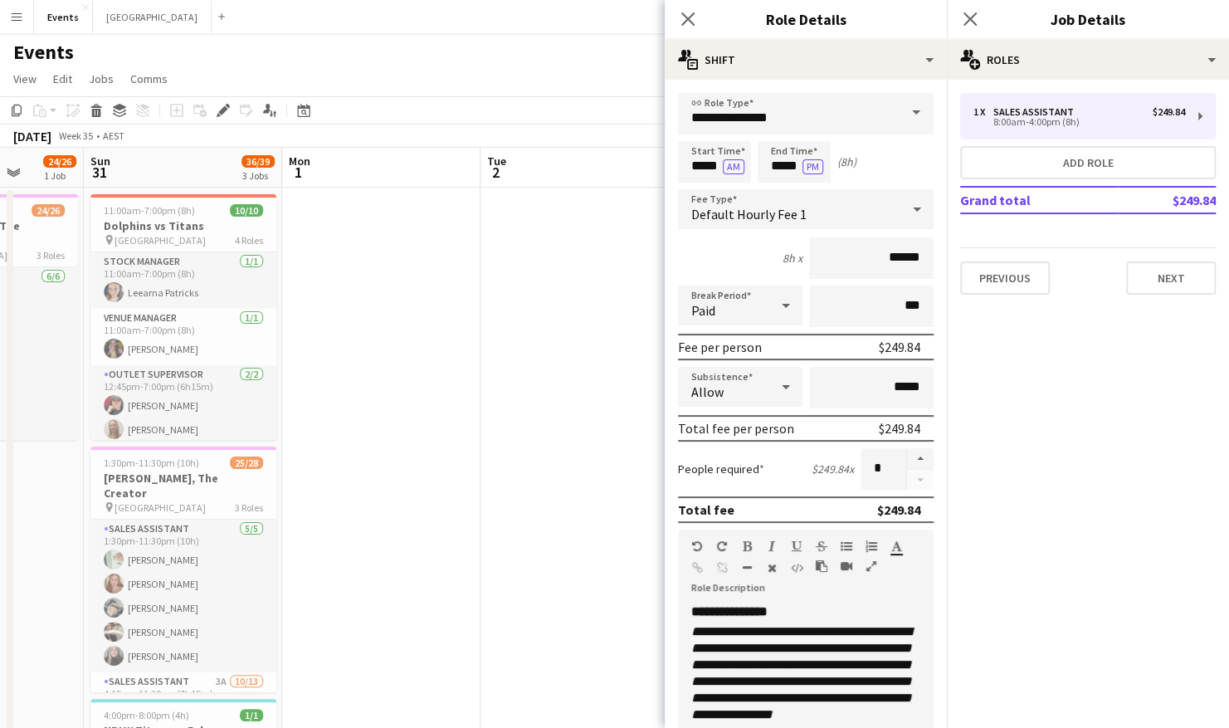
drag, startPoint x: 171, startPoint y: 513, endPoint x: 302, endPoint y: 514, distance: 131.1
click at [552, 514] on app-calendar-viewport "Thu 28 2/2 1 Job Fri 29 2/2 1 Job Sat 30 24/26 1 Job Sun 31 36/39 3 Jobs Mon 1 …" at bounding box center [614, 587] width 1229 height 878
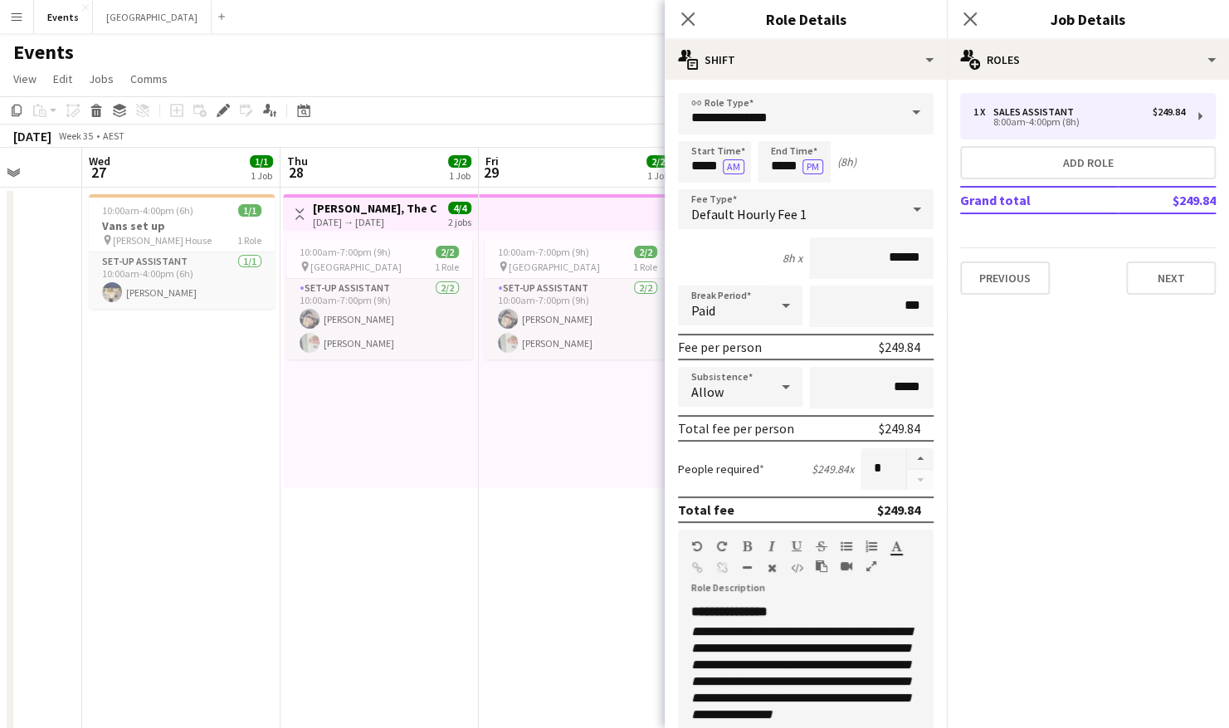
drag, startPoint x: 121, startPoint y: 515, endPoint x: 557, endPoint y: 520, distance: 436.4
click at [609, 520] on app-calendar-viewport "Mon 25 Tue 26 Wed 27 1/1 1 Job Thu 28 2/2 1 Job Fri 29 2/2 1 Job Sat 30 24/26 1…" at bounding box center [614, 587] width 1229 height 878
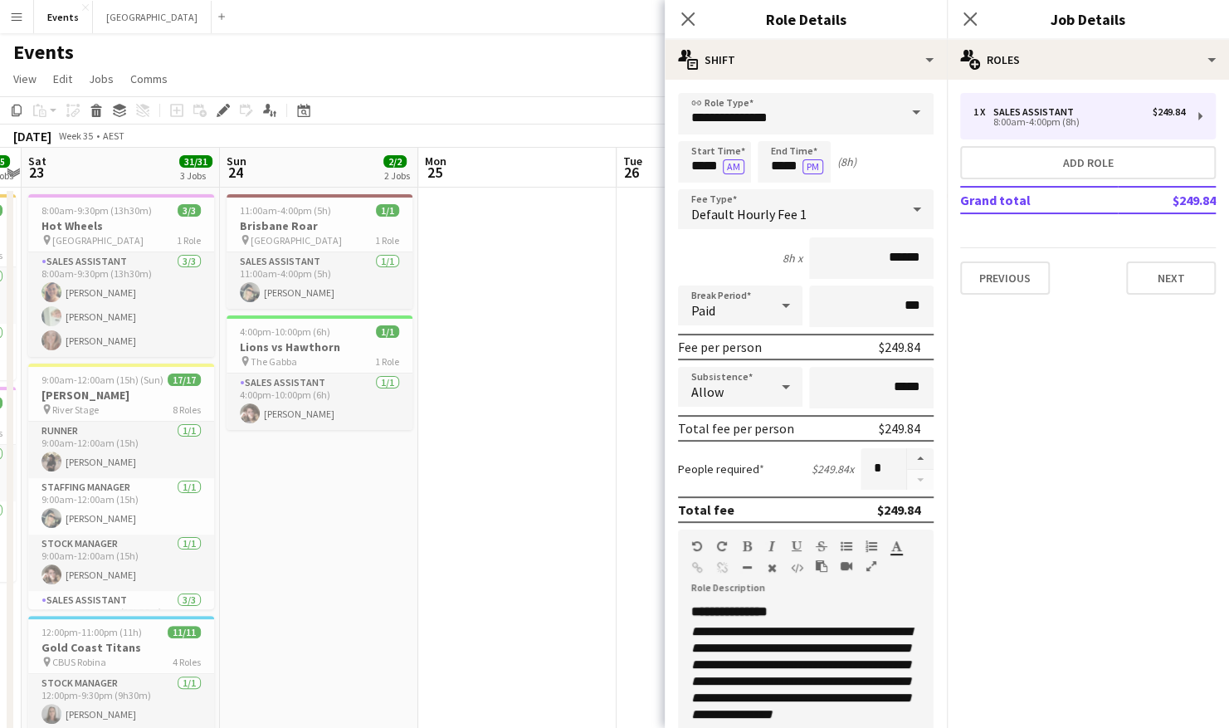
drag, startPoint x: 542, startPoint y: 523, endPoint x: 587, endPoint y: 523, distance: 45.6
click at [617, 523] on app-calendar-viewport "Thu 21 Fri 22 5/5 2 Jobs Sat 23 31/31 3 Jobs Sun 24 2/2 2 Jobs Mon 25 Tue 26 We…" at bounding box center [614, 587] width 1229 height 878
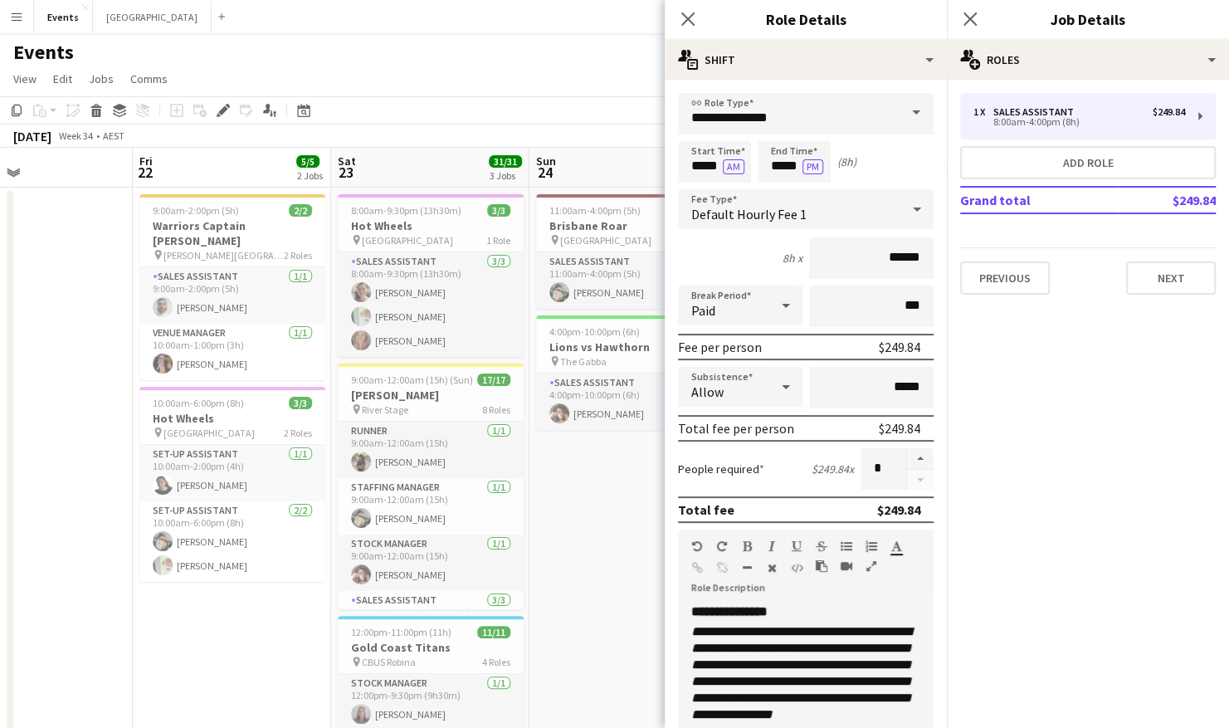
drag, startPoint x: 453, startPoint y: 524, endPoint x: 577, endPoint y: 528, distance: 124.5
click at [617, 528] on app-calendar-viewport "Tue 19 Wed 20 Thu 21 Fri 22 5/5 2 Jobs Sat 23 31/31 3 Jobs Sun 24 2/2 2 Jobs Mo…" at bounding box center [614, 587] width 1229 height 878
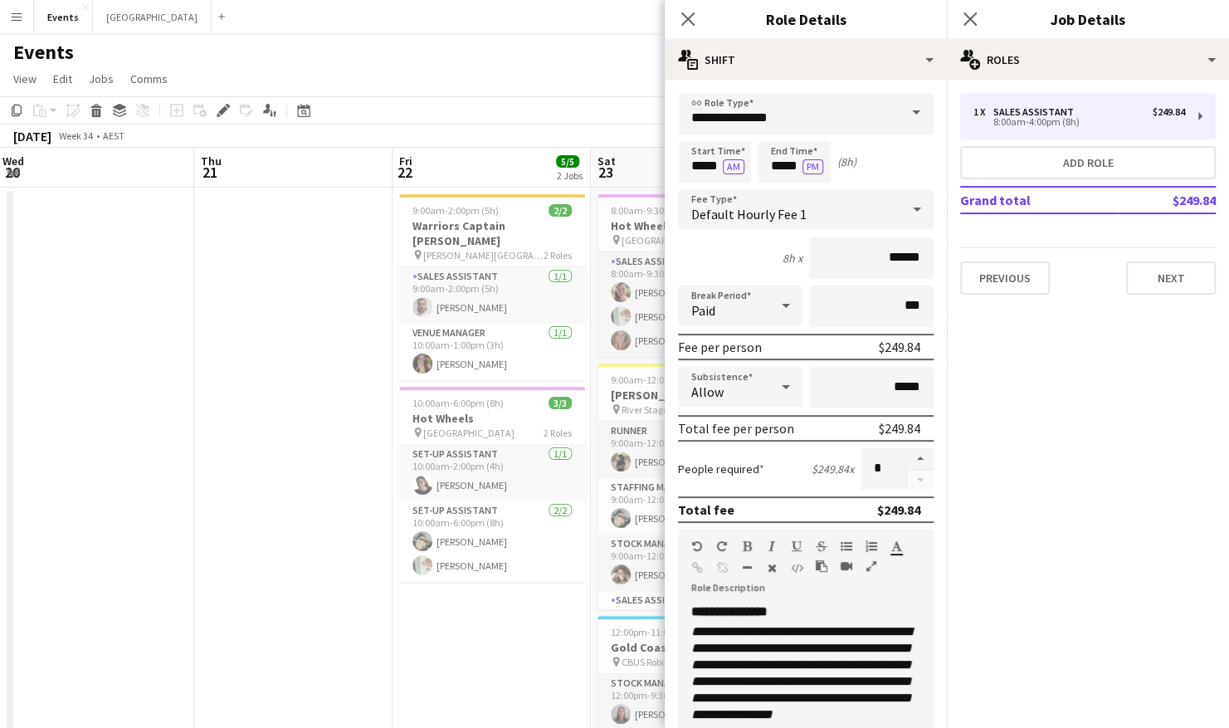
drag, startPoint x: 80, startPoint y: 497, endPoint x: 504, endPoint y: 513, distance: 425.1
click at [513, 513] on app-calendar-viewport "Mon 18 Tue 19 Wed 20 Thu 21 Fri 22 5/5 2 Jobs Sat 23 31/31 3 Jobs Sun 24 2/2 2 …" at bounding box center [614, 587] width 1229 height 878
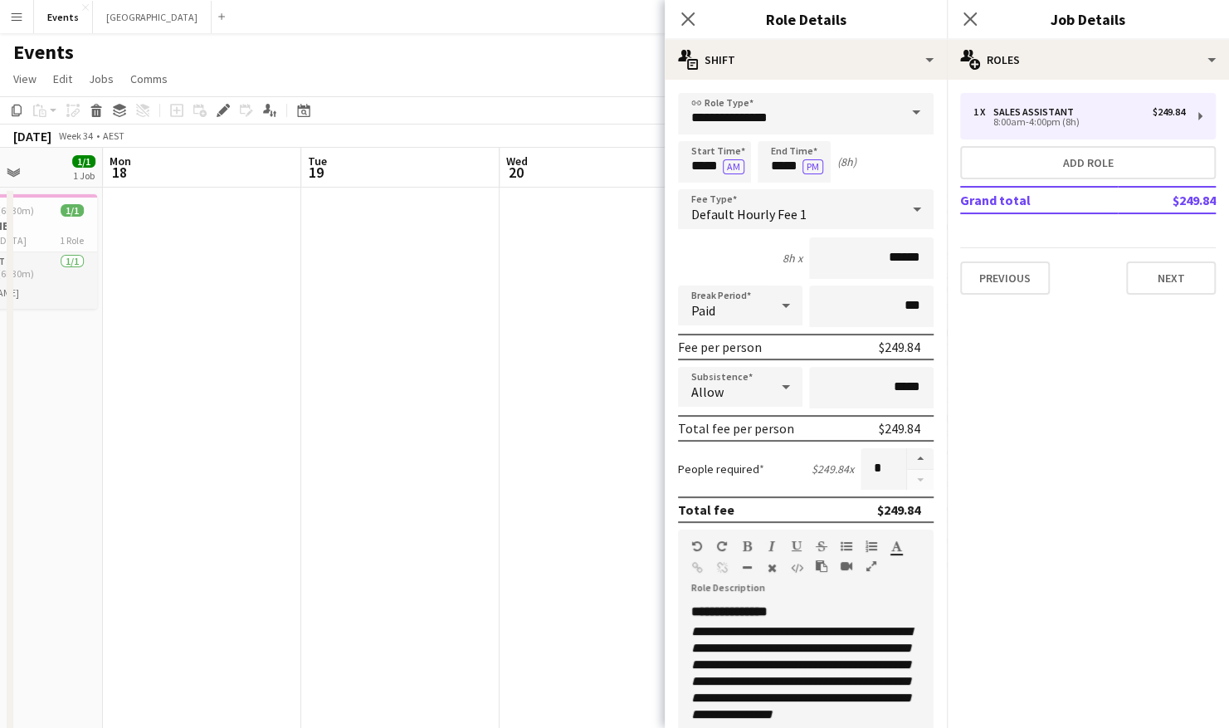
click at [640, 519] on app-calendar-viewport "Fri 15 Sat 16 Sun 17 1/1 1 Job Mon 18 Tue 19 Wed 20 Thu 21 Fri 22 5/5 2 Jobs Sa…" at bounding box center [614, 587] width 1229 height 878
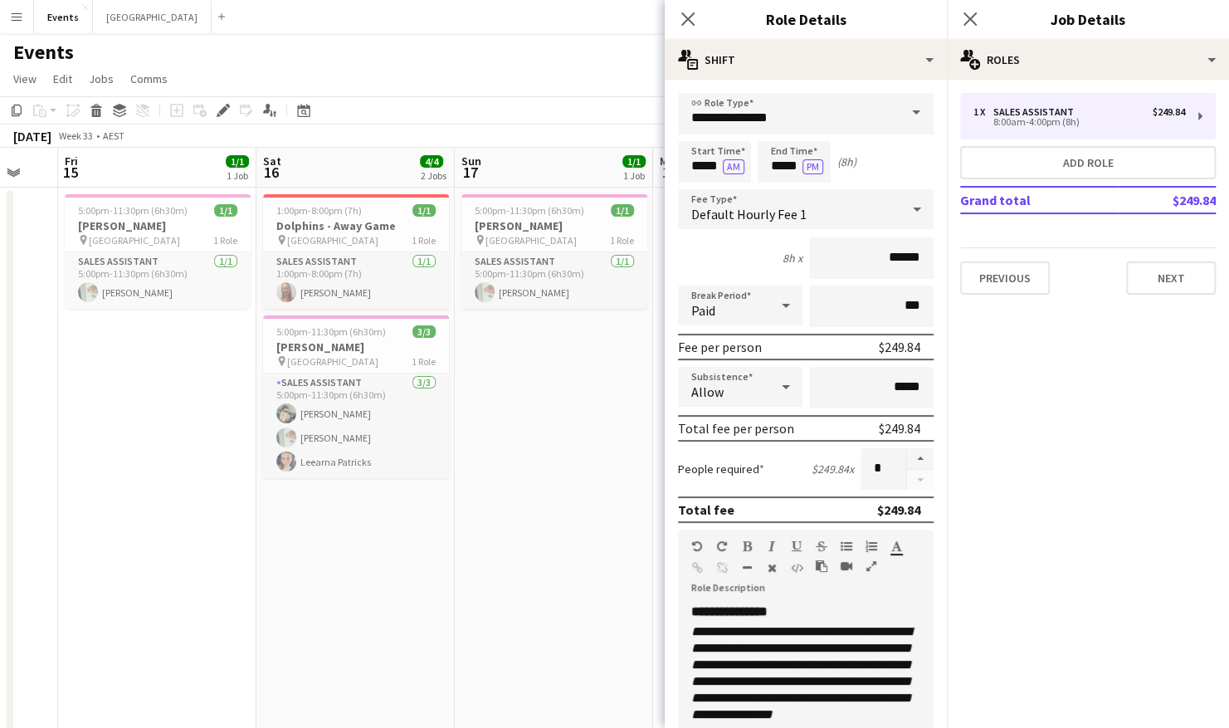
scroll to position [0, 333]
click at [509, 509] on app-calendar-viewport "Wed 13 Thu 14 Fri 15 1/1 1 Job Sat 16 4/4 2 Jobs Sun 17 1/1 1 Job Mon 18 Tue 19…" at bounding box center [614, 587] width 1229 height 878
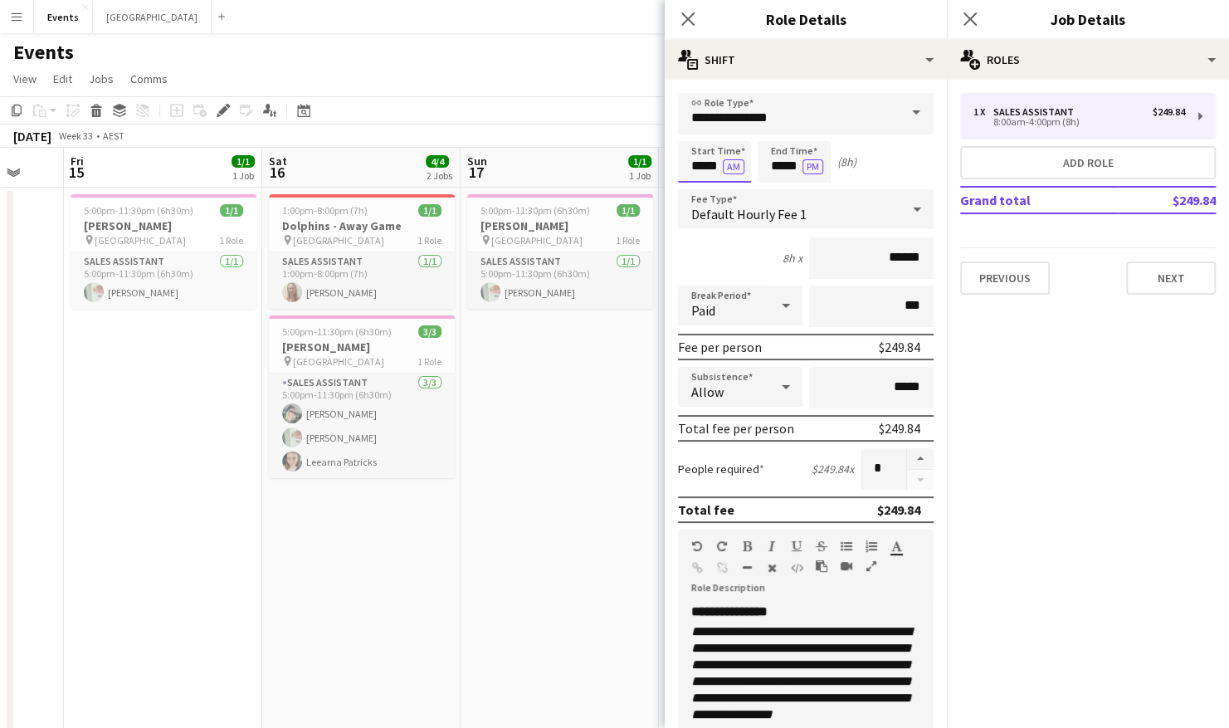
click at [703, 167] on input "*****" at bounding box center [714, 161] width 73 height 41
type input "*****"
click at [730, 163] on button "AM" at bounding box center [734, 166] width 22 height 15
click at [781, 167] on input "*****" at bounding box center [793, 161] width 73 height 41
type input "*****"
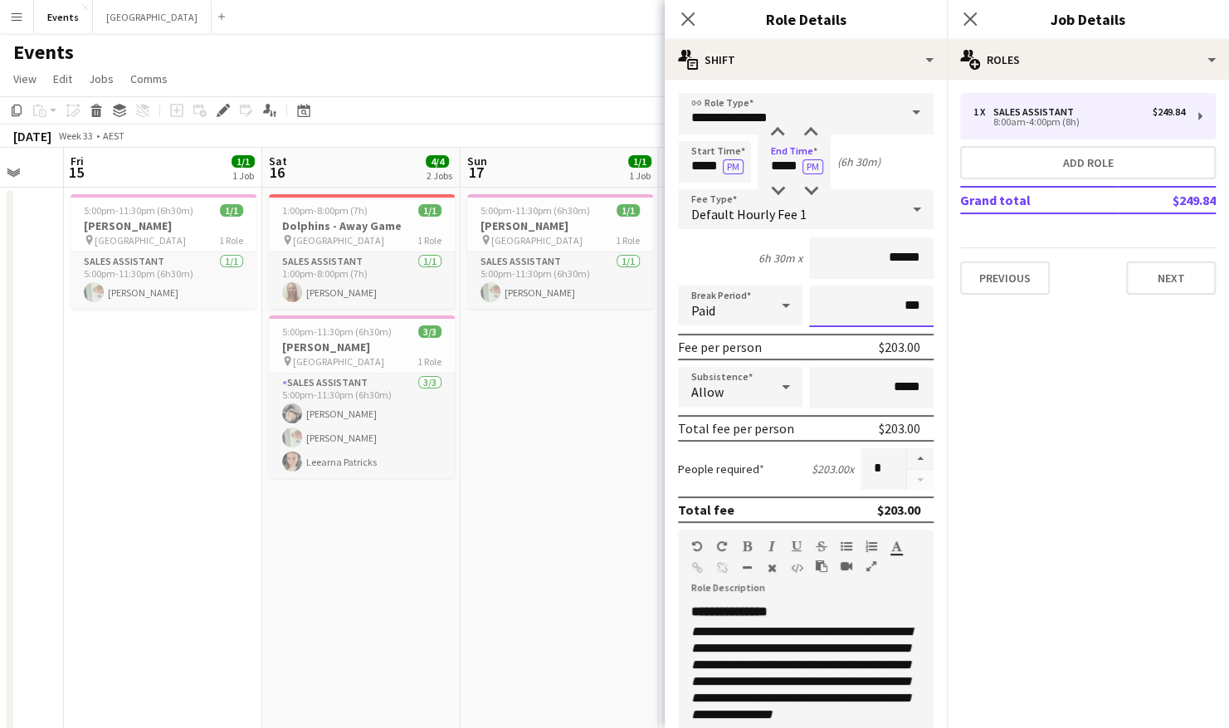
click at [878, 287] on input "***" at bounding box center [871, 305] width 124 height 41
type input "****"
click at [1178, 285] on button "Next" at bounding box center [1171, 277] width 90 height 33
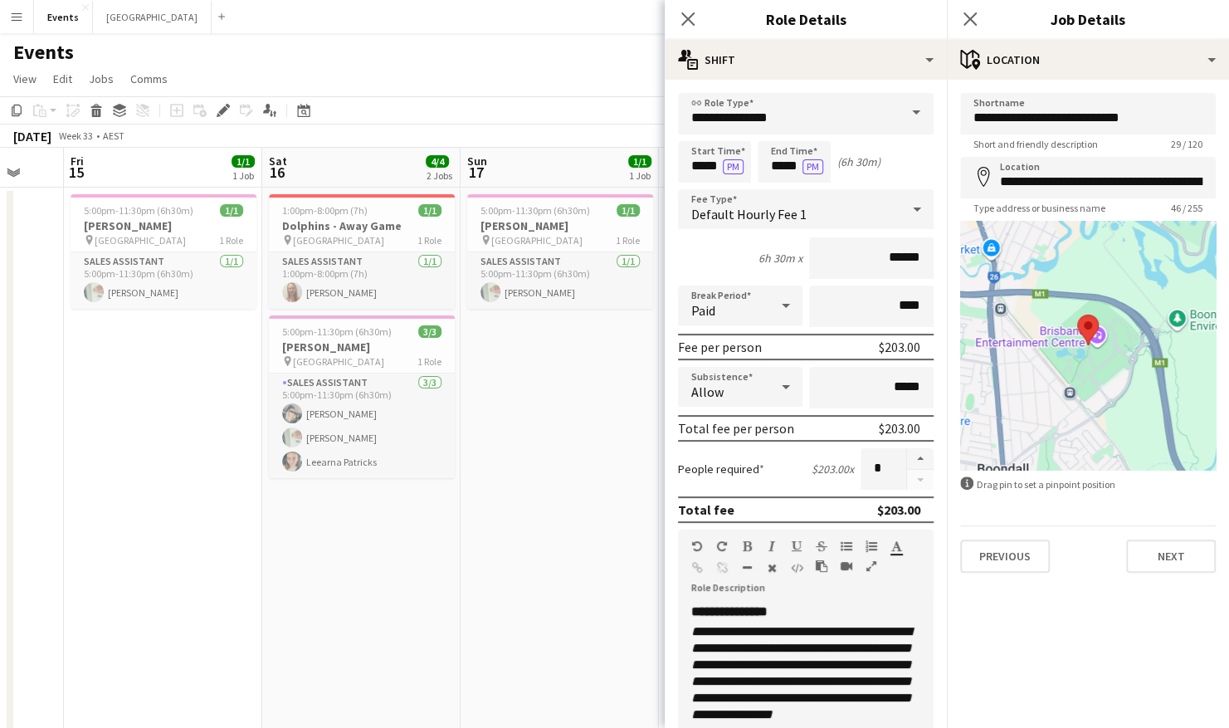
click at [531, 484] on app-date-cell "5:00pm-11:30pm (6h30m) 1/1 [PERSON_NAME] pin [GEOGRAPHIC_DATA] 1 Role Sales Ass…" at bounding box center [559, 606] width 198 height 838
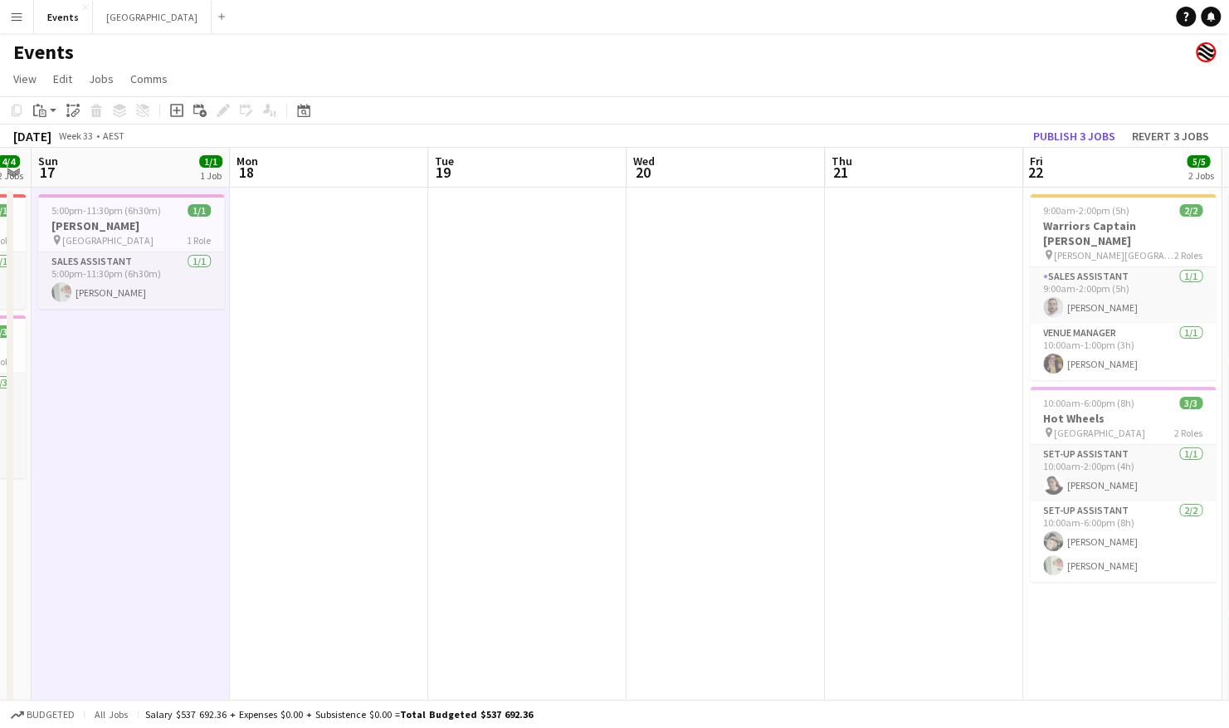
click at [299, 490] on app-calendar-viewport "Wed 13 Thu 14 Fri 15 1/1 1 Job Sat 16 4/4 2 Jobs Sun 17 1/1 1 Job Mon 18 Tue 19…" at bounding box center [614, 587] width 1229 height 878
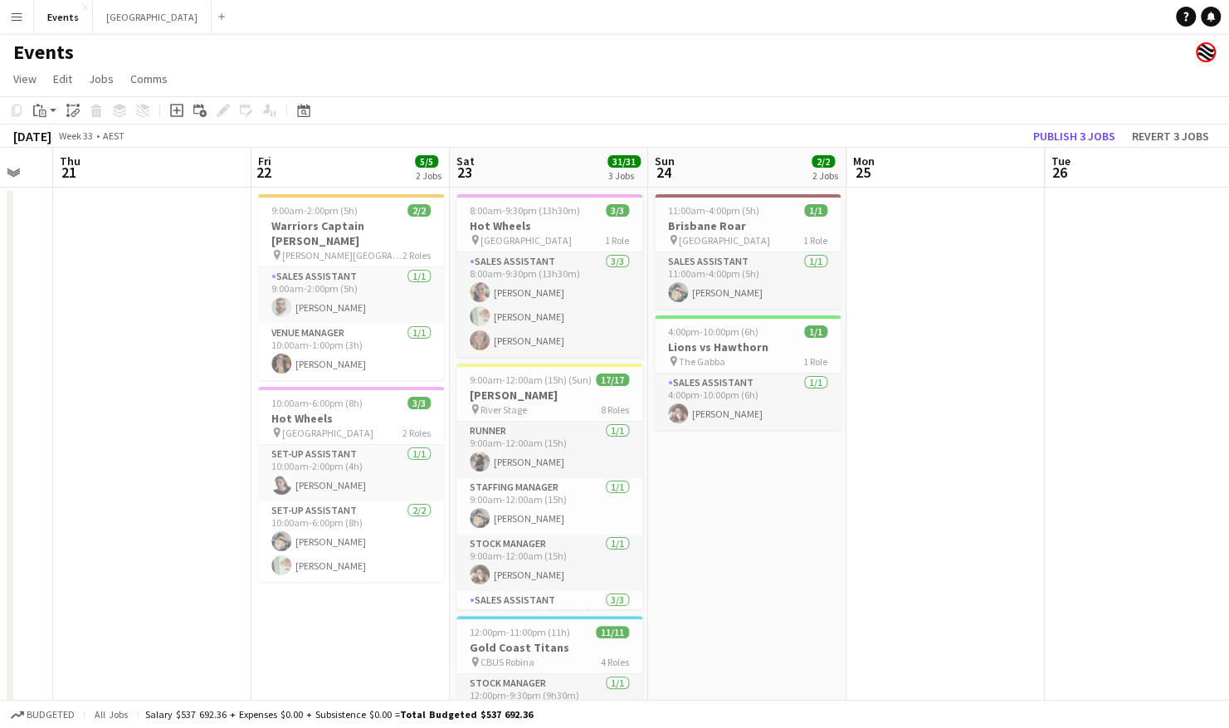
click at [169, 494] on app-calendar-viewport "Sun 17 1/1 1 Job Mon 18 Tue 19 Wed 20 Thu 21 Fri 22 5/5 2 Jobs Sat 23 31/31 3 J…" at bounding box center [614, 587] width 1229 height 878
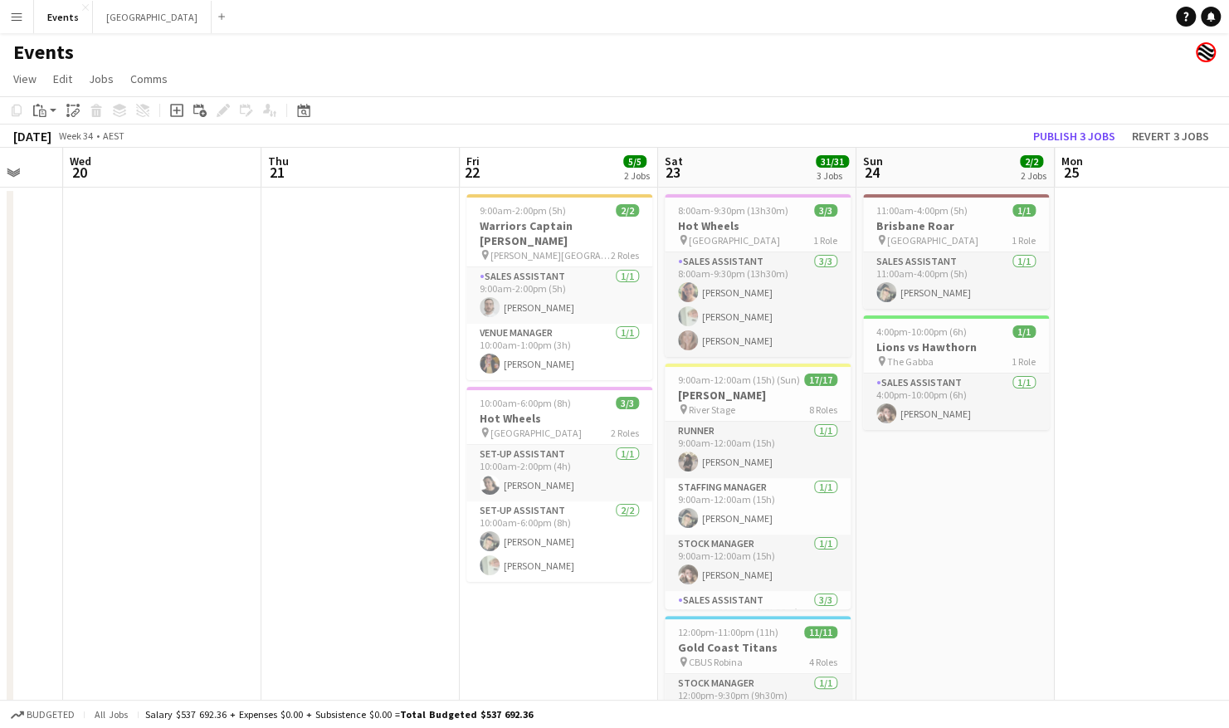
click at [203, 486] on app-calendar-viewport "Sun 17 1/1 1 Job Mon 18 Tue 19 Wed 20 Thu 21 Fri 22 5/5 2 Jobs Sat 23 31/31 3 J…" at bounding box center [614, 587] width 1229 height 878
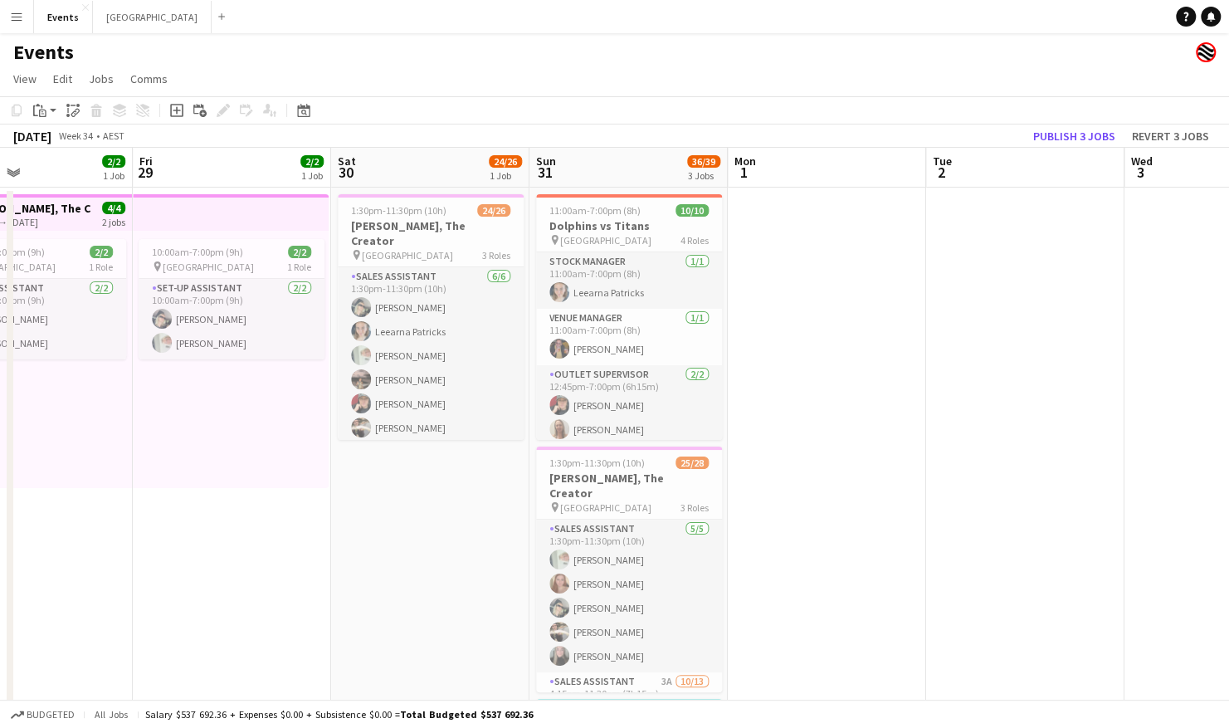
click at [263, 489] on app-calendar-viewport "Mon 25 Tue 26 Wed 27 1/1 1 Job Thu 28 2/2 1 Job Fri 29 2/2 1 Job Sat 30 24/26 1…" at bounding box center [614, 587] width 1229 height 878
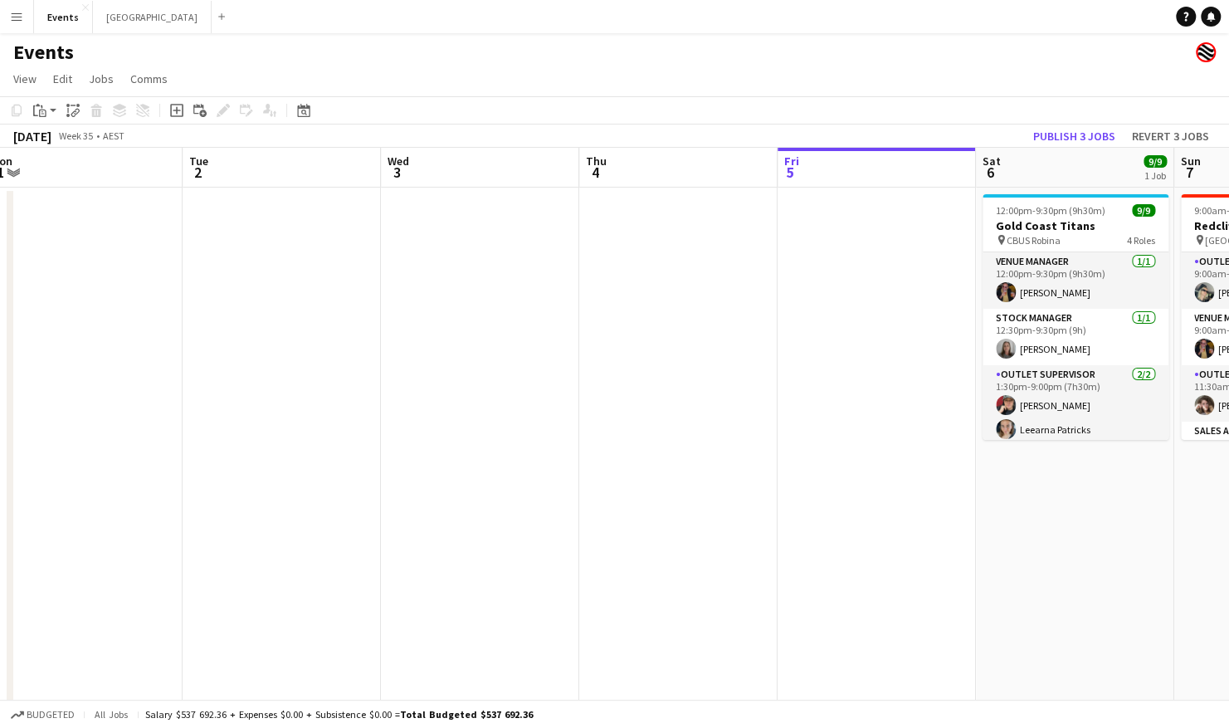
click at [338, 463] on app-calendar-viewport "Fri 29 2/2 1 Job Sat 30 24/26 1 Job Sun 31 36/39 3 Jobs Mon 1 Tue 2 Wed 3 Thu 4…" at bounding box center [614, 587] width 1229 height 878
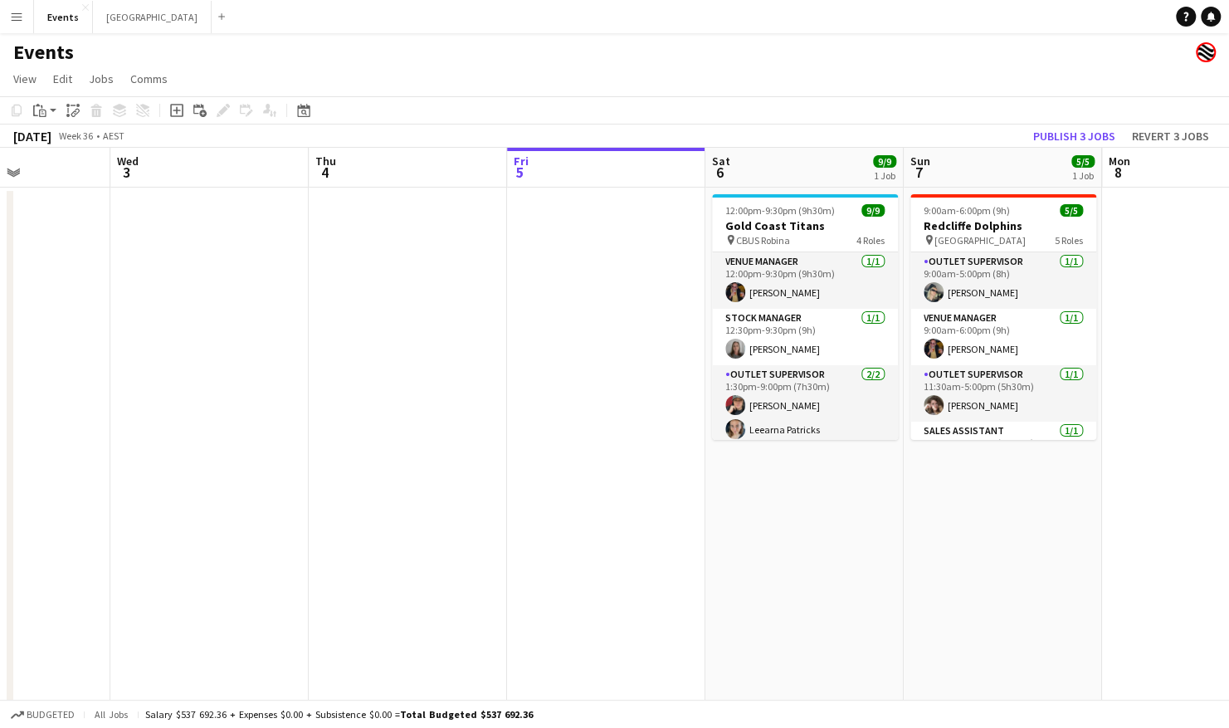
click at [249, 463] on app-calendar-viewport "Sun 31 36/39 3 Jobs Mon 1 Tue 2 Wed 3 Thu 4 Fri 5 Sat 6 9/9 1 Job Sun 7 5/5 1 J…" at bounding box center [614, 587] width 1229 height 878
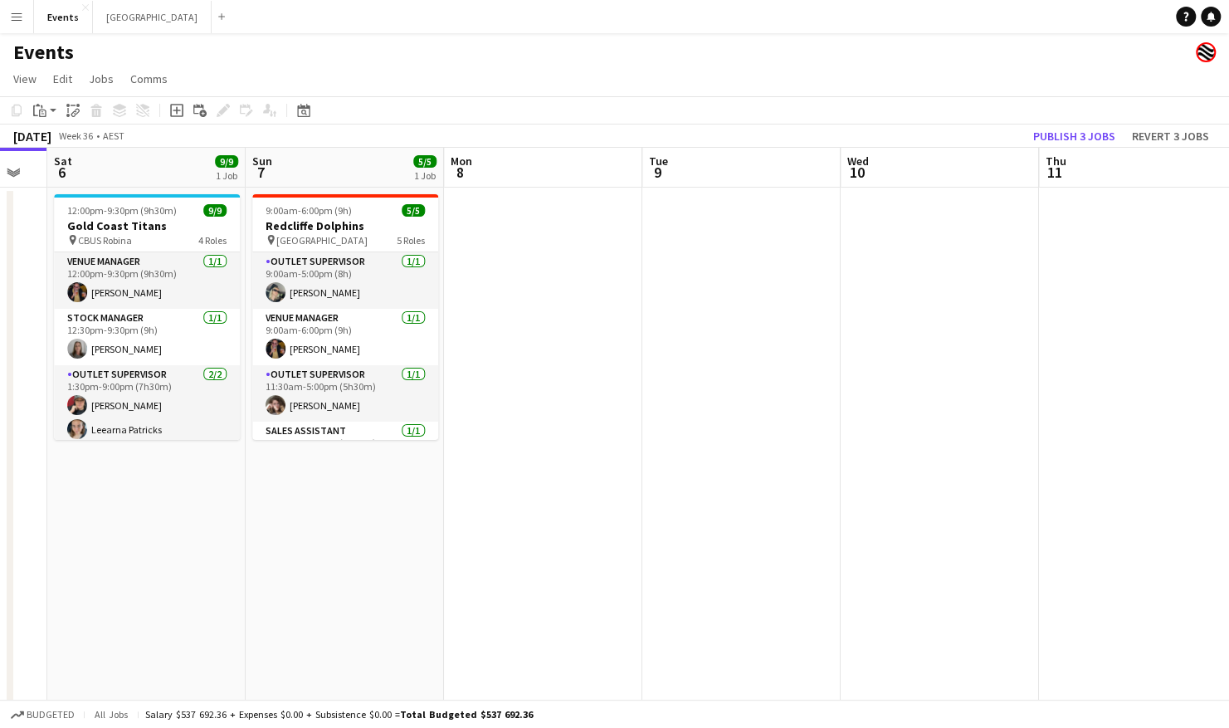
click at [375, 475] on app-calendar-viewport "Tue 2 Wed 3 Thu 4 Fri 5 Sat 6 9/9 1 Job Sun 7 5/5 1 Job Mon 8 Tue 9 Wed 10 Thu …" at bounding box center [614, 587] width 1229 height 878
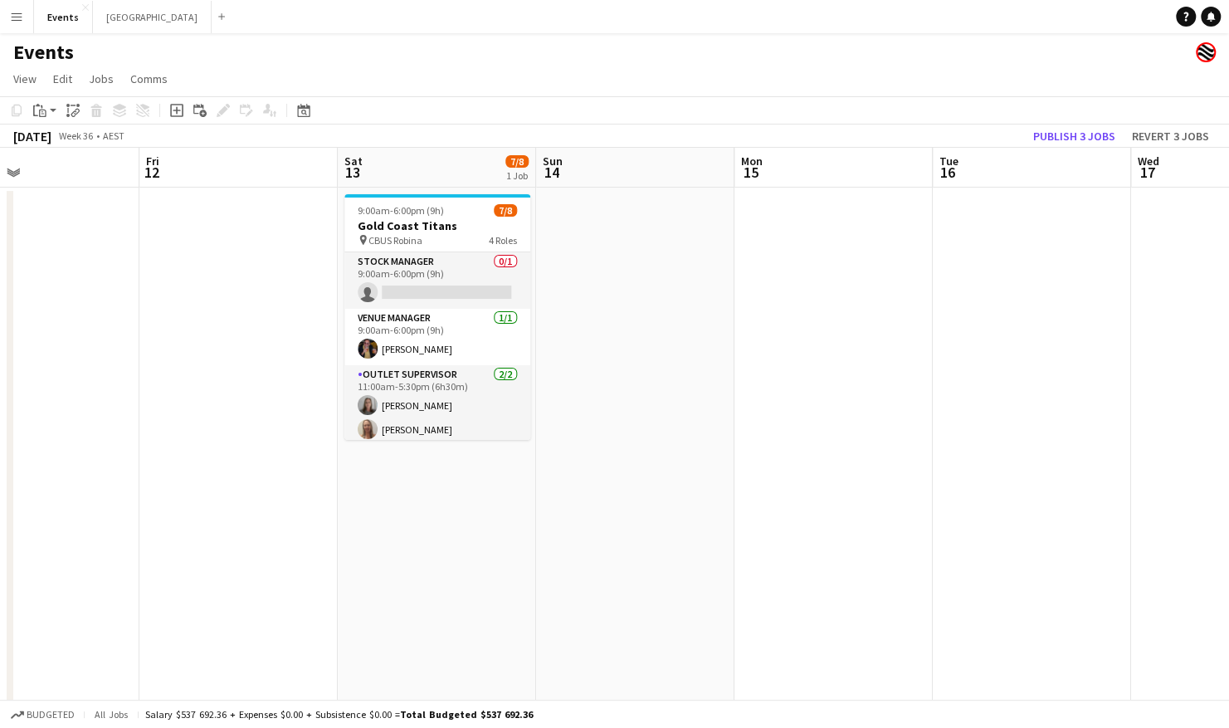
click at [241, 478] on app-calendar-viewport "Mon 8 Tue 9 Wed 10 Thu 11 Fri 12 Sat 13 7/8 1 Job Sun 14 Mon 15 Tue 16 Wed 17 T…" at bounding box center [614, 587] width 1229 height 878
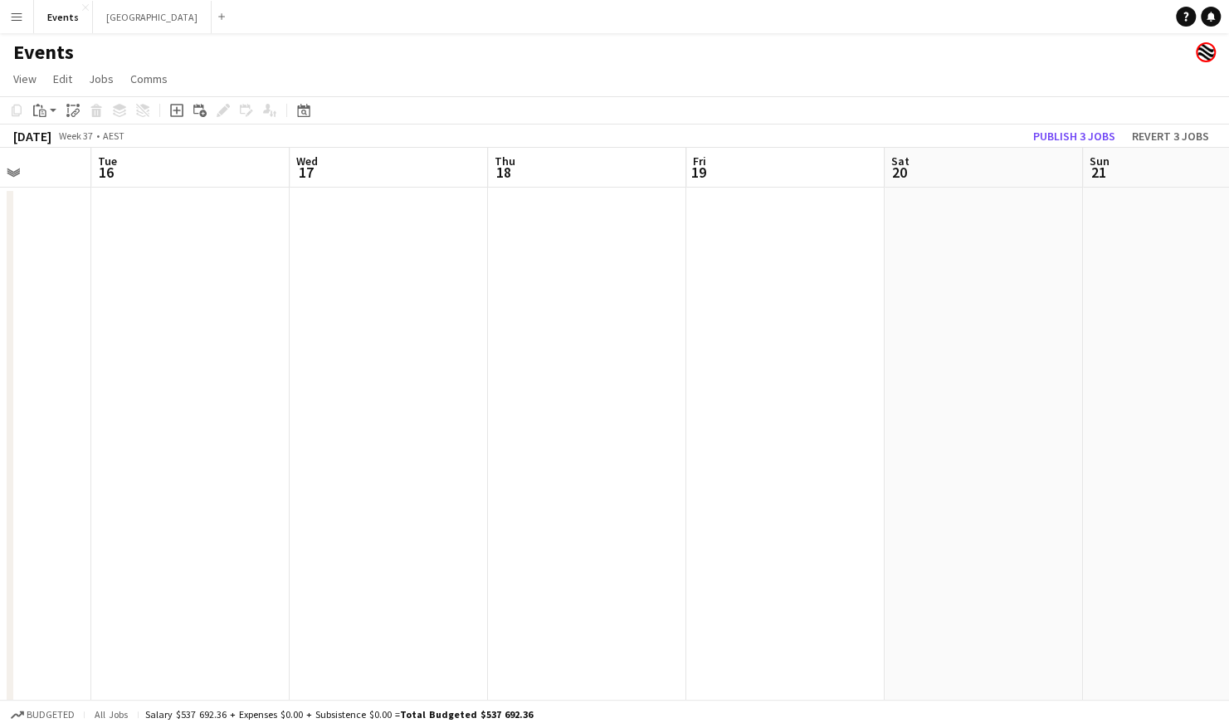
click at [426, 478] on app-calendar-viewport "Fri 12 Sat 13 7/8 1 Job Sun 14 Mon 15 Tue 16 Wed 17 Thu 18 Fri 19 Sat 20 Sun 21…" at bounding box center [614, 587] width 1229 height 878
click at [294, 479] on app-calendar-viewport "Tue 16 Wed 17 Thu 18 Fri 19 Sat 20 Sun 21 Mon 22 Tue 23 Wed 24 Thu 25 Fri 26 0/…" at bounding box center [614, 587] width 1229 height 878
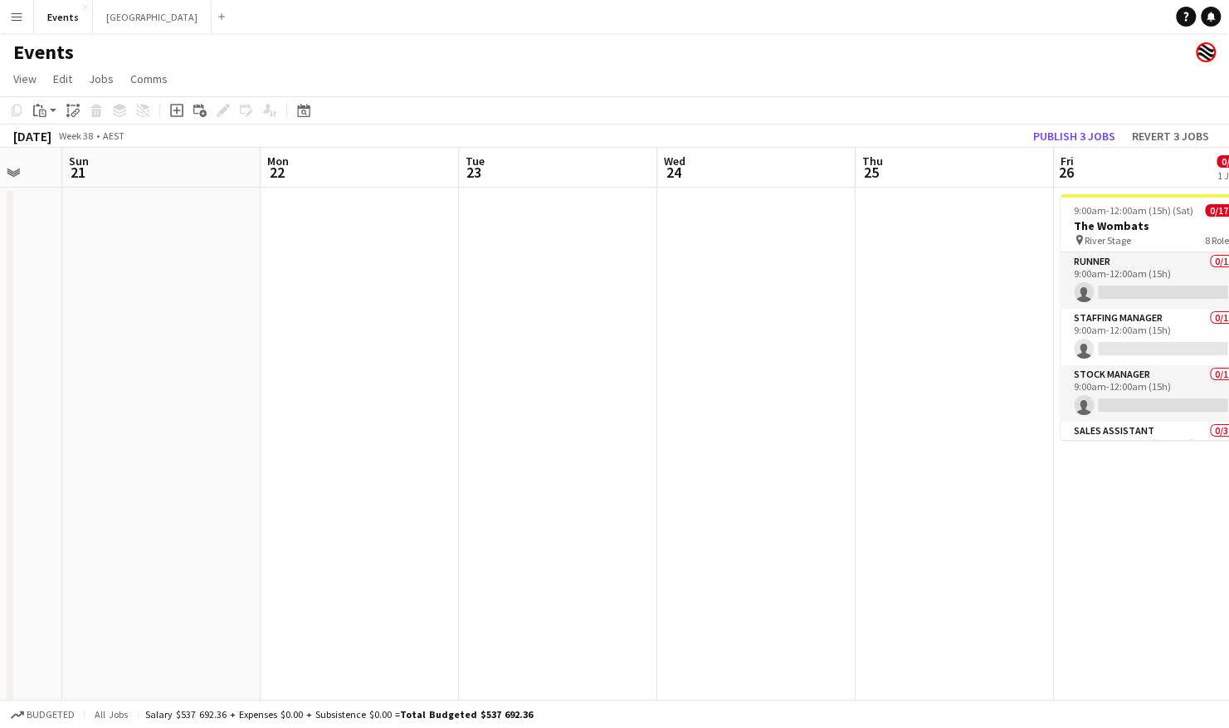
click at [334, 473] on app-calendar-viewport "Thu 18 Fri 19 Sat 20 Sun 21 Mon 22 Tue 23 Wed 24 Thu 25 Fri 26 0/17 1 Job Sat 2…" at bounding box center [614, 587] width 1229 height 878
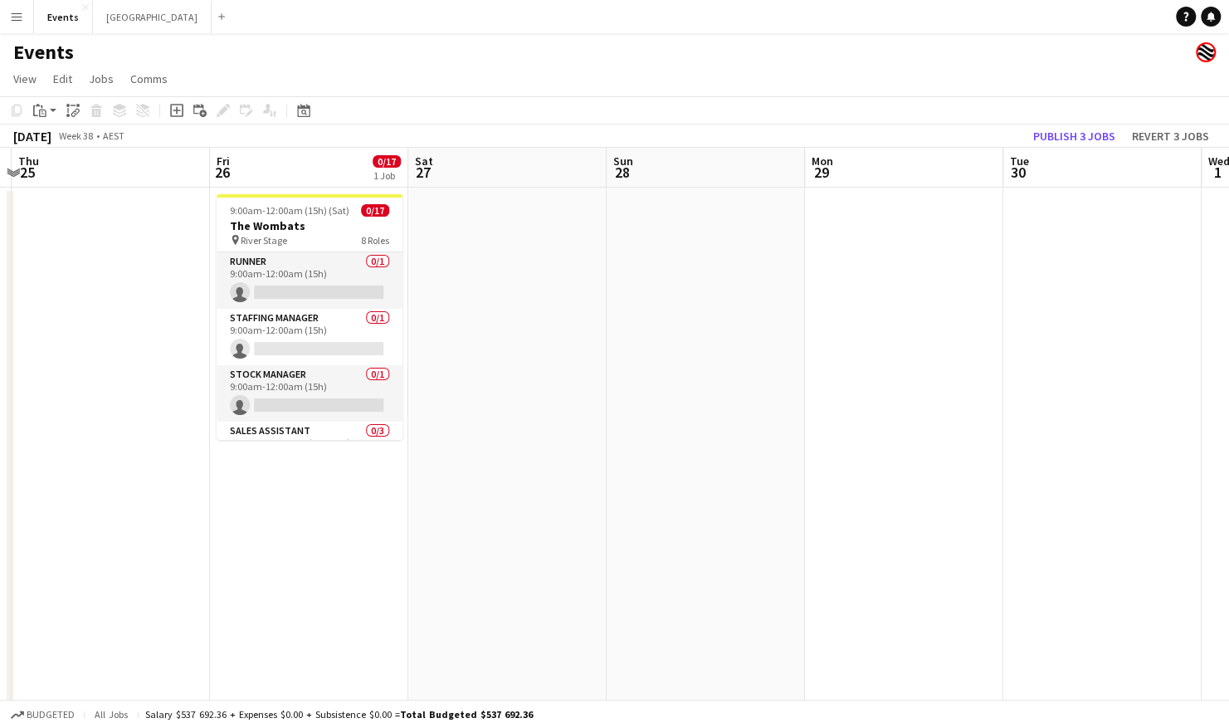
click at [285, 478] on app-calendar-viewport "Mon 22 Tue 23 Wed 24 Thu 25 Fri 26 0/17 1 Job Sat 27 Sun 28 Mon 29 Tue 30 Wed 1…" at bounding box center [614, 587] width 1229 height 878
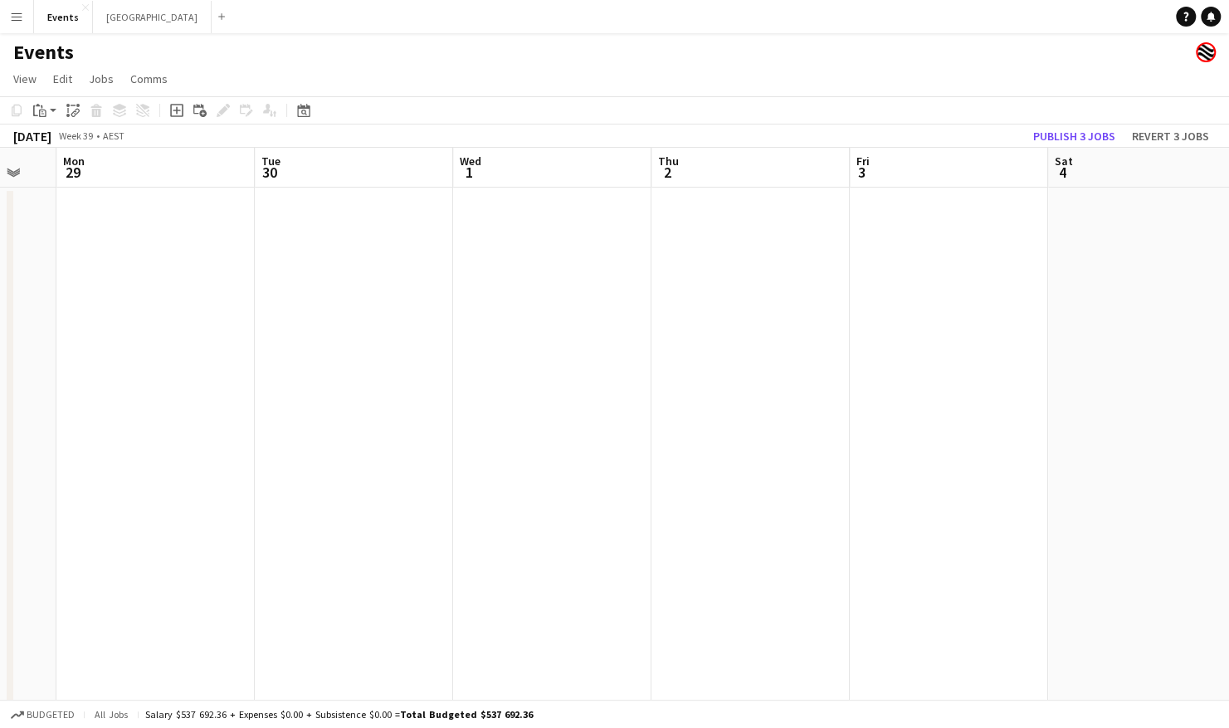
click at [298, 478] on app-calendar-viewport "Thu 25 Fri 26 0/17 1 Job Sat 27 Sun 28 Mon 29 Tue 30 Wed 1 Thu 2 Fri 3 Sat 4 Su…" at bounding box center [614, 587] width 1229 height 878
click at [353, 479] on app-calendar-viewport "Mon 29 Tue 30 Wed 1 Thu 2 Fri 3 Sat 4 Sun 5 Mon 6 Tue 7 Wed 8 Thu 9 0/17 1 Job …" at bounding box center [614, 587] width 1229 height 878
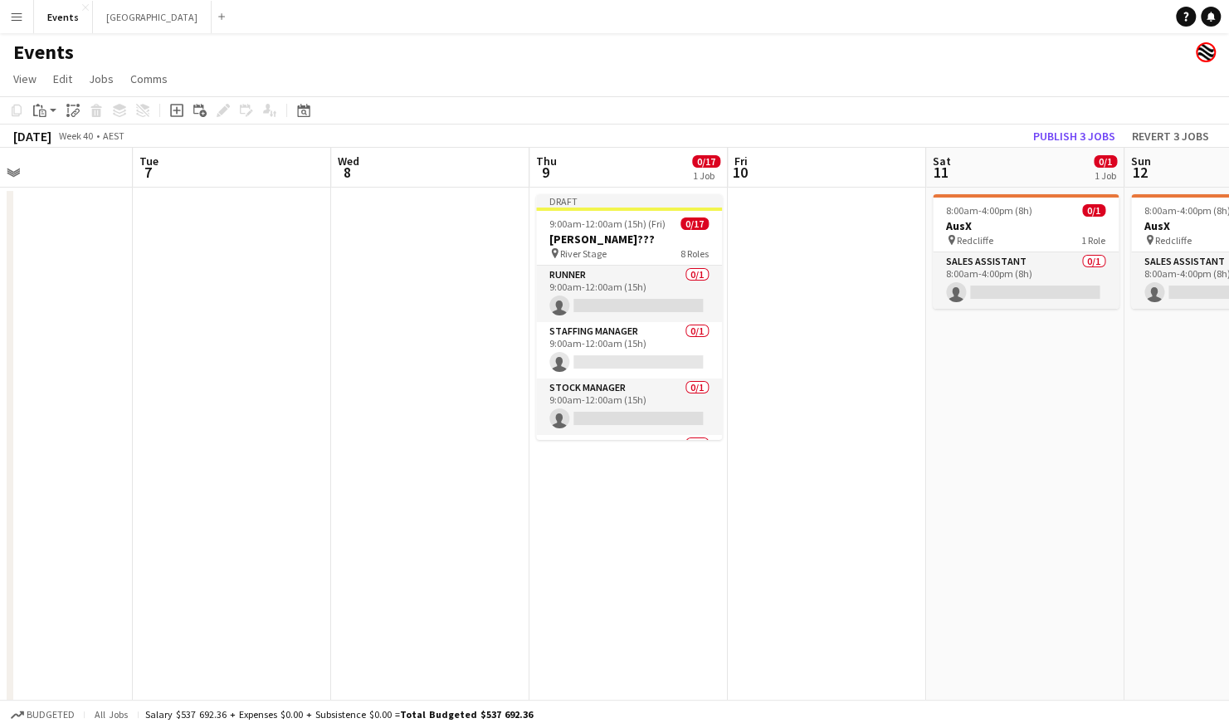
click at [320, 484] on app-calendar-viewport "Fri 3 Sat 4 Sun 5 Mon 6 Tue 7 Wed 8 Thu 9 0/17 1 Job Fri 10 Sat 11 0/1 1 Job Su…" at bounding box center [614, 587] width 1229 height 878
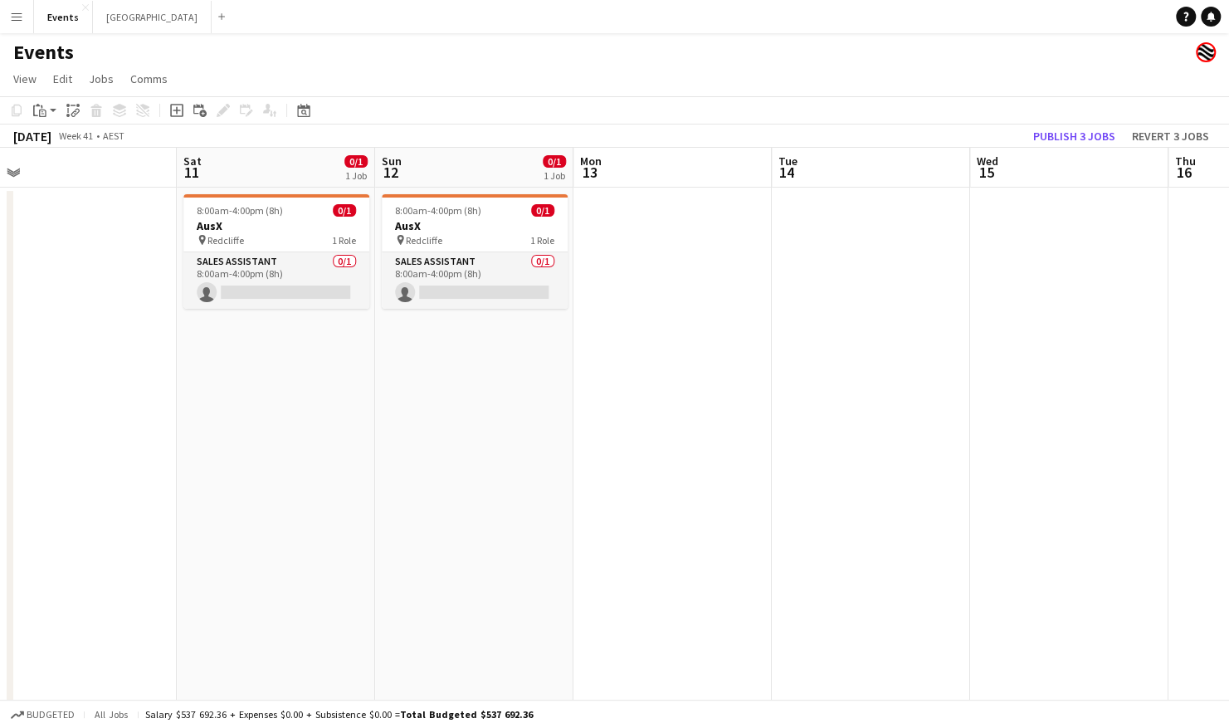
click at [368, 494] on app-calendar-viewport "Tue 7 Wed 8 Thu 9 0/17 1 Job Fri 10 Sat 11 0/1 1 Job Sun 12 0/1 1 Job Mon 13 Tu…" at bounding box center [614, 587] width 1229 height 878
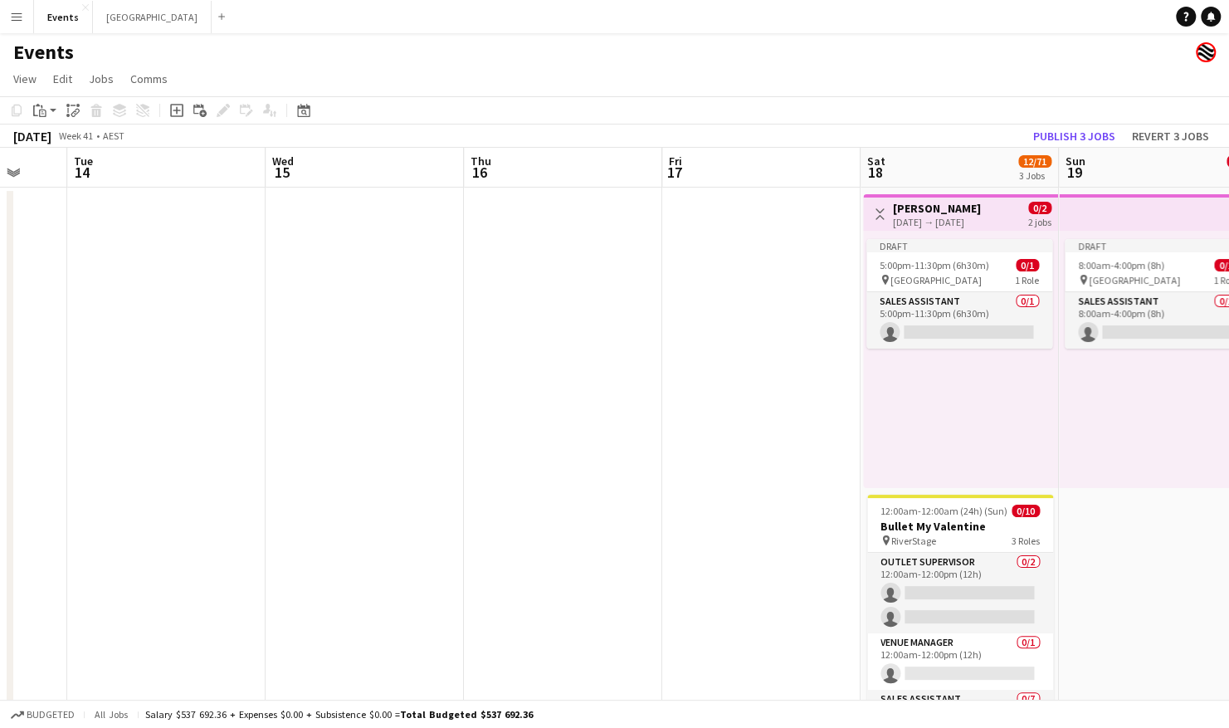
click at [356, 493] on app-calendar-viewport "Fri 10 Sat 11 0/1 1 Job Sun 12 0/1 1 Job Mon 13 Tue 14 Wed 15 Thu 16 Fri 17 Sat…" at bounding box center [614, 587] width 1229 height 878
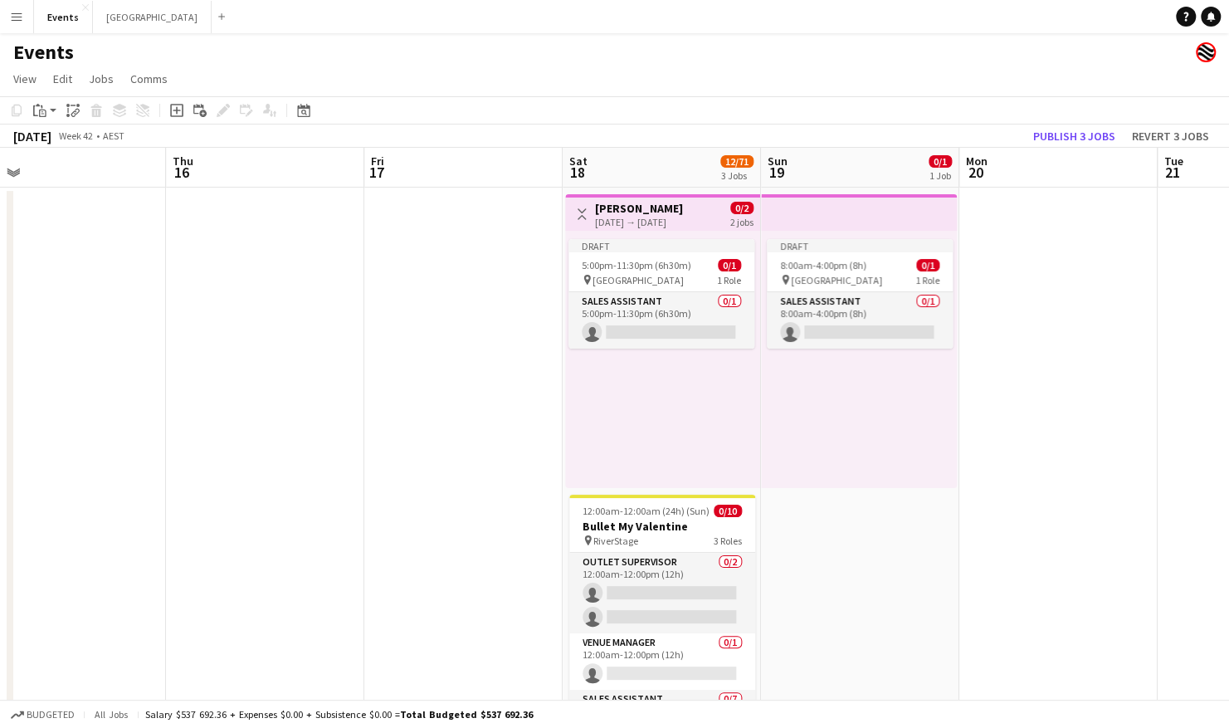
scroll to position [0, 631]
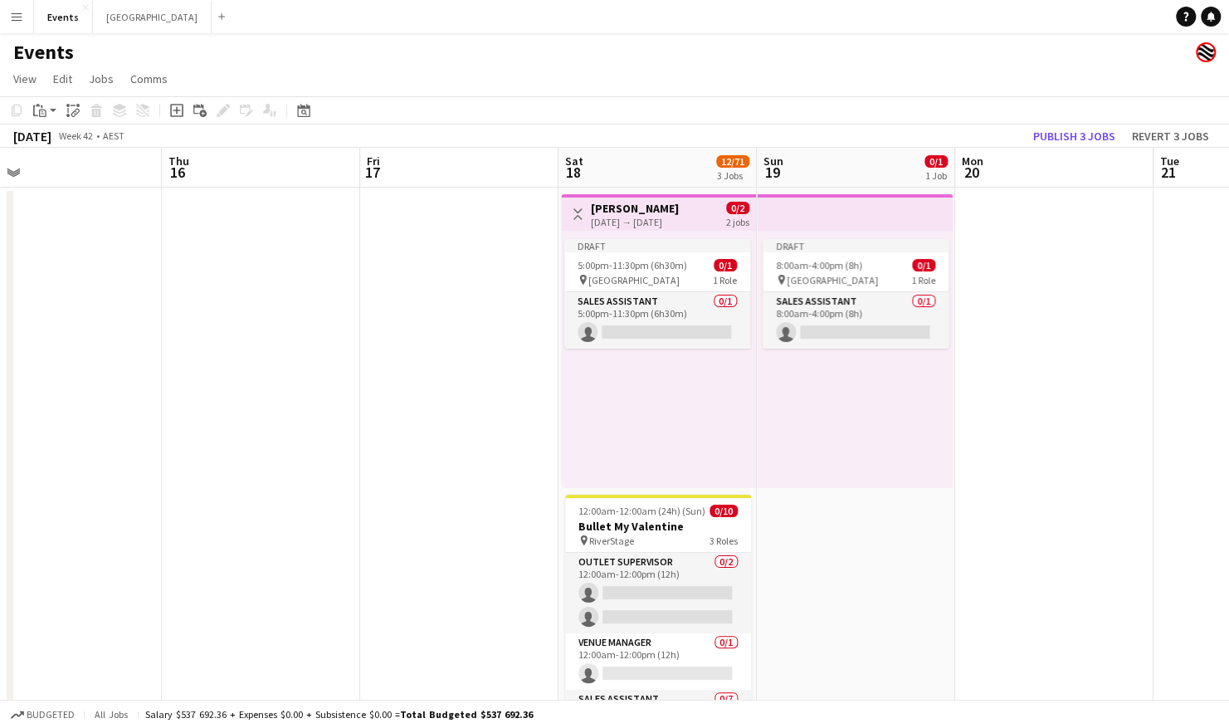
click at [410, 481] on app-calendar-viewport "Sun 12 0/1 1 Job Mon 13 Tue 14 Wed 15 Thu 16 Fri 17 Sat 18 12/71 3 Jobs Sun 19 …" at bounding box center [614, 587] width 1229 height 878
click at [835, 327] on app-card-role "Sales Assistant 0/1 8:00am-4:00pm (8h) single-neutral-actions" at bounding box center [855, 320] width 186 height 56
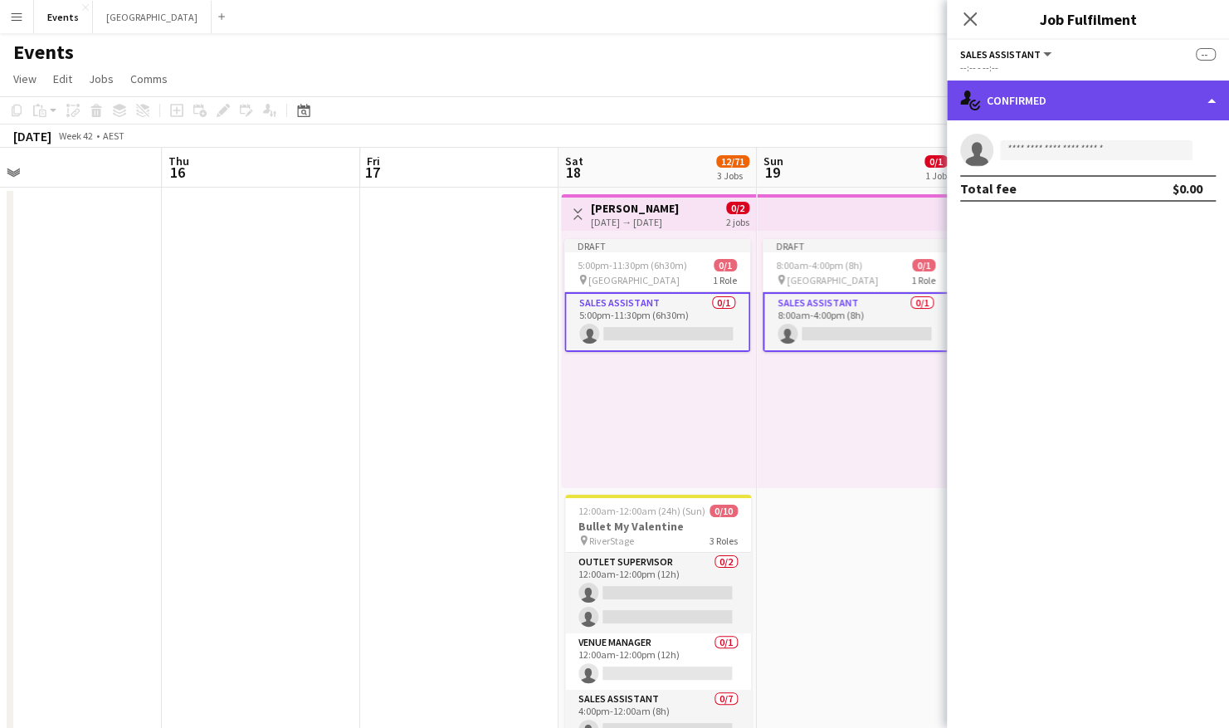
click at [1072, 99] on div "single-neutral-actions-check-2 Confirmed" at bounding box center [1088, 100] width 282 height 40
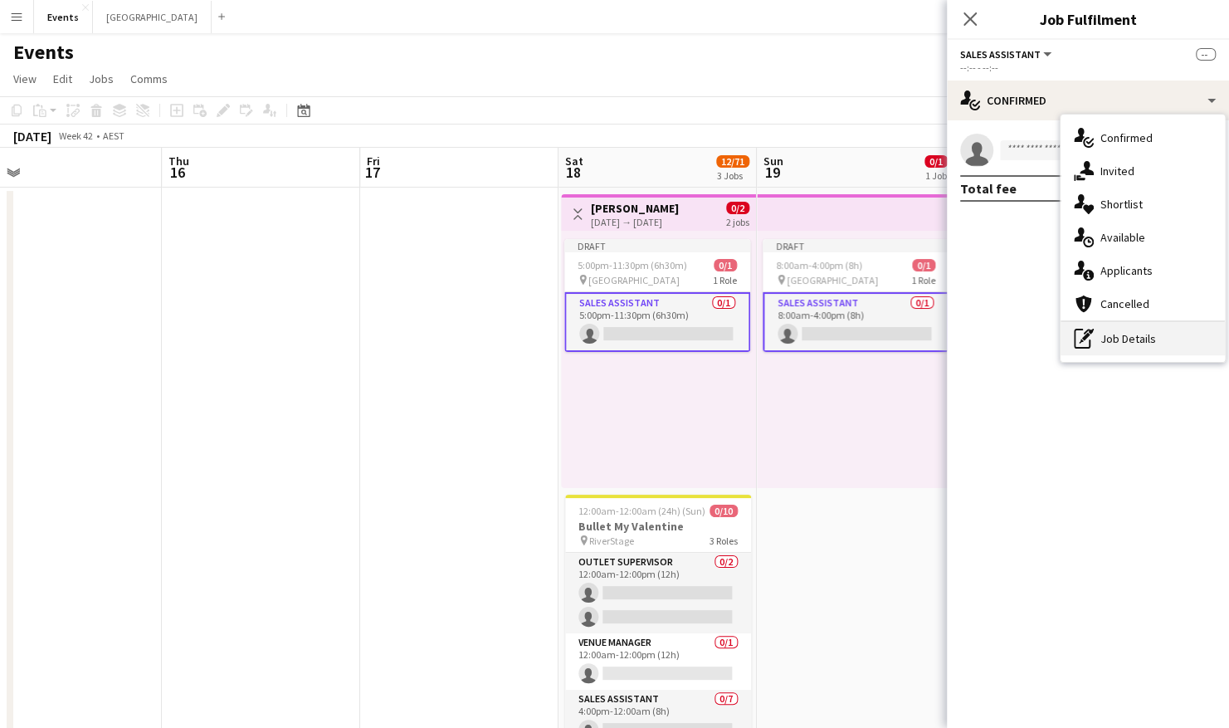
click at [1096, 349] on div "pen-write Job Details" at bounding box center [1142, 338] width 164 height 33
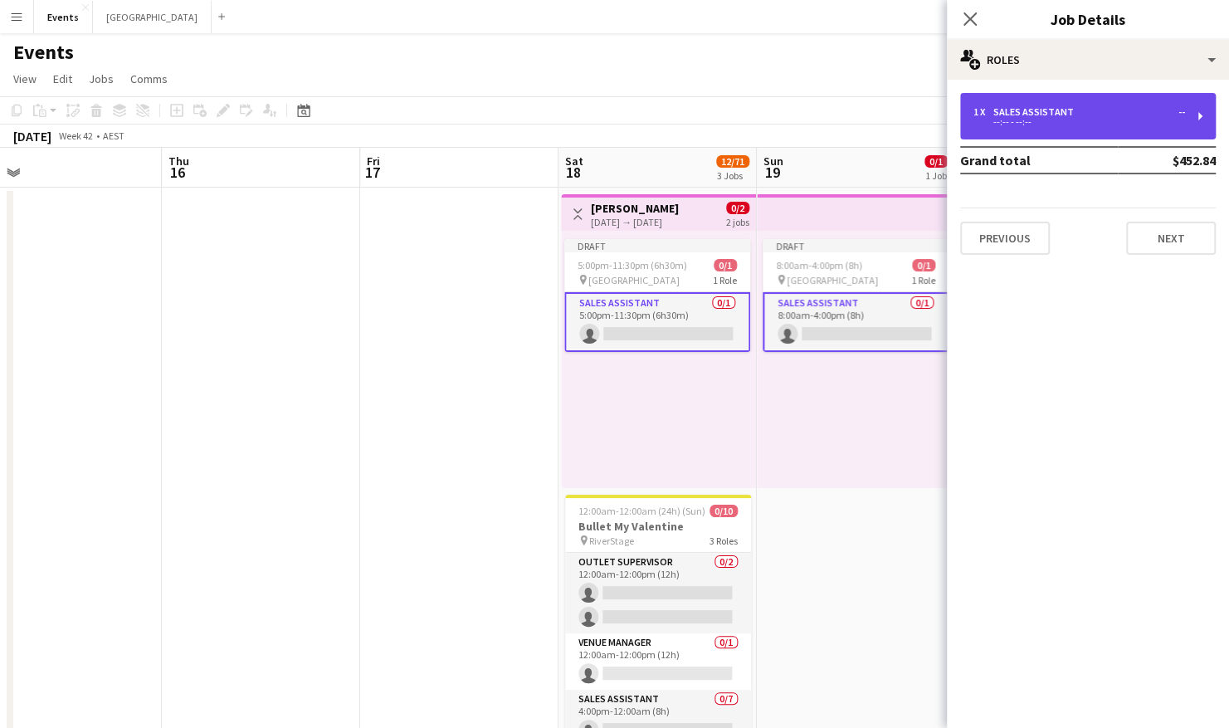
click at [1052, 102] on div "1 x Sales Assistant -- --:-- - --:--" at bounding box center [1088, 116] width 256 height 46
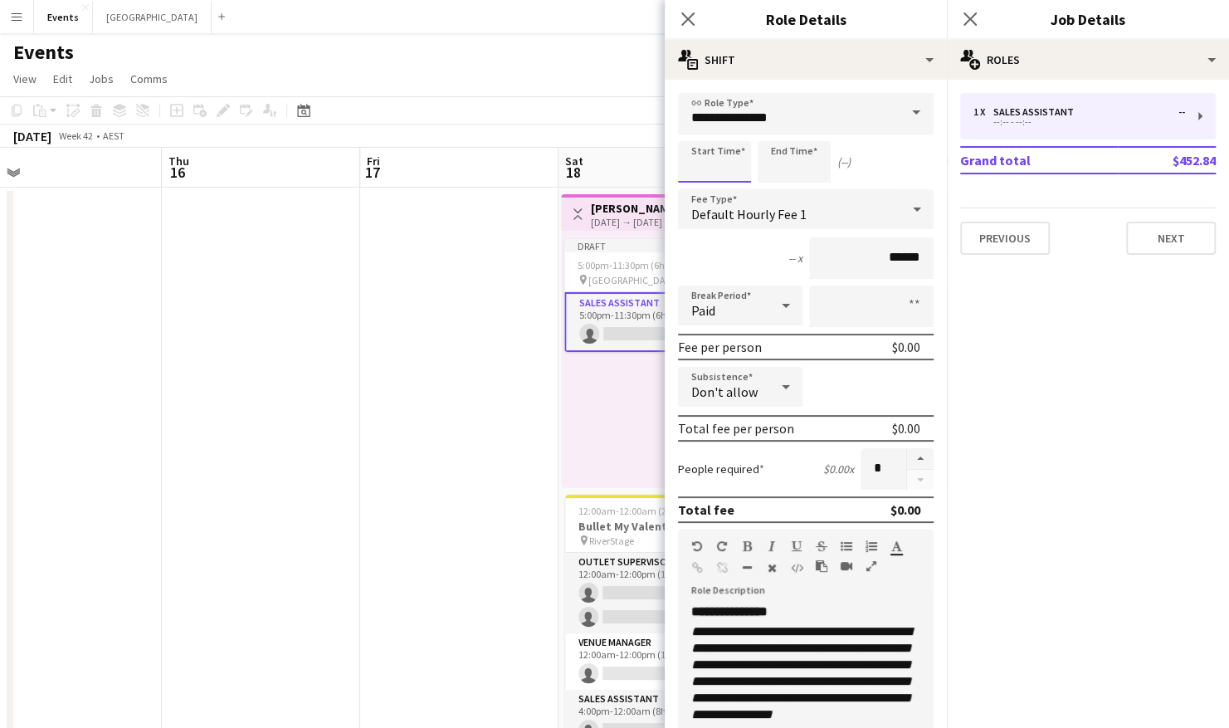
click at [707, 163] on input at bounding box center [714, 161] width 73 height 41
type input "*****"
click at [723, 159] on button "AM" at bounding box center [734, 166] width 22 height 15
type input "*****"
click at [802, 159] on button "AM" at bounding box center [813, 166] width 22 height 15
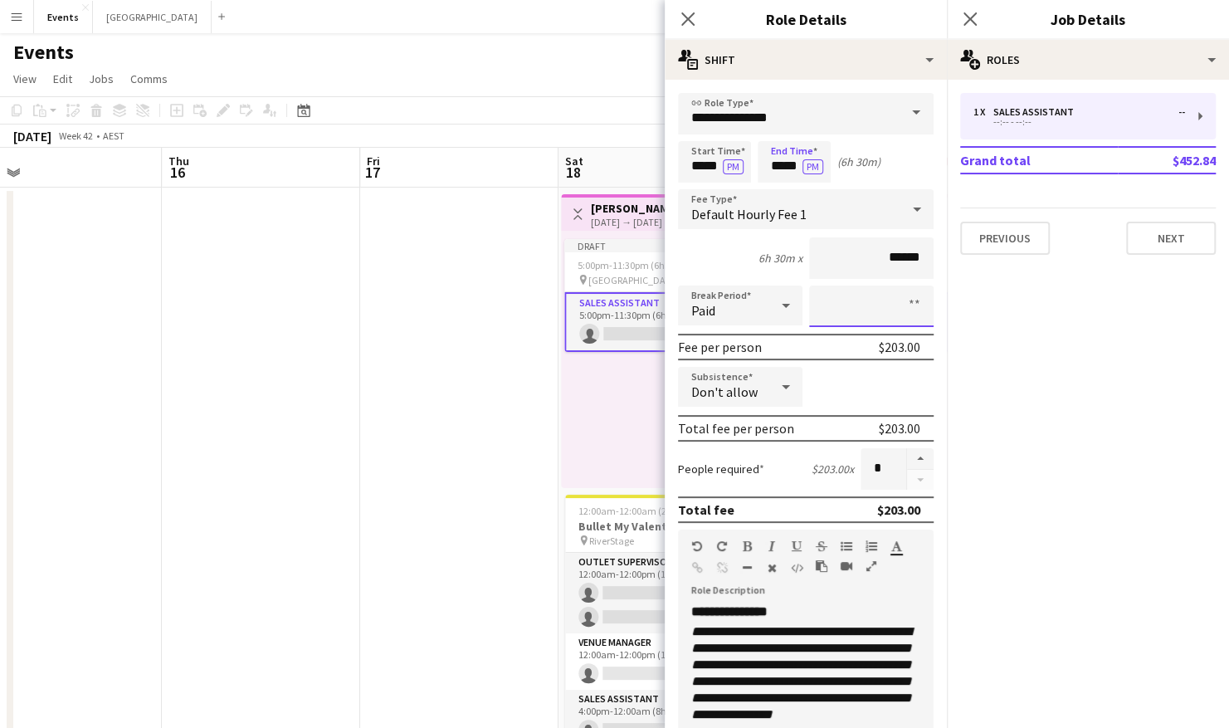
click at [878, 305] on input at bounding box center [871, 305] width 124 height 41
type input "****"
click at [510, 439] on app-date-cell at bounding box center [459, 606] width 198 height 838
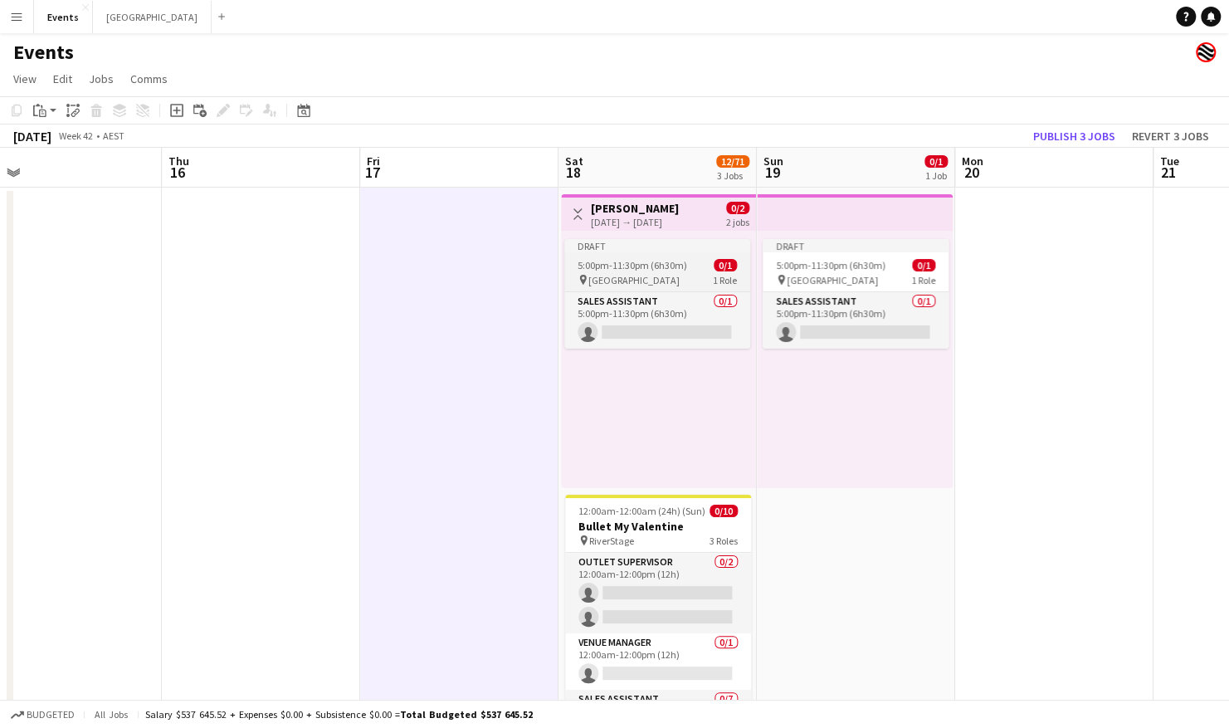
click at [670, 246] on div "Draft" at bounding box center [657, 245] width 186 height 13
click at [850, 249] on div "Draft" at bounding box center [855, 245] width 186 height 13
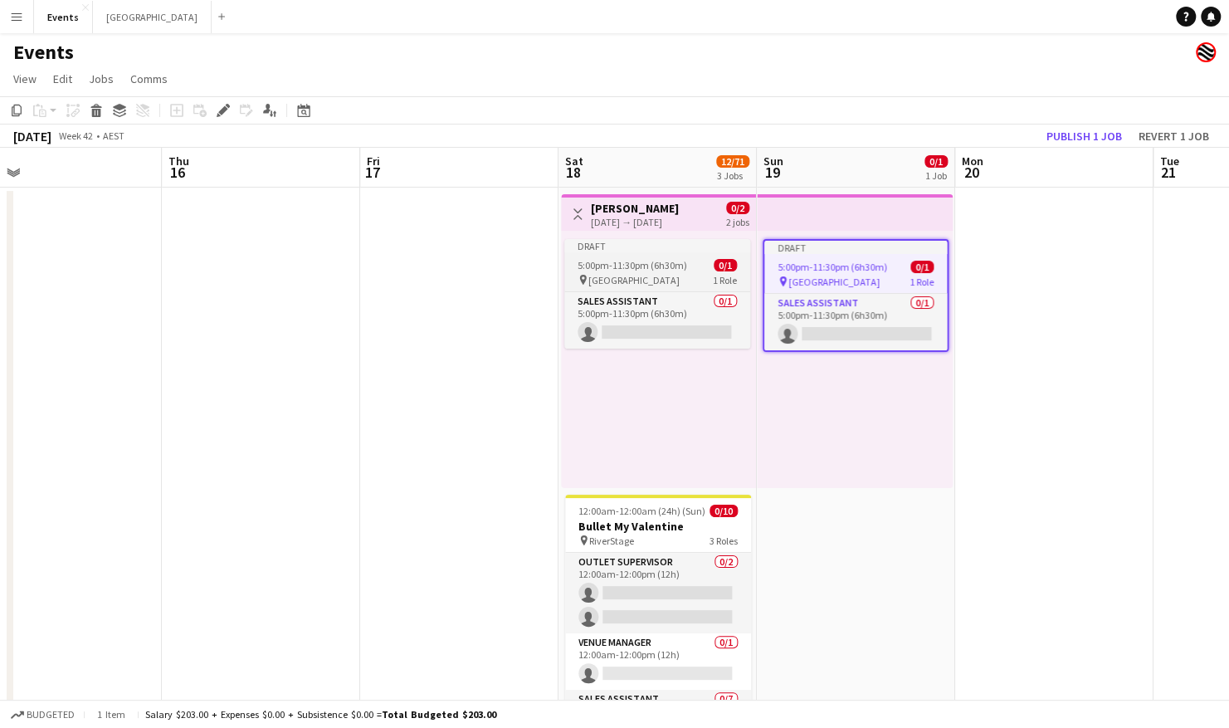
click at [651, 256] on app-job-card "Draft 5:00pm-11:30pm (6h30m) 0/1 pin Brisbane Entertainment Centre 1 Role Sales…" at bounding box center [657, 294] width 186 height 110
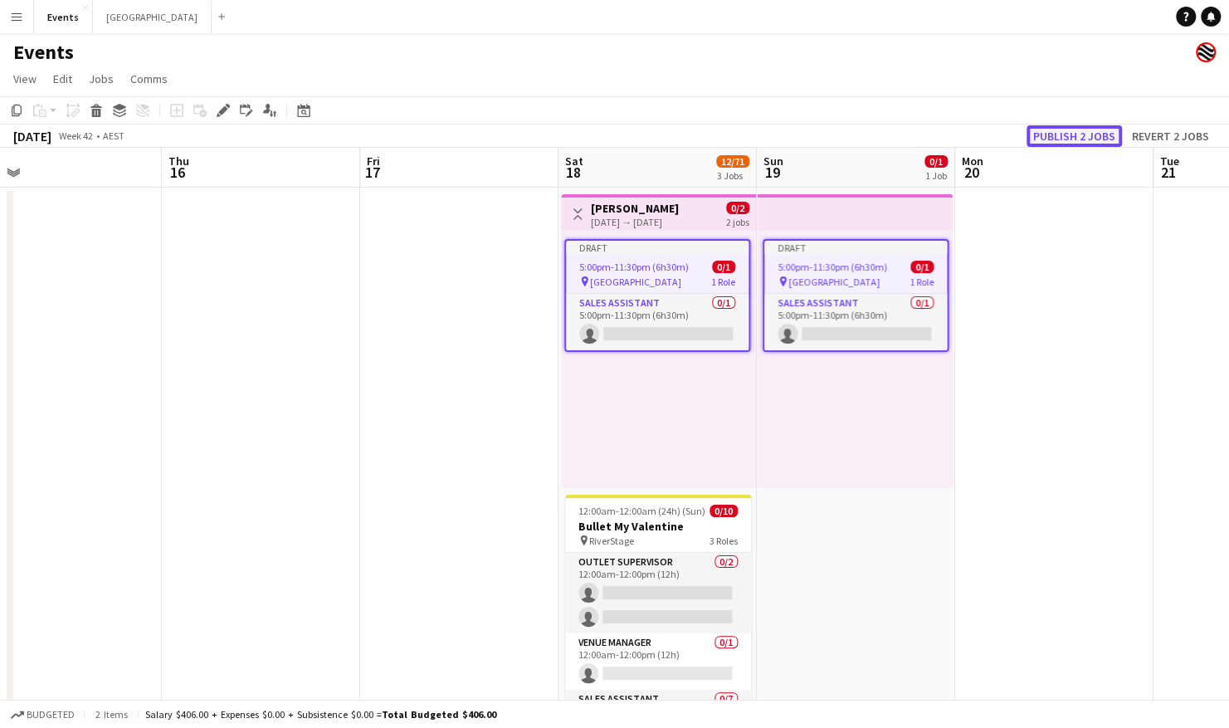
click at [1088, 136] on button "Publish 2 jobs" at bounding box center [1073, 136] width 95 height 22
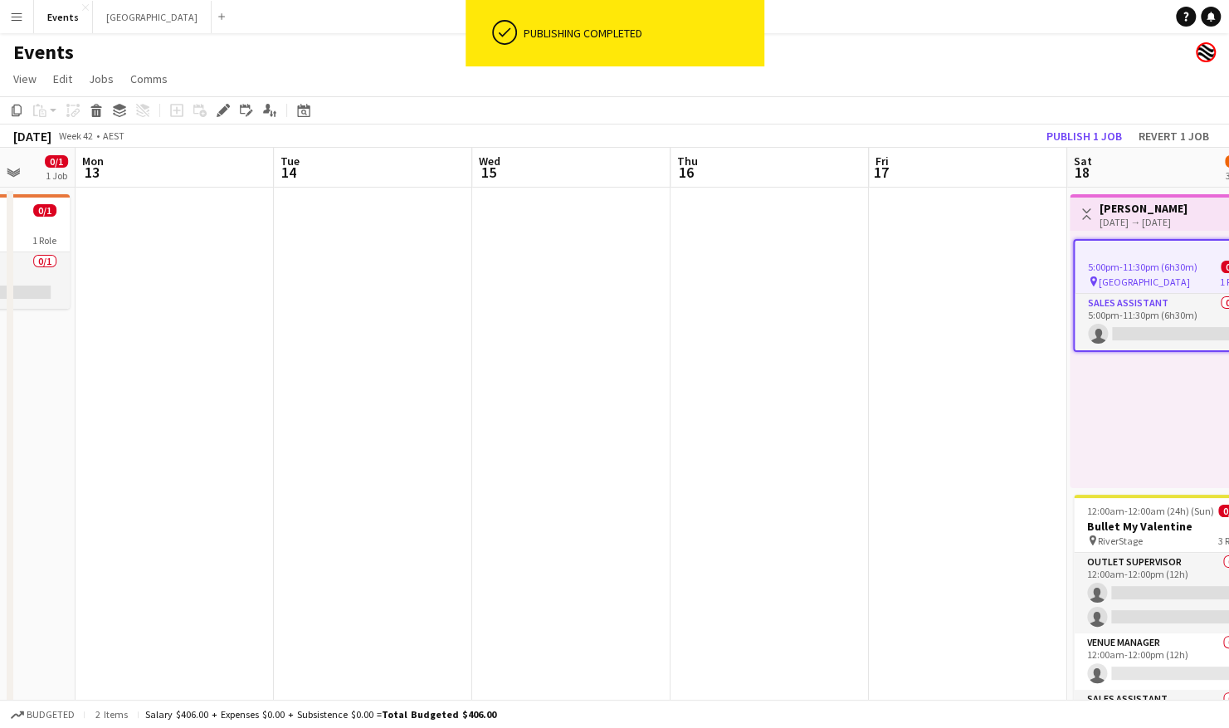
drag, startPoint x: 265, startPoint y: 410, endPoint x: 768, endPoint y: 484, distance: 509.0
click at [772, 484] on app-calendar-viewport "Fri 10 Sat 11 0/1 1 Job Sun 12 0/1 1 Job Mon 13 Tue 14 Wed 15 Thu 16 Fri 17 Sat…" at bounding box center [614, 587] width 1229 height 878
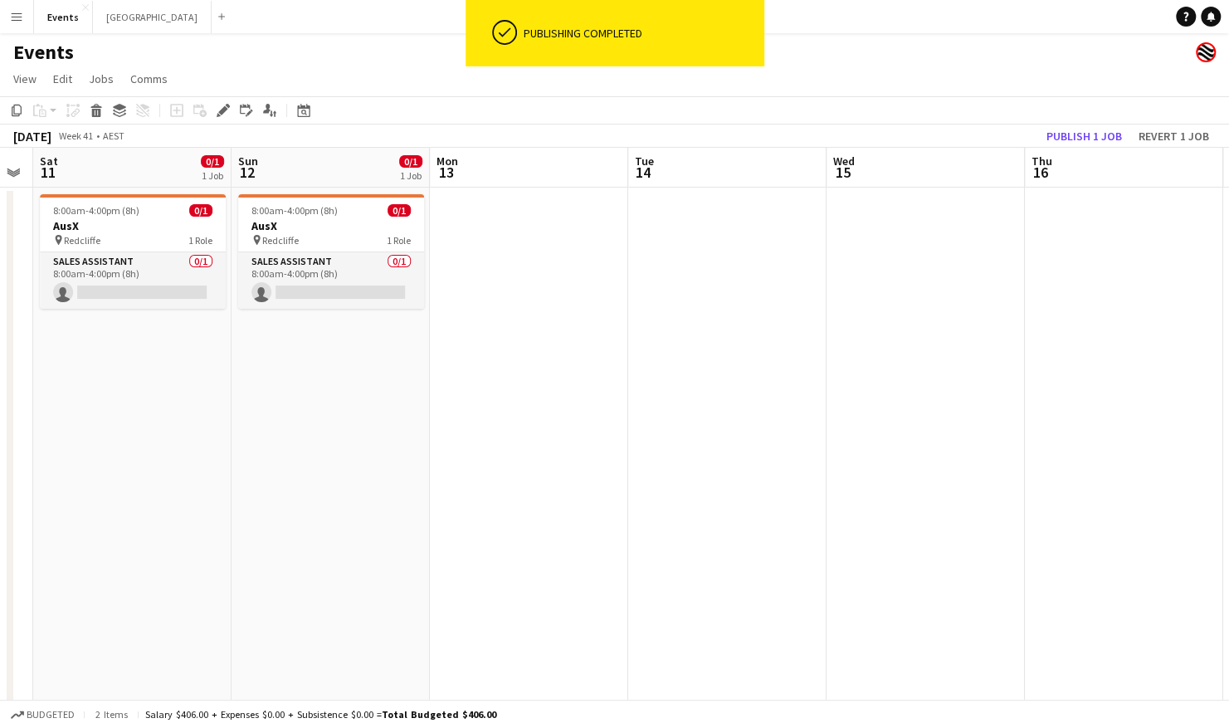
drag, startPoint x: 304, startPoint y: 445, endPoint x: 853, endPoint y: 467, distance: 549.6
click at [861, 467] on app-calendar-viewport "Thu 9 0/17 1 Job Fri 10 Sat 11 0/1 1 Job Sun 12 0/1 1 Job Mon 13 Tue 14 Wed 15 …" at bounding box center [614, 587] width 1229 height 878
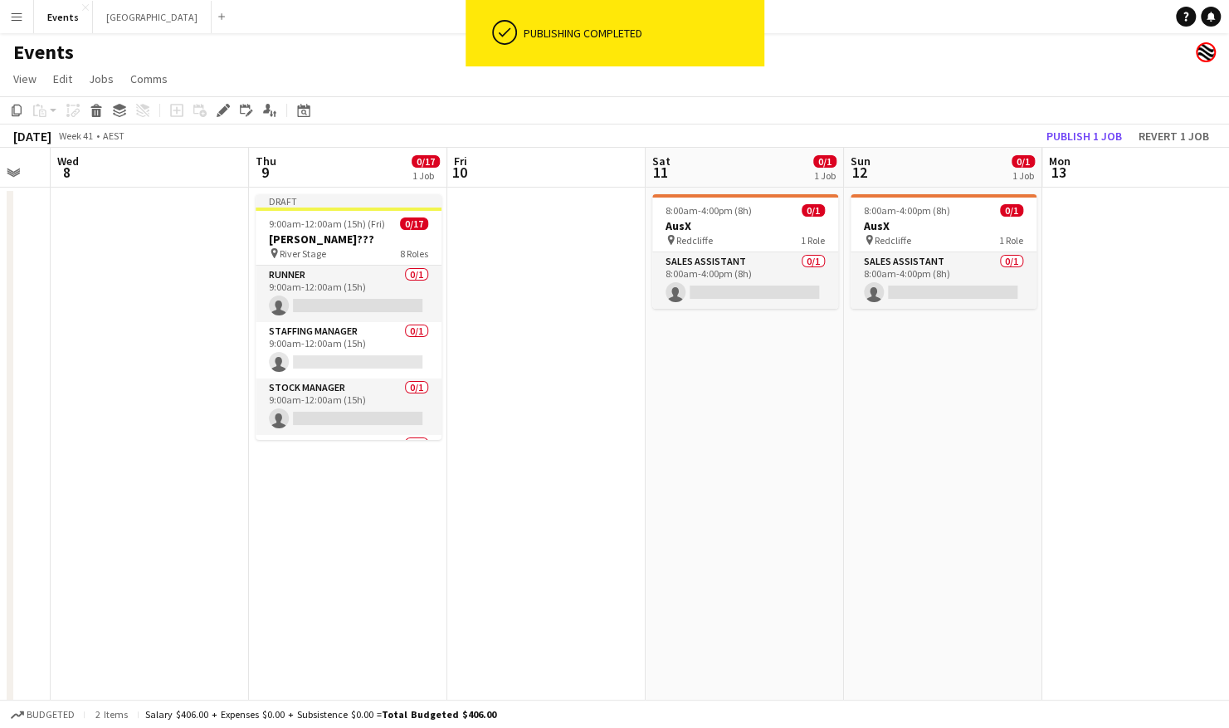
scroll to position [0, 484]
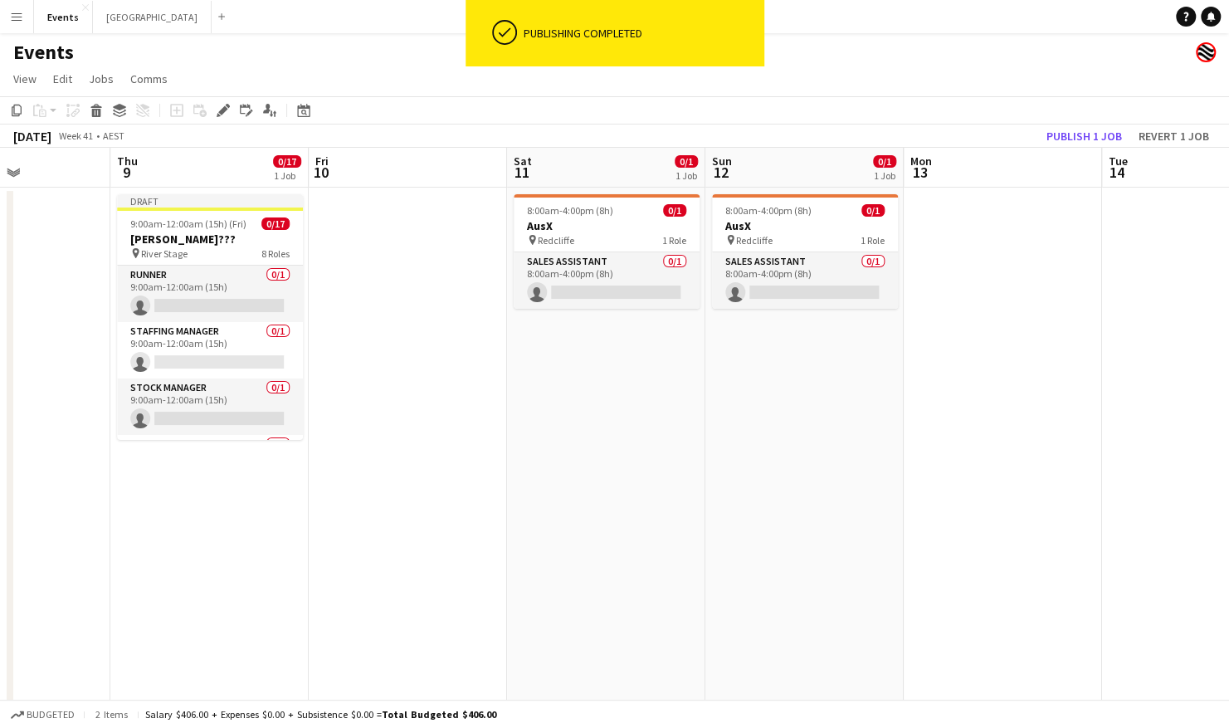
drag, startPoint x: 332, startPoint y: 463, endPoint x: 783, endPoint y: 460, distance: 451.3
click at [801, 465] on app-calendar-viewport "Mon 6 Tue 7 Wed 8 Thu 9 0/17 1 Job Fri 10 Sat 11 0/1 1 Job Sun 12 0/1 1 Job Mon…" at bounding box center [614, 587] width 1229 height 878
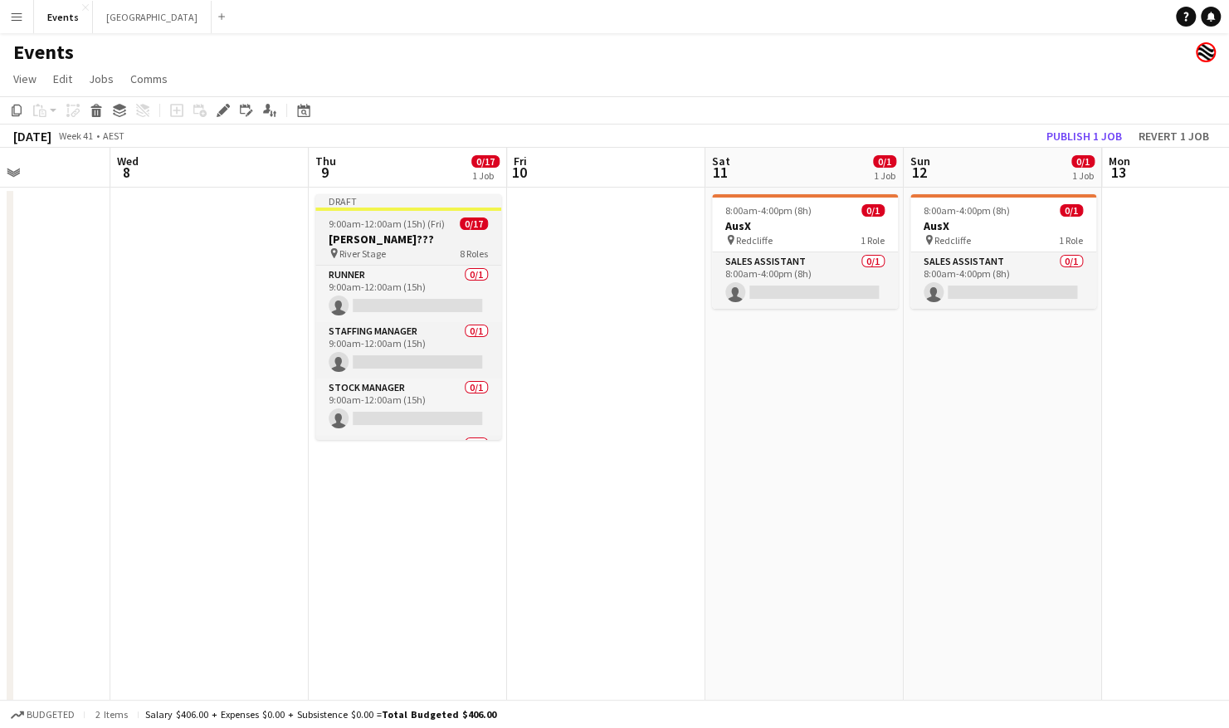
click at [412, 217] on span "9:00am-12:00am (15h) (Fri)" at bounding box center [387, 223] width 116 height 12
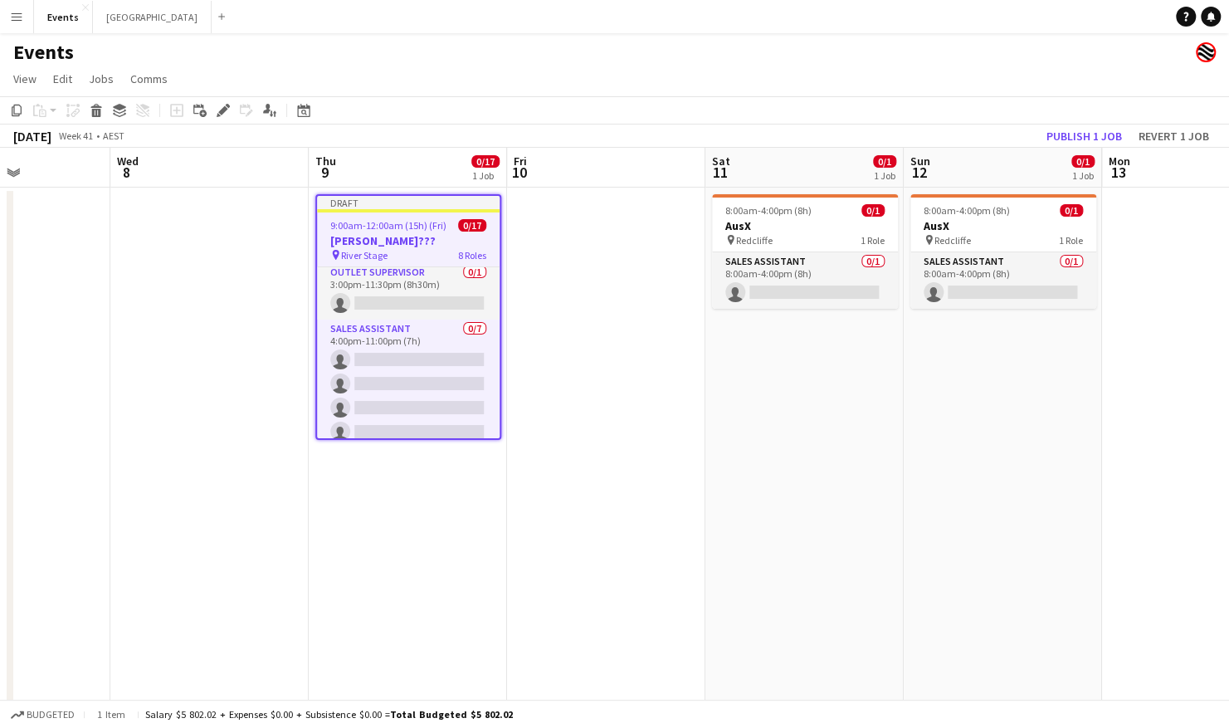
scroll to position [496, 0]
click at [1103, 128] on button "Publish 1 job" at bounding box center [1083, 136] width 89 height 22
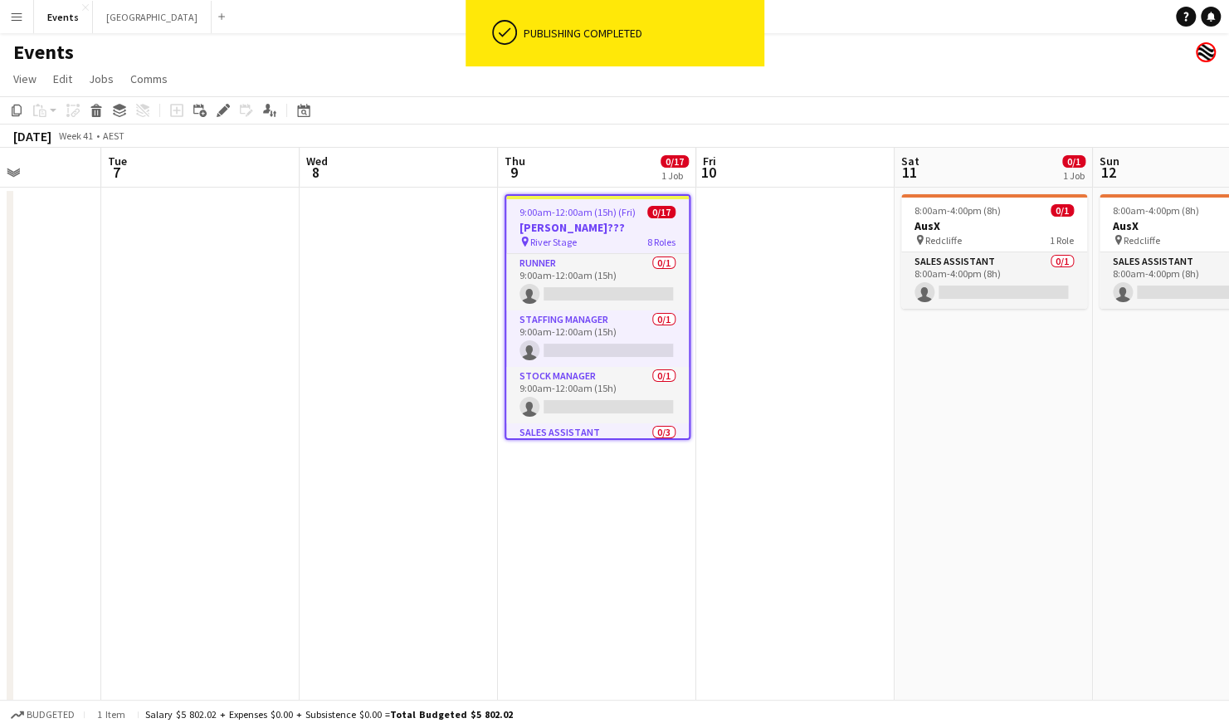
drag, startPoint x: 172, startPoint y: 394, endPoint x: 659, endPoint y: 392, distance: 487.0
click at [694, 392] on app-calendar-viewport "Sat 4 Sun 5 Mon 6 Tue 7 Wed 8 Thu 9 0/17 1 Job Fri 10 Sat 11 0/1 1 Job Sun 12 0…" at bounding box center [614, 587] width 1229 height 878
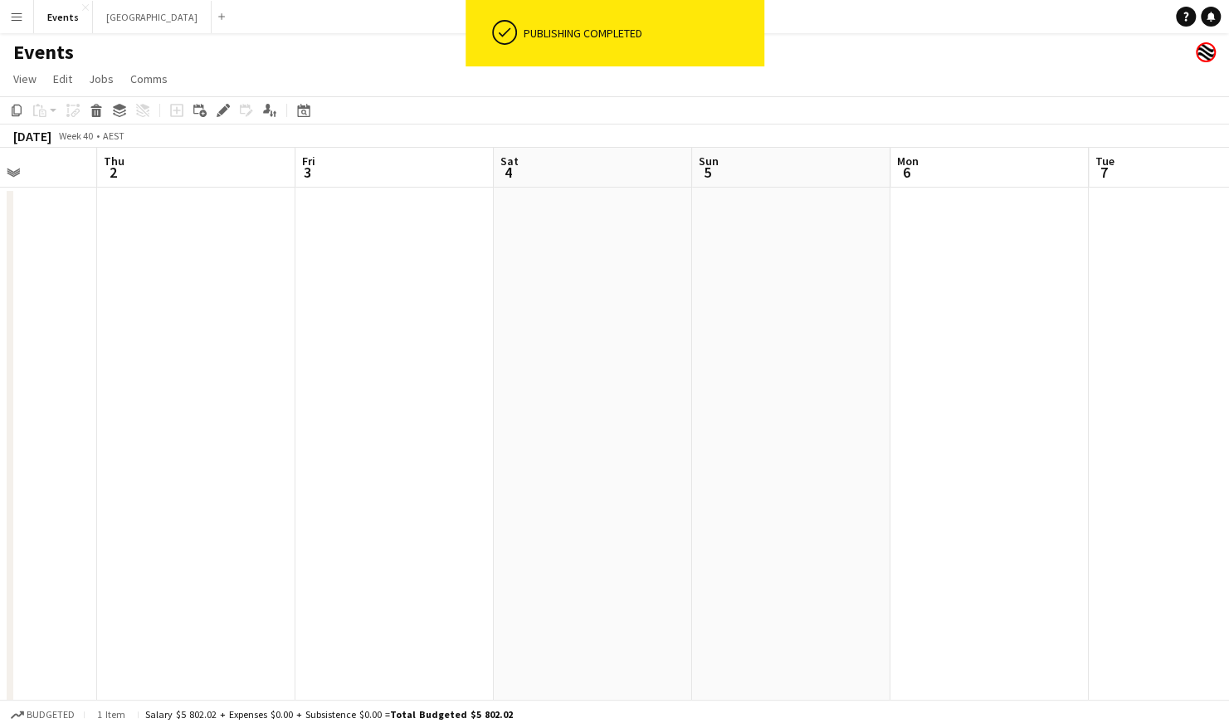
drag, startPoint x: 211, startPoint y: 398, endPoint x: 265, endPoint y: 392, distance: 54.3
click at [888, 392] on app-calendar-viewport "Mon 29 Tue 30 Wed 1 Thu 2 Fri 3 Sat 4 Sun 5 Mon 6 Tue 7 Wed 8 Thu 9 0/17 1 Job …" at bounding box center [614, 587] width 1229 height 878
drag, startPoint x: 257, startPoint y: 392, endPoint x: 408, endPoint y: 393, distance: 151.0
click at [871, 392] on app-calendar-viewport "Fri 26 0/17 1 Job Sat 27 Sun 28 Mon 29 Tue 30 Wed 1 Thu 2 Fri 3 Sat 4 Sun 5 Mon…" at bounding box center [614, 587] width 1229 height 878
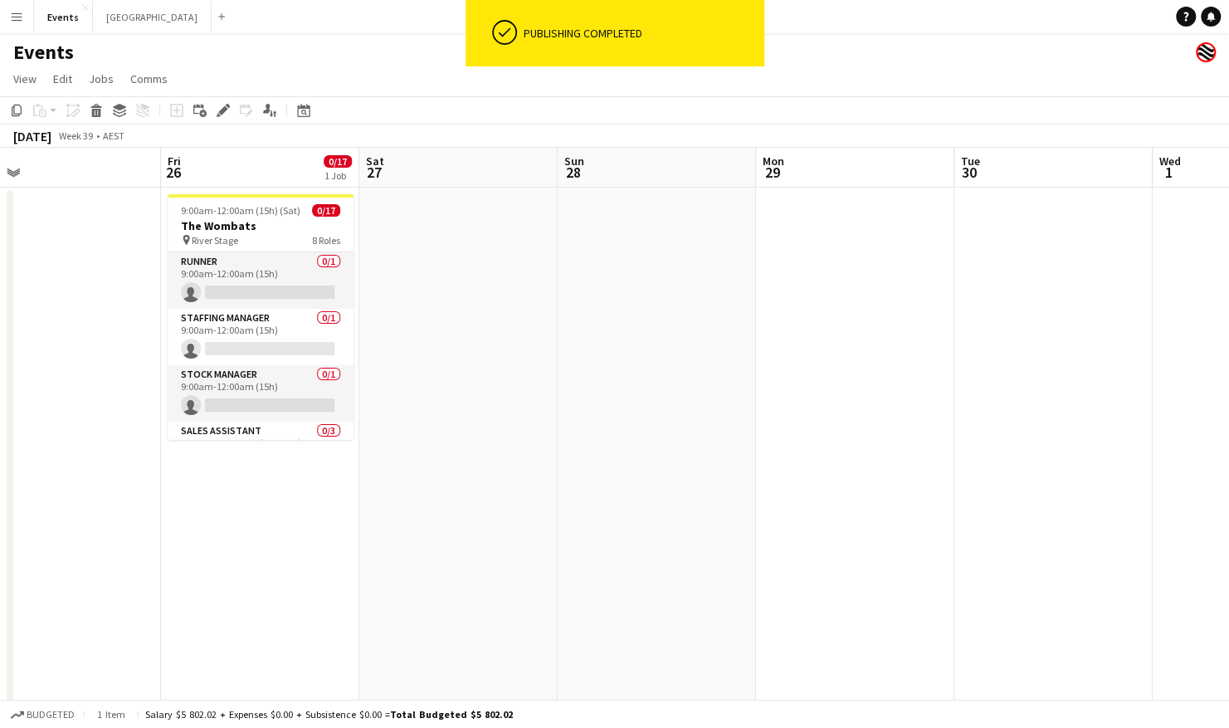
scroll to position [0, 416]
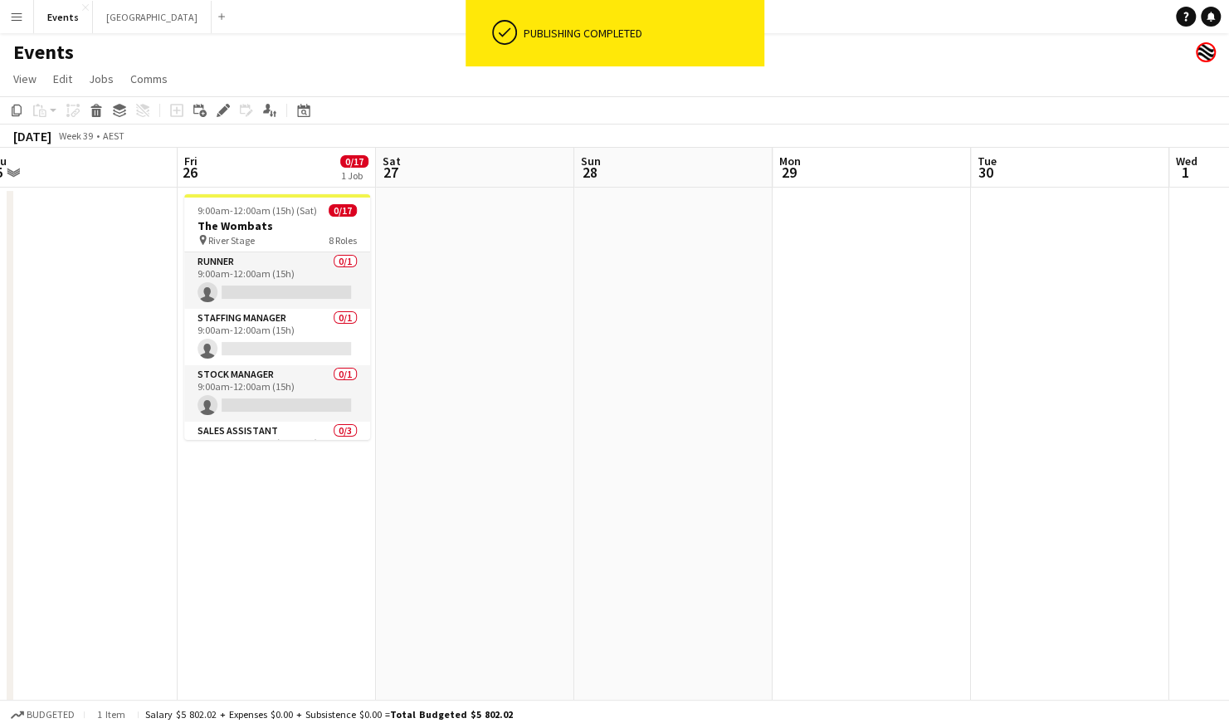
drag, startPoint x: 757, startPoint y: 397, endPoint x: 830, endPoint y: 397, distance: 73.8
click at [851, 397] on app-calendar-viewport "Tue 23 Wed 24 Thu 25 Fri 26 0/17 1 Job Sat 27 Sun 28 Mon 29 Tue 30 Wed 1 Thu 2 …" at bounding box center [614, 587] width 1229 height 878
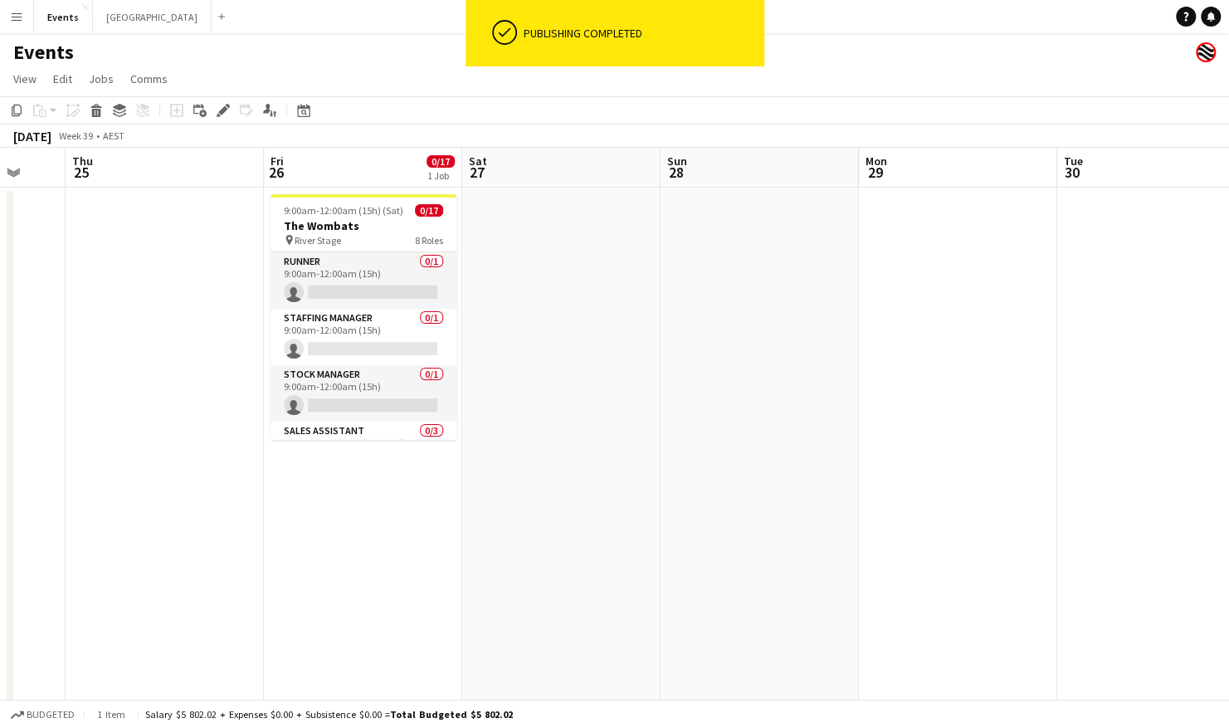
drag, startPoint x: 192, startPoint y: 411, endPoint x: 635, endPoint y: 411, distance: 442.2
click at [635, 411] on app-calendar-viewport "Tue 23 Wed 24 Thu 25 Fri 26 0/17 1 Job Sat 27 Sun 28 Mon 29 Tue 30 Wed 1 Thu 2 …" at bounding box center [614, 587] width 1229 height 878
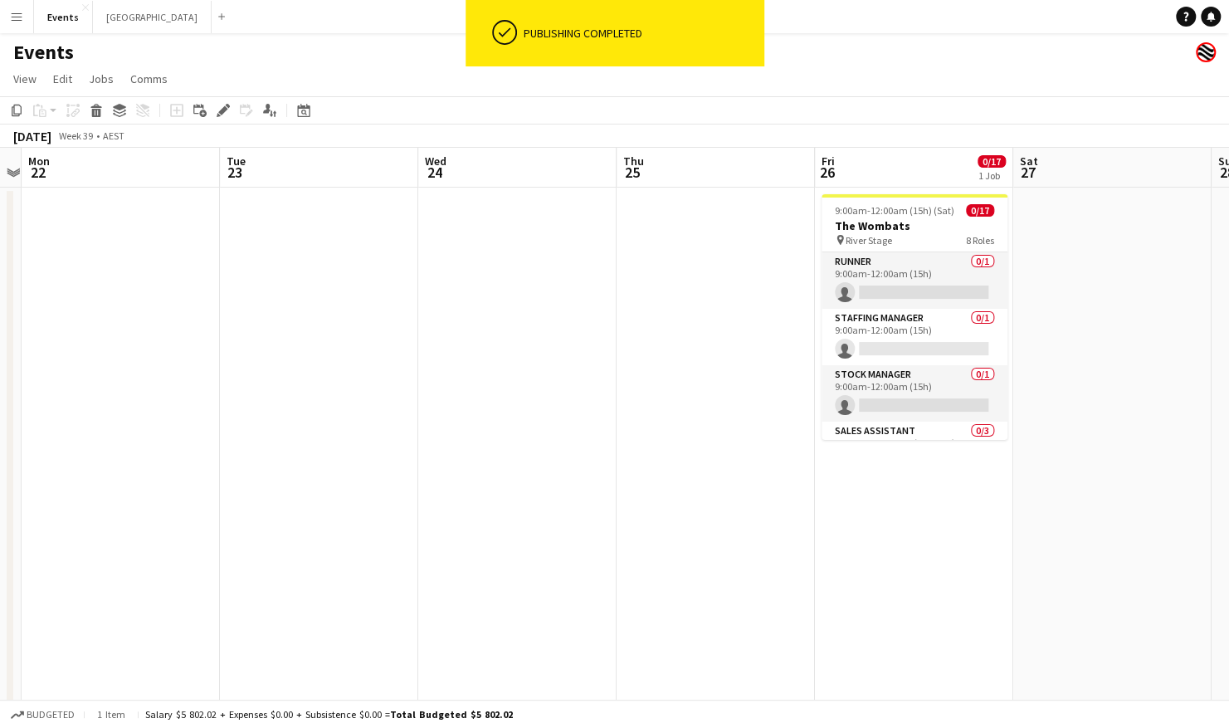
drag, startPoint x: 630, startPoint y: 414, endPoint x: 649, endPoint y: 414, distance: 19.1
click at [660, 414] on app-calendar-viewport "Sat 20 Sun 21 Mon 22 Tue 23 Wed 24 Thu 25 Fri 26 0/17 1 Job Sat 27 Sun 28 Mon 2…" at bounding box center [614, 587] width 1229 height 878
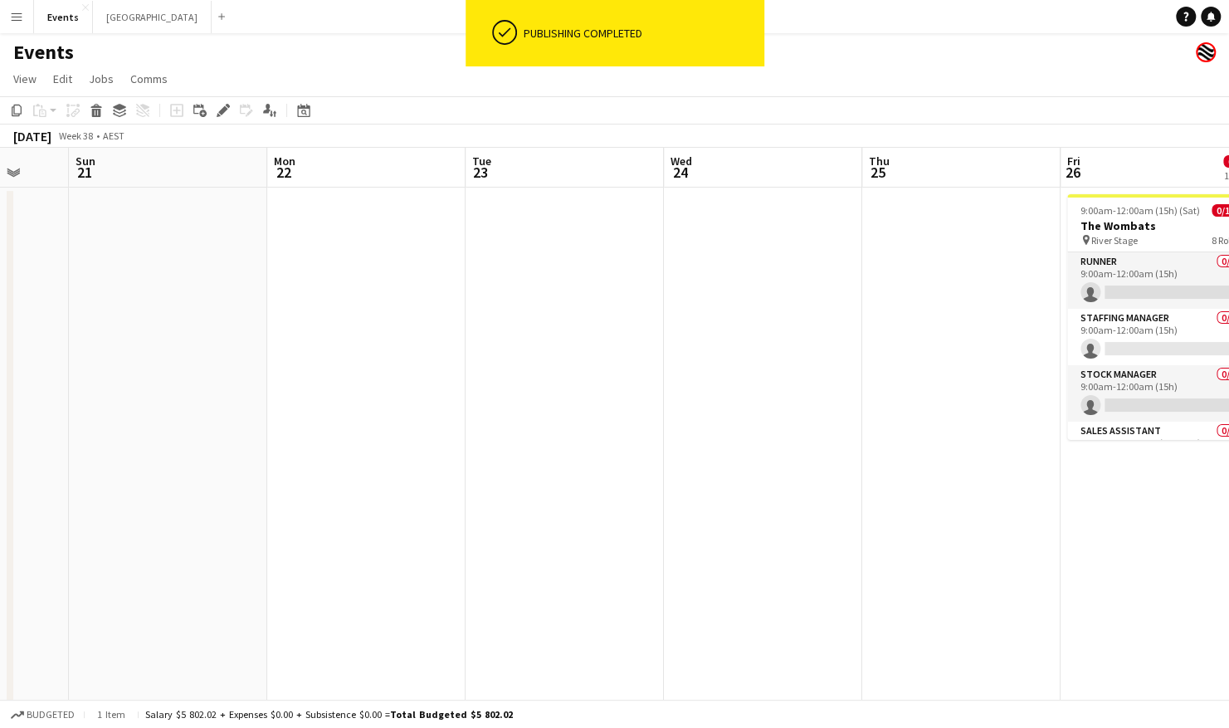
drag, startPoint x: 269, startPoint y: 415, endPoint x: 680, endPoint y: 416, distance: 411.5
click at [683, 416] on app-calendar-viewport "Thu 18 Fri 19 Sat 20 Sun 21 Mon 22 Tue 23 Wed 24 Thu 25 Fri 26 0/17 1 Job Sat 2…" at bounding box center [614, 587] width 1229 height 878
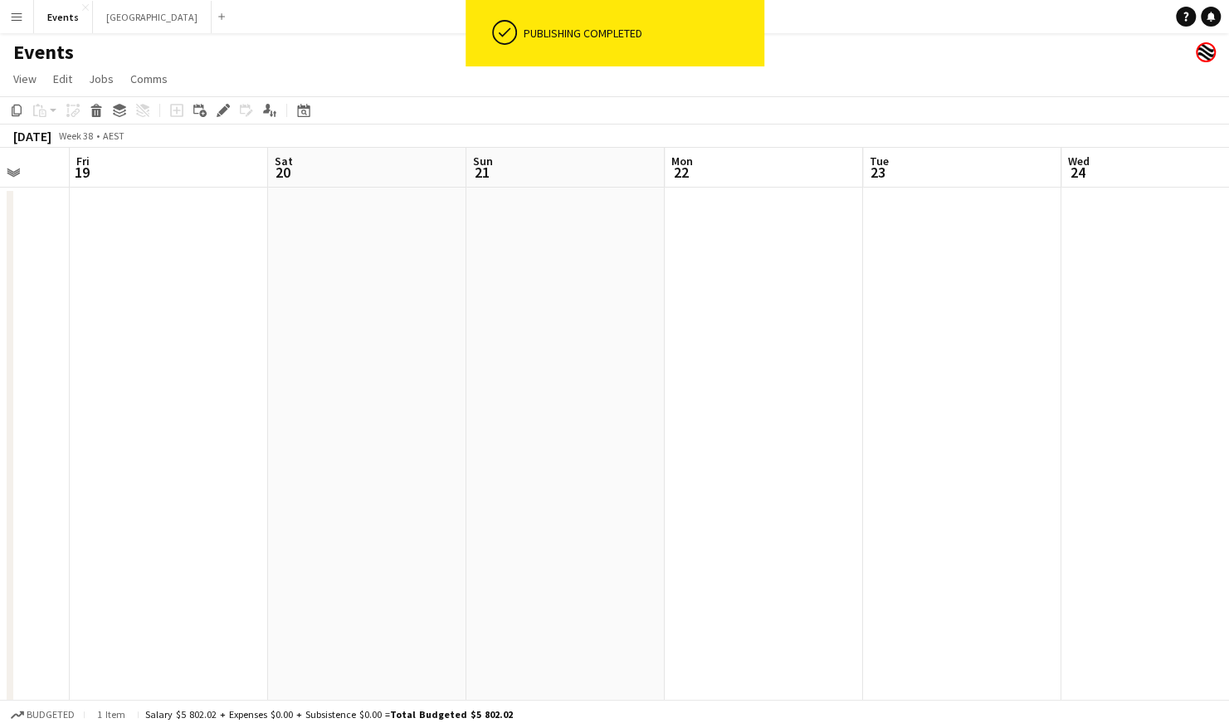
click at [794, 419] on app-calendar-viewport "Tue 16 Wed 17 Thu 18 Fri 19 Sat 20 Sun 21 Mon 22 Tue 23 Wed 24 Thu 25 Fri 26 0/…" at bounding box center [614, 587] width 1229 height 878
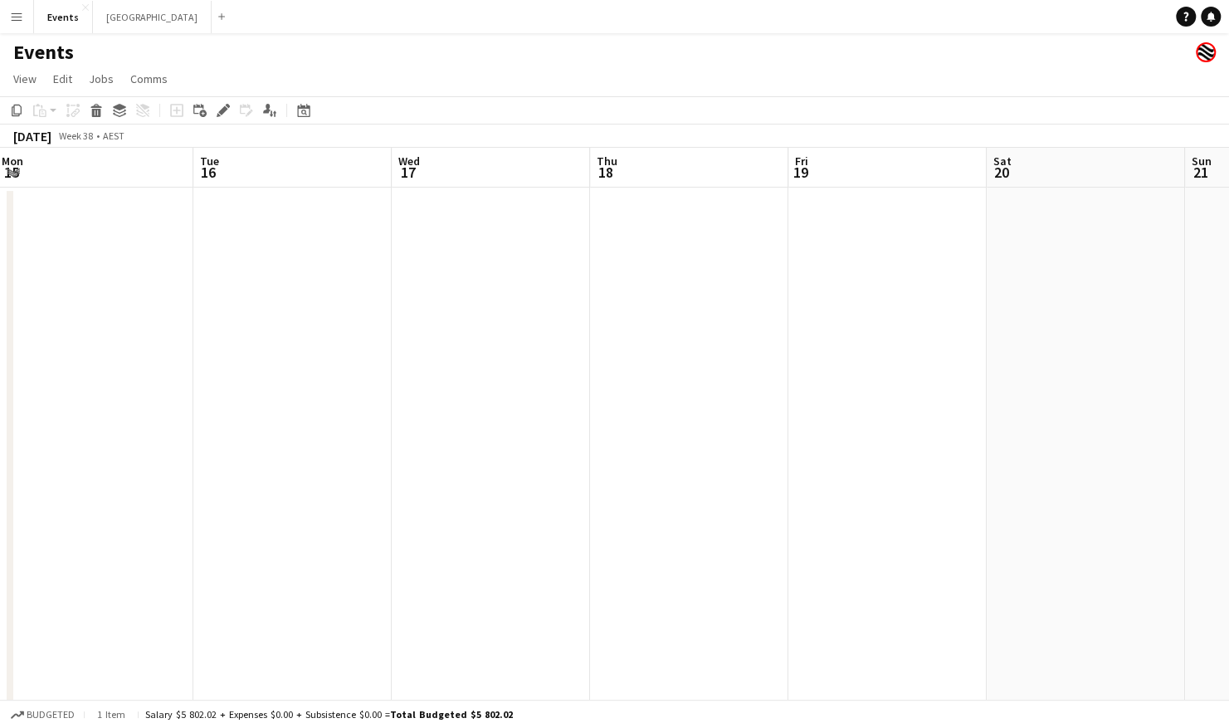
click at [588, 468] on app-calendar-viewport "Sat 13 7/8 1 Job Sun 14 Mon 15 Tue 16 Wed 17 Thu 18 Fri 19 Sat 20 Sun 21 Mon 22…" at bounding box center [614, 587] width 1229 height 878
drag, startPoint x: 952, startPoint y: 359, endPoint x: 300, endPoint y: 358, distance: 652.0
click at [300, 358] on app-calendar-viewport "Mon 15 Tue 16 Wed 17 Thu 18 Fri 19 Sat 20 Sun 21 Mon 22 Tue 23 Wed 24 Thu 25 Fr…" at bounding box center [614, 587] width 1229 height 878
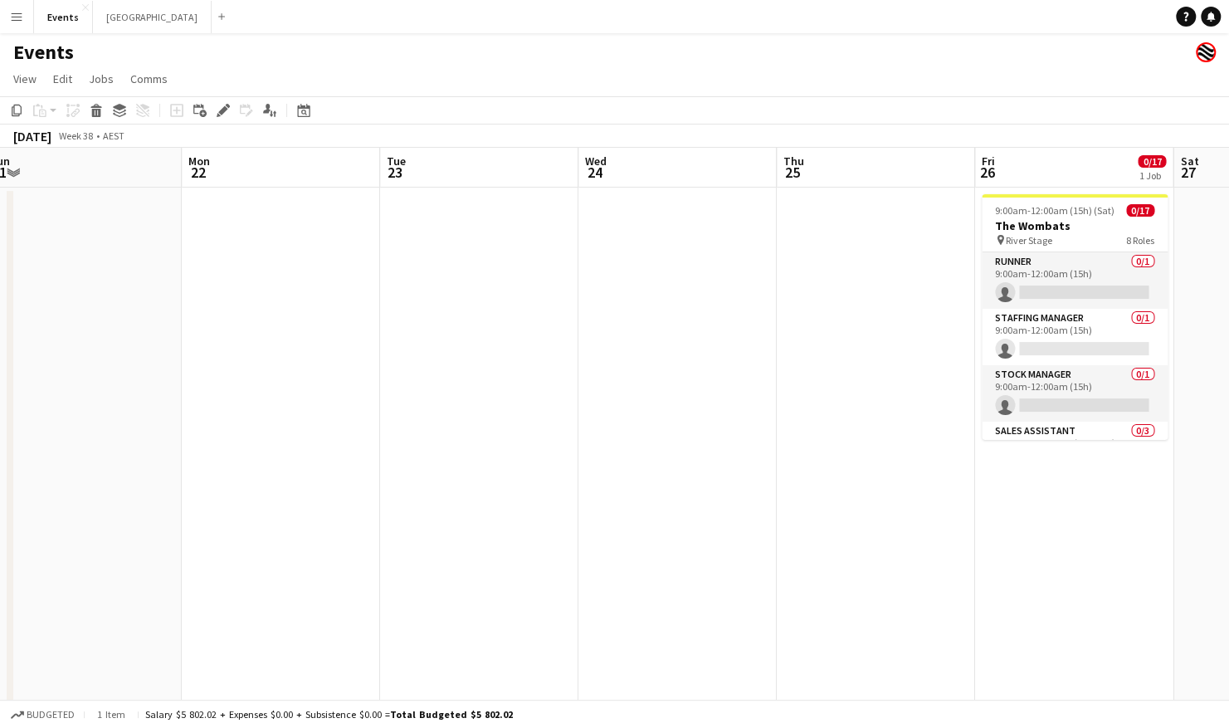
scroll to position [0, 448]
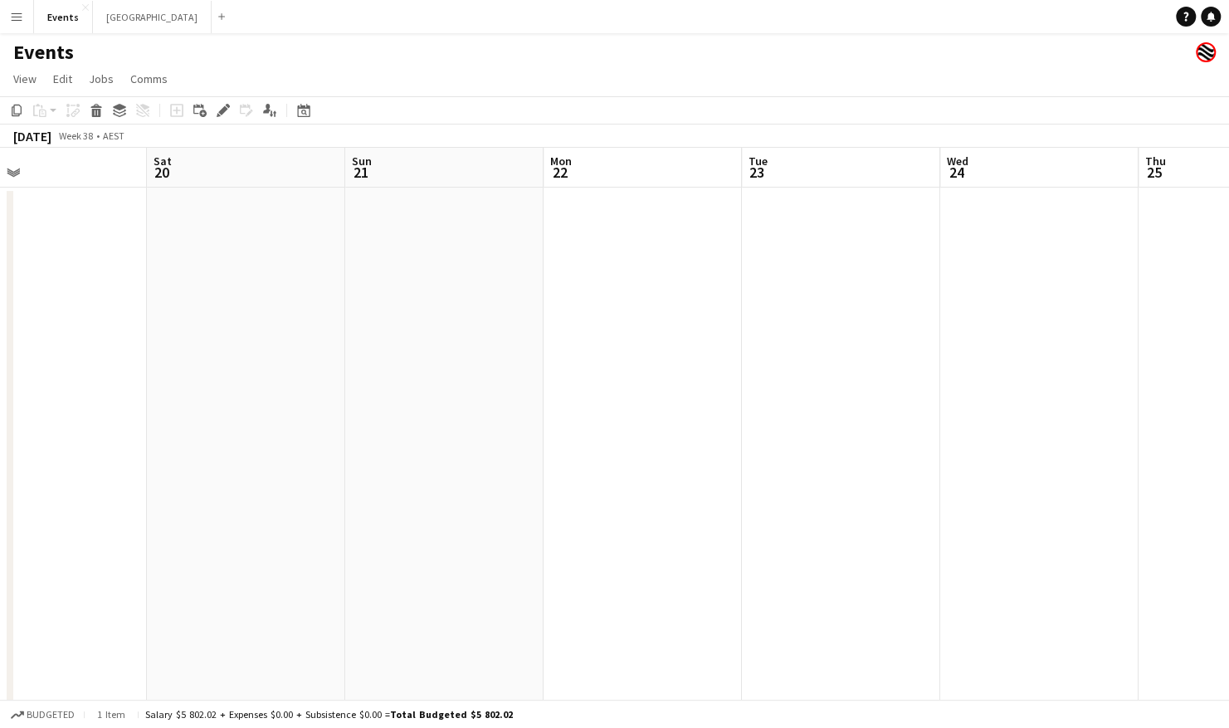
drag, startPoint x: 705, startPoint y: 326, endPoint x: 625, endPoint y: 328, distance: 79.7
click at [625, 328] on app-calendar-viewport "Wed 17 Thu 18 Fri 19 Sat 20 Sun 21 Mon 22 Tue 23 Wed 24 Thu 25 Fri 26 0/17 1 Jo…" at bounding box center [614, 587] width 1229 height 878
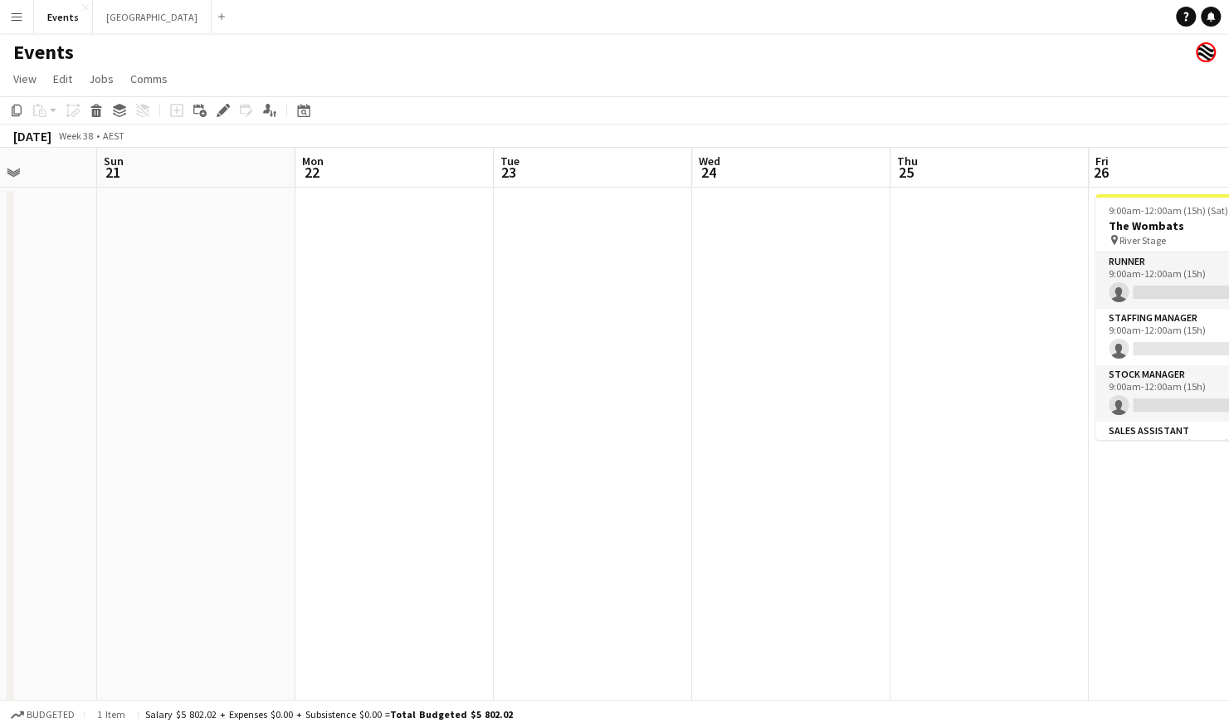
drag, startPoint x: 1010, startPoint y: 296, endPoint x: 378, endPoint y: 335, distance: 633.3
click at [378, 335] on app-calendar-viewport "Wed 17 Thu 18 Fri 19 Sat 20 Sun 21 Mon 22 Tue 23 Wed 24 Thu 25 Fri 26 0/17 1 Jo…" at bounding box center [614, 587] width 1229 height 878
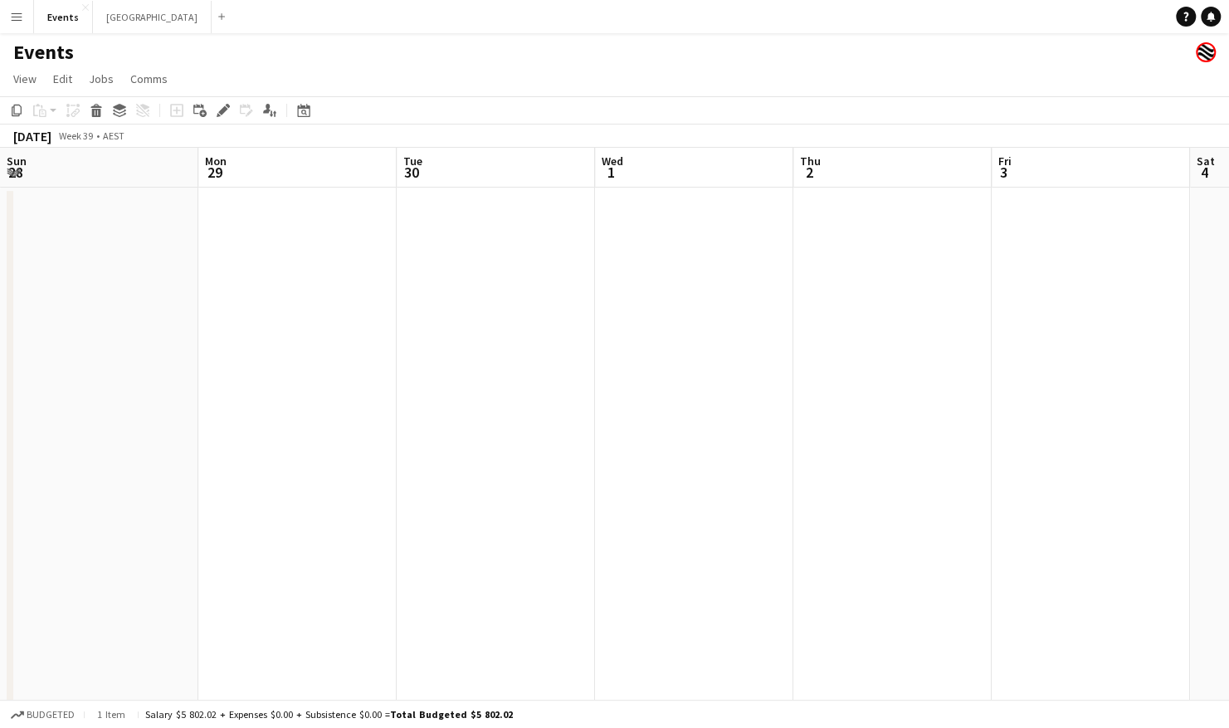
drag, startPoint x: 1155, startPoint y: 299, endPoint x: 179, endPoint y: 342, distance: 976.5
click at [95, 342] on app-calendar-viewport "Thu 25 Fri 26 0/17 1 Job Sat 27 Sun 28 Mon 29 Tue 30 Wed 1 Thu 2 Fri 3 Sat 4 Su…" at bounding box center [614, 587] width 1229 height 878
drag, startPoint x: 1085, startPoint y: 326, endPoint x: 337, endPoint y: 337, distance: 748.3
click at [314, 337] on app-calendar-viewport "Thu 25 Fri 26 0/17 1 Job Sat 27 Sun 28 Mon 29 Tue 30 Wed 1 Thu 2 Fri 3 Sat 4 Su…" at bounding box center [614, 587] width 1229 height 878
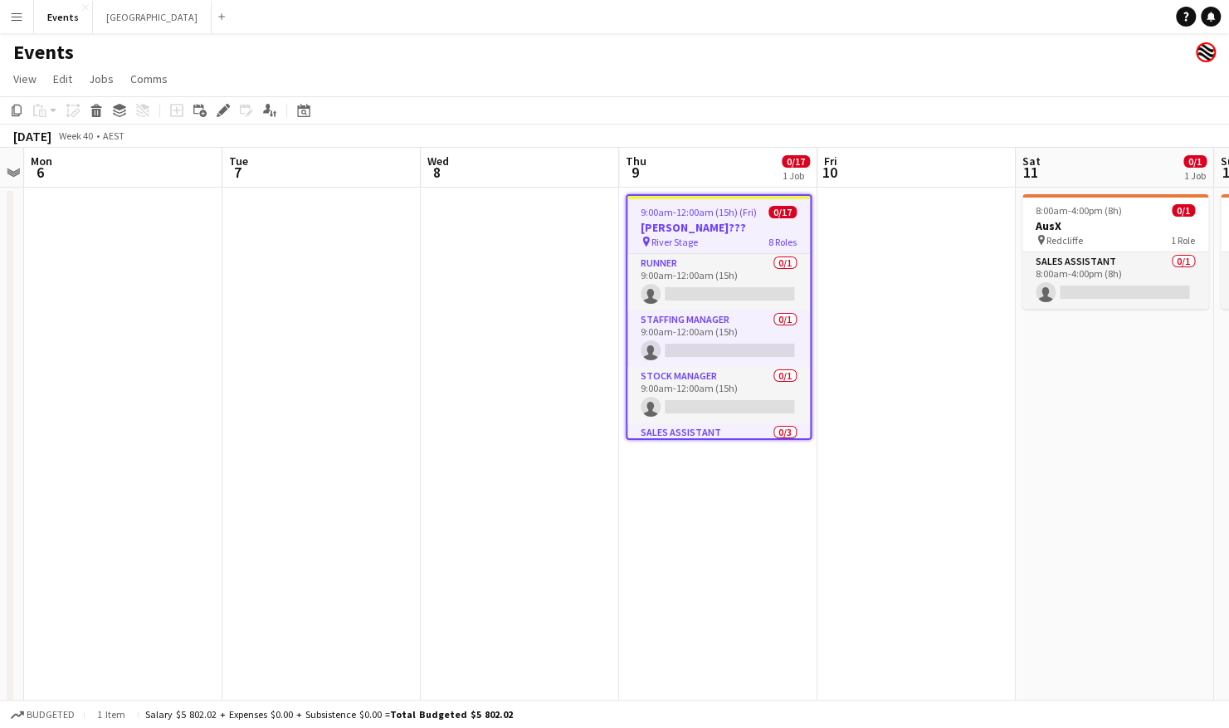
drag, startPoint x: 961, startPoint y: 322, endPoint x: 558, endPoint y: 363, distance: 405.3
click at [222, 330] on app-calendar-viewport "Fri 3 Sat 4 Sun 5 Mon 6 Tue 7 Wed 8 Thu 9 0/17 1 Job Fri 10 Sat 11 0/1 1 Job Su…" at bounding box center [614, 587] width 1229 height 878
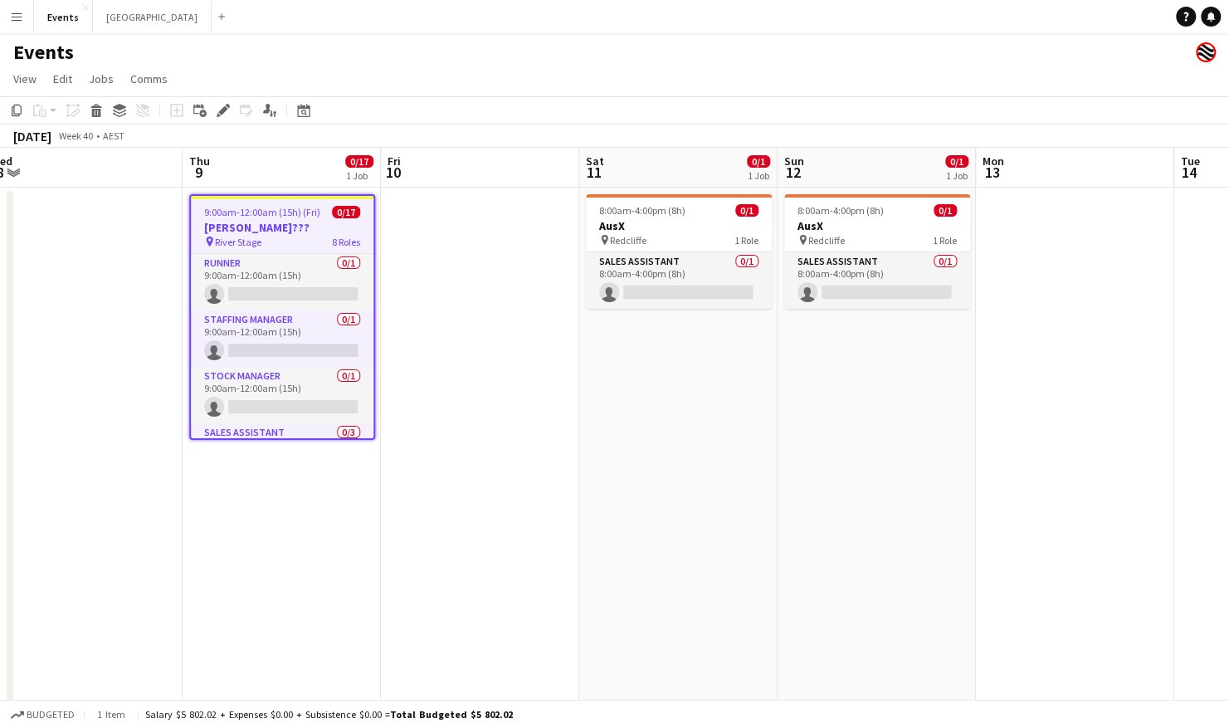
drag, startPoint x: 1147, startPoint y: 363, endPoint x: 314, endPoint y: 362, distance: 832.9
click at [314, 362] on app-calendar-viewport "Sun 5 Mon 6 Tue 7 Wed 8 Thu 9 0/17 1 Job Fri 10 Sat 11 0/1 1 Job Sun 12 0/1 1 J…" at bounding box center [614, 587] width 1229 height 878
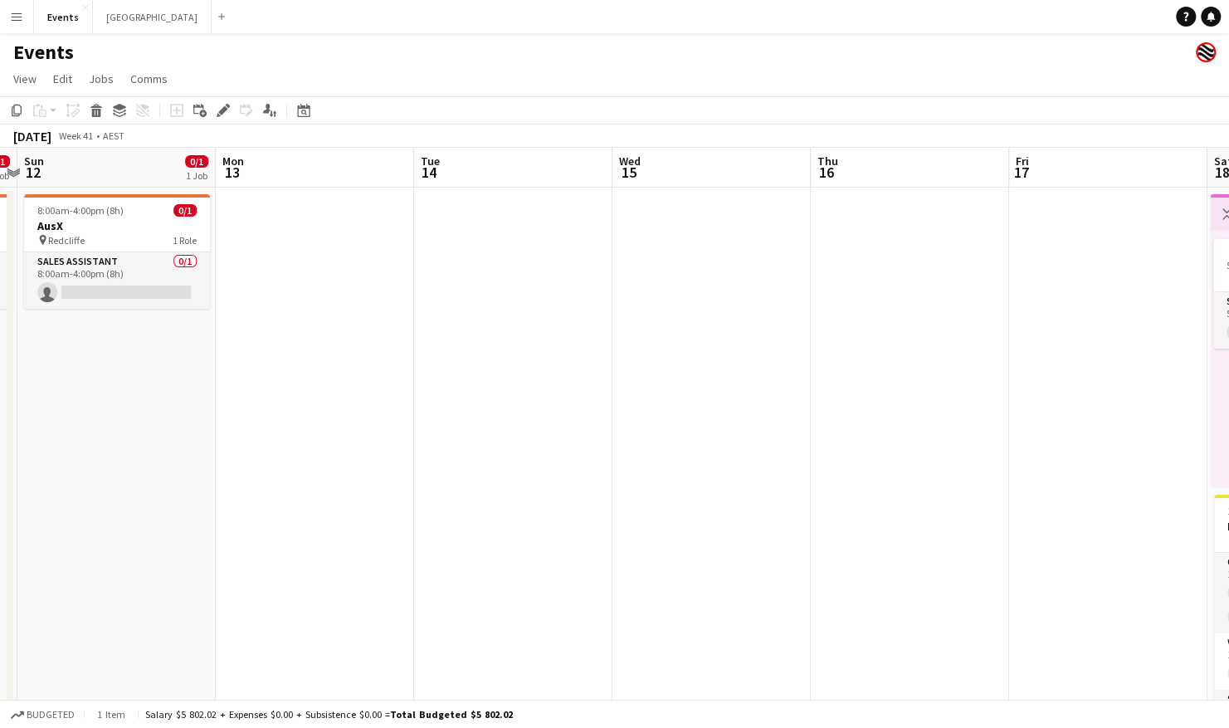
drag, startPoint x: 1111, startPoint y: 353, endPoint x: 310, endPoint y: 363, distance: 800.6
click at [234, 362] on app-calendar-viewport "Thu 9 0/17 1 Job Fri 10 Sat 11 0/1 1 Job Sun 12 0/1 1 Job Mon 13 Tue 14 Wed 15 …" at bounding box center [614, 587] width 1229 height 878
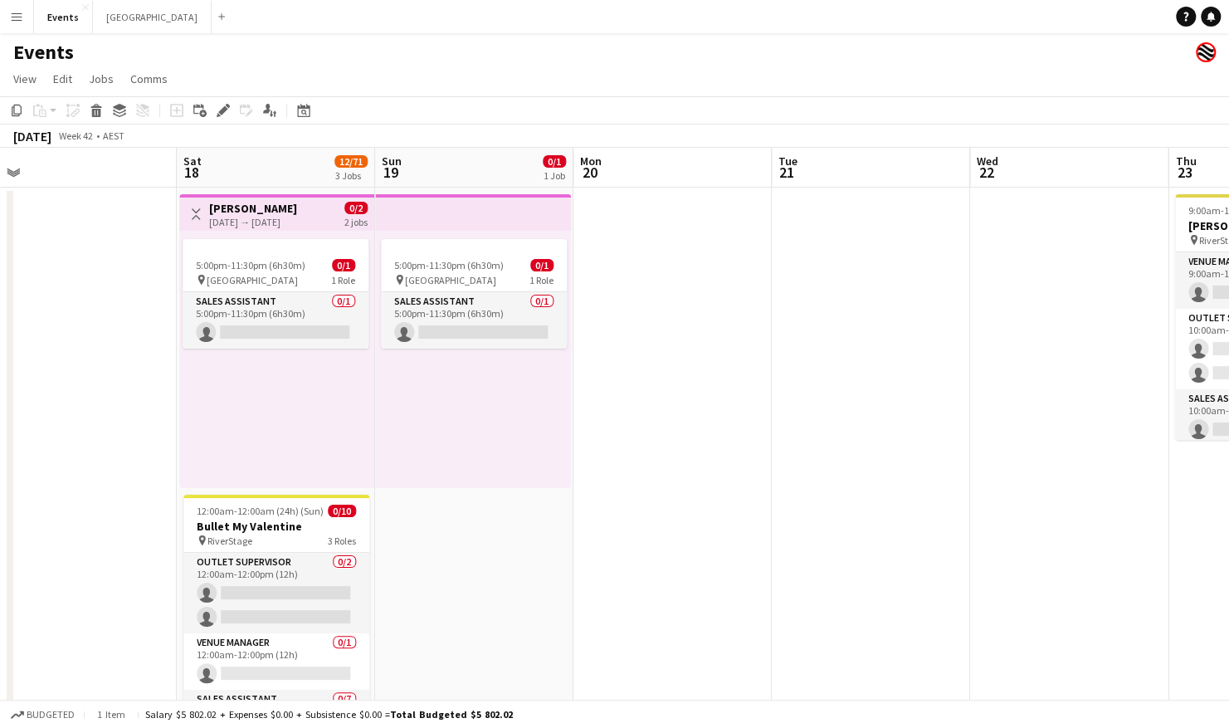
drag, startPoint x: 1138, startPoint y: 485, endPoint x: 635, endPoint y: 508, distance: 503.2
click at [635, 508] on app-calendar-viewport "Mon 13 Tue 14 Wed 15 Thu 16 Fri 17 Sat 18 12/71 3 Jobs Sun 19 0/1 1 Job Mon 20 …" at bounding box center [614, 587] width 1229 height 878
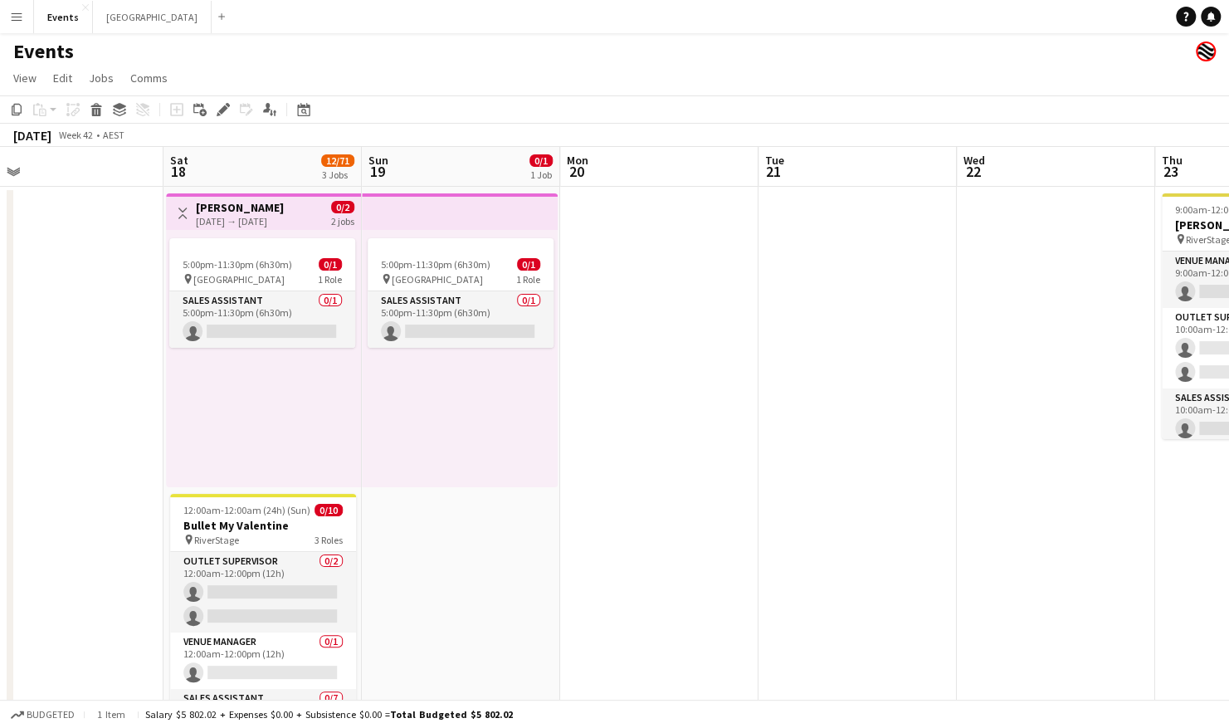
scroll to position [0, 0]
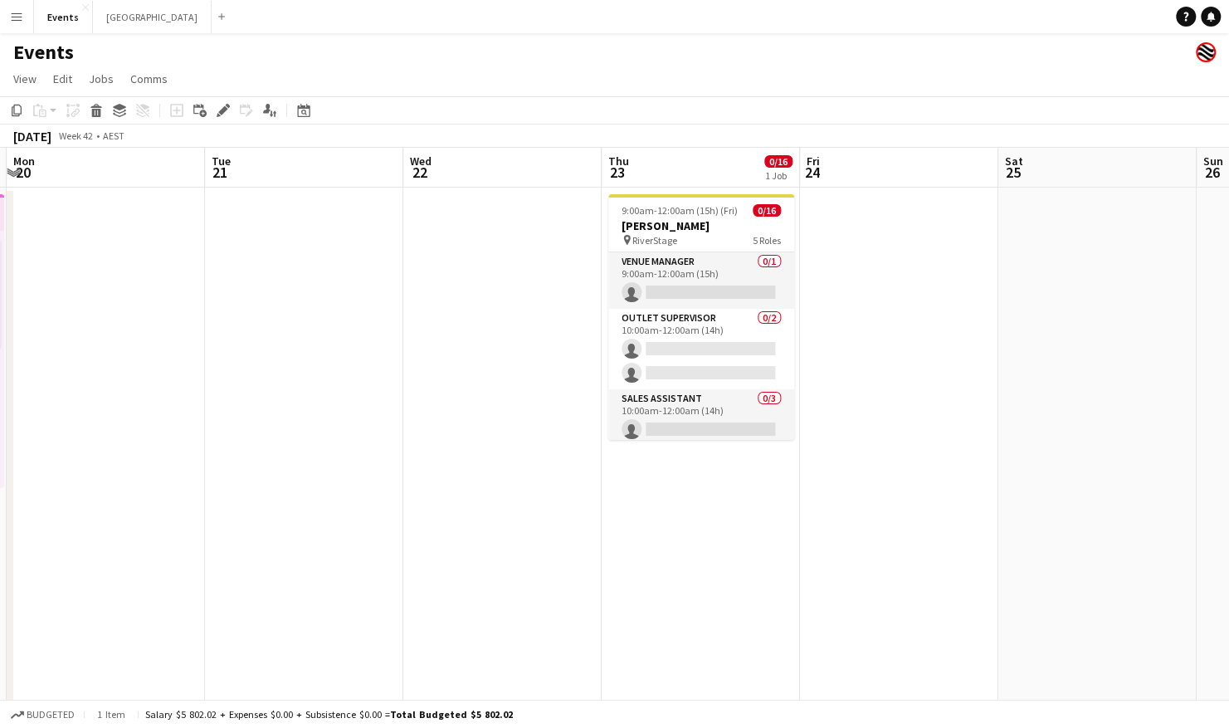
drag, startPoint x: 916, startPoint y: 499, endPoint x: 378, endPoint y: 489, distance: 537.6
click at [381, 489] on app-calendar-viewport "Fri 17 Sat 18 12/71 3 Jobs Sun 19 0/1 1 Job Mon 20 Tue 21 Wed 22 Thu 23 0/16 1 …" at bounding box center [614, 587] width 1229 height 878
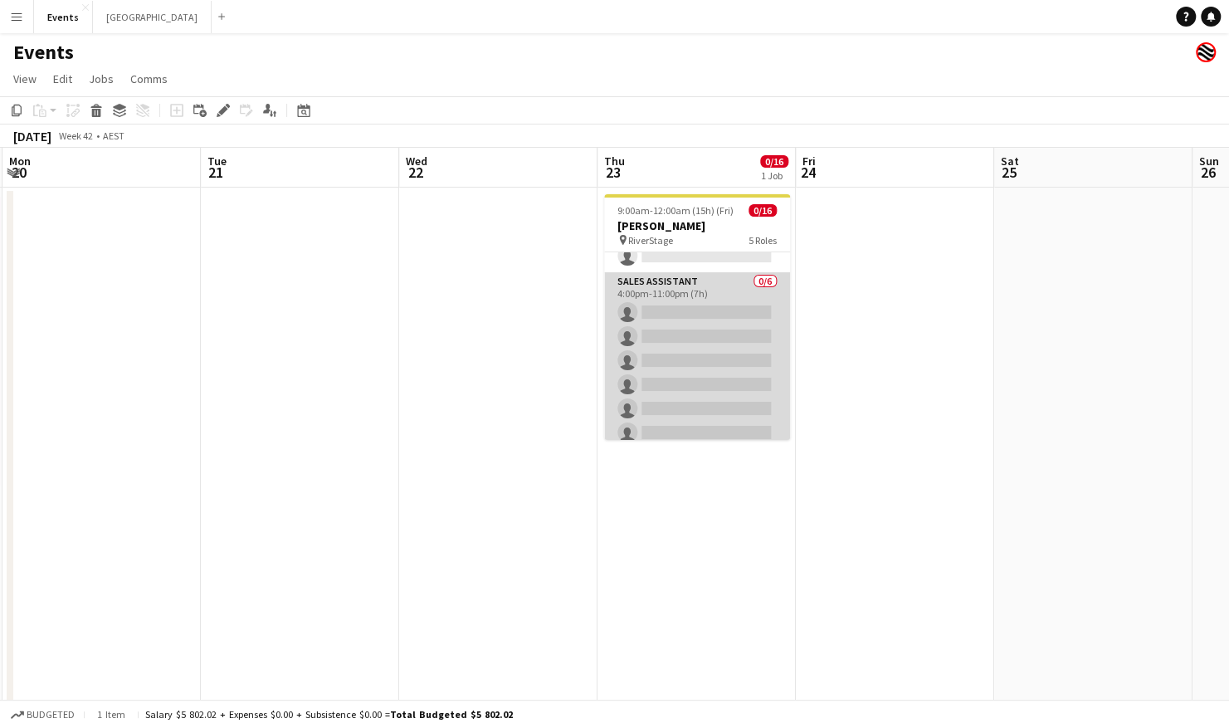
scroll to position [358, 0]
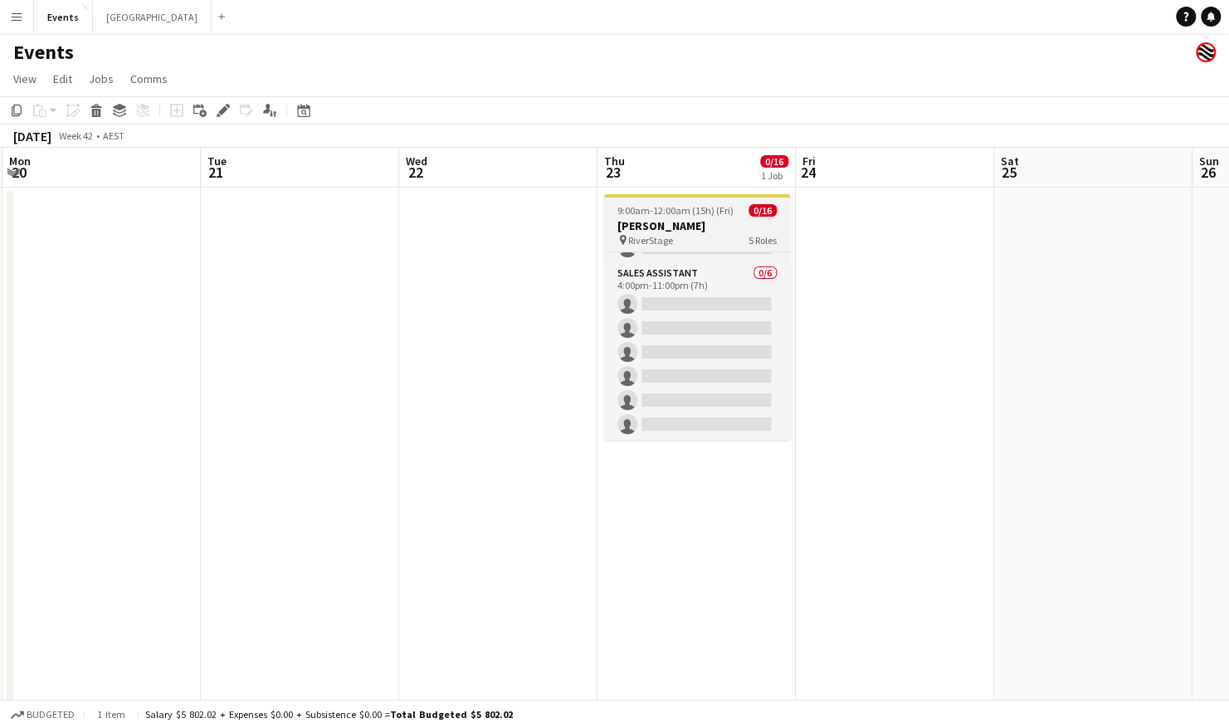
click at [703, 222] on h3 "[PERSON_NAME]" at bounding box center [697, 225] width 186 height 15
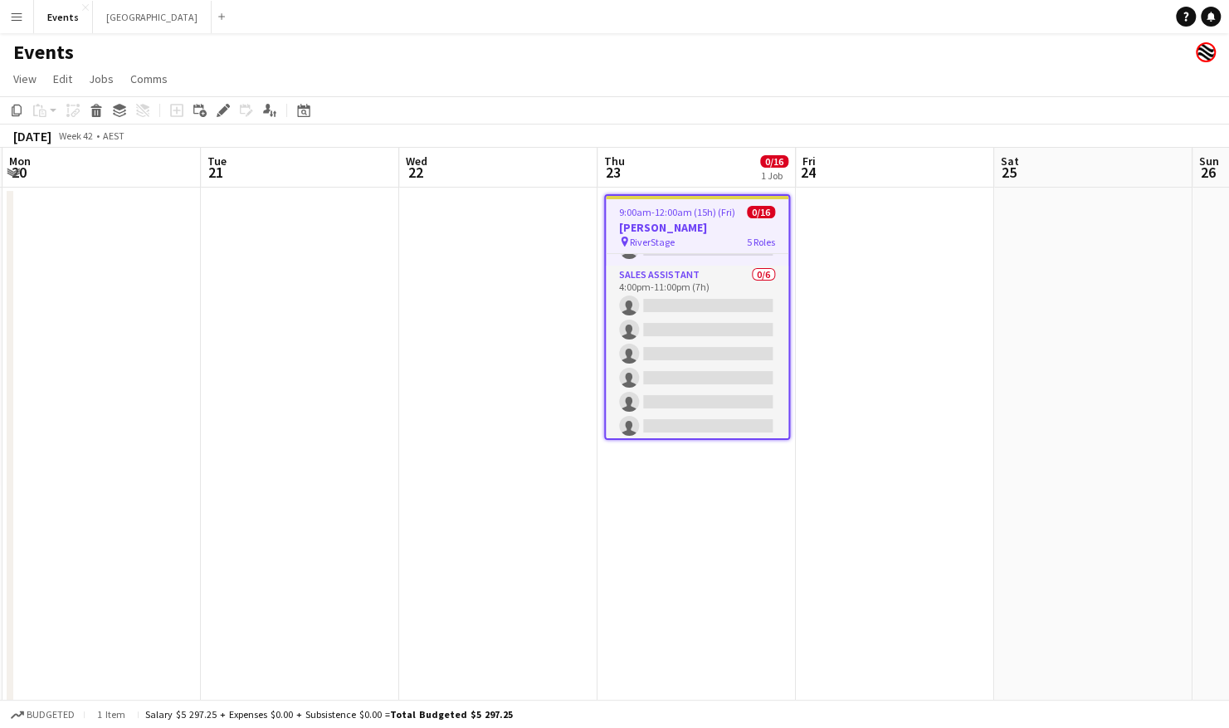
click at [221, 118] on div "Edit" at bounding box center [223, 110] width 20 height 20
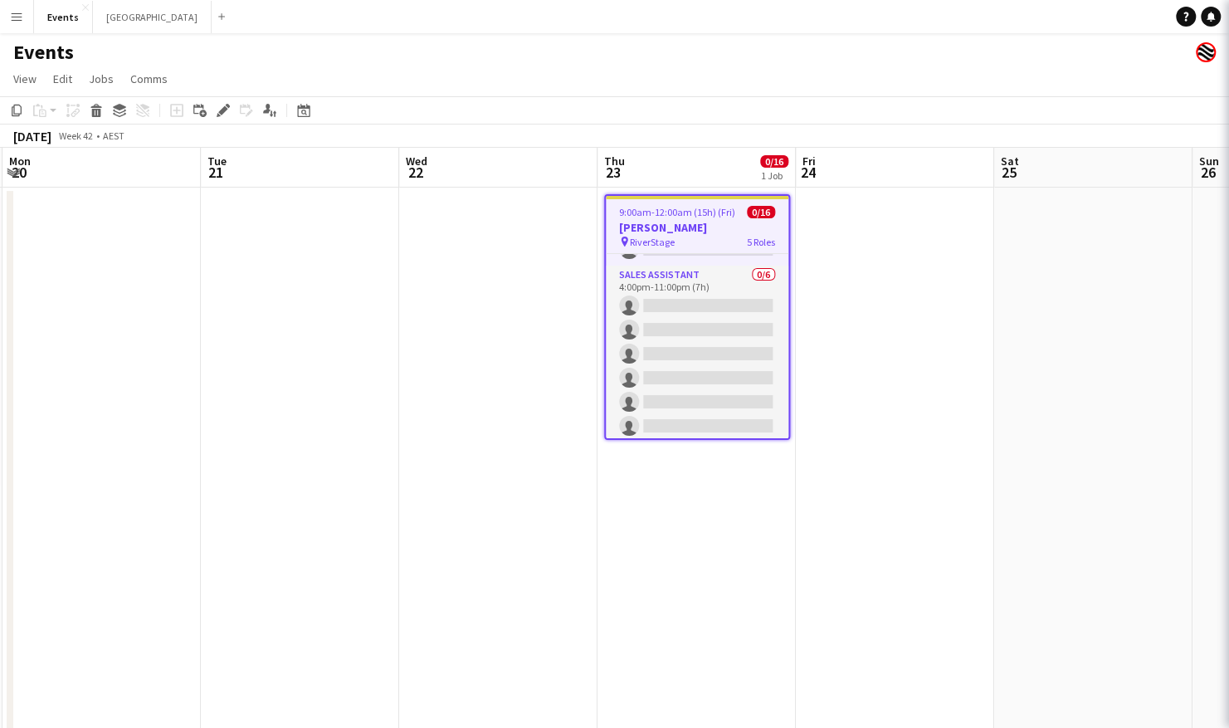
type input "**********"
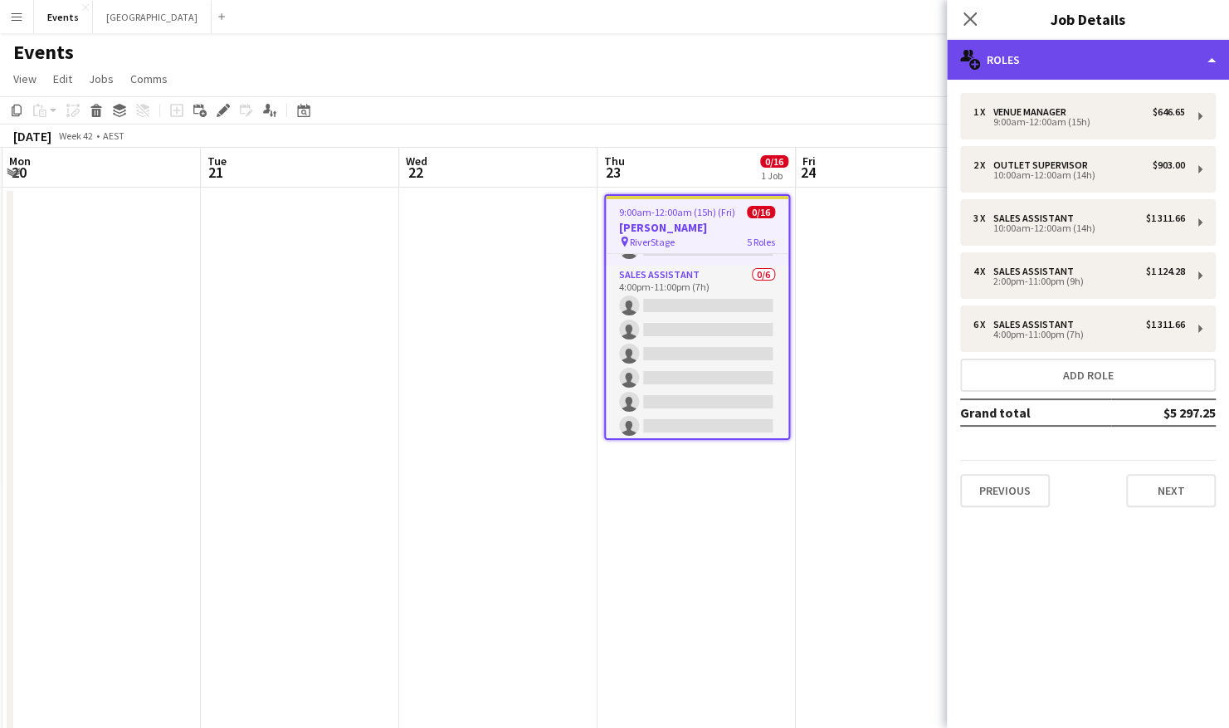
click at [1091, 50] on div "multiple-users-add Roles" at bounding box center [1088, 60] width 282 height 40
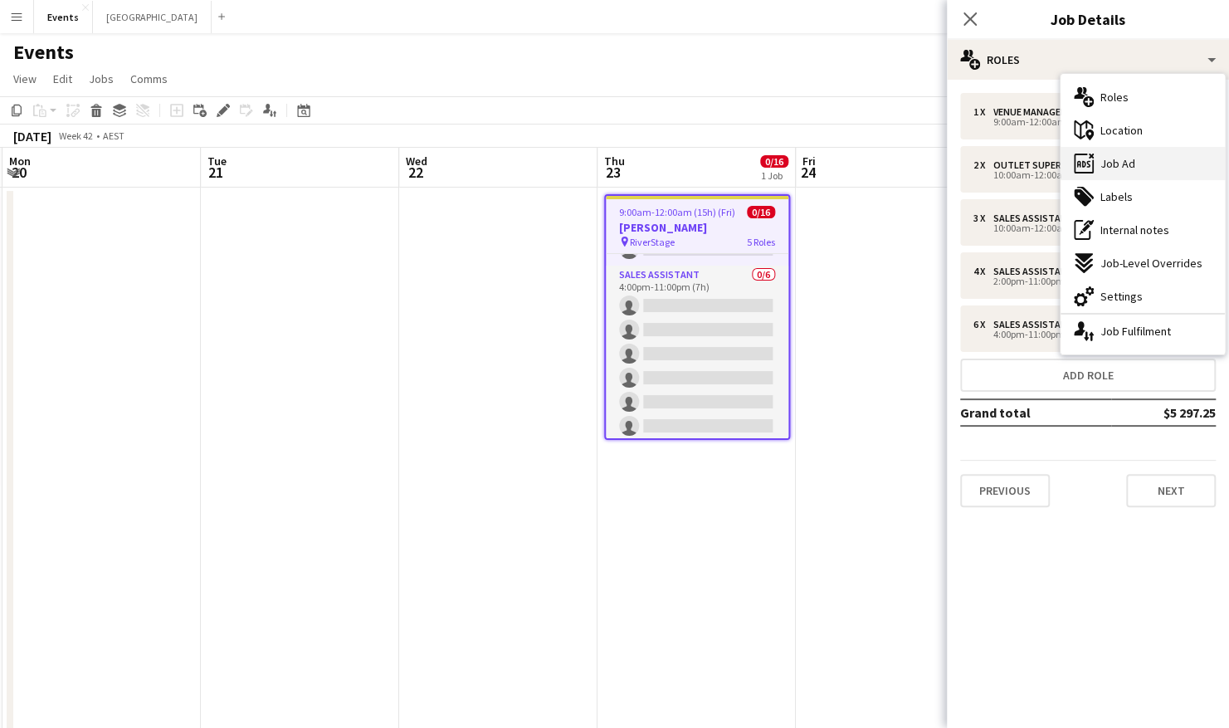
click at [1136, 167] on div "ads-window Job Ad" at bounding box center [1142, 163] width 164 height 33
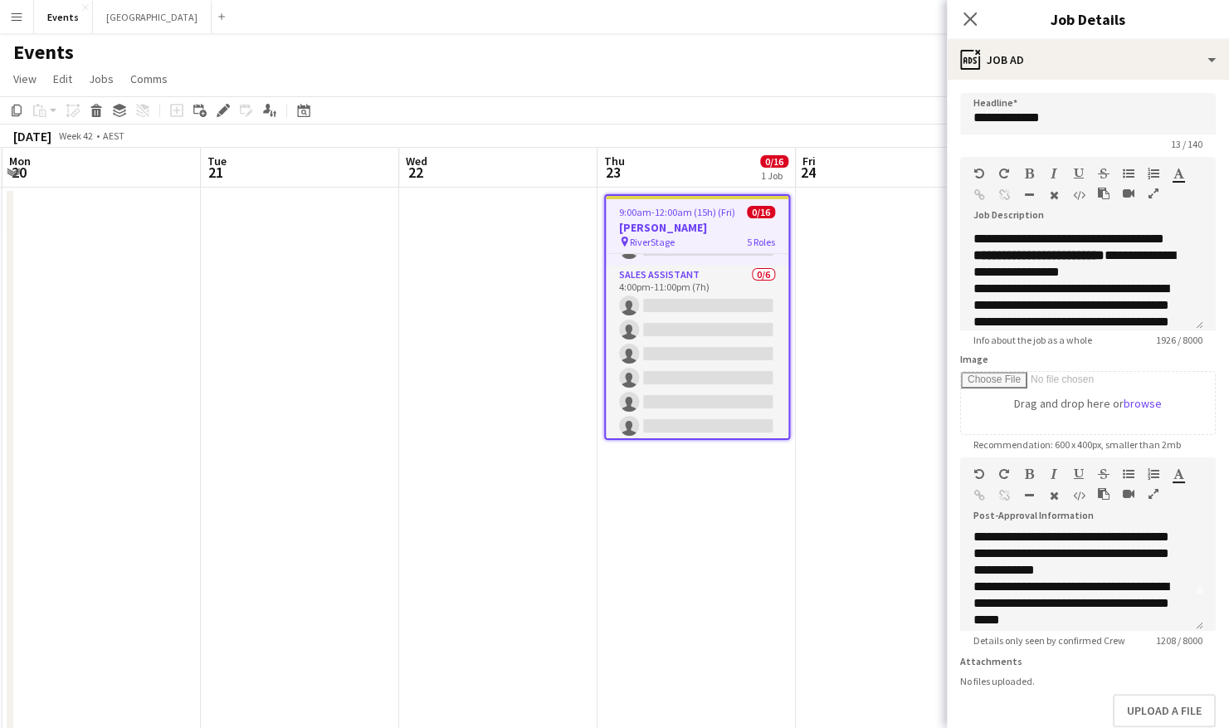
scroll to position [83, 0]
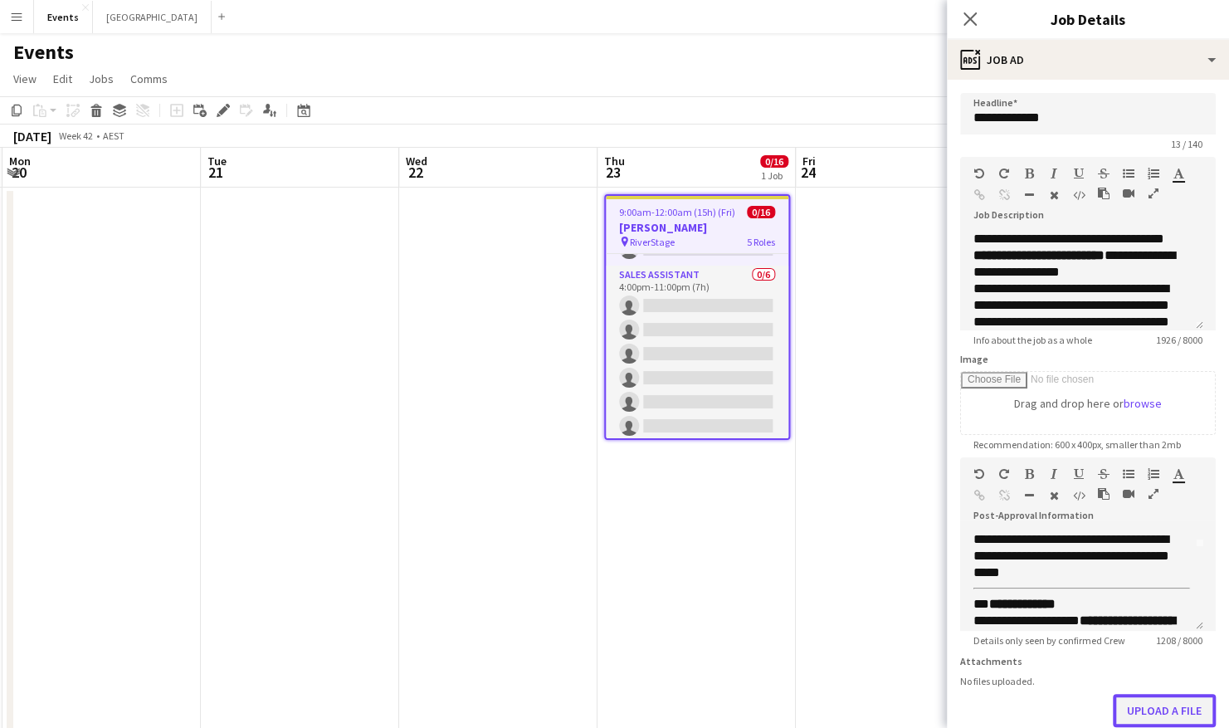
click at [1128, 715] on button "Upload a file" at bounding box center [1163, 710] width 103 height 33
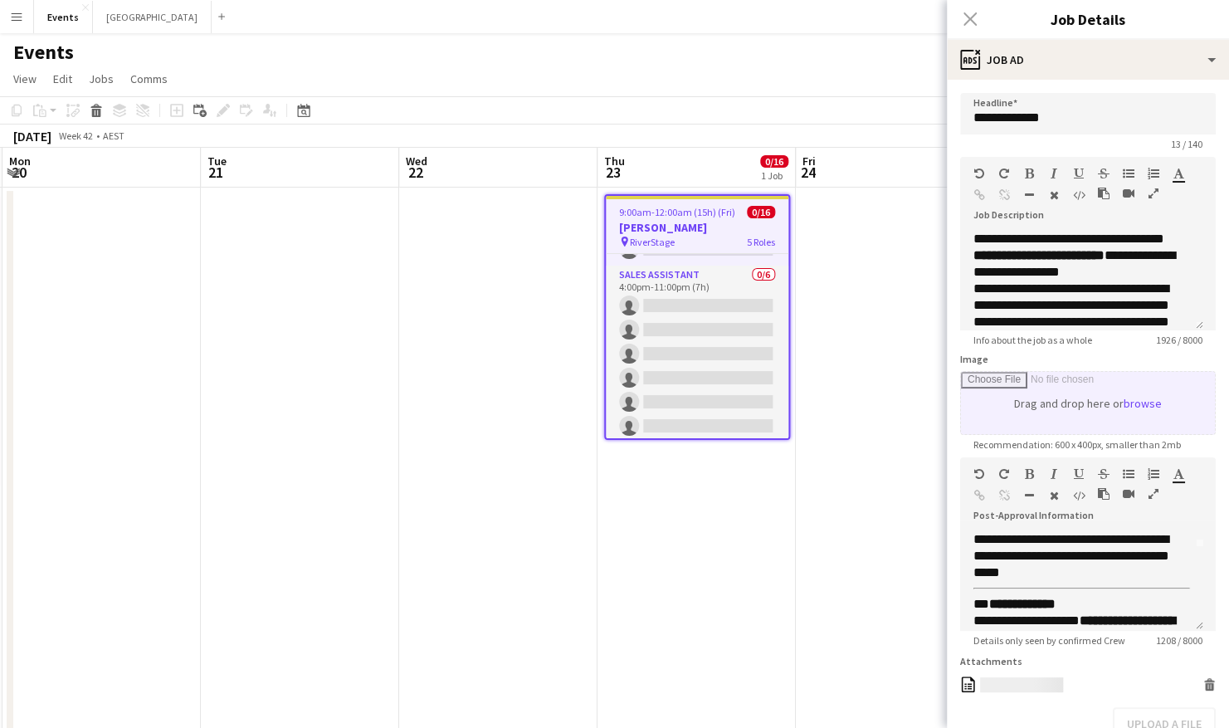
click at [1135, 398] on input "Image" at bounding box center [1088, 403] width 254 height 62
click at [1135, 406] on input "Image" at bounding box center [1088, 403] width 254 height 62
type input "**********"
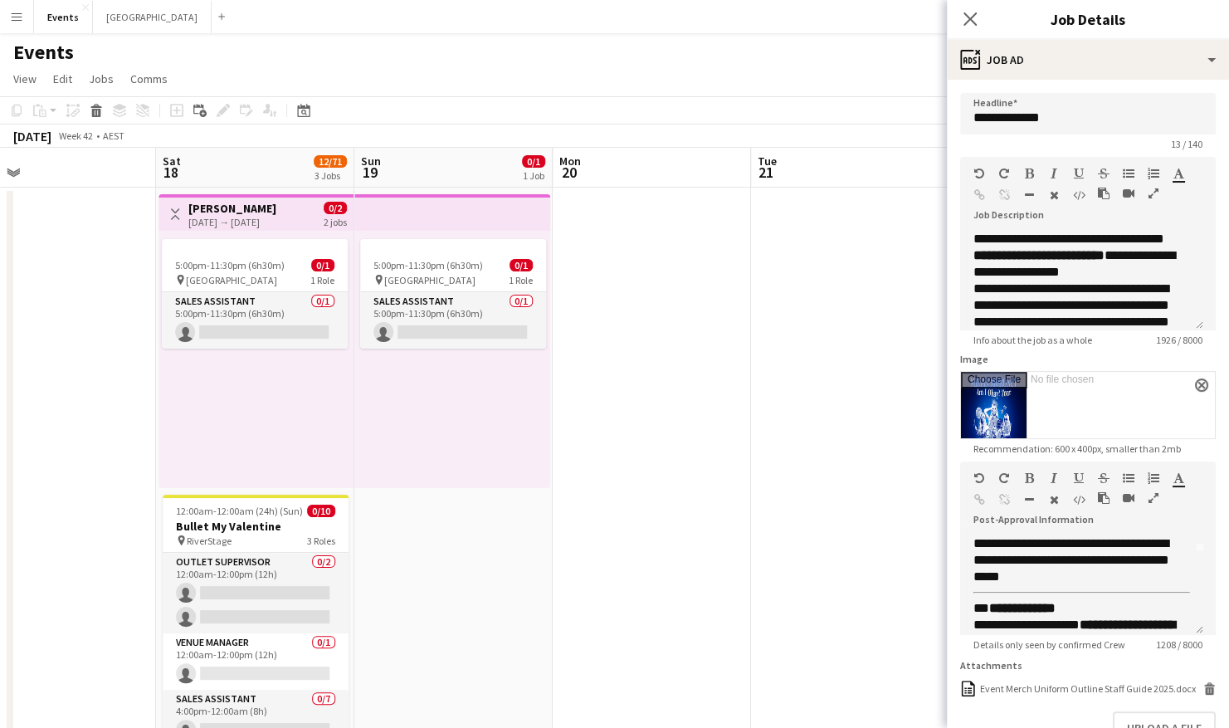
drag, startPoint x: 185, startPoint y: 385, endPoint x: 650, endPoint y: 387, distance: 464.6
click at [650, 387] on app-calendar-viewport "Wed 15 Thu 16 Fri 17 Sat 18 12/71 3 Jobs Sun 19 0/1 1 Job Mon 20 Tue 21 Wed 22 …" at bounding box center [614, 587] width 1229 height 878
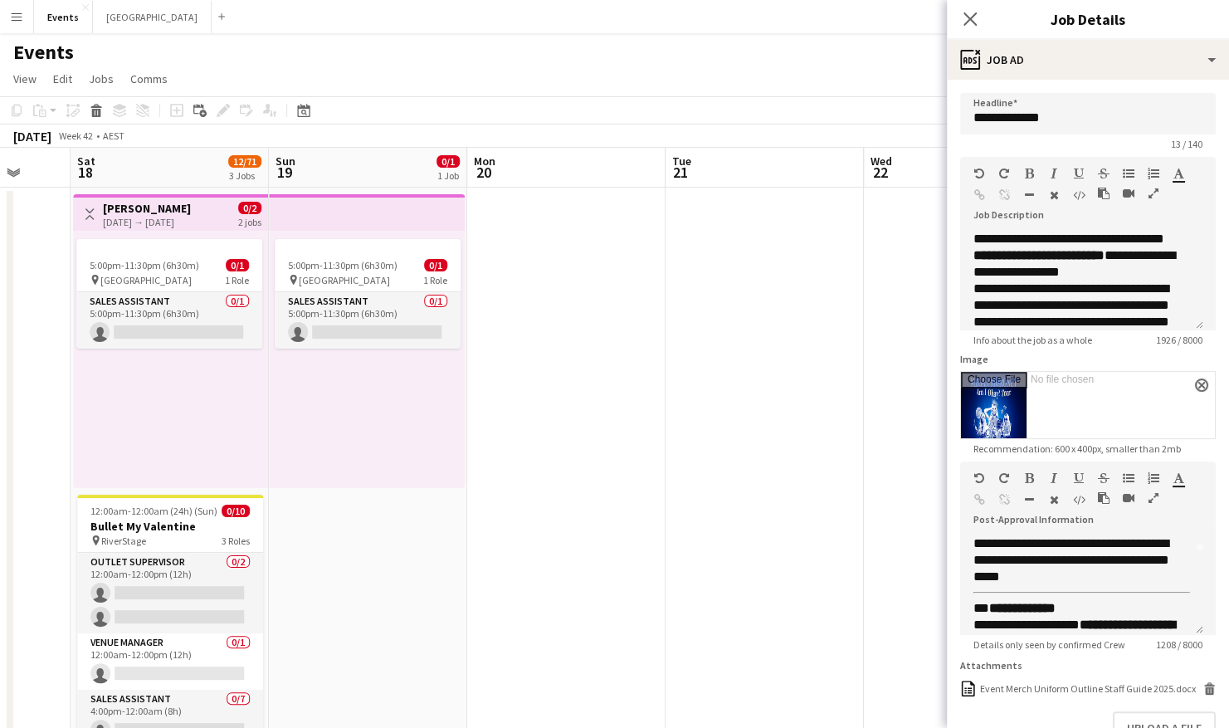
drag, startPoint x: 230, startPoint y: 523, endPoint x: 160, endPoint y: 483, distance: 80.3
click at [228, 523] on h3 "Bullet My Valentine" at bounding box center [170, 525] width 186 height 15
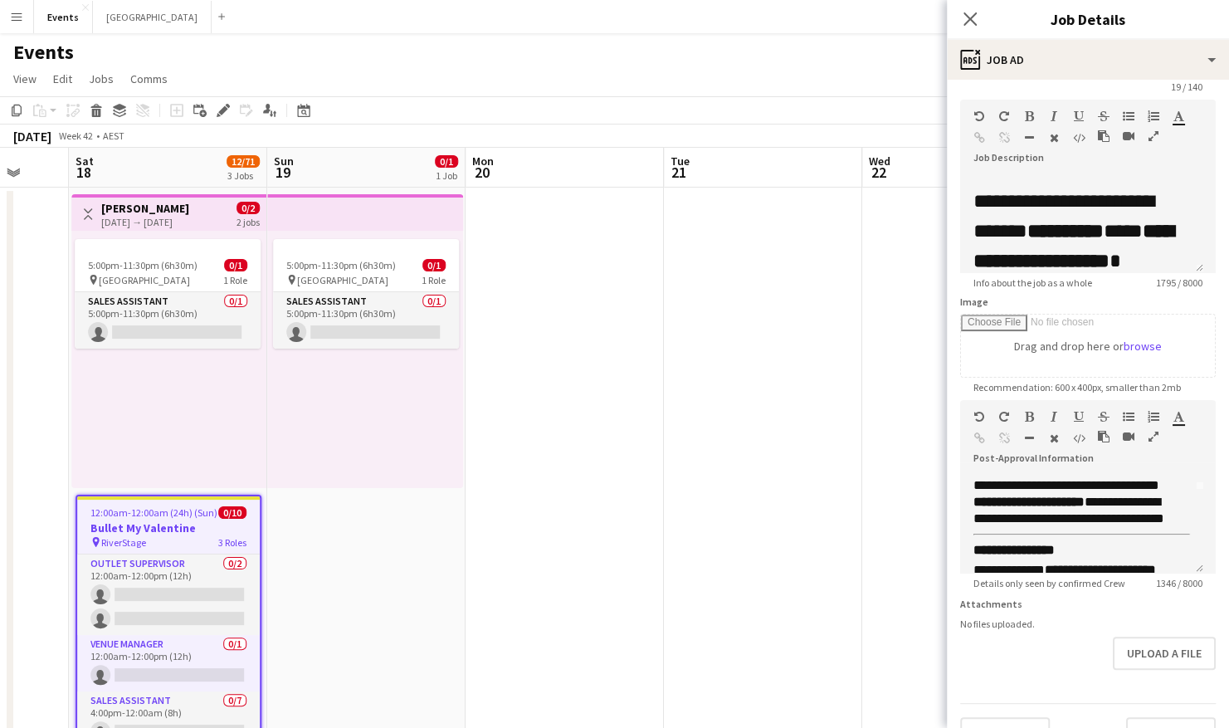
scroll to position [83, 0]
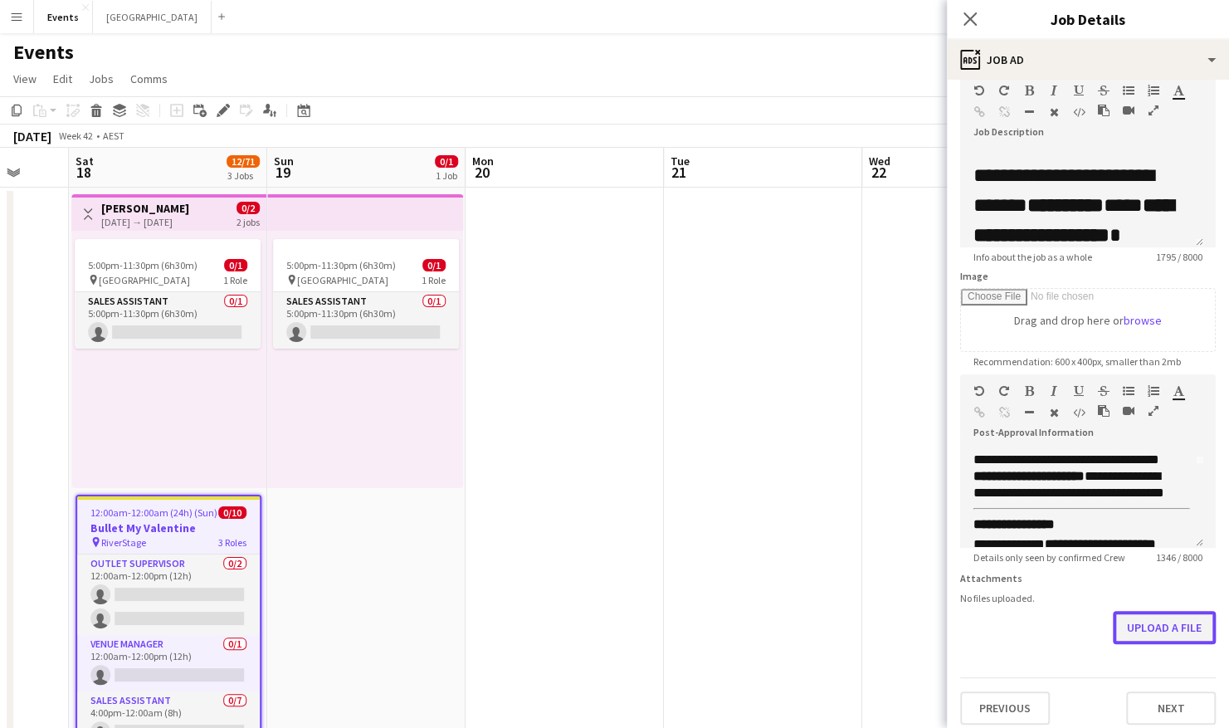
click at [1160, 644] on button "Upload a file" at bounding box center [1163, 627] width 103 height 33
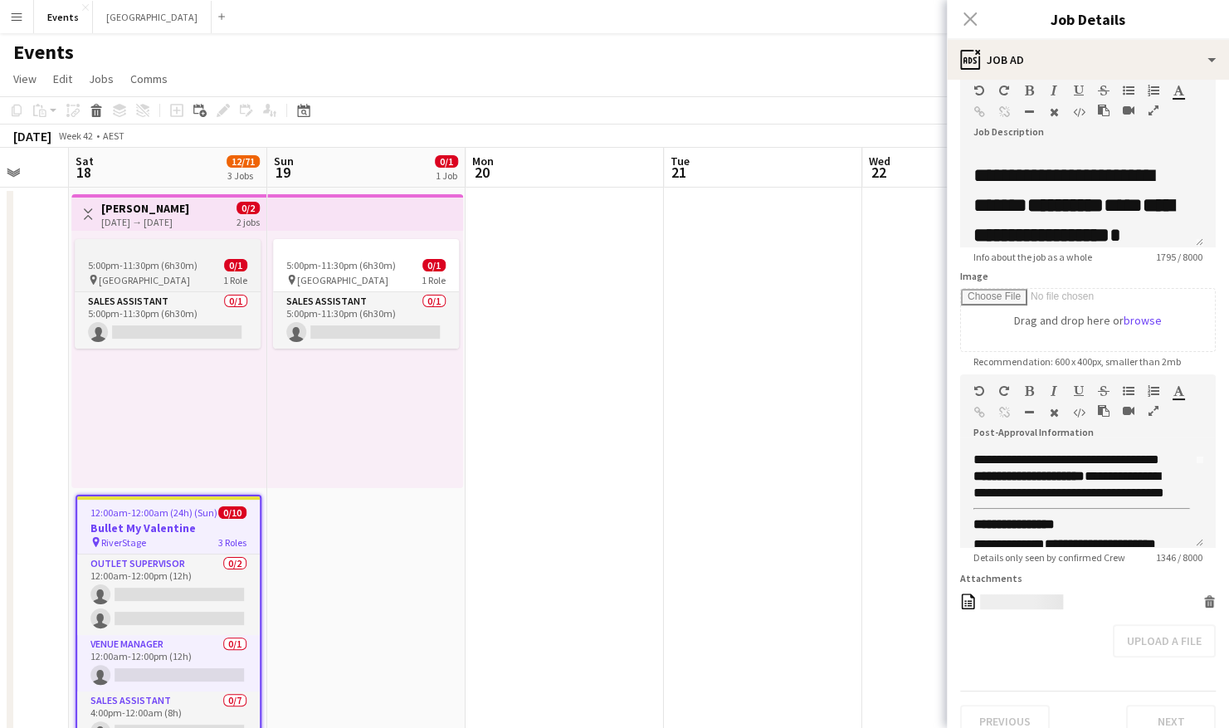
click at [197, 257] on app-job-card "5:00pm-11:30pm (6h30m) 0/1 pin Brisbane Entertainment Centre 1 Role Sales Assis…" at bounding box center [168, 294] width 186 height 110
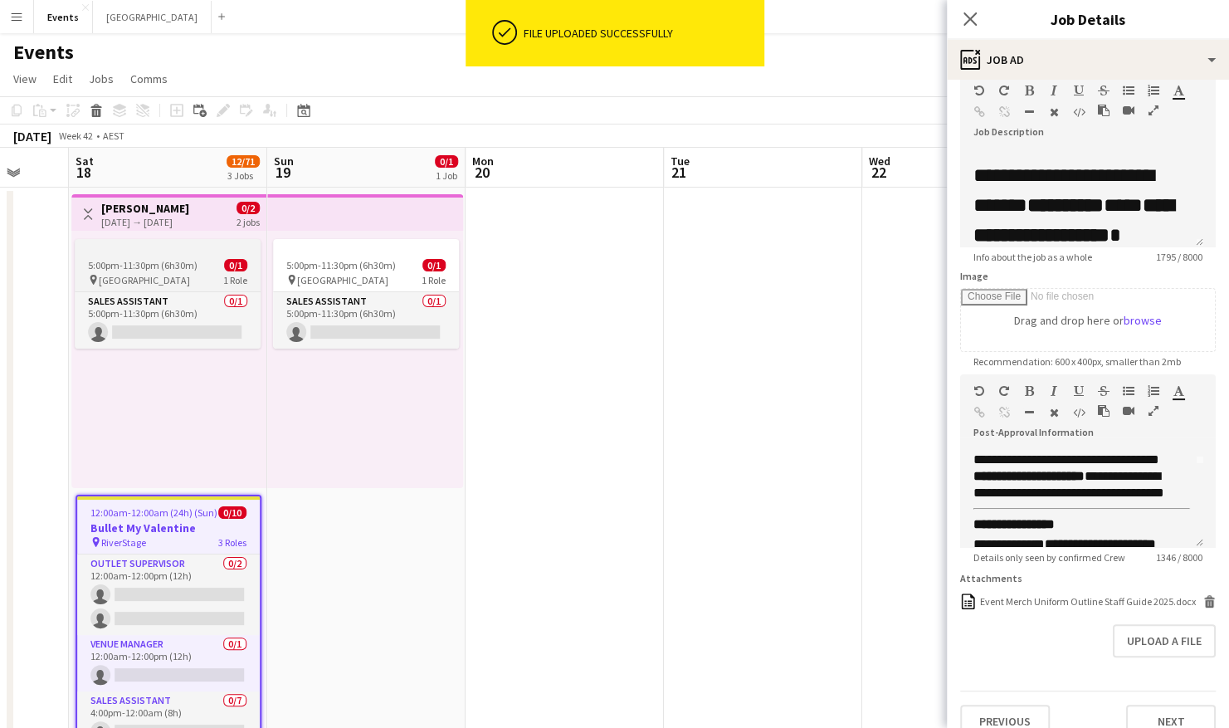
click at [200, 250] on div at bounding box center [168, 245] width 186 height 13
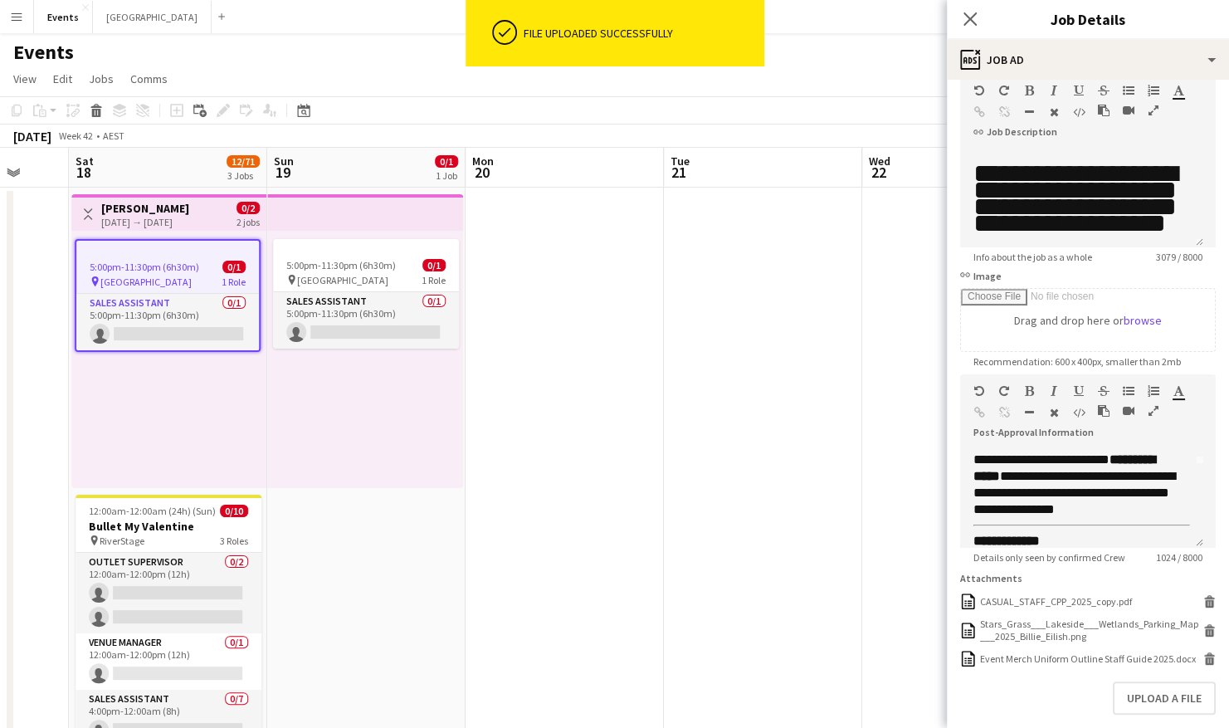
type input "**********"
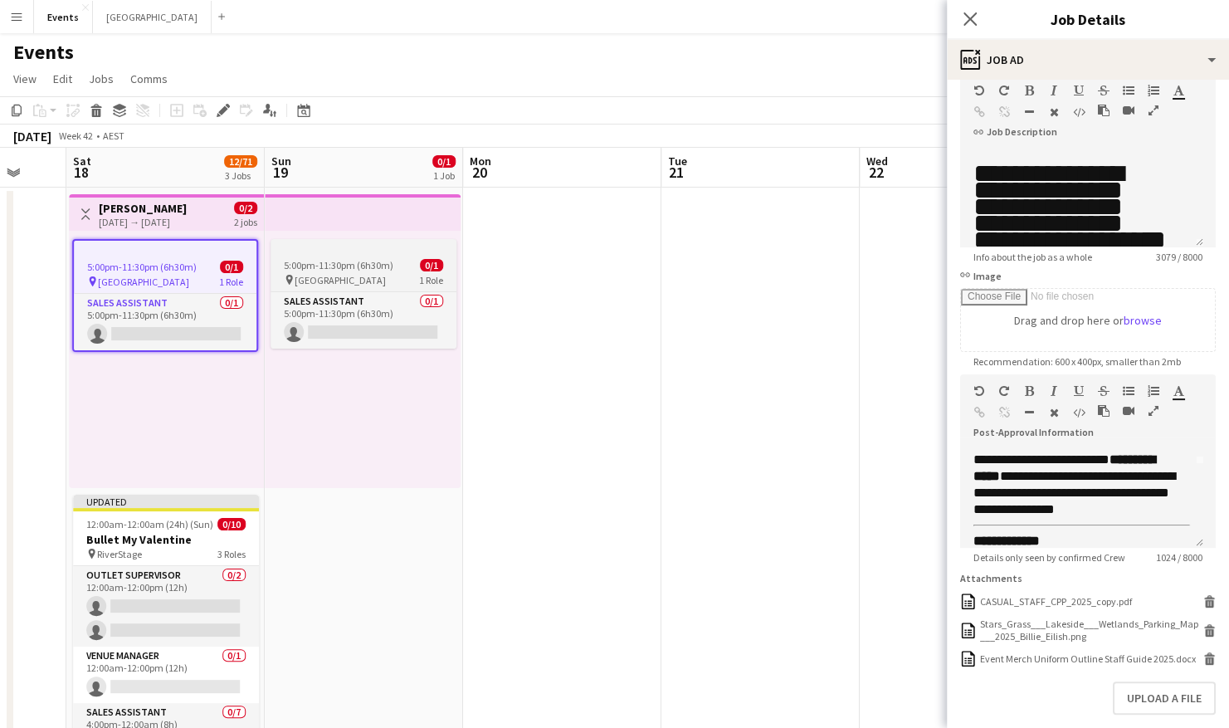
click at [343, 264] on span "5:00pm-11:30pm (6h30m)" at bounding box center [339, 265] width 110 height 12
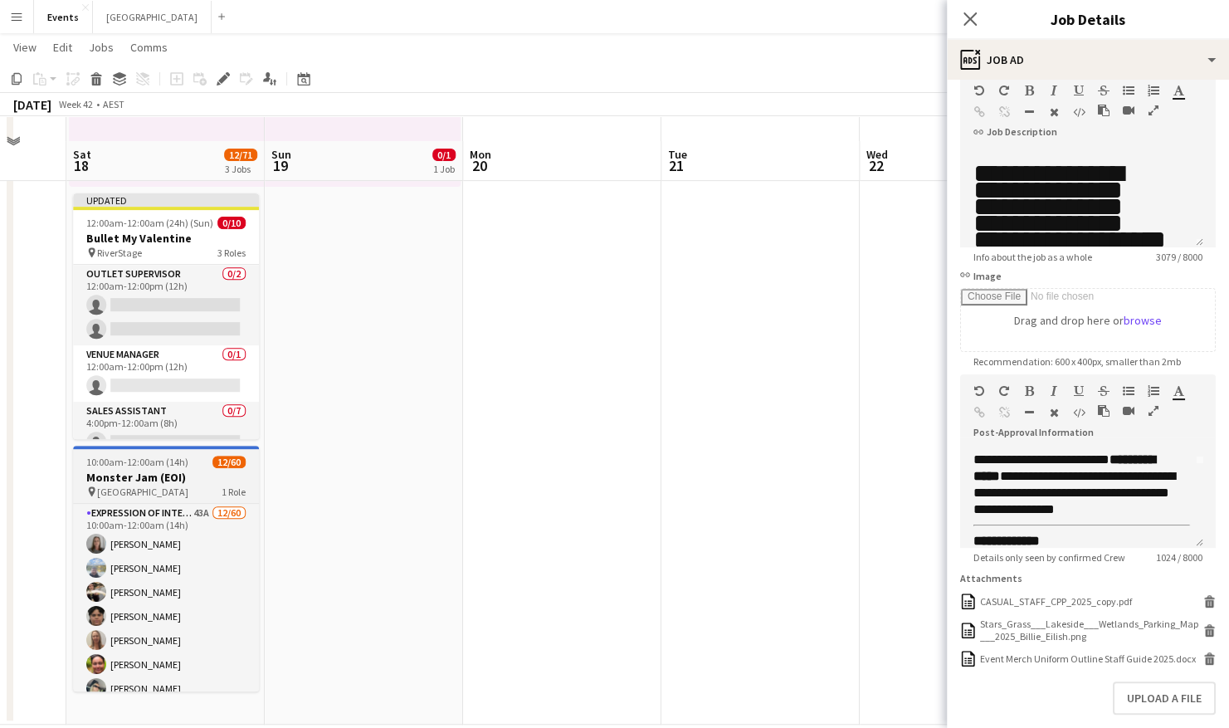
scroll to position [324, 0]
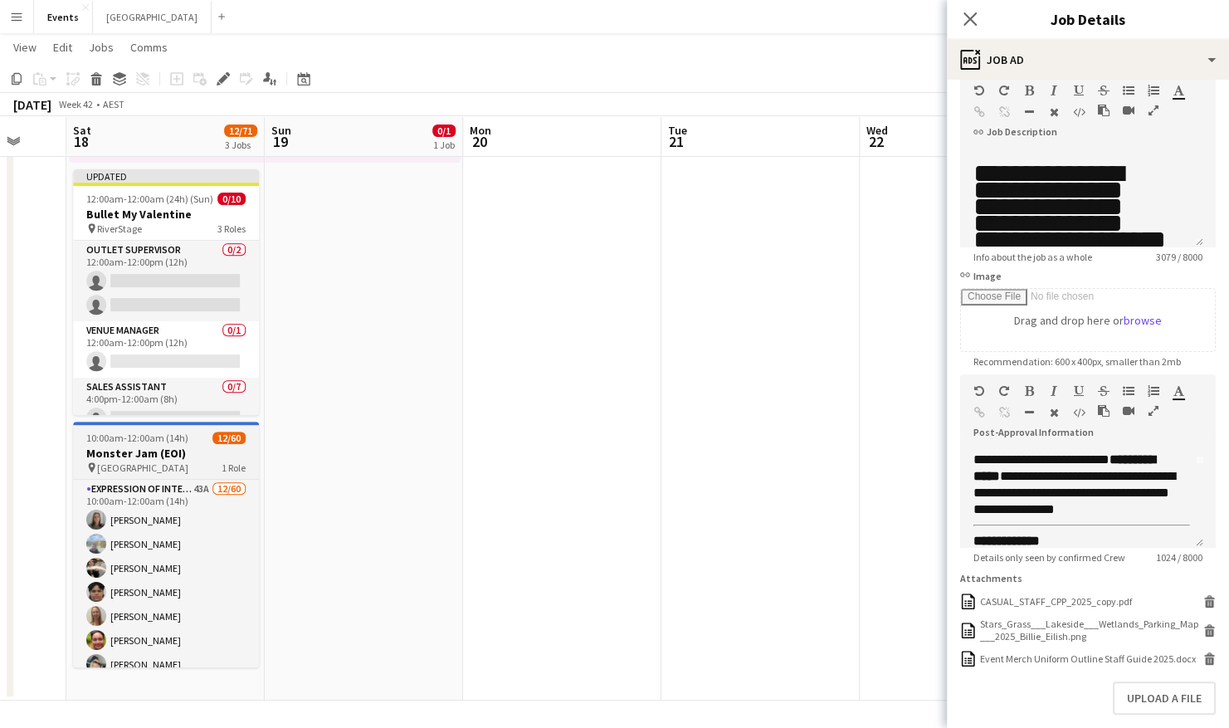
click at [163, 448] on h3 "Monster Jam (EOI)" at bounding box center [166, 452] width 186 height 15
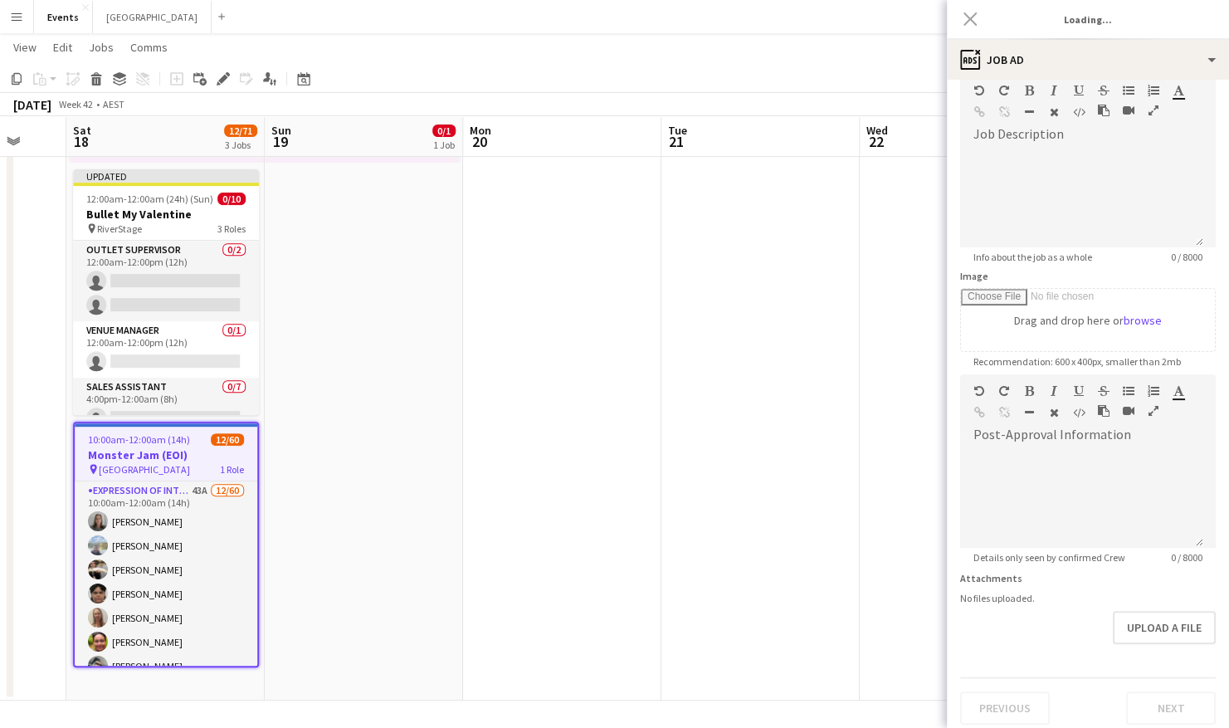
type input "**********"
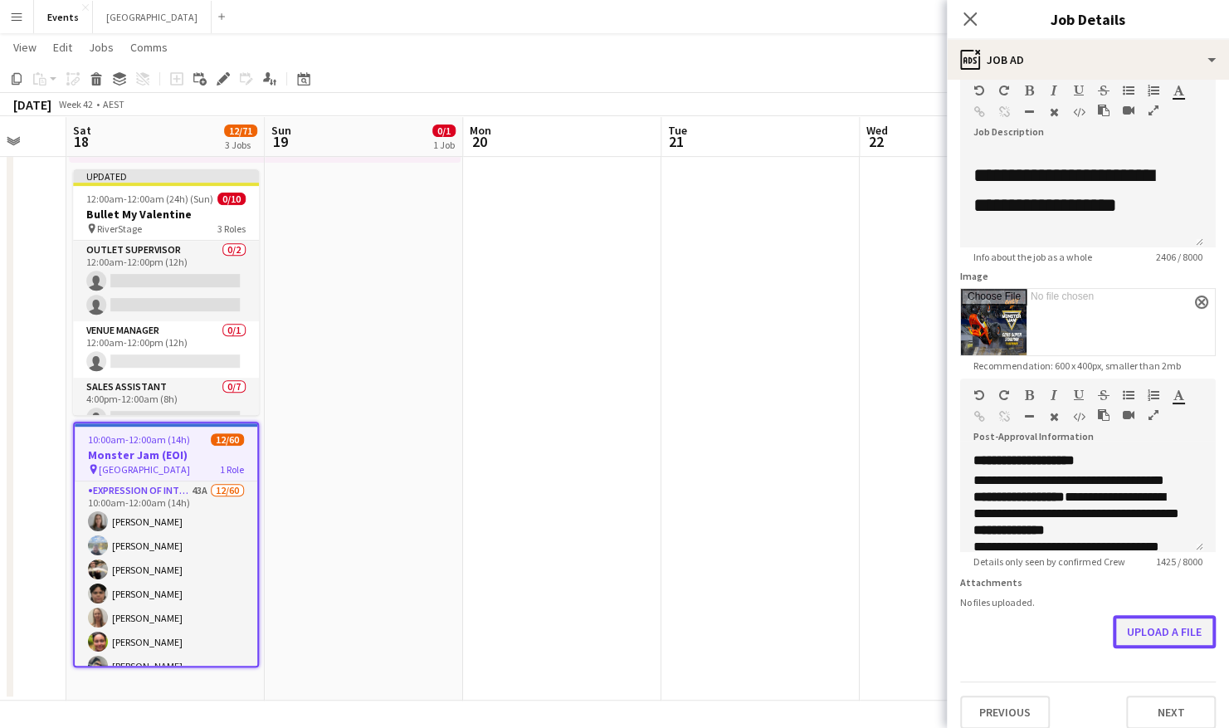
click at [1151, 642] on button "Upload a file" at bounding box center [1163, 631] width 103 height 33
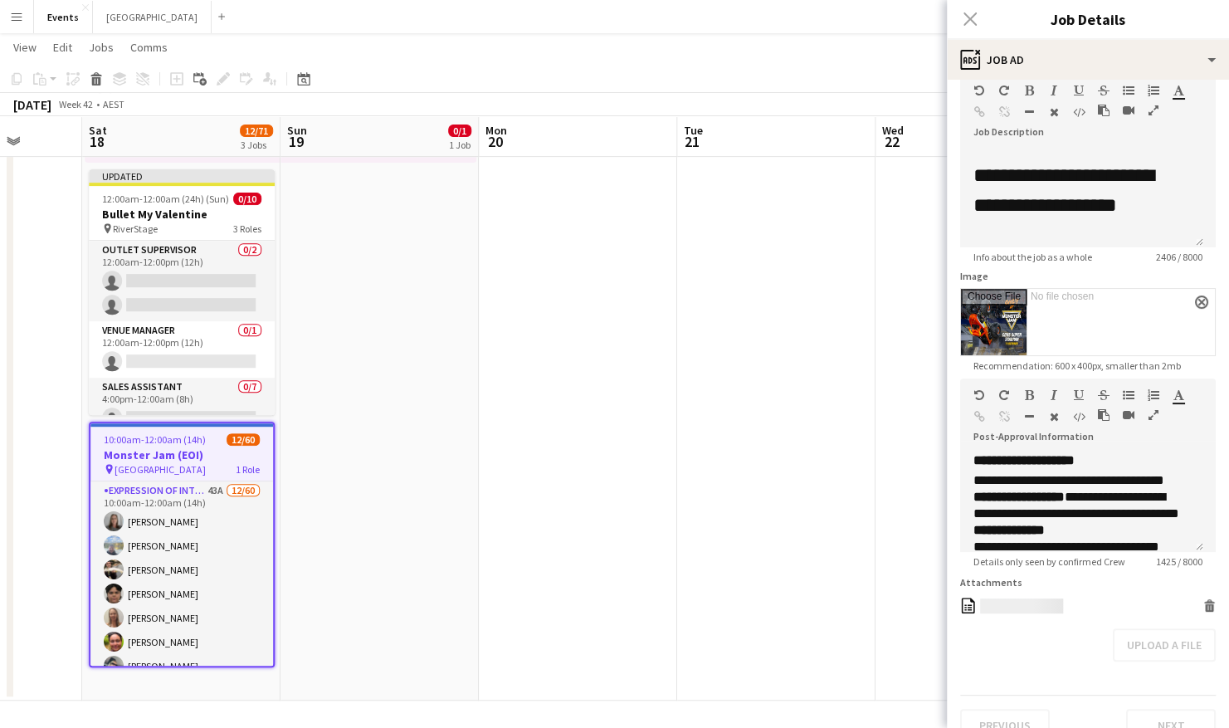
drag, startPoint x: 489, startPoint y: 397, endPoint x: 892, endPoint y: 400, distance: 402.3
click at [892, 399] on app-calendar-viewport "Wed 15 Thu 16 Fri 17 Sat 18 12/71 3 Jobs Sun 19 0/1 1 Job Mon 20 Tue 21 Wed 22 …" at bounding box center [614, 220] width 1229 height 959
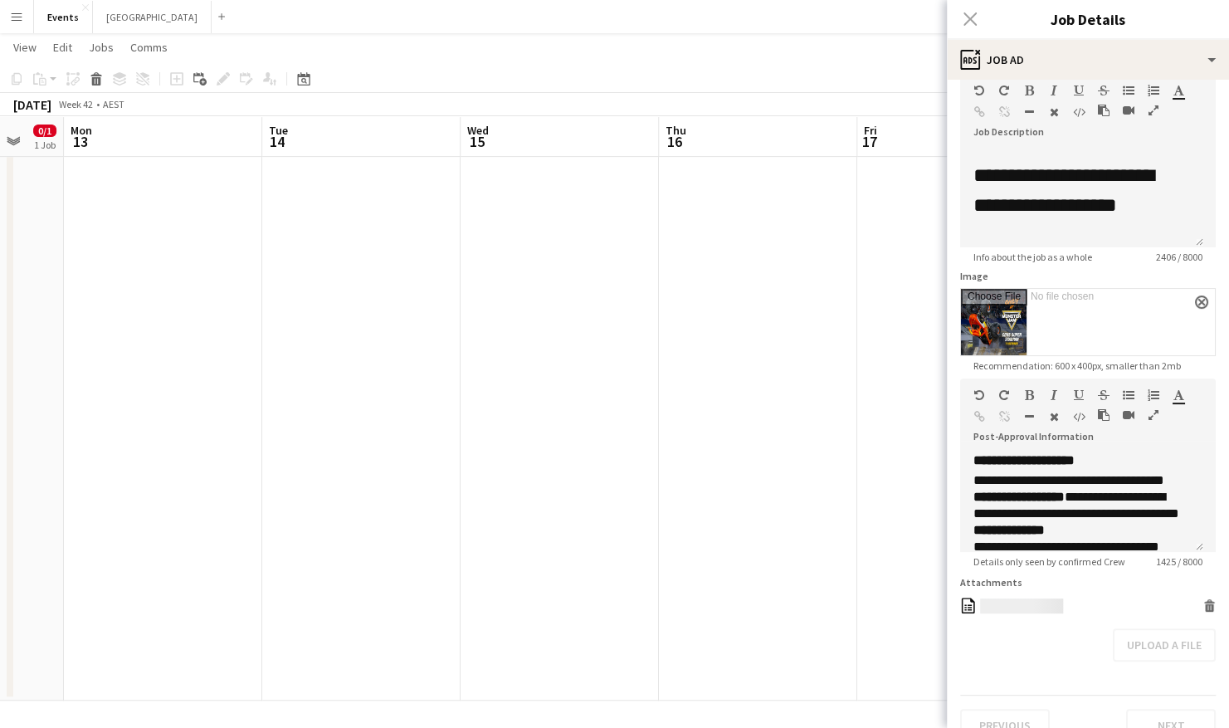
drag, startPoint x: 256, startPoint y: 401, endPoint x: 854, endPoint y: 385, distance: 599.1
click at [854, 385] on app-calendar-viewport "Sat 11 0/1 1 Job Sun 12 0/1 1 Job Mon 13 Tue 14 Wed 15 Thu 16 Fri 17 Sat 18 12/…" at bounding box center [614, 220] width 1229 height 959
drag, startPoint x: 277, startPoint y: 367, endPoint x: 627, endPoint y: 360, distance: 350.1
click at [630, 358] on app-calendar-viewport "Fri 10 Sat 11 0/1 1 Job Sun 12 0/1 1 Job Mon 13 Tue 14 Wed 15 Thu 16 Fri 17 Sat…" at bounding box center [614, 220] width 1229 height 959
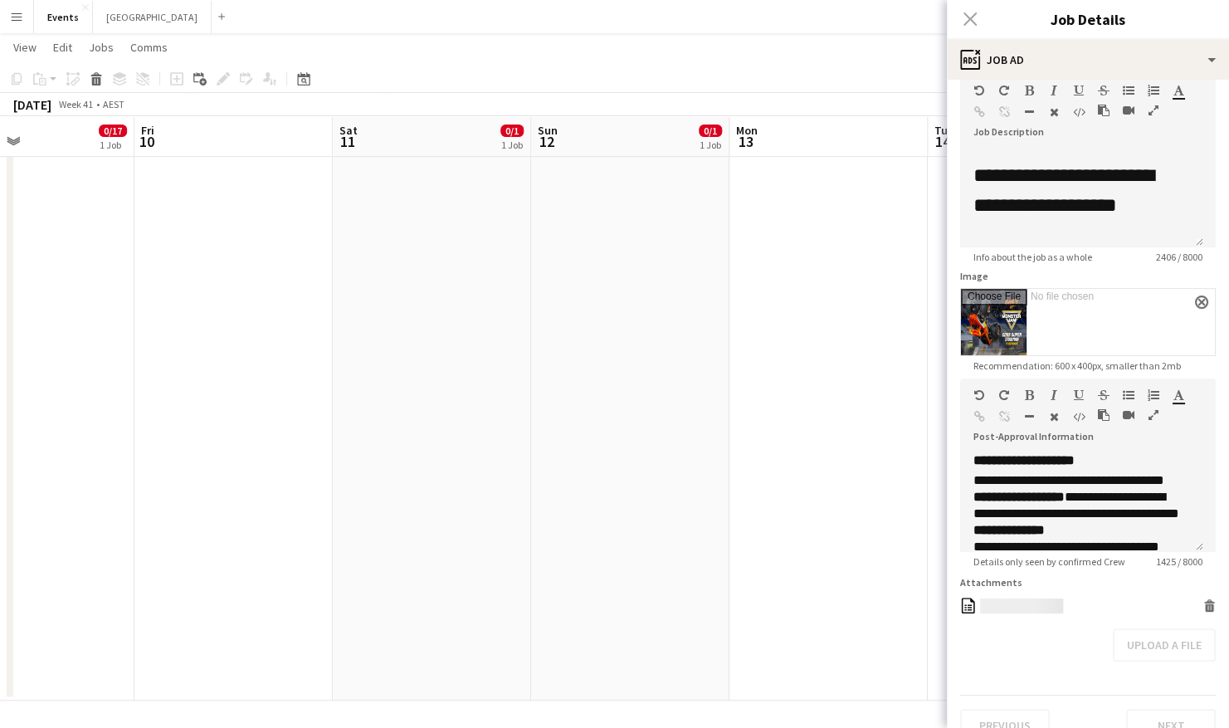
drag, startPoint x: 552, startPoint y: 356, endPoint x: 669, endPoint y: 357, distance: 117.0
click at [669, 357] on app-calendar-viewport "Tue 7 Wed 8 Thu 9 0/17 1 Job Fri 10 Sat 11 0/1 1 Job Sun 12 0/1 1 Job Mon 13 Tu…" at bounding box center [614, 220] width 1229 height 959
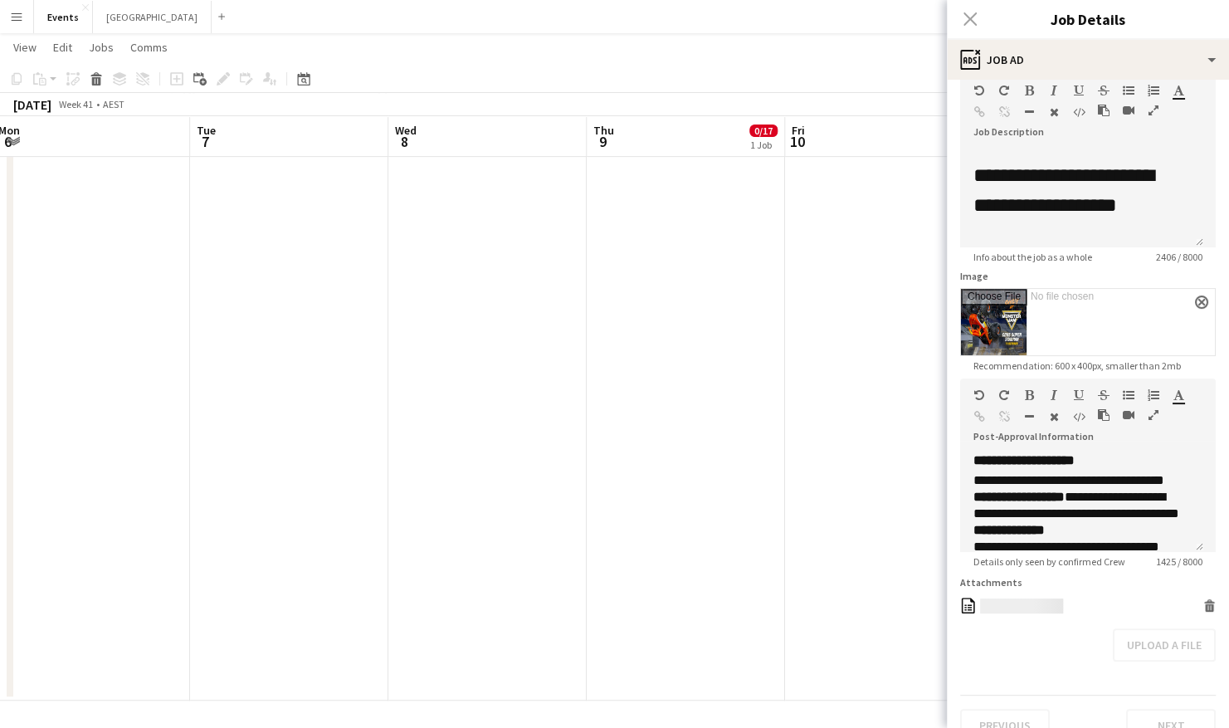
drag, startPoint x: 132, startPoint y: 359, endPoint x: 679, endPoint y: 383, distance: 548.0
click at [679, 383] on app-calendar-viewport "Sat 4 Sun 5 Mon 6 Tue 7 Wed 8 Thu 9 0/17 1 Job Fri 10 Sat 11 0/1 1 Job Sun 12 0…" at bounding box center [614, 220] width 1229 height 959
drag, startPoint x: 91, startPoint y: 392, endPoint x: 492, endPoint y: 405, distance: 400.9
click at [492, 405] on app-calendar-viewport "Thu 2 Fri 3 Sat 4 Sun 5 Mon 6 Tue 7 Wed 8 Thu 9 0/17 1 Job Fri 10 Sat 11 0/1 1 …" at bounding box center [614, 220] width 1229 height 959
drag, startPoint x: 698, startPoint y: 399, endPoint x: 275, endPoint y: 413, distance: 423.3
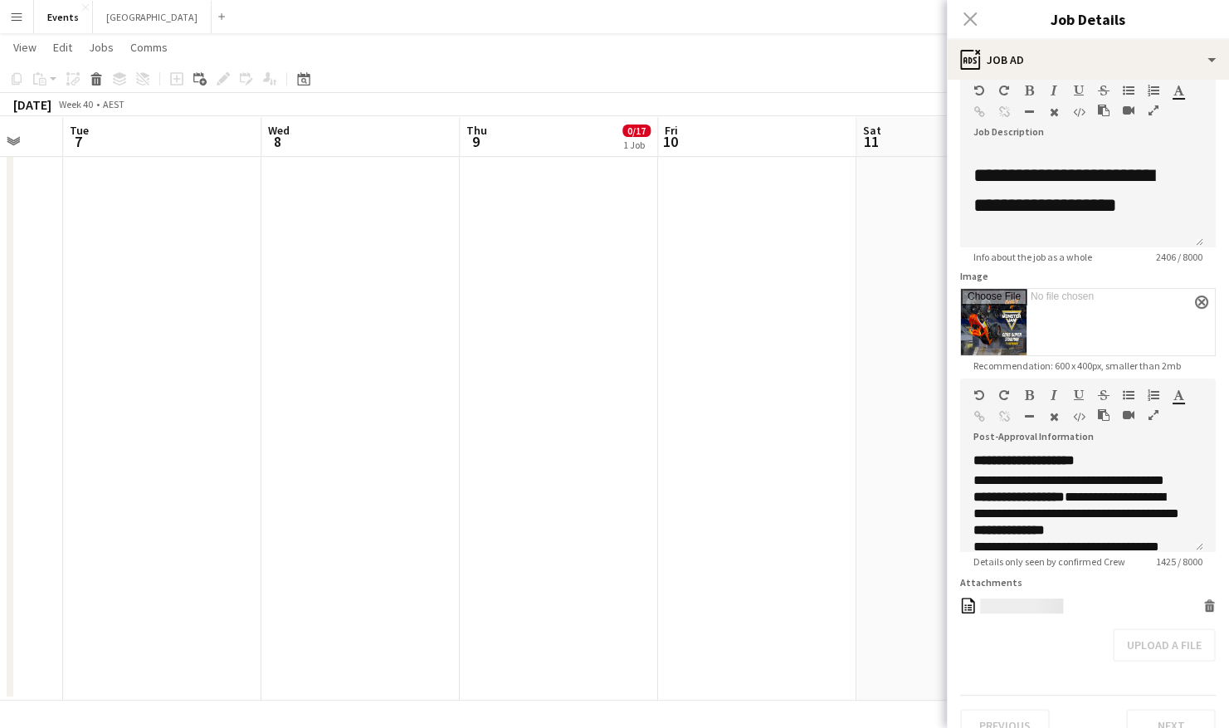
click at [79, 425] on app-calendar-viewport "Fri 3 Sat 4 Sun 5 Mon 6 Tue 7 Wed 8 Thu 9 0/17 1 Job Fri 10 Sat 11 0/1 1 Job Su…" at bounding box center [614, 220] width 1229 height 959
click at [528, 307] on app-date-cell "9:00am-12:00am (15h) (Fri) 0/17 [PERSON_NAME]??? pin River Stage 8 Roles Runner…" at bounding box center [539, 281] width 198 height 838
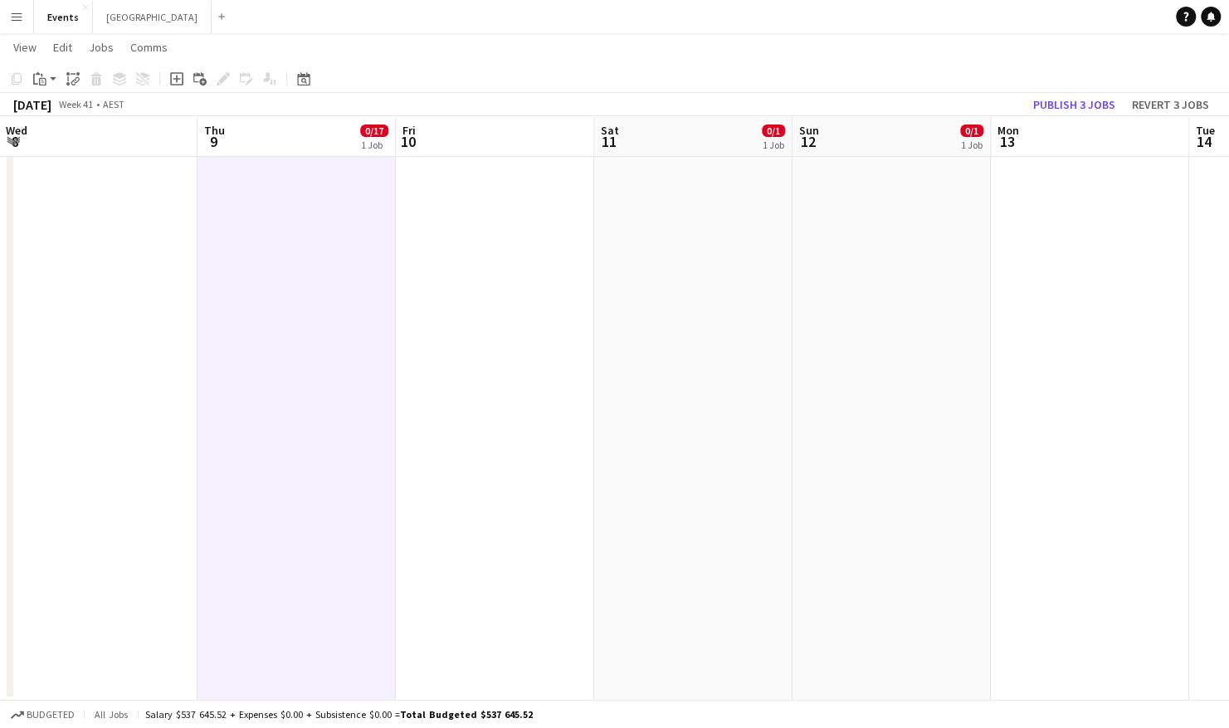
scroll to position [0, 606]
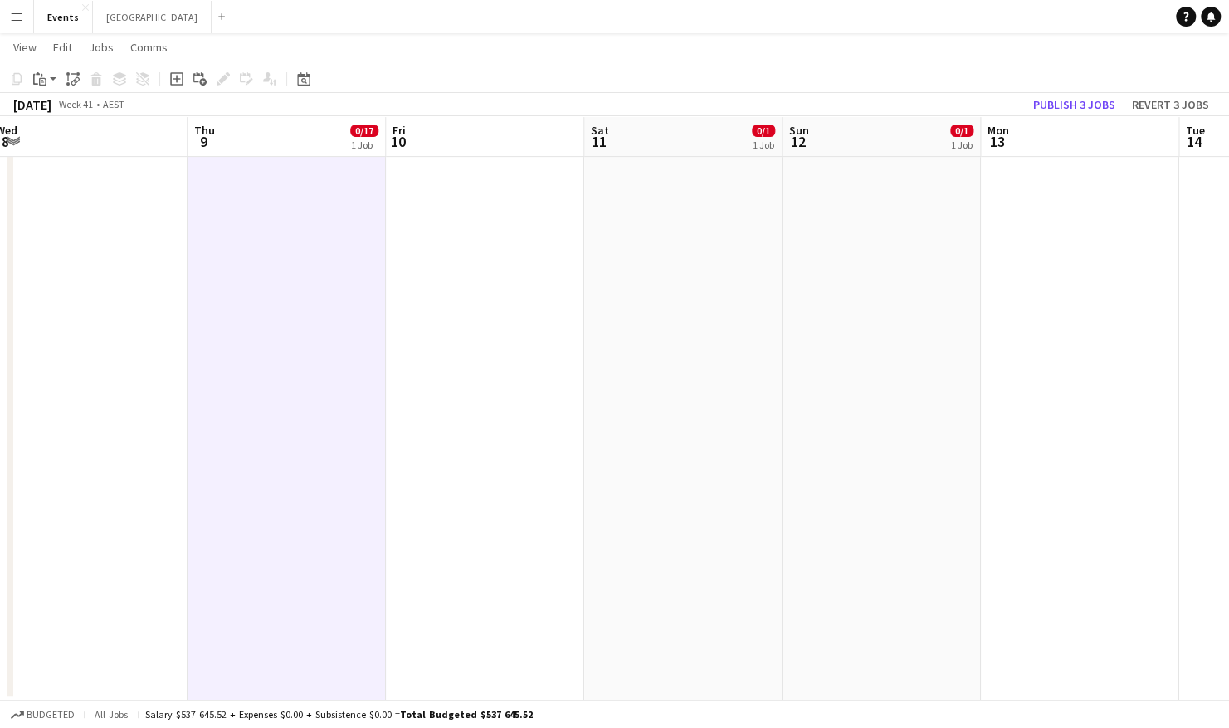
drag, startPoint x: 736, startPoint y: 313, endPoint x: 514, endPoint y: 339, distance: 223.1
click at [514, 339] on app-calendar-viewport "Sun 5 Mon 6 Tue 7 Wed 8 Thu 9 0/17 1 Job Fri 10 Sat 11 0/1 1 Job Sun 12 0/1 1 J…" at bounding box center [614, 220] width 1229 height 959
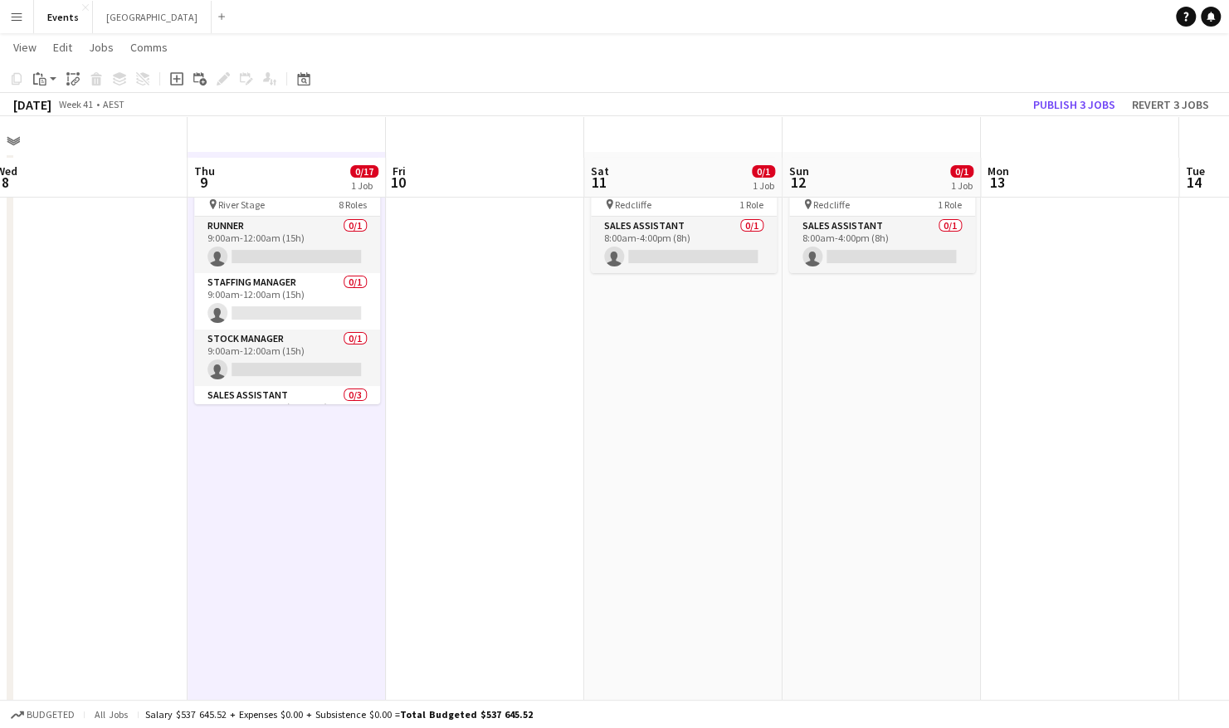
scroll to position [0, 0]
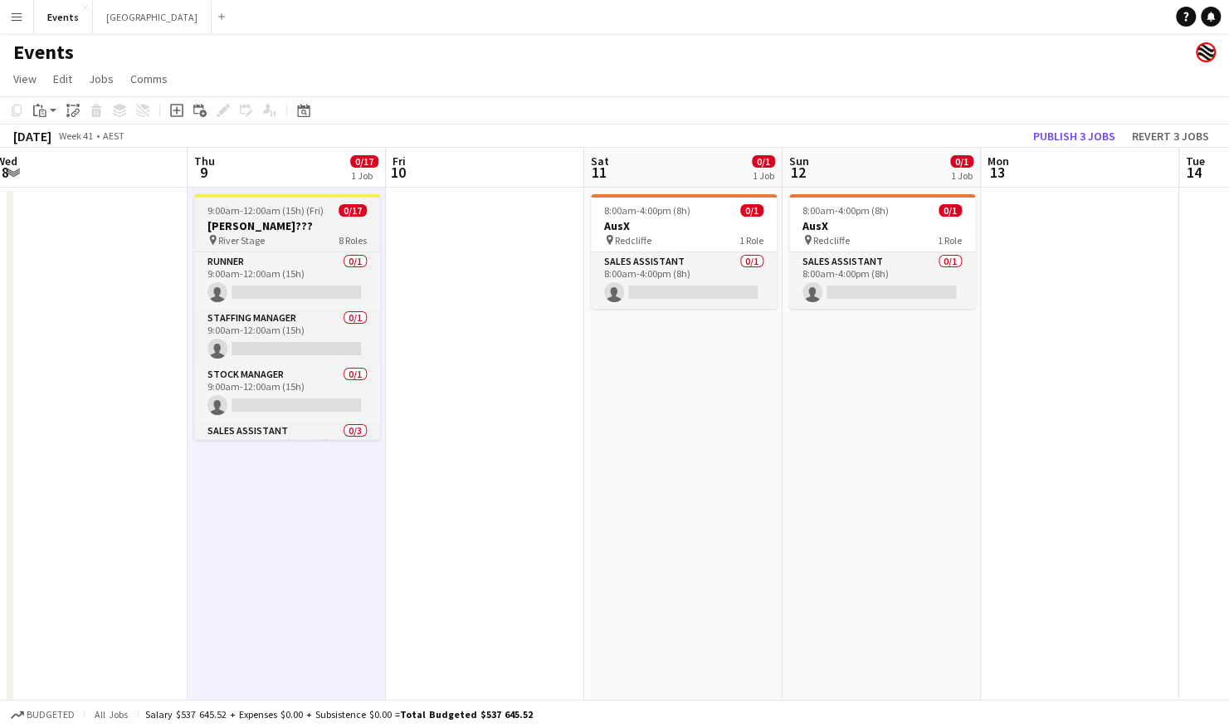
click at [314, 229] on h3 "[PERSON_NAME]???" at bounding box center [287, 225] width 186 height 15
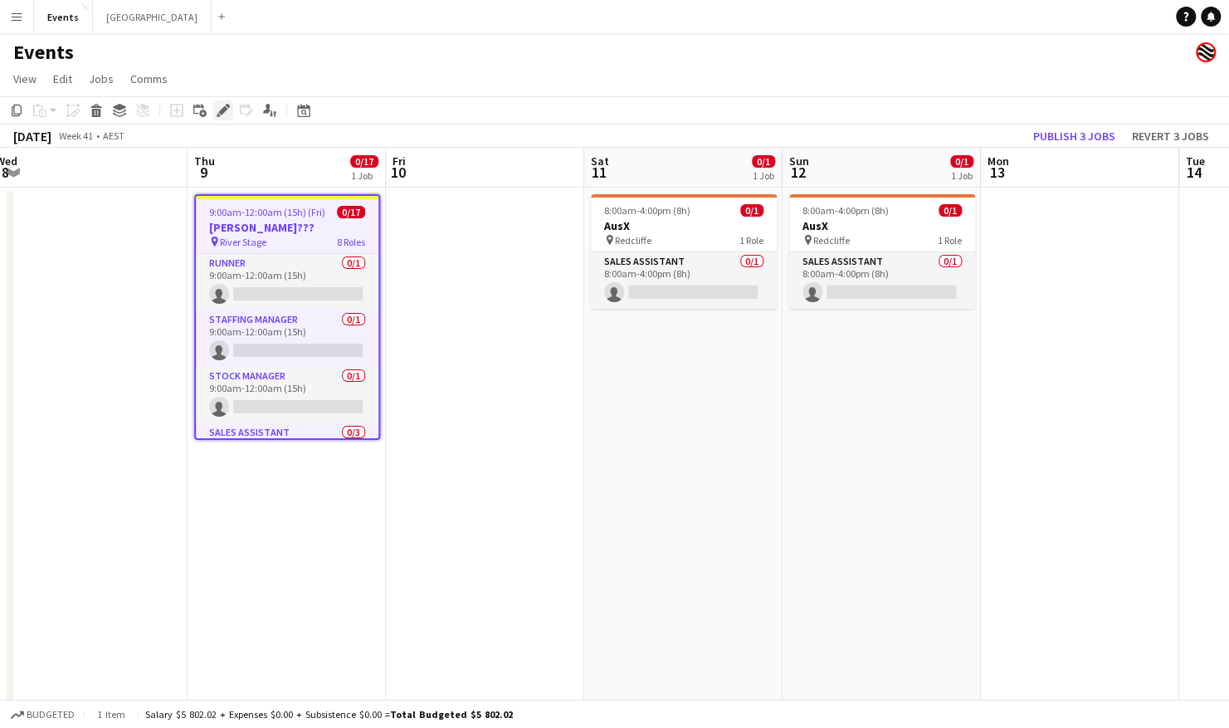
click at [226, 114] on icon "Edit" at bounding box center [223, 110] width 13 height 13
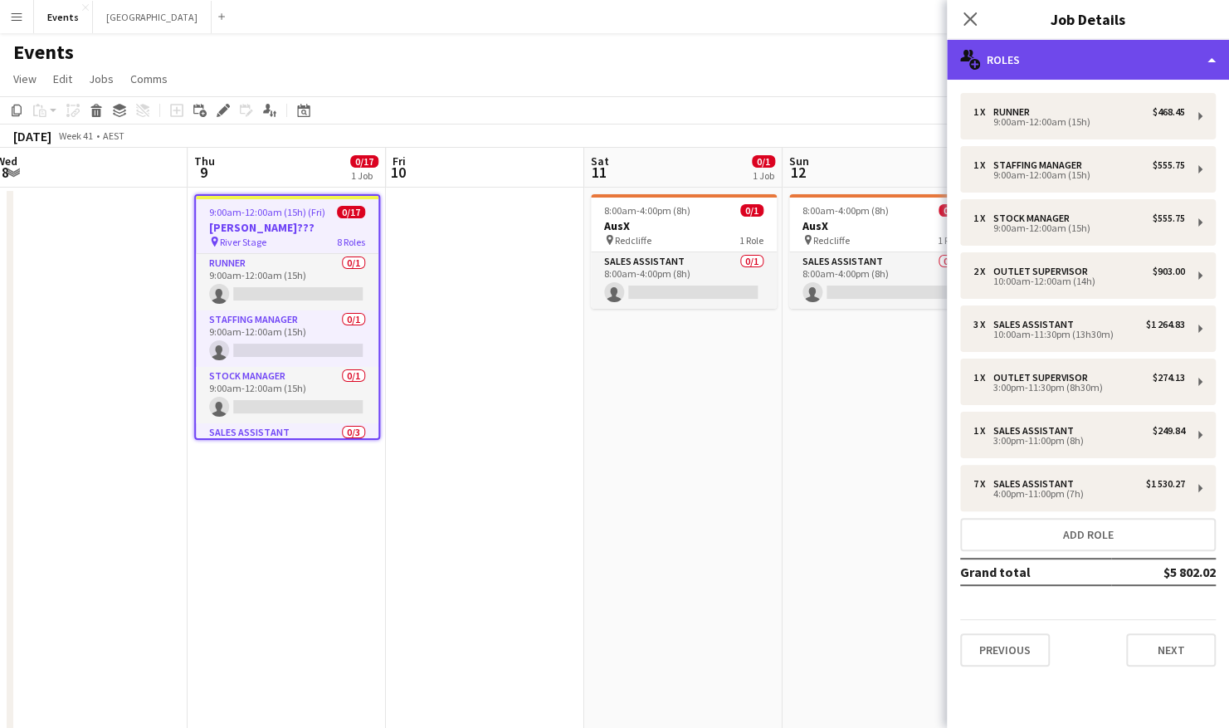
click at [1022, 46] on div "multiple-users-add Roles" at bounding box center [1088, 60] width 282 height 40
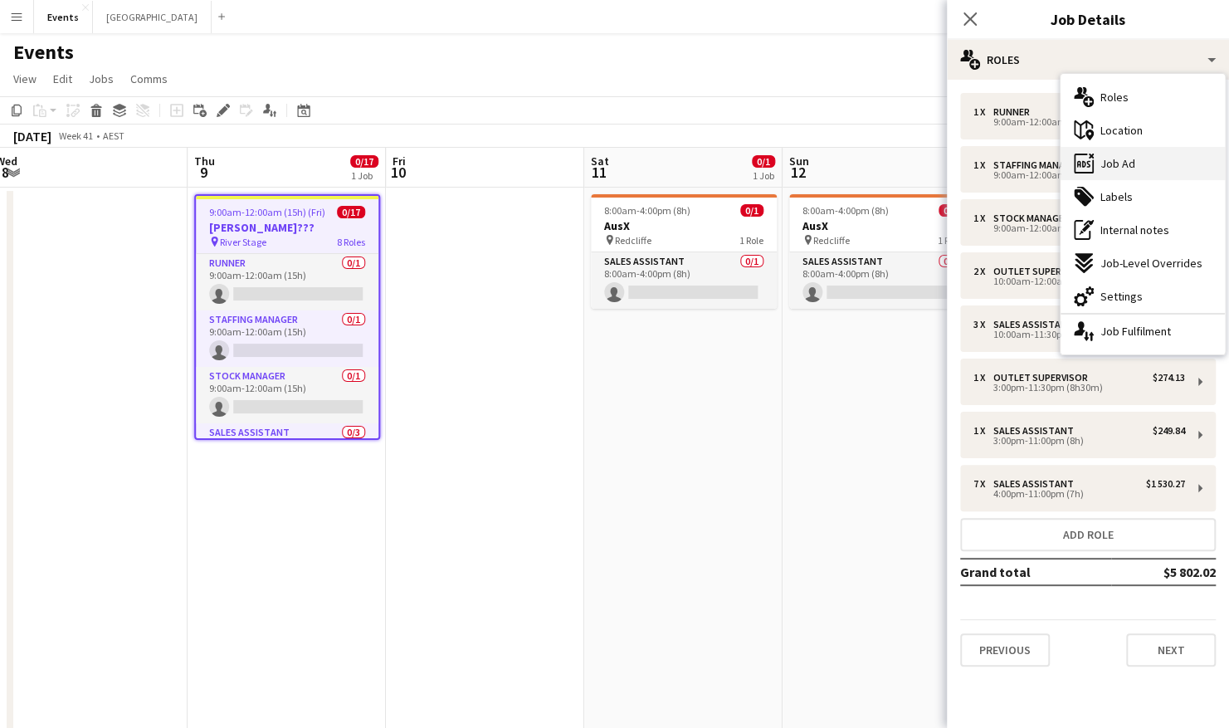
click at [1150, 163] on div "ads-window Job Ad" at bounding box center [1142, 163] width 164 height 33
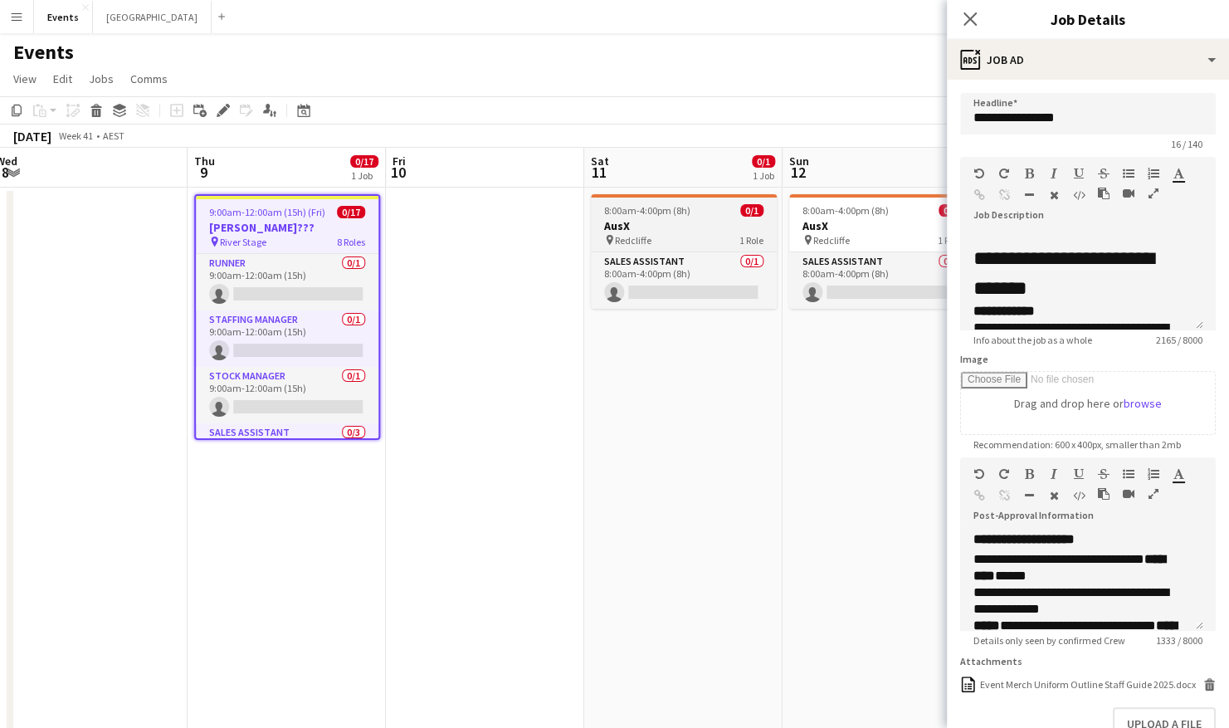
click at [672, 215] on span "8:00am-4:00pm (8h)" at bounding box center [647, 210] width 86 height 12
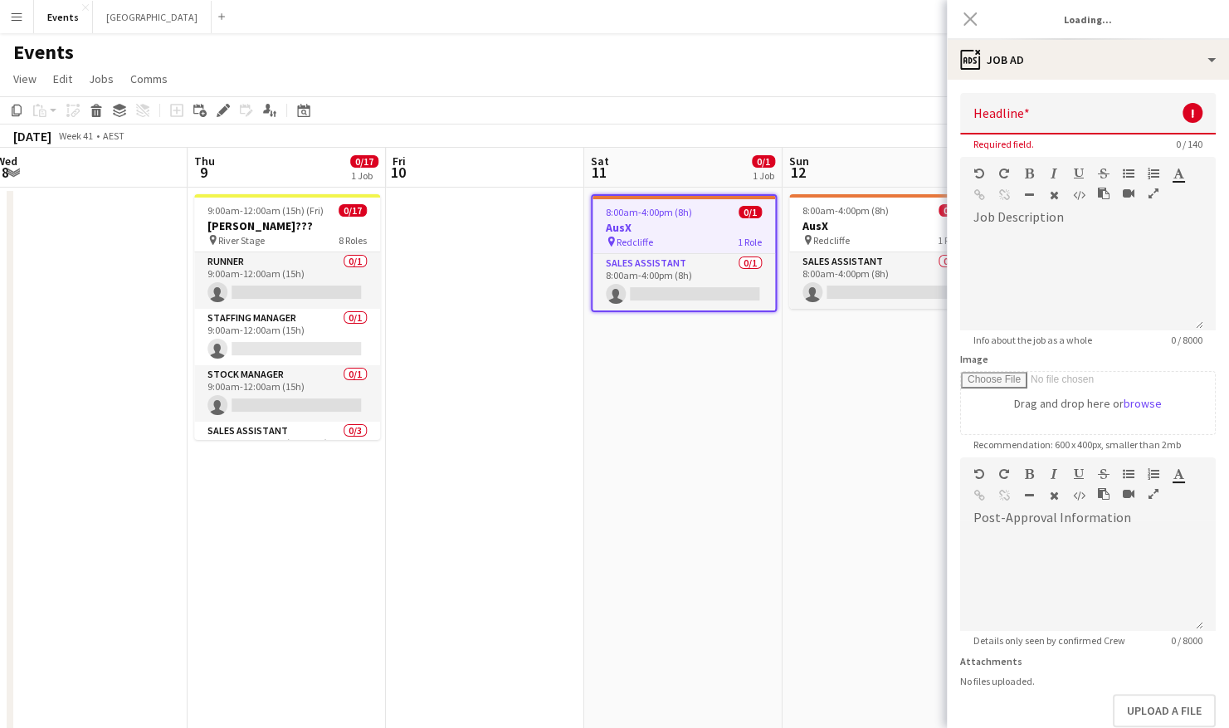
type input "****"
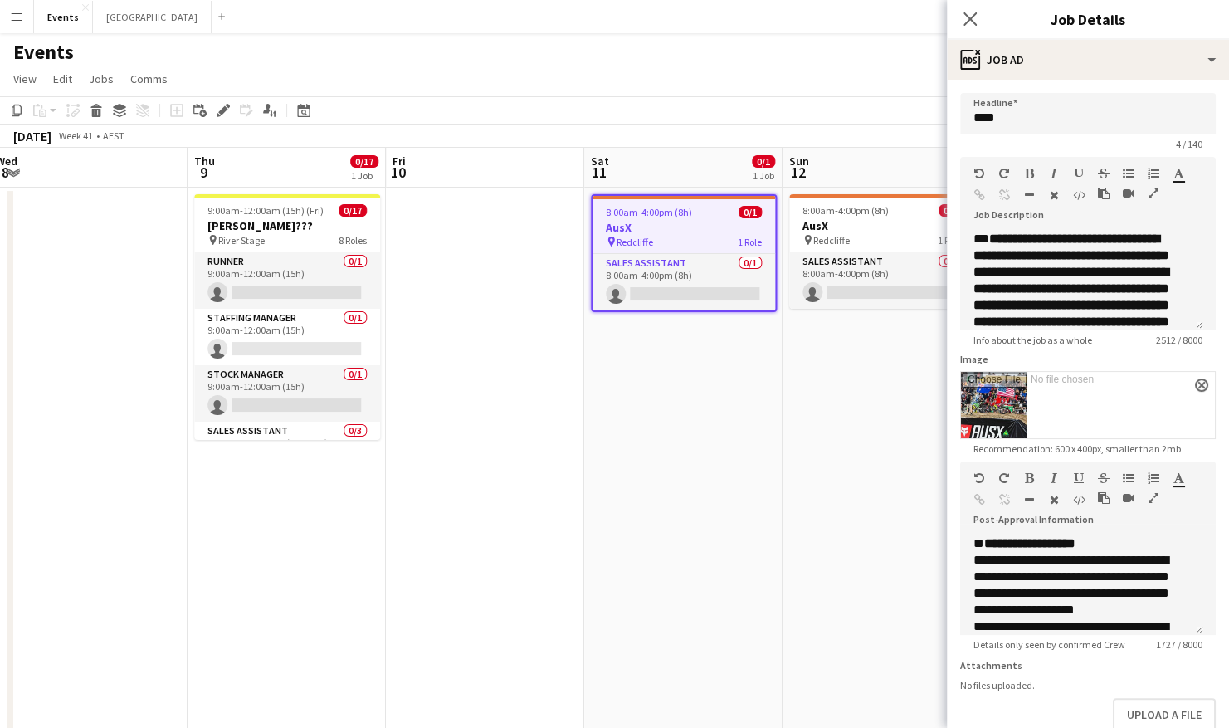
scroll to position [83, 0]
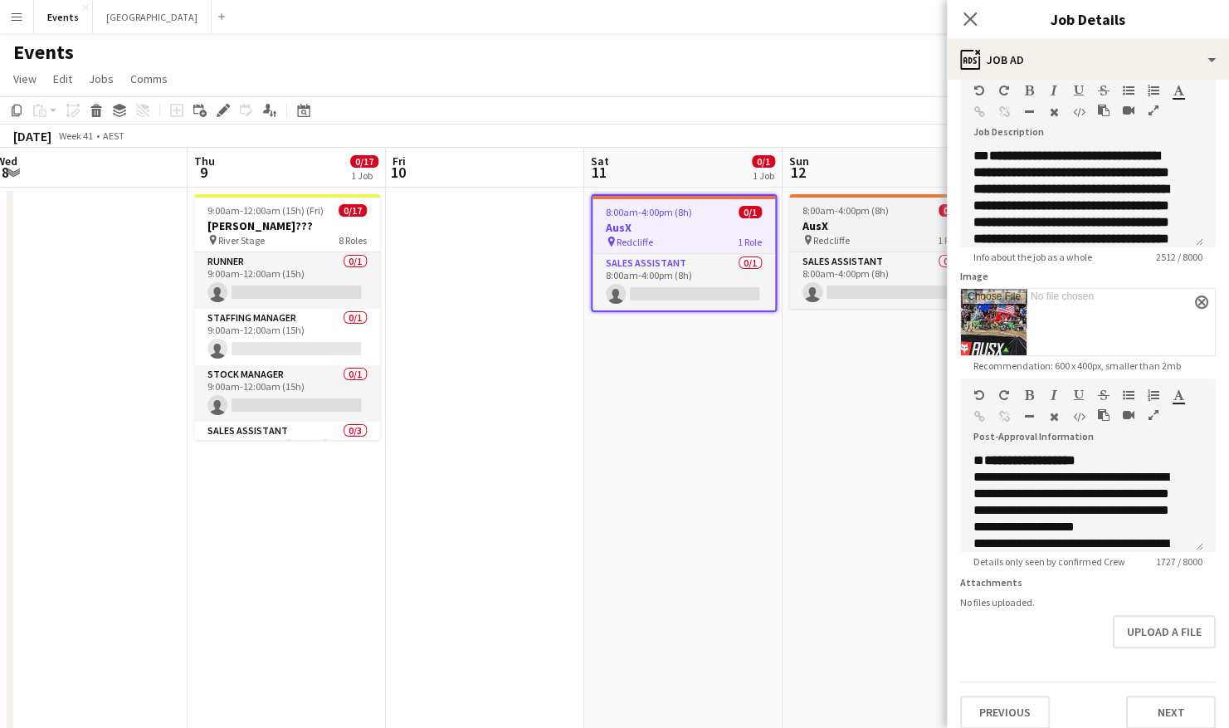
click at [838, 209] on span "8:00am-4:00pm (8h)" at bounding box center [845, 210] width 86 height 12
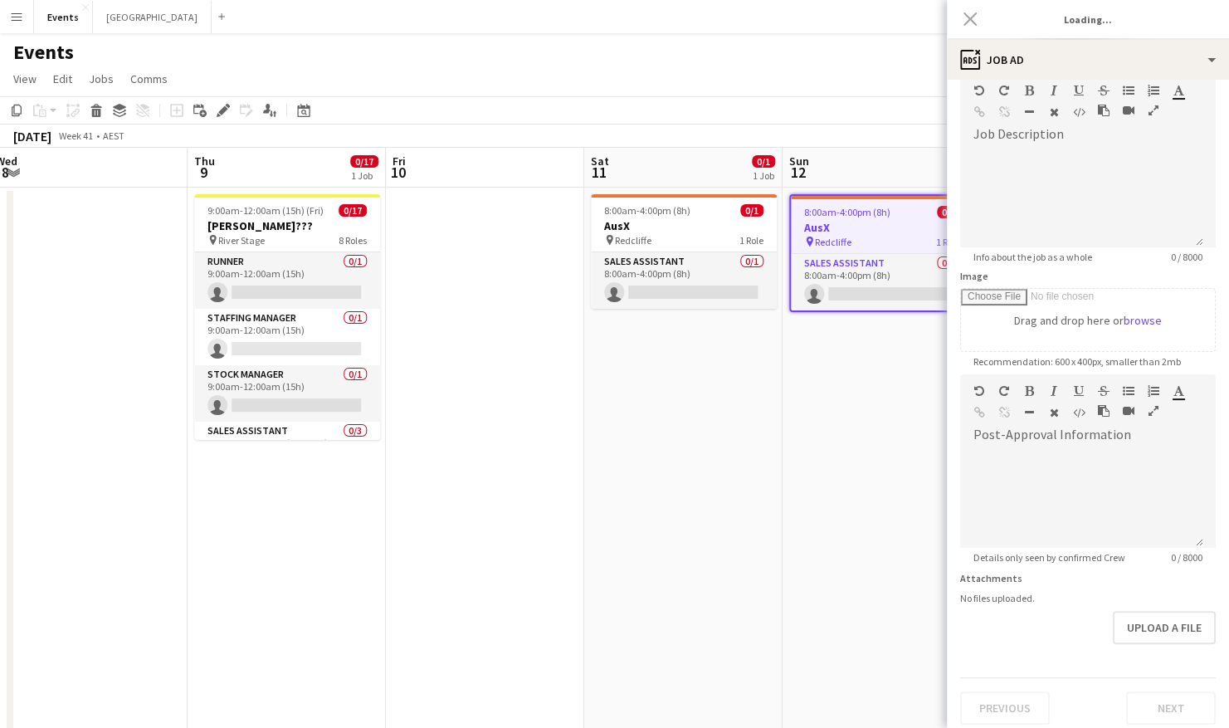
type input "****"
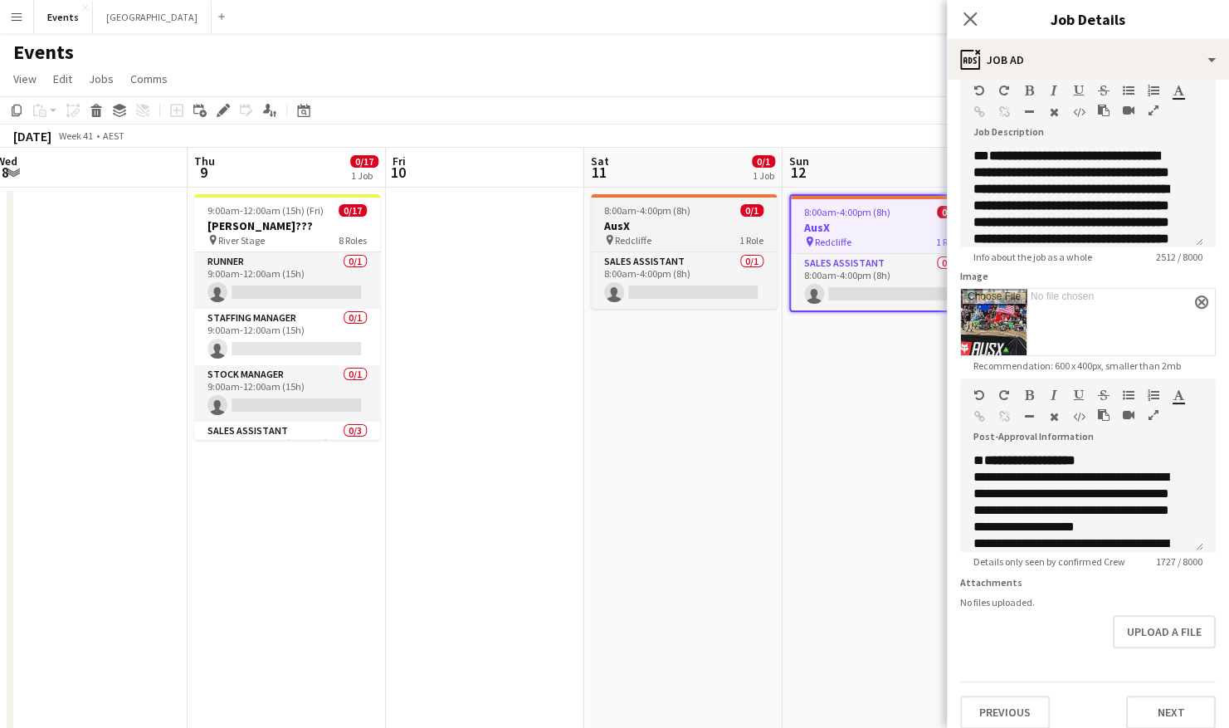
click at [689, 222] on h3 "AusX" at bounding box center [684, 225] width 186 height 15
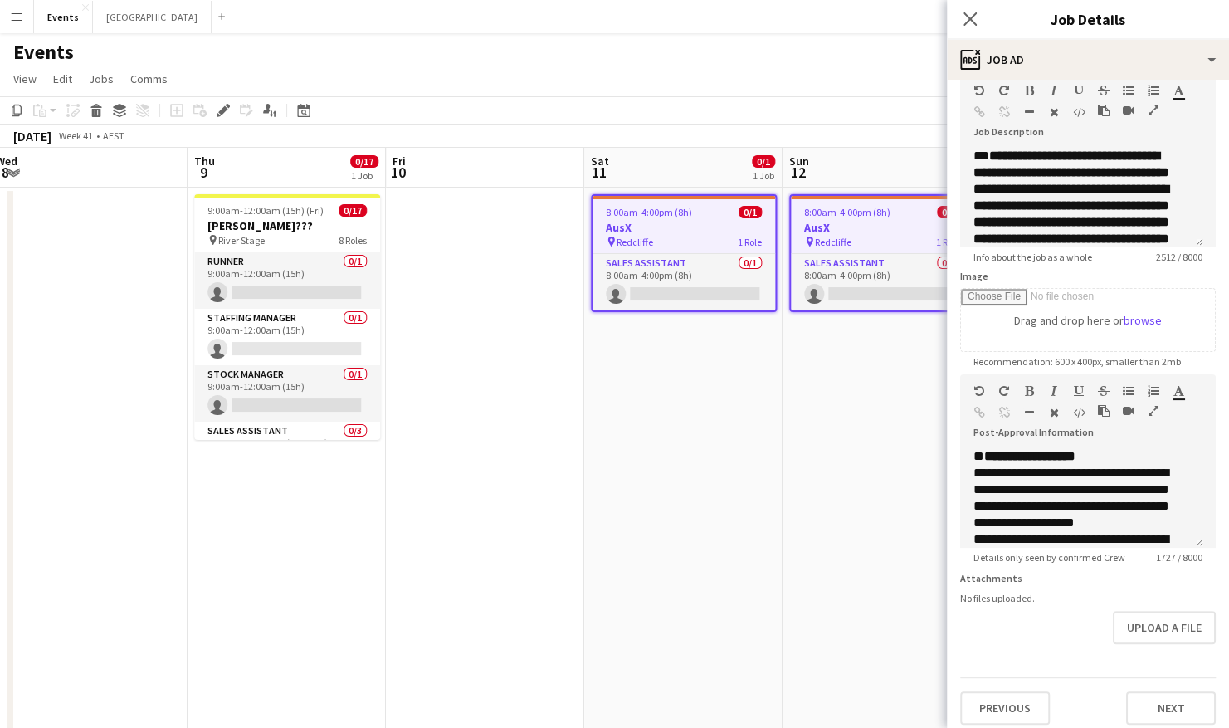
click at [444, 280] on app-date-cell at bounding box center [485, 606] width 198 height 838
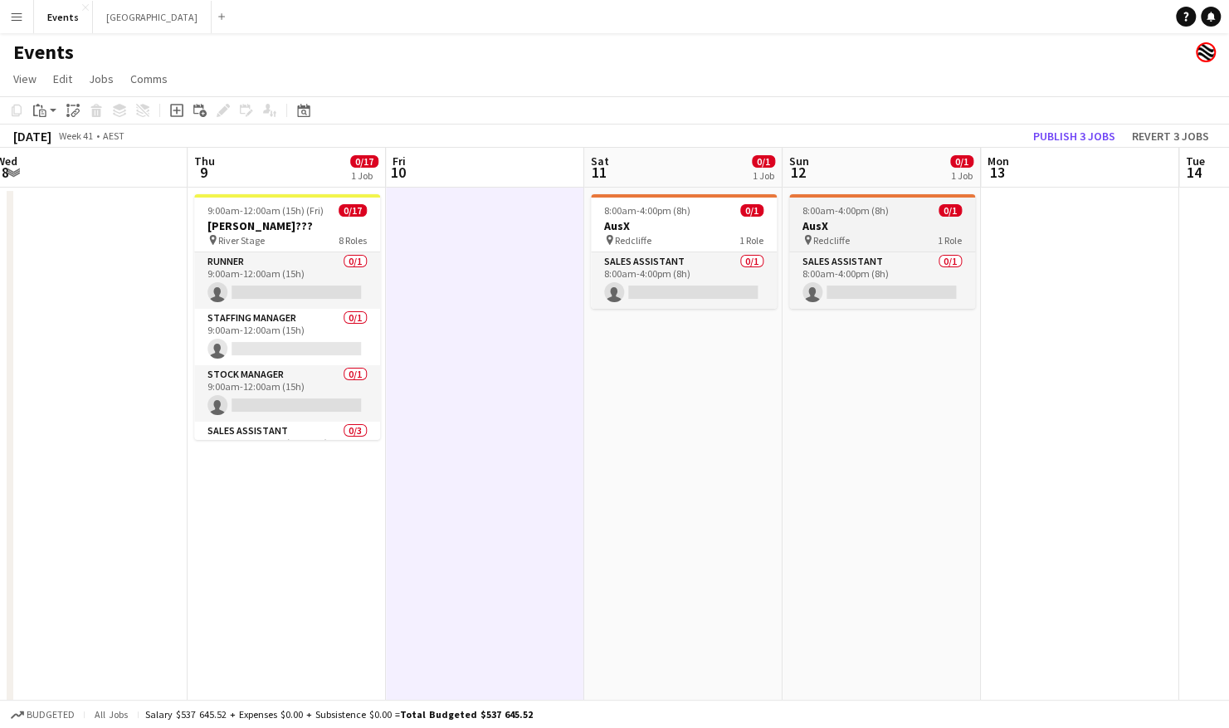
drag, startPoint x: 863, startPoint y: 226, endPoint x: 813, endPoint y: 229, distance: 49.9
click at [862, 226] on h3 "AusX" at bounding box center [882, 225] width 186 height 15
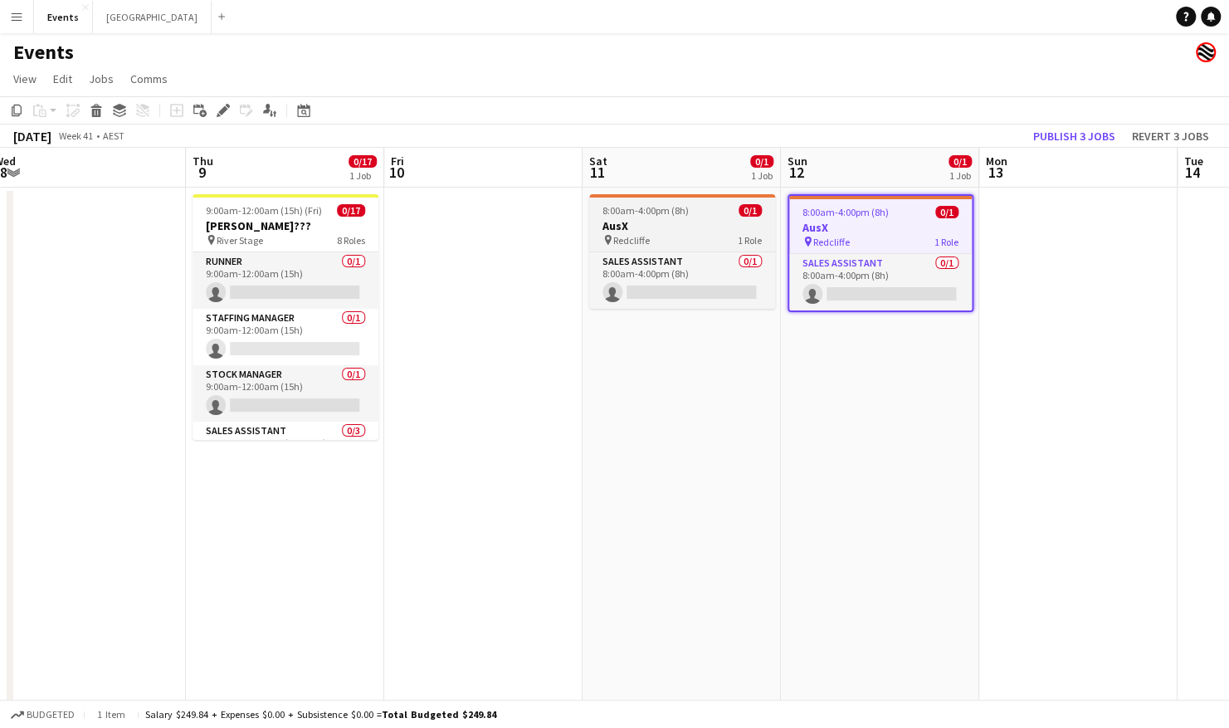
click at [703, 216] on div "8:00am-4:00pm (8h) 0/1" at bounding box center [682, 210] width 186 height 12
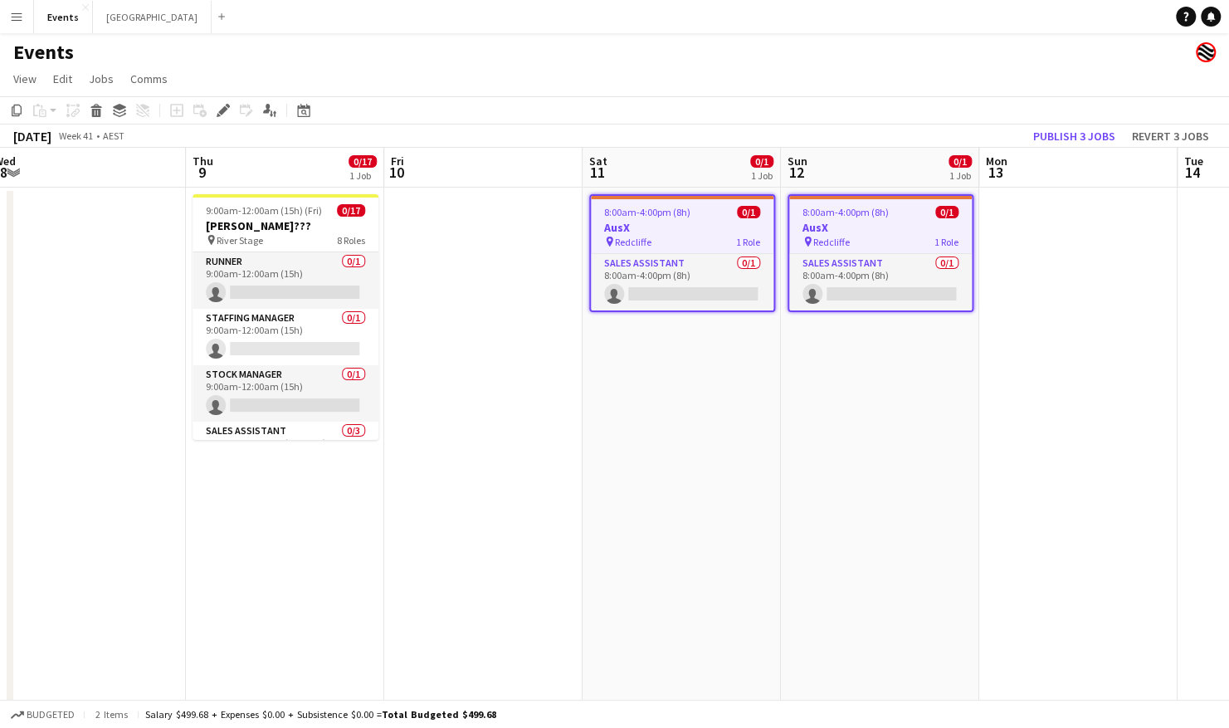
click at [72, 108] on div "Copy Paste Paste Ctrl+V Paste with crew Ctrl+Shift+V Paste linked Job [GEOGRAPH…" at bounding box center [80, 110] width 146 height 20
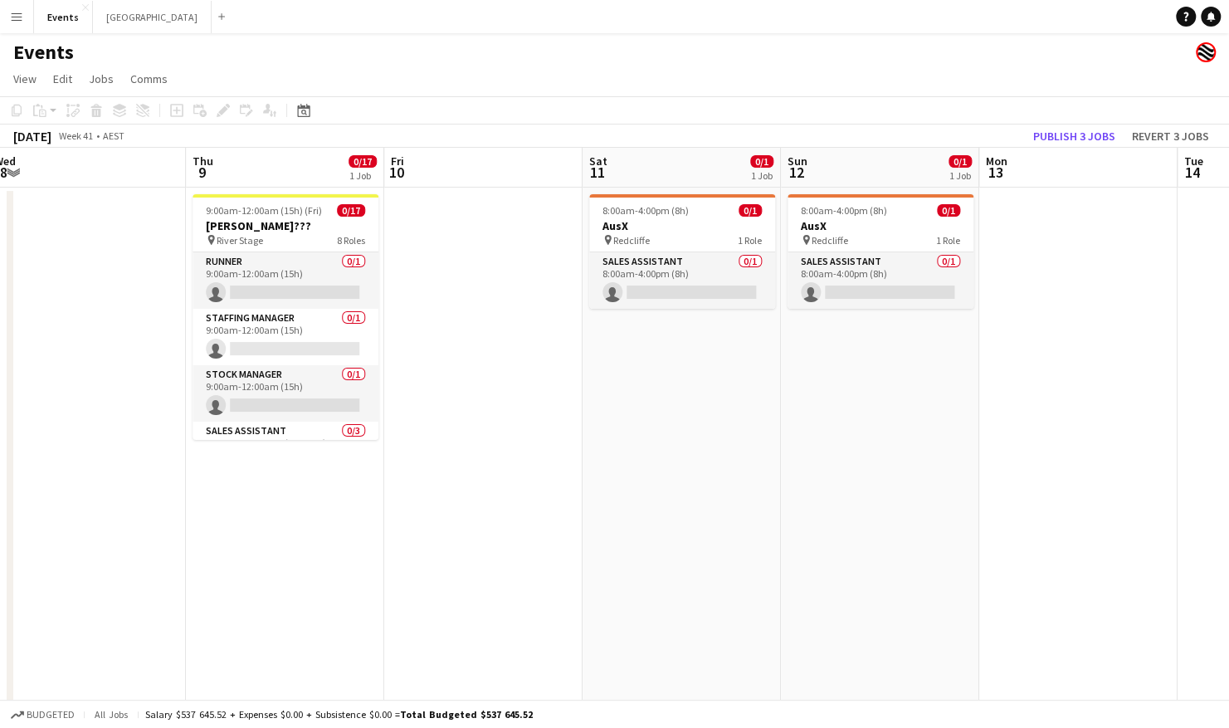
click at [717, 177] on app-board-header-date "Sat 11 0/1 1 Job" at bounding box center [681, 168] width 198 height 40
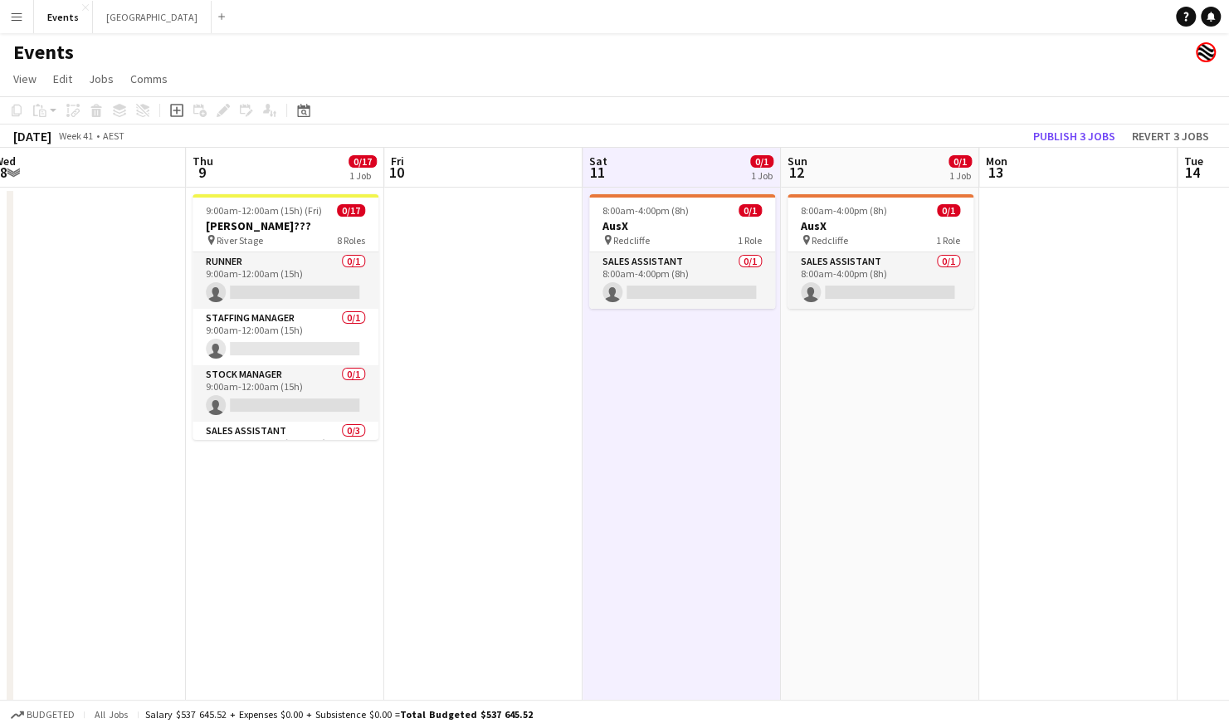
click at [866, 163] on app-board-header-date "Sun 12 0/1 1 Job" at bounding box center [880, 168] width 198 height 40
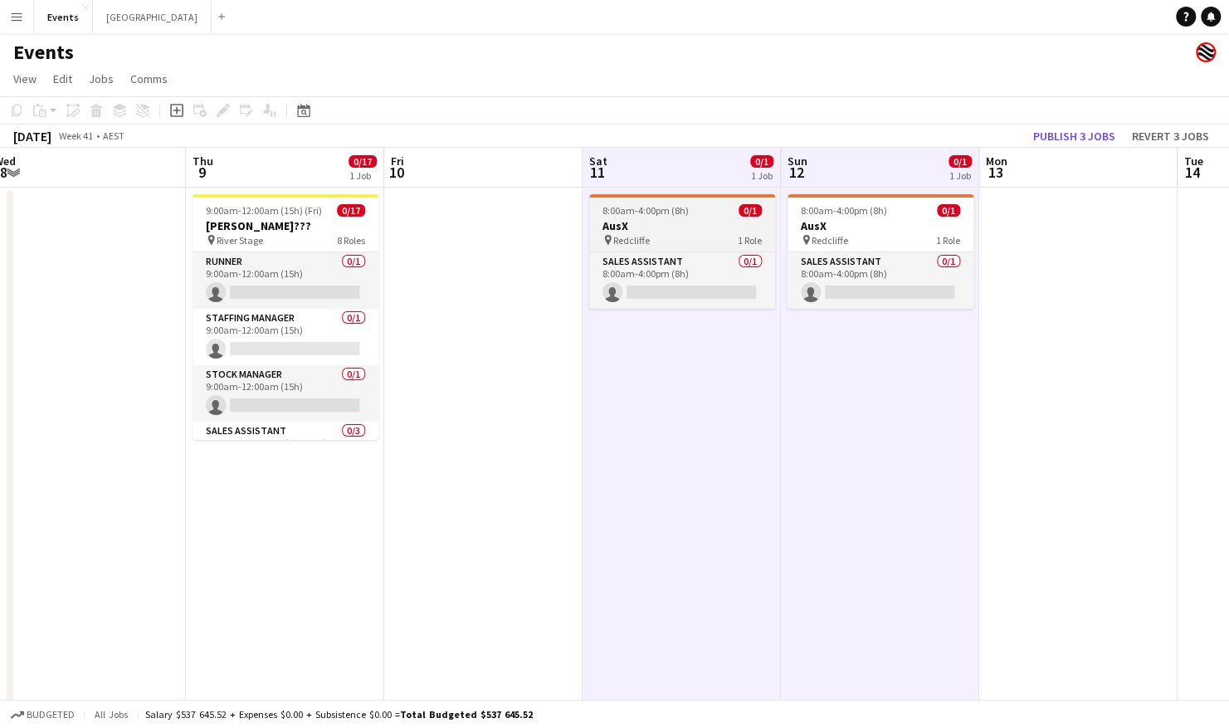
click at [698, 199] on app-job-card "8:00am-4:00pm (8h) 0/1 AusX pin Redcliffe 1 Role Sales Assistant 0/1 8:00am-4:0…" at bounding box center [682, 251] width 186 height 114
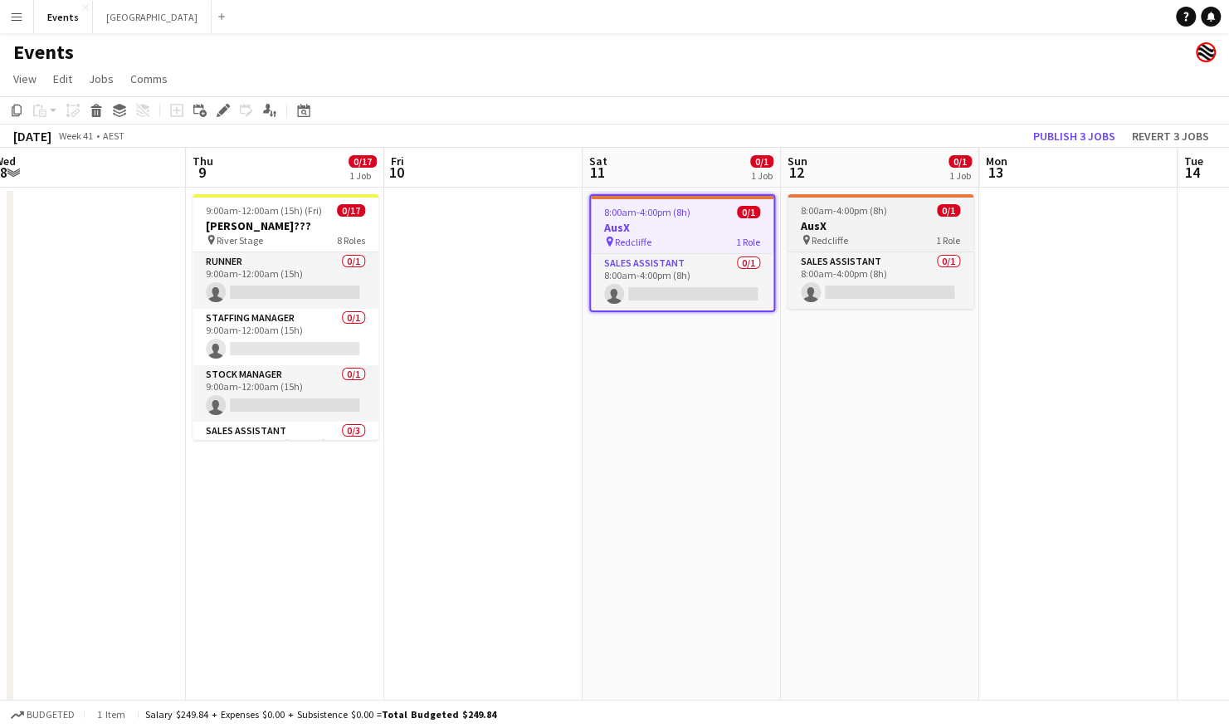
click at [899, 212] on div "8:00am-4:00pm (8h) 0/1" at bounding box center [880, 210] width 186 height 12
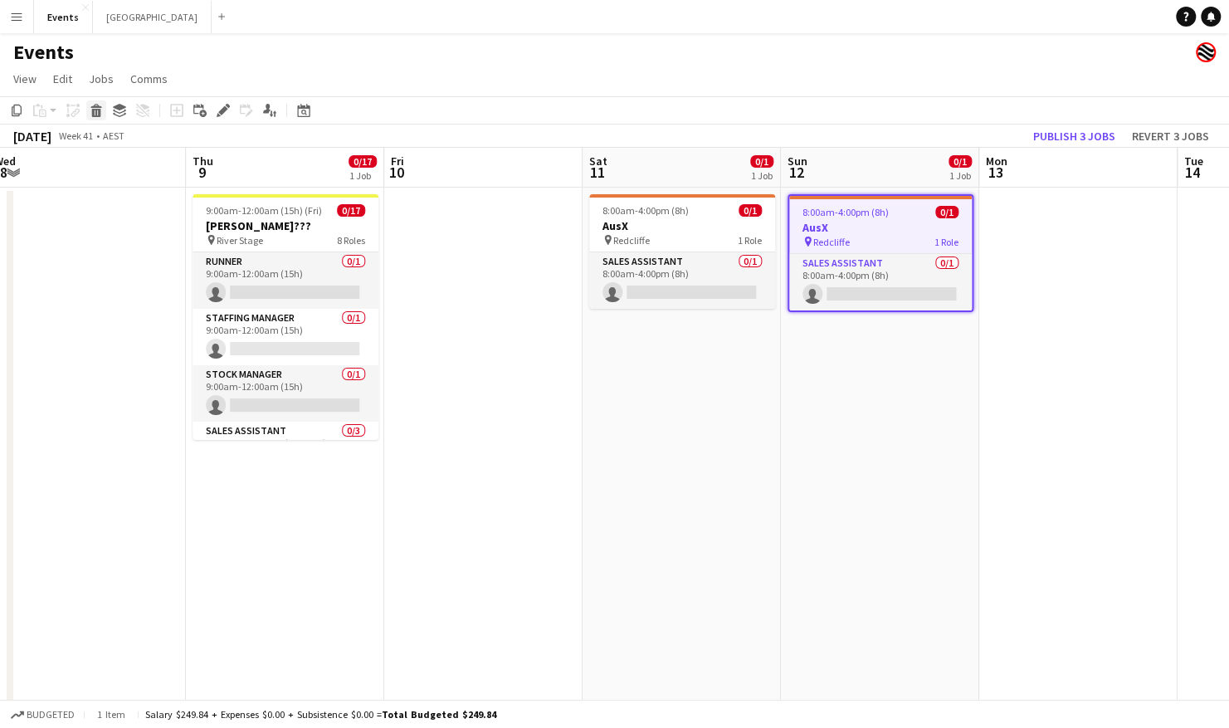
click at [100, 107] on icon at bounding box center [95, 106] width 11 height 4
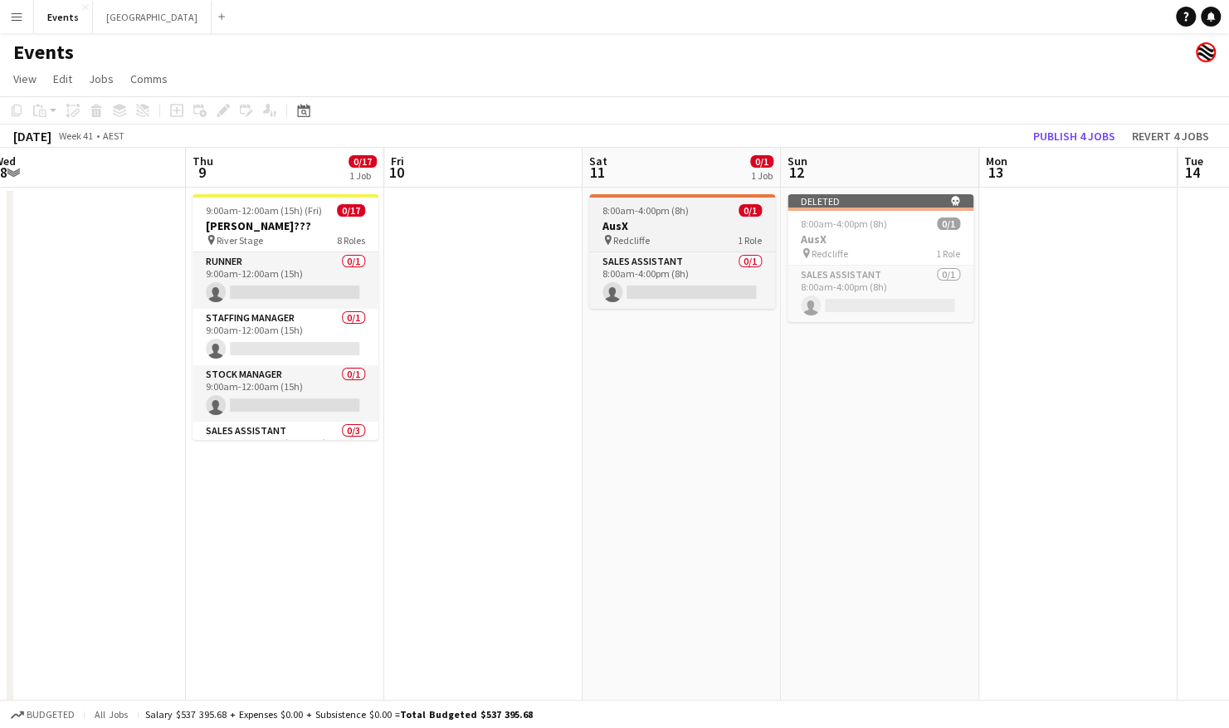
click at [718, 218] on h3 "AusX" at bounding box center [682, 225] width 186 height 15
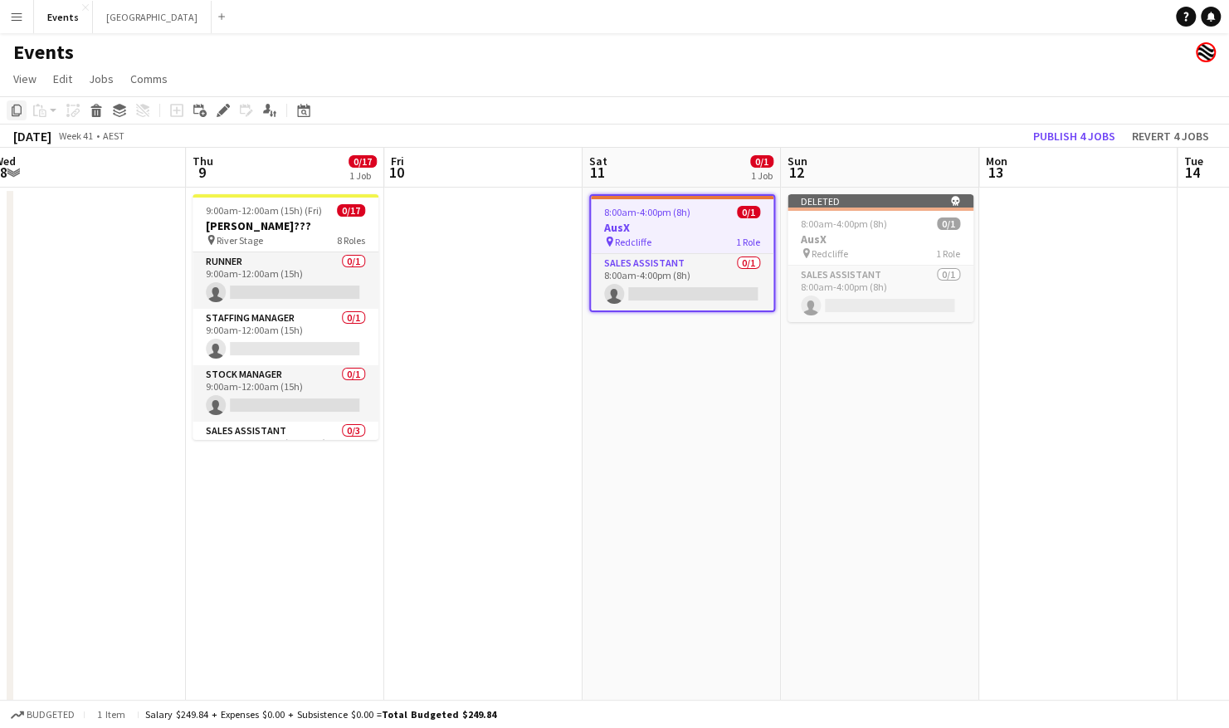
click at [16, 108] on icon "Copy" at bounding box center [16, 110] width 13 height 13
click at [876, 177] on app-board-header-date "Sun 12" at bounding box center [880, 168] width 198 height 40
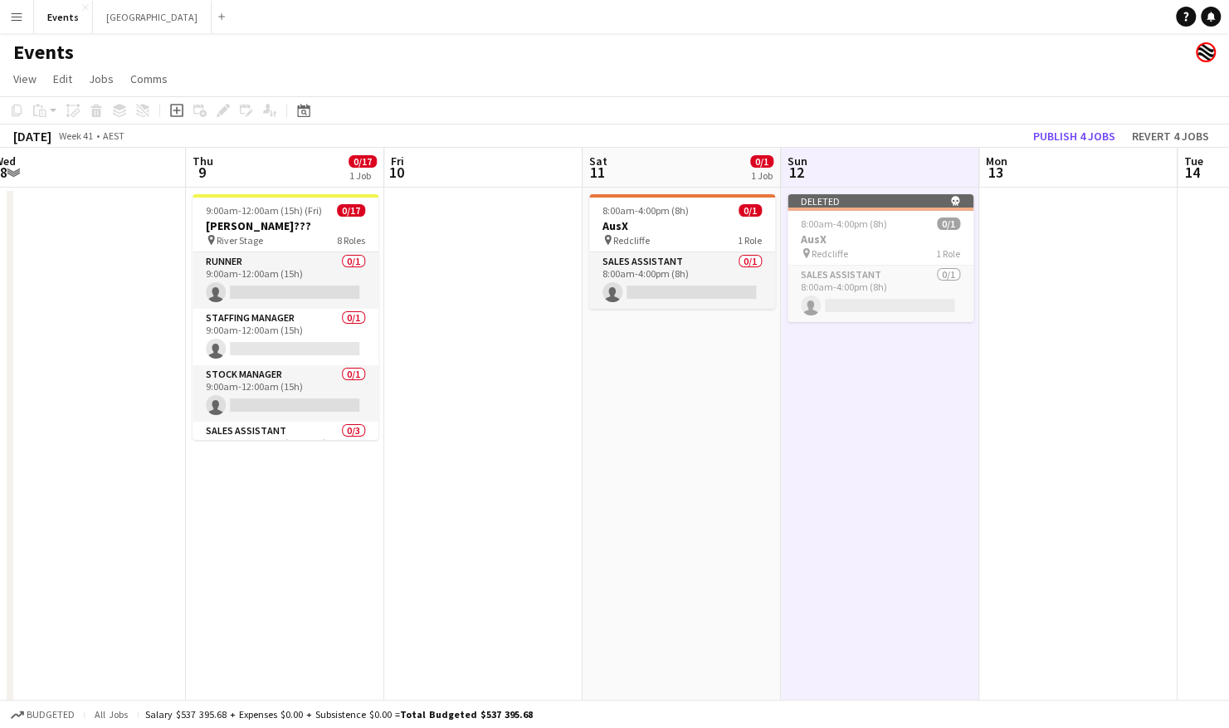
click at [911, 387] on app-date-cell "Deleted skull 8:00am-4:00pm (8h) 0/1 AusX pin Redcliffe 1 Role Sales Assistant …" at bounding box center [880, 606] width 198 height 838
click at [76, 114] on icon at bounding box center [77, 112] width 6 height 7
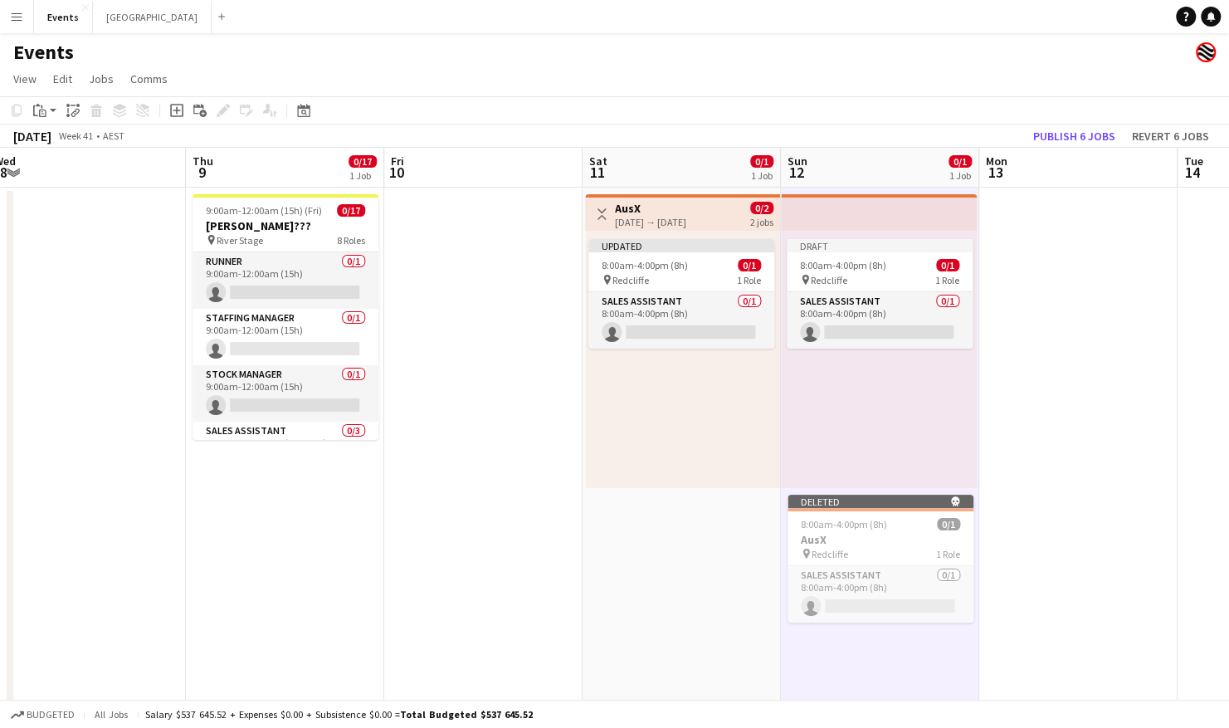
click at [1116, 526] on app-date-cell at bounding box center [1078, 606] width 198 height 838
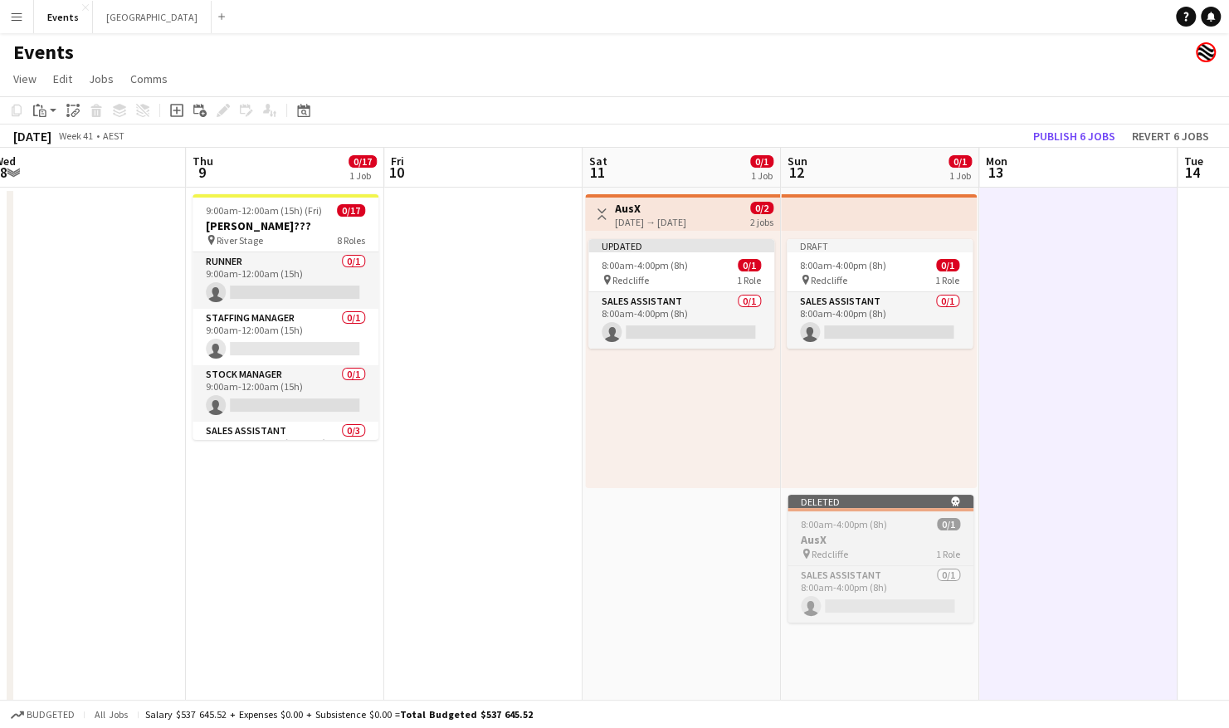
click at [869, 544] on h3 "AusX" at bounding box center [880, 539] width 186 height 15
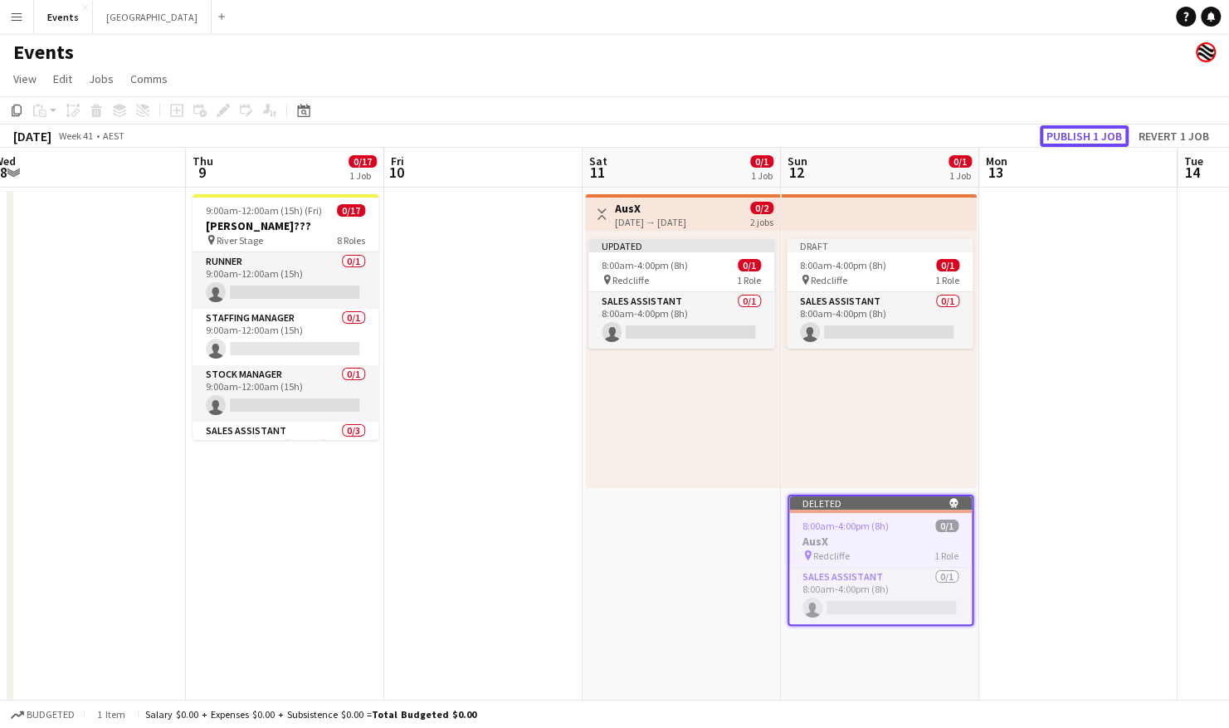
click at [1100, 137] on button "Publish 1 job" at bounding box center [1083, 136] width 89 height 22
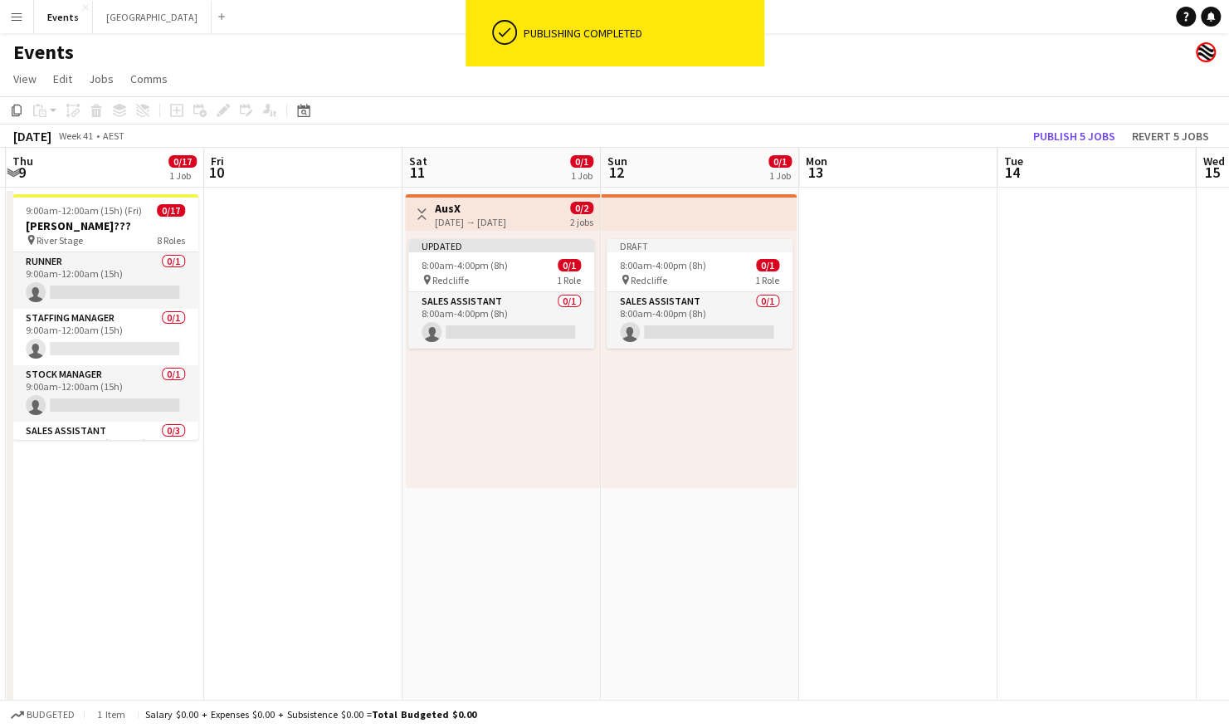
drag, startPoint x: 1173, startPoint y: 395, endPoint x: 986, endPoint y: 389, distance: 187.6
click at [1000, 392] on app-calendar-viewport "Sun 5 Mon 6 Tue 7 Wed 8 Thu 9 0/17 1 Job Fri 10 Sat 11 0/1 1 Job Sun 12 0/1 1 J…" at bounding box center [614, 587] width 1229 height 878
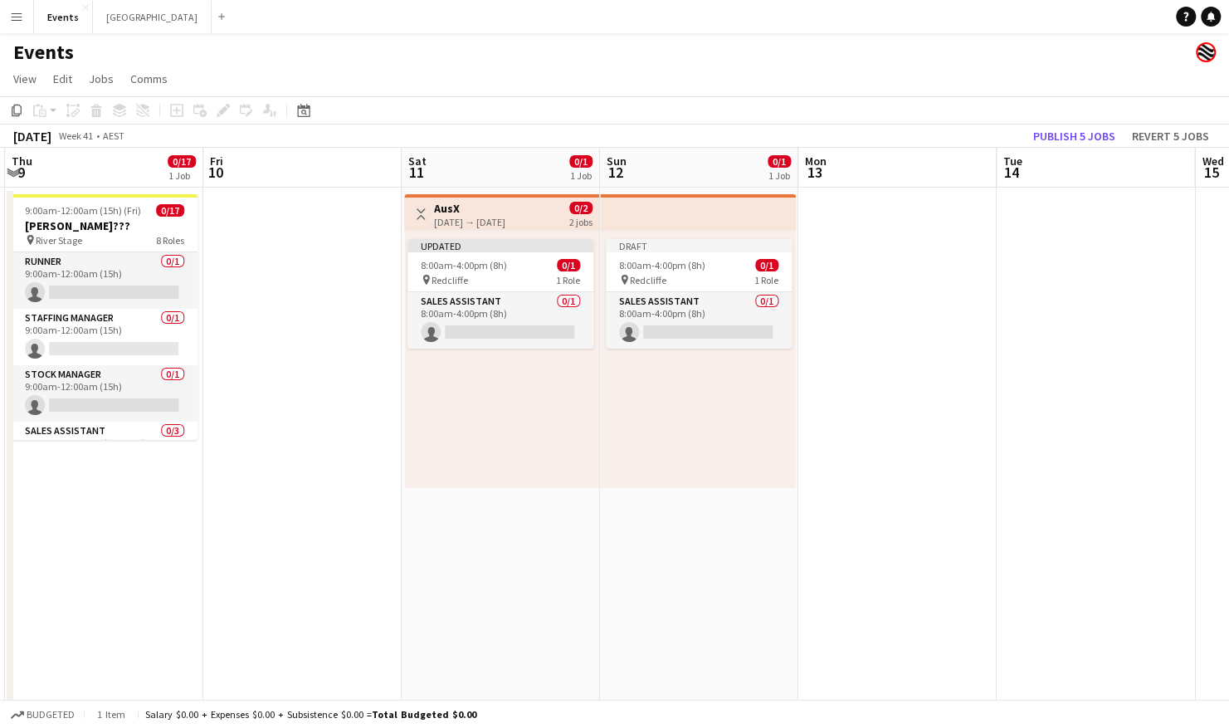
click at [526, 231] on div "Updated 8:00am-4:00pm (8h) 0/1 pin Redcliffe 1 Role Sales Assistant 0/1 8:00am-…" at bounding box center [501, 359] width 195 height 257
click at [528, 241] on div "Updated" at bounding box center [500, 245] width 186 height 13
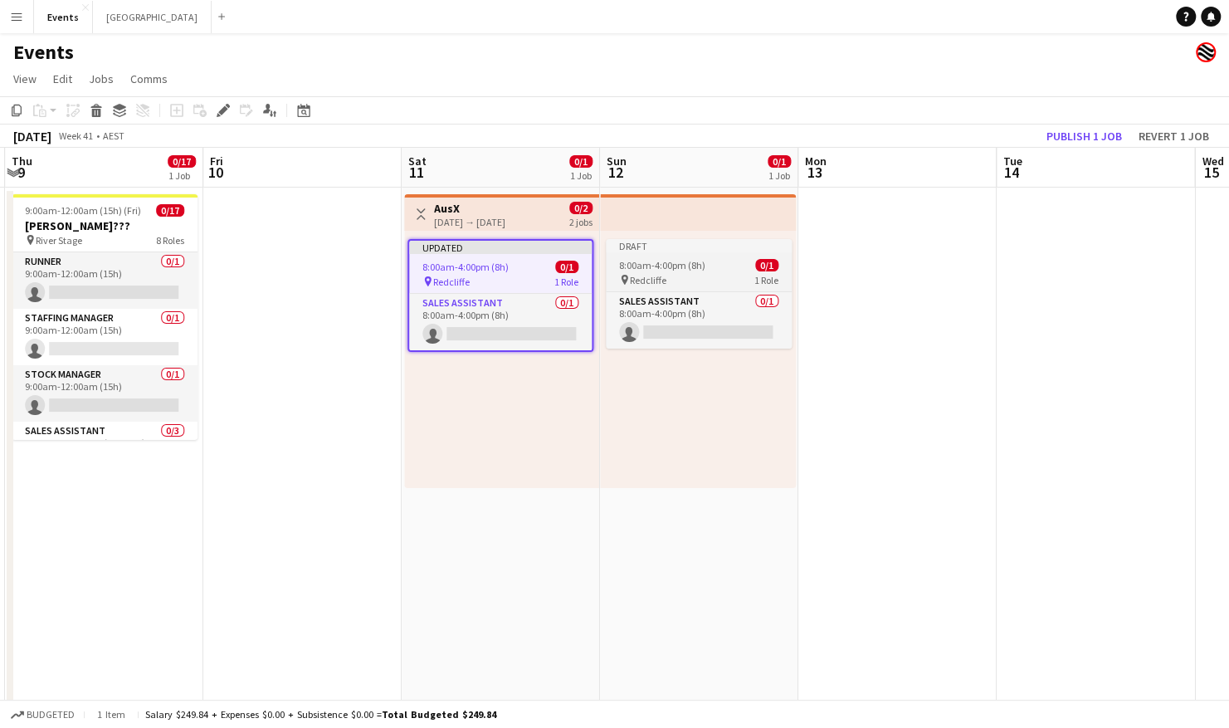
click at [683, 253] on app-job-card "Draft 8:00am-4:00pm (8h) 0/1 pin Redcliffe 1 Role Sales Assistant 0/1 8:00am-4:…" at bounding box center [699, 294] width 186 height 110
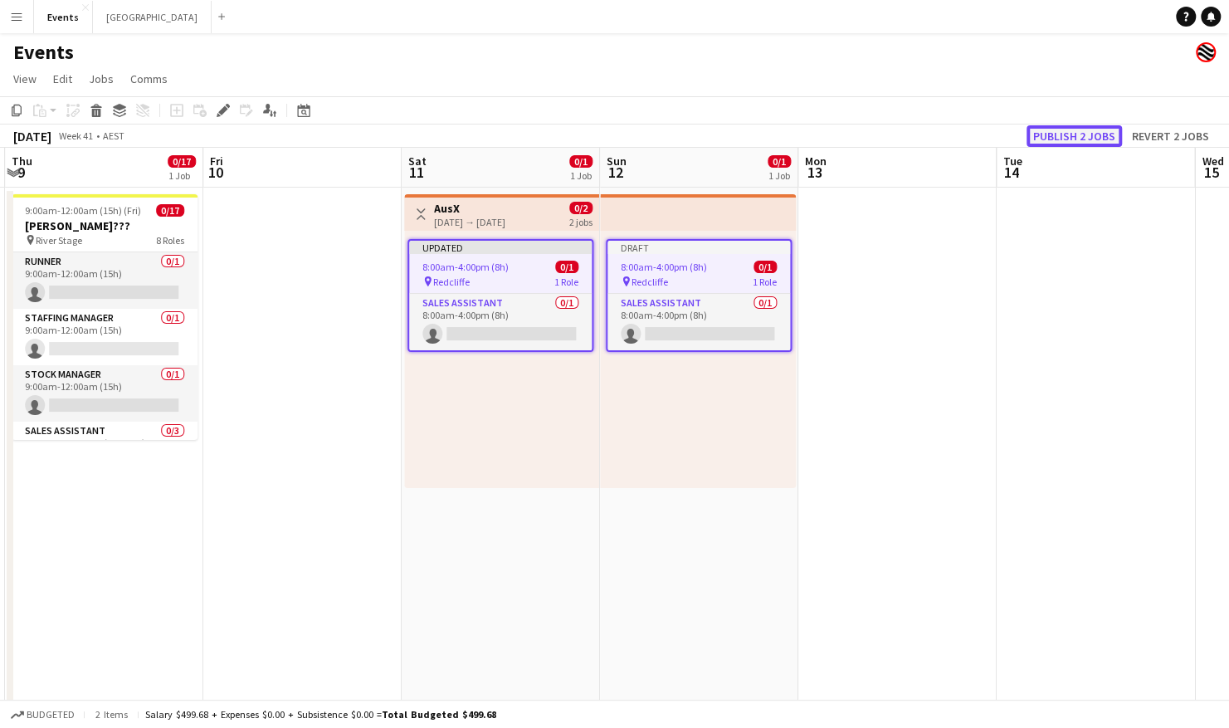
click at [1058, 133] on button "Publish 2 jobs" at bounding box center [1073, 136] width 95 height 22
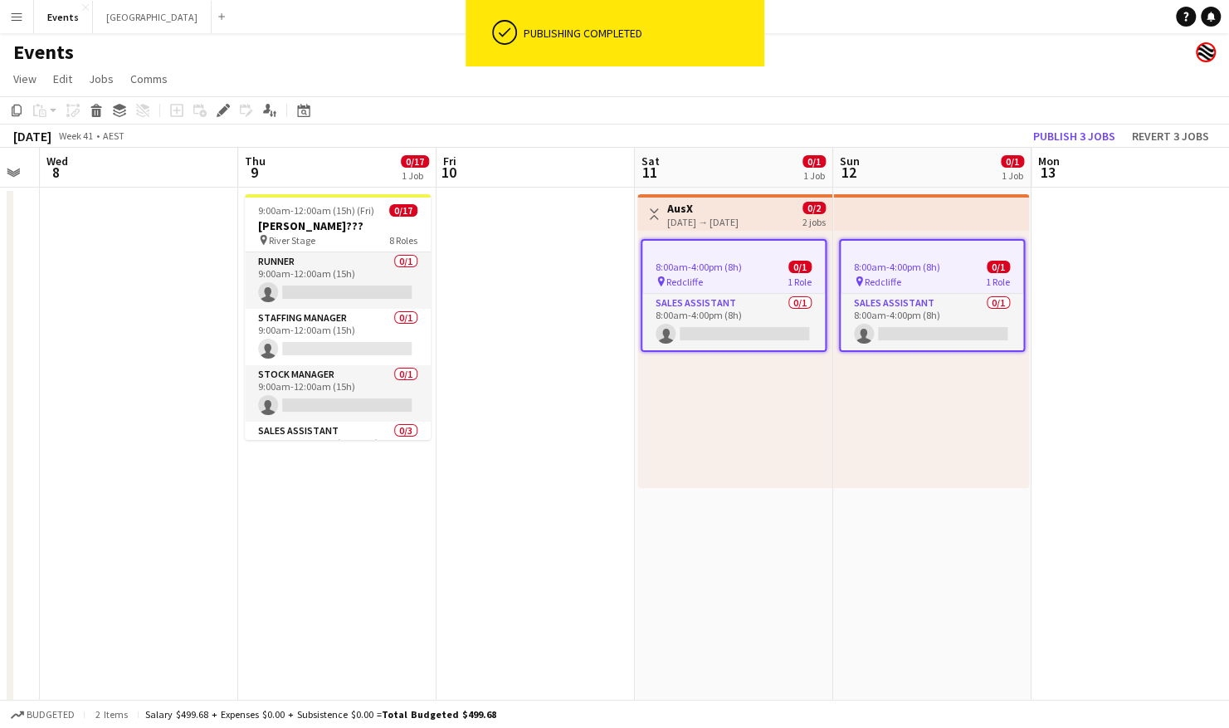
drag, startPoint x: 528, startPoint y: 484, endPoint x: 652, endPoint y: 478, distance: 124.6
click at [652, 478] on app-calendar-viewport "Sun 5 Mon 6 Tue 7 Wed 8 Thu 9 0/17 1 Job Fri 10 Sat 11 0/1 1 Job Sun 12 0/1 1 J…" at bounding box center [614, 587] width 1229 height 878
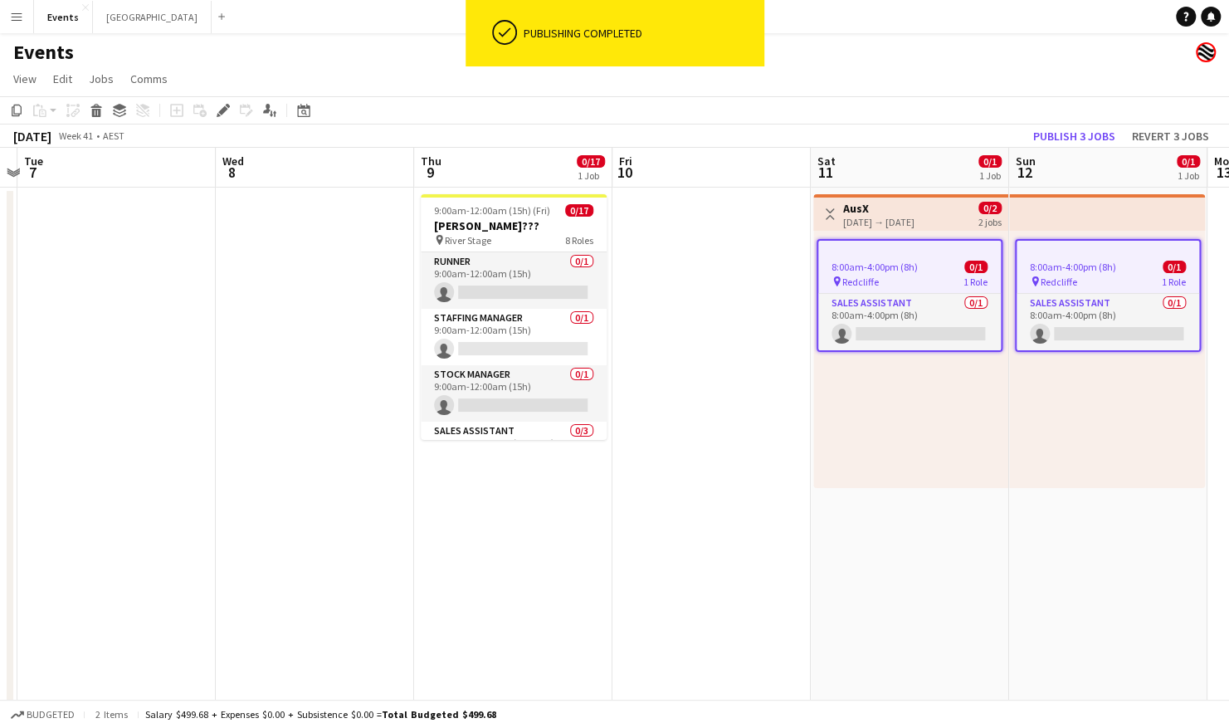
drag, startPoint x: 866, startPoint y: 275, endPoint x: 717, endPoint y: 241, distance: 153.3
click at [864, 275] on span "Redcliffe" at bounding box center [860, 281] width 37 height 12
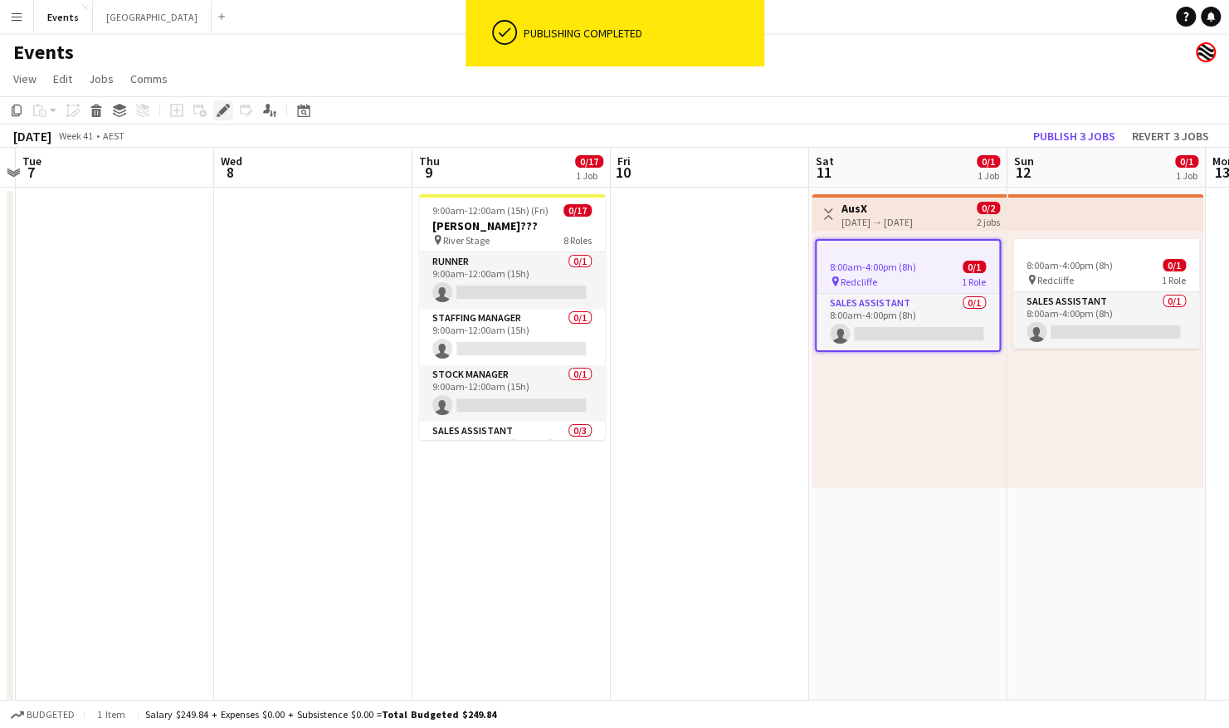
click at [223, 109] on icon at bounding box center [222, 110] width 9 height 9
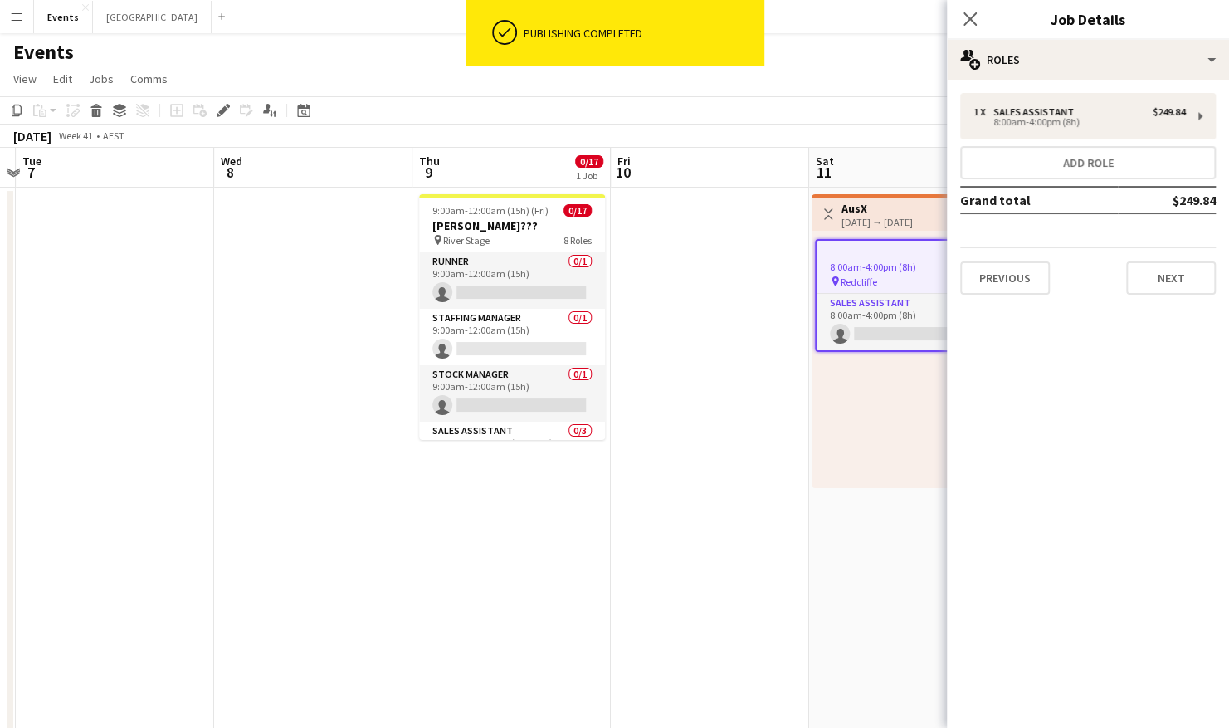
click at [666, 453] on app-date-cell at bounding box center [710, 606] width 198 height 838
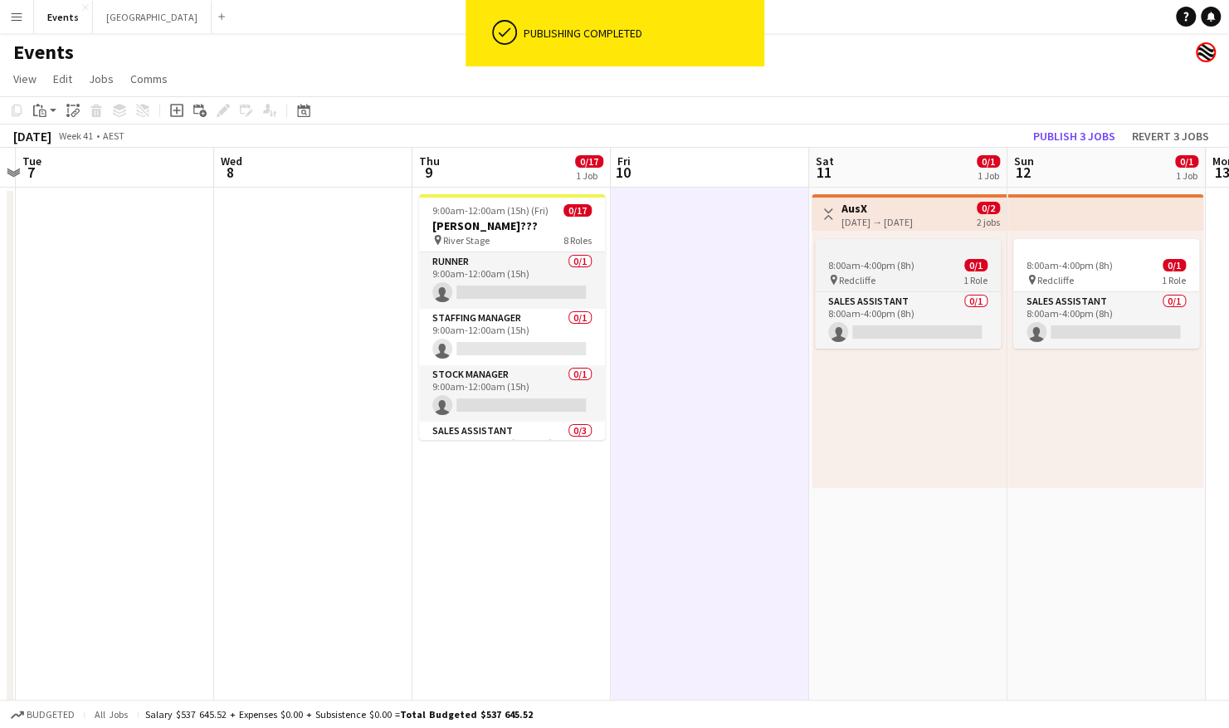
click at [904, 268] on span "8:00am-4:00pm (8h)" at bounding box center [871, 265] width 86 height 12
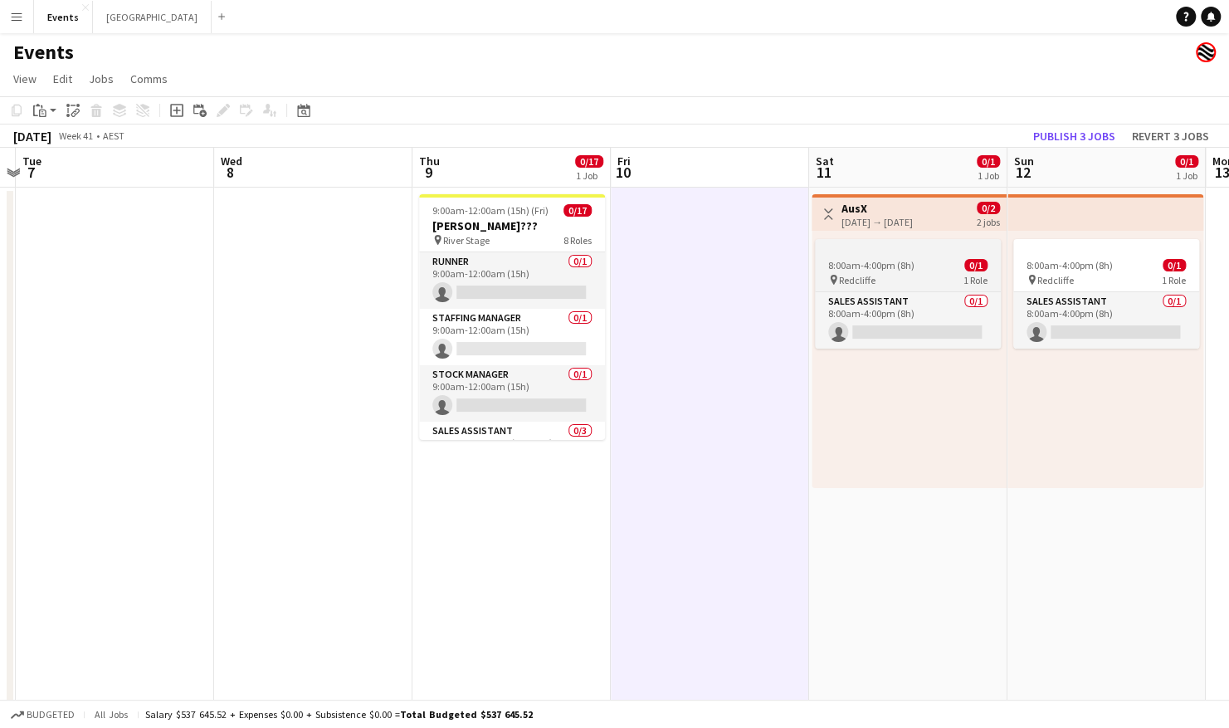
click at [927, 258] on app-job-card "8:00am-4:00pm (8h) 0/1 pin Redcliffe 1 Role Sales Assistant 0/1 8:00am-4:00pm (…" at bounding box center [908, 294] width 186 height 110
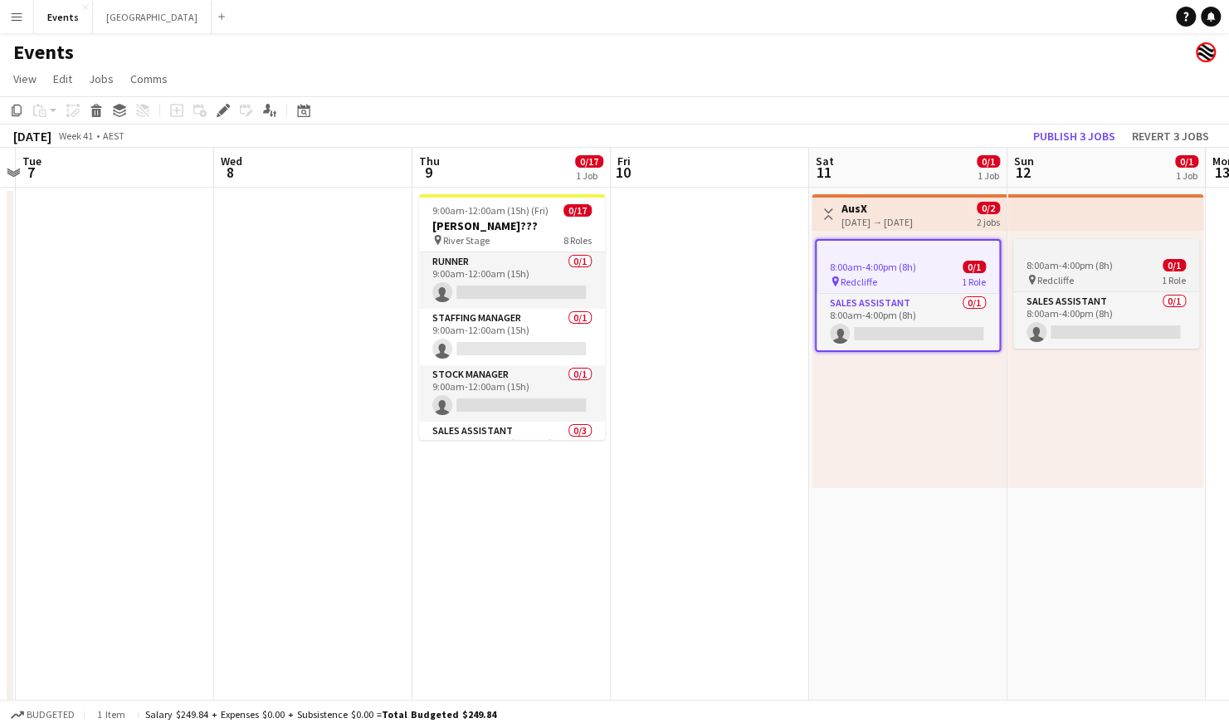
click at [1040, 260] on span "8:00am-4:00pm (8h)" at bounding box center [1069, 265] width 86 height 12
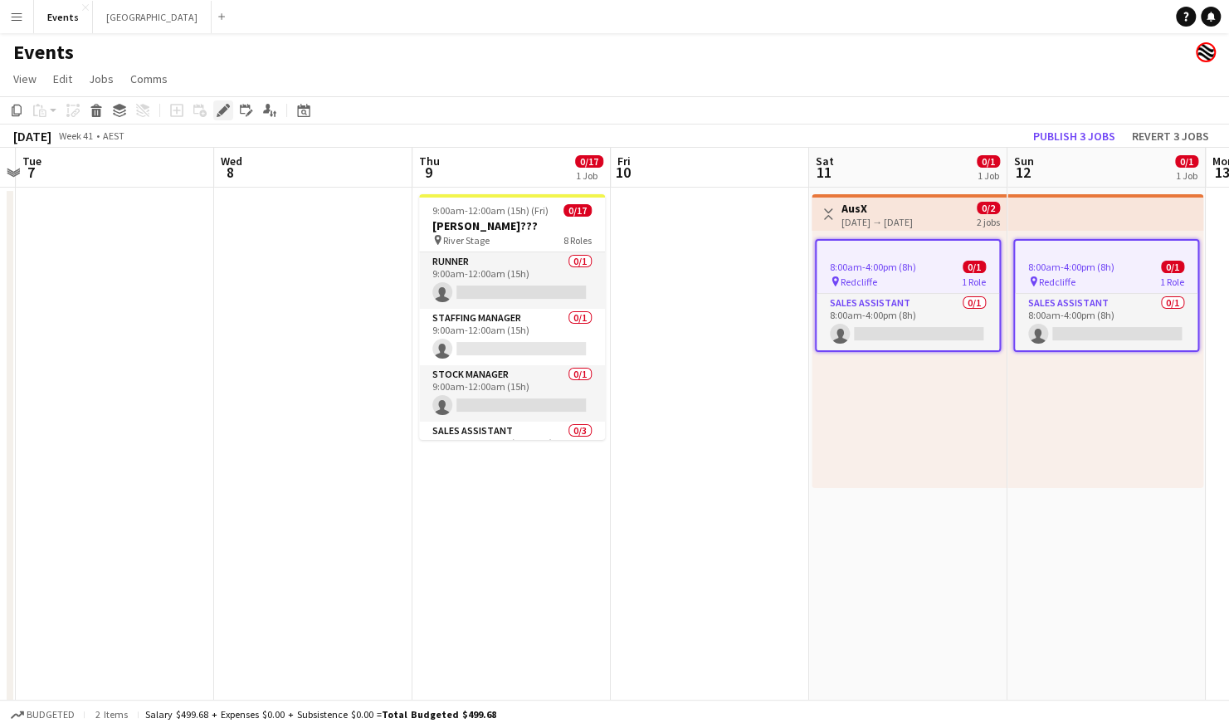
click at [220, 110] on icon "Edit" at bounding box center [223, 110] width 13 height 13
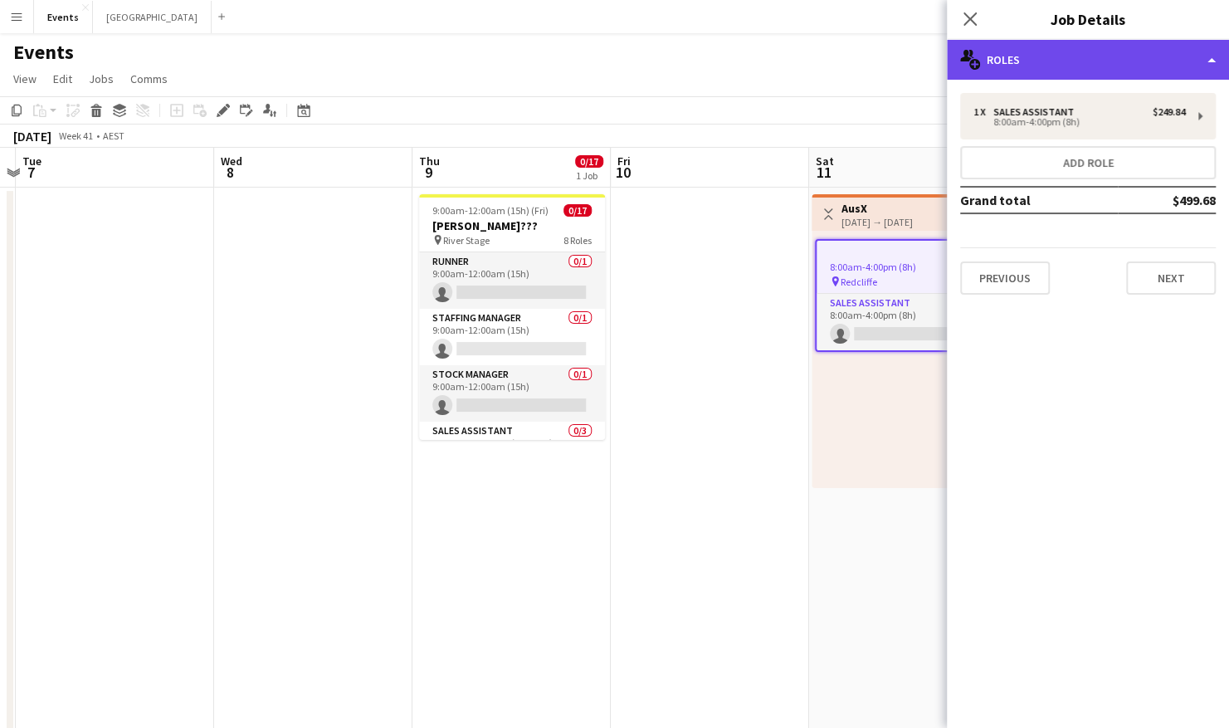
click at [1135, 62] on div "multiple-users-add Roles" at bounding box center [1088, 60] width 282 height 40
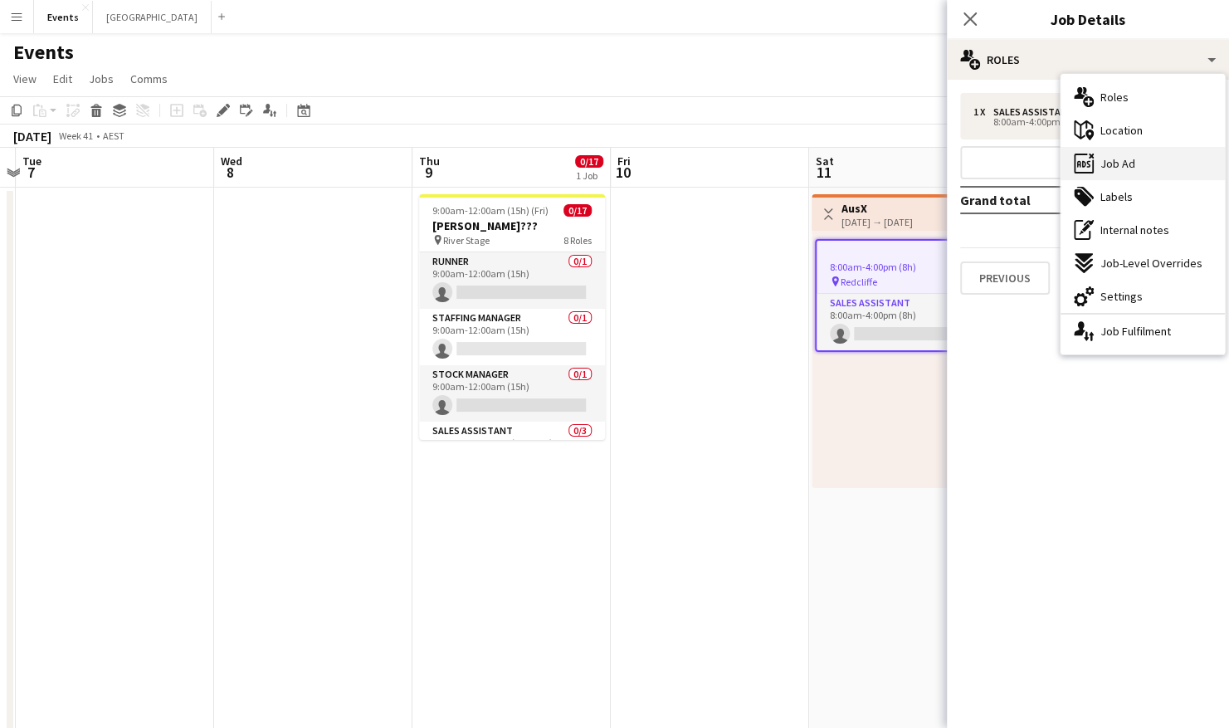
click at [1139, 163] on div "ads-window Job Ad" at bounding box center [1142, 163] width 164 height 33
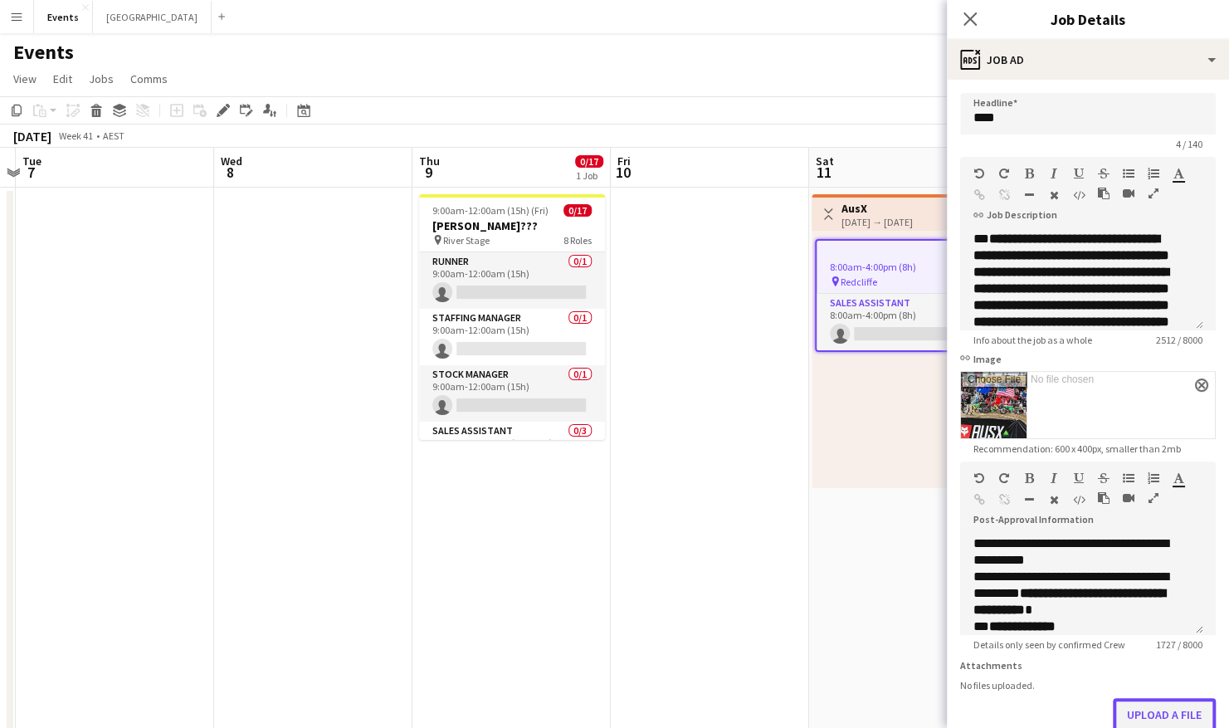
scroll to position [149, 0]
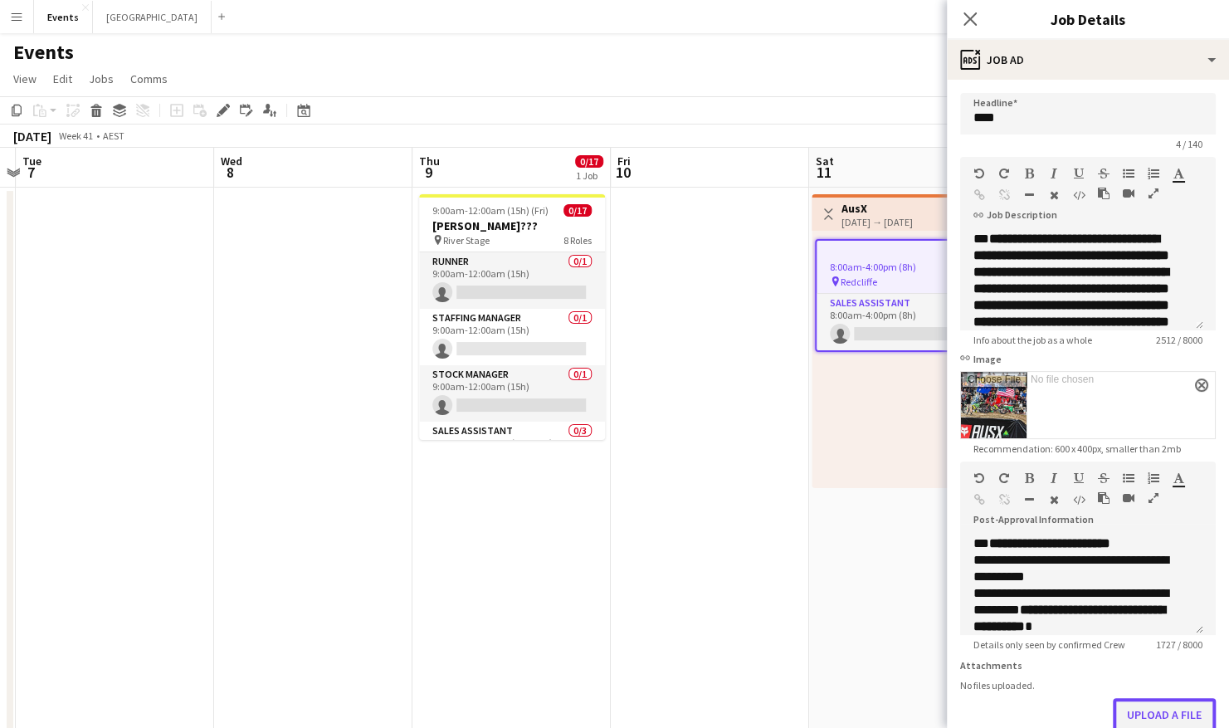
click at [1146, 725] on button "Upload a file" at bounding box center [1163, 714] width 103 height 33
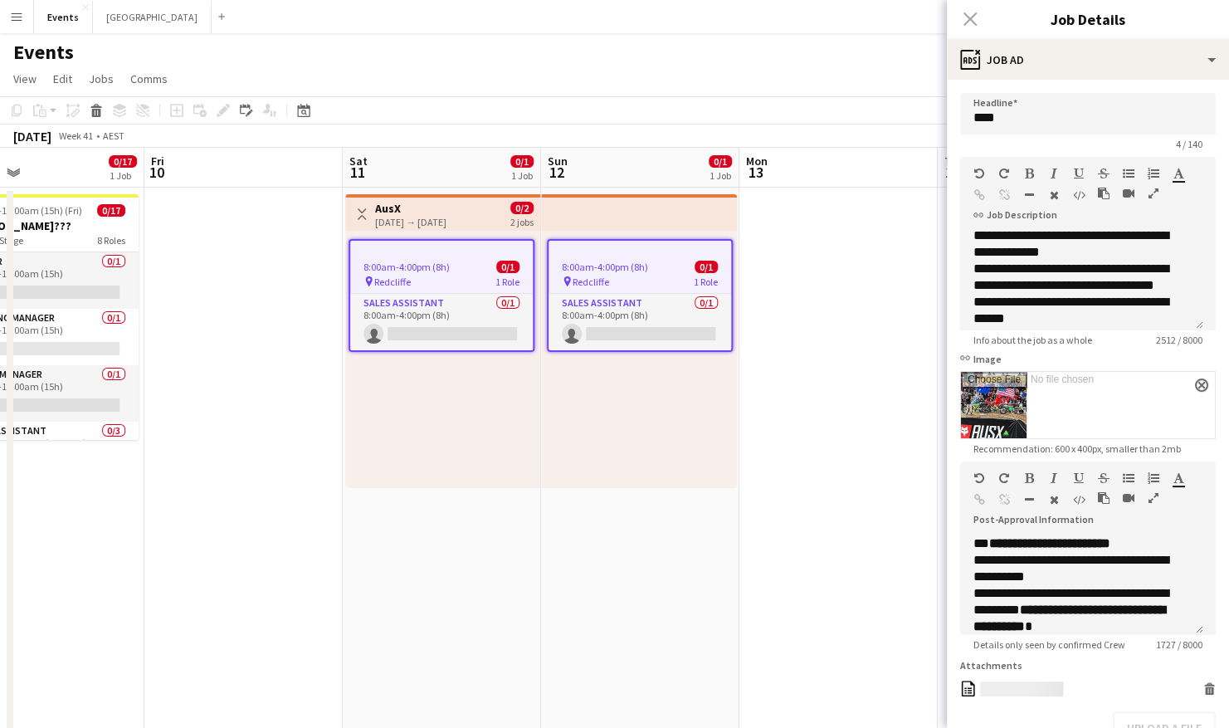
scroll to position [0, 459]
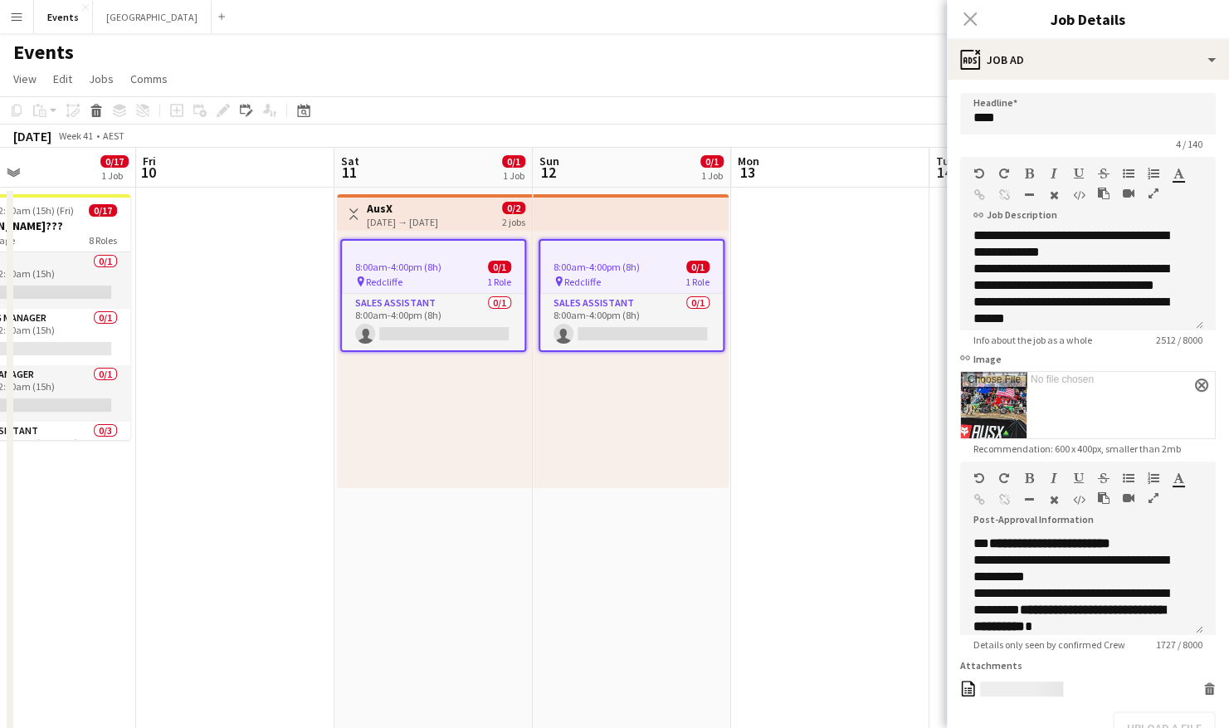
drag, startPoint x: 738, startPoint y: 424, endPoint x: 264, endPoint y: 426, distance: 474.5
click at [264, 426] on app-calendar-viewport "Tue 7 Wed 8 Thu 9 0/17 1 Job Fri 10 Sat 11 0/1 1 Job Sun 12 0/1 1 Job Mon 13 Tu…" at bounding box center [614, 587] width 1229 height 878
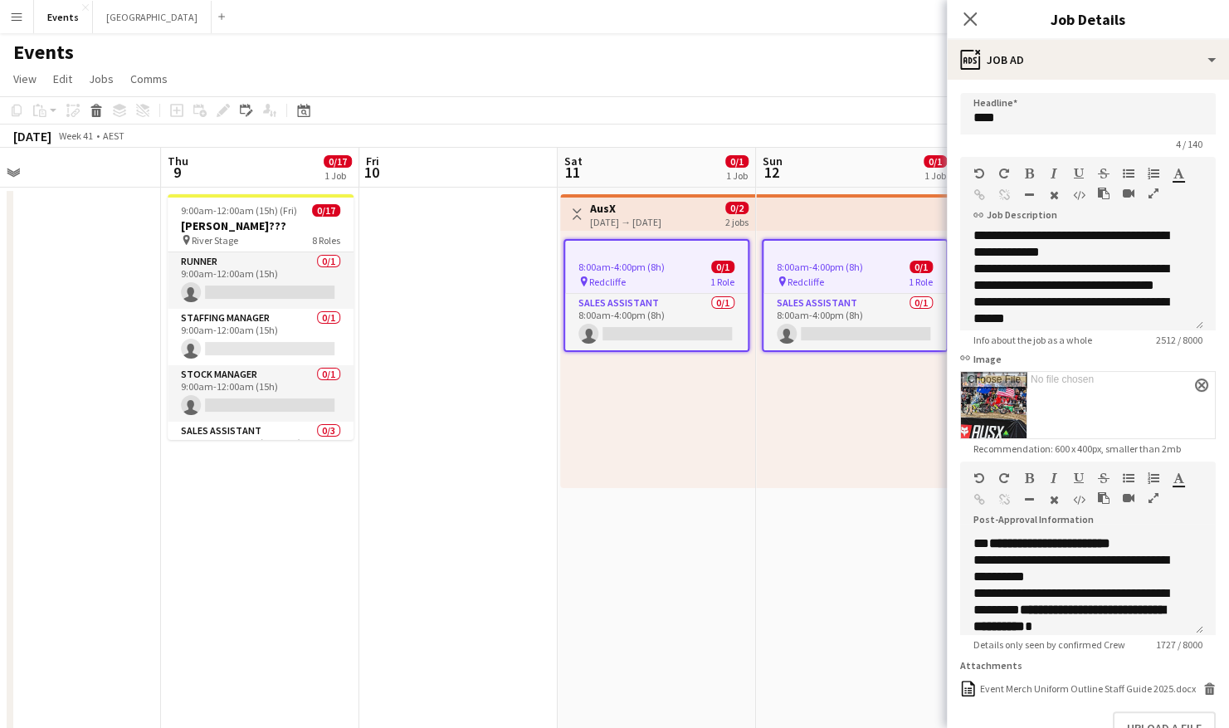
drag, startPoint x: 226, startPoint y: 524, endPoint x: 630, endPoint y: 529, distance: 404.0
click at [650, 529] on app-calendar-viewport "Mon 6 Tue 7 Wed 8 Thu 9 0/17 1 Job Fri 10 Sat 11 0/1 1 Job Sun 12 0/1 1 Job Mon…" at bounding box center [614, 587] width 1229 height 878
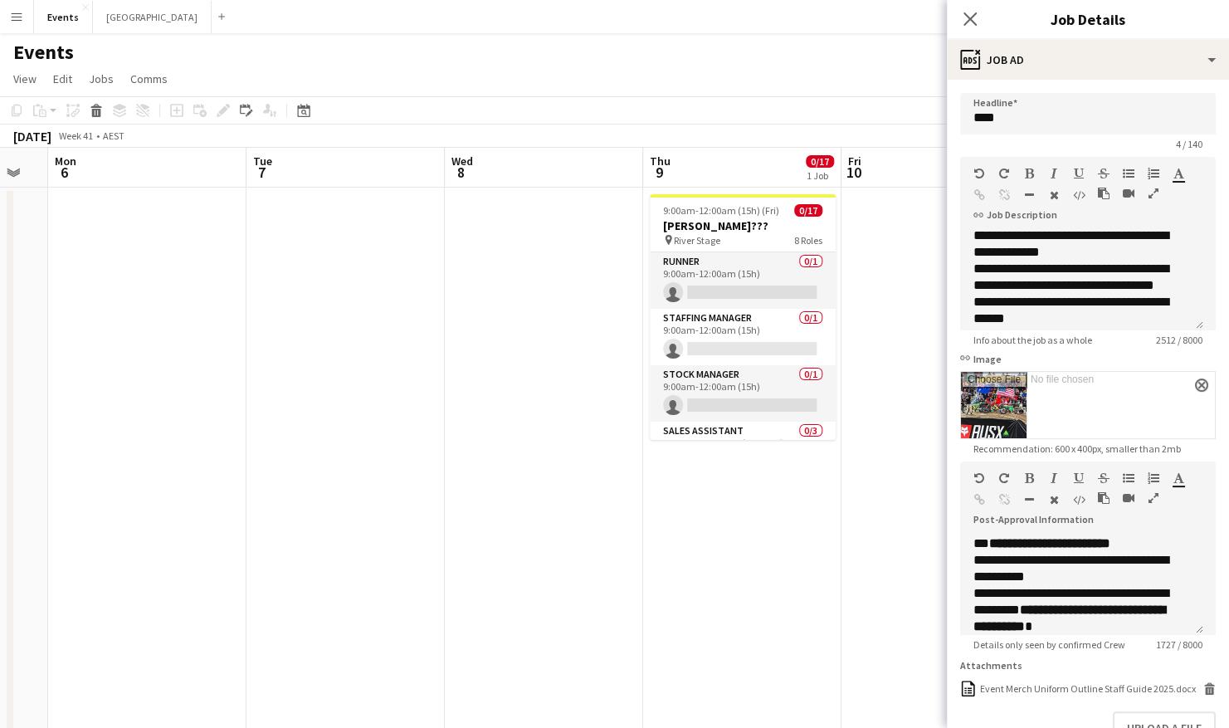
drag, startPoint x: 347, startPoint y: 530, endPoint x: 623, endPoint y: 513, distance: 276.8
click at [633, 517] on app-calendar-viewport "Sat 4 Sun 5 Mon 6 Tue 7 Wed 8 Thu 9 0/17 1 Job Fri 10 Sat 11 0/1 1 Job Sun 12 0…" at bounding box center [614, 587] width 1229 height 878
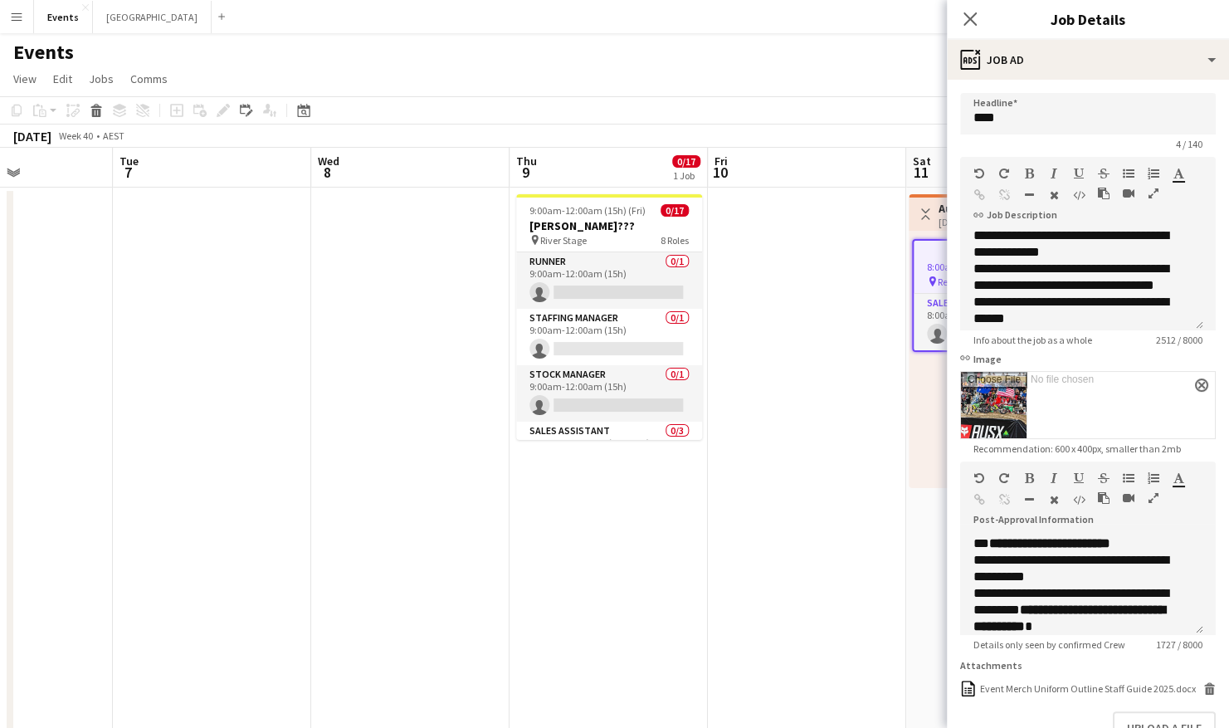
drag, startPoint x: 178, startPoint y: 501, endPoint x: 737, endPoint y: 348, distance: 578.8
click at [750, 385] on app-calendar-viewport "Sat 4 Sun 5 Mon 6 Tue 7 Wed 8 Thu 9 0/17 1 Job Fri 10 Sat 11 0/1 1 Job Sun 12 0…" at bounding box center [614, 587] width 1229 height 878
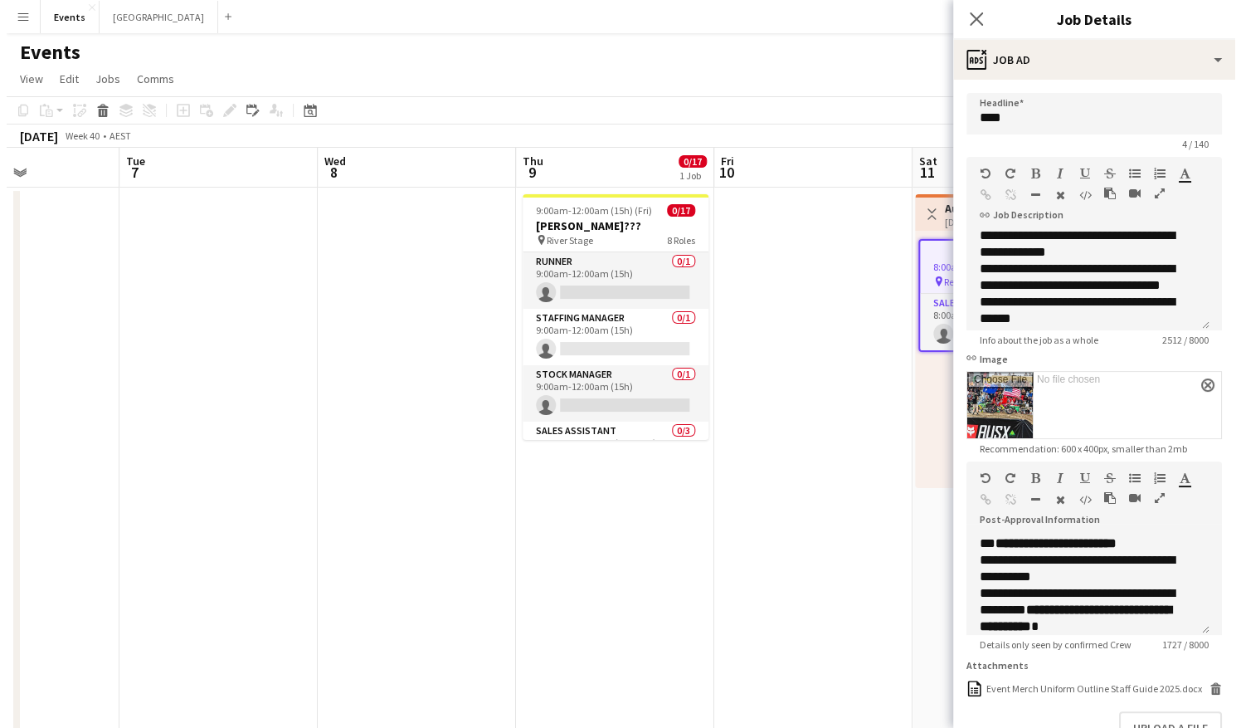
scroll to position [0, 367]
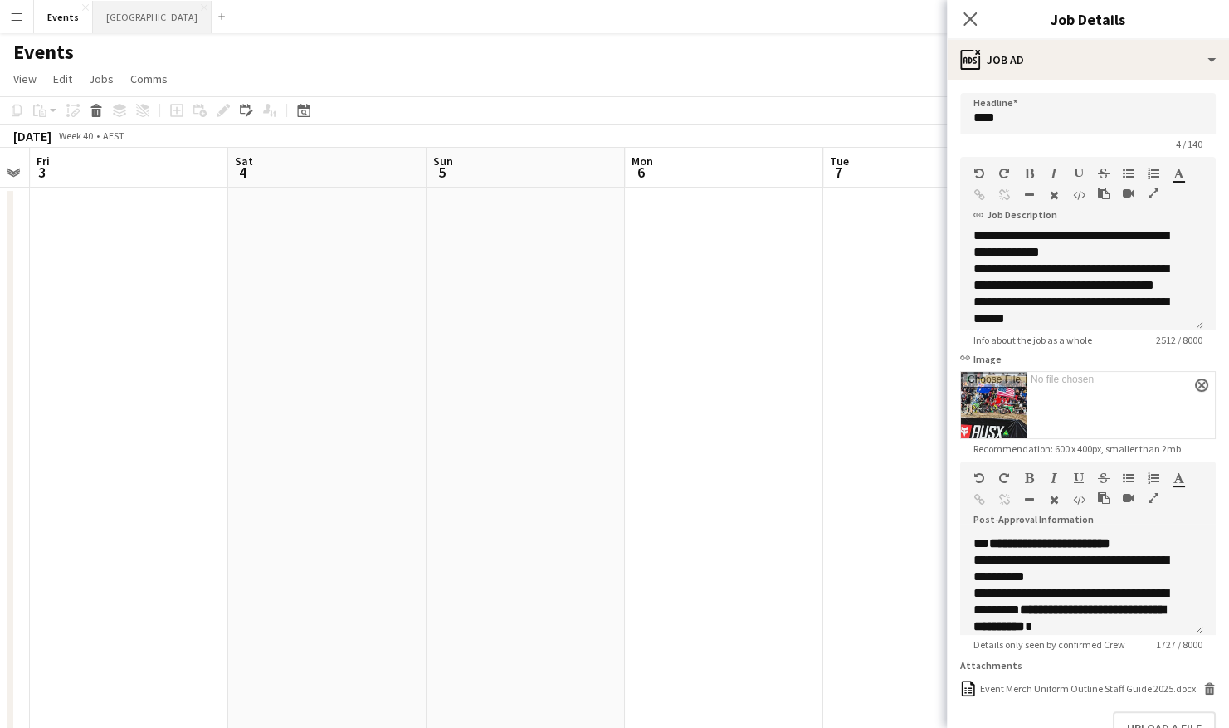
click at [117, 16] on button "Sydney Close" at bounding box center [152, 17] width 119 height 32
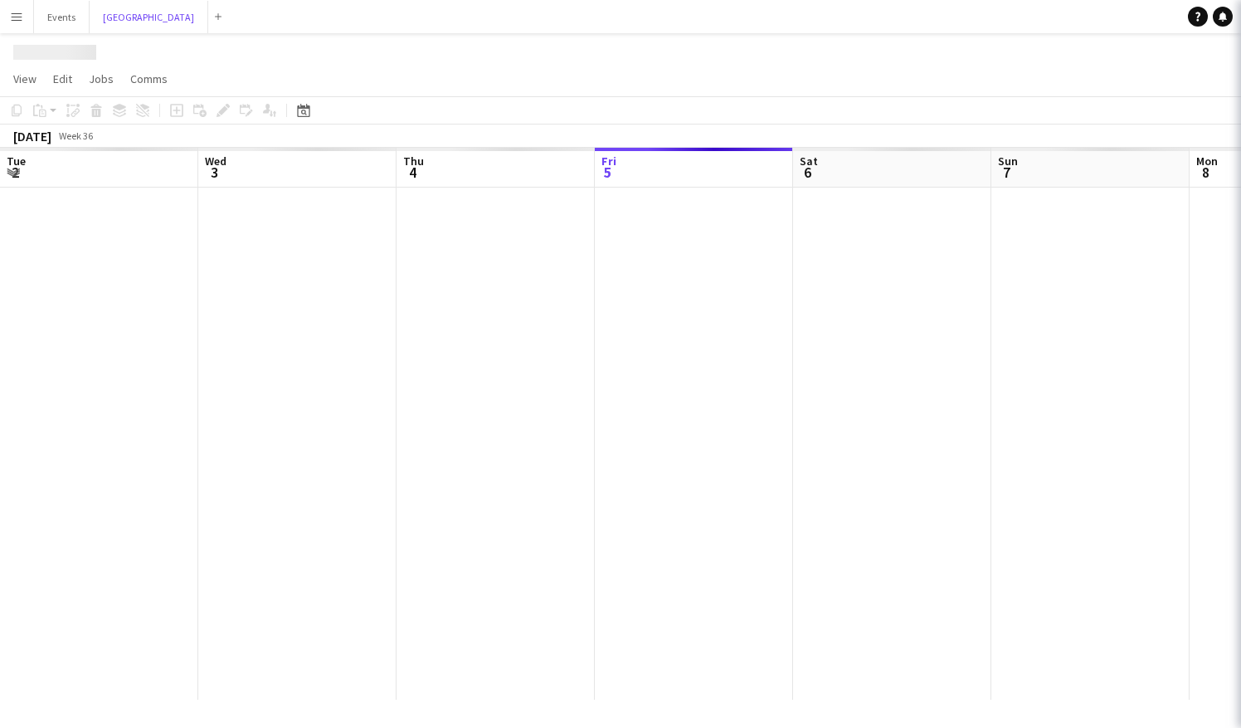
scroll to position [0, 397]
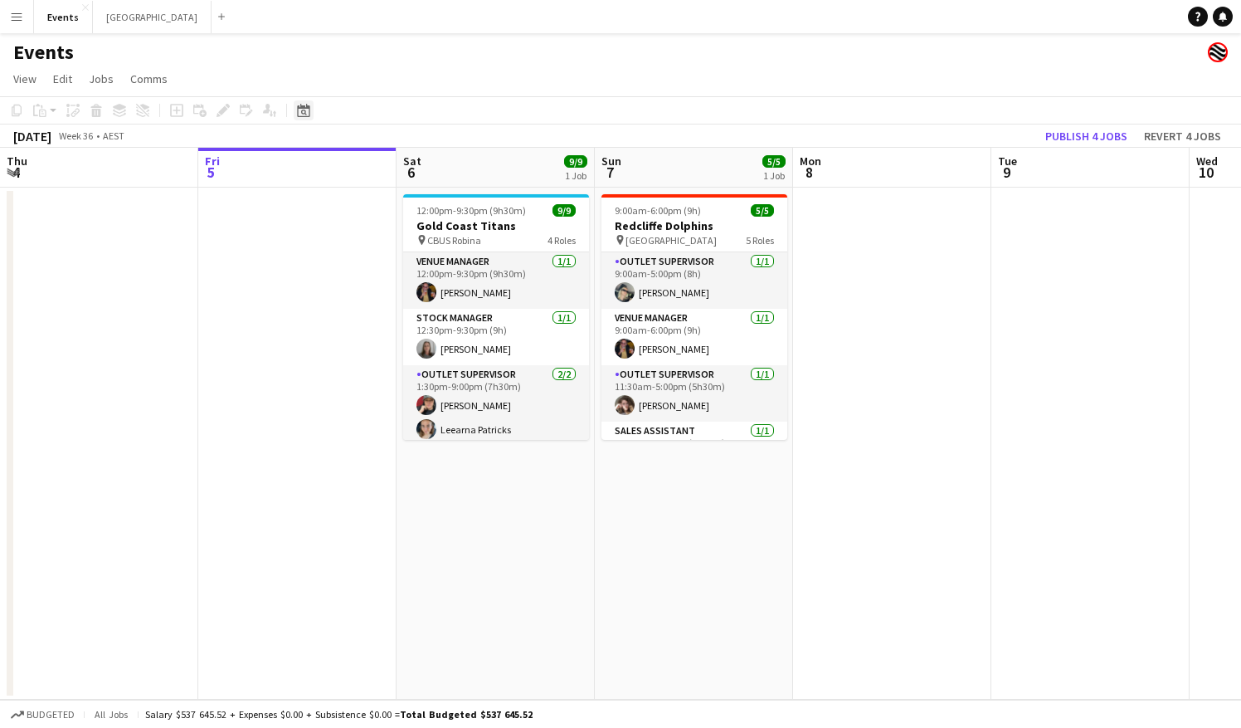
click at [305, 110] on icon "Date picker" at bounding box center [303, 110] width 13 height 13
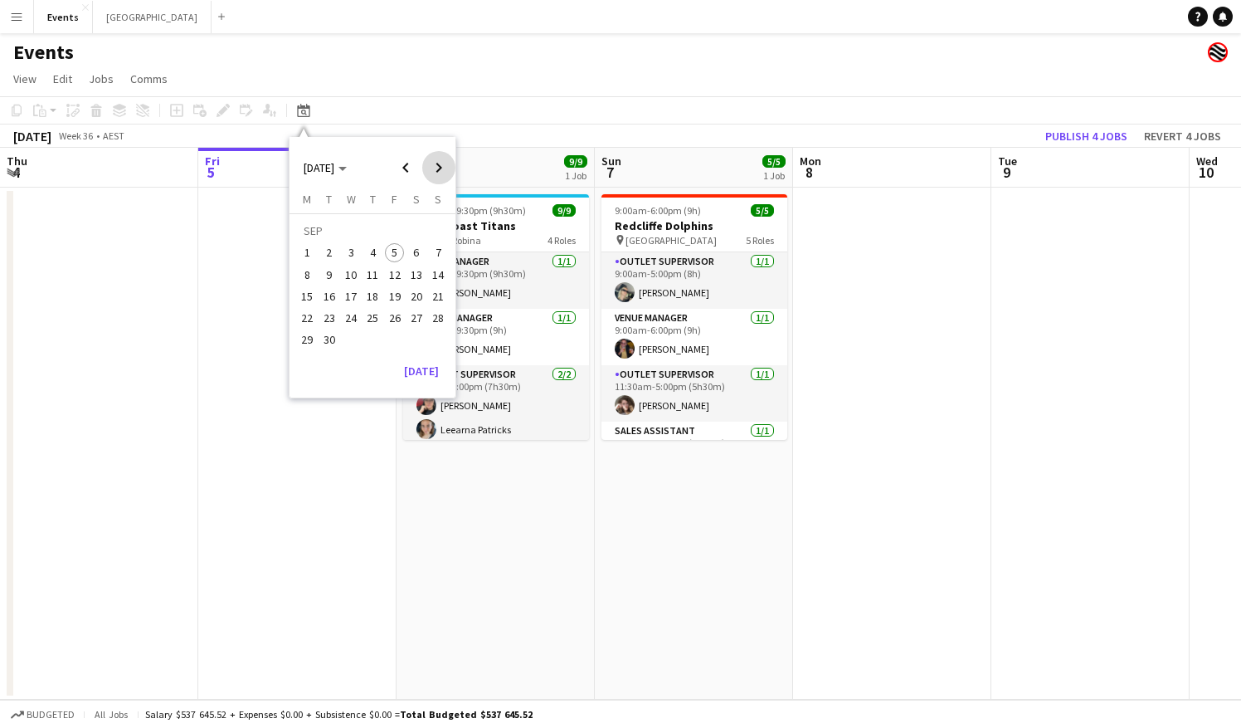
click at [436, 164] on span "Next month" at bounding box center [438, 167] width 33 height 33
click at [349, 280] on span "12" at bounding box center [351, 279] width 20 height 20
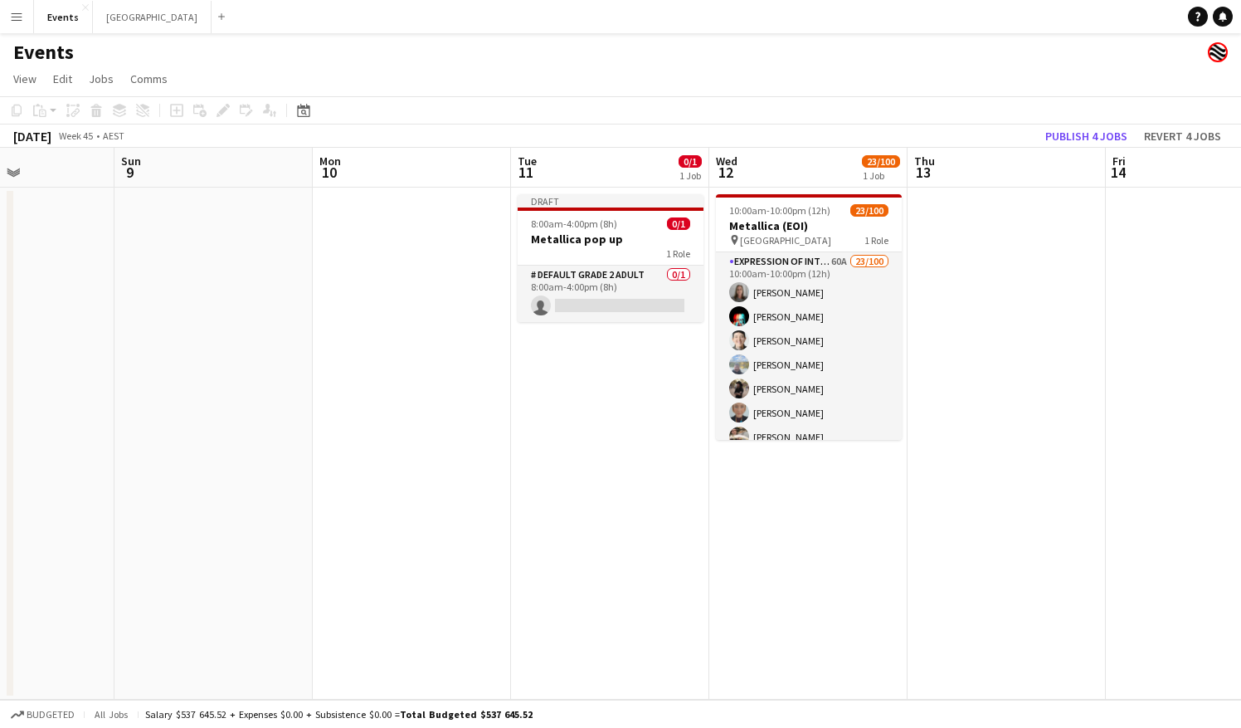
scroll to position [0, 456]
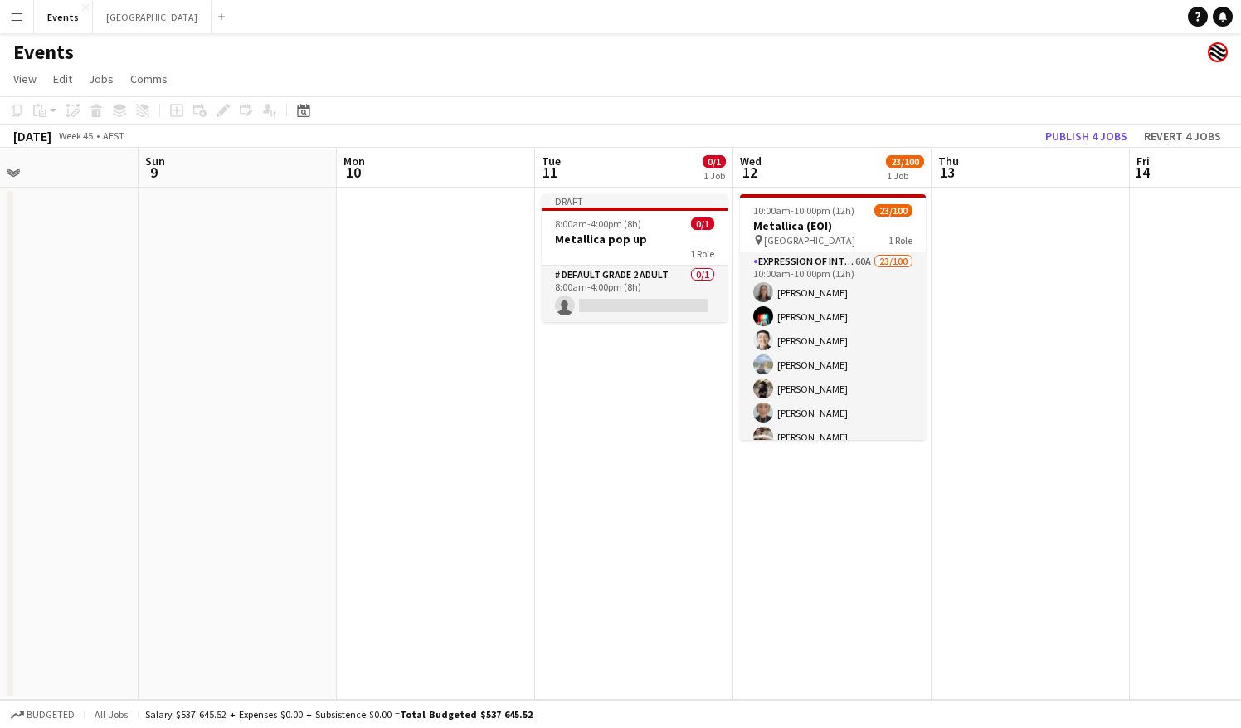
drag, startPoint x: 732, startPoint y: 264, endPoint x: 1044, endPoint y: 273, distance: 312.9
click at [1044, 273] on app-calendar-viewport "Thu 6 Fri 7 Sat 8 Sun 9 Mon 10 Tue 11 0/1 1 Job Wed 12 23/100 1 Job Thu 13 Fri …" at bounding box center [620, 424] width 1241 height 552
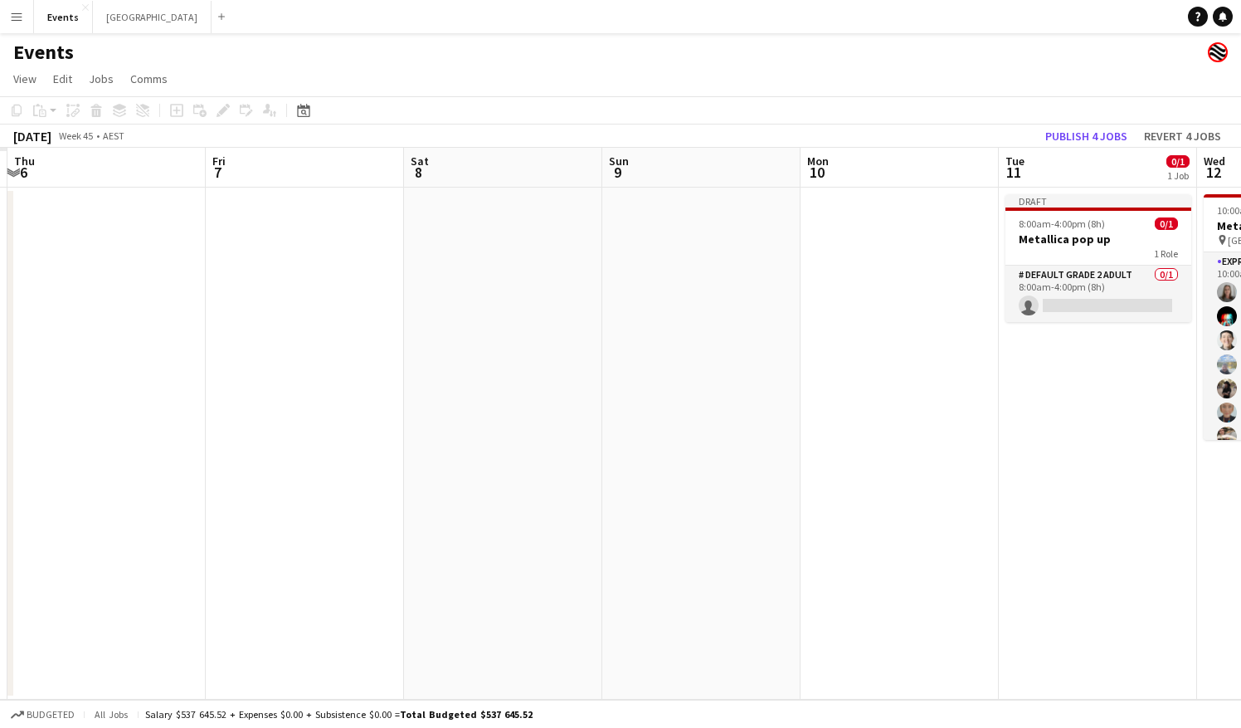
drag, startPoint x: 363, startPoint y: 353, endPoint x: 813, endPoint y: 348, distance: 449.7
click at [816, 348] on app-calendar-viewport "Tue 4 Wed 5 Thu 6 Fri 7 Sat 8 Sun 9 Mon 10 Tue 11 0/1 1 Job Wed 12 23/100 1 Job…" at bounding box center [620, 424] width 1241 height 552
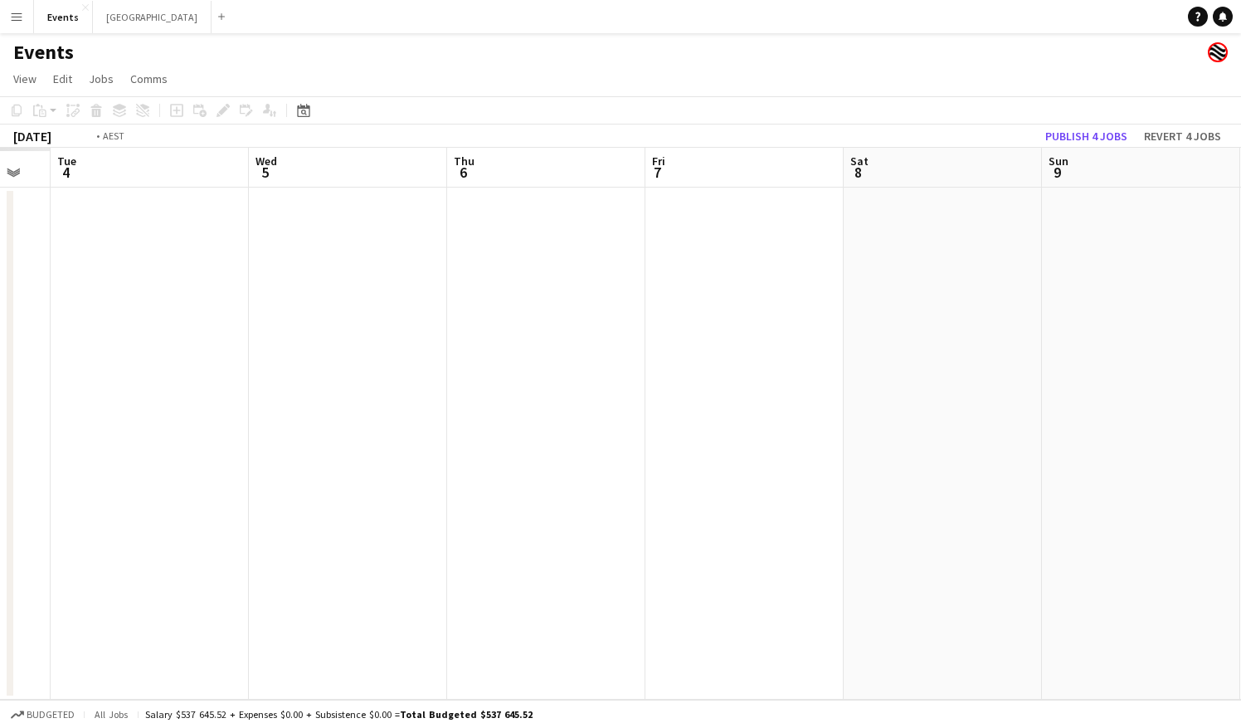
drag, startPoint x: 368, startPoint y: 353, endPoint x: 700, endPoint y: 342, distance: 332.0
click at [966, 338] on app-calendar-viewport "Sun 2 Mon 3 Tue 4 Wed 5 Thu 6 Fri 7 Sat 8 Sun 9 Mon 10 Tue 11 0/1 1 Job Wed 12 …" at bounding box center [620, 424] width 1241 height 552
drag, startPoint x: 484, startPoint y: 345, endPoint x: 562, endPoint y: 357, distance: 78.0
click at [1063, 357] on app-calendar-viewport "Wed 29 Thu 30 Fri 31 Sat 1 Sun 2 Mon 3 Tue 4 Wed 5 Thu 6 Fri 7 Sat 8 Sun 9" at bounding box center [620, 424] width 1241 height 552
drag, startPoint x: 635, startPoint y: 355, endPoint x: 1010, endPoint y: 361, distance: 375.0
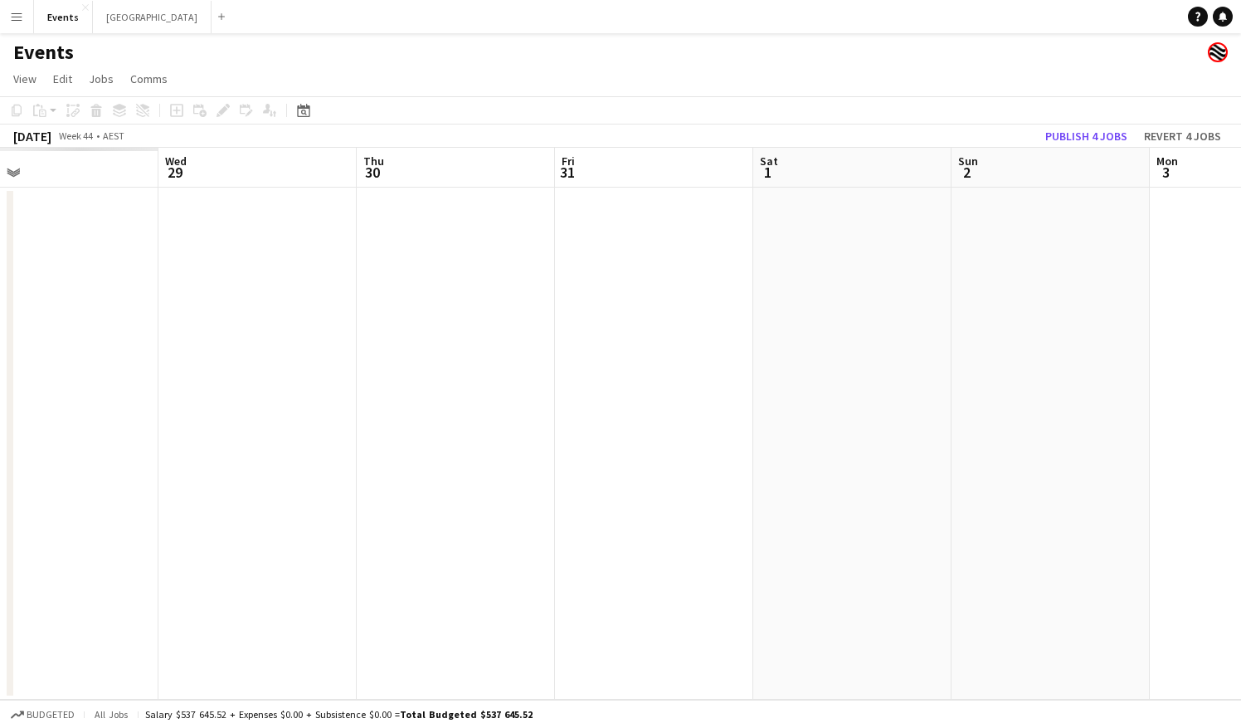
click at [1012, 361] on app-calendar-viewport "Sun 26 Mon 27 Tue 28 Wed 29 Thu 30 Fri 31 Sat 1 Sun 2 Mon 3 Tue 4 Wed 5 Thu 6" at bounding box center [620, 424] width 1241 height 552
drag, startPoint x: 578, startPoint y: 337, endPoint x: 741, endPoint y: 337, distance: 162.6
click at [1049, 337] on app-calendar-viewport "Sun 26 Mon 27 Tue 28 Wed 29 Thu 30 Fri 31 Sat 1 Sun 2 Mon 3 Tue 4 Wed 5 Thu 6" at bounding box center [620, 424] width 1241 height 552
drag, startPoint x: 392, startPoint y: 337, endPoint x: 956, endPoint y: 347, distance: 564.2
click at [956, 347] on app-calendar-viewport "Thu 23 0/16 1 Job Fri 24 Sat 25 Sun 26 Mon 27 Tue 28 Wed 29 Thu 30 Fri 31 Sat 1…" at bounding box center [620, 424] width 1241 height 552
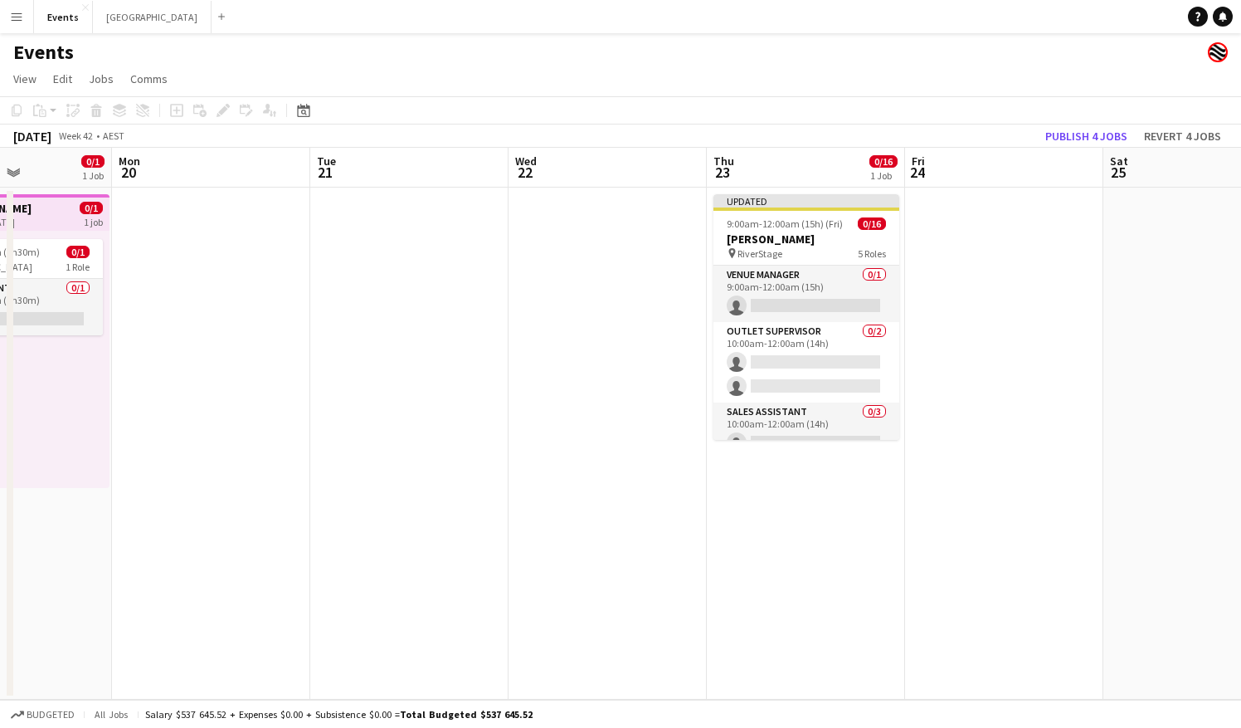
drag, startPoint x: 423, startPoint y: 331, endPoint x: 997, endPoint y: 332, distance: 574.1
click at [997, 332] on app-calendar-viewport "Fri 17 Sat 18 Sun 19 0/1 1 Job Mon 20 Tue 21 Wed 22 Thu 23 0/16 1 Job Fri 24 Sa…" at bounding box center [620, 424] width 1241 height 552
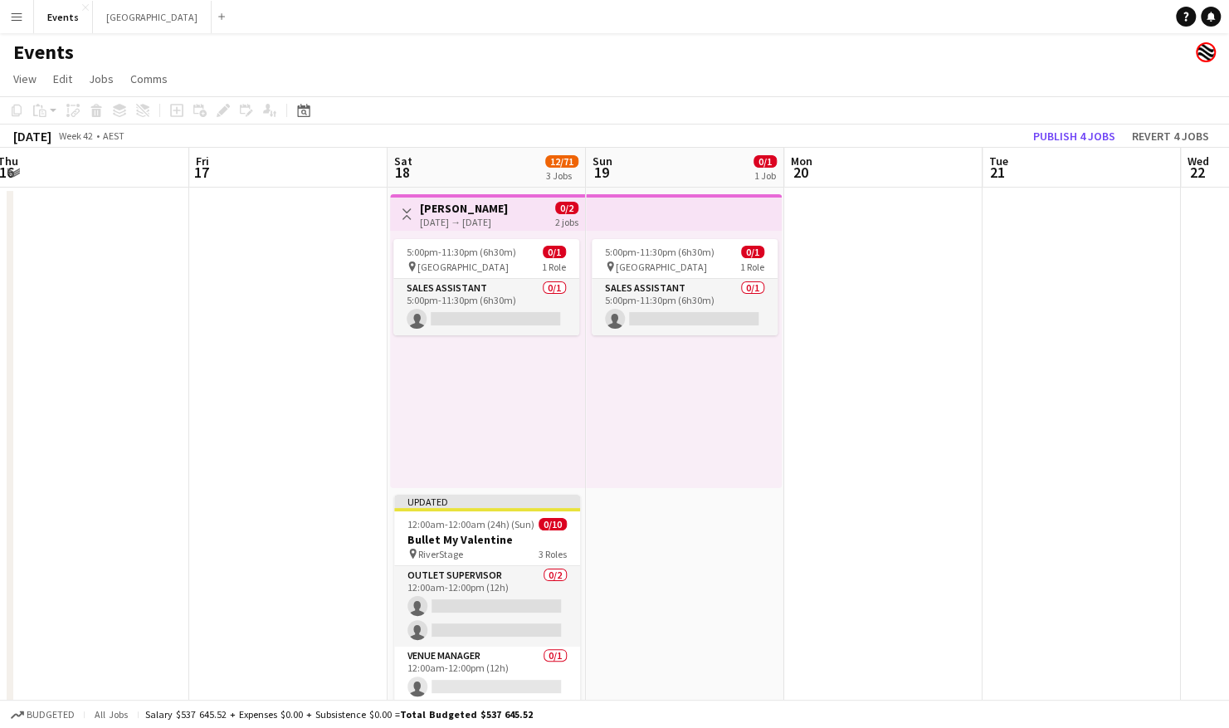
scroll to position [0, 401]
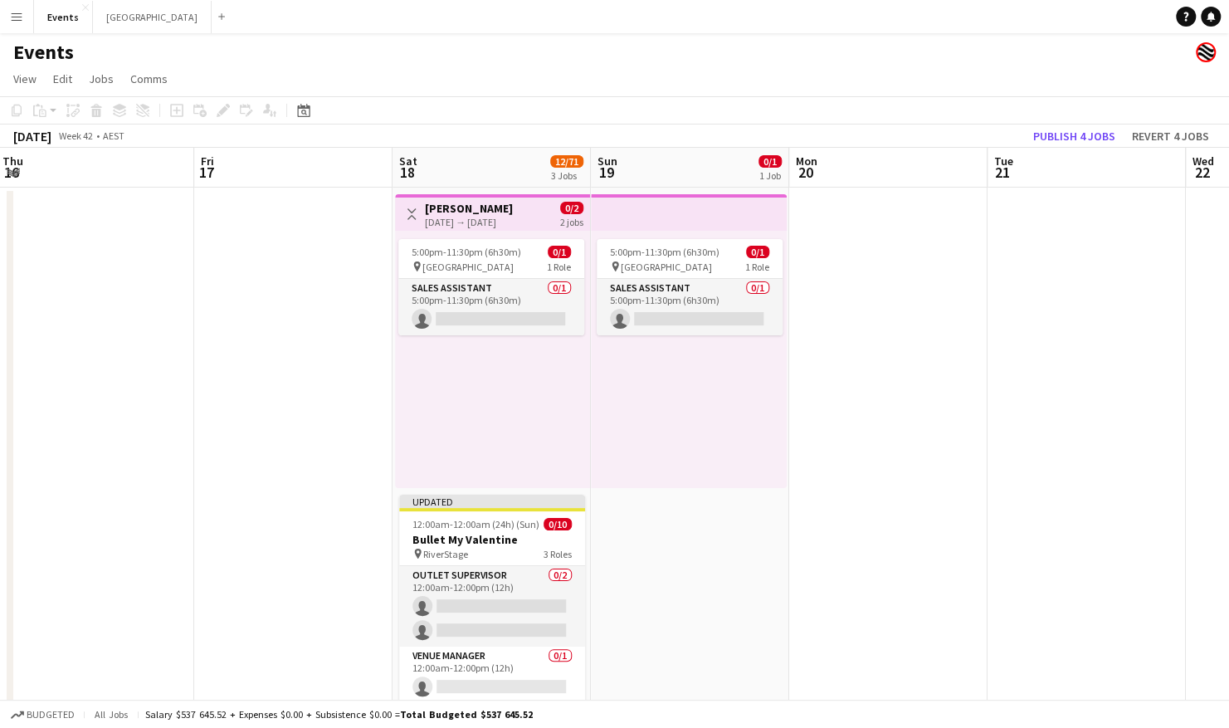
drag, startPoint x: 459, startPoint y: 308, endPoint x: 1112, endPoint y: 319, distance: 653.0
click at [1112, 319] on app-calendar-viewport "Tue 14 Wed 15 Thu 16 Fri 17 Sat 18 12/71 3 Jobs Sun 19 0/1 1 Job Mon 20 Tue 21 …" at bounding box center [614, 587] width 1229 height 878
click at [1087, 138] on button "Publish 4 jobs" at bounding box center [1073, 136] width 95 height 22
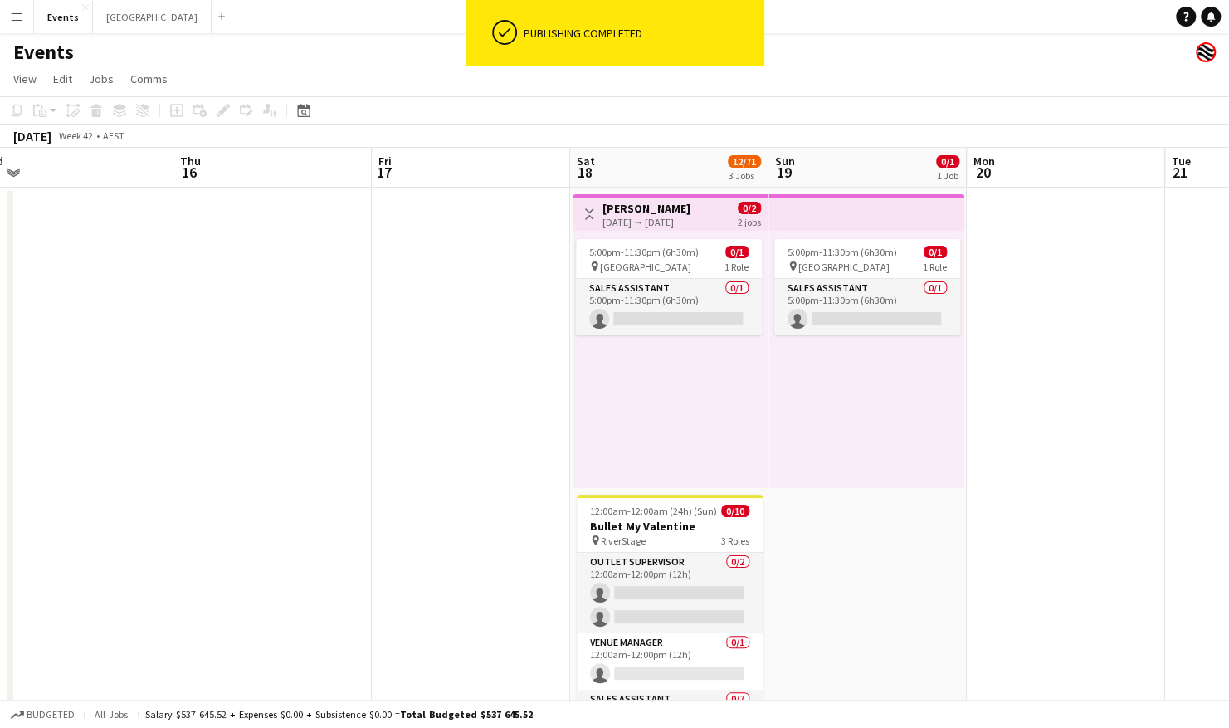
scroll to position [0, 366]
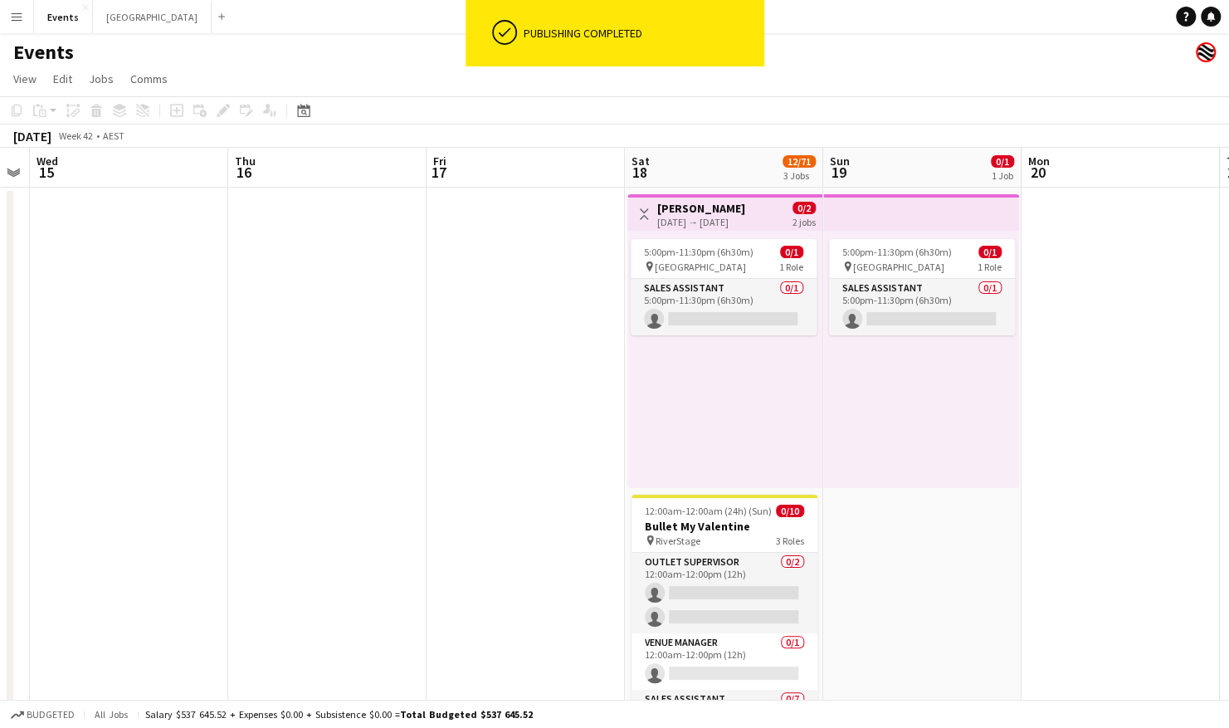
drag, startPoint x: 1078, startPoint y: 310, endPoint x: 1094, endPoint y: 310, distance: 15.8
click at [1094, 310] on app-calendar-viewport "Mon 13 Tue 14 Wed 15 Thu 16 Fri 17 Sat 18 12/71 3 Jobs Sun 19 0/1 1 Job Mon 20 …" at bounding box center [614, 587] width 1229 height 878
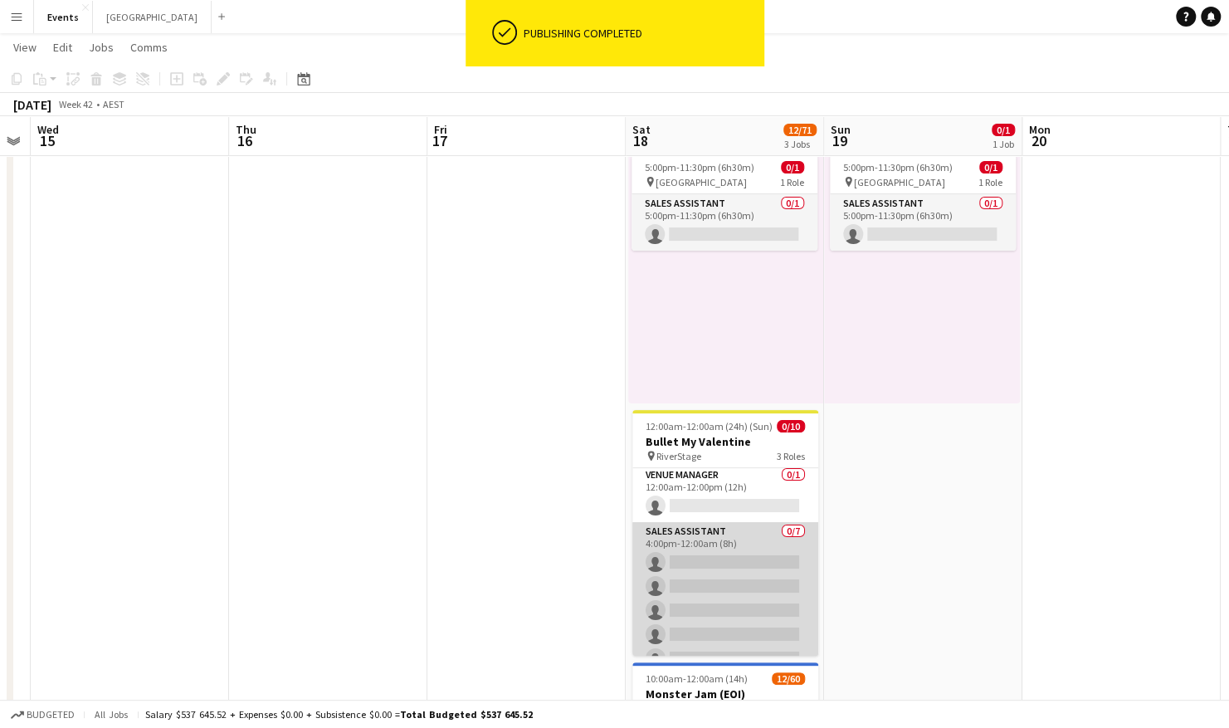
scroll to position [149, 0]
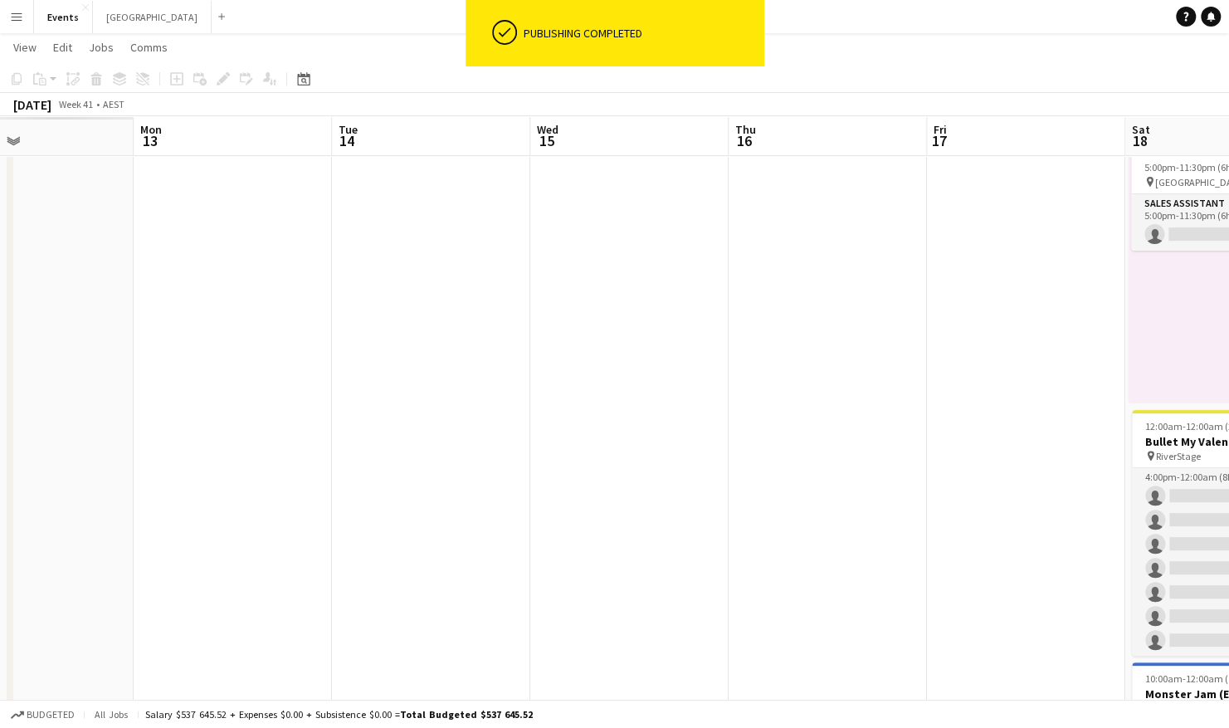
drag, startPoint x: 816, startPoint y: 453, endPoint x: 903, endPoint y: 453, distance: 86.3
click at [903, 453] on app-calendar-viewport "Fri 10 Sat 11 Sun 12 Mon 13 Tue 14 Wed 15 Thu 16 Fri 17 Sat 18 12/71 3 Jobs Sun…" at bounding box center [614, 461] width 1229 height 959
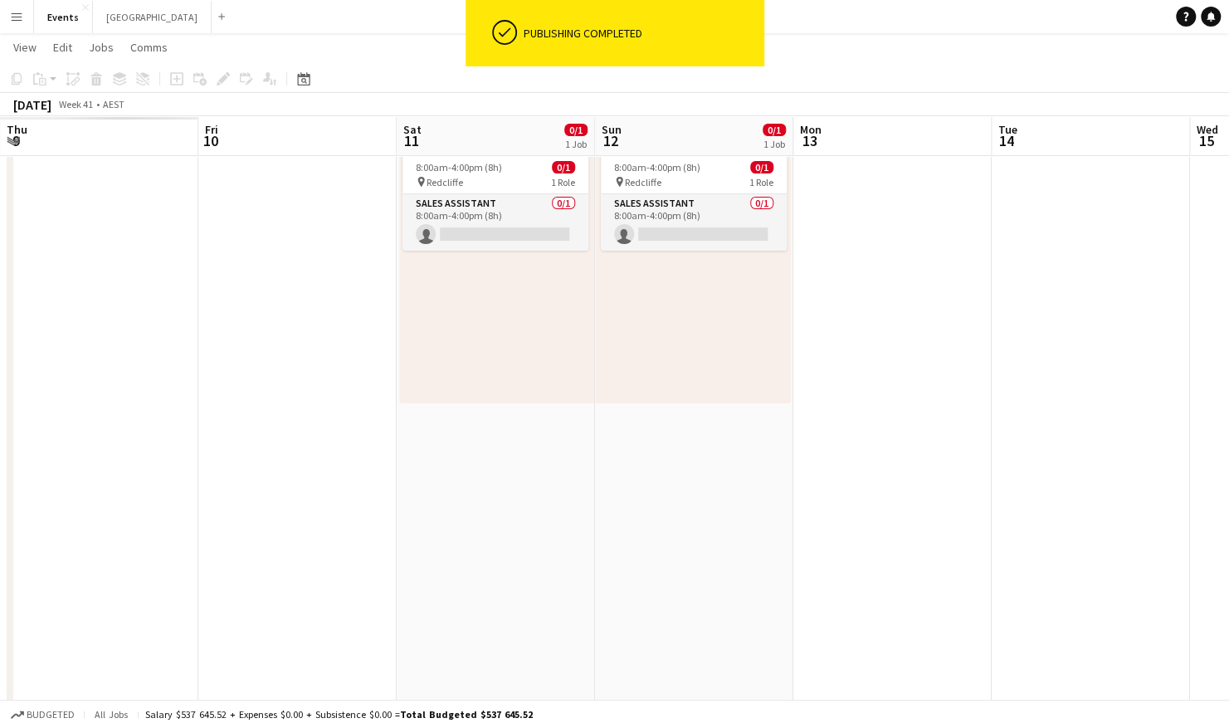
scroll to position [0, 387]
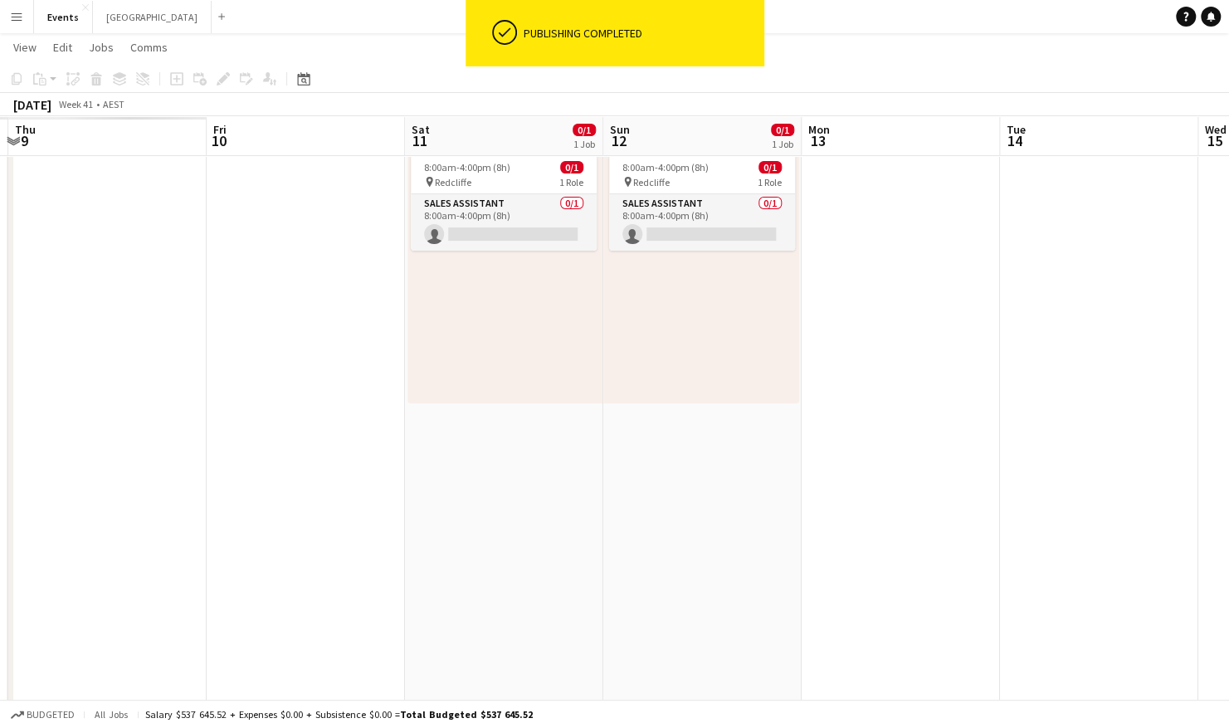
drag, startPoint x: 279, startPoint y: 453, endPoint x: 835, endPoint y: 455, distance: 555.8
click at [835, 455] on app-calendar-viewport "Tue 7 Wed 8 Thu 9 Fri 10 Sat 11 0/1 1 Job Sun 12 0/1 1 Job Mon 13 Tue 14 Wed 15…" at bounding box center [614, 461] width 1229 height 959
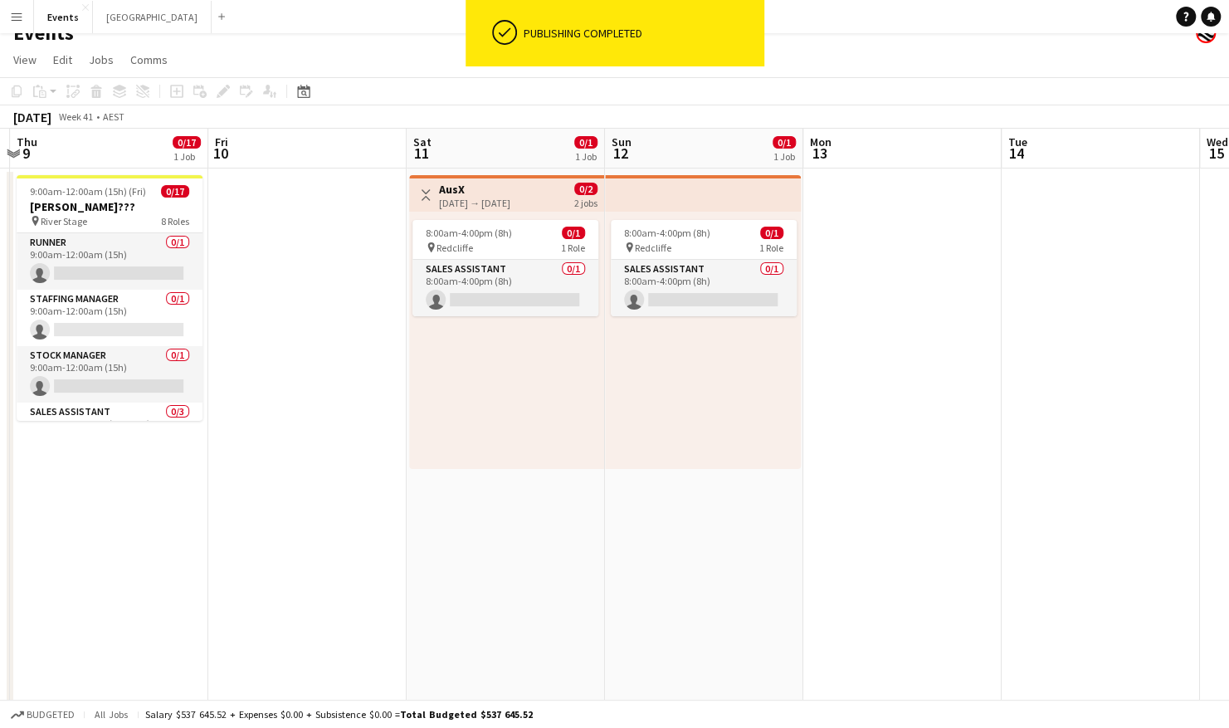
scroll to position [0, 0]
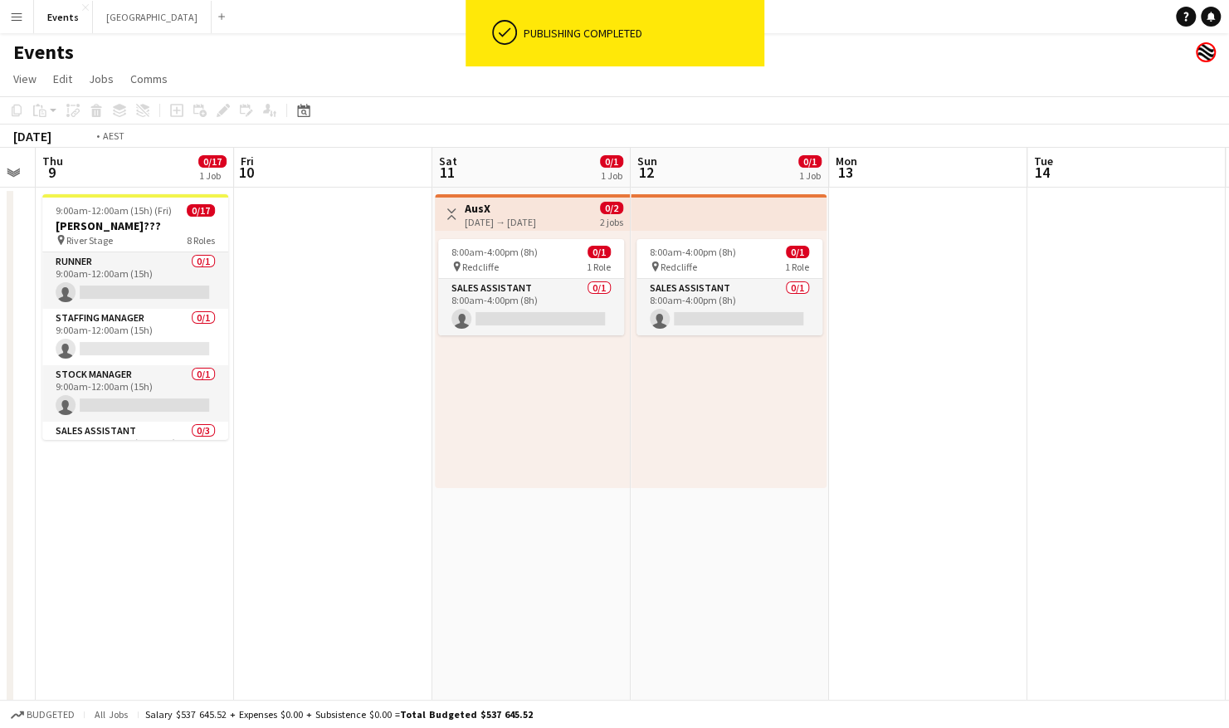
drag, startPoint x: 298, startPoint y: 410, endPoint x: 919, endPoint y: 421, distance: 621.4
click at [919, 421] on app-calendar-viewport "Tue 7 Wed 8 Thu 9 0/17 1 Job Fri 10 Sat 11 0/1 1 Job Sun 12 0/1 1 Job Mon 13 Tu…" at bounding box center [614, 587] width 1229 height 878
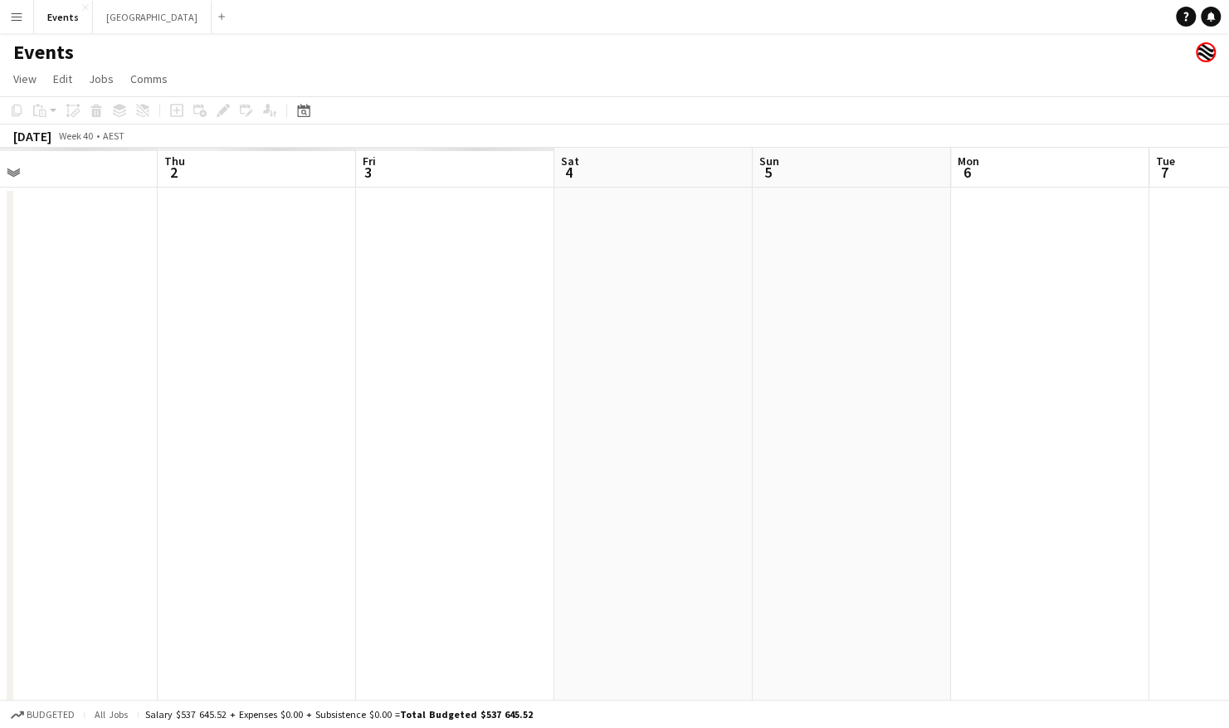
drag, startPoint x: 186, startPoint y: 410, endPoint x: 372, endPoint y: 414, distance: 186.7
click at [1034, 411] on app-calendar-viewport "Mon 29 Tue 30 Wed 1 Thu 2 Fri 3 Sat 4 Sun 5 Mon 6 Tue 7 Wed 8 Thu 9 0/17 1 Job …" at bounding box center [614, 587] width 1229 height 878
drag, startPoint x: 361, startPoint y: 411, endPoint x: 341, endPoint y: 418, distance: 21.0
click at [1122, 418] on app-calendar-viewport "Thu 25 Fri 26 Sat 27 Sun 28 Mon 29 Tue 30 Wed 1 Thu 2 Fri 3 Sat 4 Sun 5 Mon 6" at bounding box center [614, 587] width 1229 height 878
drag, startPoint x: 263, startPoint y: 424, endPoint x: 975, endPoint y: 423, distance: 711.8
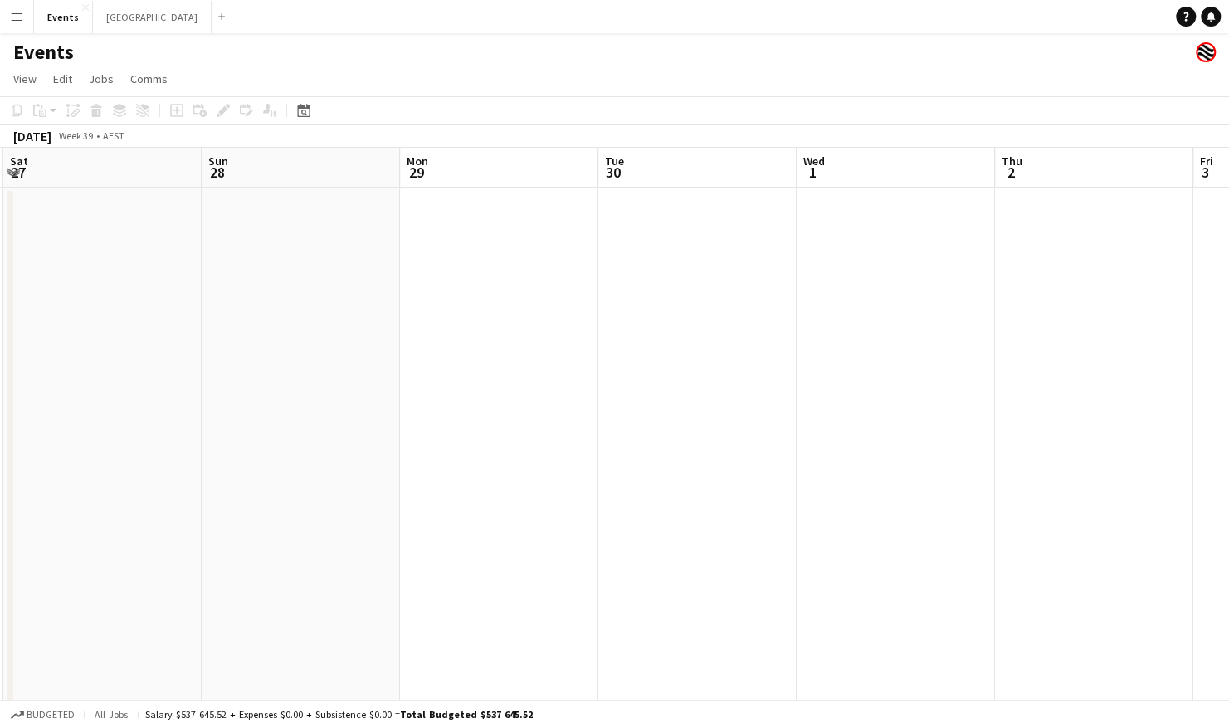
click at [977, 423] on app-calendar-viewport "Thu 25 Fri 26 0/17 1 Job Sat 27 Sun 28 Mon 29 Tue 30 Wed 1 Thu 2 Fri 3 Sat 4 Su…" at bounding box center [614, 587] width 1229 height 878
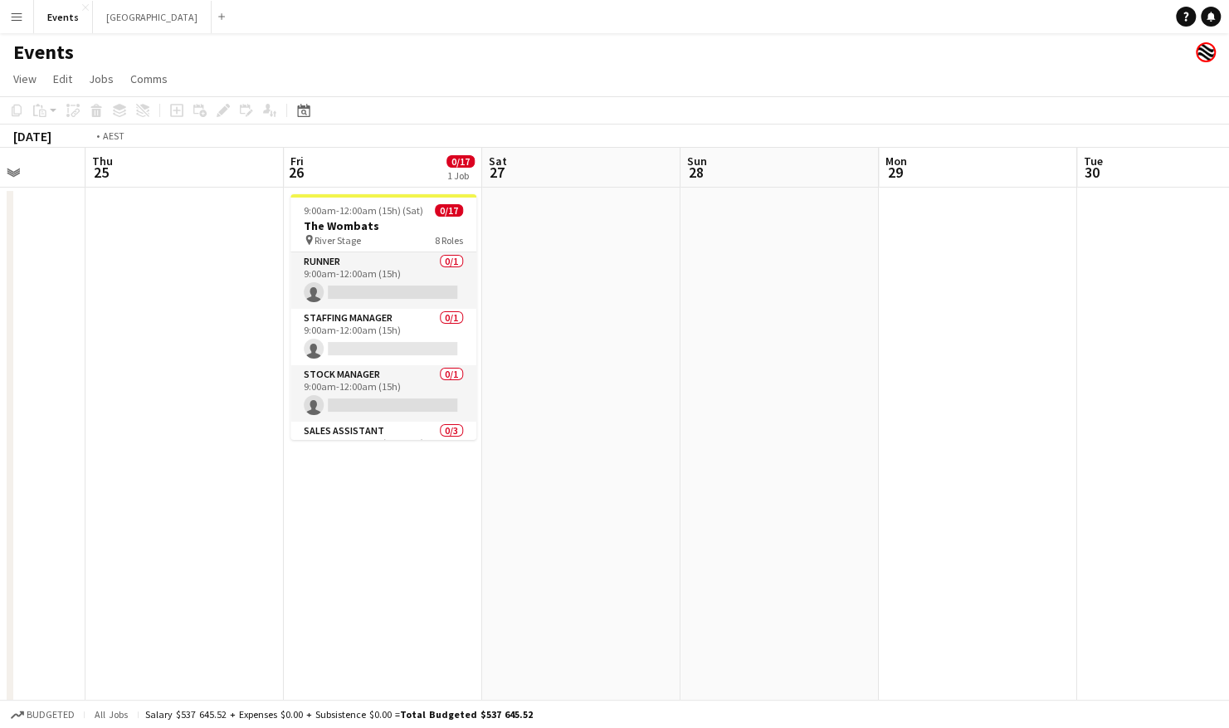
drag, startPoint x: 426, startPoint y: 433, endPoint x: 829, endPoint y: 449, distance: 402.6
click at [831, 449] on app-calendar-viewport "Mon 22 Tue 23 Wed 24 Thu 25 Fri 26 0/17 1 Job Sat 27 Sun 28 Mon 29 Tue 30 Wed 1…" at bounding box center [614, 587] width 1229 height 878
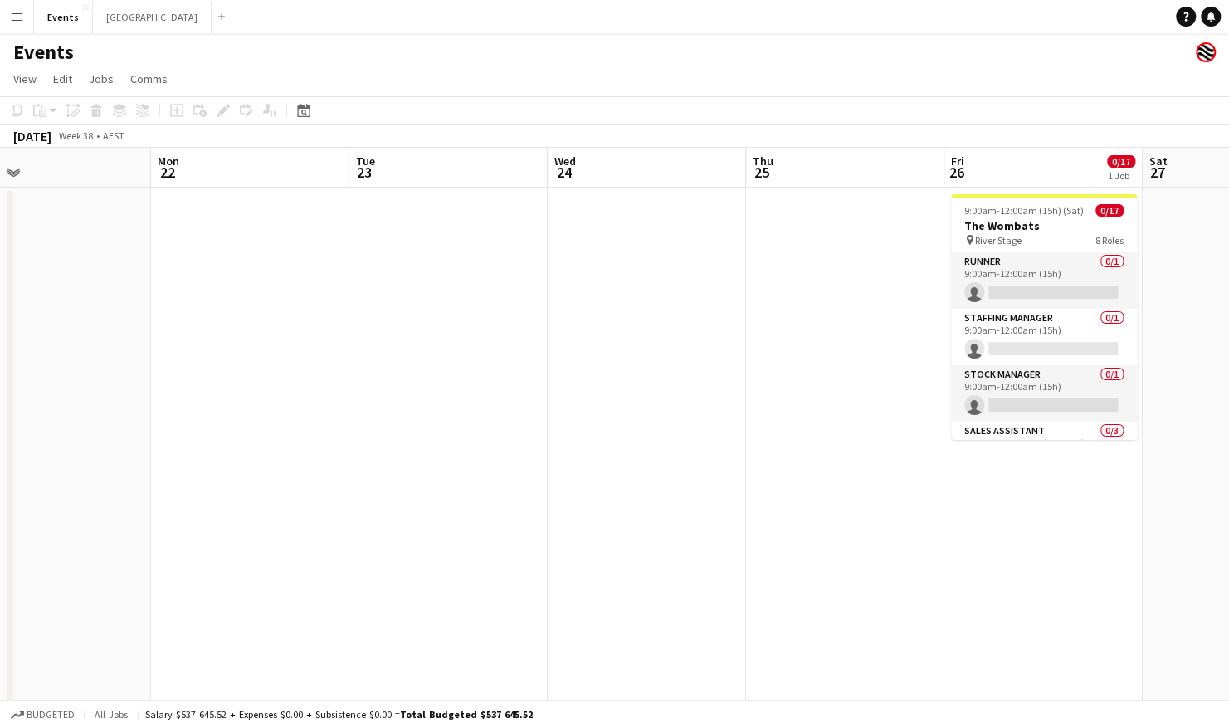
drag, startPoint x: 341, startPoint y: 440, endPoint x: 909, endPoint y: 440, distance: 568.2
click at [915, 440] on app-calendar-viewport "Fri 19 Sat 20 Sun 21 Mon 22 Tue 23 Wed 24 Thu 25 Fri 26 0/17 1 Job Sat 27 Sun 2…" at bounding box center [614, 587] width 1229 height 878
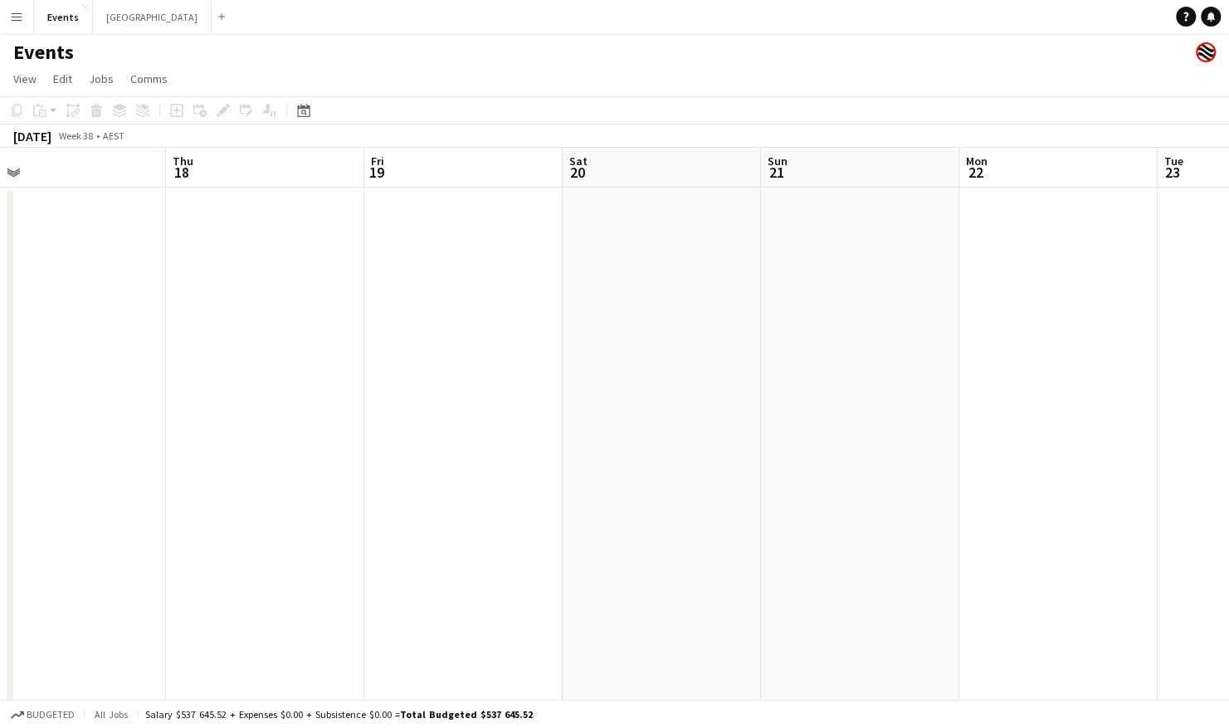
drag, startPoint x: 494, startPoint y: 437, endPoint x: 773, endPoint y: 445, distance: 278.8
click at [864, 445] on app-calendar-viewport "Mon 15 Tue 16 Wed 17 Thu 18 Fri 19 Sat 20 Sun 21 Mon 22 Tue 23 Wed 24 Thu 25 Fr…" at bounding box center [614, 587] width 1229 height 878
drag, startPoint x: 275, startPoint y: 445, endPoint x: 692, endPoint y: 441, distance: 416.5
click at [692, 441] on app-calendar-viewport "Sat 13 7/8 1 Job Sun 14 Mon 15 Tue 16 Wed 17 Thu 18 Fri 19 Sat 20 Sun 21 Mon 22…" at bounding box center [614, 587] width 1229 height 878
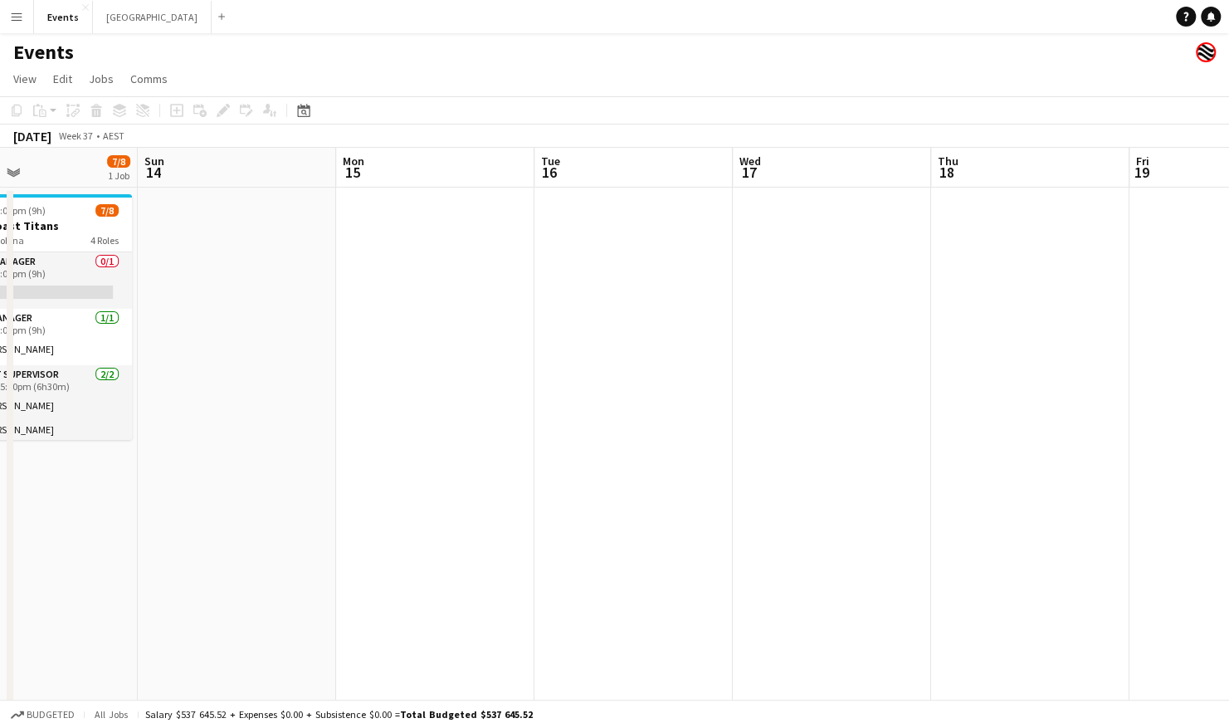
drag, startPoint x: 402, startPoint y: 427, endPoint x: 624, endPoint y: 438, distance: 222.6
click at [624, 438] on app-calendar-viewport "Thu 11 Fri 12 Sat 13 7/8 1 Job Sun 14 Mon 15 Tue 16 Wed 17 Thu 18 Fri 19 Sat 20…" at bounding box center [614, 587] width 1229 height 878
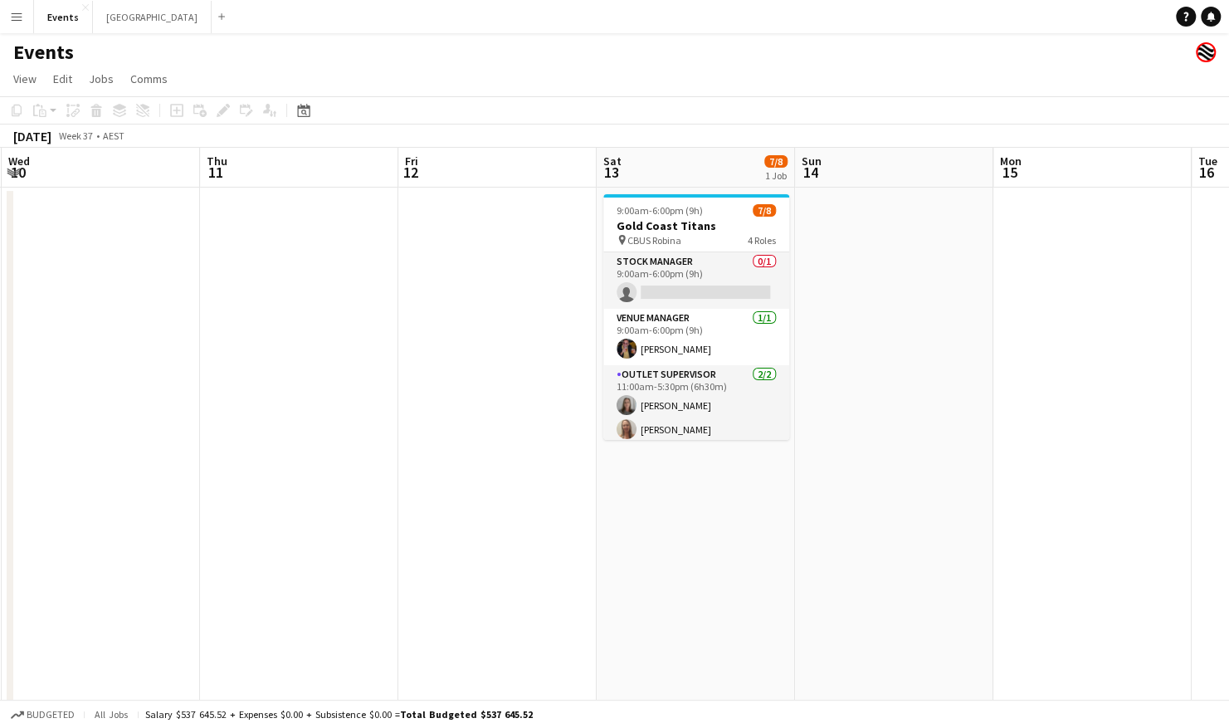
drag, startPoint x: 542, startPoint y: 444, endPoint x: 307, endPoint y: 454, distance: 235.0
click at [778, 454] on app-calendar-viewport "Mon 8 Tue 9 Wed 10 Thu 11 Fri 12 Sat 13 7/8 1 Job Sun 14 Mon 15 Tue 16 Wed 17 T…" at bounding box center [614, 587] width 1229 height 878
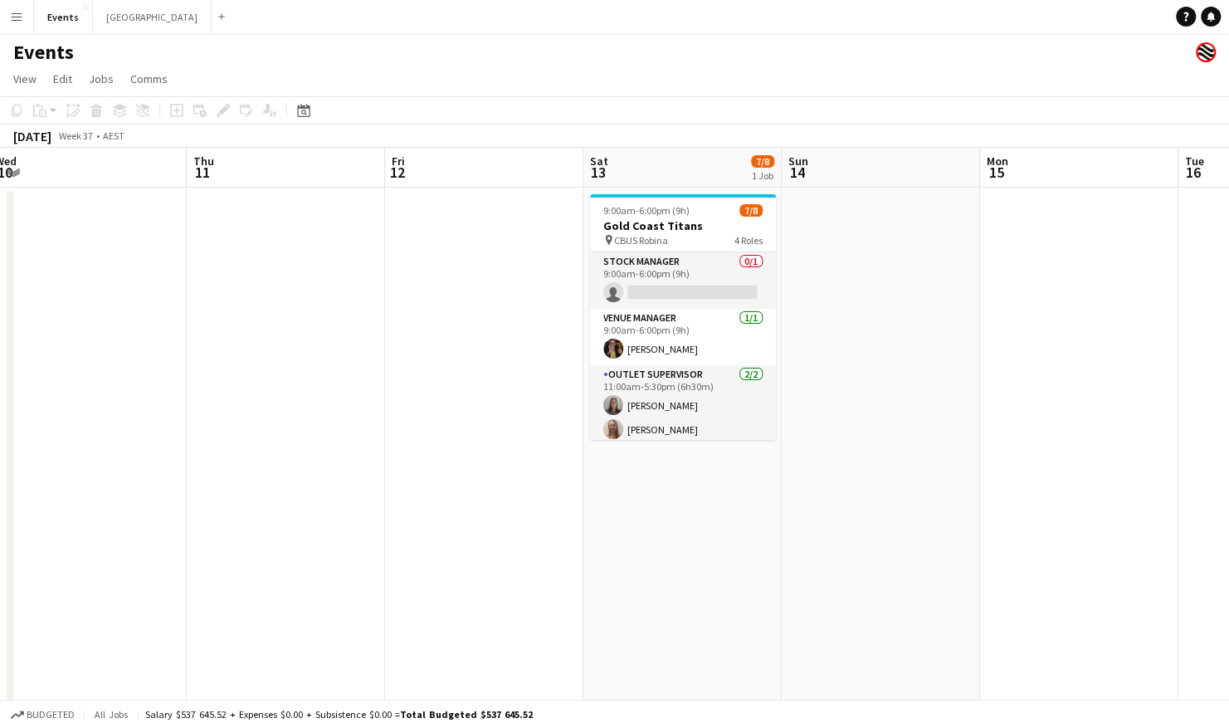
drag, startPoint x: 478, startPoint y: 457, endPoint x: 649, endPoint y: 468, distance: 171.2
click at [652, 468] on app-calendar-viewport "Mon 8 Tue 9 Wed 10 Thu 11 Fri 12 Sat 13 7/8 1 Job Sun 14 Mon 15 Tue 16 Wed 17 T…" at bounding box center [614, 587] width 1229 height 878
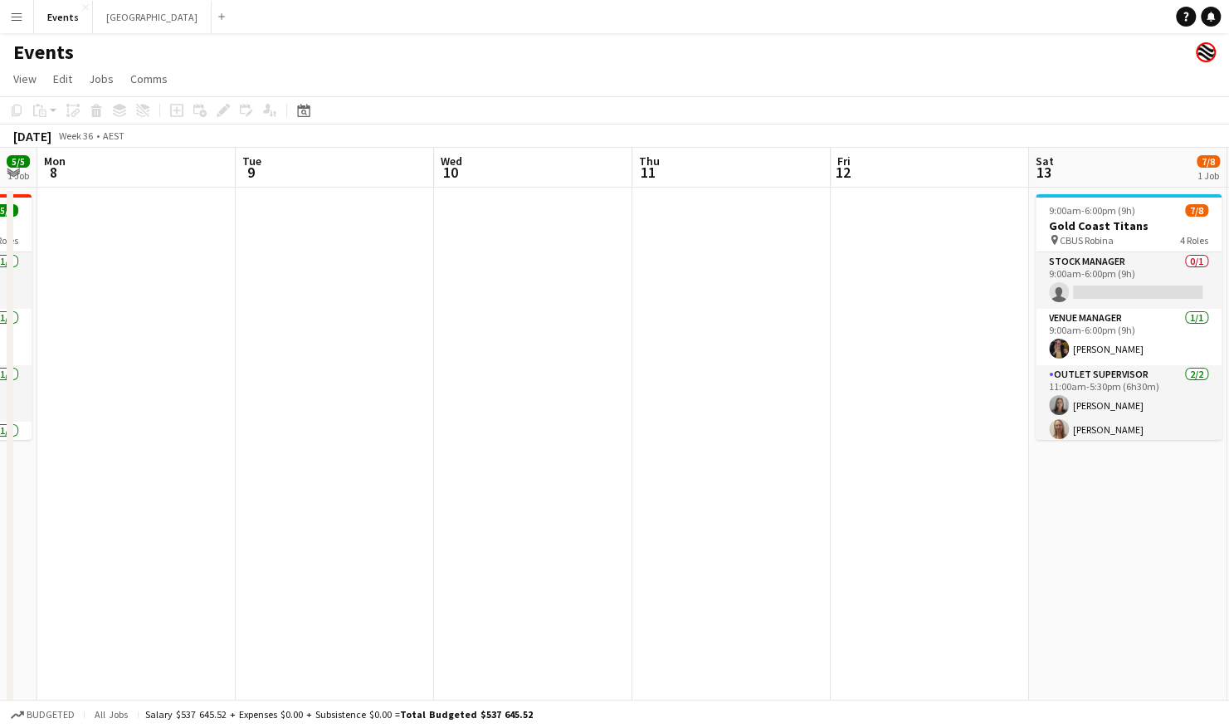
drag, startPoint x: 285, startPoint y: 469, endPoint x: 528, endPoint y: 481, distance: 243.4
click at [528, 481] on app-calendar-viewport "Sat 6 9/9 1 Job Sun 7 5/5 1 Job Mon 8 Tue 9 Wed 10 Thu 11 Fri 12 Sat 13 7/8 1 J…" at bounding box center [614, 587] width 1229 height 878
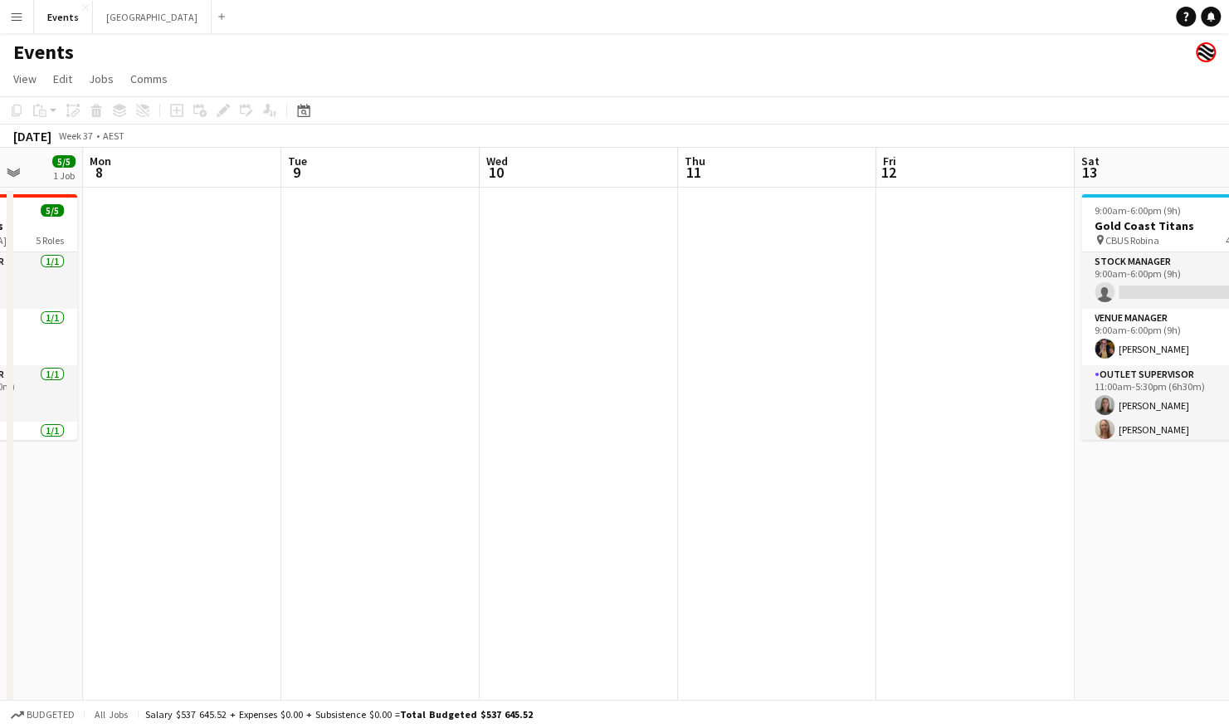
drag, startPoint x: 289, startPoint y: 476, endPoint x: 534, endPoint y: 479, distance: 245.6
click at [545, 478] on app-calendar-viewport "Fri 5 Sat 6 9/9 1 Job Sun 7 5/5 1 Job Mon 8 Tue 9 Wed 10 Thu 11 Fri 12 Sat 13 7…" at bounding box center [614, 587] width 1229 height 878
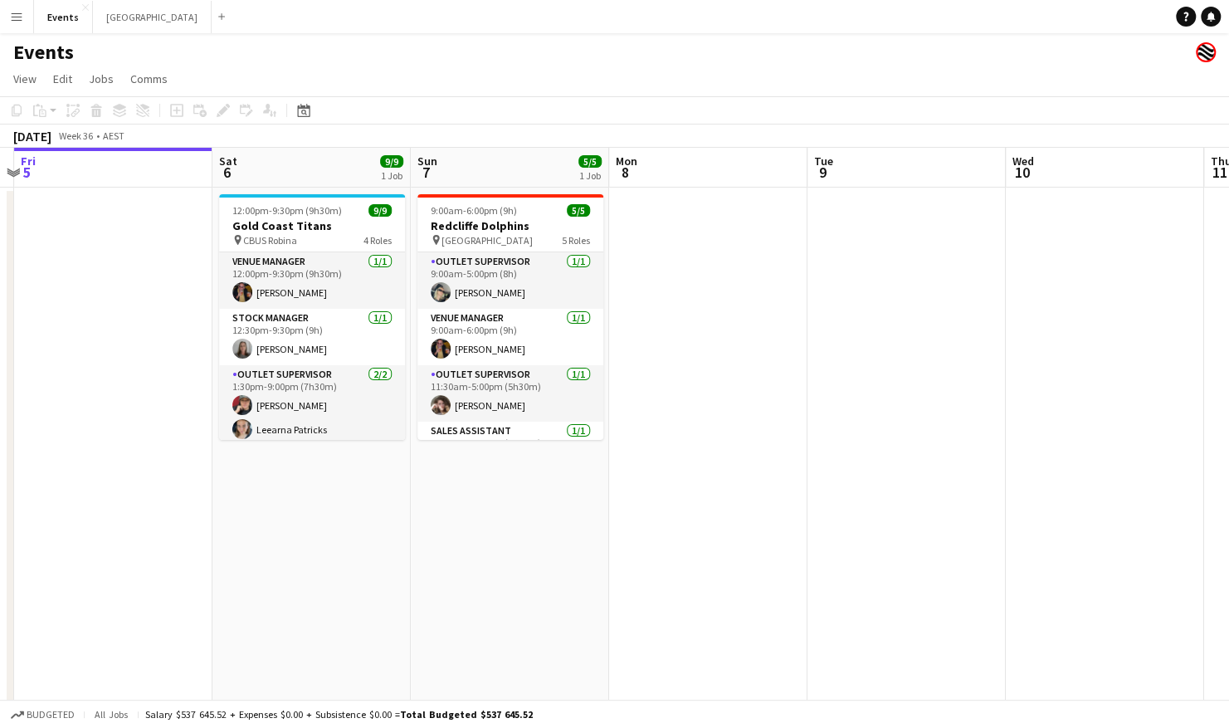
drag, startPoint x: 362, startPoint y: 479, endPoint x: 484, endPoint y: 479, distance: 122.8
click at [484, 479] on app-calendar-viewport "Wed 3 Thu 4 Fri 5 Sat 6 9/9 1 Job Sun 7 5/5 1 Job Mon 8 Tue 9 Wed 10 Thu 11 Fri…" at bounding box center [614, 587] width 1229 height 878
click at [307, 111] on icon "Date picker" at bounding box center [303, 110] width 13 height 13
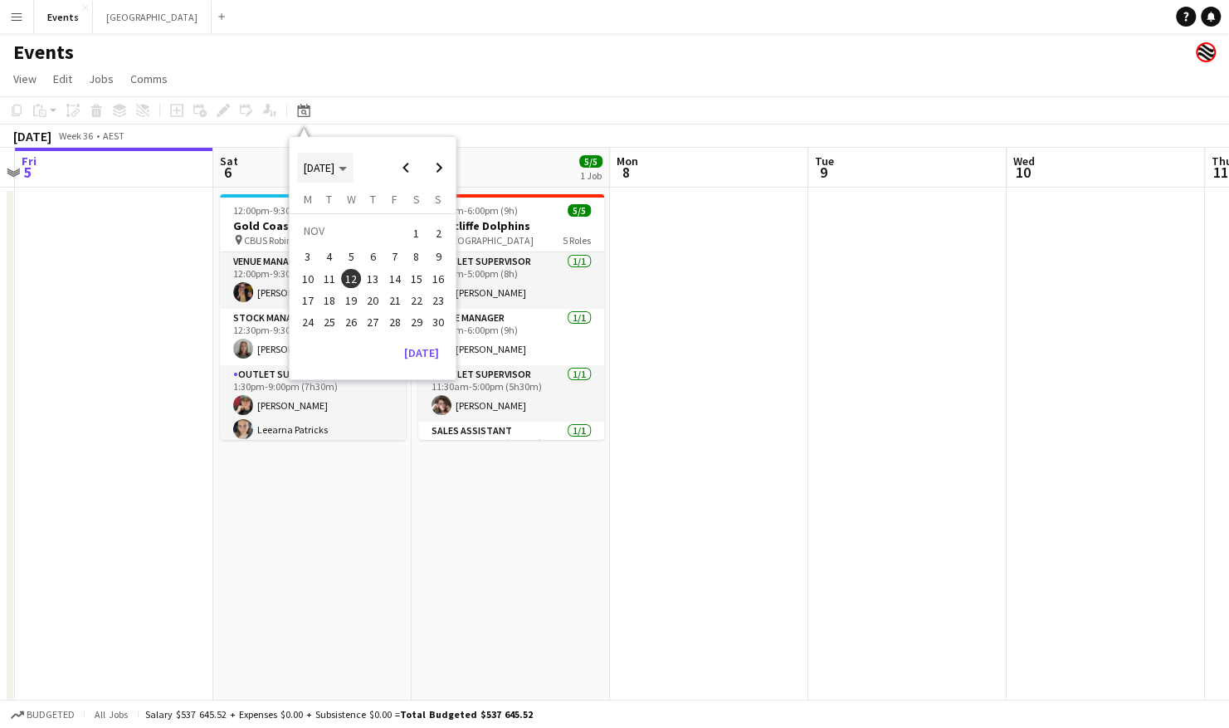
click at [347, 173] on span "NOV 2025" at bounding box center [325, 167] width 43 height 15
click at [358, 249] on span "2025" at bounding box center [354, 253] width 34 height 20
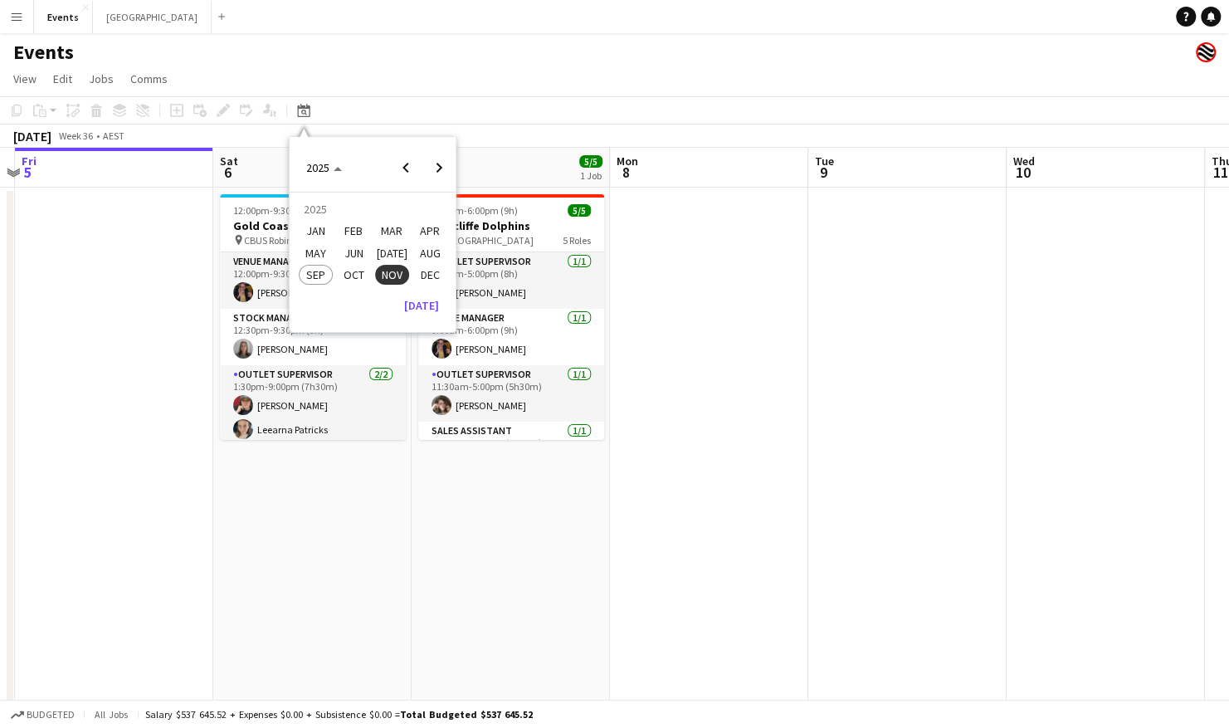
click at [434, 30] on app-navbar "Menu Boards Boards Boards All jobs Status Workforce Workforce My Workforce Recr…" at bounding box center [614, 16] width 1229 height 33
